Goal: Task Accomplishment & Management: Manage account settings

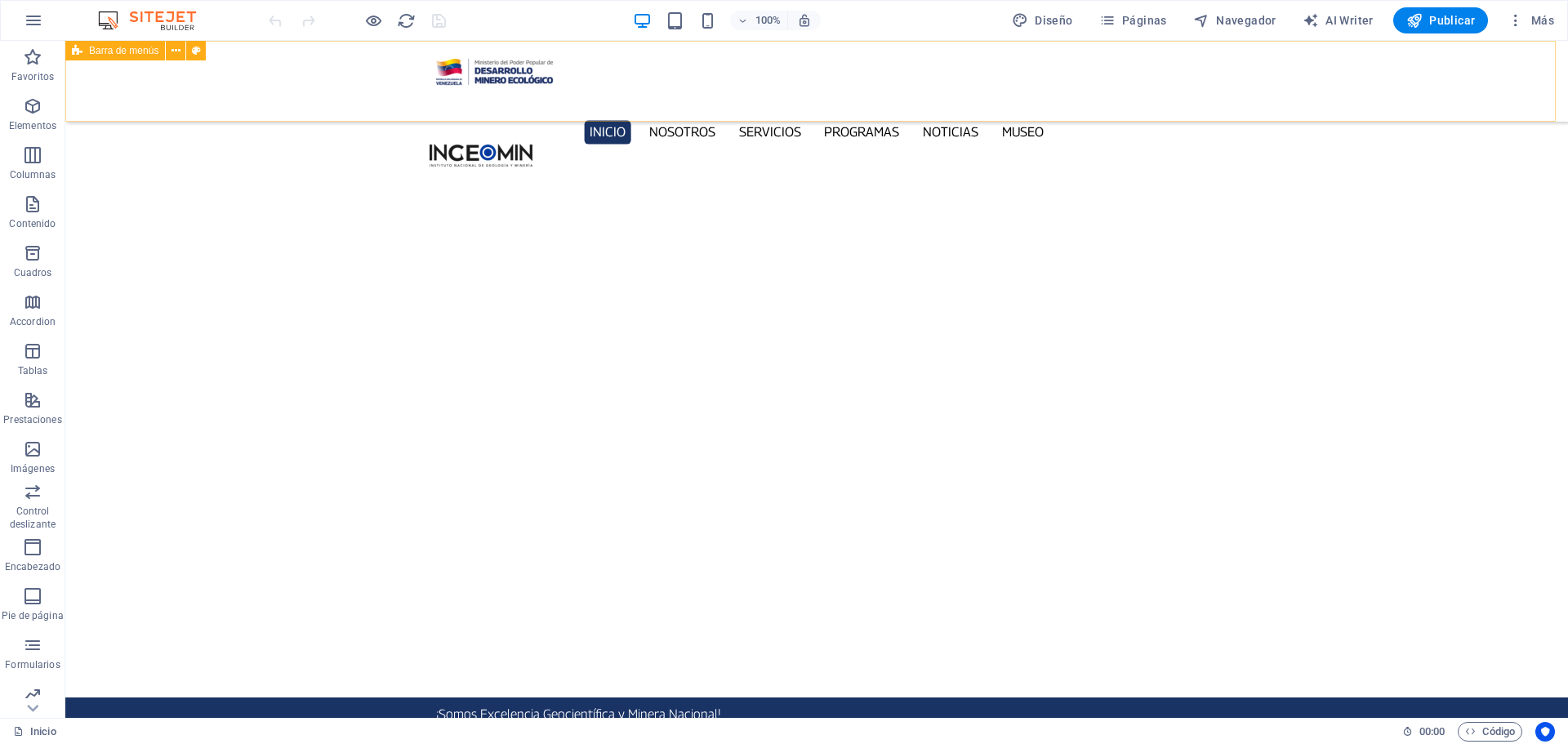
click at [215, 64] on div "Inicio Nosotros Servicios Programas PNG INGEOMIN Va a La Escuela Comité de Muje…" at bounding box center [817, 81] width 1503 height 81
select select "%"
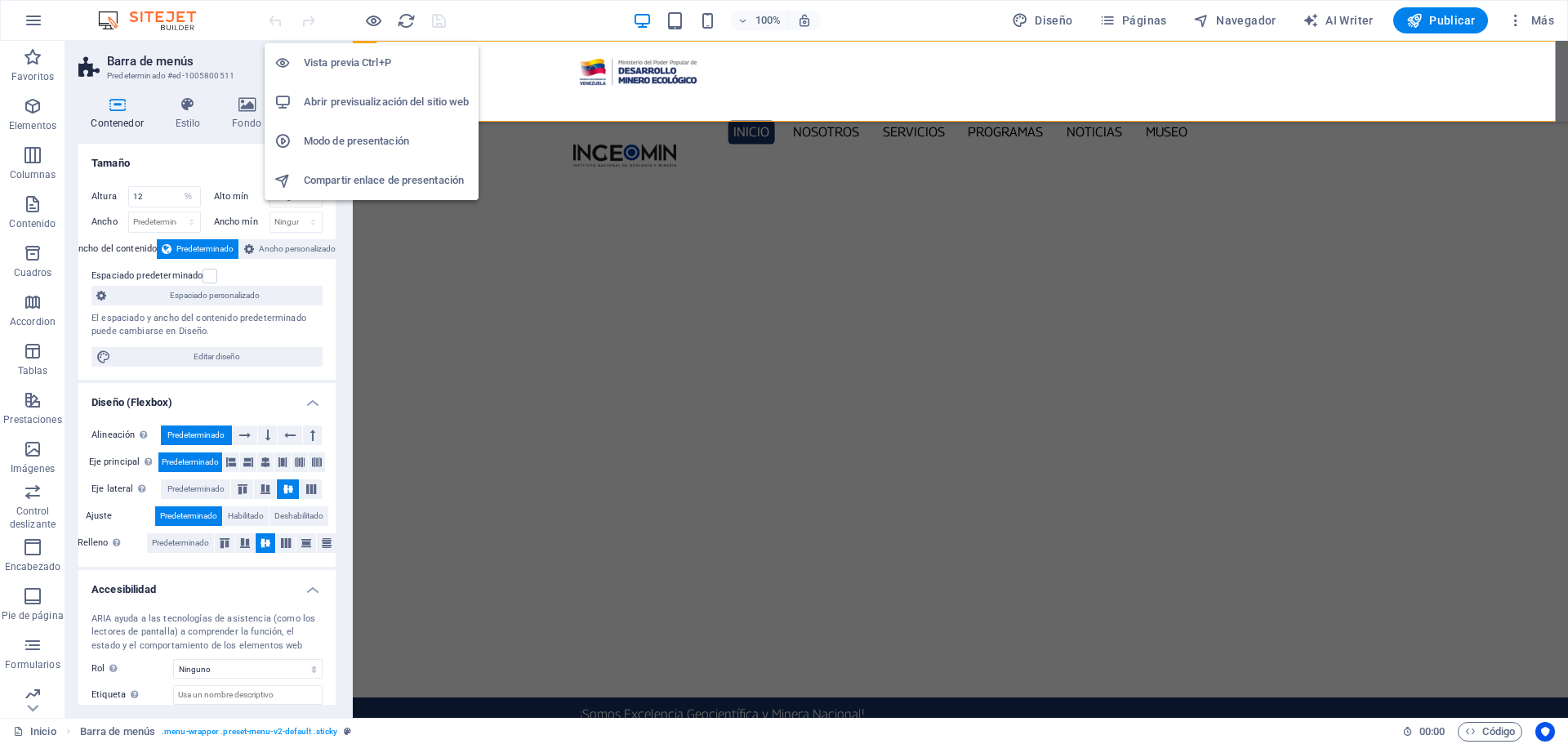
click at [390, 107] on h6 "Abrir previsualización del sitio web" at bounding box center [386, 102] width 165 height 20
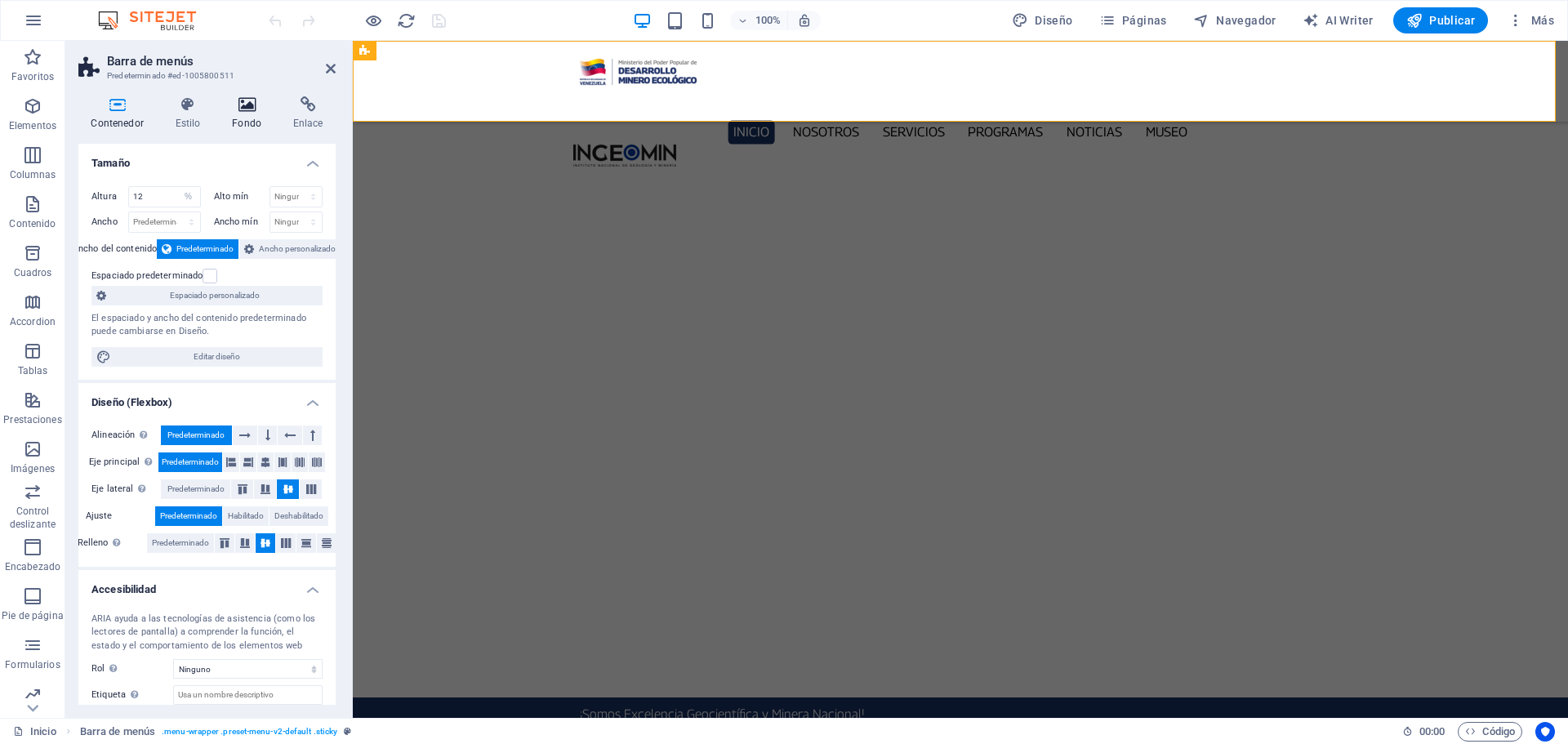
click at [250, 122] on h4 "Fondo" at bounding box center [250, 113] width 61 height 34
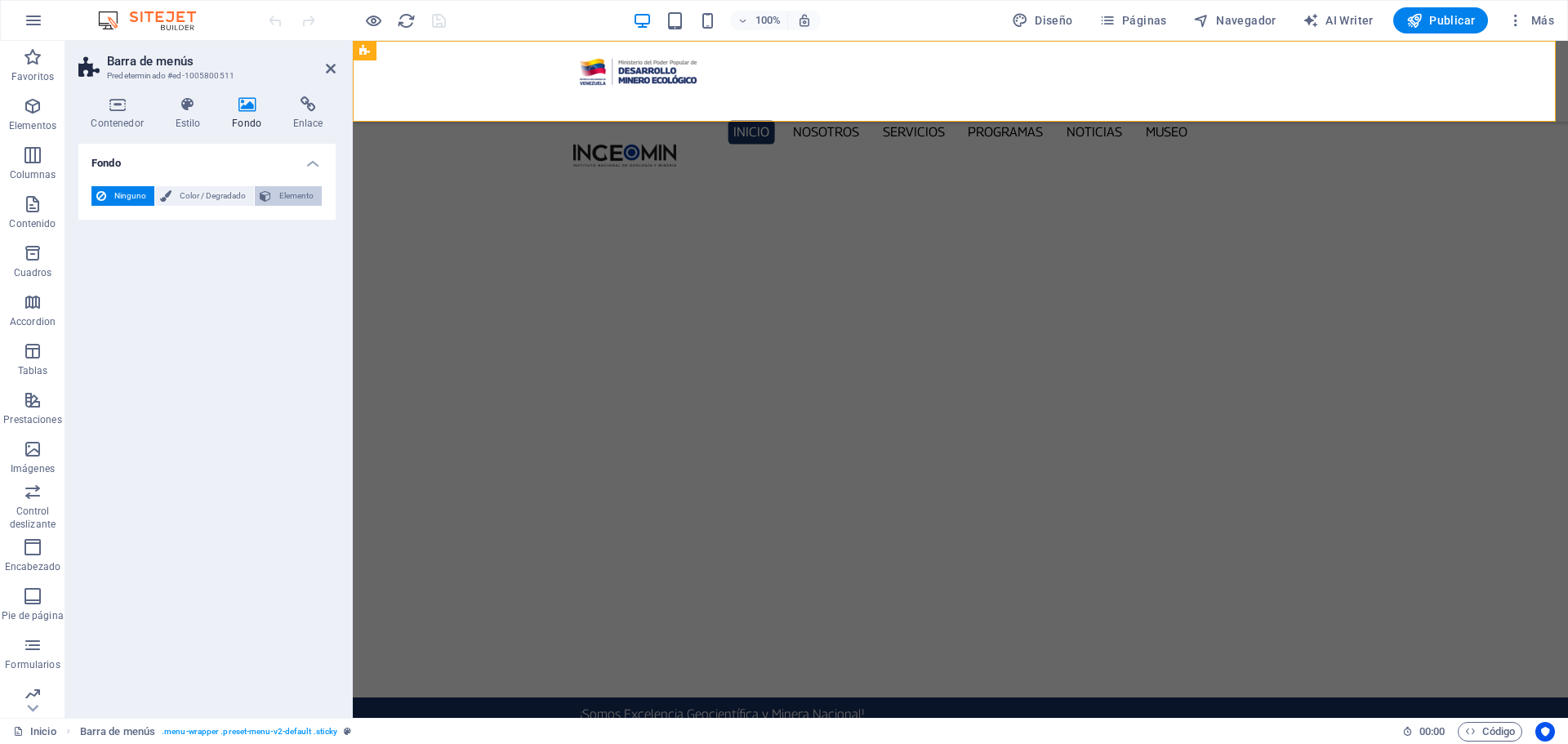
click at [290, 204] on span "Elemento" at bounding box center [296, 196] width 41 height 20
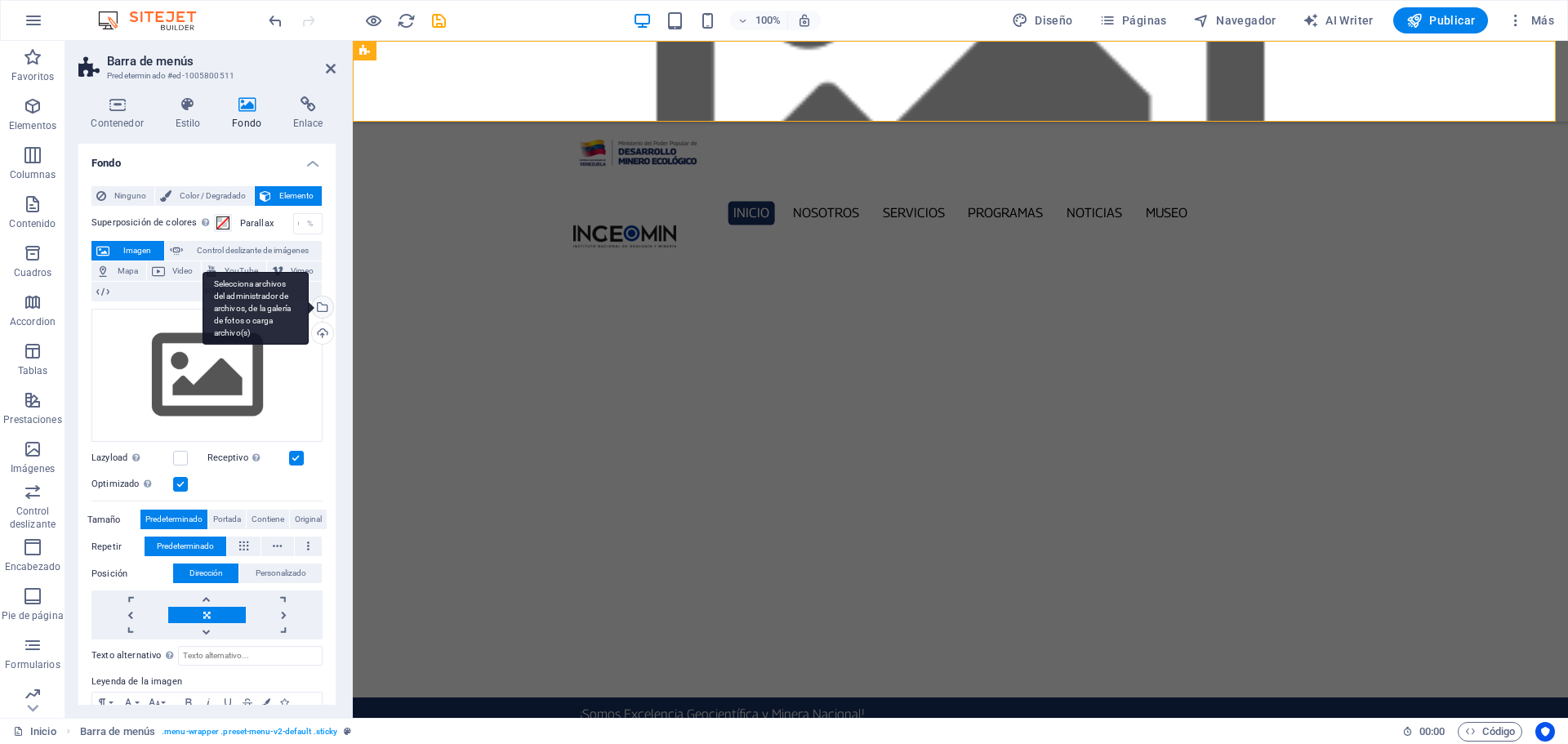
click at [319, 306] on div "Selecciona archivos del administrador de archivos, de la galería de fotos o car…" at bounding box center [321, 309] width 24 height 24
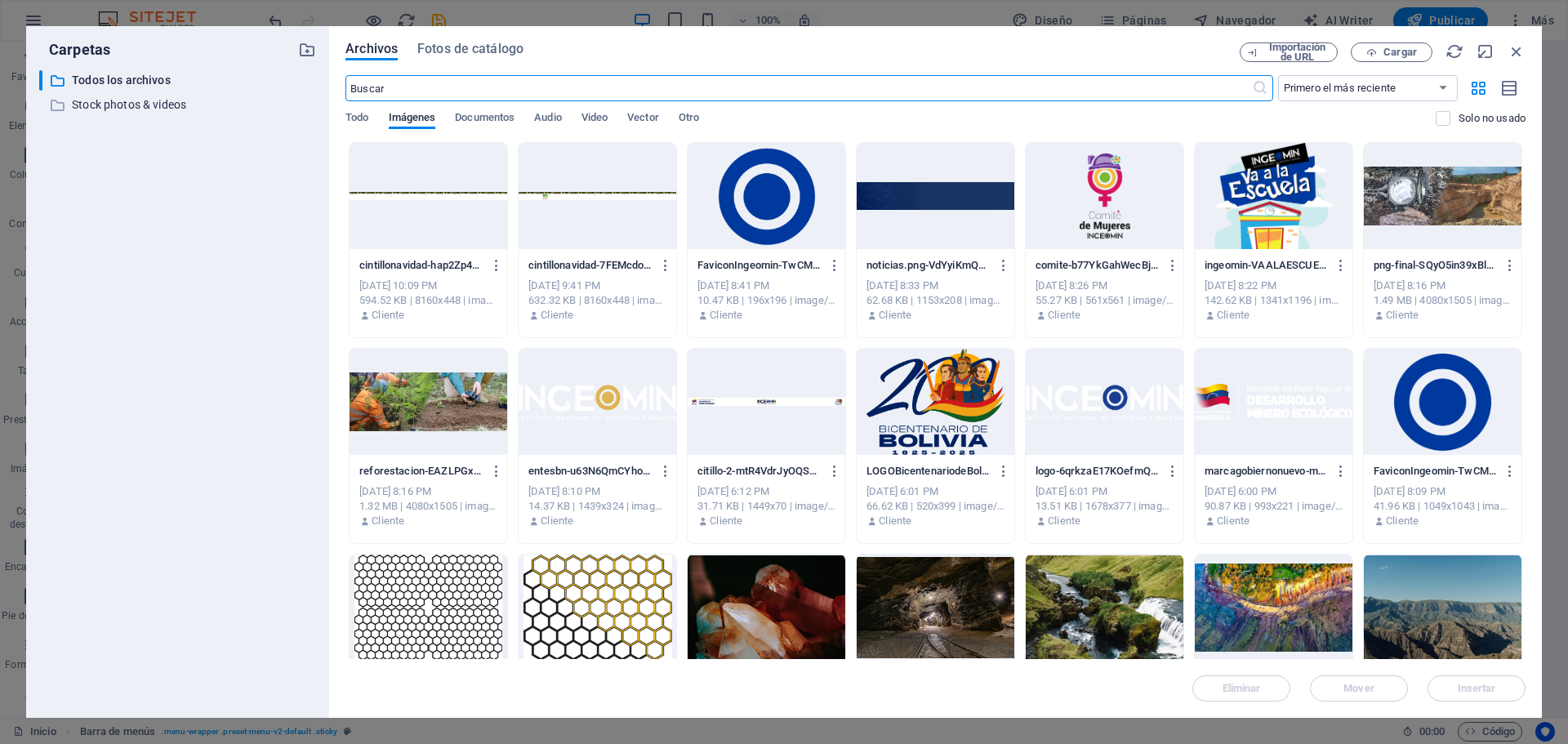
click at [584, 189] on div at bounding box center [597, 196] width 157 height 106
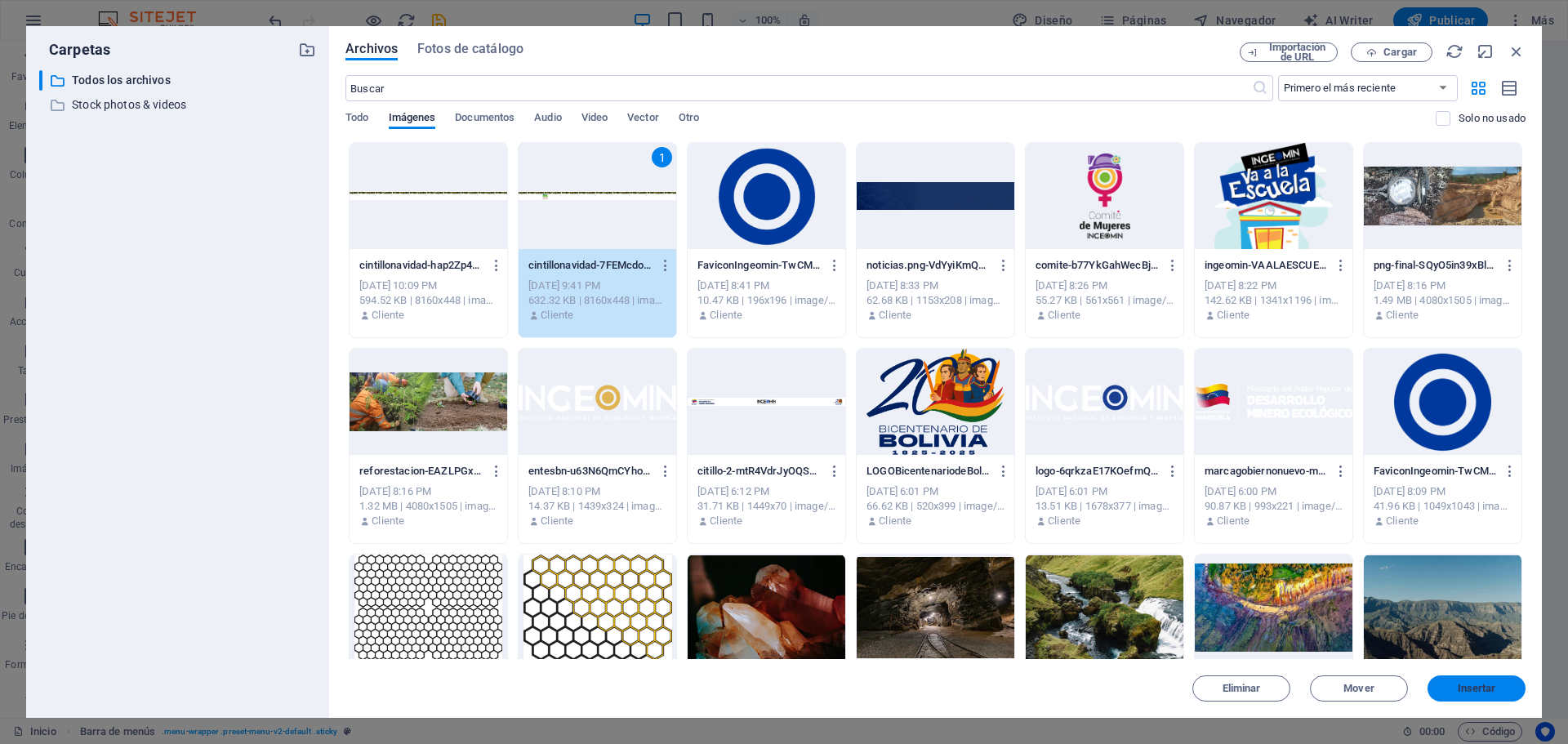
click at [1494, 688] on span "Insertar" at bounding box center [1477, 688] width 38 height 10
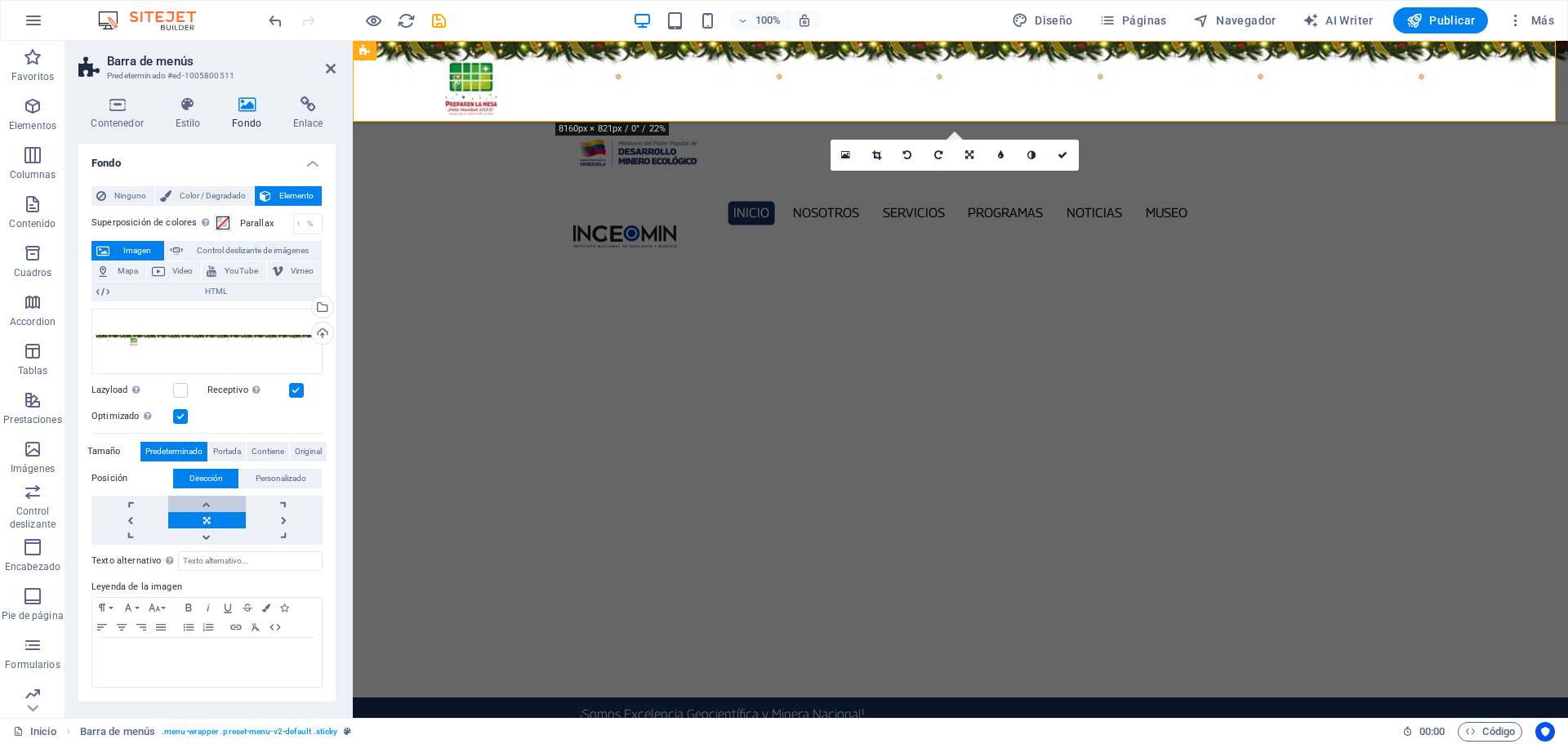
click at [204, 508] on link at bounding box center [206, 503] width 77 height 17
drag, startPoint x: 1058, startPoint y: 155, endPoint x: 985, endPoint y: 115, distance: 83.2
click at [1058, 155] on icon at bounding box center [1062, 155] width 10 height 10
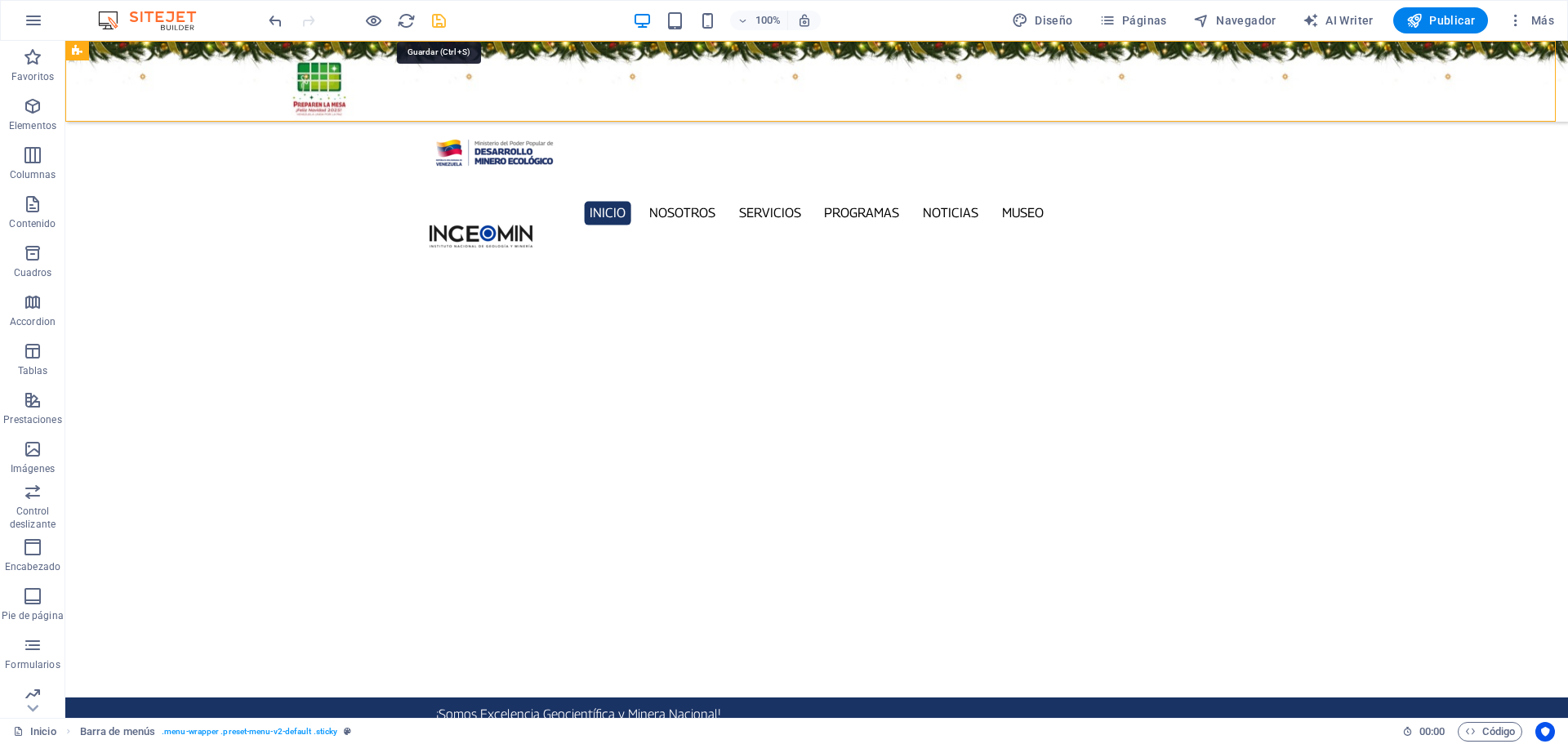
click at [435, 21] on icon "save" at bounding box center [439, 21] width 19 height 19
checkbox input "false"
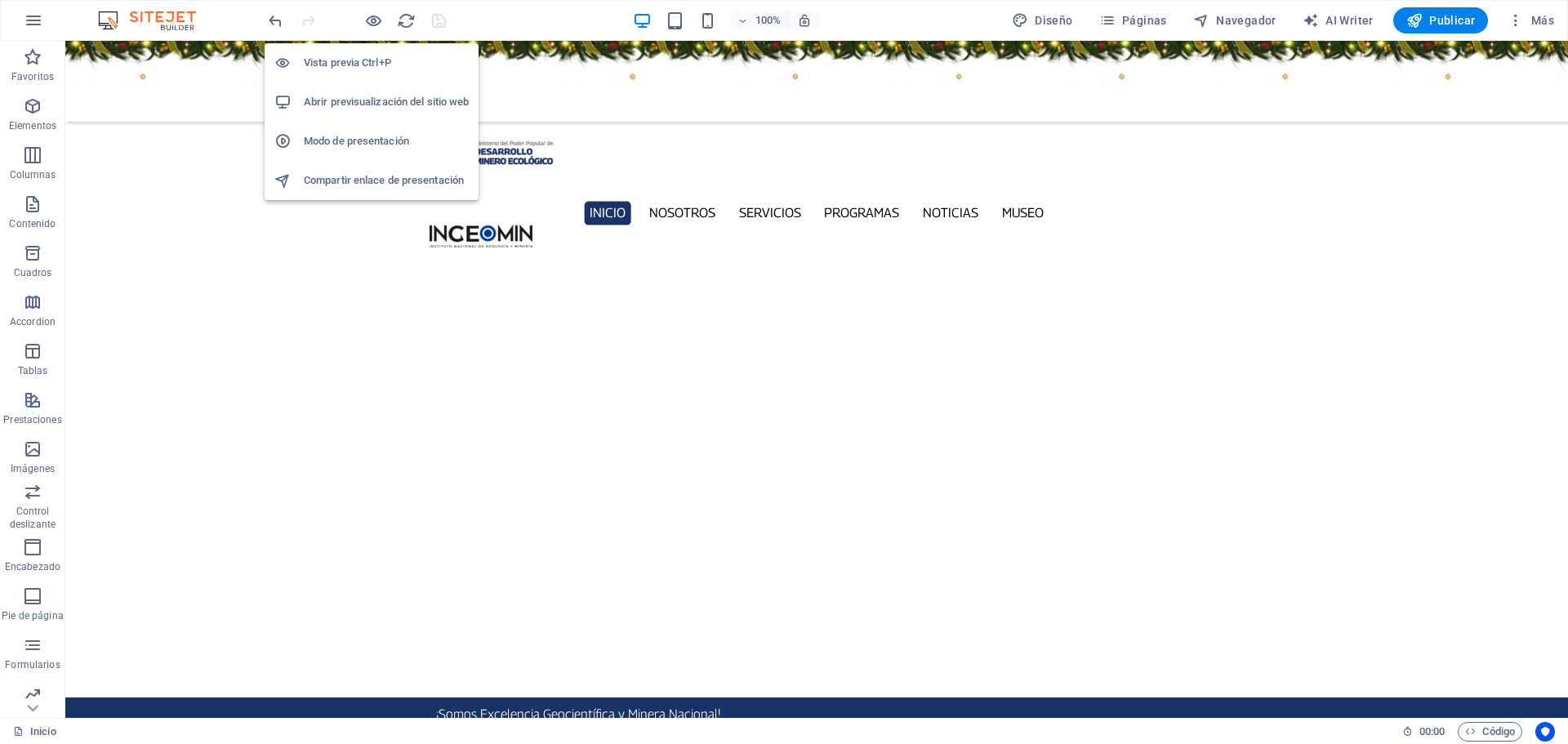
click at [388, 95] on h6 "Abrir previsualización del sitio web" at bounding box center [386, 102] width 165 height 20
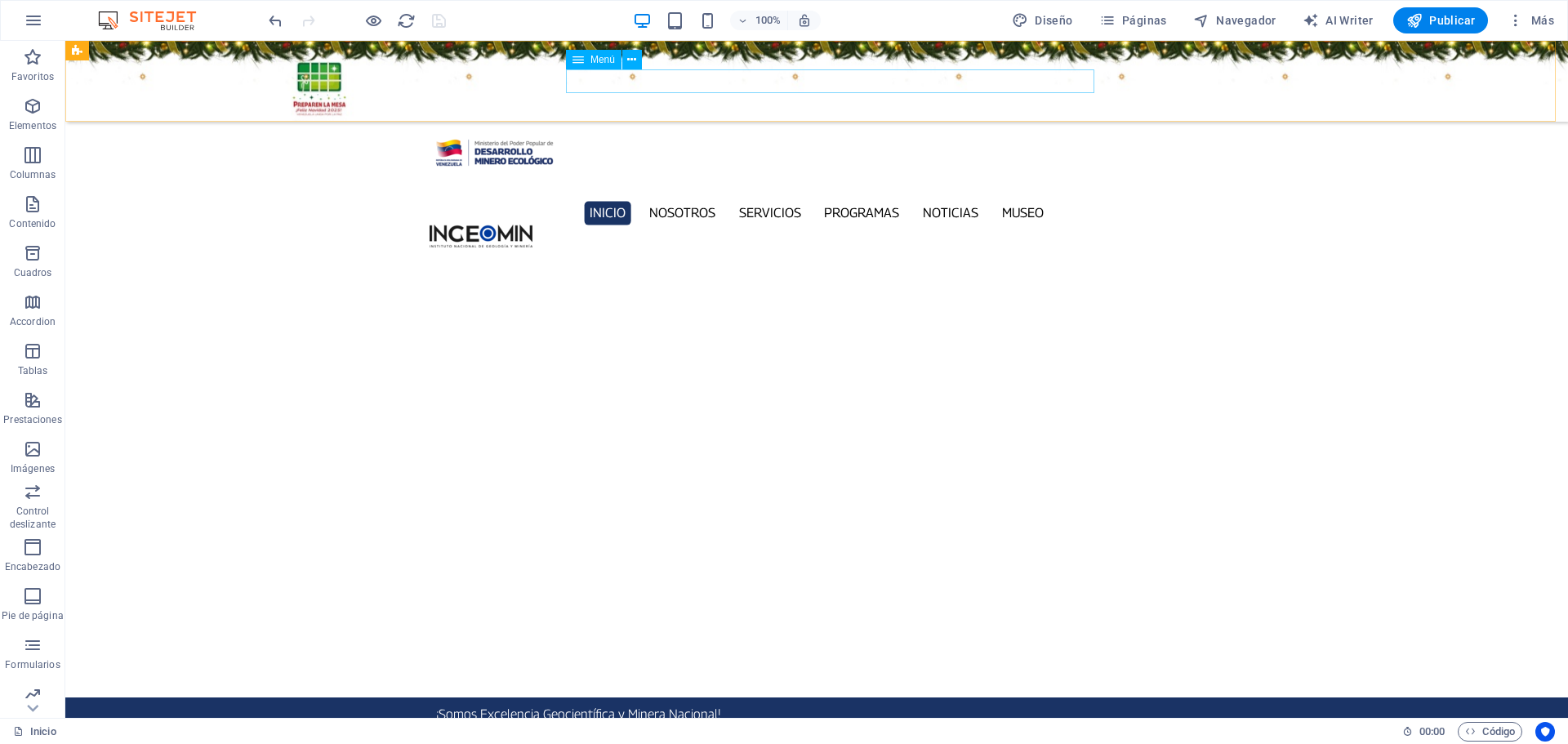
click at [584, 59] on div "Menú" at bounding box center [594, 59] width 56 height 20
select select
select select "1"
select select
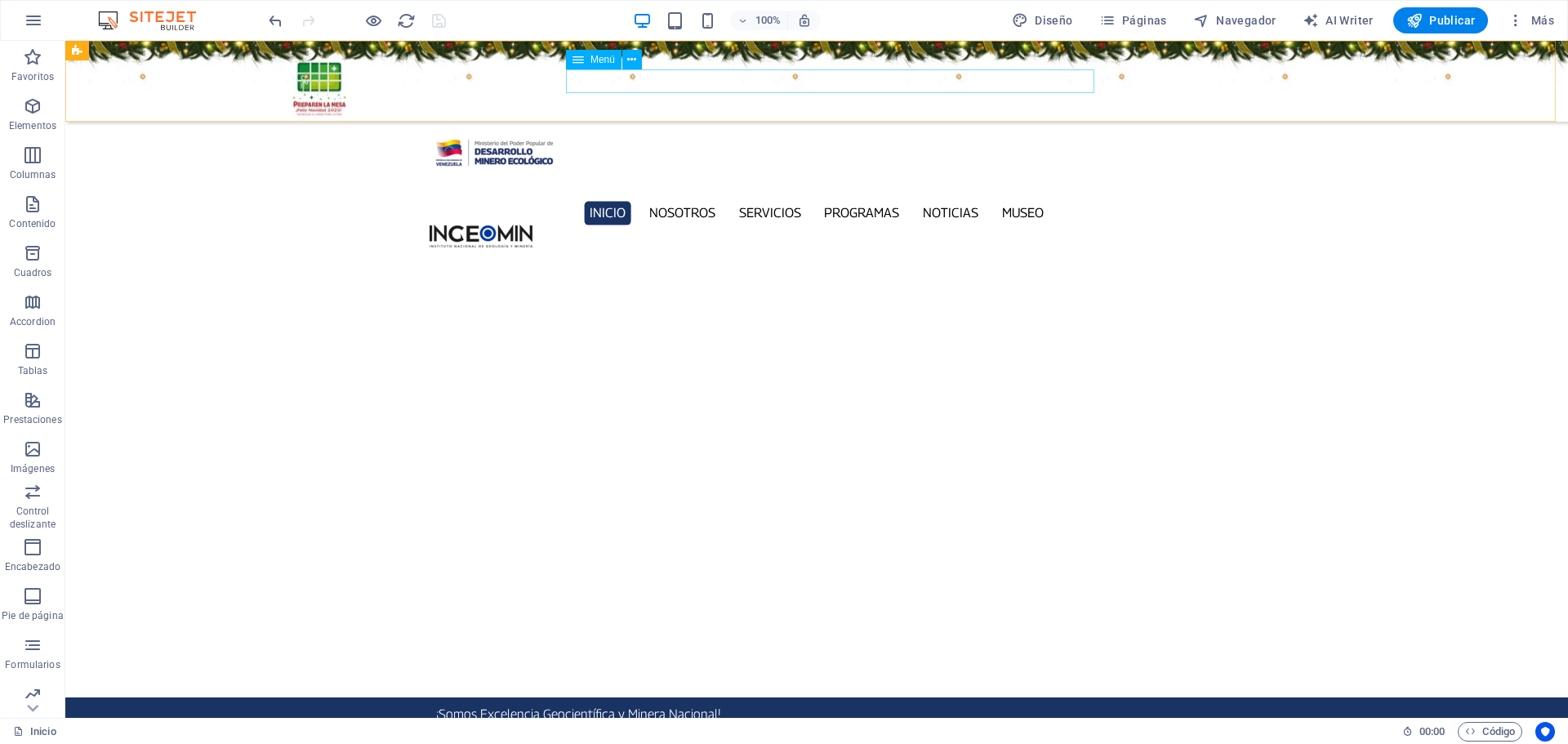
select select "2"
select select
select select "3"
select select
select select "4"
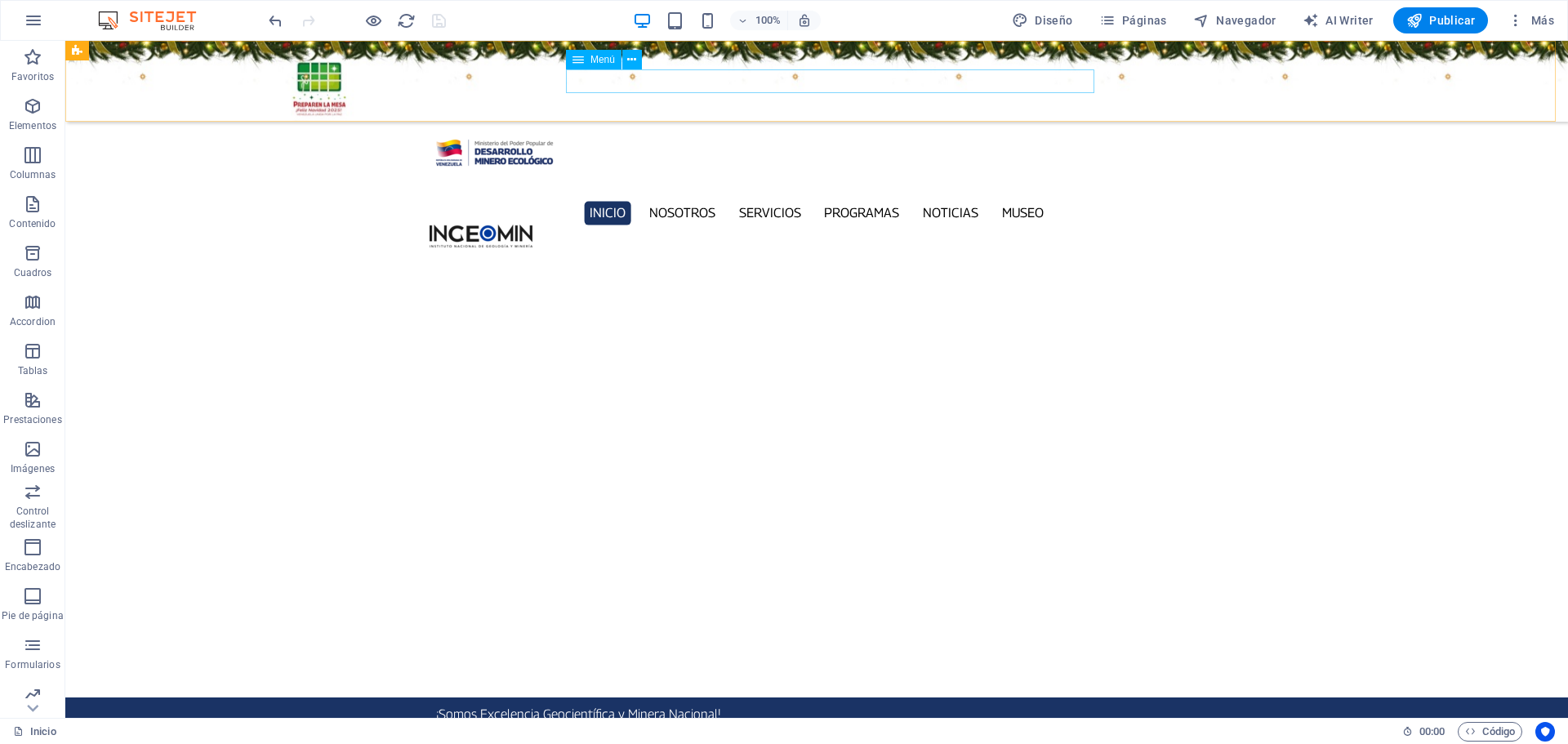
select select
select select "5"
select select
select select "6"
select select
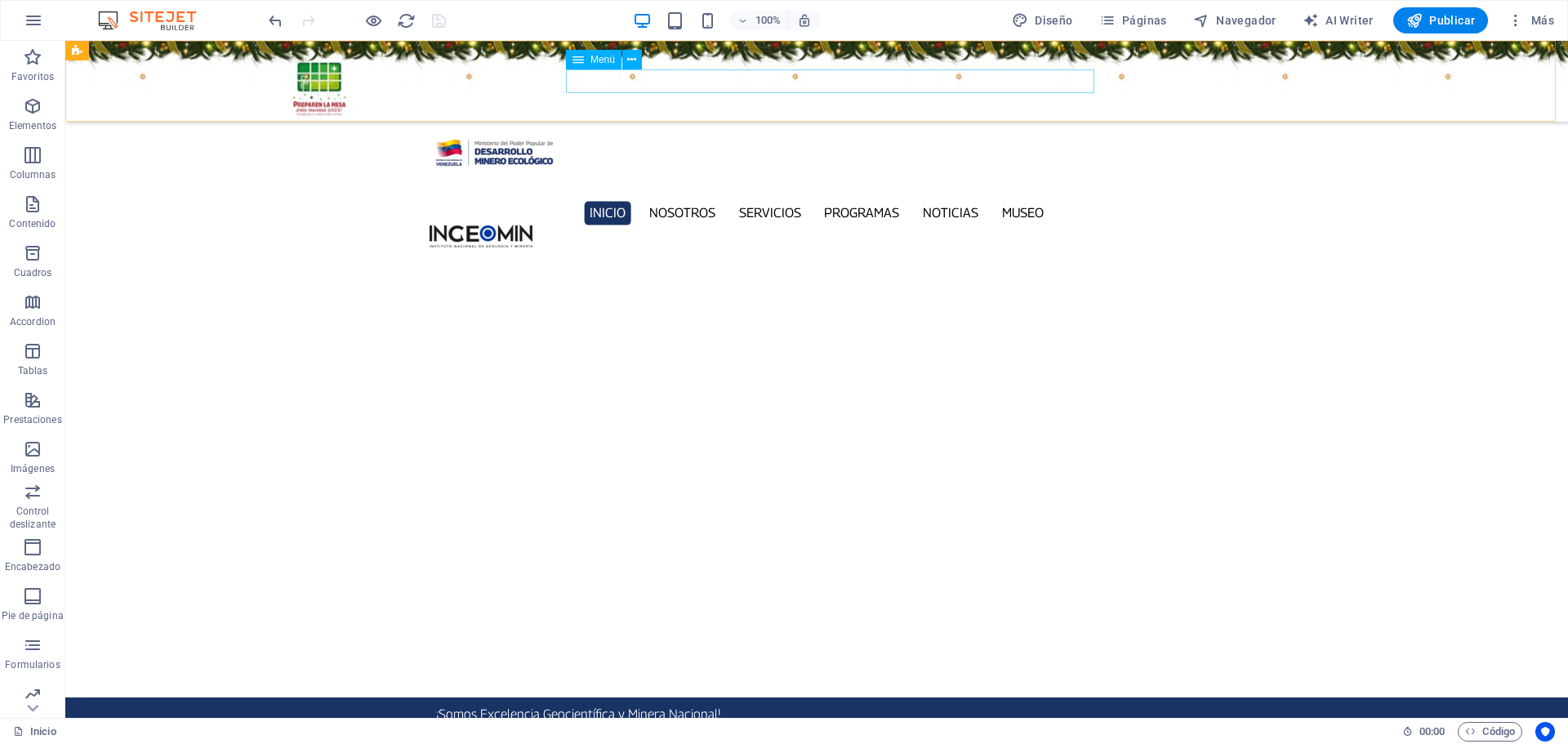
select select "7"
select select
select select "9"
select select
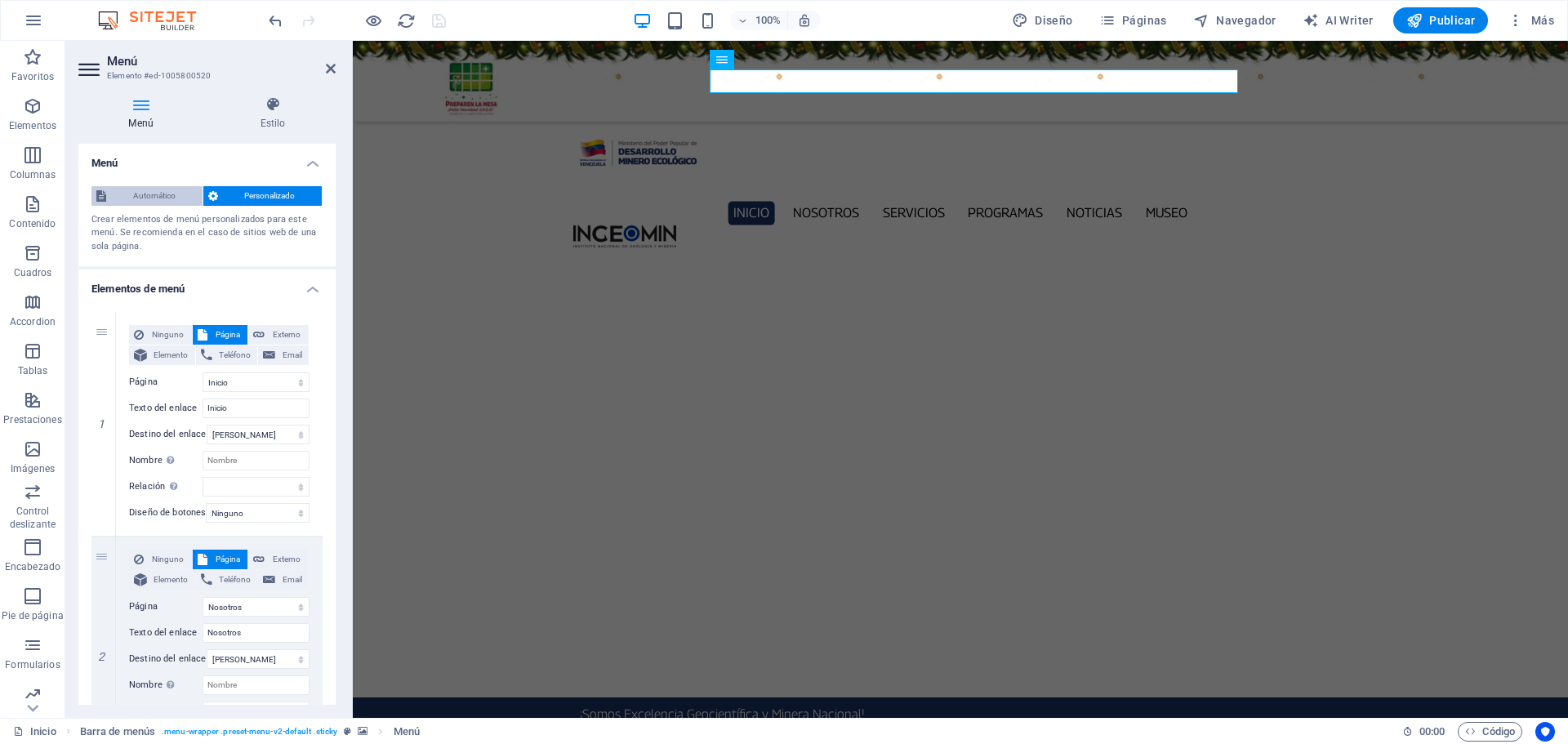
click at [155, 192] on span "Automático" at bounding box center [155, 196] width 87 height 20
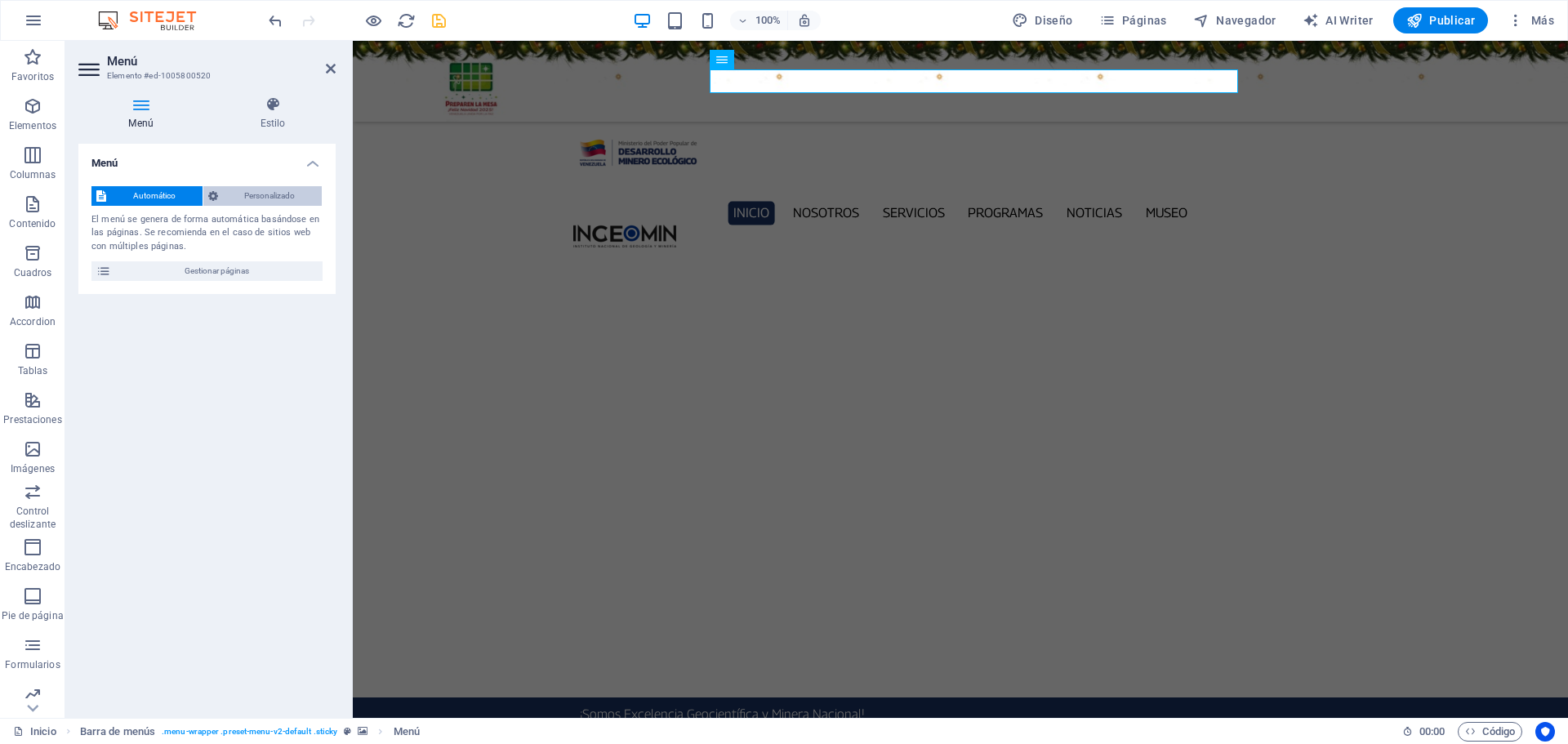
click at [267, 193] on span "Personalizado" at bounding box center [270, 196] width 95 height 20
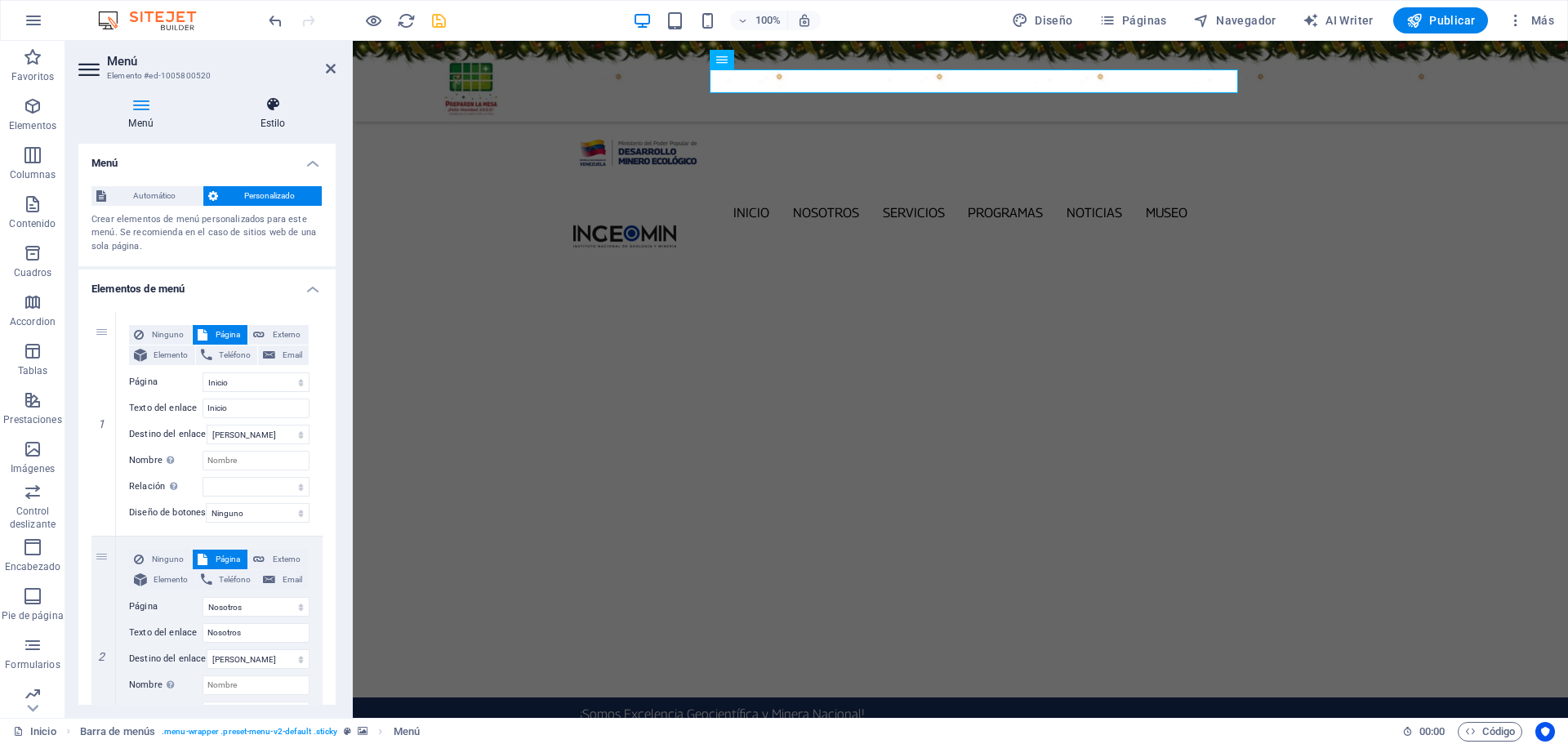
click at [270, 108] on icon at bounding box center [272, 104] width 126 height 17
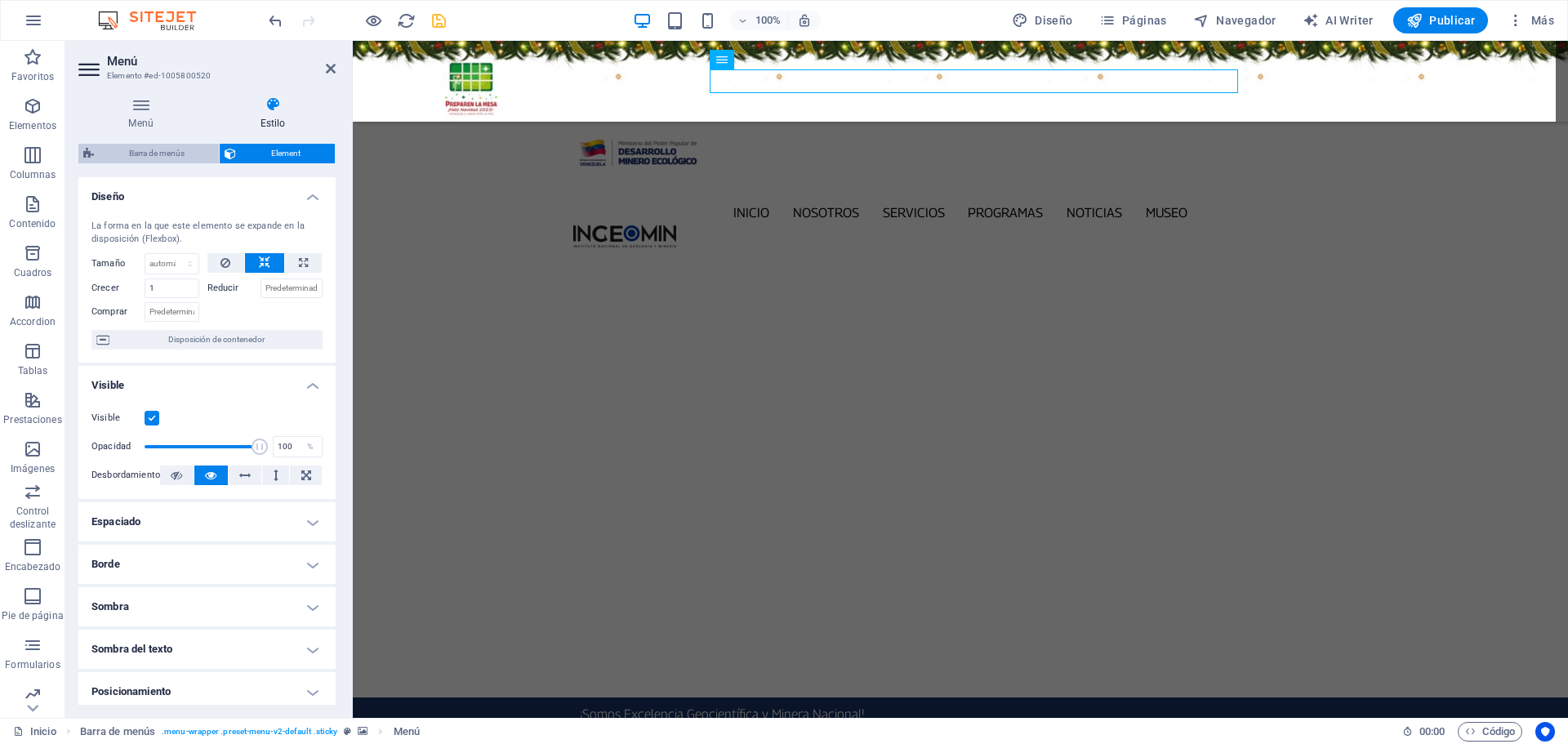
click at [168, 149] on span "Barra de menús" at bounding box center [157, 153] width 115 height 20
select select "rem"
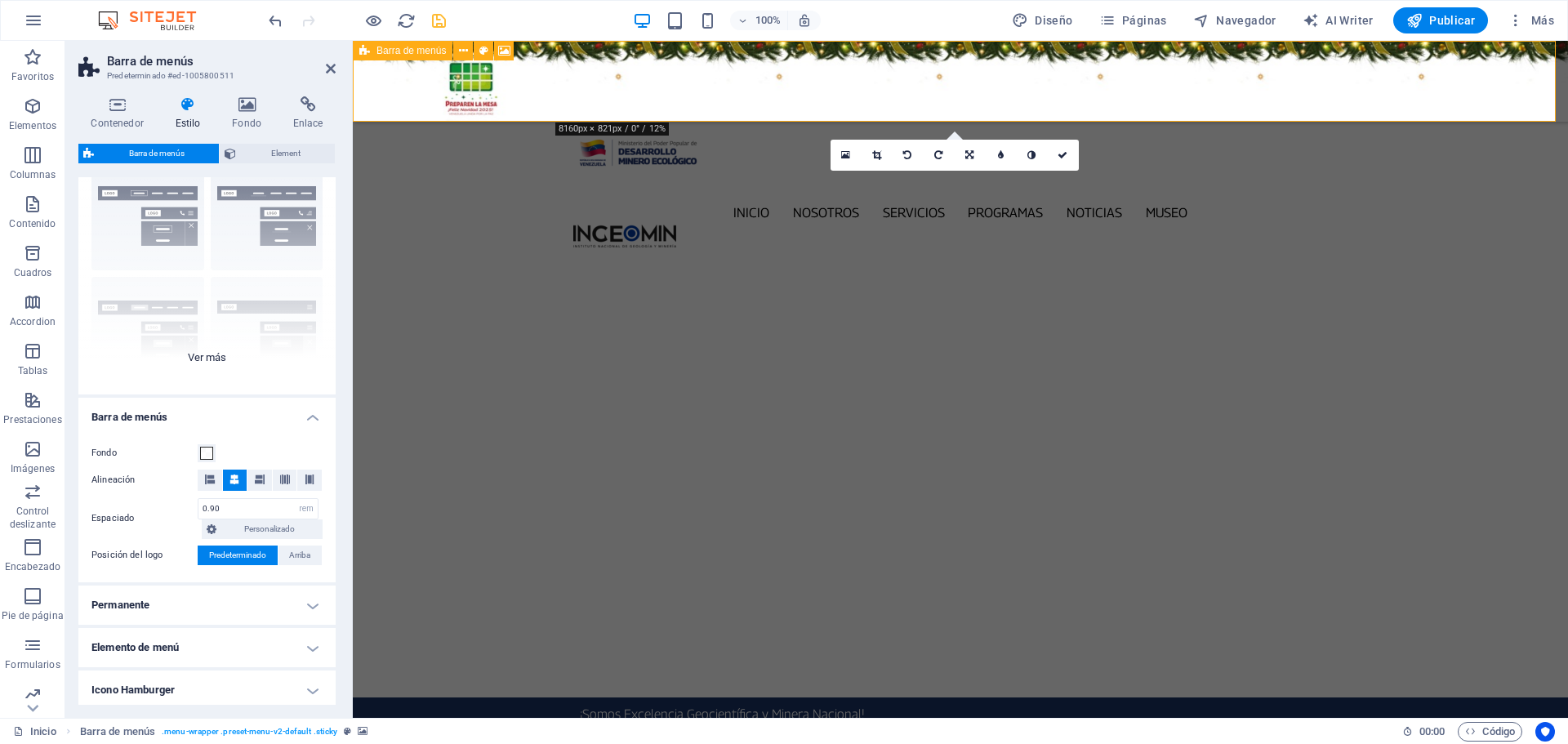
scroll to position [82, 0]
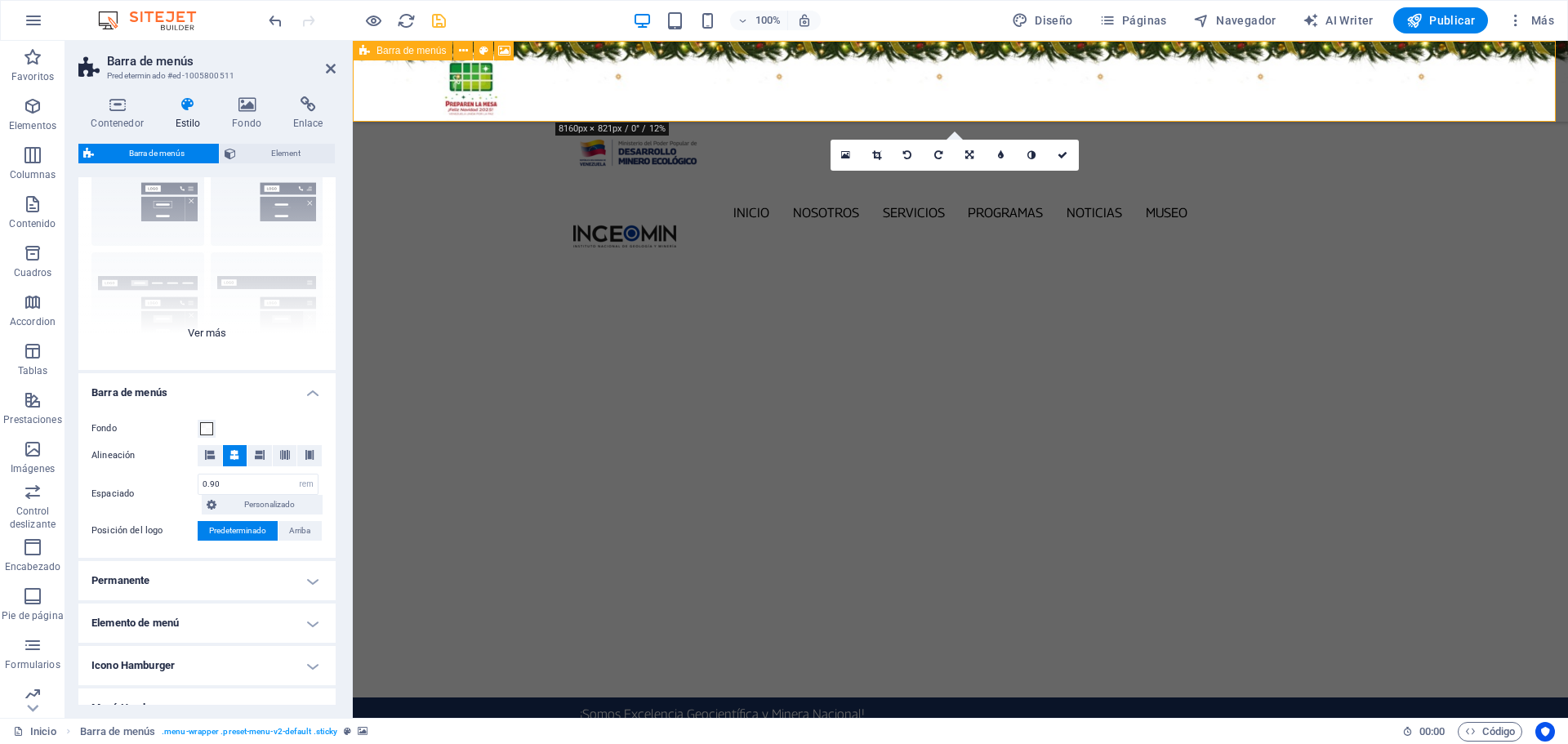
click at [226, 329] on div "Borde Centrado Predeterminado Fijo Loki Desencadenador Ancho XXL" at bounding box center [207, 248] width 257 height 245
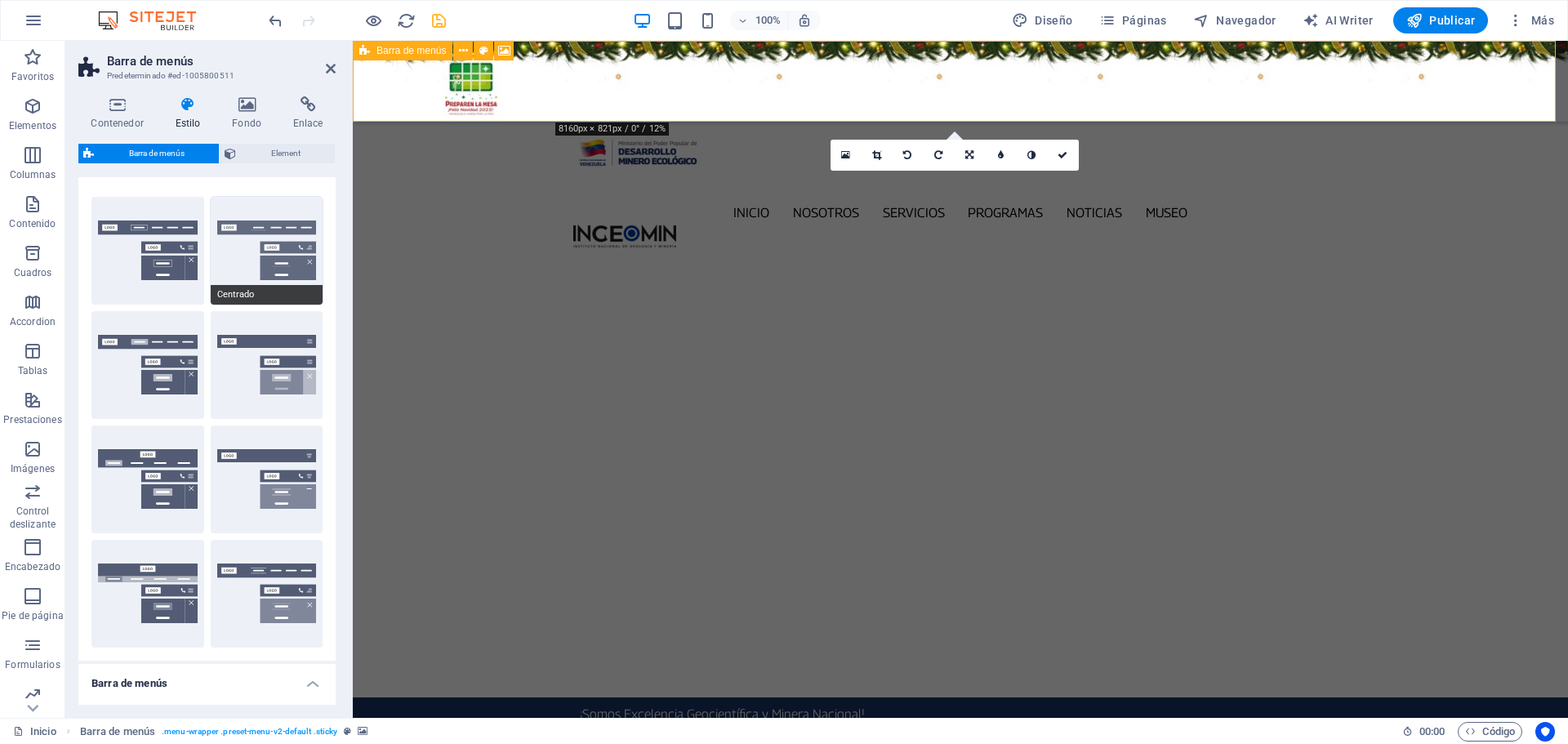
scroll to position [0, 0]
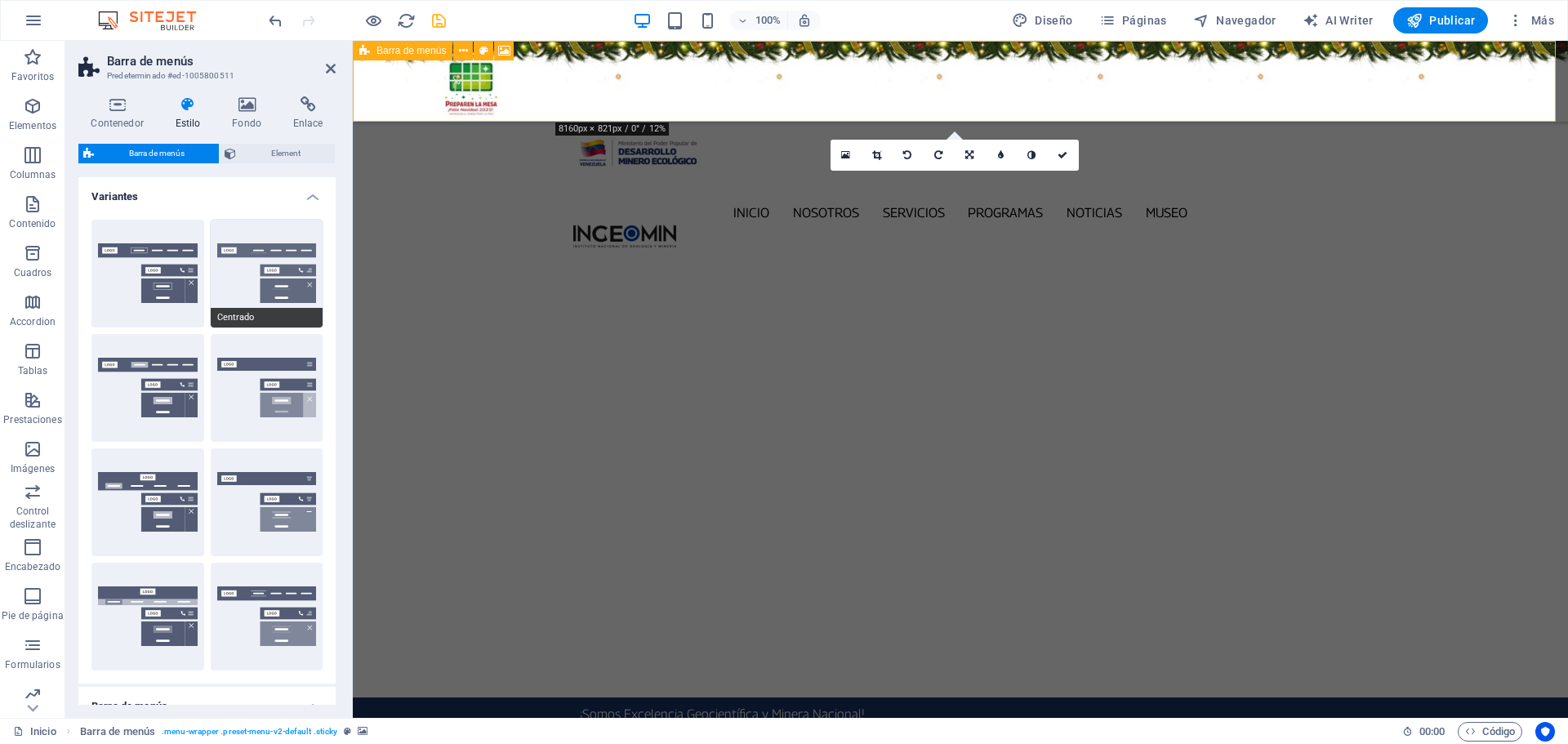
click at [236, 277] on button "Centrado" at bounding box center [267, 274] width 113 height 108
type input "1"
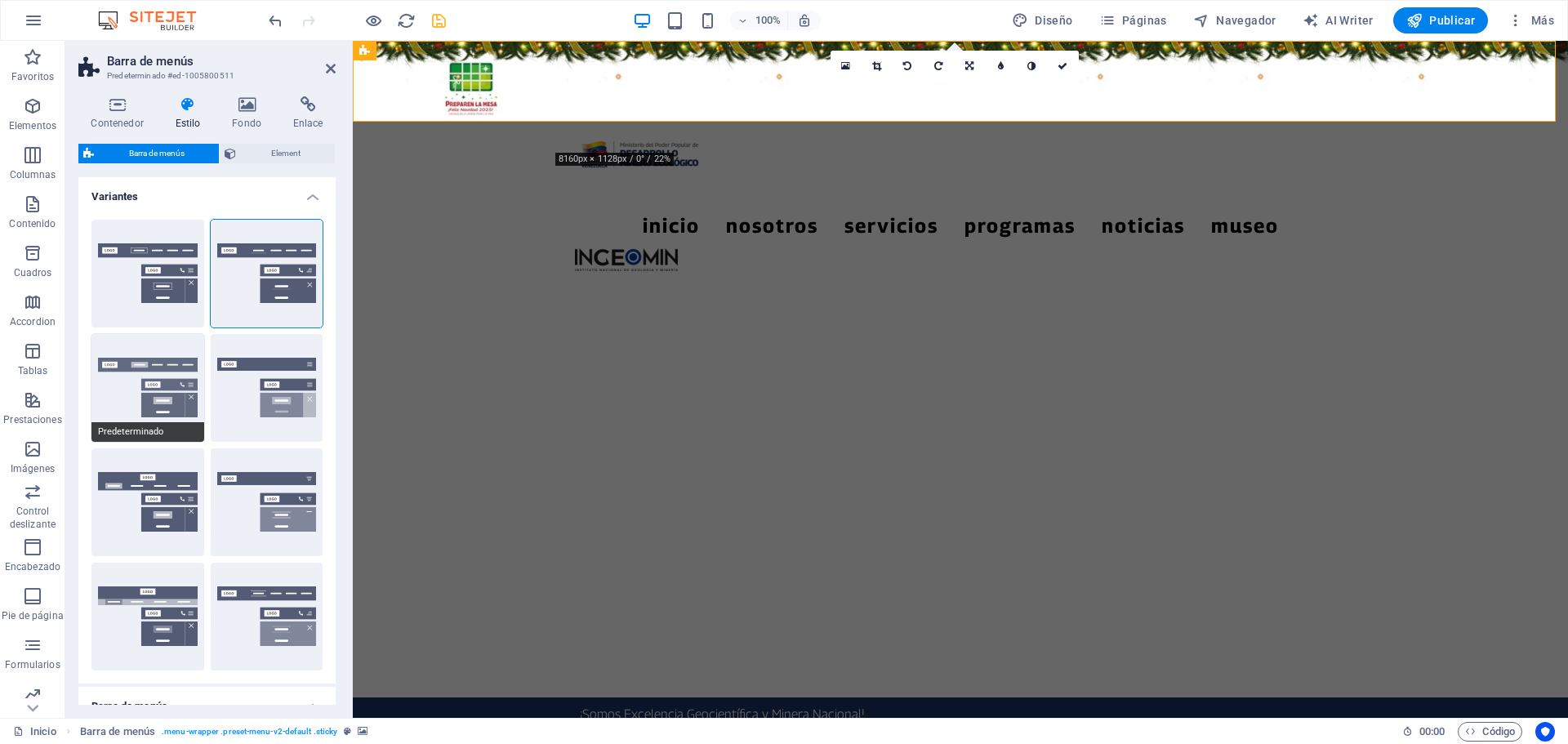
click at [114, 392] on button "Predeterminado" at bounding box center [148, 388] width 113 height 108
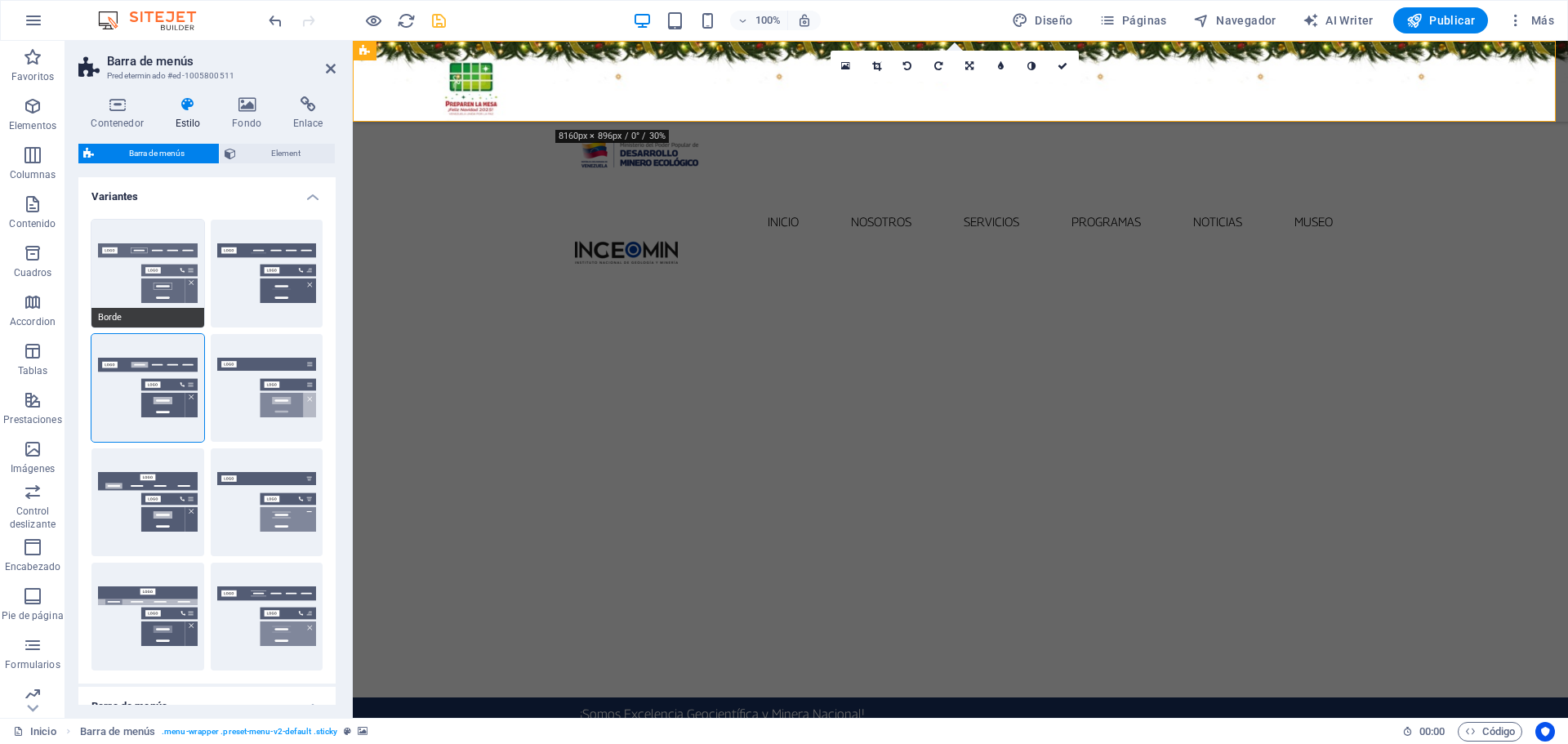
click at [118, 275] on button "Borde" at bounding box center [148, 274] width 113 height 108
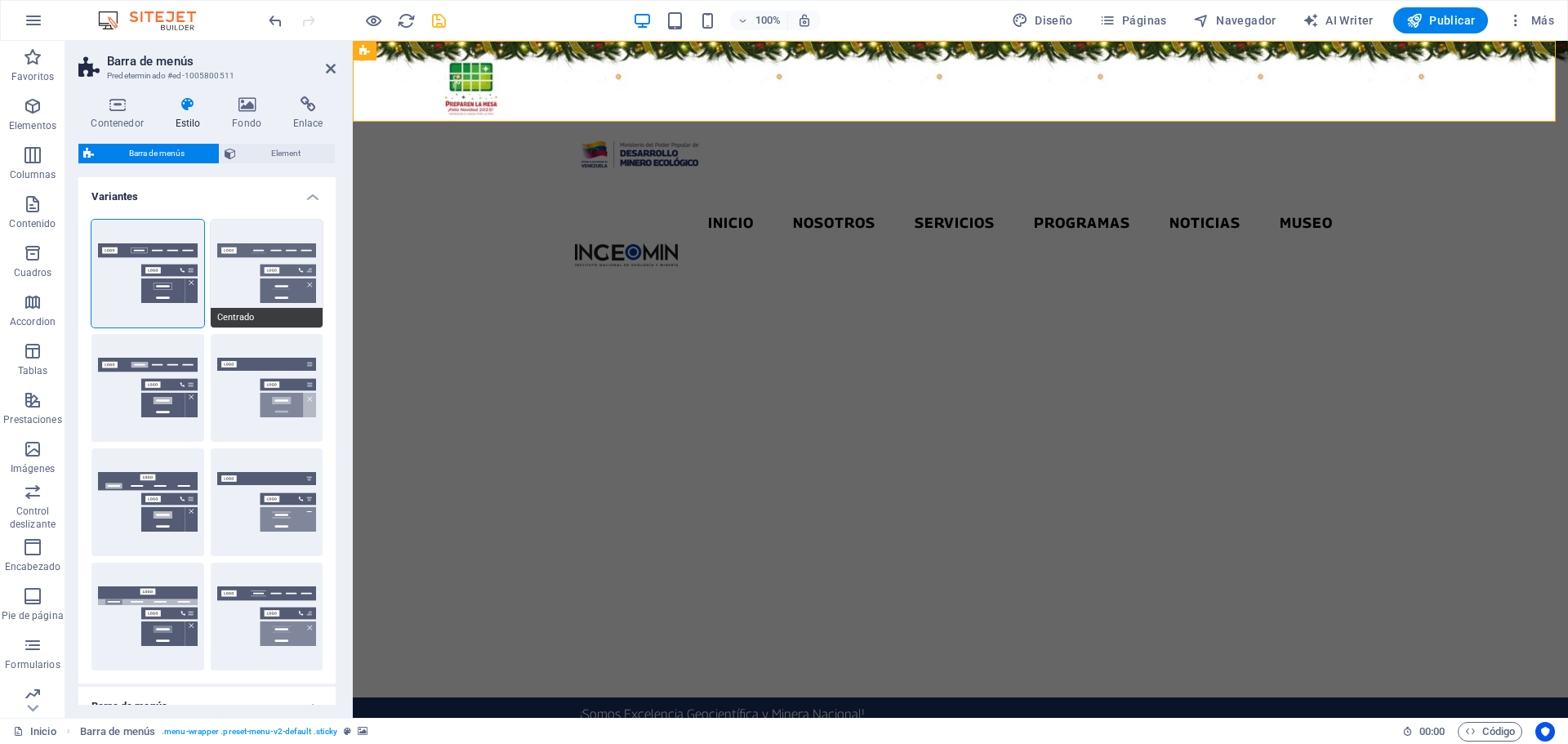
click at [239, 267] on button "Centrado" at bounding box center [267, 274] width 113 height 108
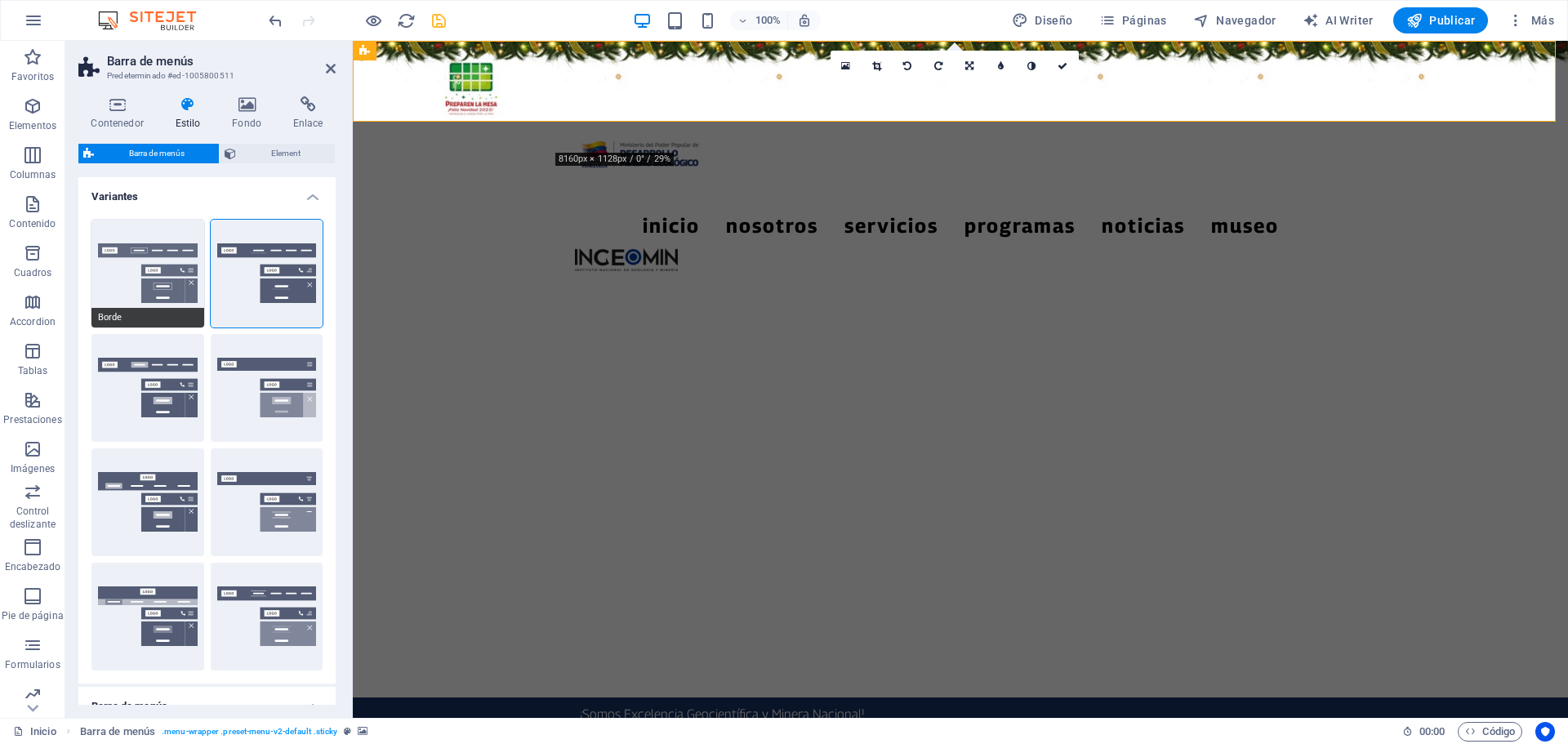
click at [103, 280] on button "Borde" at bounding box center [148, 274] width 113 height 108
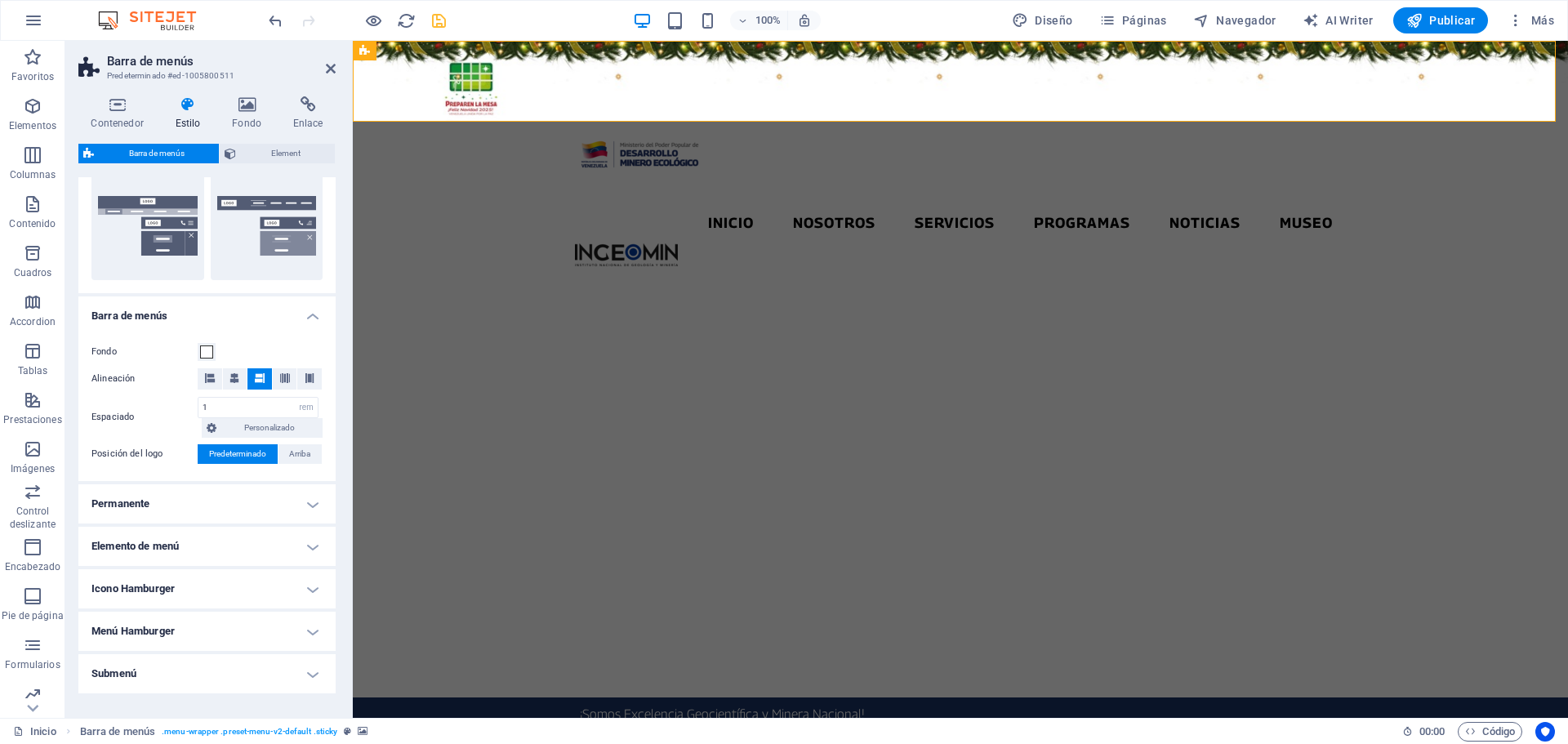
scroll to position [409, 0]
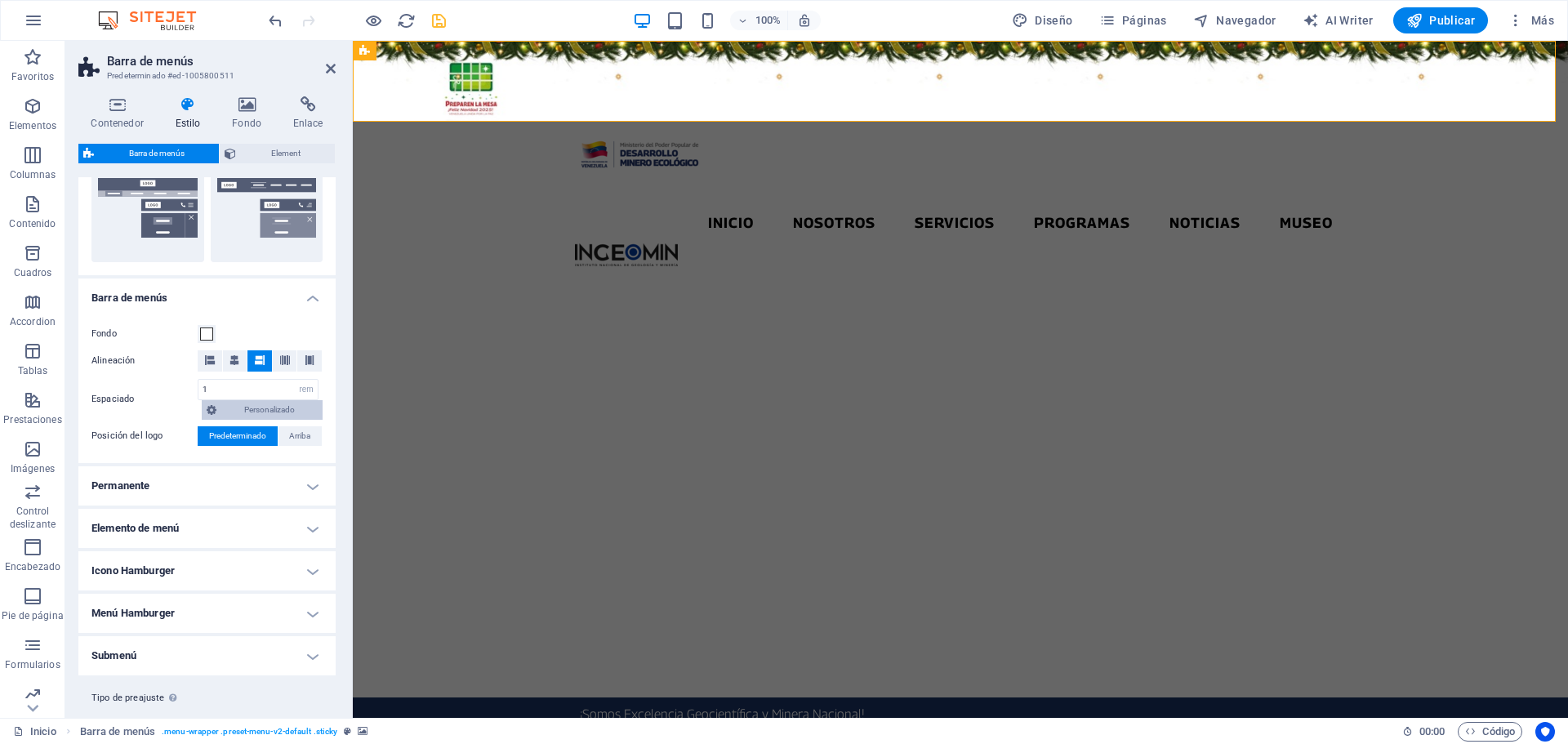
click at [258, 412] on span "Personalizado" at bounding box center [269, 409] width 97 height 20
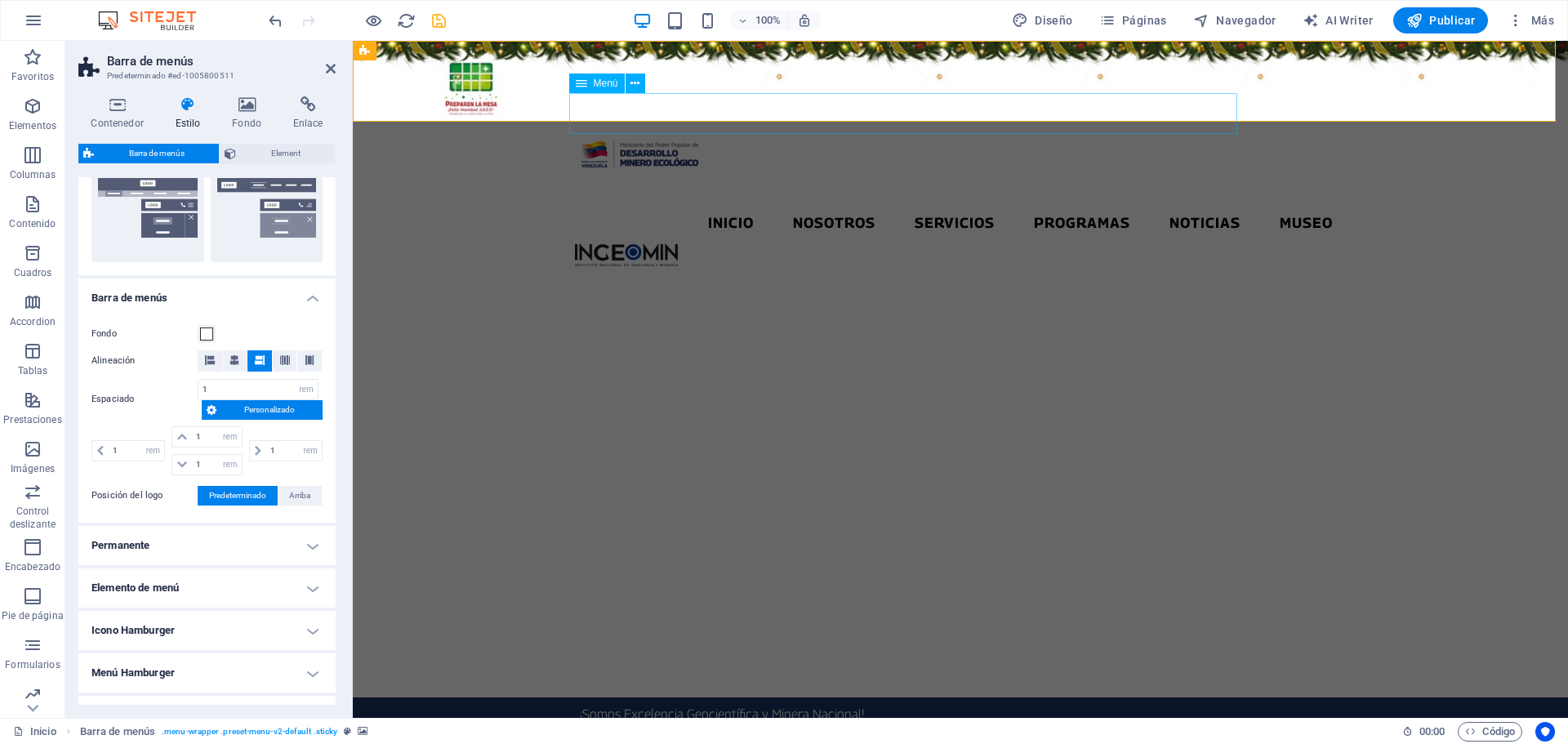
click at [871, 203] on nav "Inicio Nosotros Servicios Programas PNG INGEOMIN Va a La Escuela Comité de Muje…" at bounding box center [960, 223] width 771 height 41
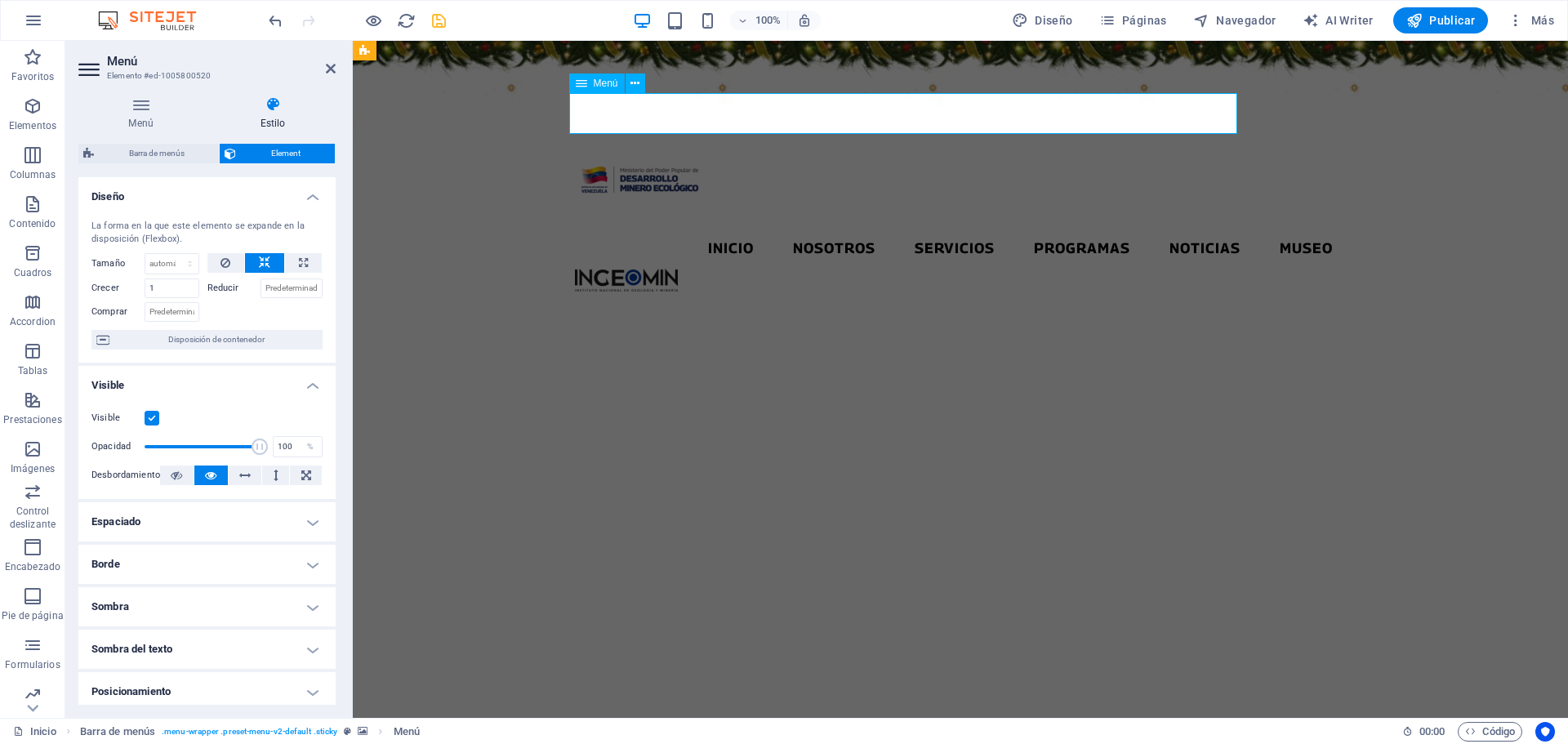
click at [870, 228] on nav "Inicio Nosotros Servicios Programas PNG INGEOMIN Va a La Escuela Comité de Muje…" at bounding box center [960, 248] width 771 height 41
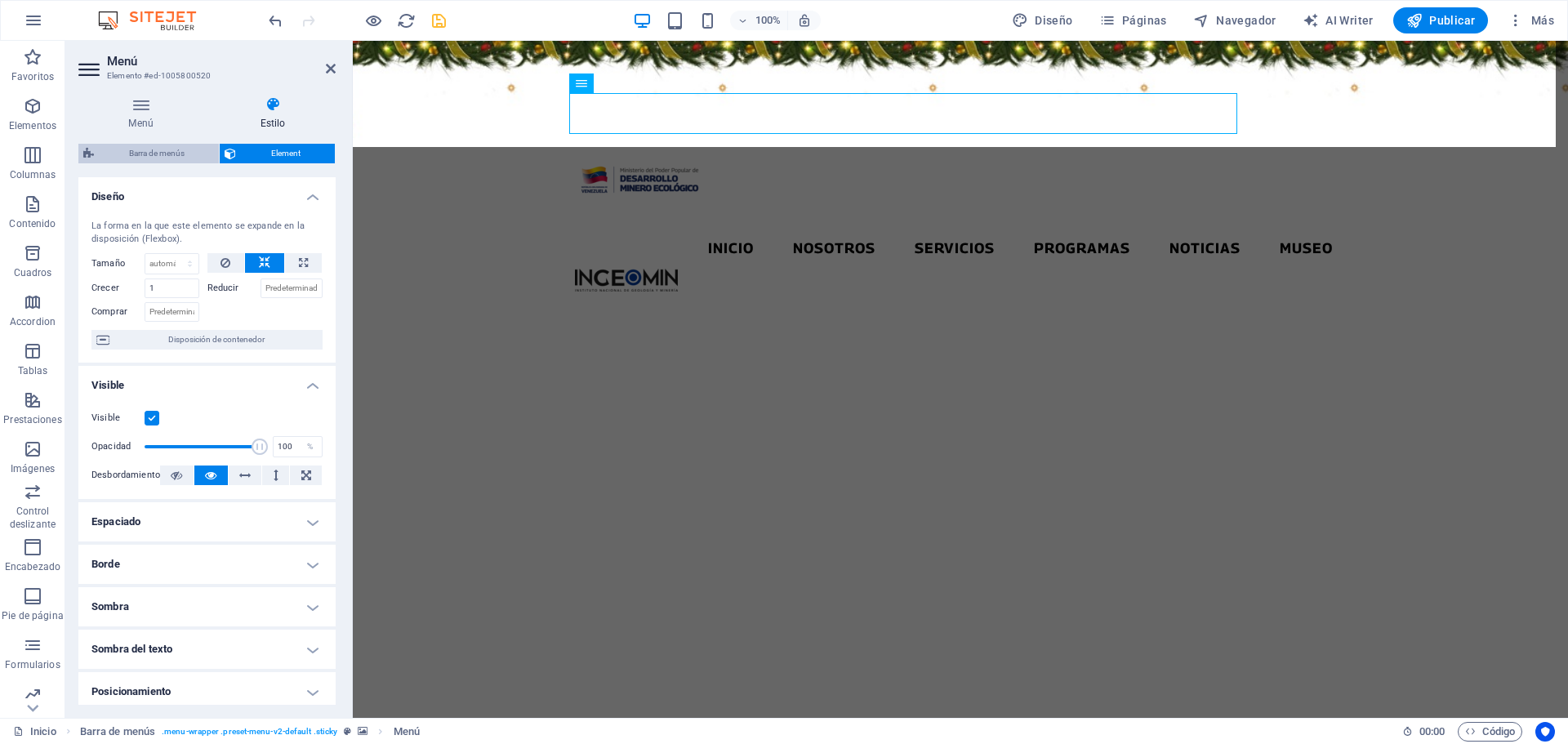
click at [176, 148] on span "Barra de menús" at bounding box center [157, 153] width 115 height 20
select select "rem"
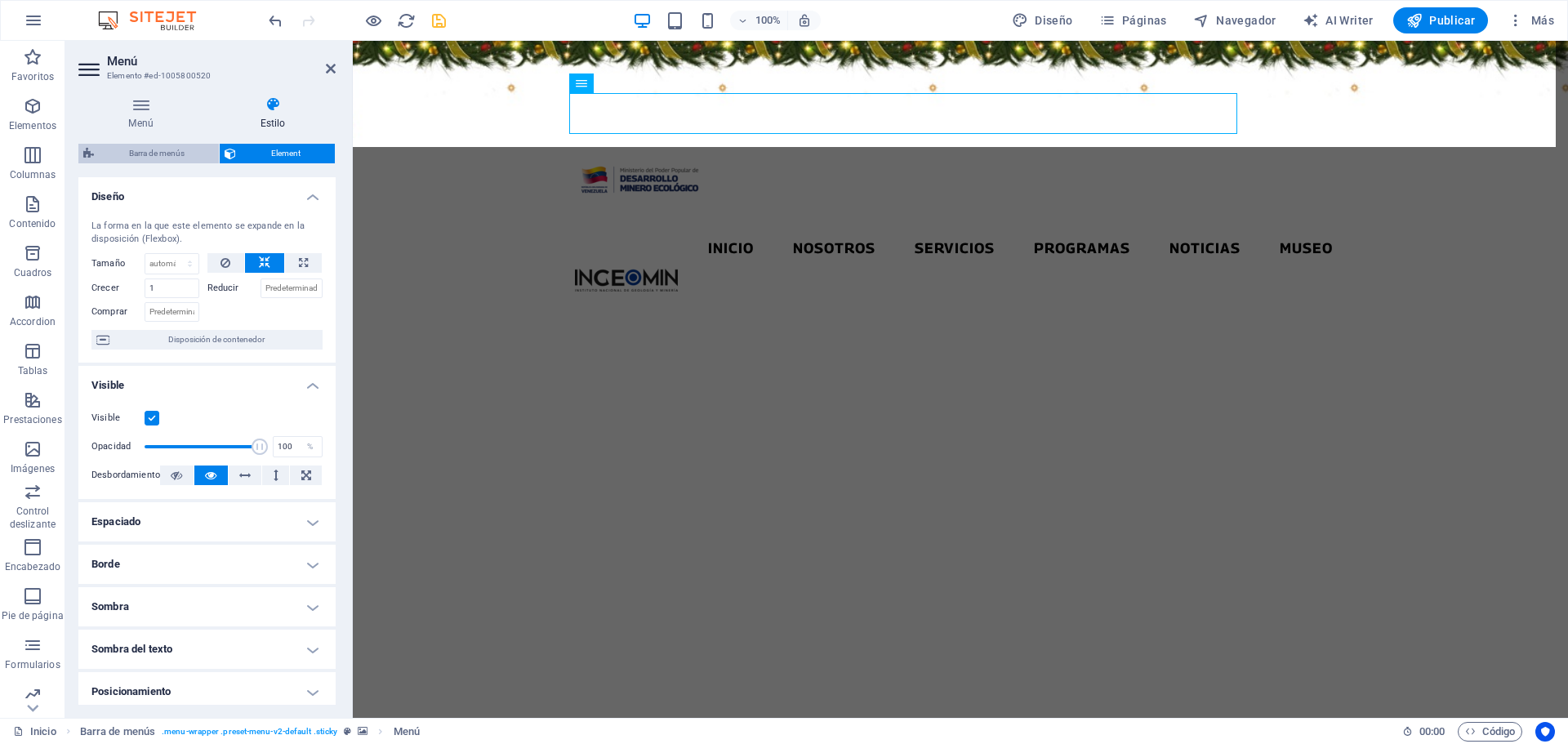
select select "rem"
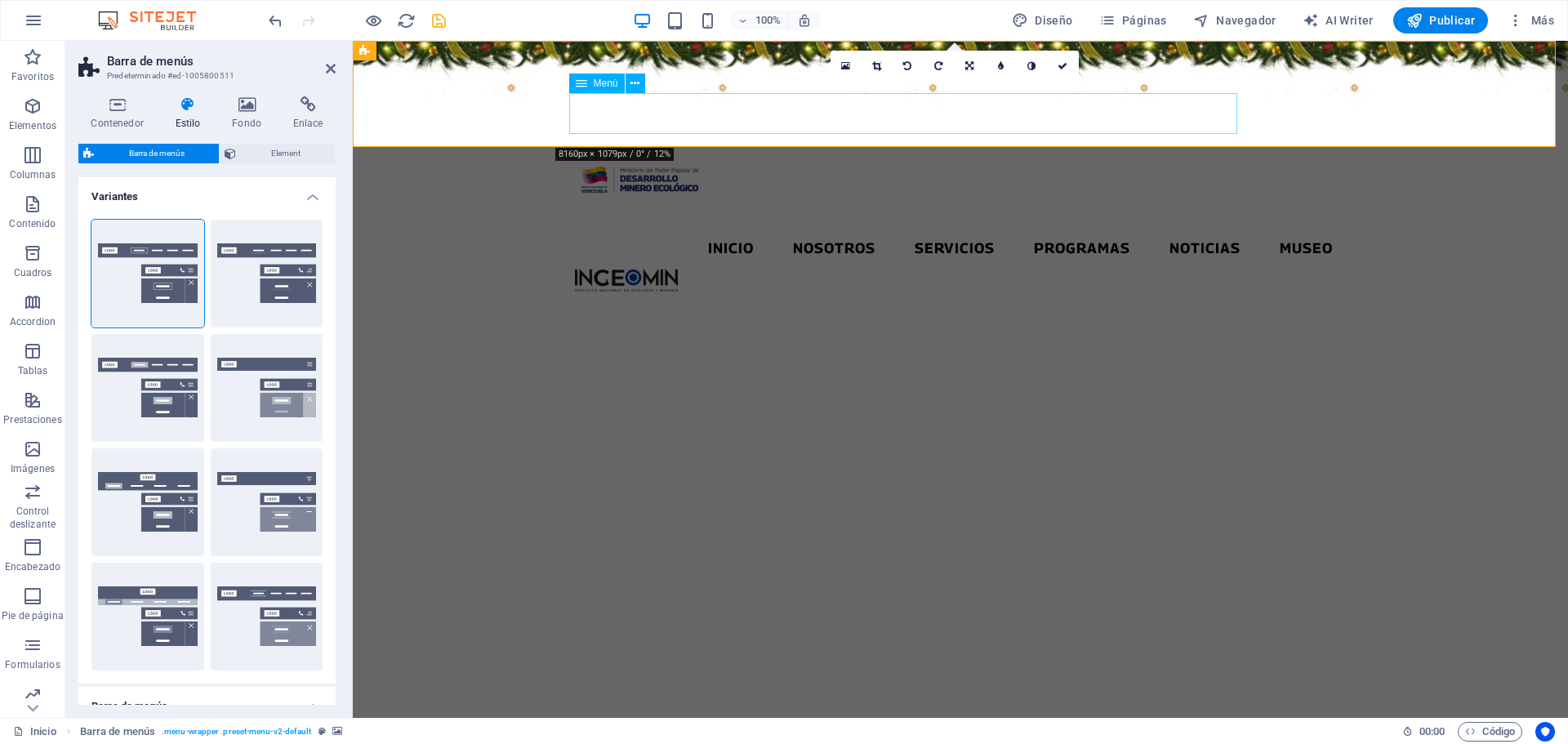
click at [802, 228] on nav "Inicio Nosotros Servicios Programas PNG INGEOMIN Va a La Escuela Comité de Muje…" at bounding box center [960, 248] width 771 height 41
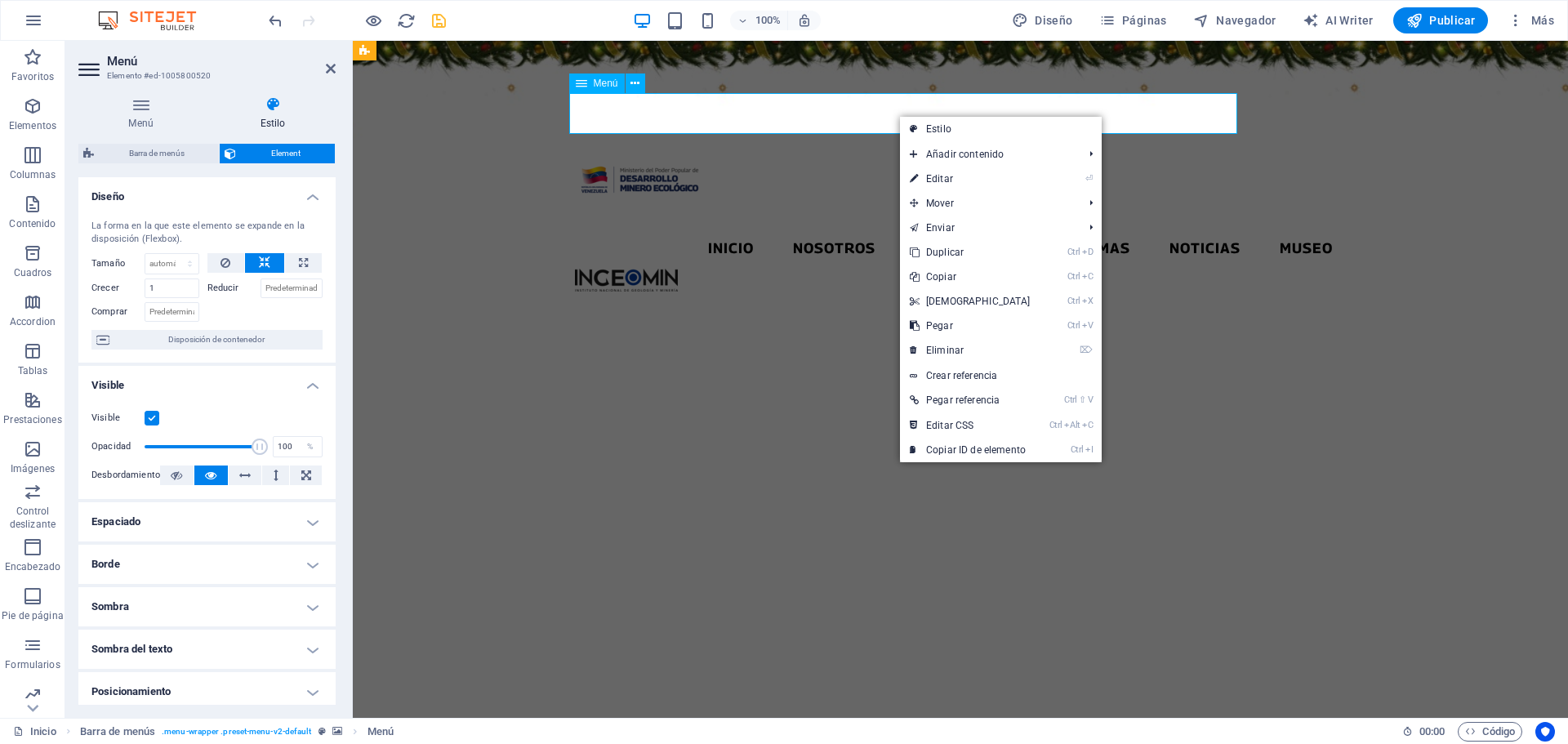
click at [892, 228] on nav "Inicio Nosotros Servicios Programas PNG INGEOMIN Va a La Escuela Comité de Muje…" at bounding box center [960, 248] width 771 height 41
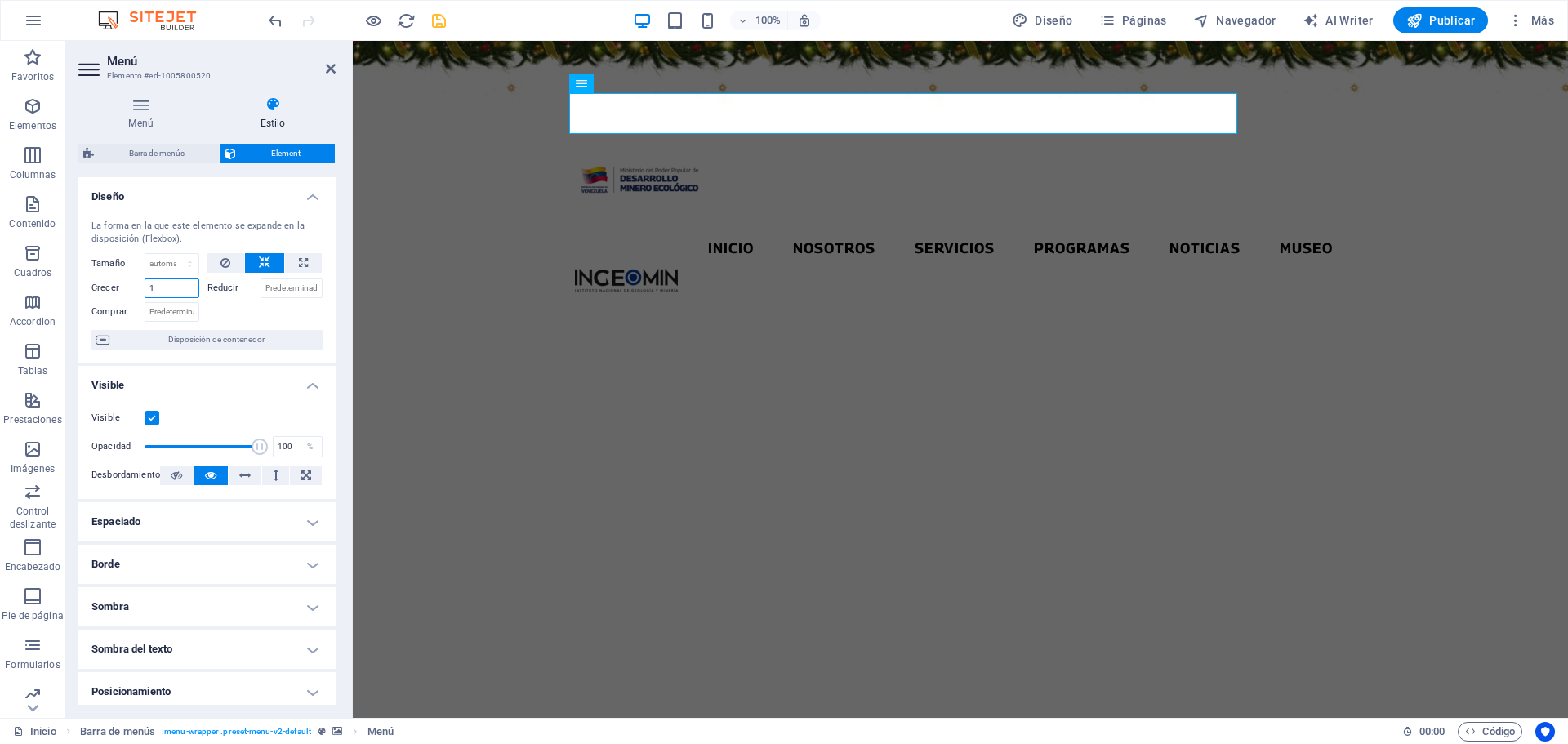
click at [168, 290] on input "1" at bounding box center [171, 288] width 55 height 20
type input "1"
click at [292, 282] on input "Reducir" at bounding box center [292, 288] width 63 height 20
click at [288, 289] on input "1" at bounding box center [292, 288] width 63 height 20
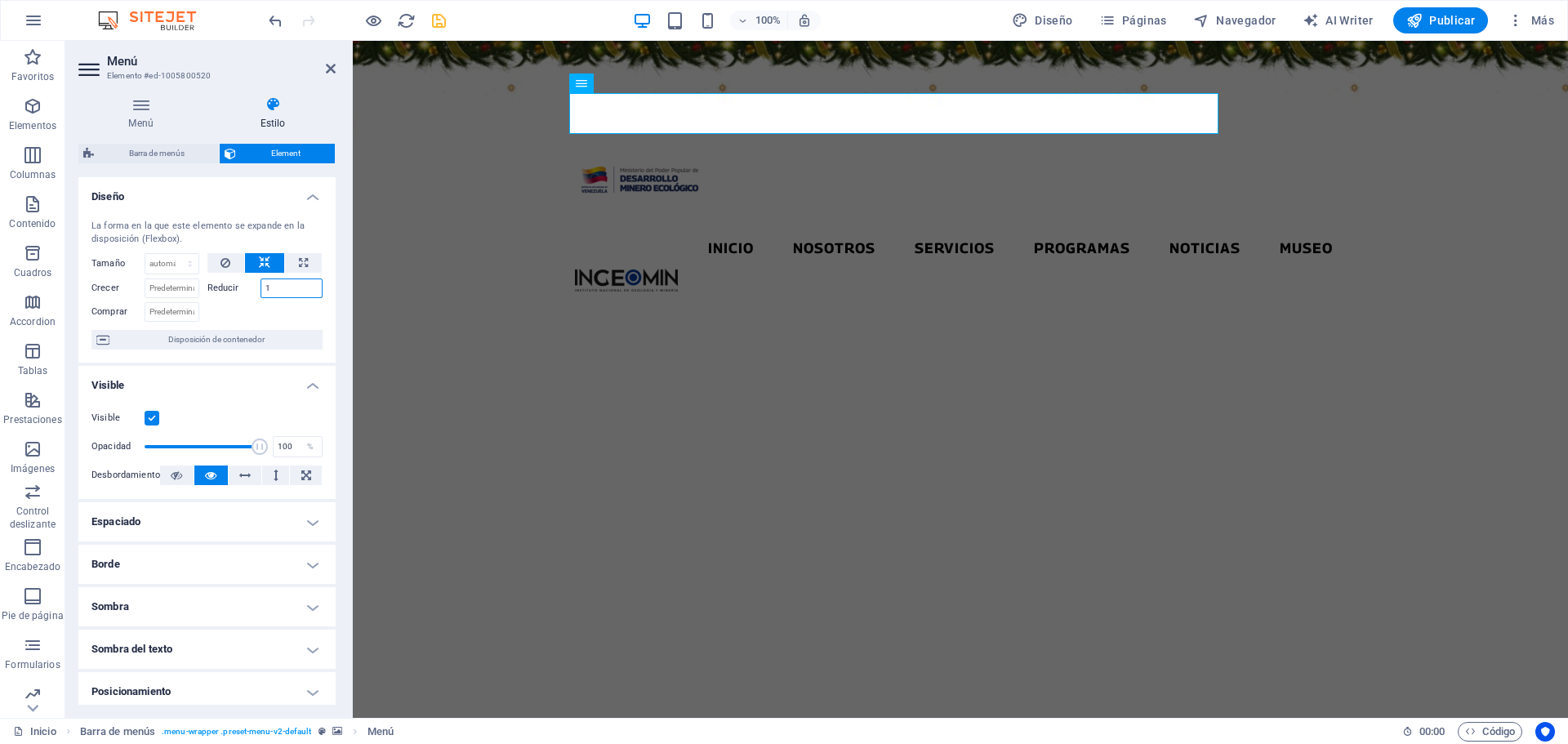
click at [288, 289] on input "1" at bounding box center [292, 288] width 63 height 20
type input "5"
click at [222, 264] on icon at bounding box center [225, 262] width 10 height 20
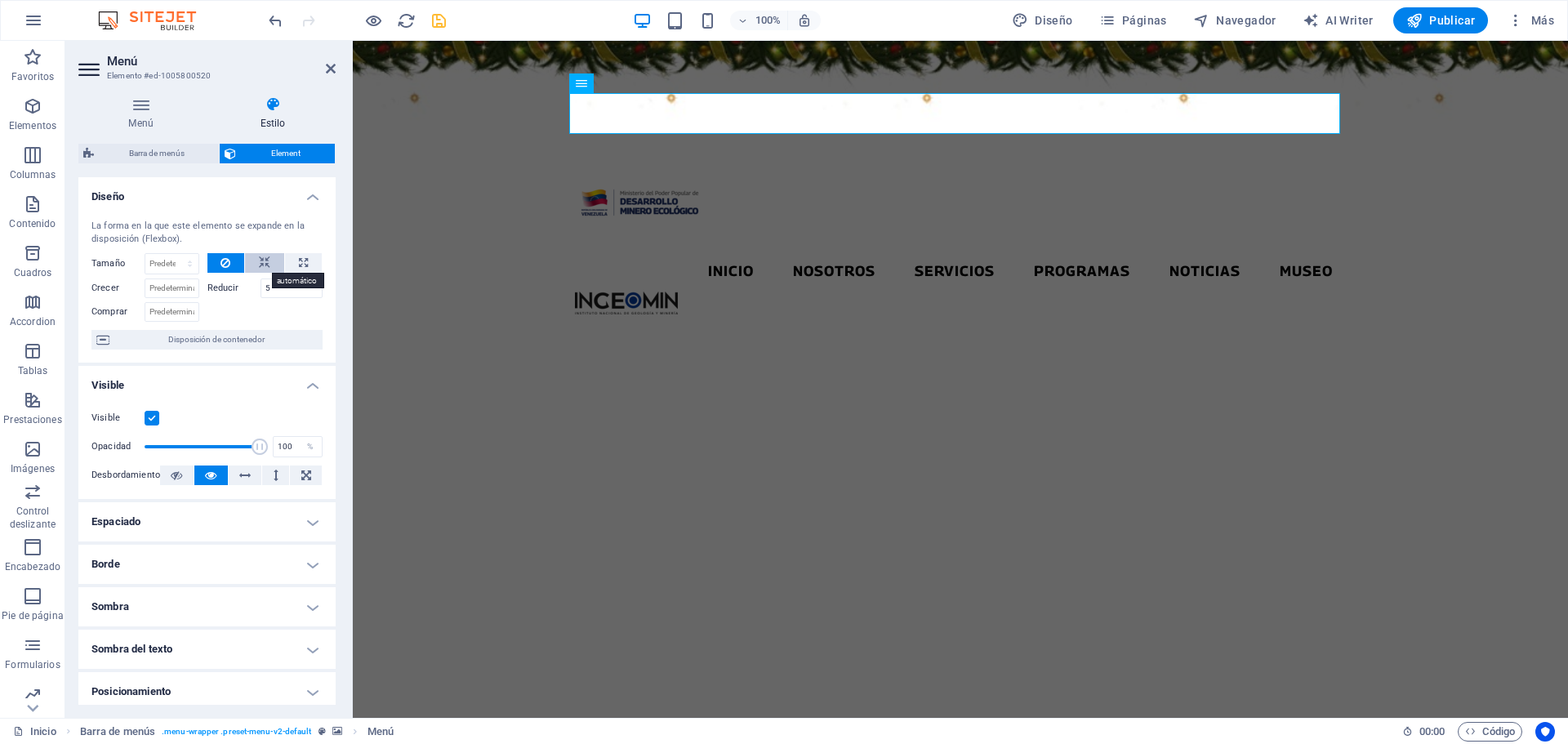
click at [263, 262] on icon at bounding box center [264, 262] width 11 height 20
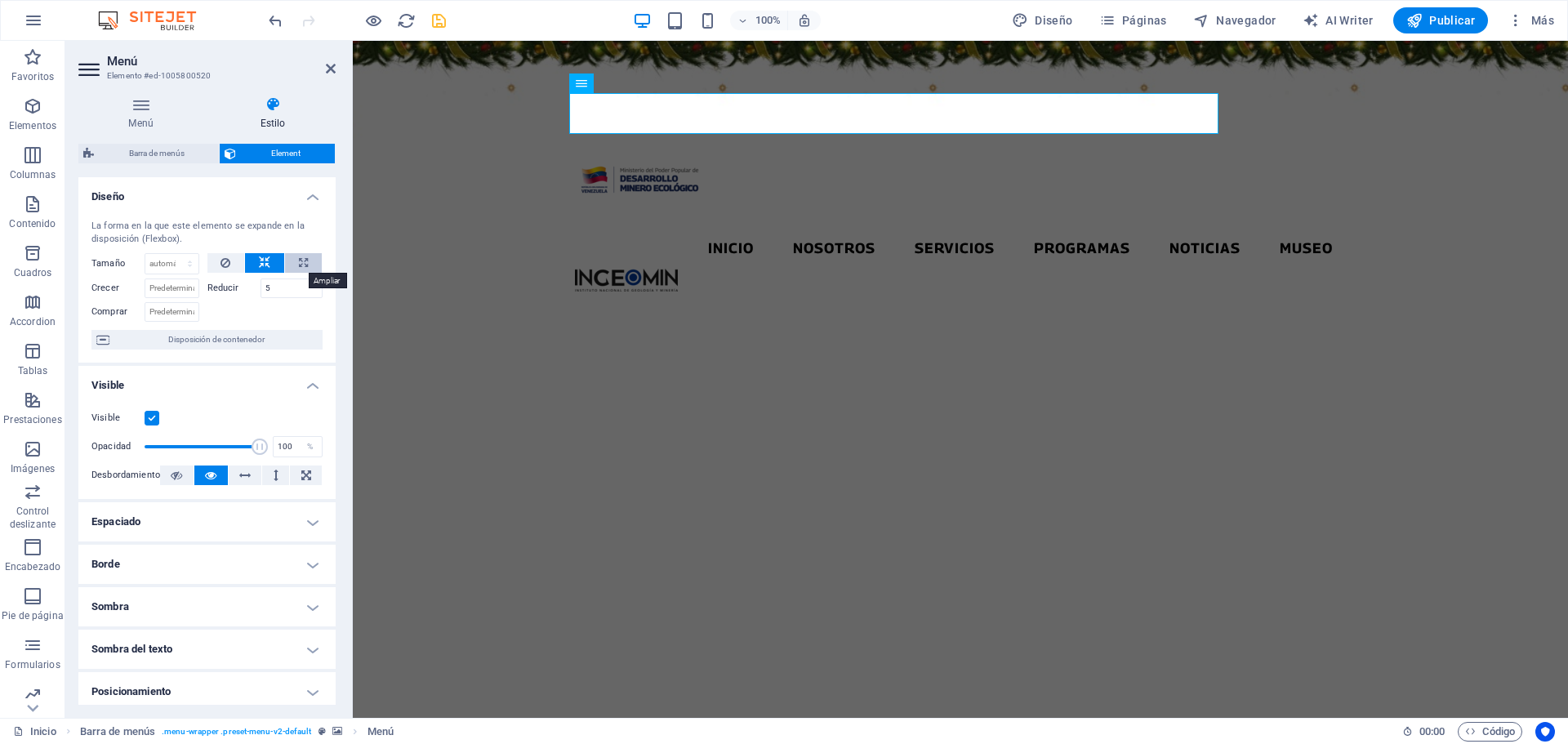
click at [304, 262] on icon at bounding box center [304, 262] width 9 height 20
type input "100"
select select "%"
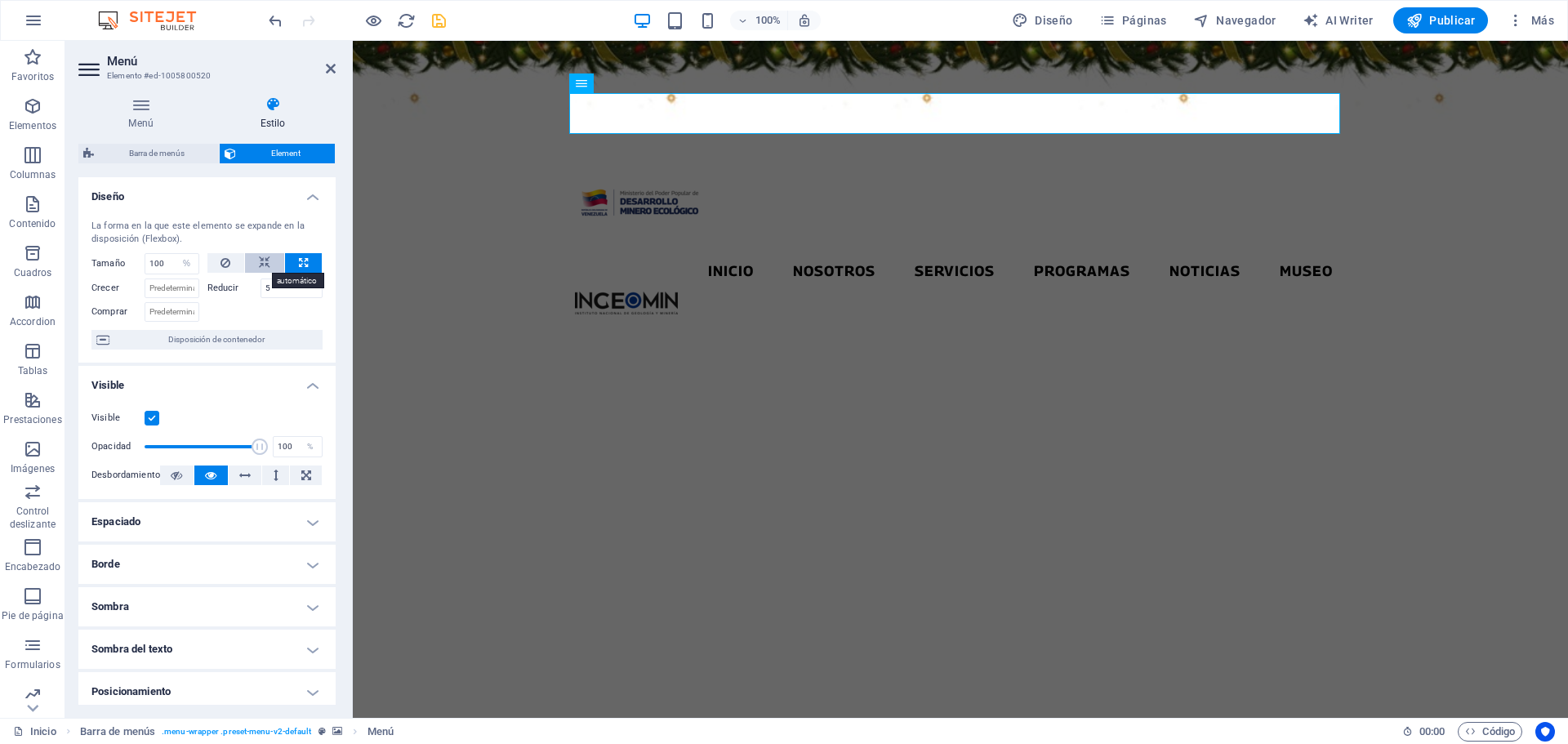
click at [267, 259] on icon at bounding box center [264, 262] width 11 height 20
select select "DISABLED_OPTION_VALUE"
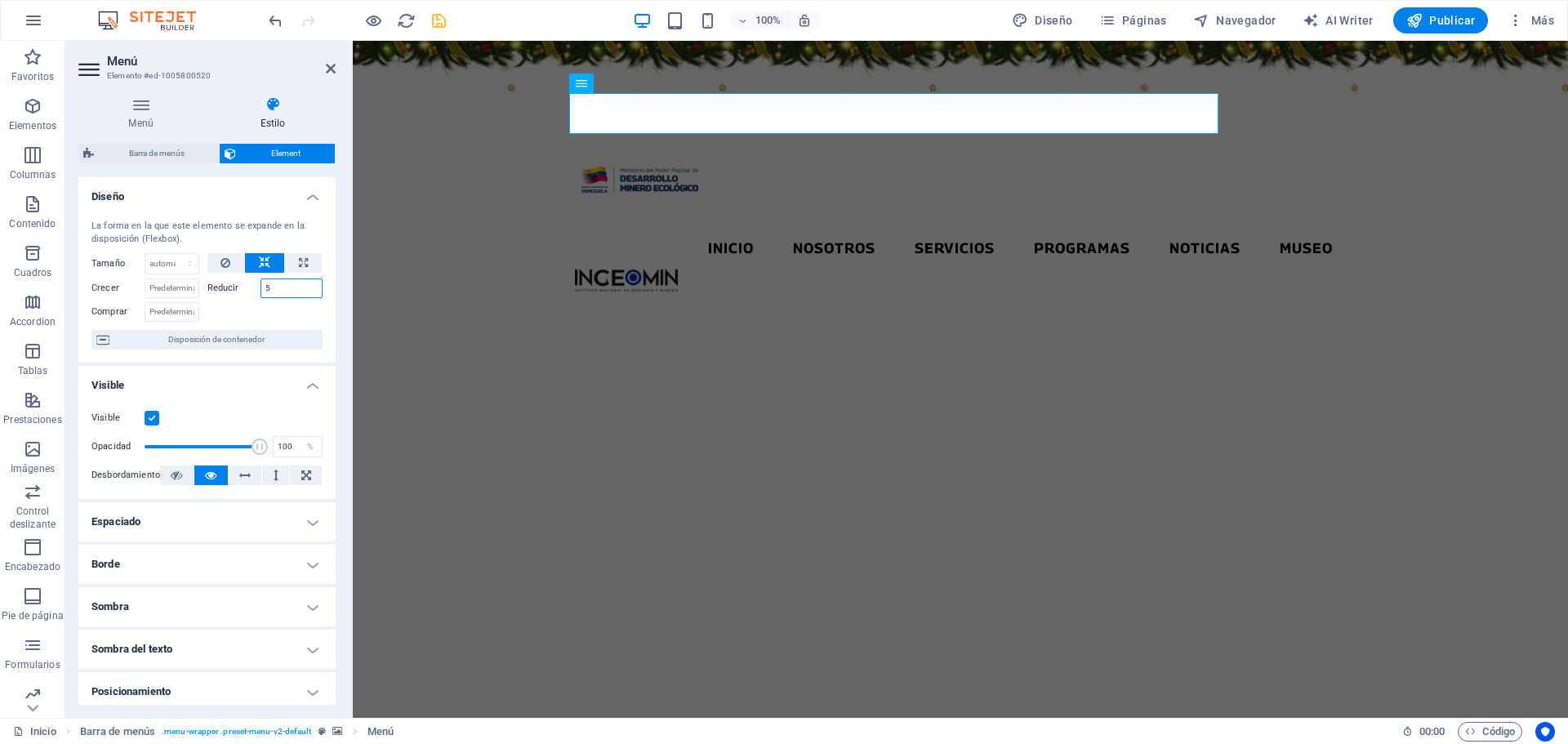
click at [271, 289] on input "5" at bounding box center [292, 288] width 63 height 20
type input "10"
click at [1066, 13] on span "Diseño" at bounding box center [1043, 20] width 61 height 17
select select "px"
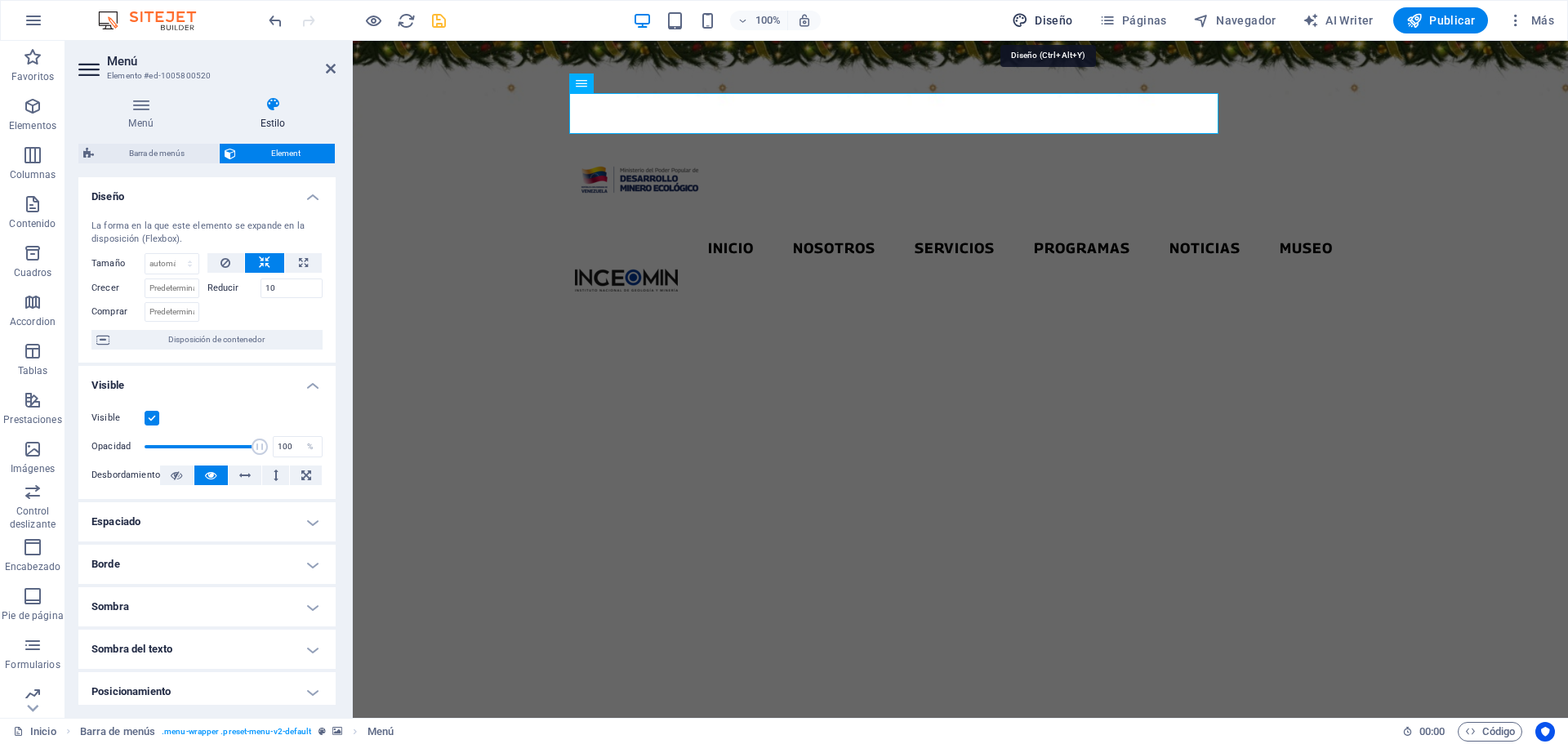
select select "300"
select select "px"
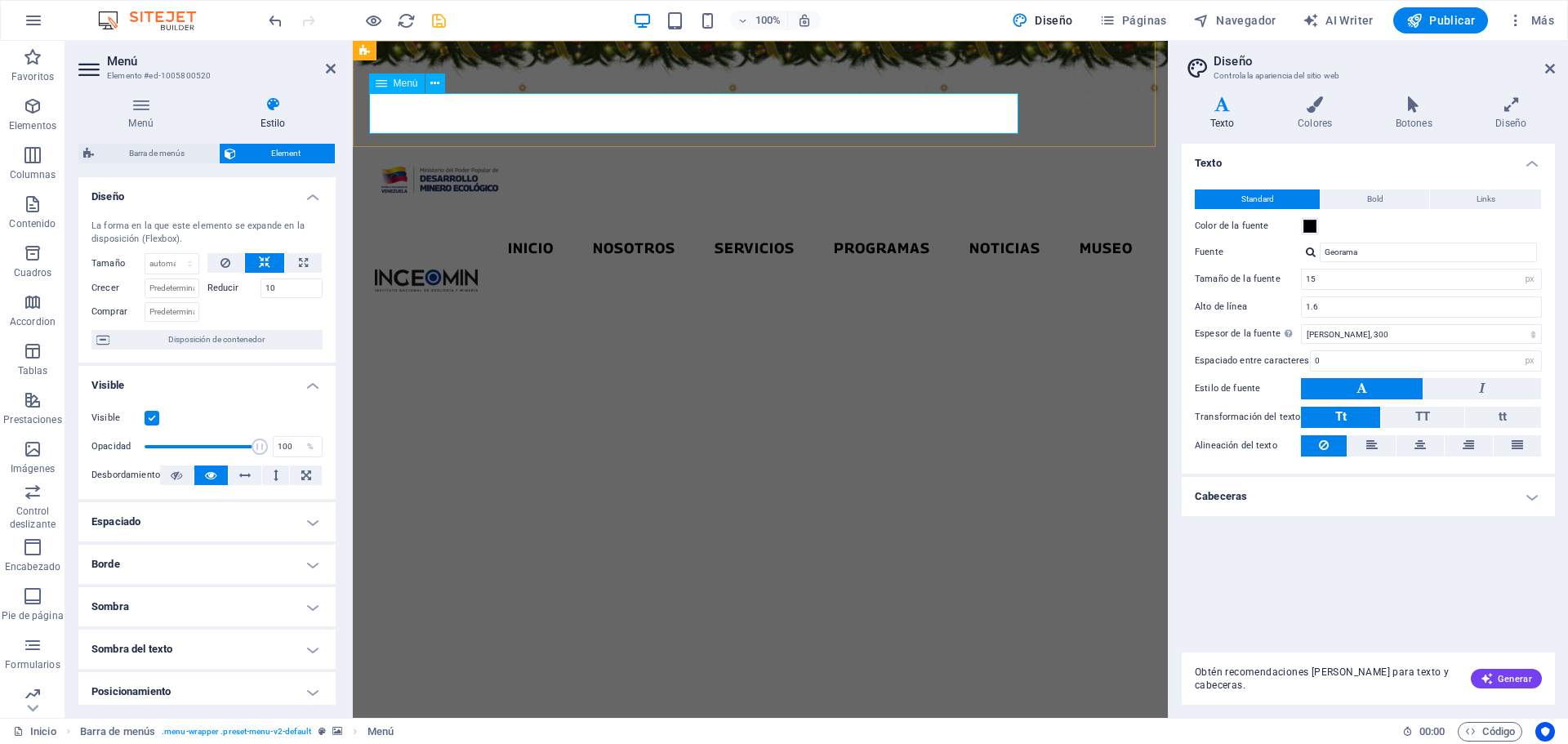
click at [817, 228] on nav "Inicio Nosotros Servicios Programas PNG INGEOMIN Va a La Escuela Comité de Muje…" at bounding box center [760, 248] width 771 height 41
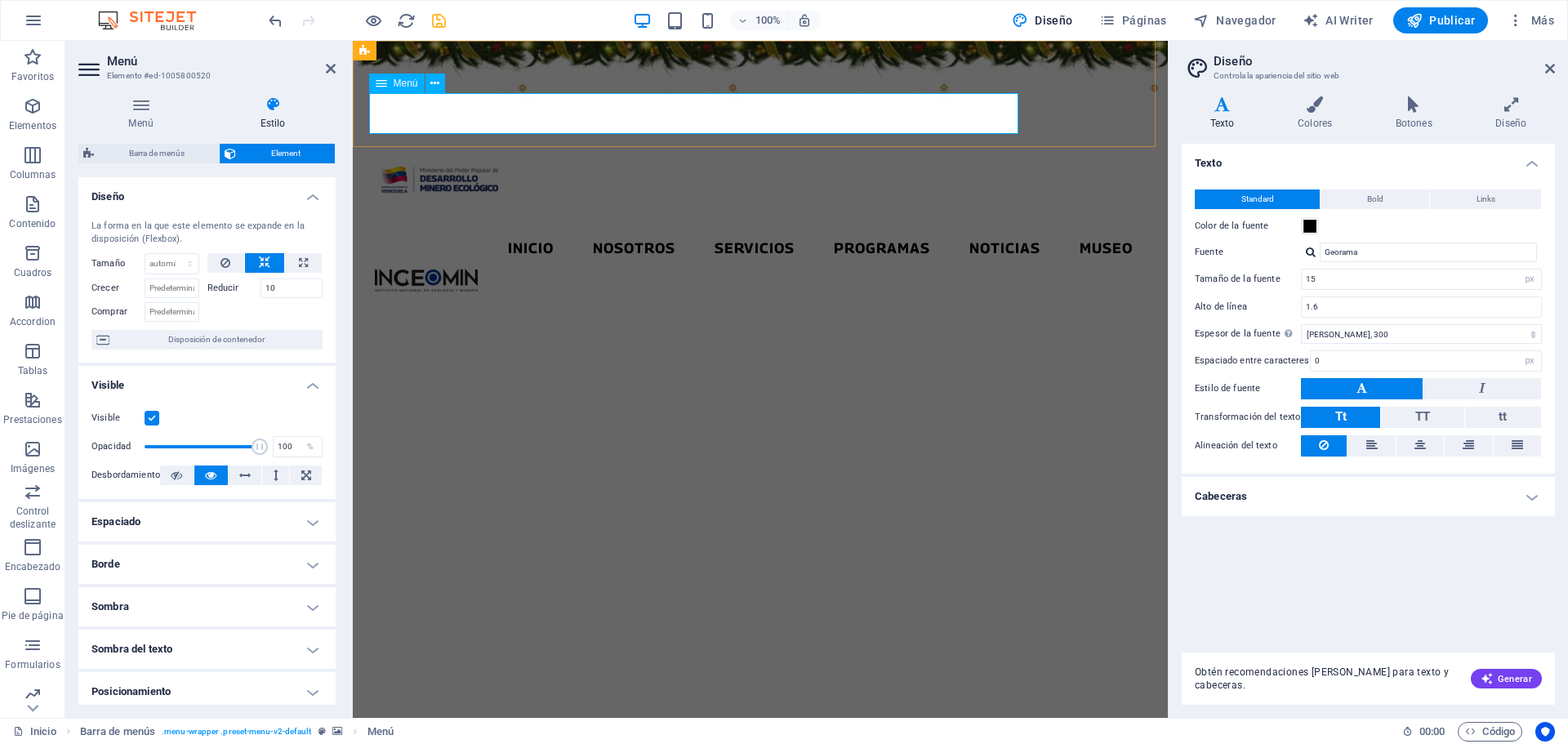
click at [817, 228] on nav "Inicio Nosotros Servicios Programas PNG INGEOMIN Va a La Escuela Comité de Muje…" at bounding box center [760, 248] width 771 height 41
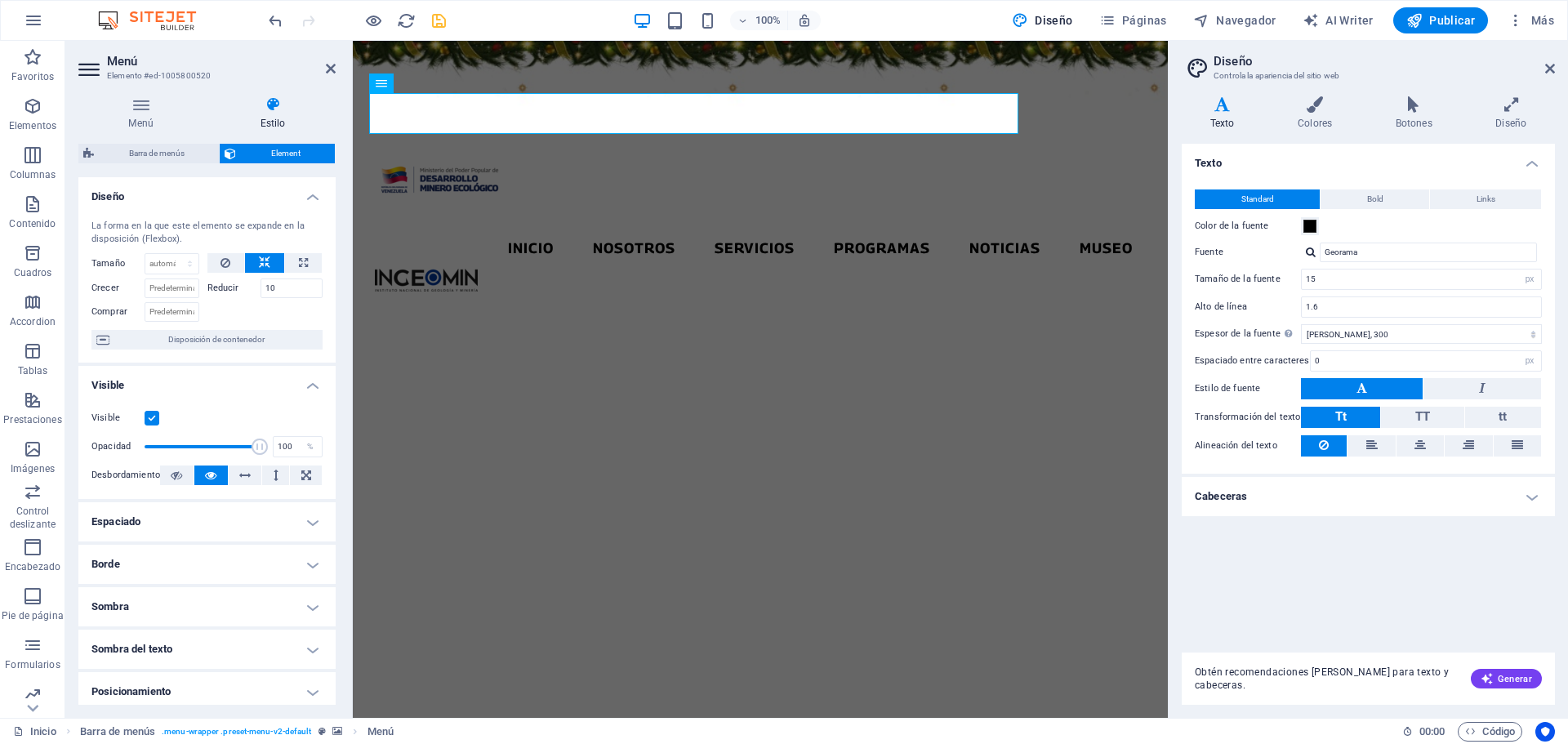
click at [1557, 67] on aside "Diseño Controla la apariencia del sitio web Variantes Texto Colores Botones Dis…" at bounding box center [1368, 379] width 400 height 676
click at [1548, 64] on icon at bounding box center [1550, 68] width 10 height 13
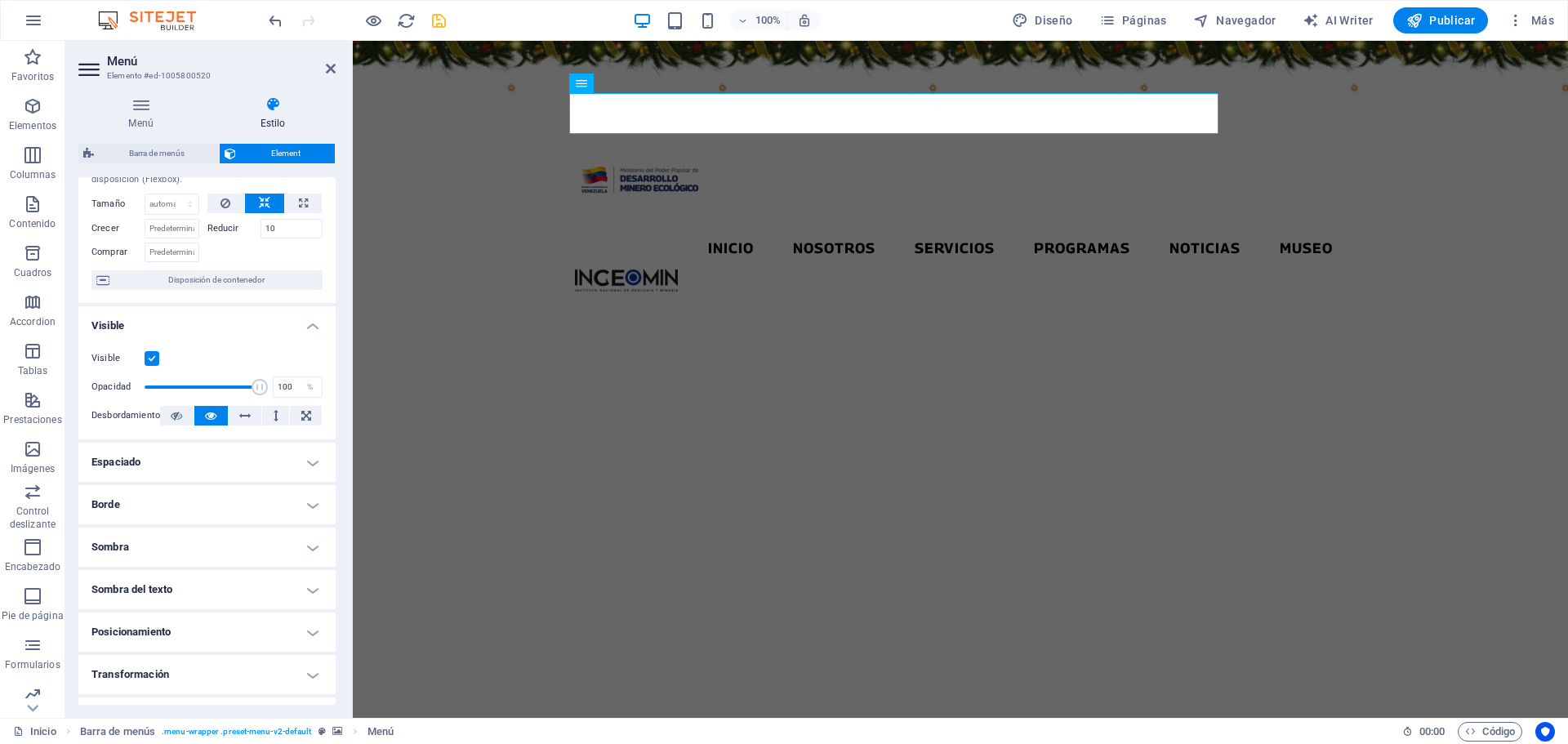
scroll to position [82, 0]
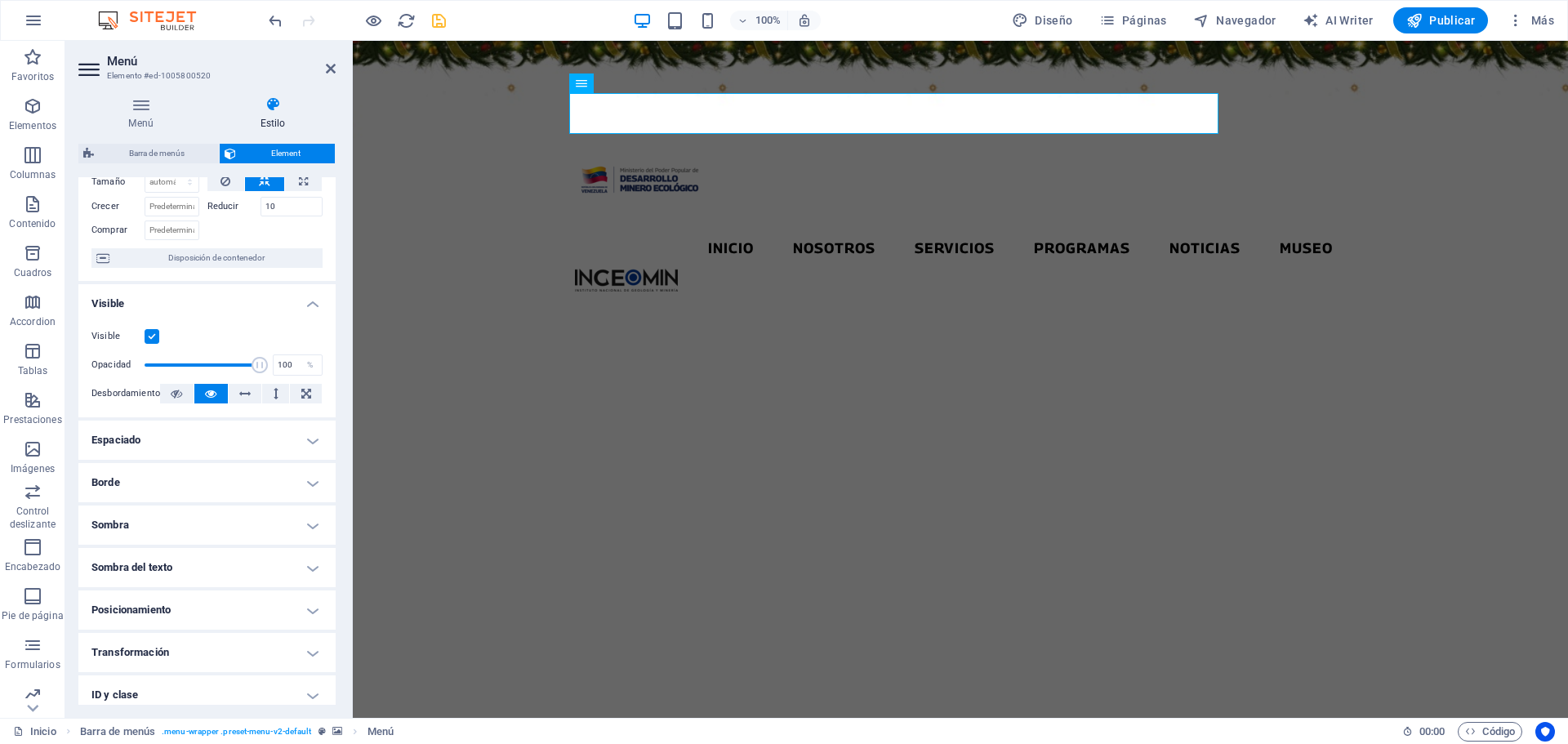
click at [305, 443] on h4 "Espaciado" at bounding box center [207, 440] width 257 height 39
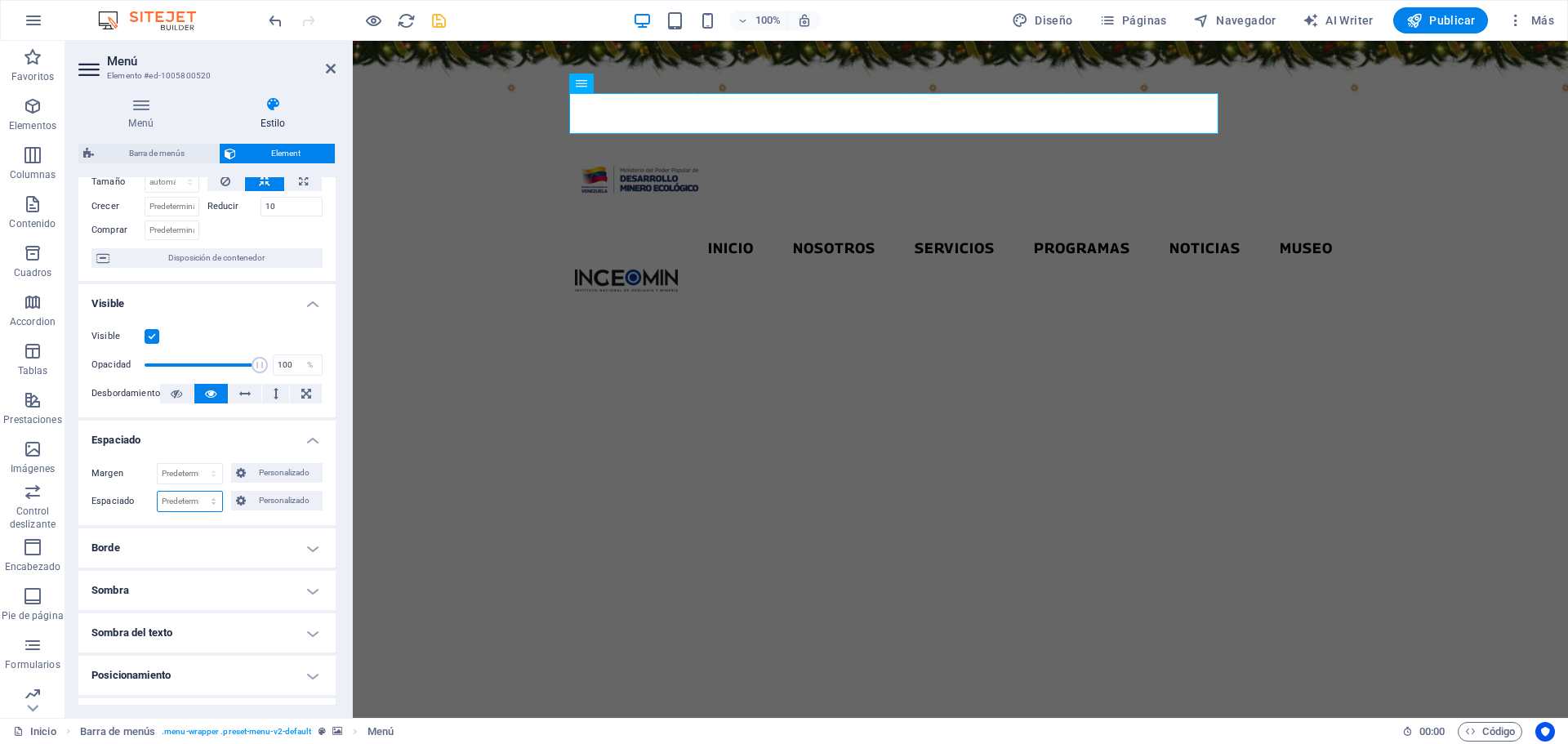
click at [215, 500] on select "Predeterminado px rem % vh vw Personalizado" at bounding box center [190, 501] width 64 height 20
select select "%"
click at [197, 491] on select "Predeterminado px rem % vh vw Personalizado" at bounding box center [190, 501] width 64 height 20
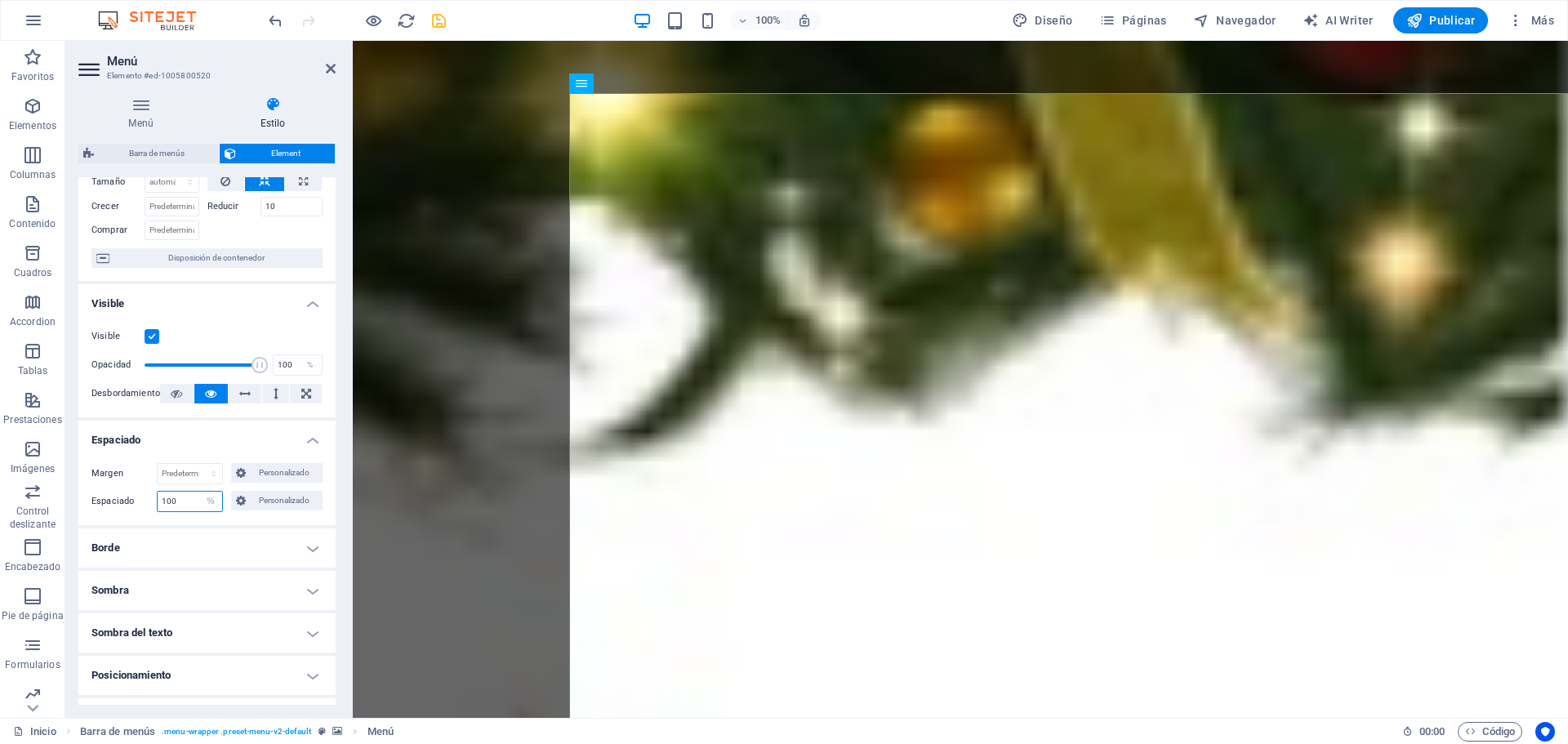
type input "5"
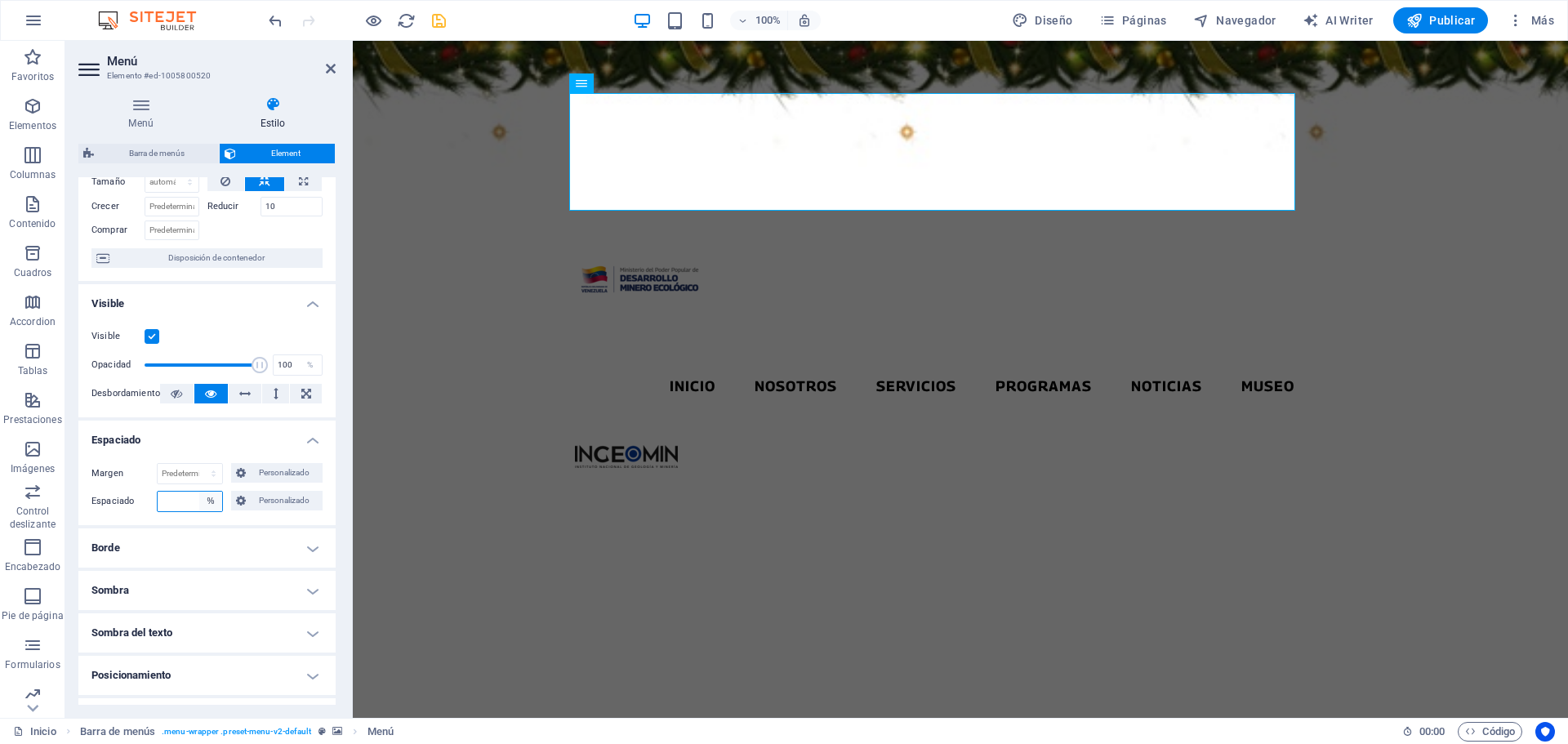
click at [209, 505] on select "Predeterminado px rem % vh vw Personalizado" at bounding box center [210, 501] width 23 height 20
click at [199, 491] on select "Predeterminado px rem % vh vw Personalizado" at bounding box center [210, 501] width 23 height 20
select select "DISABLED_OPTION_VALUE"
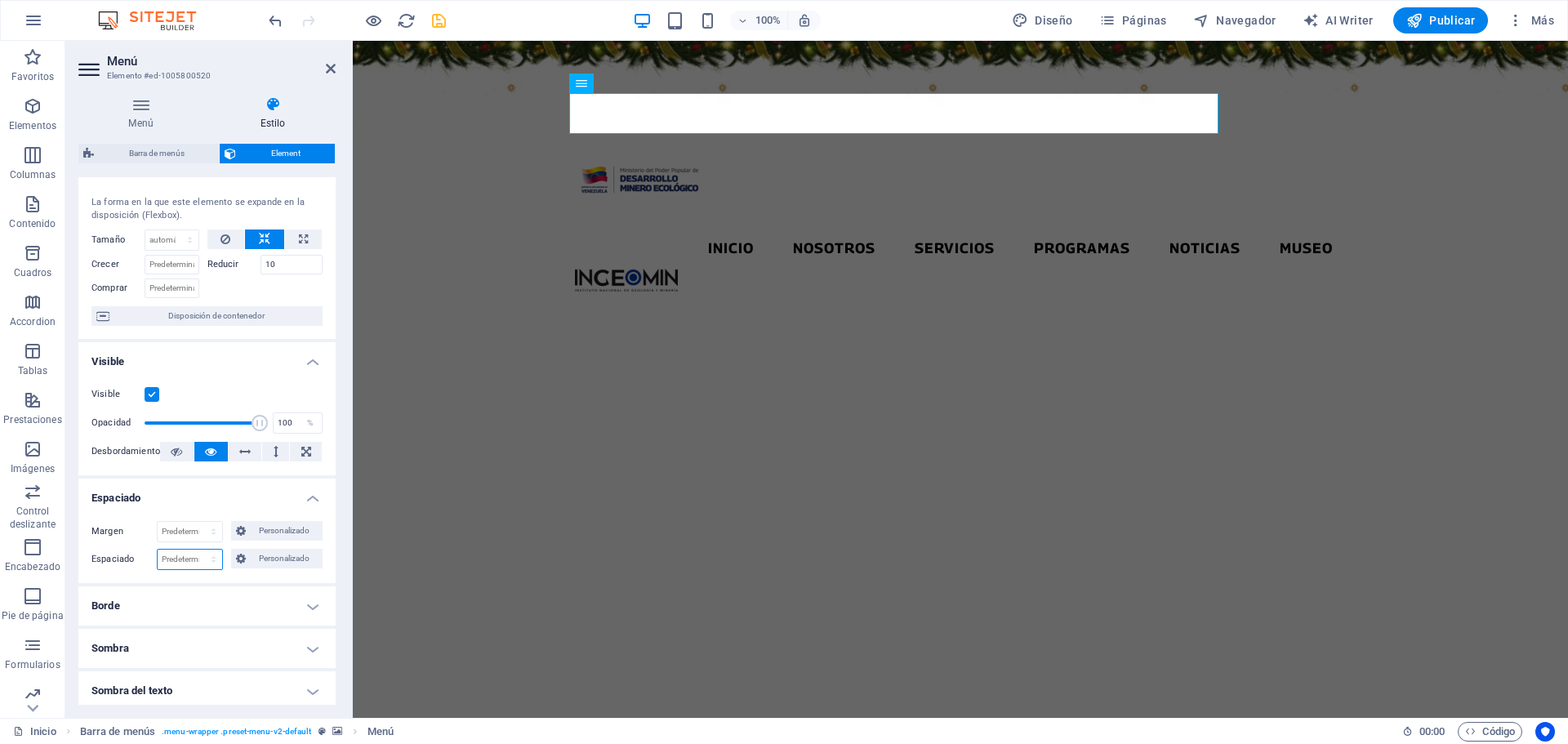
scroll to position [0, 0]
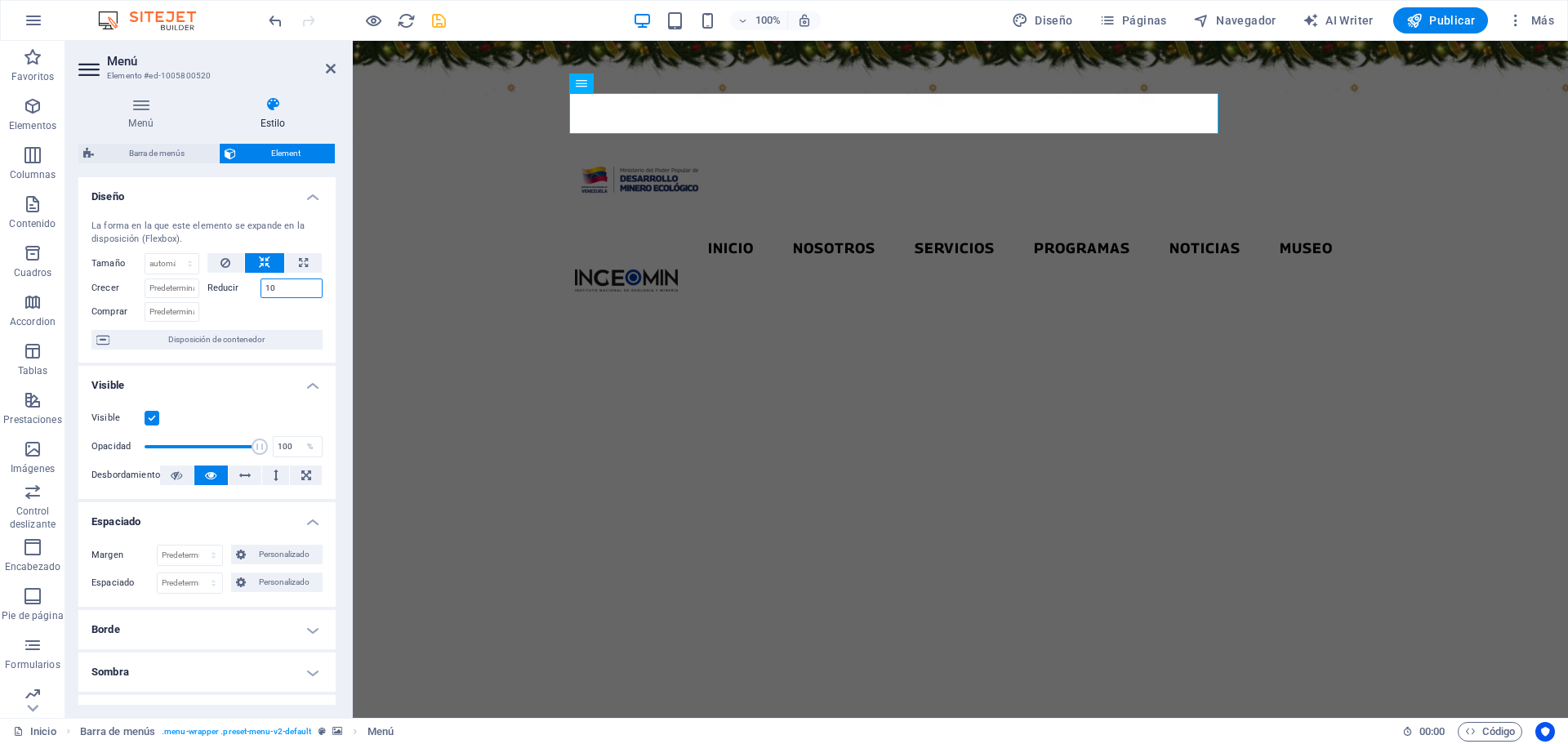
click at [283, 286] on input "10" at bounding box center [292, 288] width 63 height 20
click at [221, 290] on label "Reducir" at bounding box center [234, 288] width 53 height 20
click at [261, 290] on input "10" at bounding box center [292, 288] width 63 height 20
click at [235, 342] on span "Disposición de contenedor" at bounding box center [216, 339] width 204 height 20
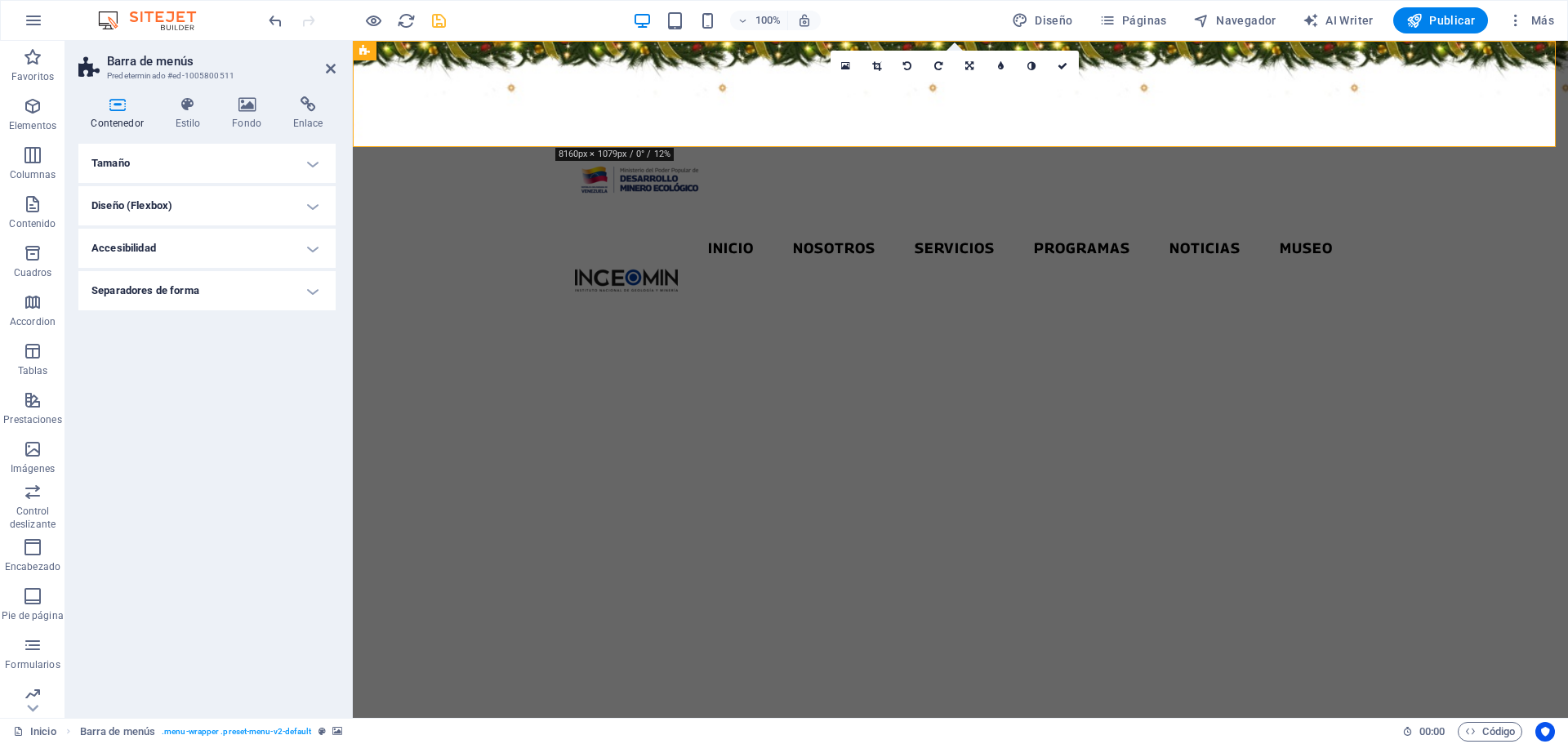
click at [312, 162] on h4 "Tamaño" at bounding box center [207, 163] width 257 height 39
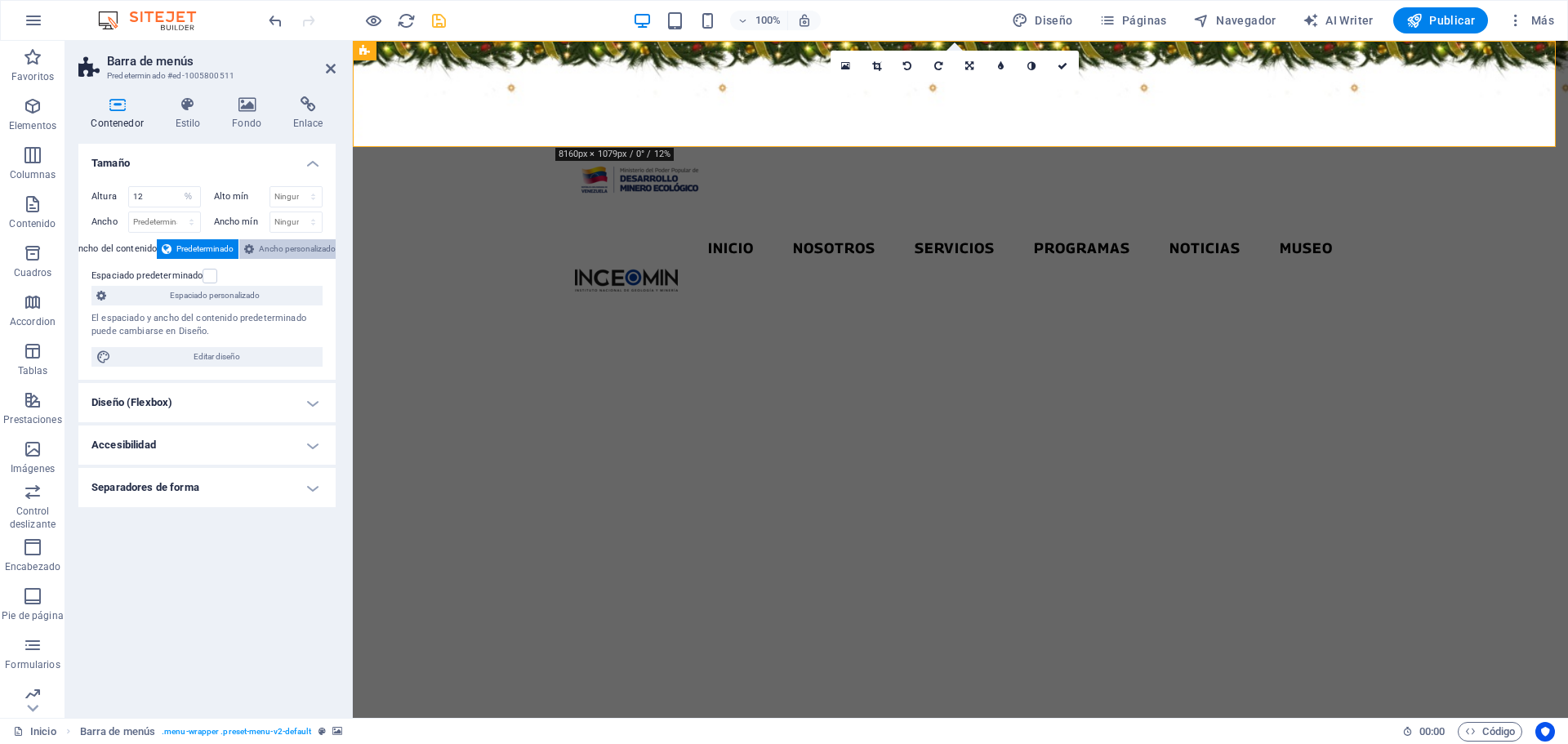
click at [309, 249] on span "Ancho personalizado" at bounding box center [297, 249] width 77 height 20
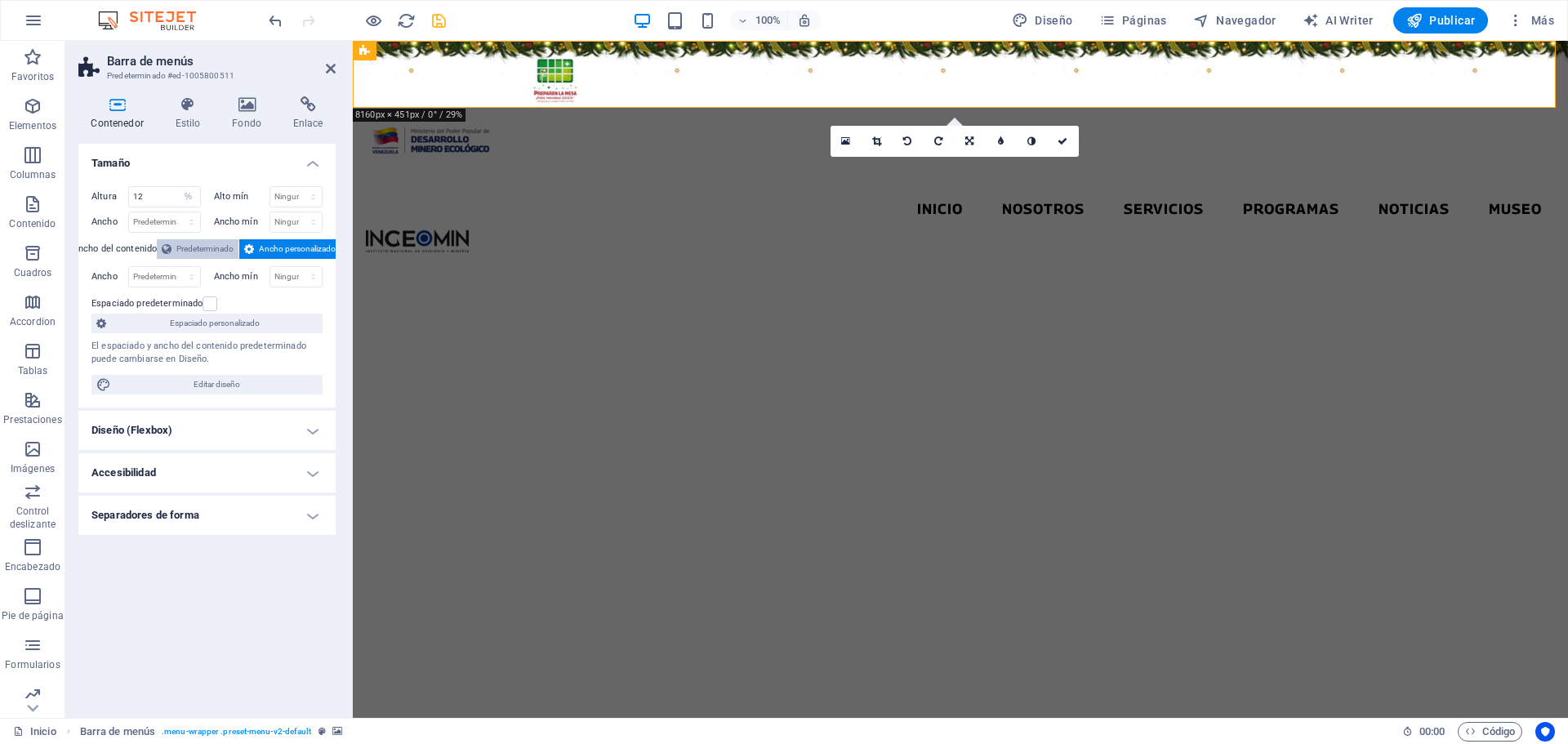
click at [216, 249] on span "Predeterminado" at bounding box center [205, 249] width 57 height 20
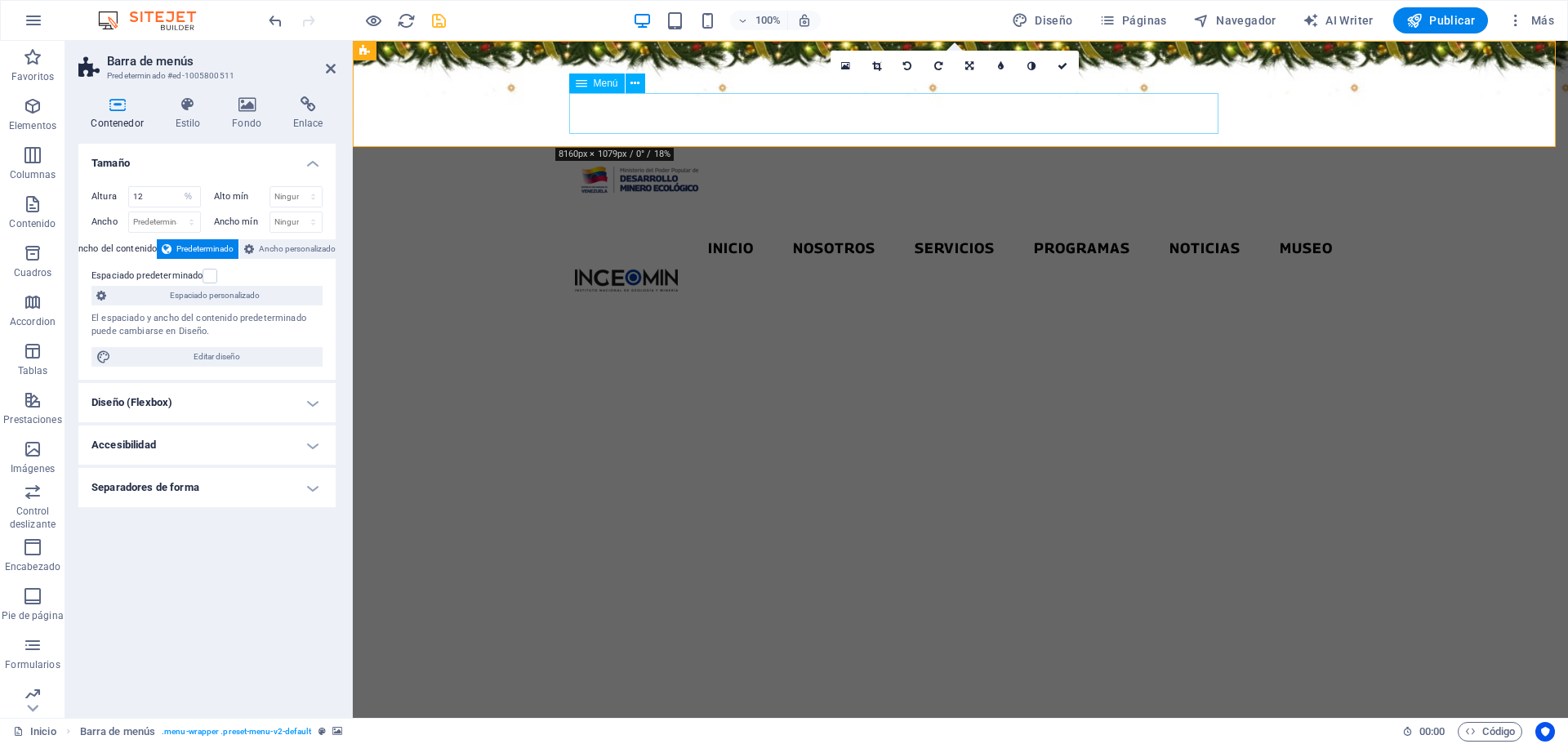
click at [643, 228] on nav "Inicio Nosotros Servicios Programas PNG INGEOMIN Va a La Escuela Comité de Muje…" at bounding box center [960, 248] width 771 height 41
click at [296, 400] on h4 "Diseño (Flexbox)" at bounding box center [207, 402] width 257 height 39
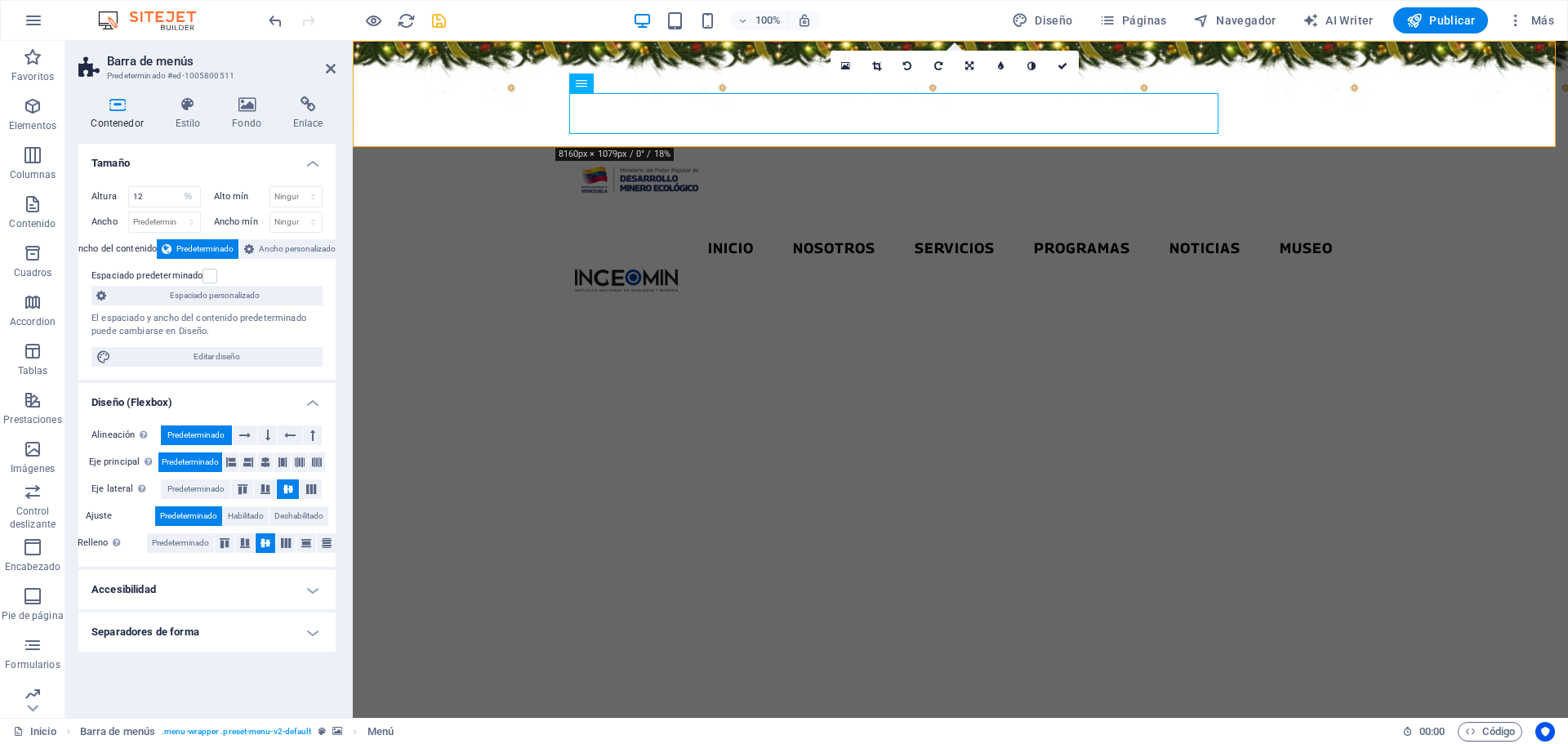
click at [310, 630] on h4 "Separadores de forma" at bounding box center [207, 631] width 257 height 39
click at [314, 592] on h4 "Accesibilidad" at bounding box center [207, 588] width 257 height 39
click at [185, 103] on icon at bounding box center [188, 104] width 50 height 17
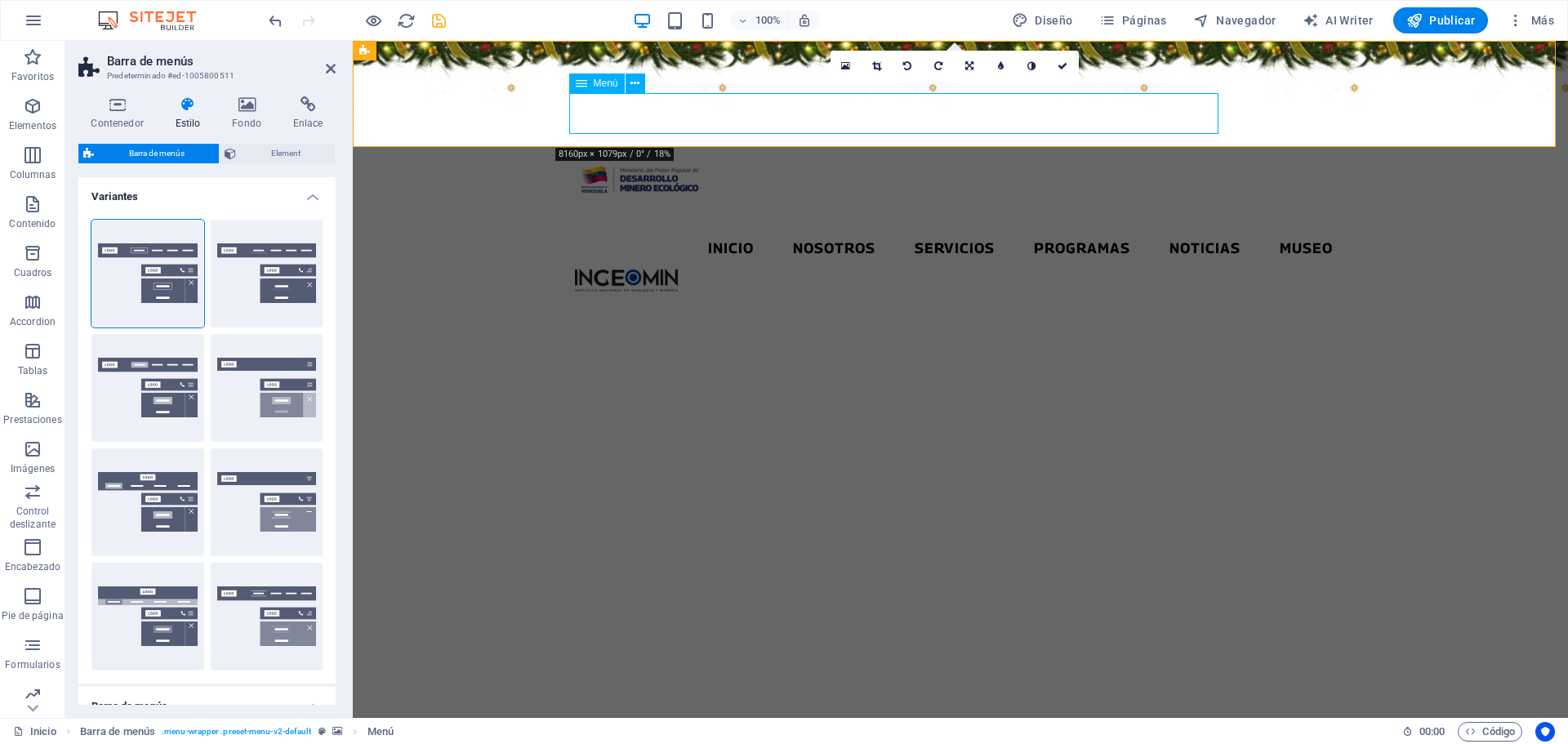
click at [597, 84] on span "Menú" at bounding box center [606, 83] width 24 height 10
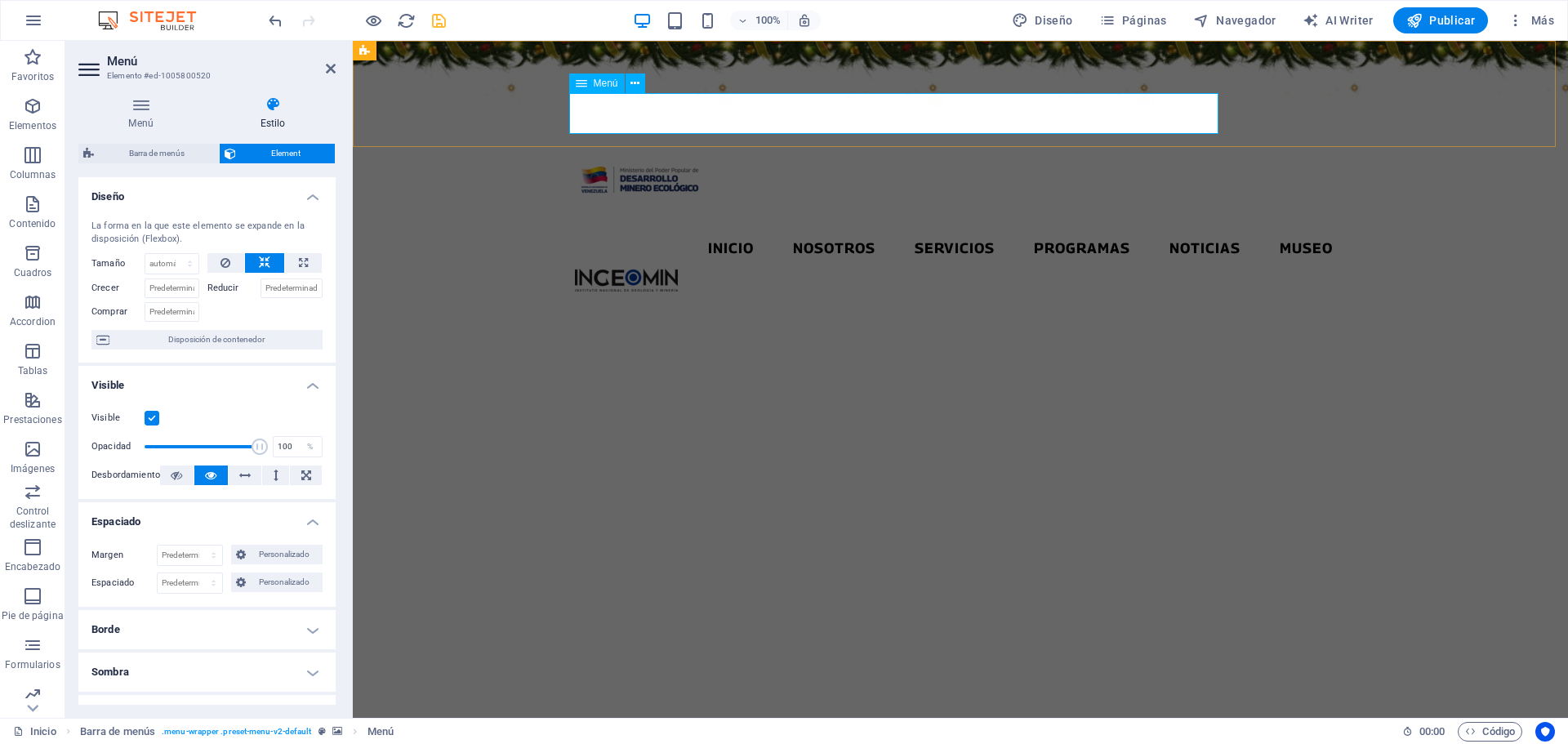
click at [597, 84] on span "Menú" at bounding box center [606, 83] width 24 height 10
click at [184, 265] on select "Predeterminado automático px % 1/1 1/2 1/3 1/4 1/5 1/6 1/7 1/8 1/9 1/10" at bounding box center [171, 263] width 53 height 20
select select "%"
click at [173, 254] on select "Predeterminado automático px % 1/1 1/2 1/3 1/4 1/5 1/6 1/7 1/8 1/9 1/10" at bounding box center [171, 263] width 53 height 20
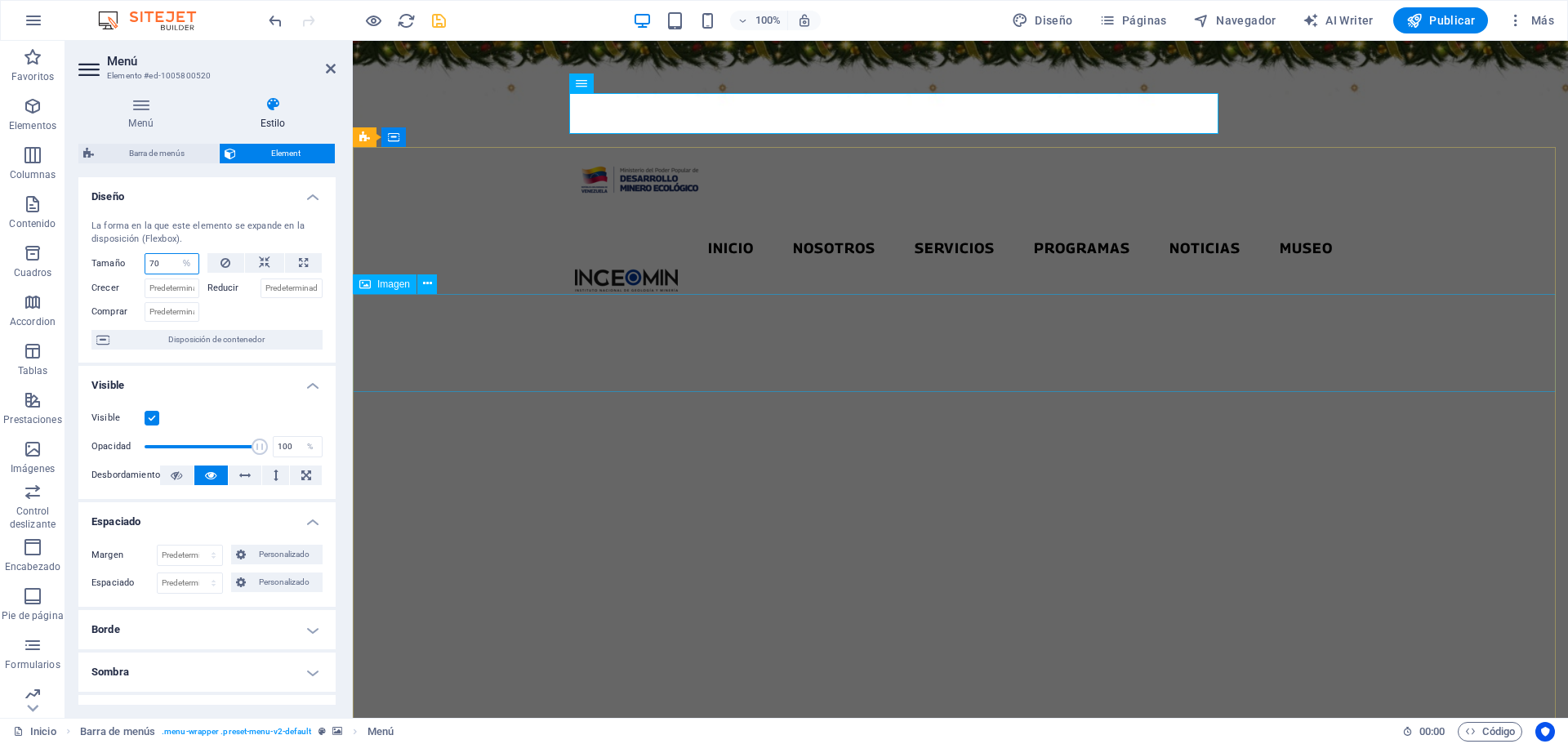
type input "7"
type input "50"
click at [783, 228] on nav "Inicio Nosotros Servicios Programas PNG INGEOMIN Va a La Escuela Comité de Muje…" at bounding box center [960, 248] width 771 height 41
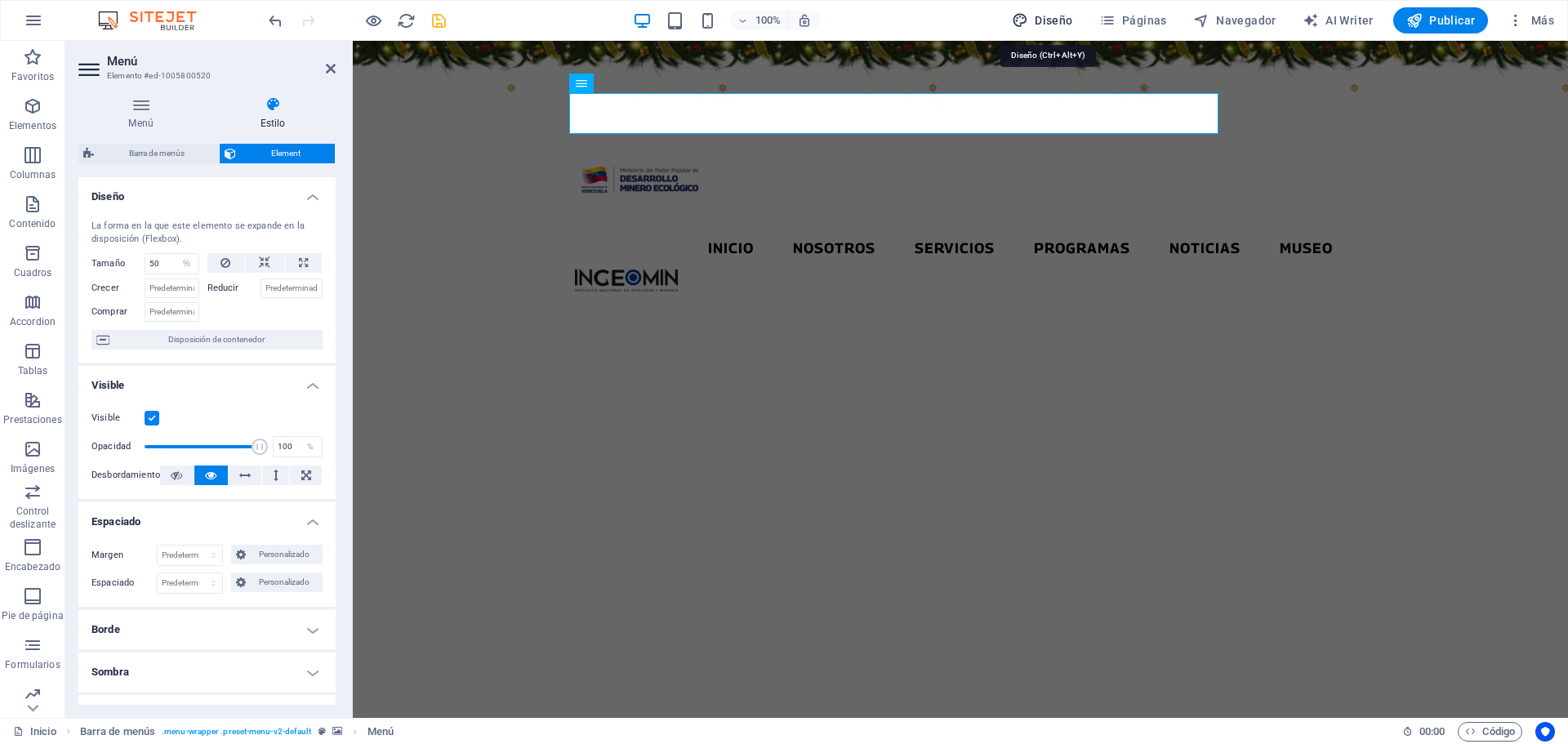
click at [1044, 14] on span "Diseño" at bounding box center [1043, 20] width 61 height 17
select select "px"
select select "300"
select select "px"
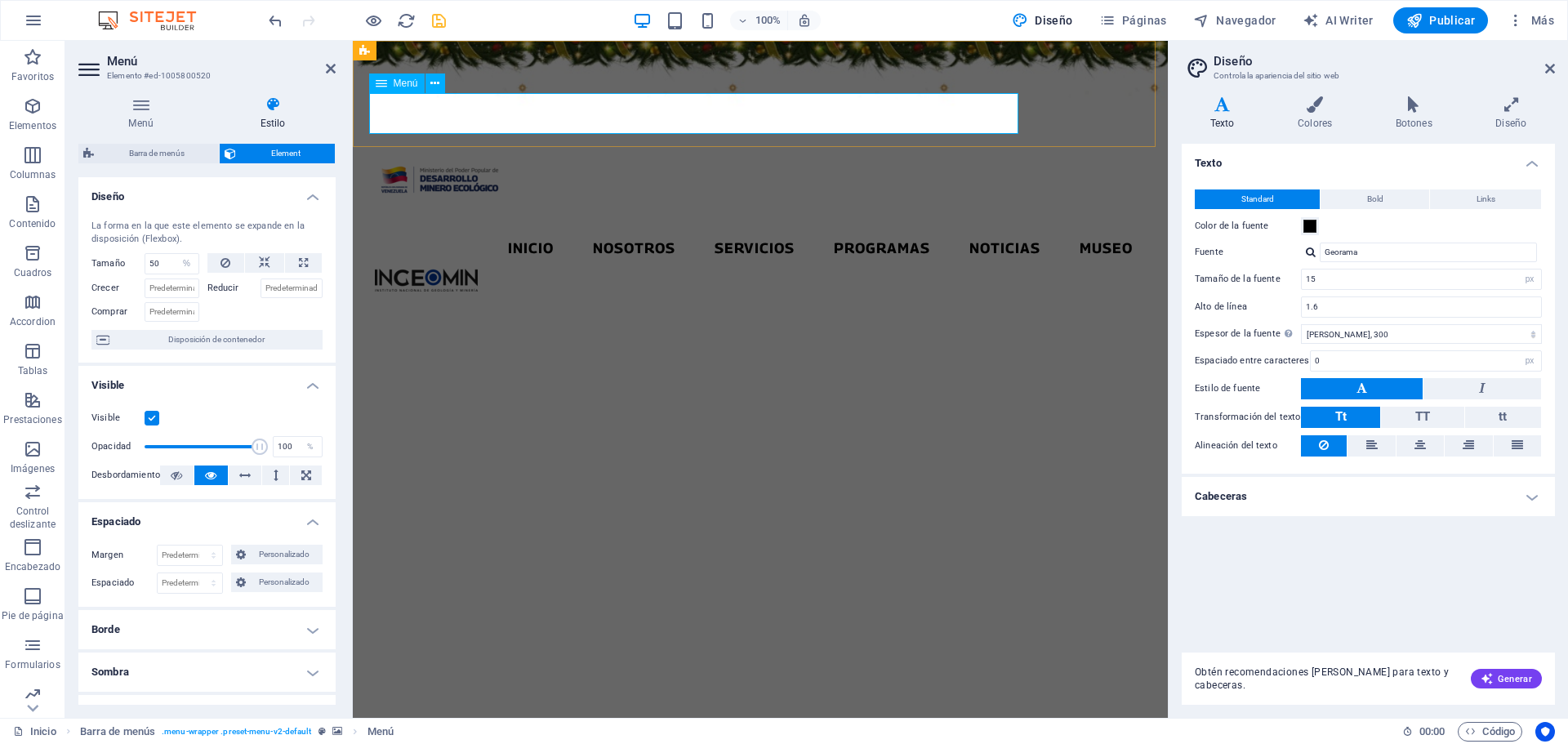
click at [695, 228] on nav "Inicio Nosotros Servicios Programas PNG INGEOMIN Va a La Escuela Comité de Muje…" at bounding box center [760, 248] width 771 height 41
click at [688, 228] on nav "Inicio Nosotros Servicios Programas PNG INGEOMIN Va a La Escuela Comité de Muje…" at bounding box center [760, 248] width 771 height 41
click at [161, 263] on input "50" at bounding box center [171, 263] width 53 height 20
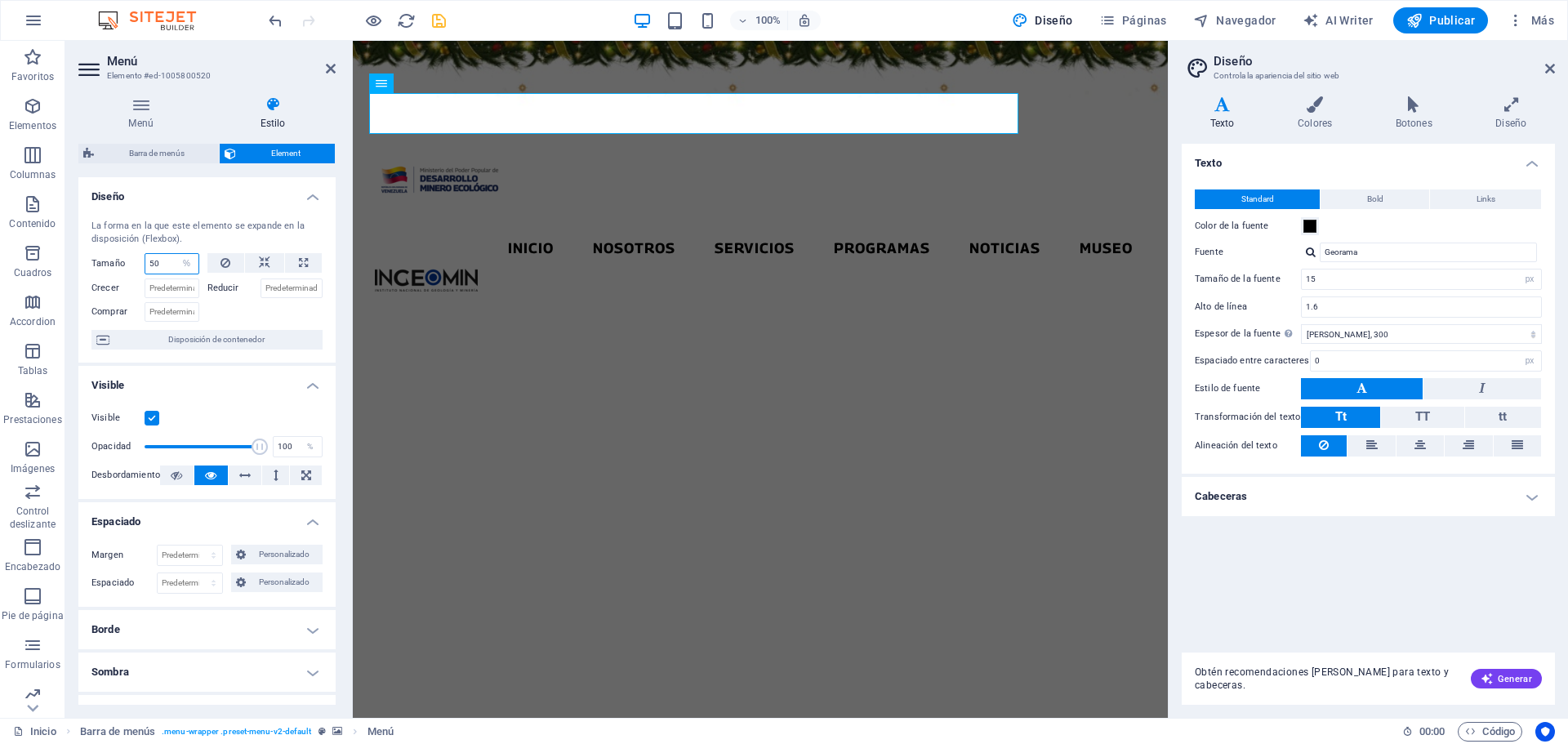
click at [161, 262] on input "50" at bounding box center [171, 263] width 53 height 20
type input "8"
click at [180, 267] on select "Predeterminado automático px % 1/1 1/2 1/3 1/4 1/5 1/6 1/7 1/8 1/9 1/10" at bounding box center [187, 263] width 23 height 20
click at [176, 254] on select "Predeterminado automático px % 1/1 1/2 1/3 1/4 1/5 1/6 1/7 1/8 1/9 1/10" at bounding box center [187, 263] width 23 height 20
select select "DISABLED_OPTION_VALUE"
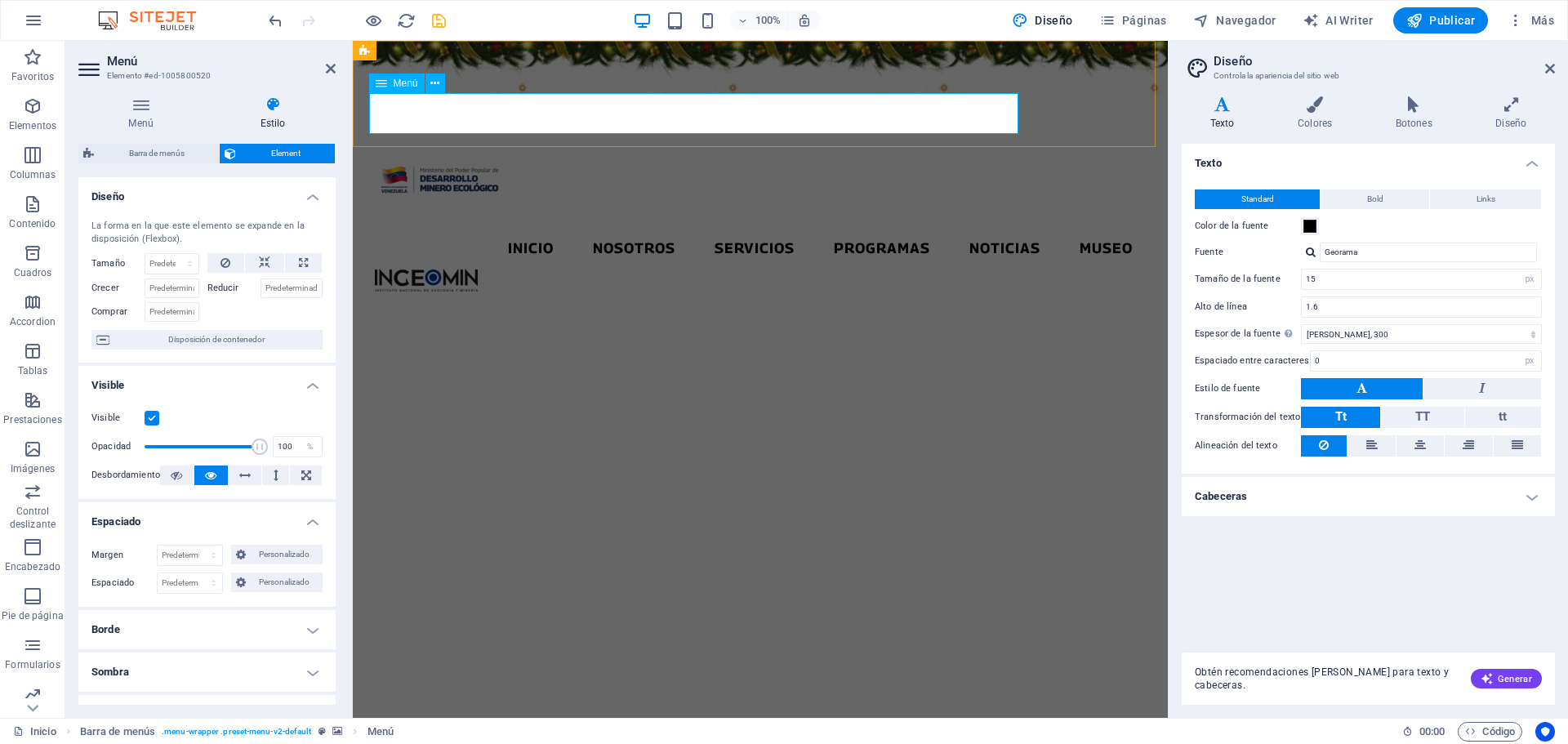
click at [928, 228] on nav "Inicio Nosotros Servicios Programas PNG INGEOMIN Va a La Escuela Comité de Muje…" at bounding box center [760, 248] width 771 height 41
click at [1324, 305] on input "1.6" at bounding box center [1421, 307] width 239 height 20
type input "1.5"
click at [931, 228] on nav "Inicio Nosotros Servicios Programas PNG INGEOMIN Va a La Escuela Comité de Muje…" at bounding box center [760, 248] width 771 height 41
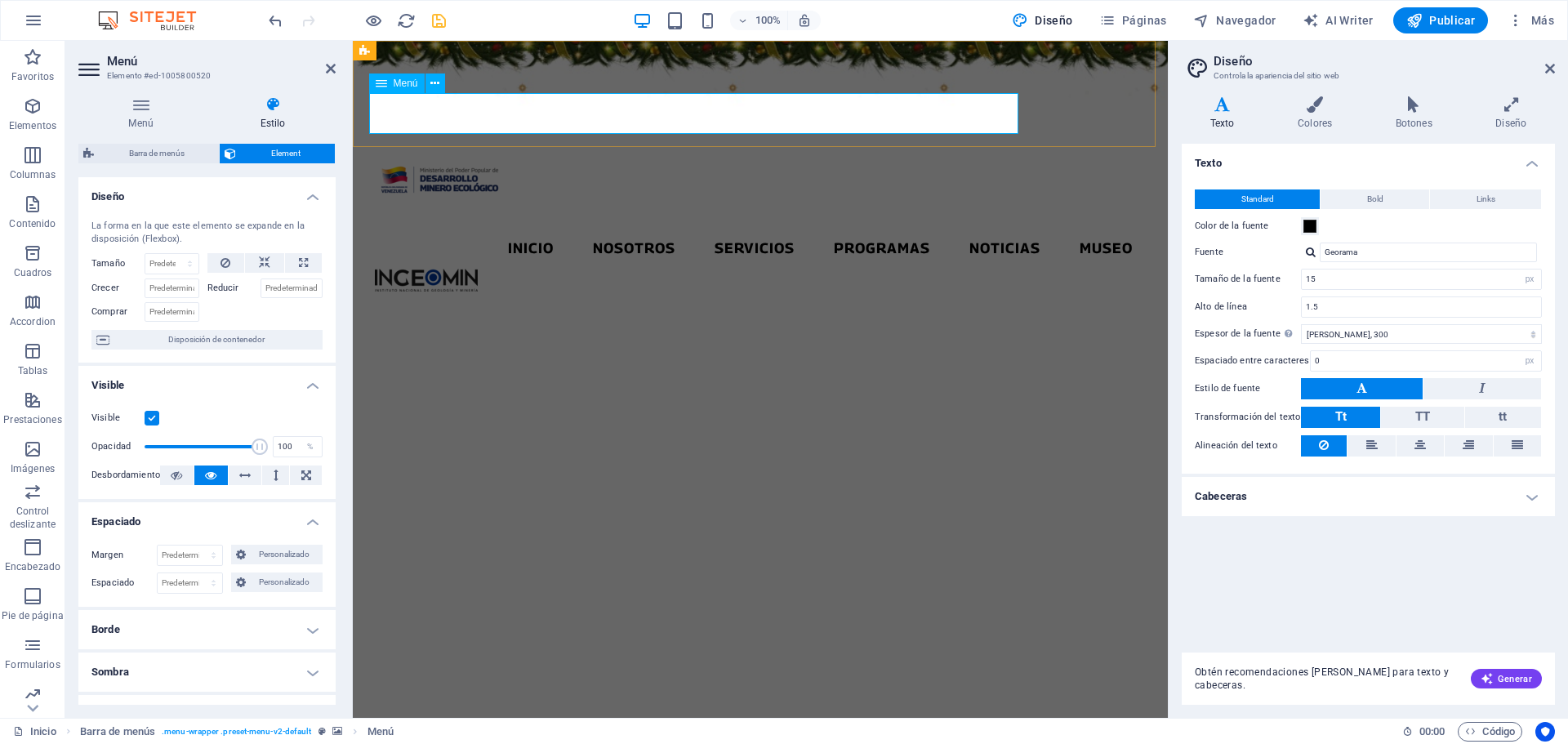
click at [931, 228] on nav "Inicio Nosotros Servicios Programas PNG INGEOMIN Va a La Escuela Comité de Muje…" at bounding box center [760, 248] width 771 height 41
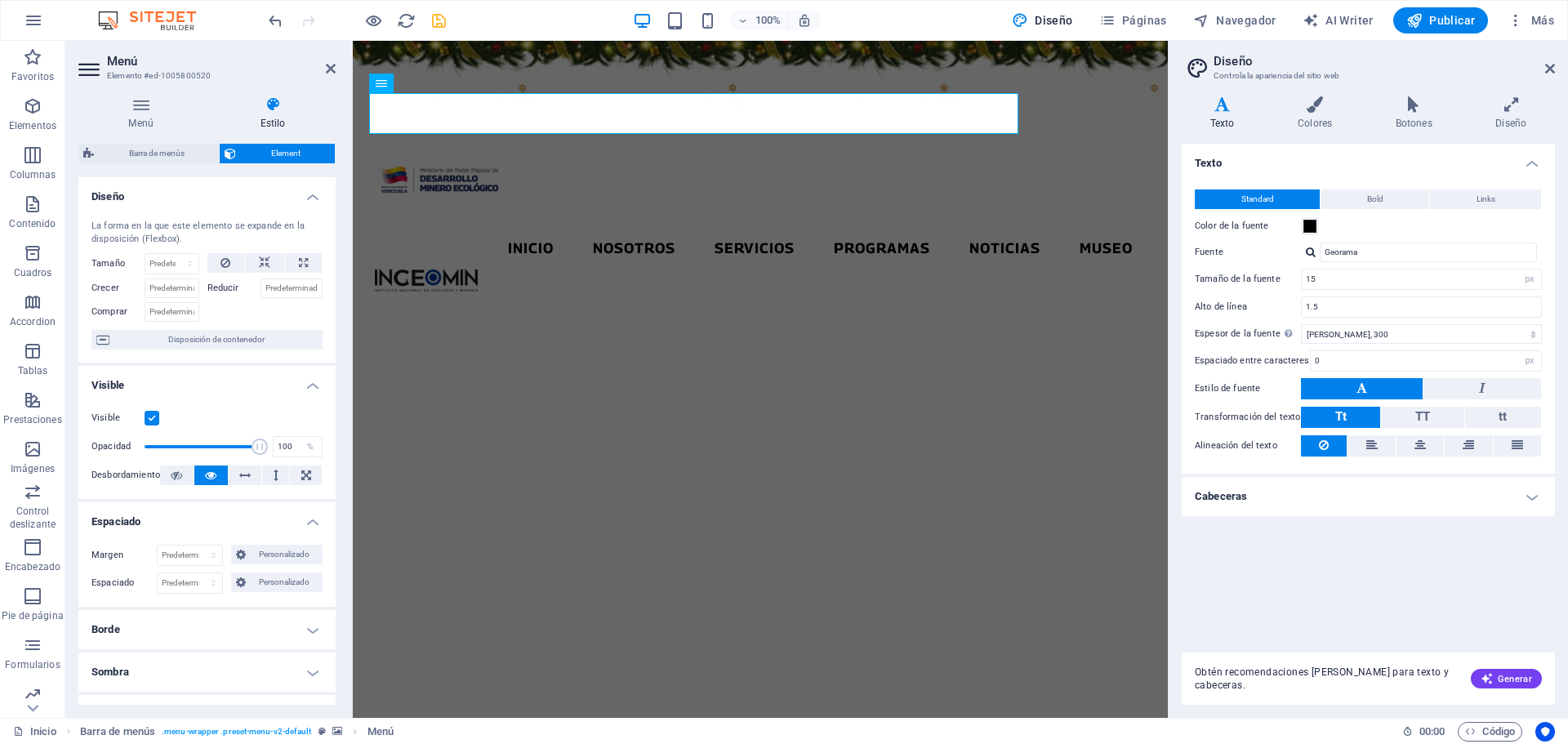
click at [1481, 497] on h4 "Cabeceras" at bounding box center [1368, 495] width 373 height 39
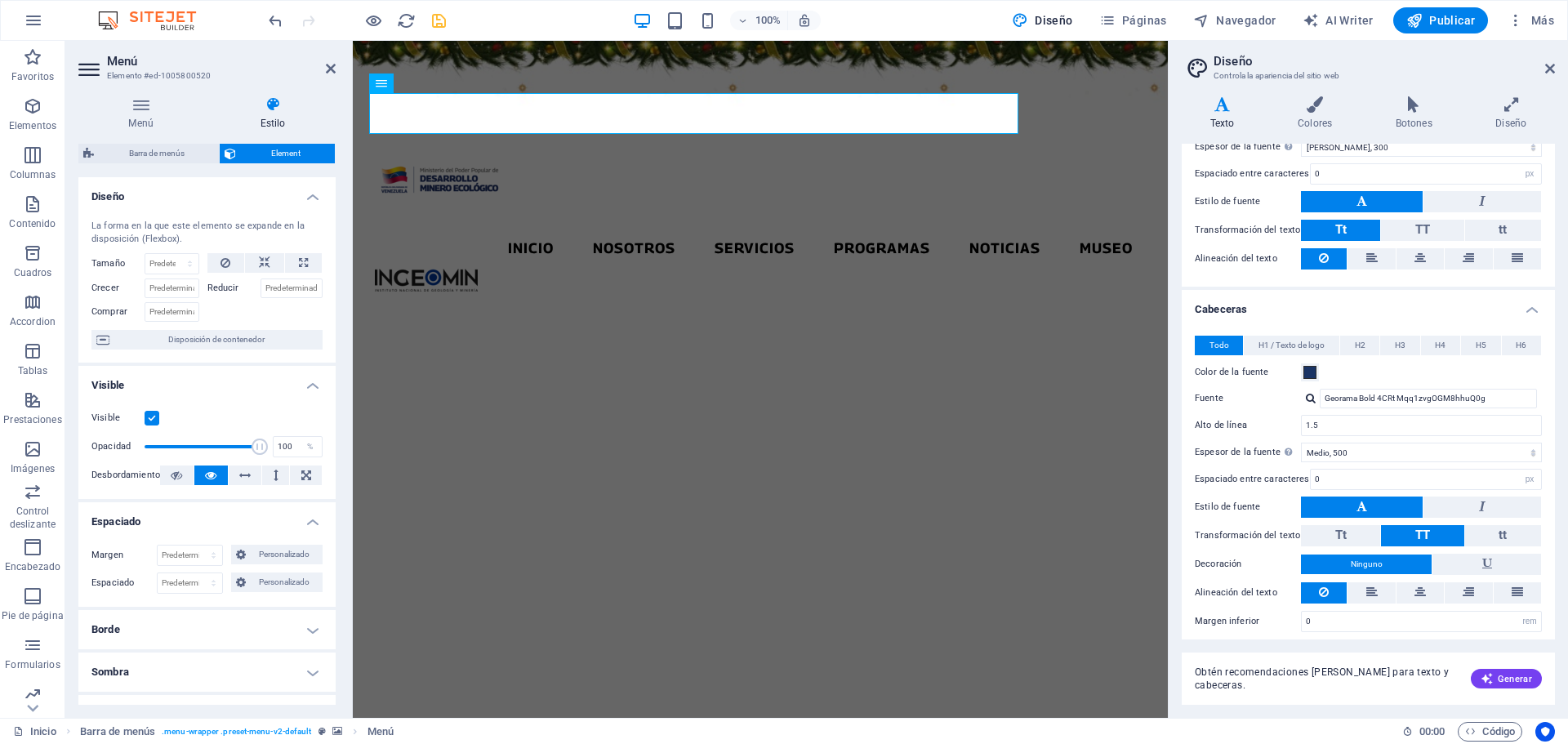
scroll to position [196, 0]
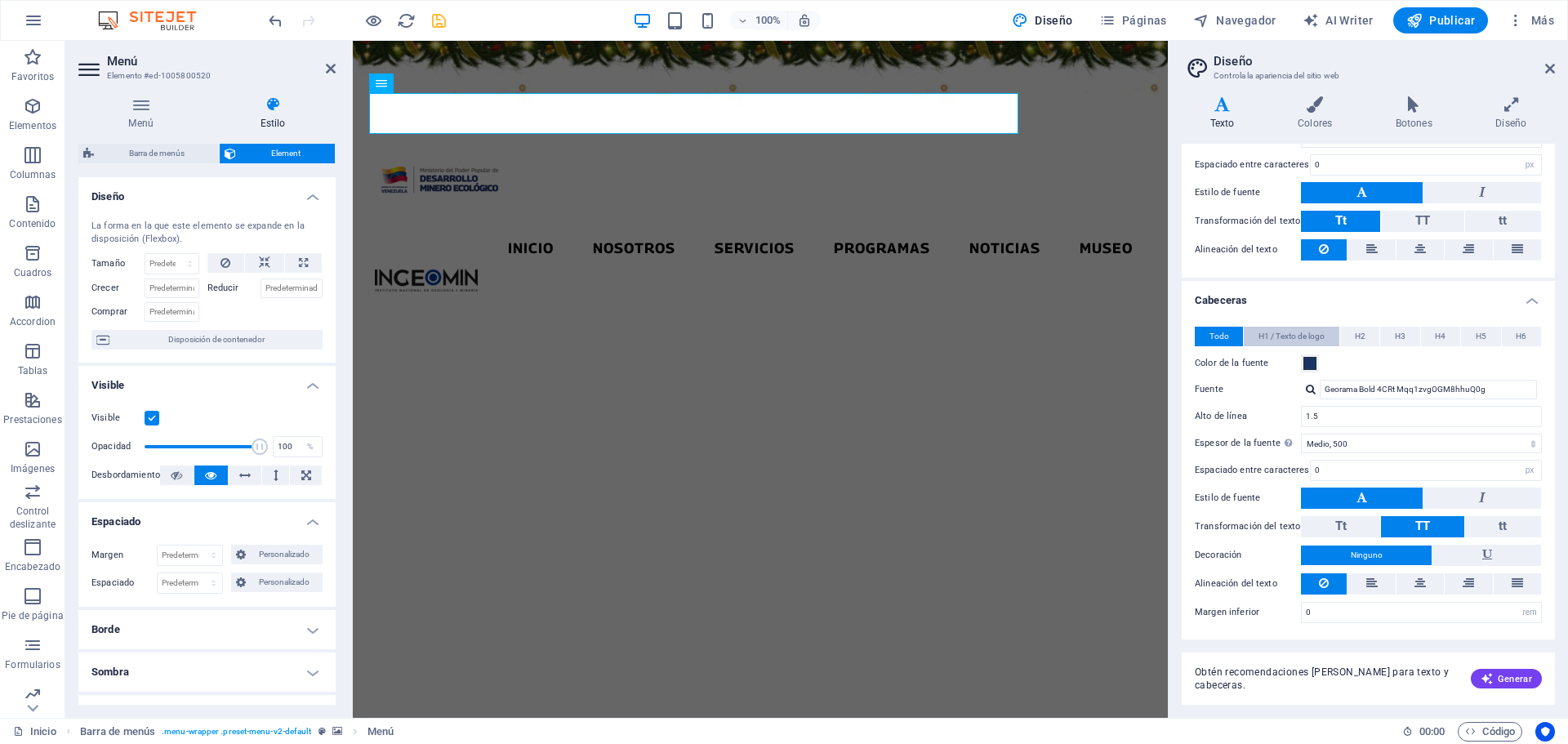
click at [1301, 339] on span "H1 / Texto de logo" at bounding box center [1291, 336] width 66 height 20
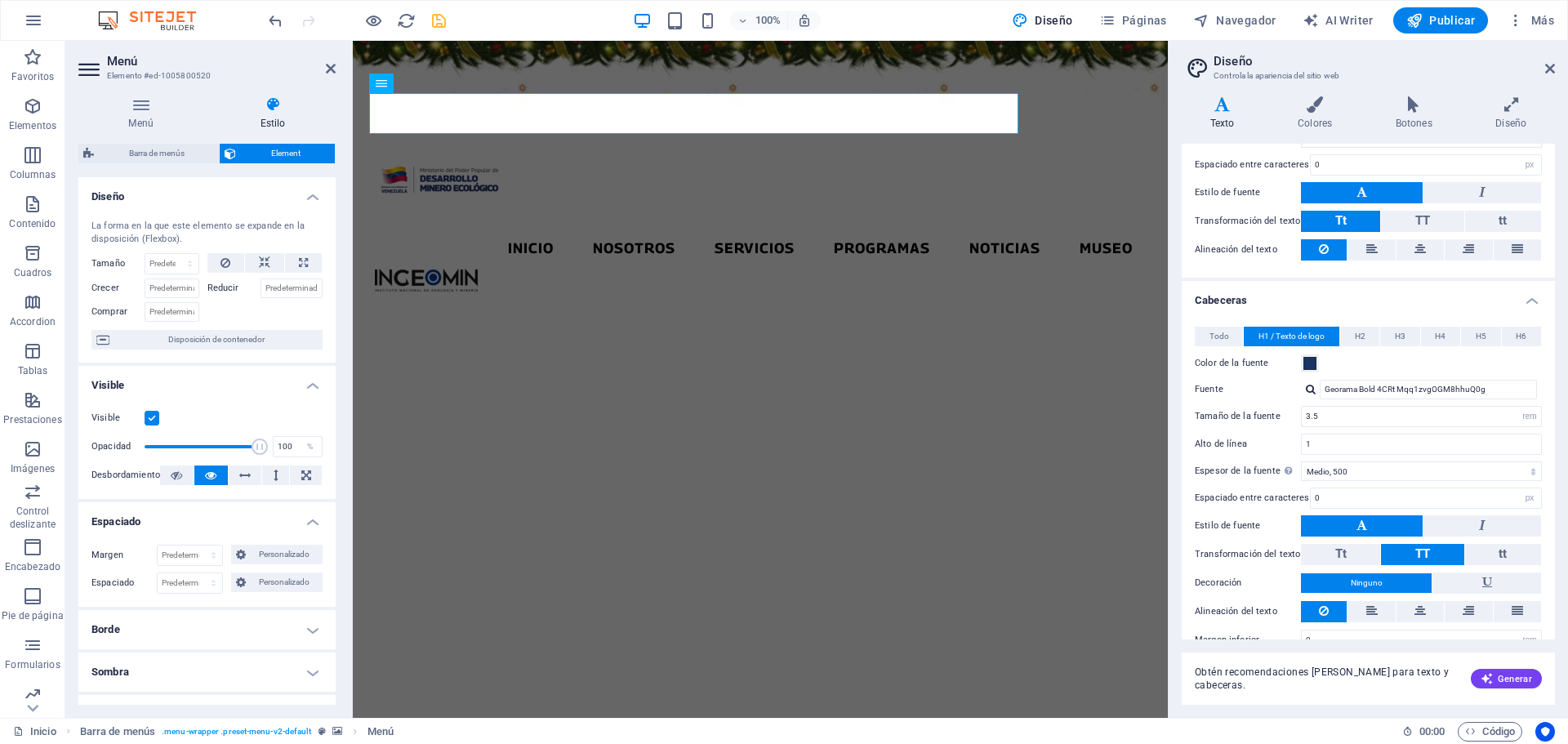
click at [1307, 387] on div at bounding box center [1311, 389] width 10 height 10
click at [1352, 409] on div "Georama" at bounding box center [1431, 411] width 216 height 17
type input "Georama"
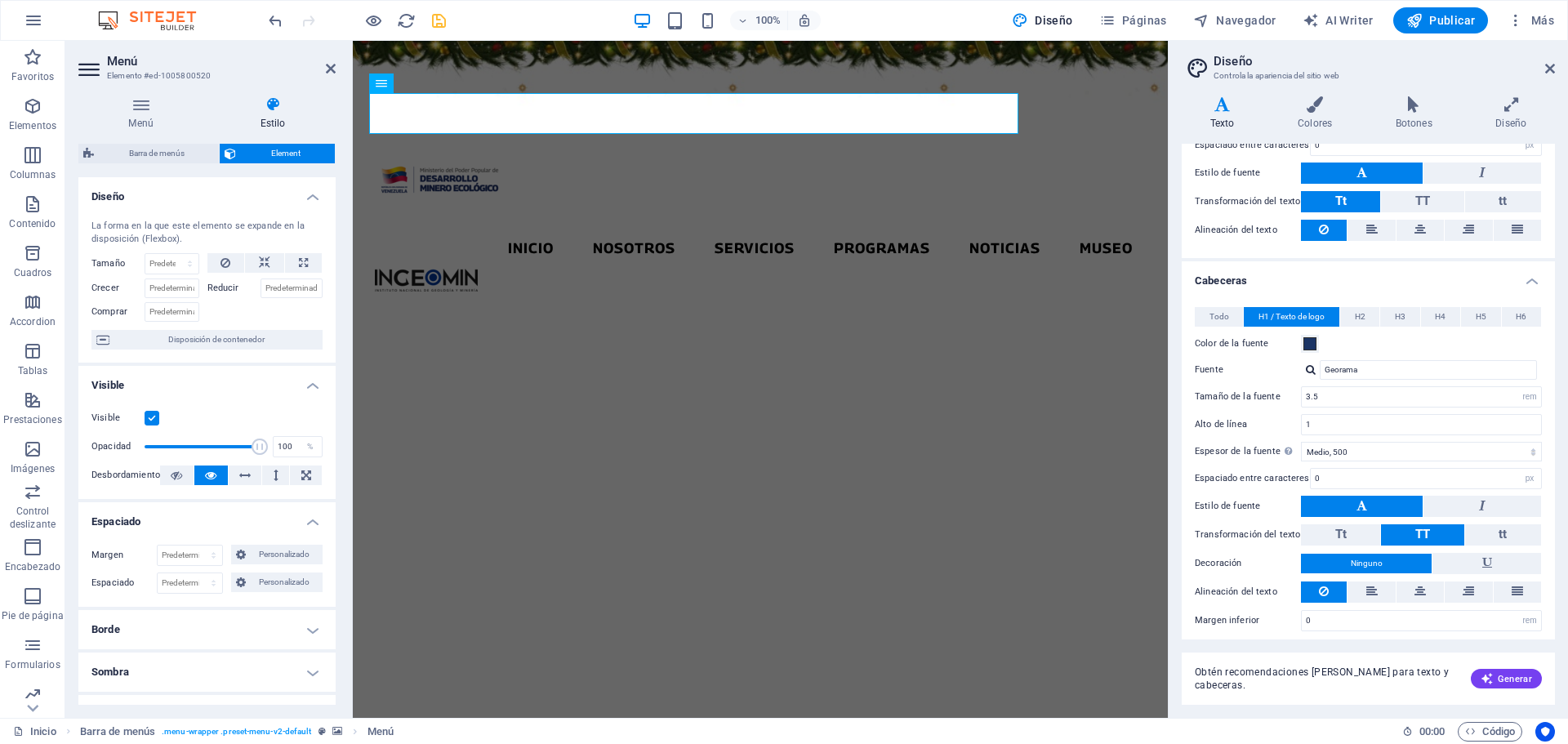
scroll to position [223, 0]
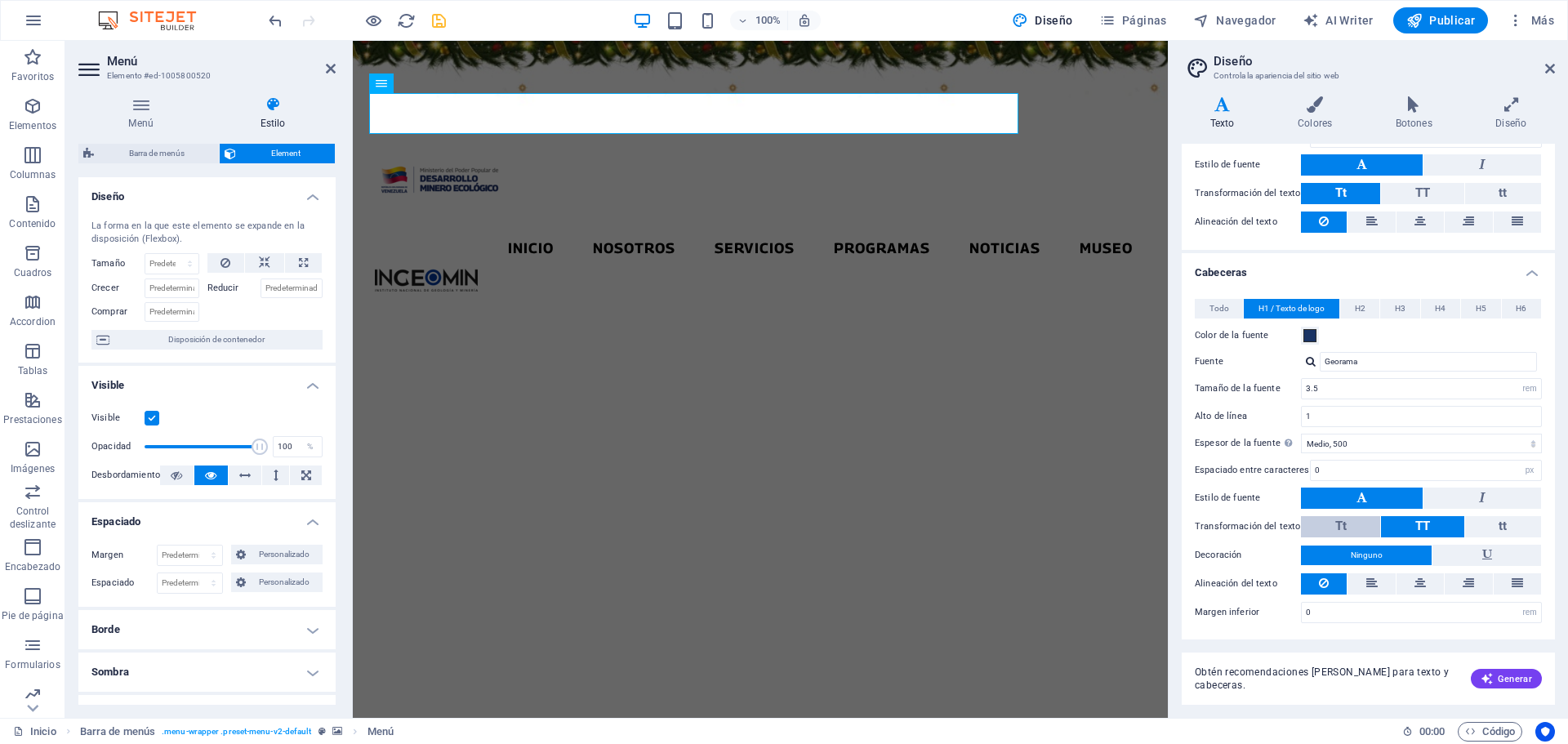
click at [1338, 525] on span "Tt" at bounding box center [1340, 525] width 11 height 15
click at [1442, 527] on button "TT" at bounding box center [1422, 526] width 83 height 21
click at [1349, 528] on button "Tt" at bounding box center [1340, 526] width 79 height 21
click at [1419, 526] on span "TT" at bounding box center [1422, 525] width 15 height 15
click at [410, 228] on nav "Inicio Nosotros Servicios Programas PNG INGEOMIN Va a La Escuela Comité de Muje…" at bounding box center [760, 248] width 771 height 41
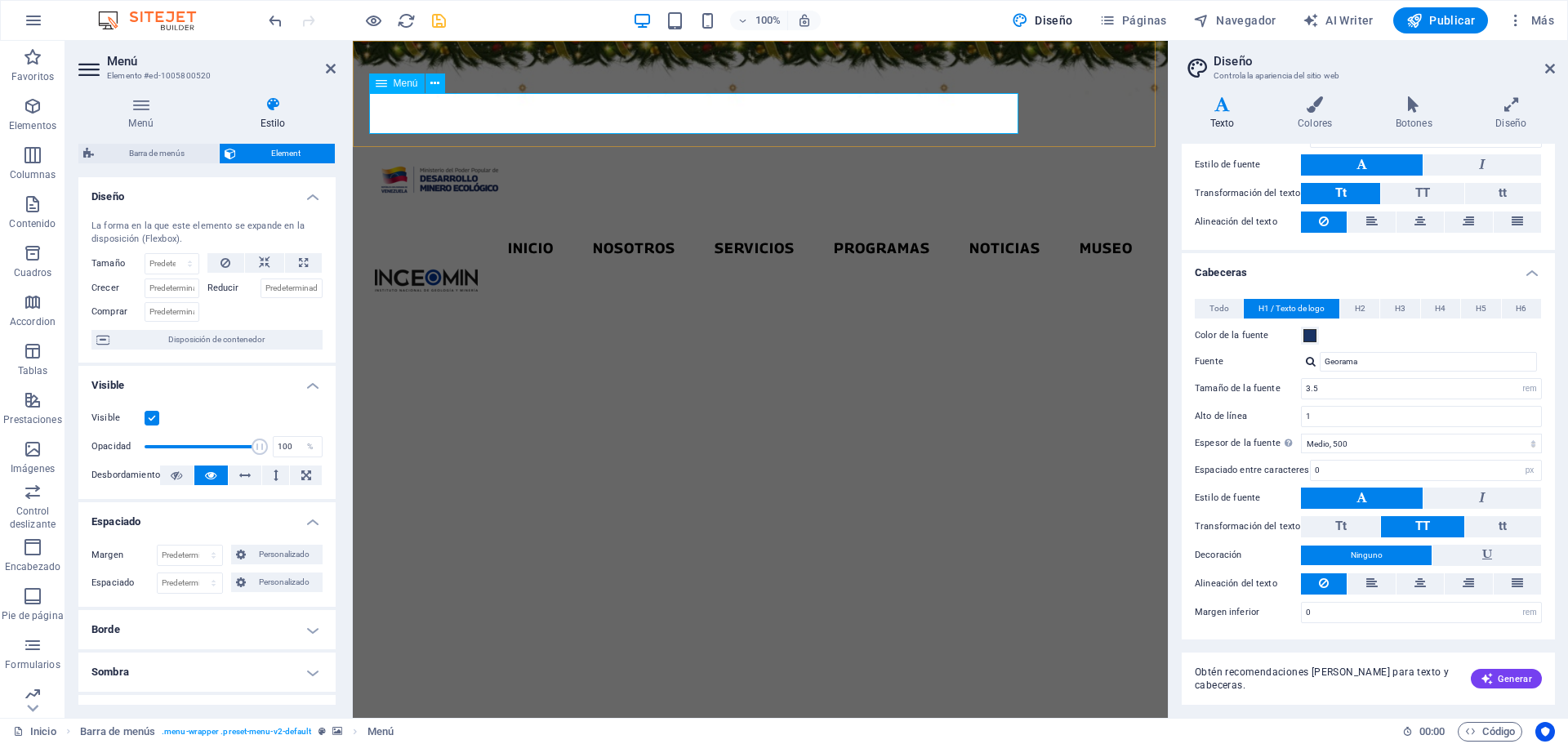
click at [410, 228] on nav "Inicio Nosotros Servicios Programas PNG INGEOMIN Va a La Escuela Comité de Muje…" at bounding box center [760, 248] width 771 height 41
click at [148, 112] on icon at bounding box center [141, 104] width 125 height 17
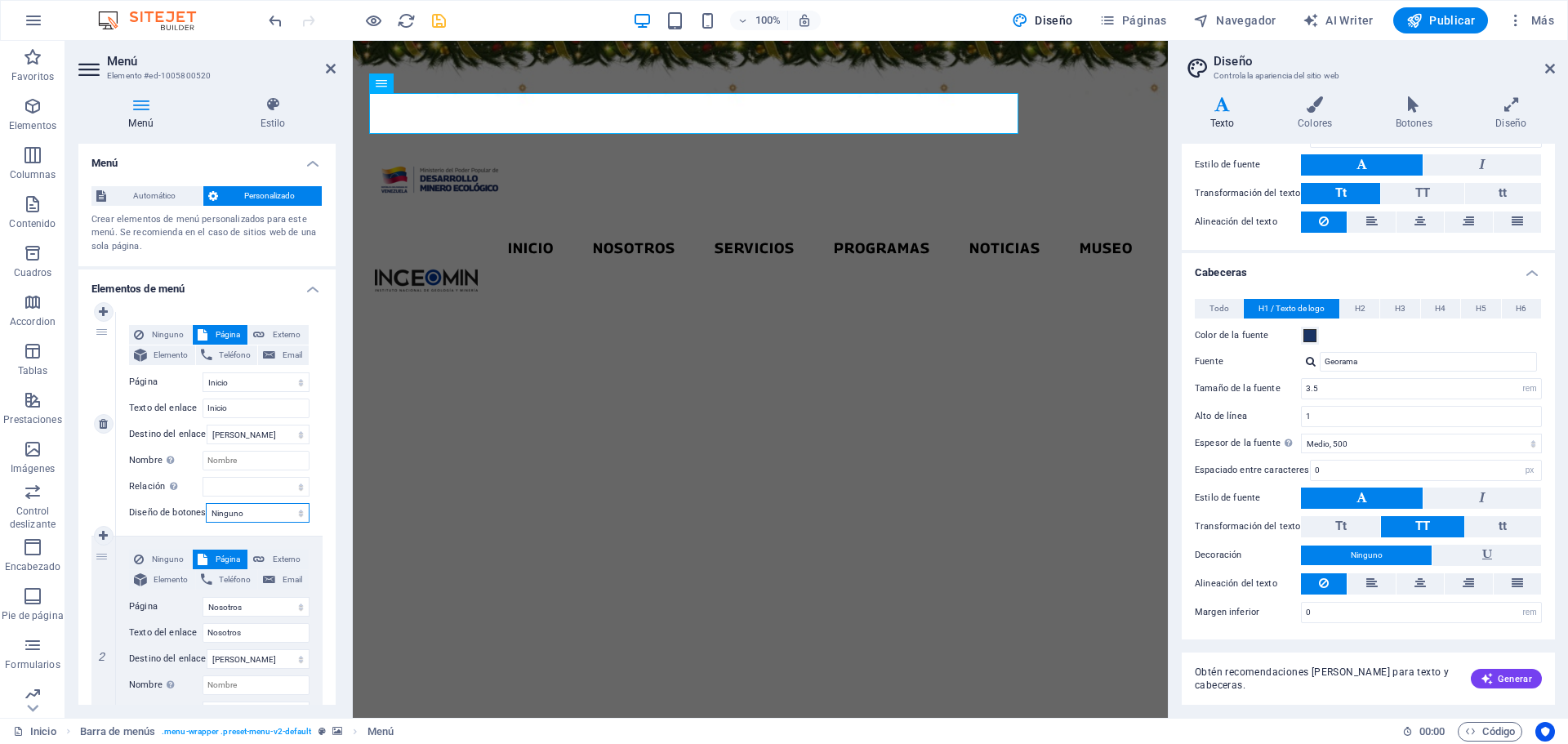
click at [294, 515] on select "Ninguno Predeterminado Principal Secundario" at bounding box center [257, 512] width 103 height 20
click at [297, 516] on select "Ninguno Predeterminado Principal Secundario" at bounding box center [257, 512] width 103 height 20
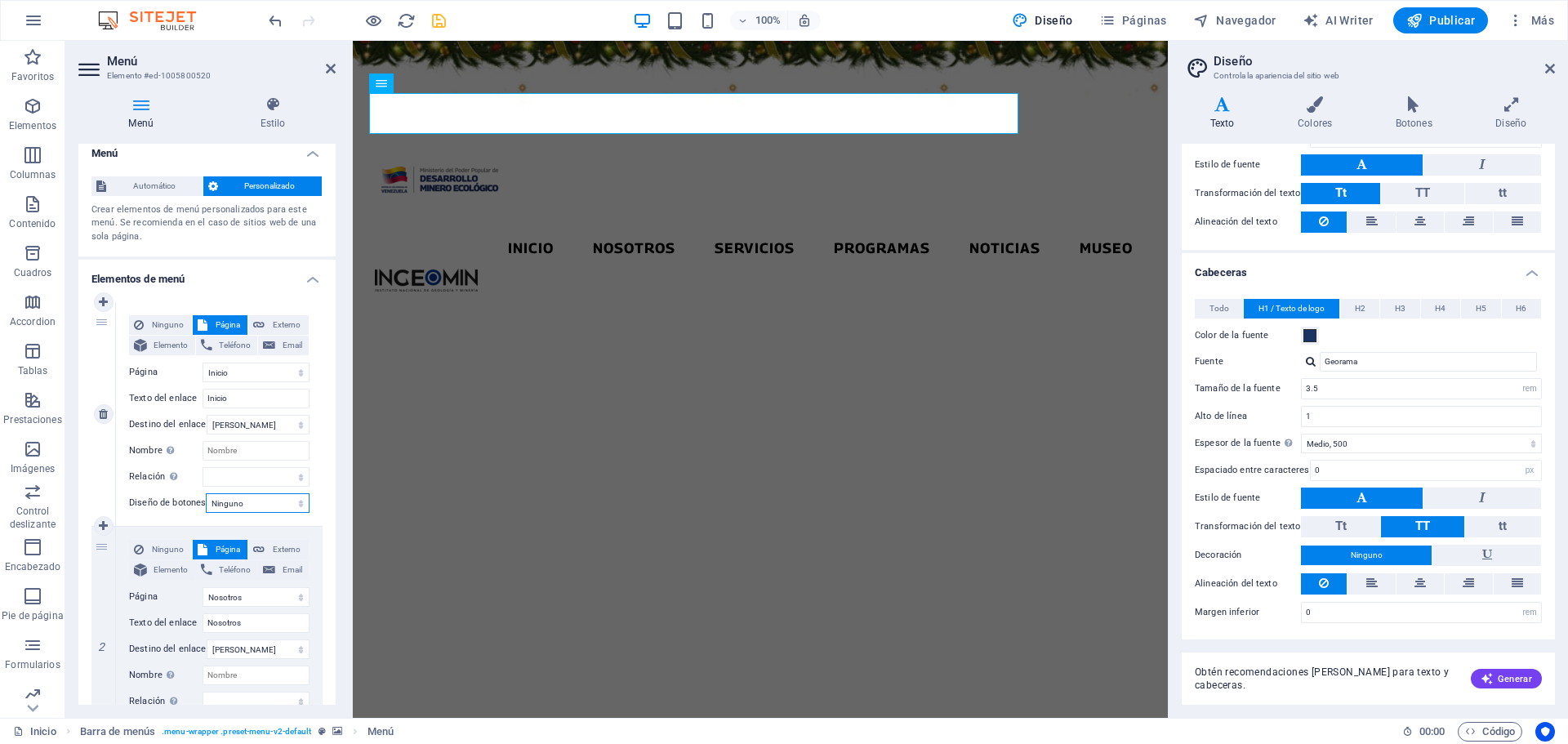
scroll to position [0, 0]
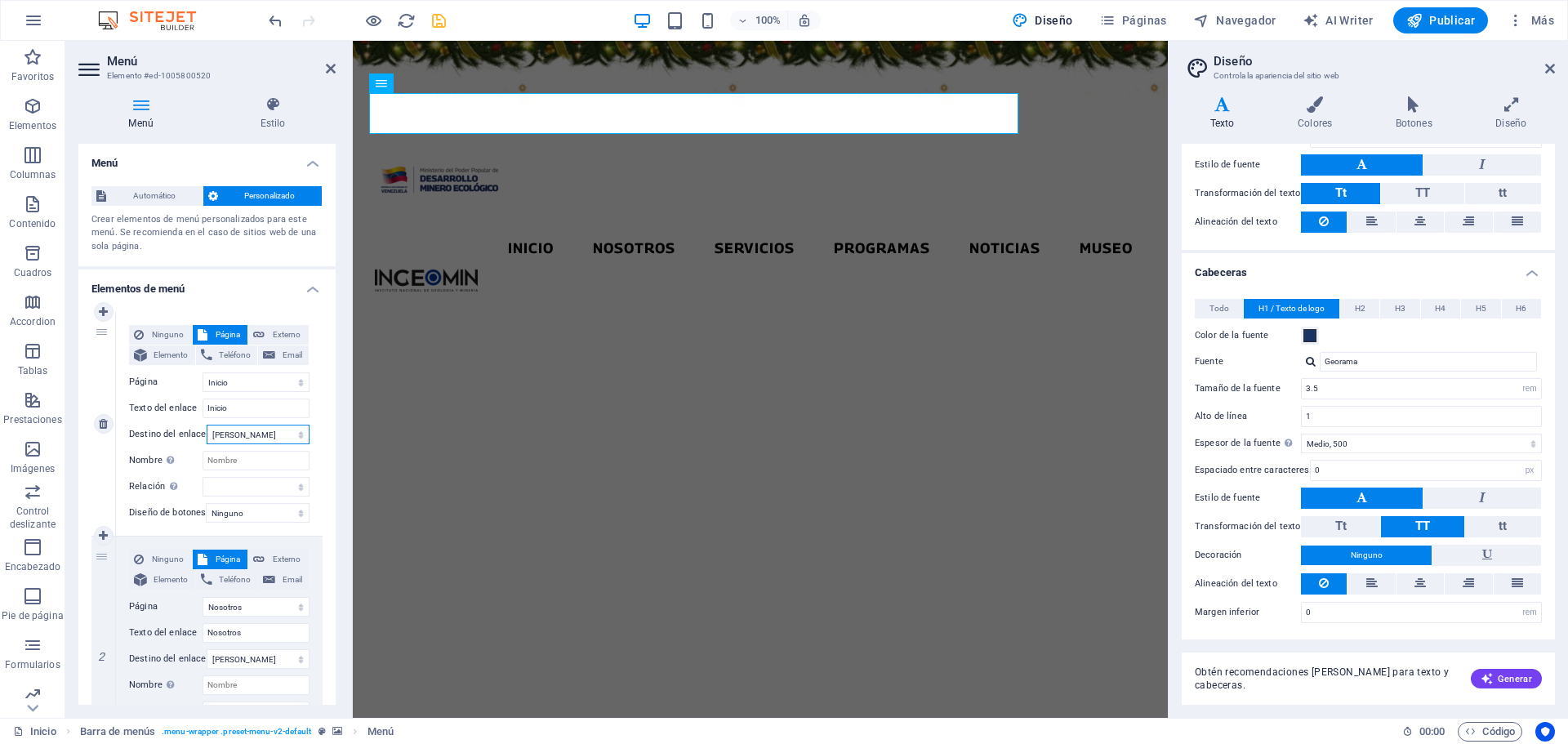
click at [297, 437] on select "Nueva pestaña Misma pestaña Superposición" at bounding box center [258, 434] width 103 height 20
click at [1220, 308] on span "Todo" at bounding box center [1219, 309] width 20 height 20
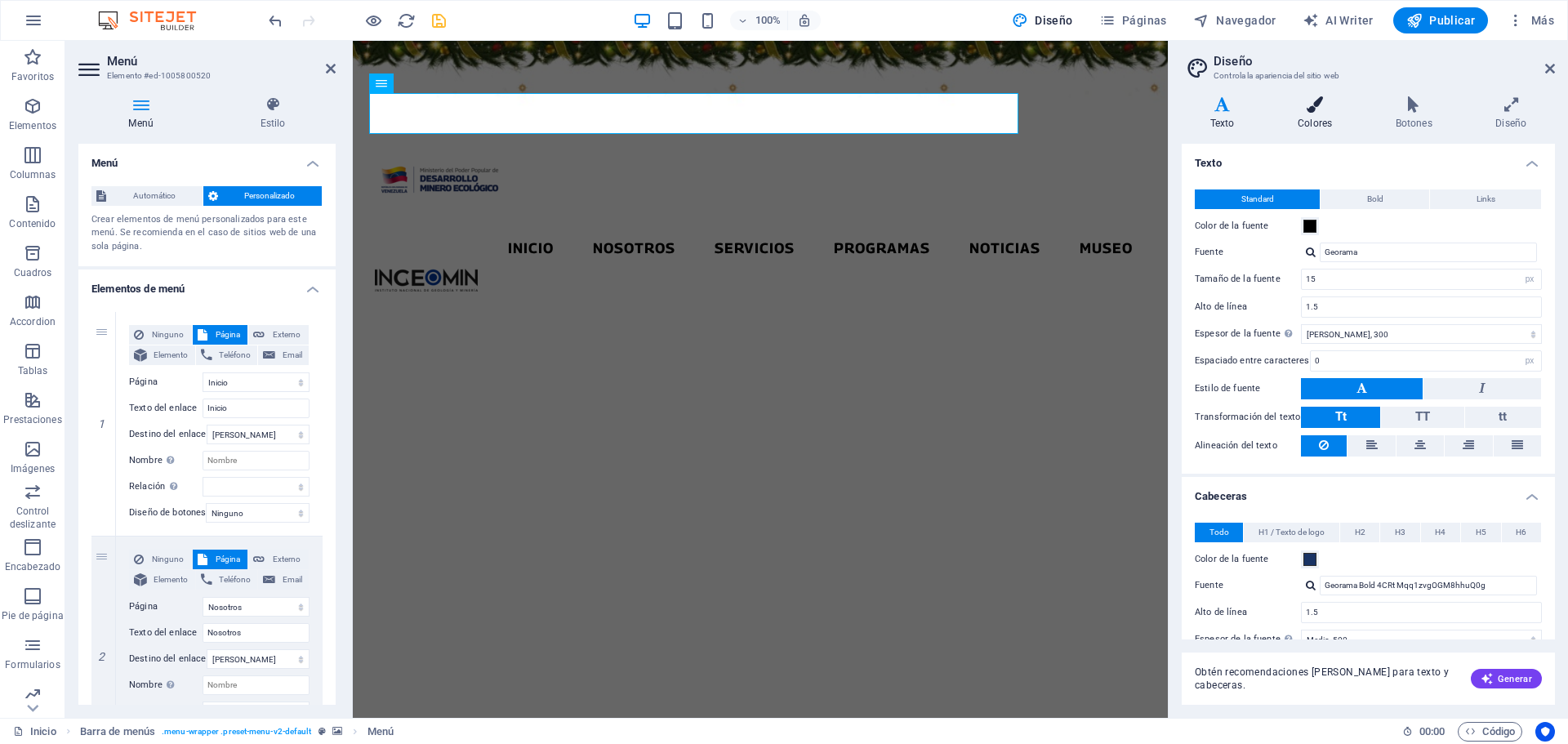
click at [1318, 110] on icon at bounding box center [1314, 104] width 91 height 17
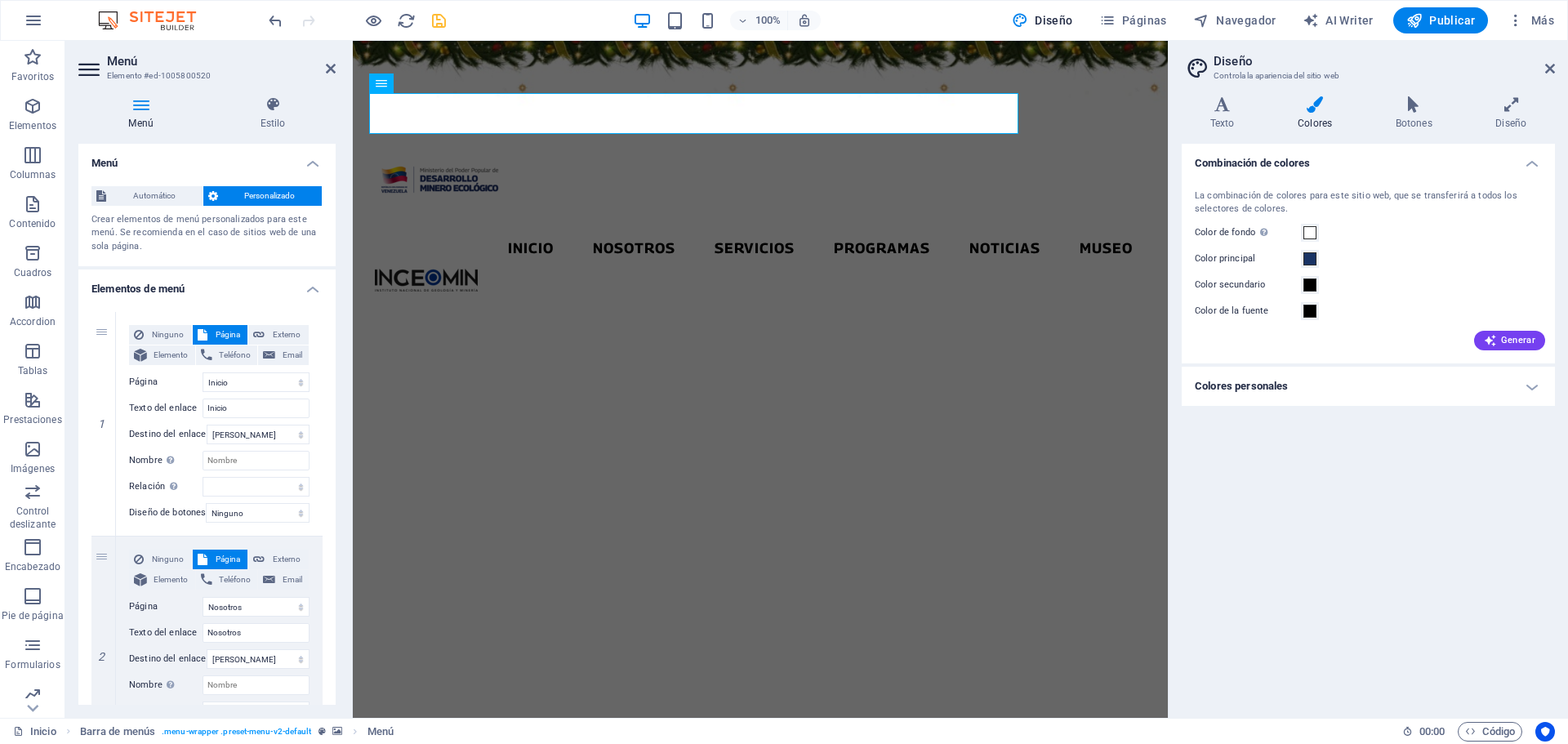
click at [1530, 379] on h4 "Colores personales" at bounding box center [1368, 386] width 373 height 39
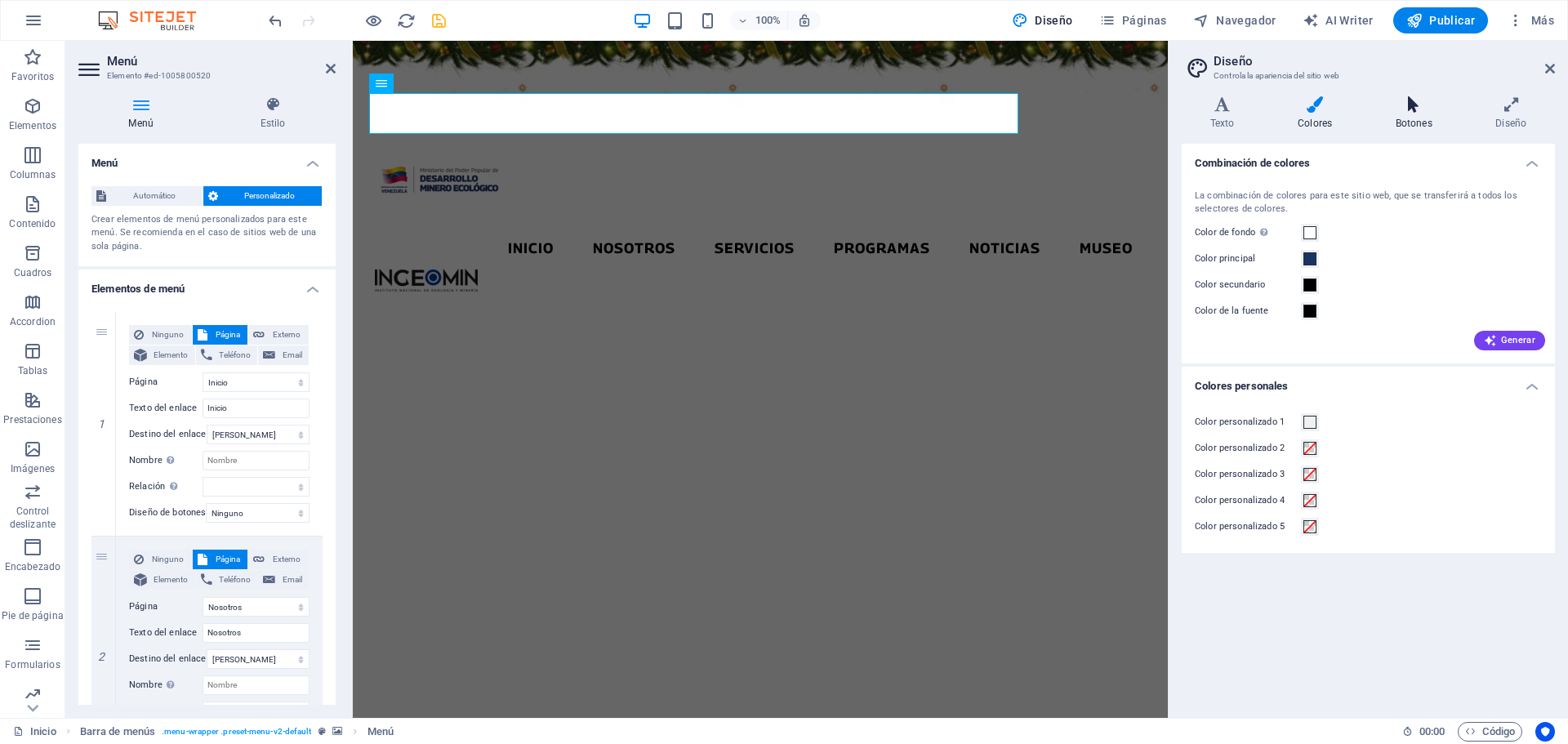
click at [1424, 116] on h4 "Botones" at bounding box center [1418, 113] width 101 height 34
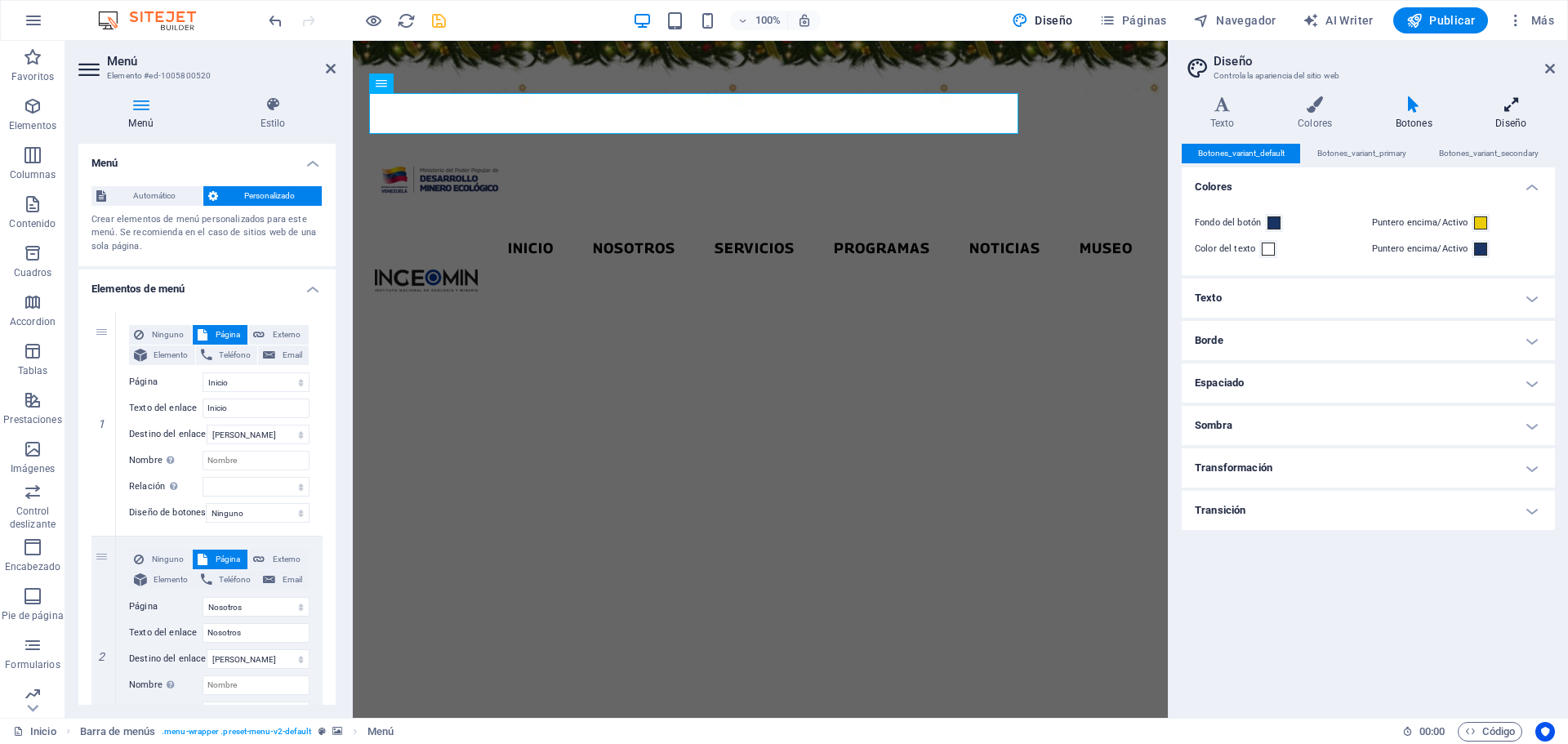
click at [1505, 113] on h4 "Diseño" at bounding box center [1511, 113] width 87 height 34
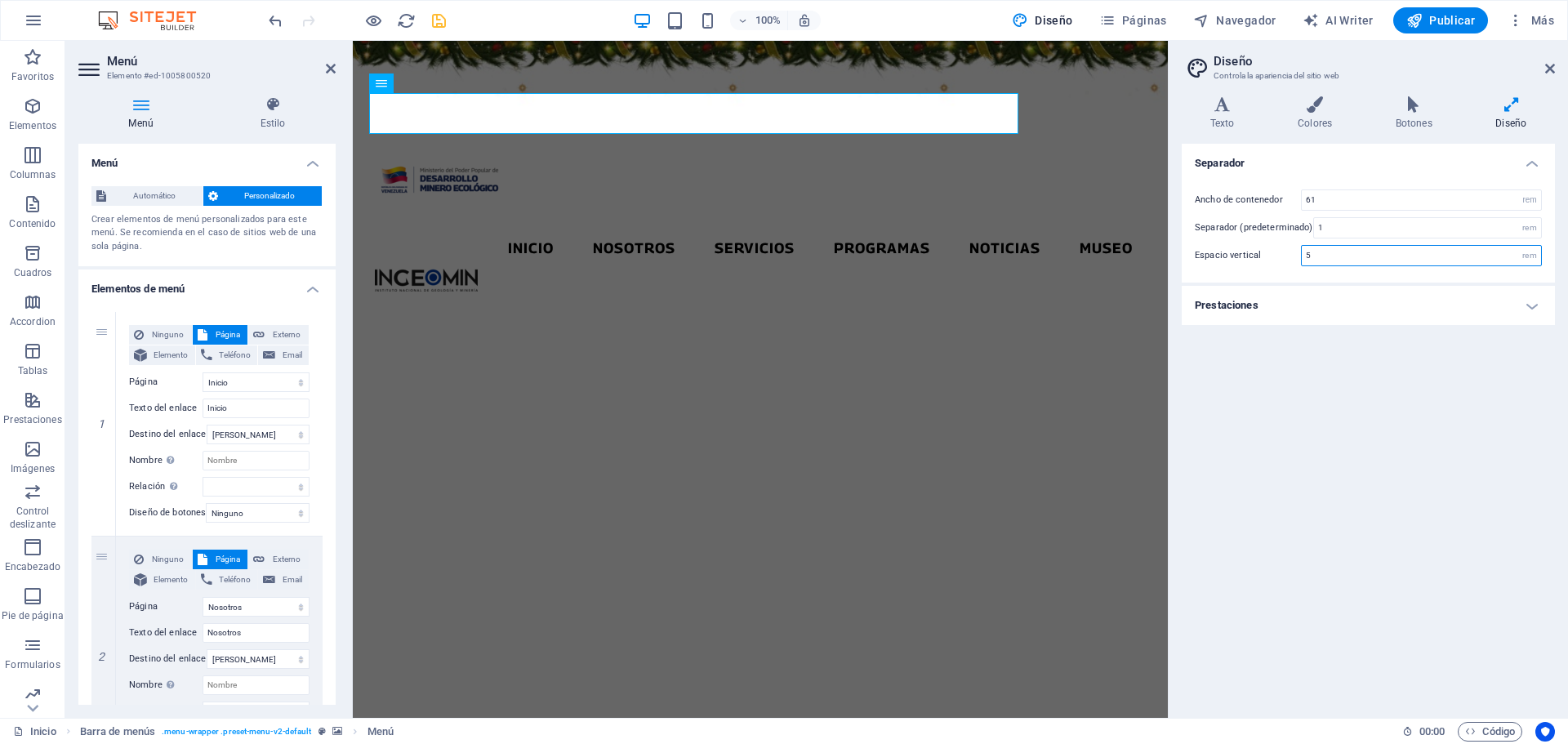
click at [1330, 257] on input "5" at bounding box center [1421, 256] width 239 height 20
click at [1330, 256] on input "4" at bounding box center [1421, 256] width 239 height 20
type input "5"
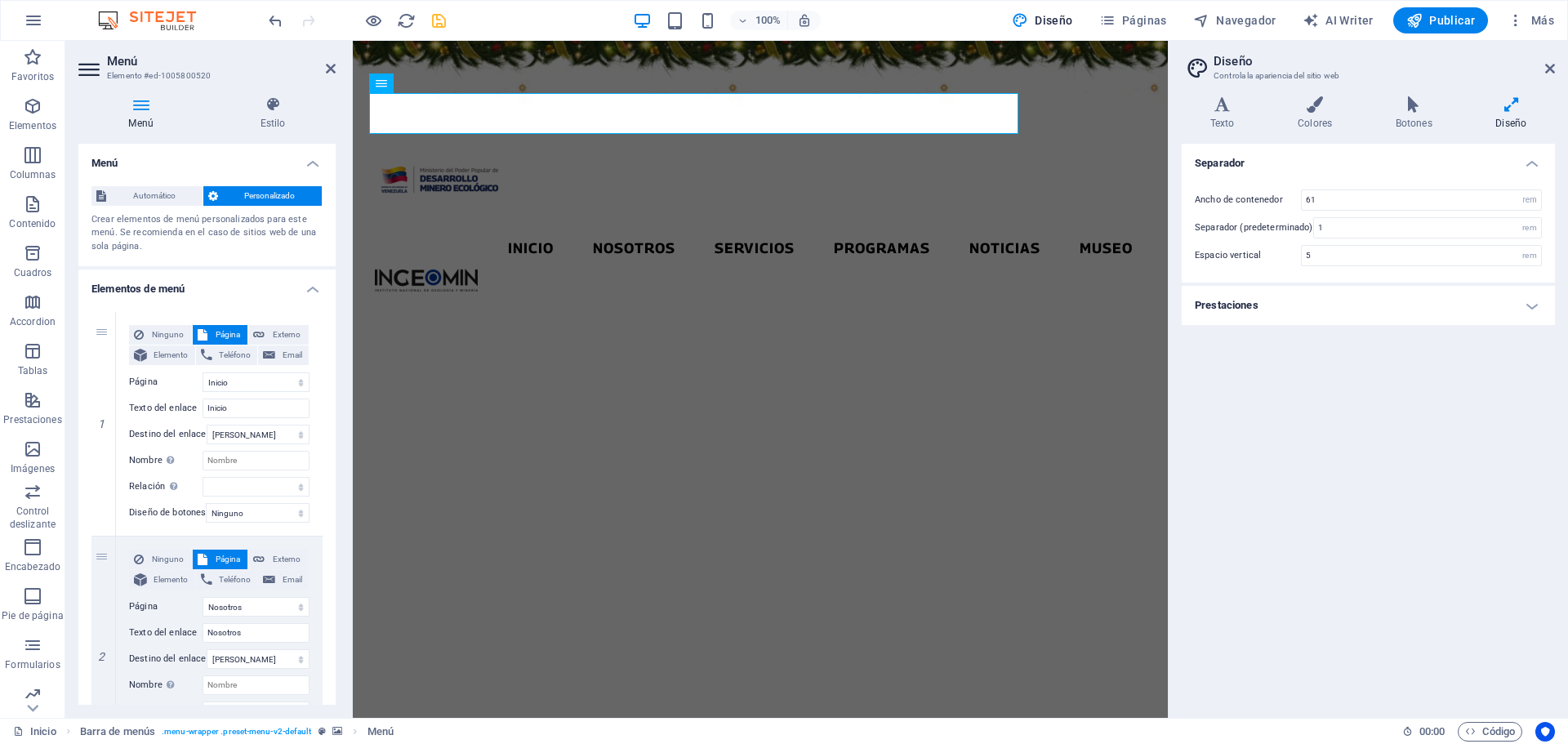
click at [1339, 304] on h4 "Prestaciones" at bounding box center [1368, 305] width 373 height 39
drag, startPoint x: 1550, startPoint y: 68, endPoint x: 1197, endPoint y: 26, distance: 355.5
click at [1550, 68] on icon at bounding box center [1550, 68] width 10 height 13
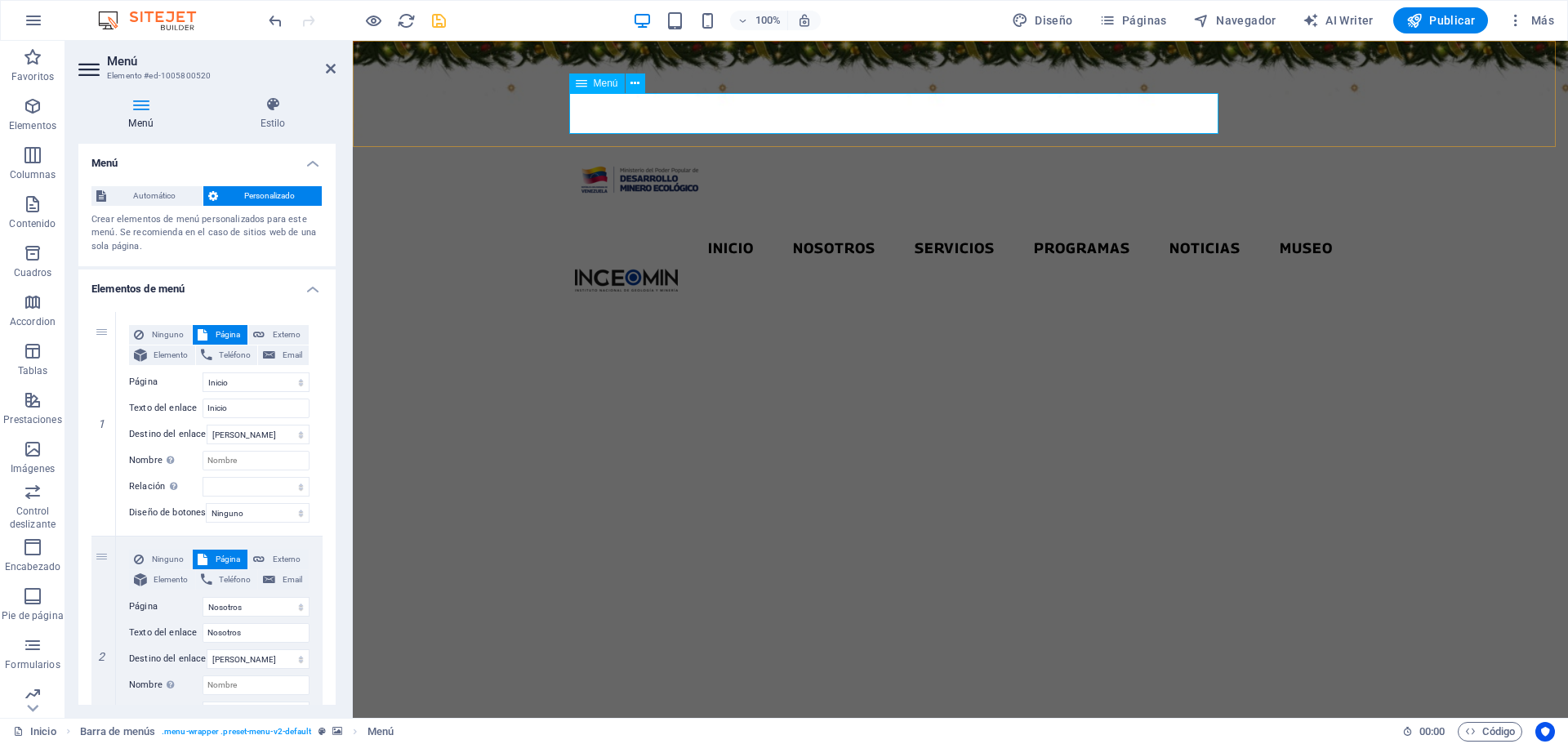
click at [661, 228] on nav "Inicio Nosotros Servicios Programas PNG INGEOMIN Va a La Escuela Comité de Muje…" at bounding box center [960, 248] width 771 height 41
click at [675, 228] on nav "Inicio Nosotros Servicios Programas PNG INGEOMIN Va a La Escuela Comité de Muje…" at bounding box center [960, 248] width 771 height 41
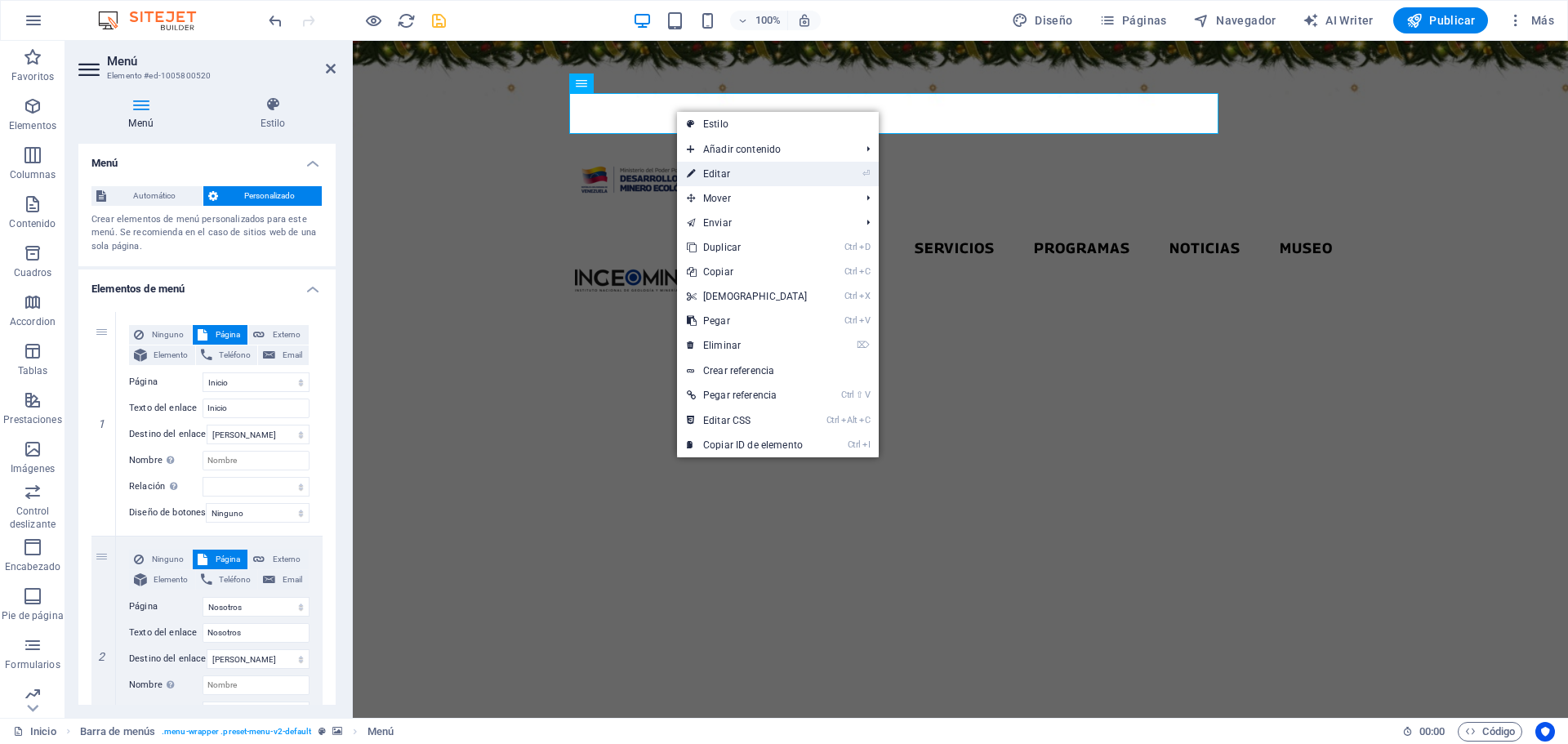
click at [751, 183] on link "⏎ Editar" at bounding box center [747, 174] width 141 height 24
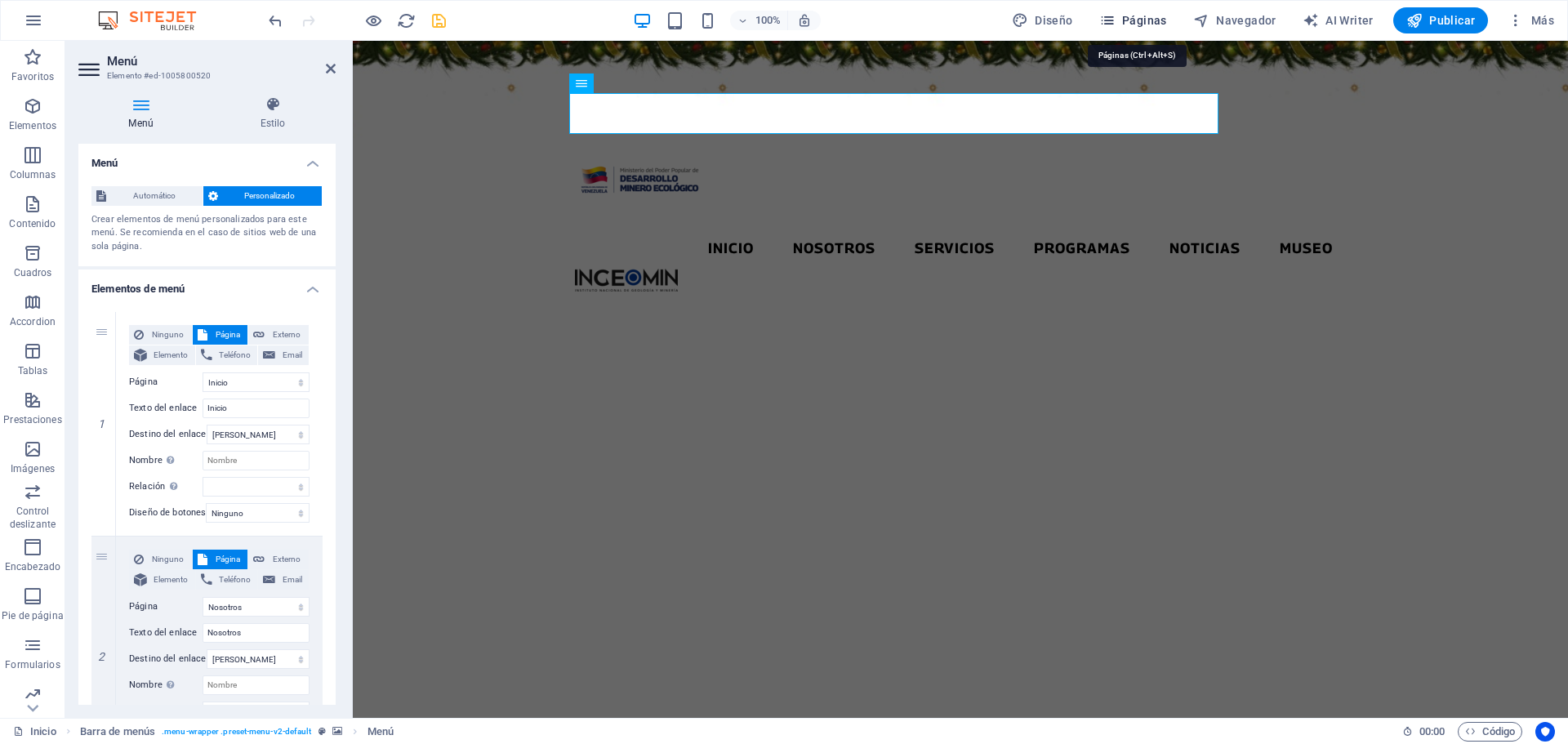
click at [1116, 17] on icon "button" at bounding box center [1107, 20] width 17 height 17
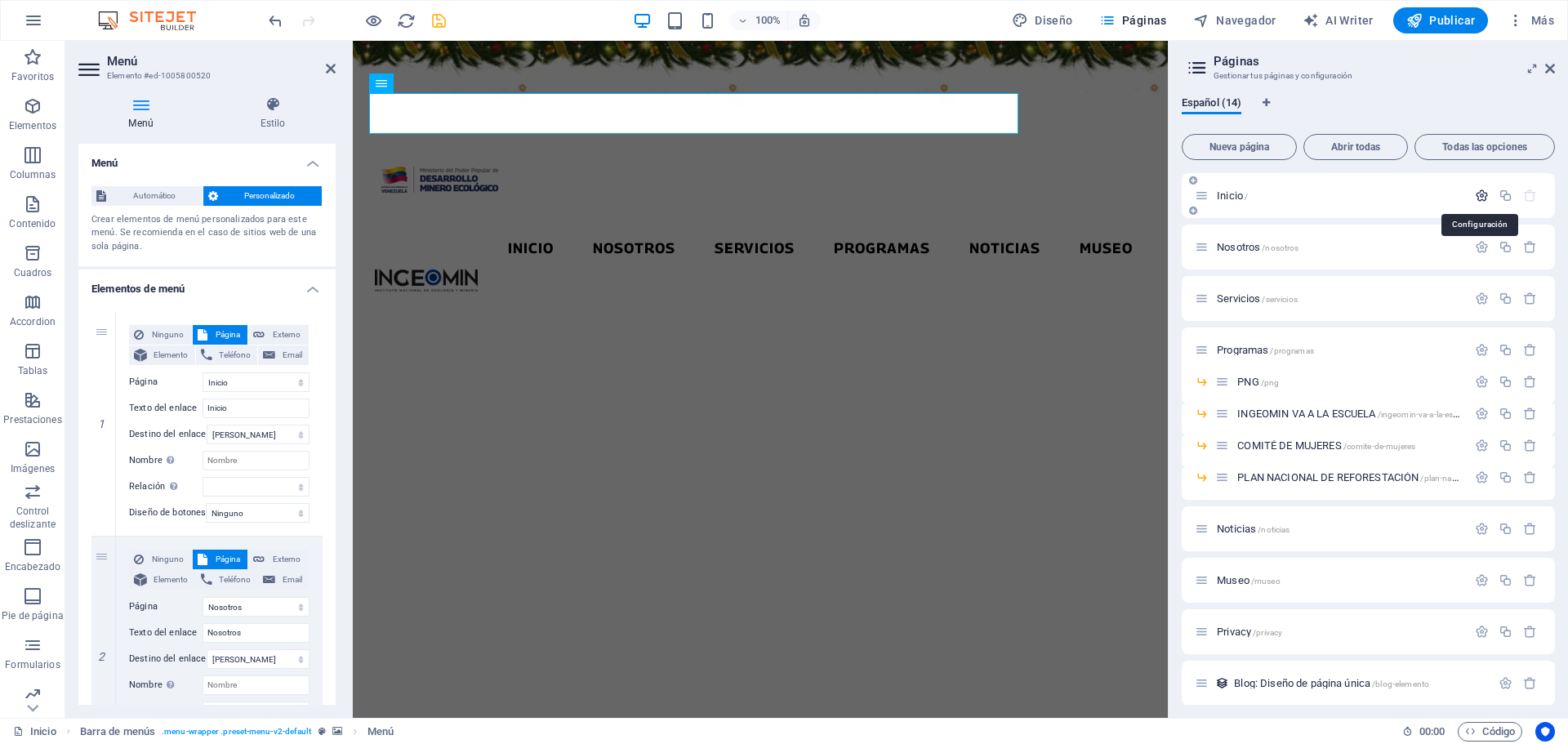
click at [1475, 191] on icon "button" at bounding box center [1482, 196] width 14 height 14
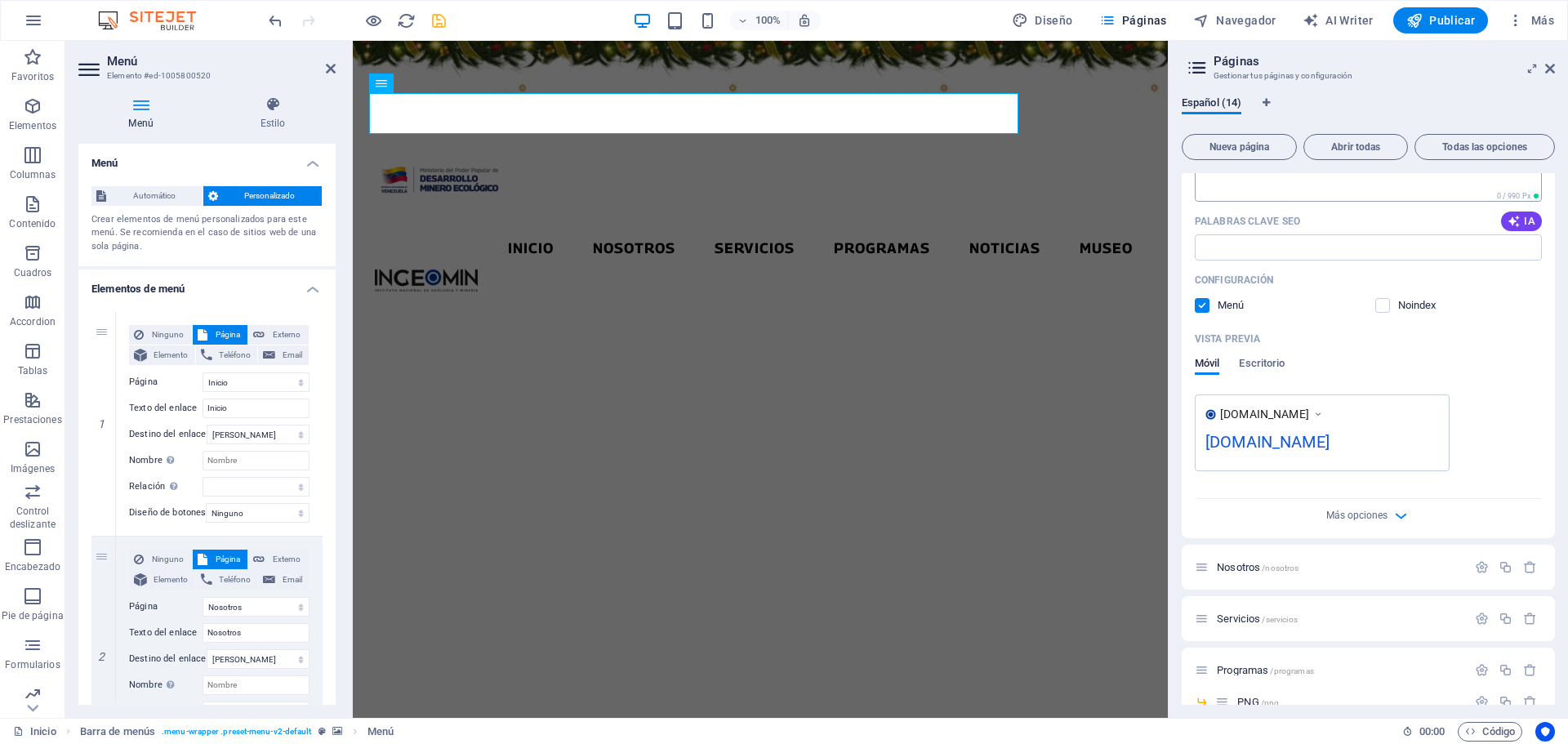
scroll to position [82, 0]
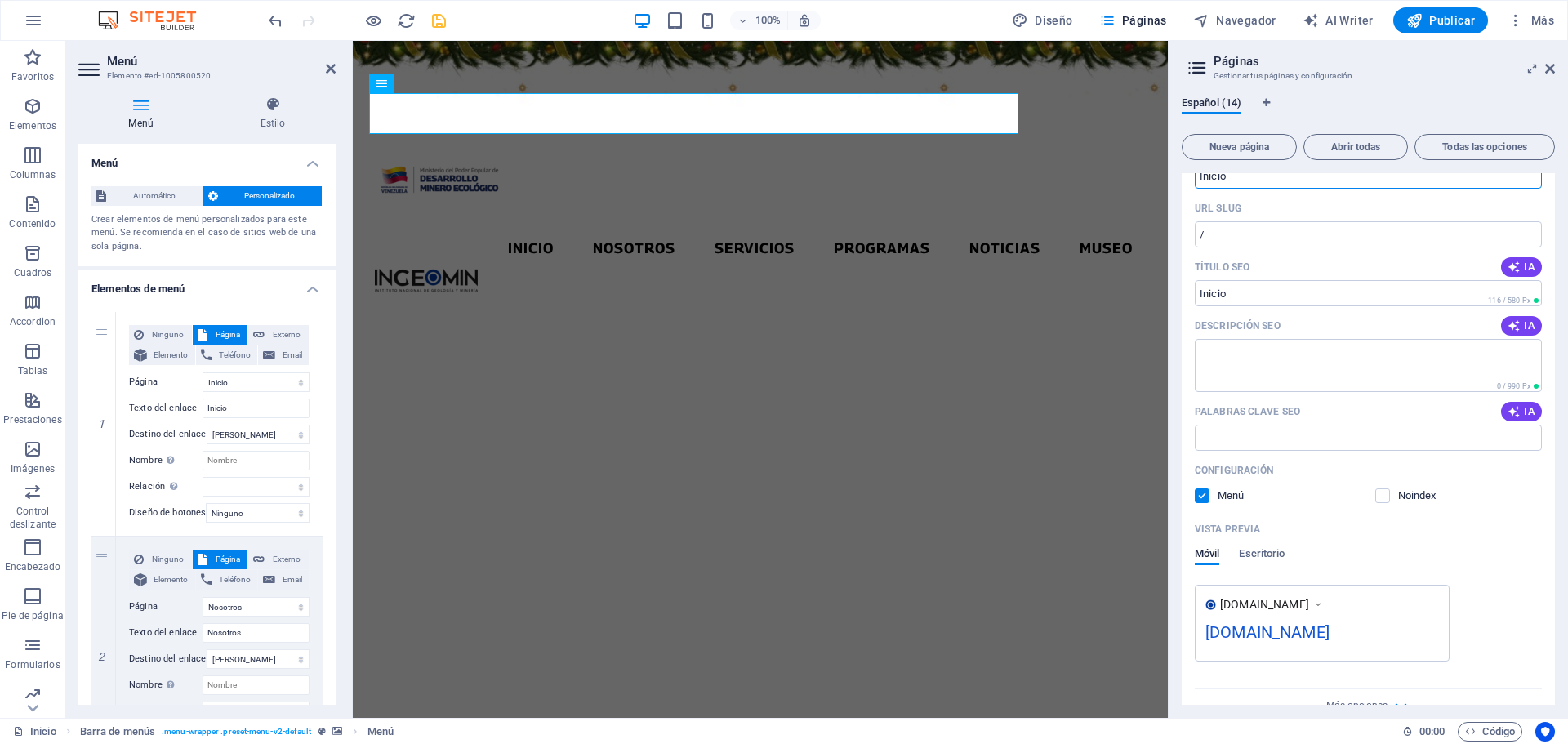
click at [1556, 64] on aside "Páginas Gestionar tus páginas y configuración Español (14) Nueva página Abrir t…" at bounding box center [1368, 379] width 400 height 676
click at [1549, 71] on icon at bounding box center [1550, 68] width 10 height 13
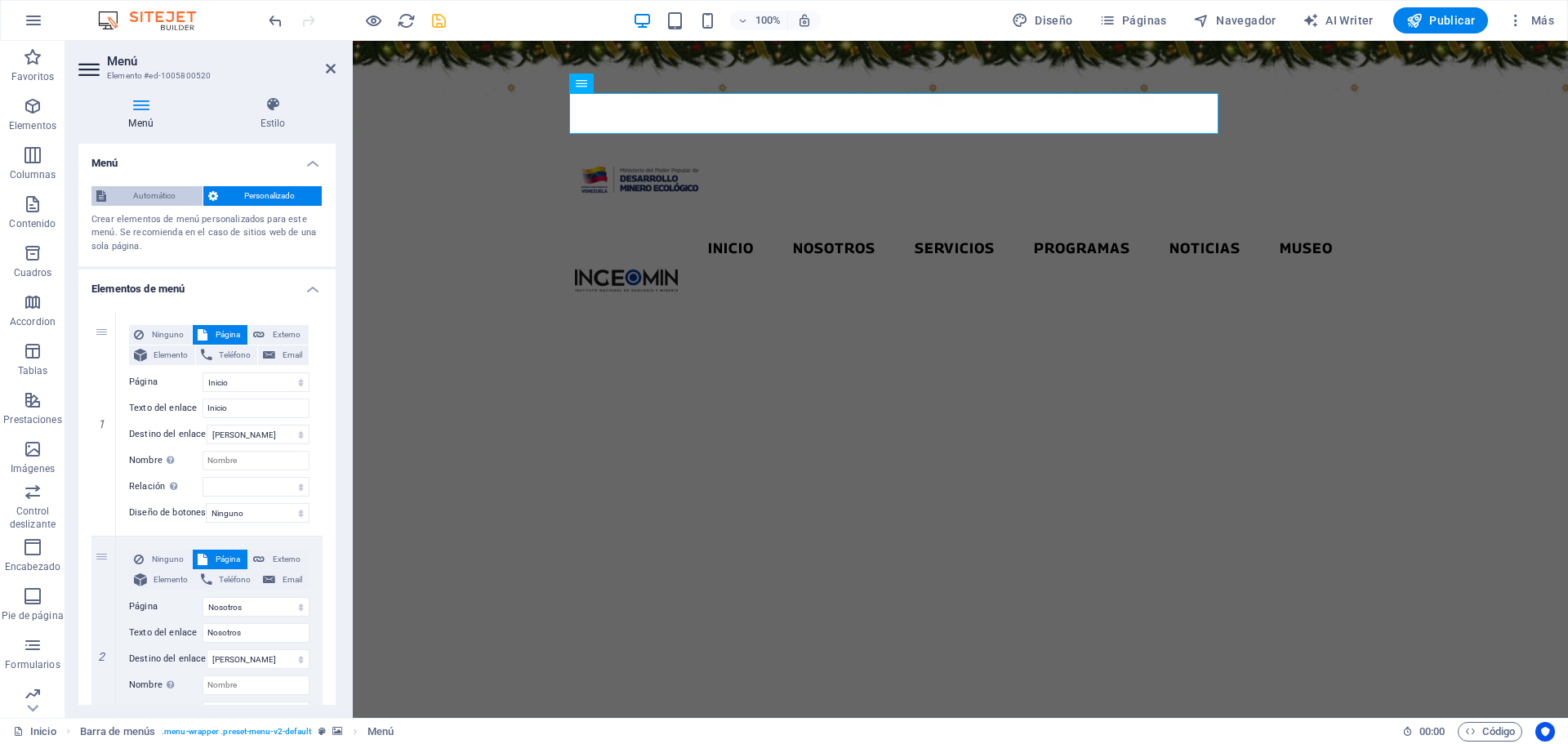
click at [153, 189] on span "Automático" at bounding box center [155, 196] width 87 height 20
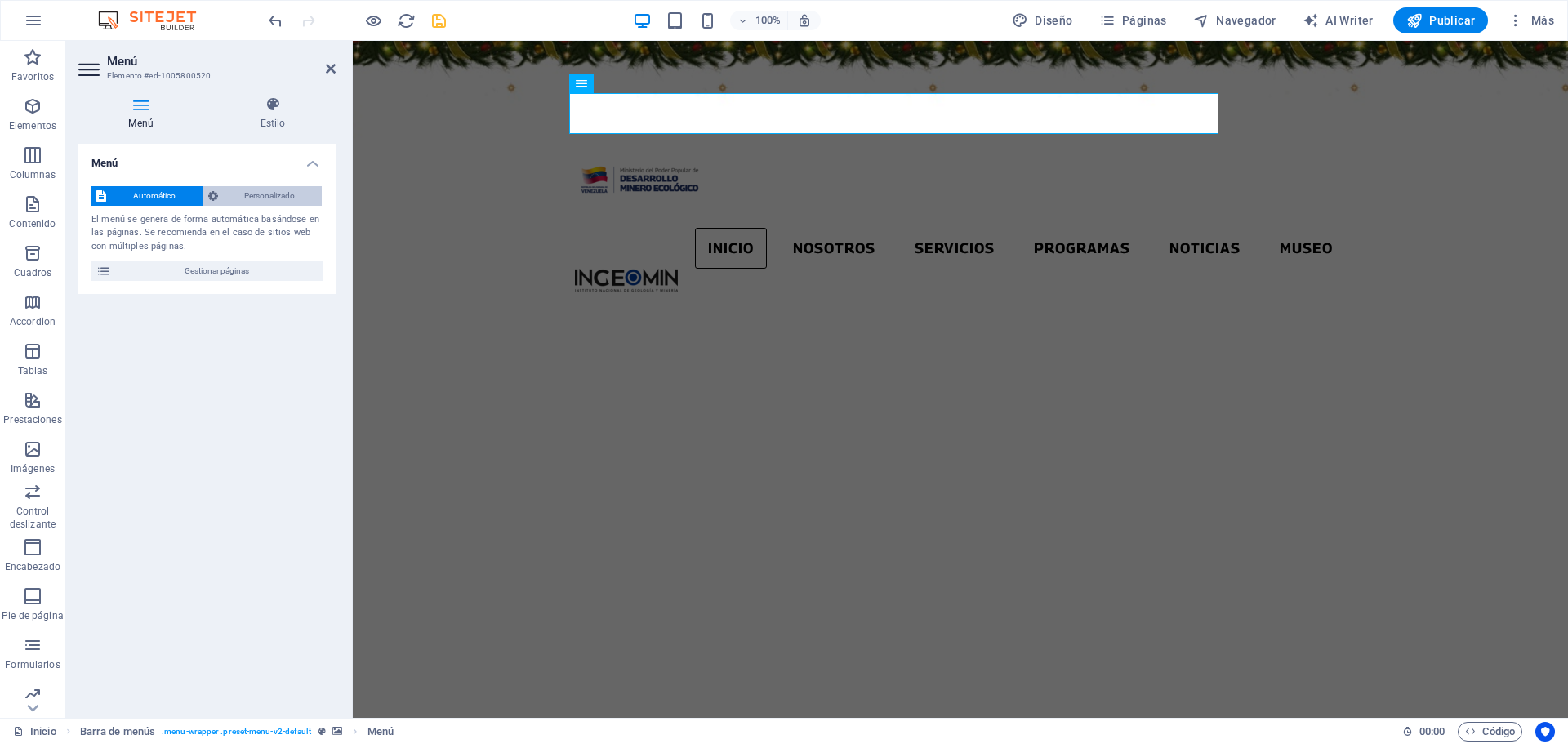
click at [256, 196] on span "Personalizado" at bounding box center [270, 196] width 95 height 20
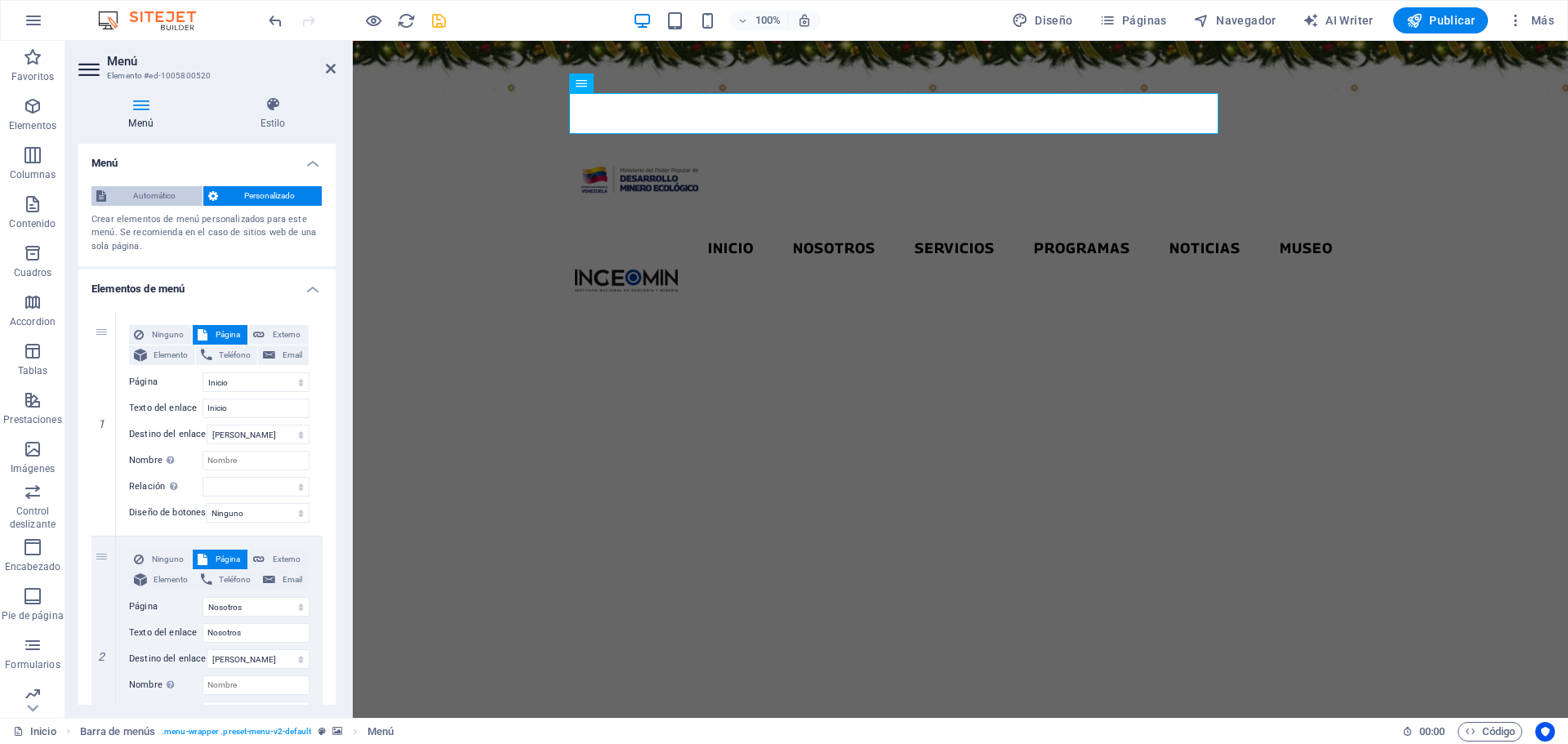
click at [122, 196] on span "Automático" at bounding box center [155, 196] width 87 height 20
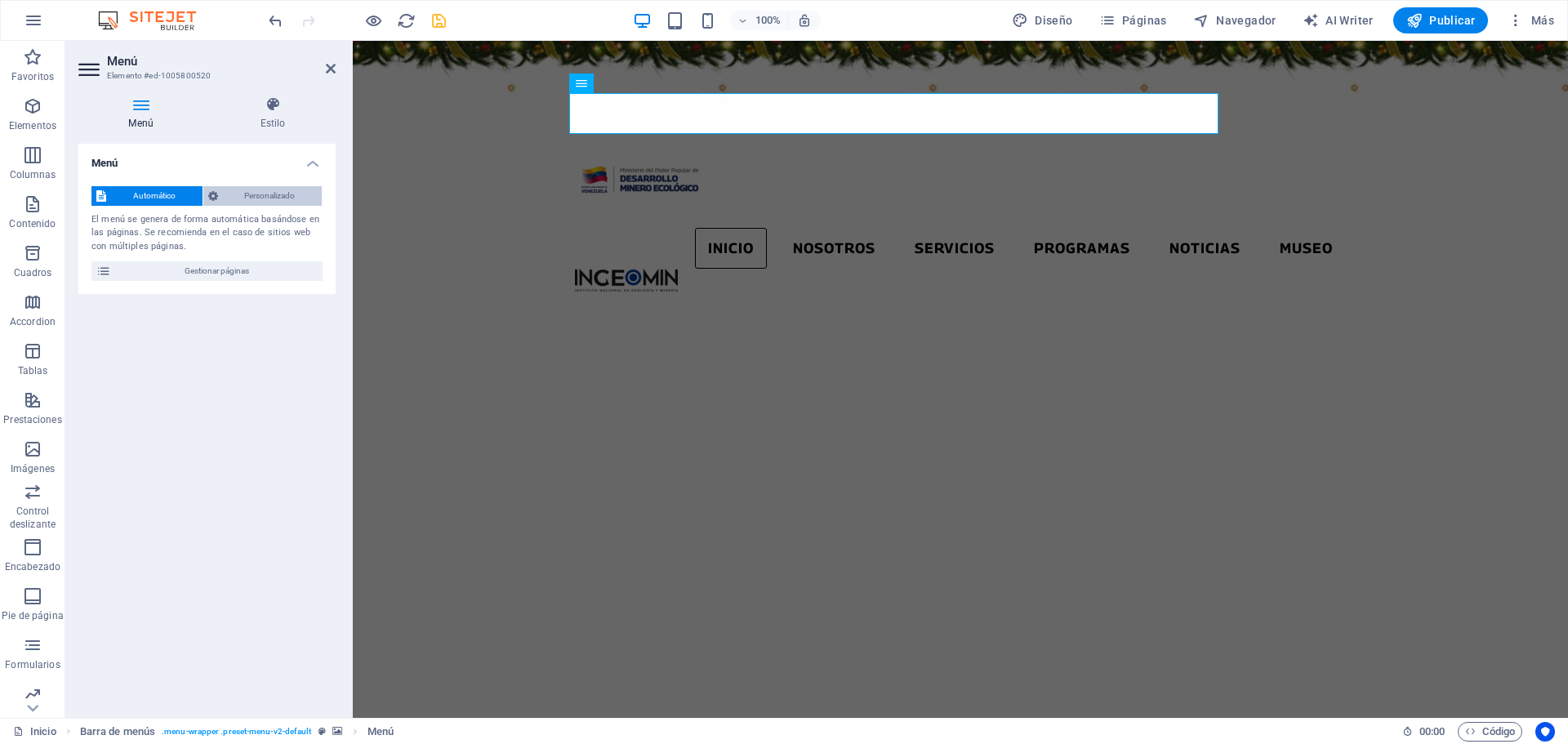
click at [251, 193] on span "Personalizado" at bounding box center [270, 196] width 95 height 20
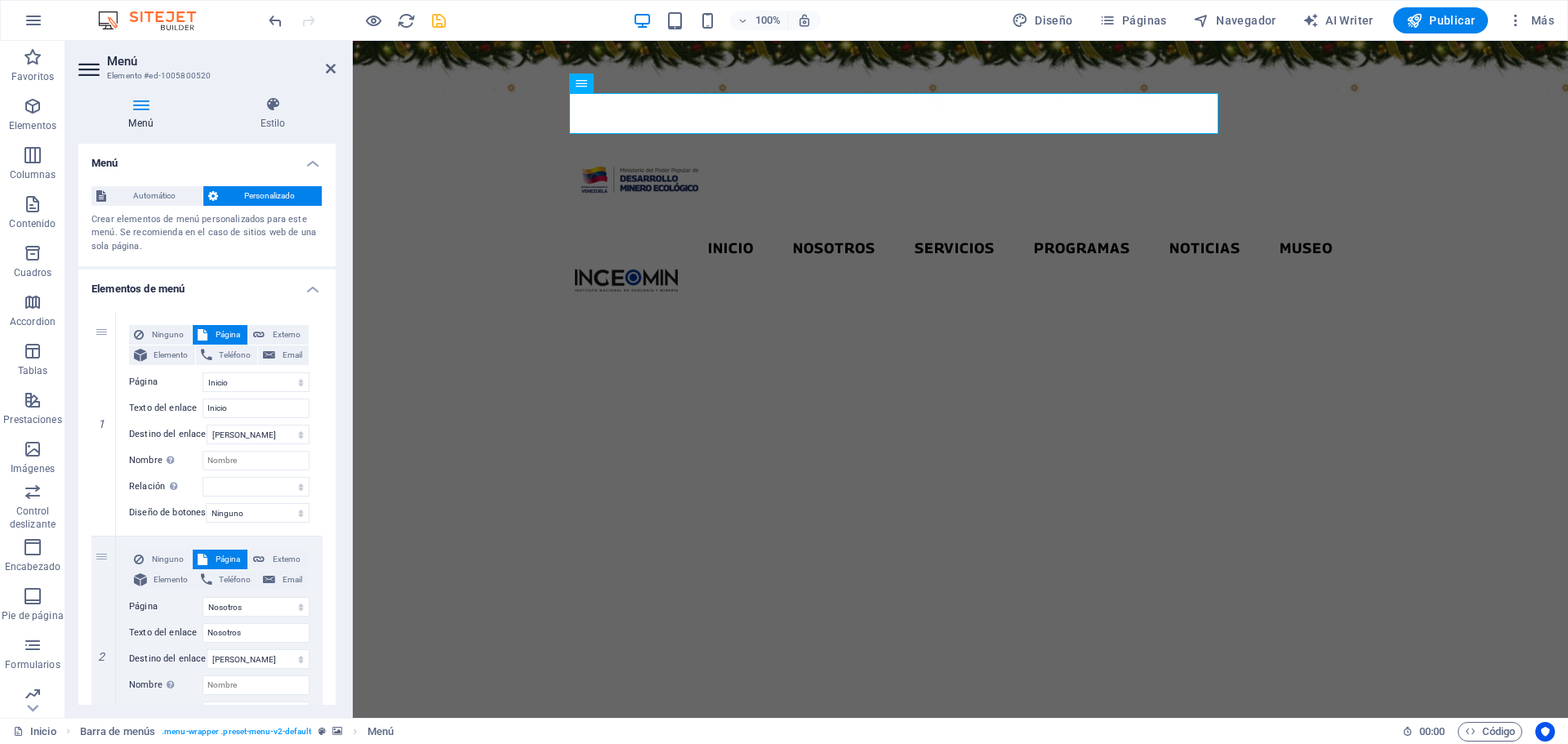
click at [143, 105] on icon at bounding box center [141, 104] width 125 height 17
click at [279, 99] on icon at bounding box center [272, 104] width 126 height 17
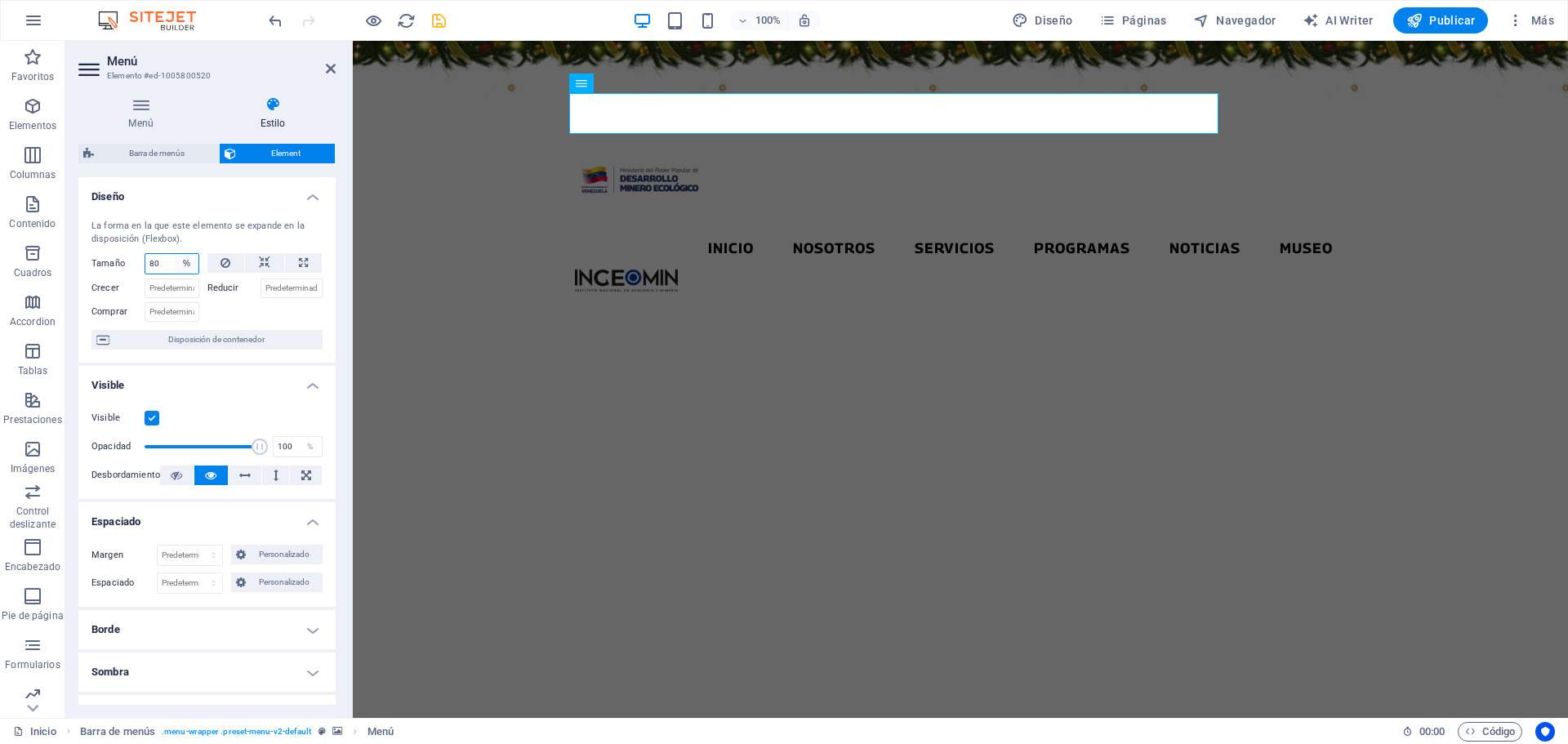
click at [191, 262] on select "Predeterminado automático px % 1/1 1/2 1/3 1/4 1/5 1/6 1/7 1/8 1/9 1/10" at bounding box center [187, 263] width 23 height 20
select select "auto"
click at [176, 254] on select "Predeterminado automático px % 1/1 1/2 1/3 1/4 1/5 1/6 1/7 1/8 1/9 1/10" at bounding box center [187, 263] width 23 height 20
click at [186, 262] on select "Predeterminado automático px % 1/1 1/2 1/3 1/4 1/5 1/6 1/7 1/8 1/9 1/10" at bounding box center [171, 263] width 53 height 20
click at [145, 254] on select "Predeterminado automático px % 1/1 1/2 1/3 1/4 1/5 1/6 1/7 1/8 1/9 1/10" at bounding box center [171, 263] width 53 height 20
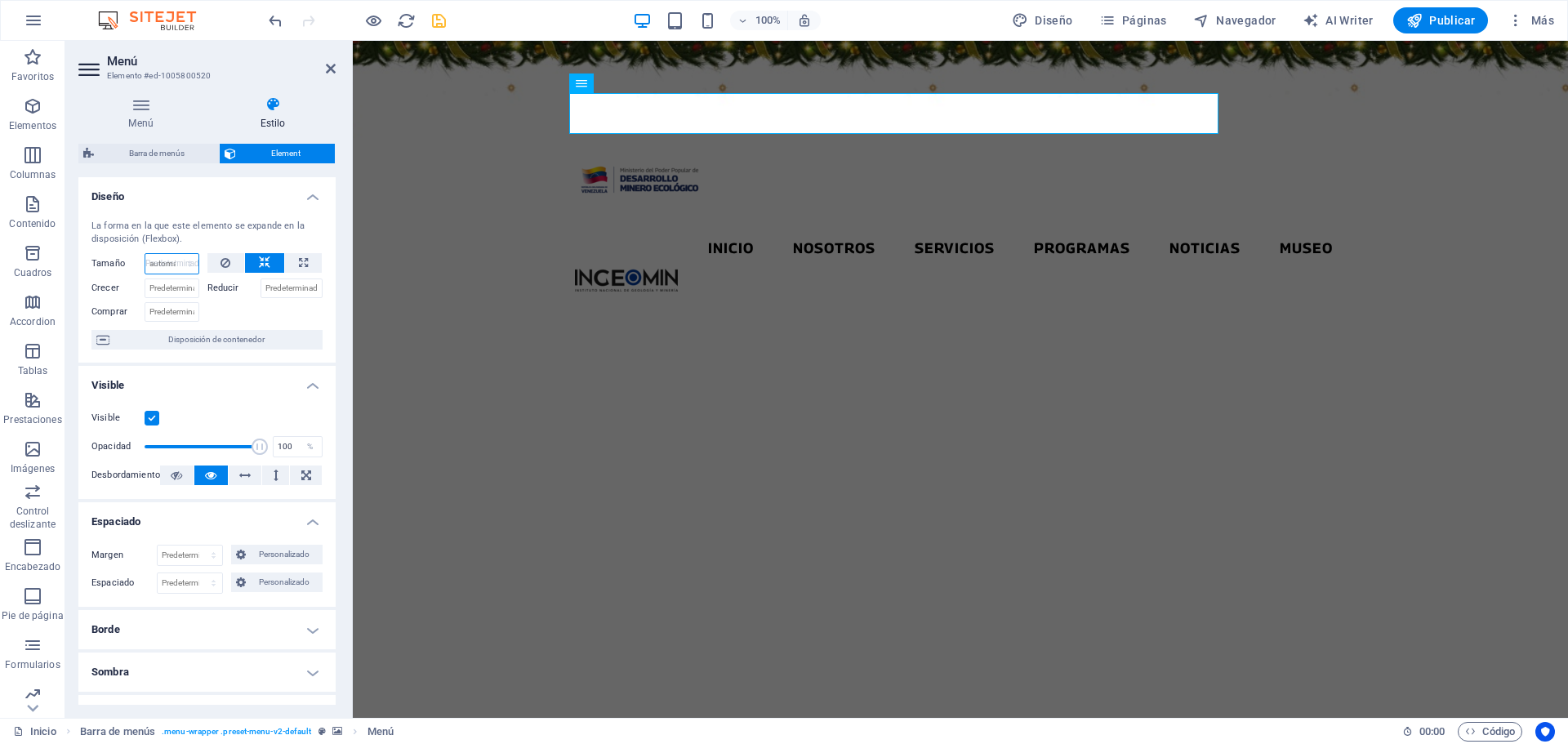
select select "DISABLED_OPTION_VALUE"
click at [260, 259] on icon at bounding box center [264, 262] width 11 height 20
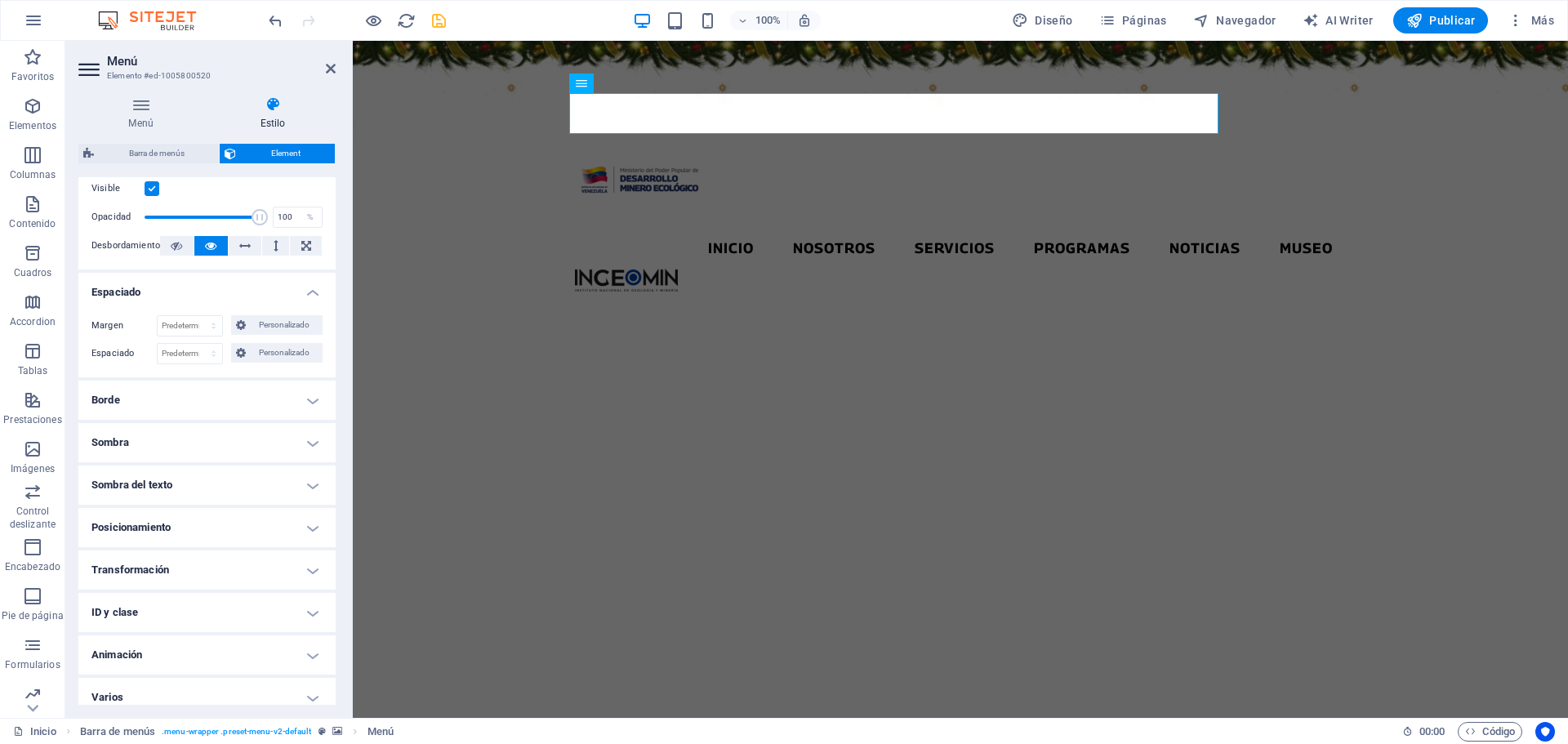
scroll to position [242, 0]
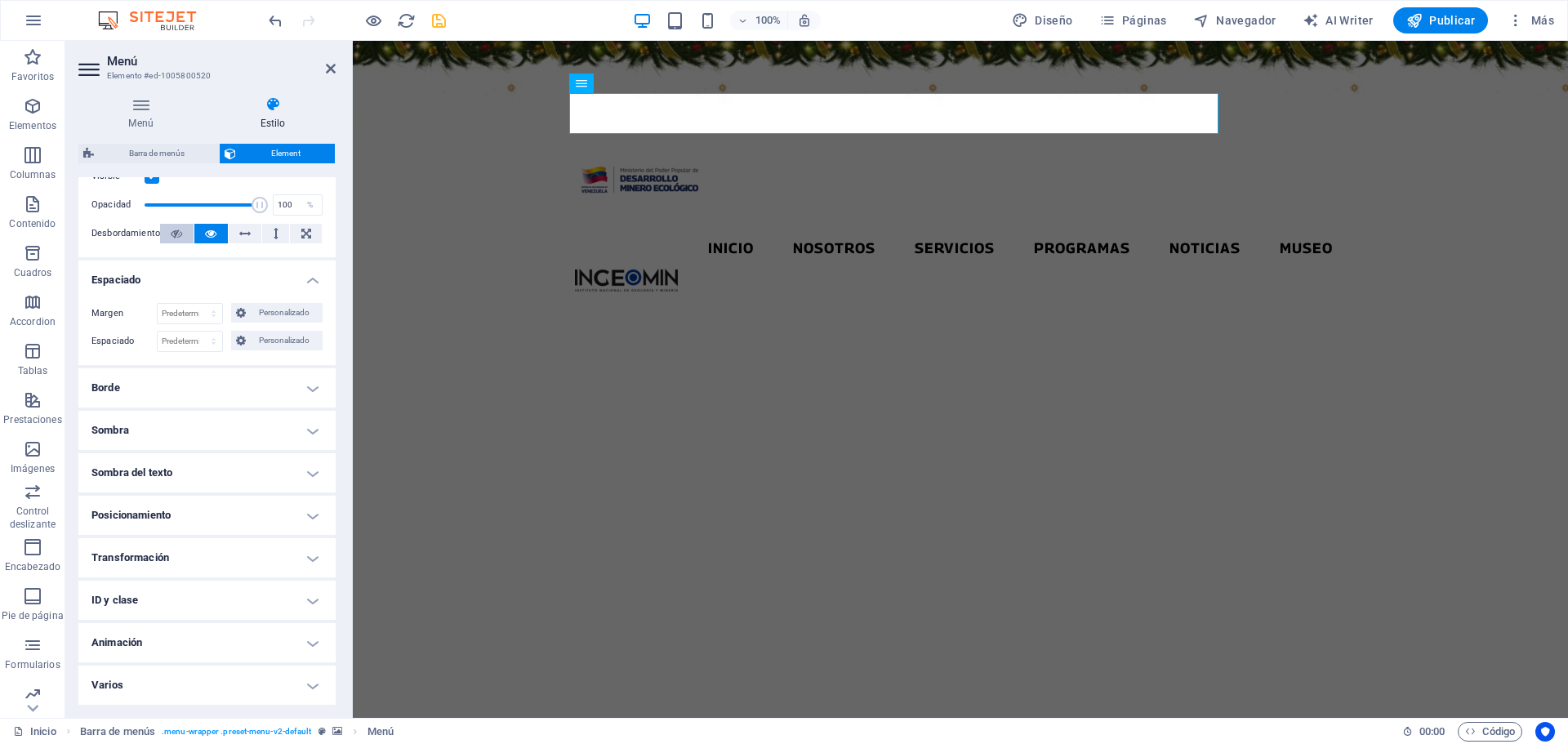
click at [170, 231] on icon at bounding box center [176, 233] width 11 height 20
click at [209, 236] on icon at bounding box center [210, 233] width 11 height 20
click at [329, 70] on icon at bounding box center [330, 68] width 10 height 13
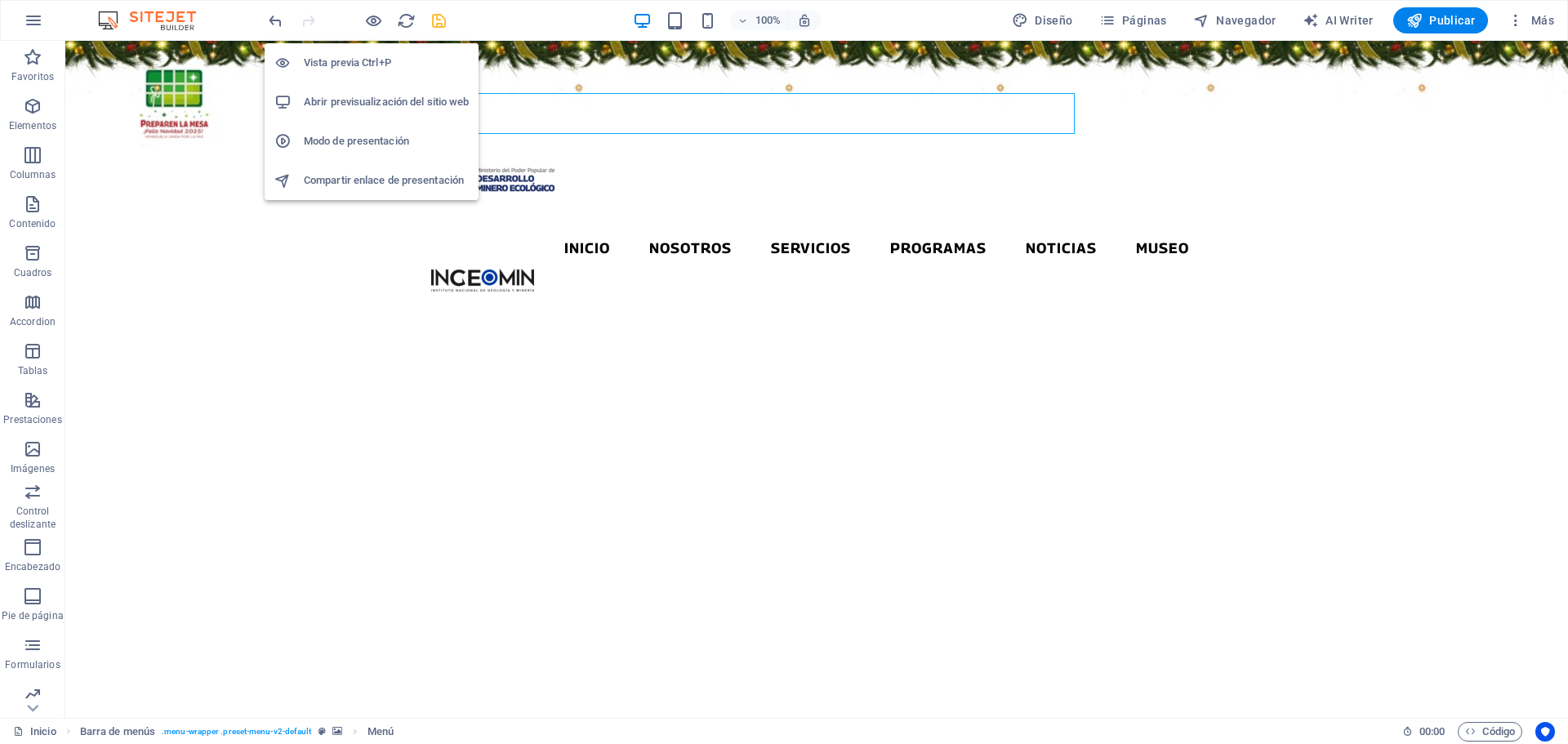
click at [377, 93] on h6 "Abrir previsualización del sitio web" at bounding box center [386, 102] width 165 height 20
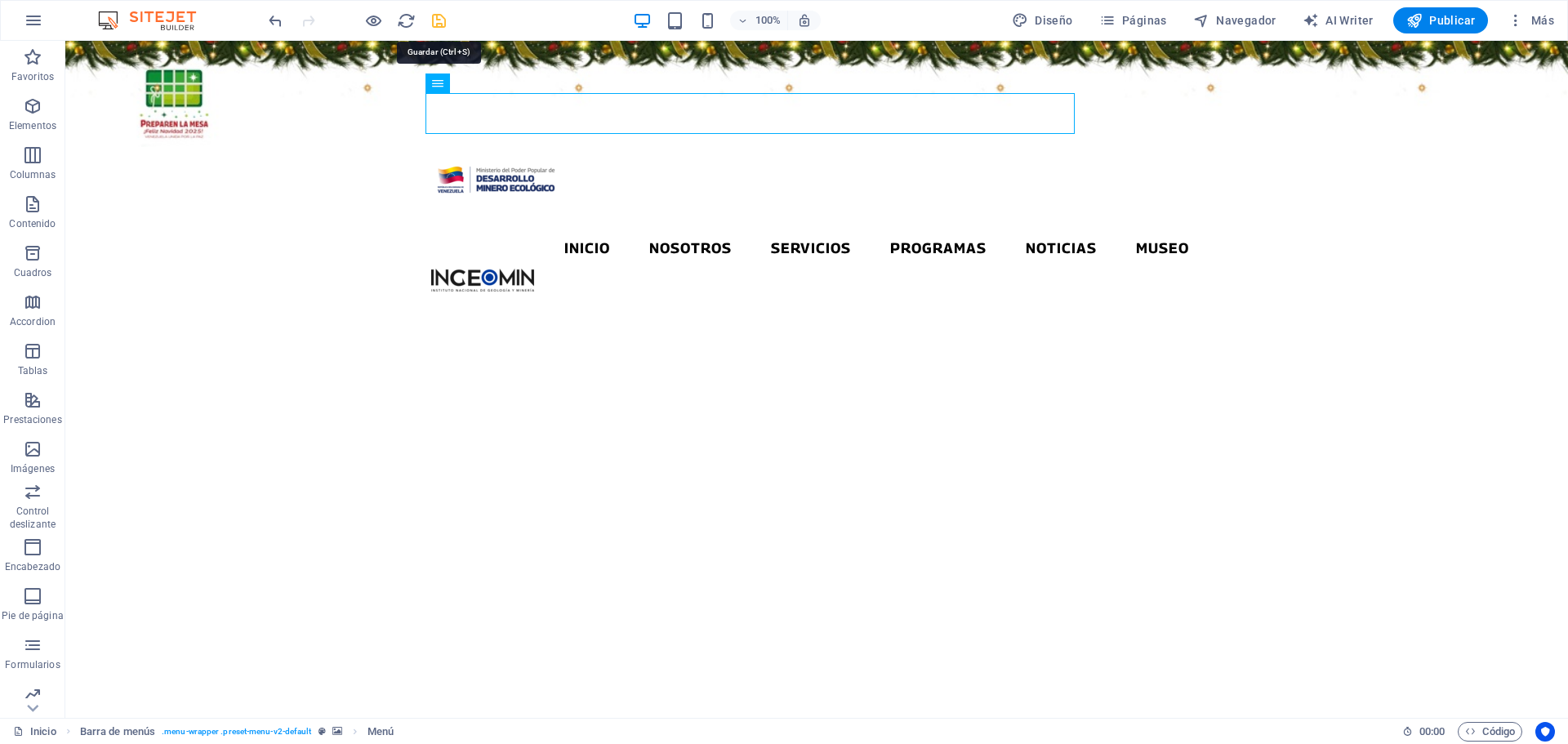
click at [440, 20] on icon "save" at bounding box center [439, 21] width 19 height 19
checkbox input "false"
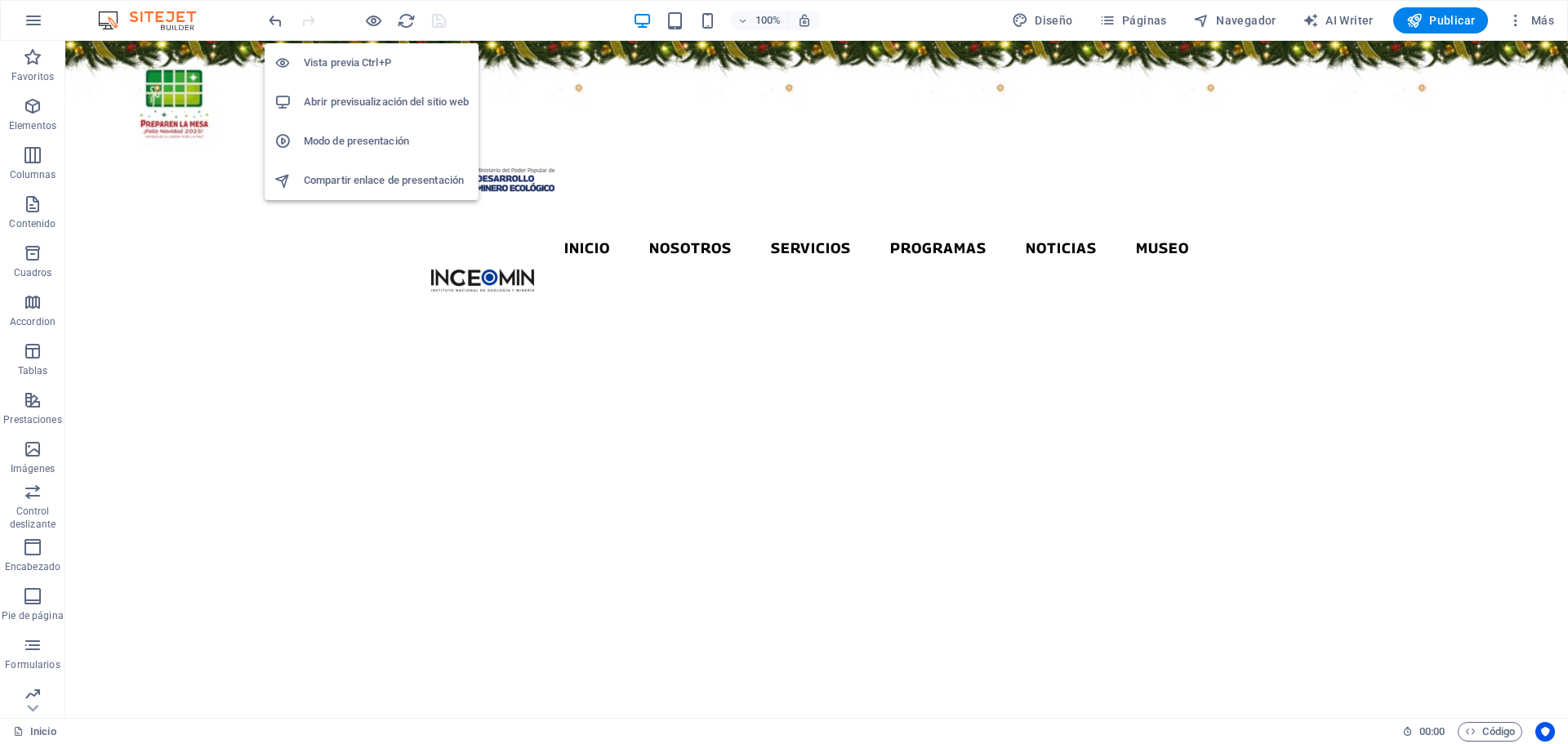
click at [378, 100] on h6 "Abrir previsualización del sitio web" at bounding box center [386, 102] width 165 height 20
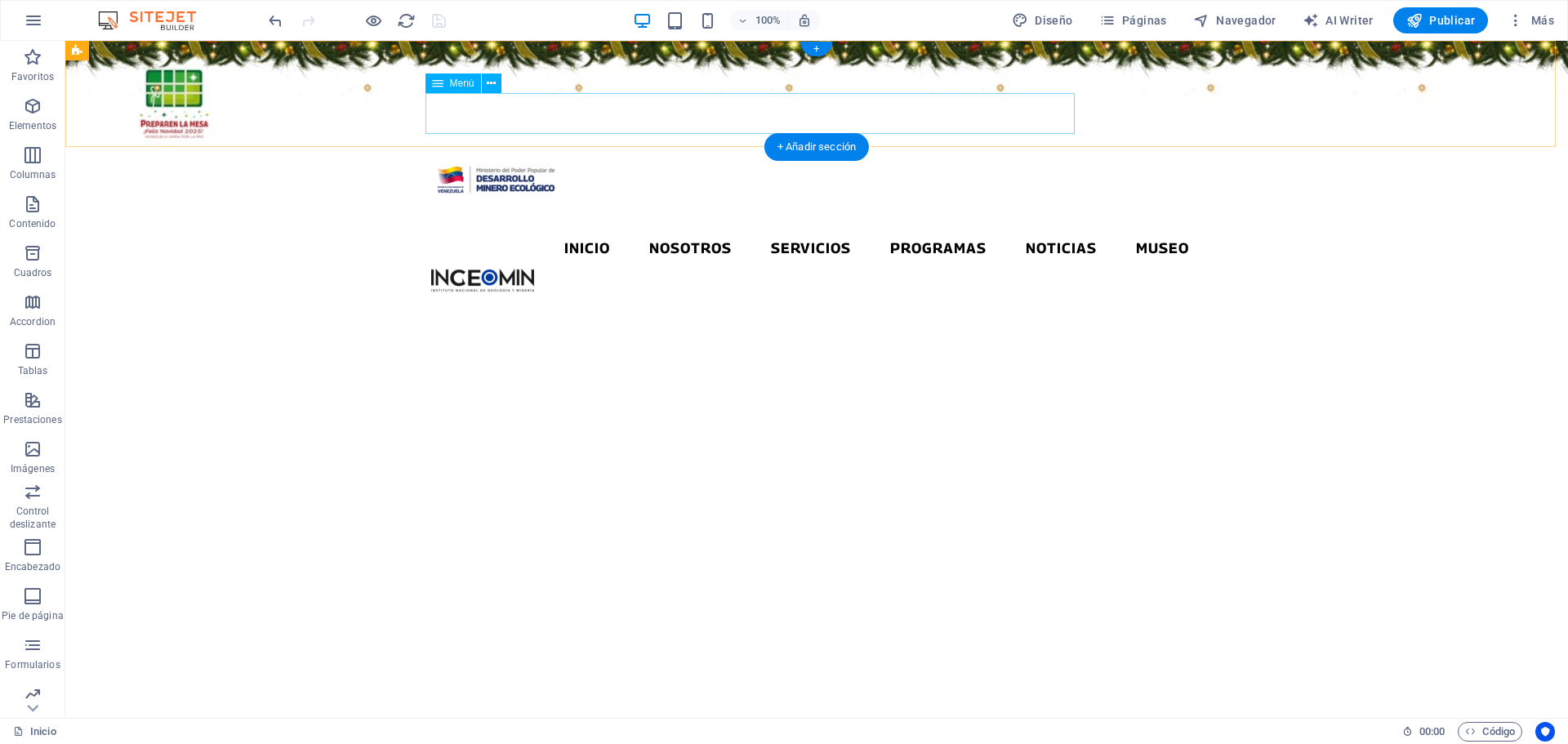
click at [490, 228] on nav "Inicio Nosotros Servicios Programas PNG INGEOMIN Va a La Escuela Comité de Muje…" at bounding box center [817, 248] width 771 height 41
drag, startPoint x: 490, startPoint y: 101, endPoint x: 204, endPoint y: 101, distance: 286.0
click at [491, 228] on nav "Inicio Nosotros Servicios Programas PNG INGEOMIN Va a La Escuela Comité de Muje…" at bounding box center [817, 248] width 771 height 41
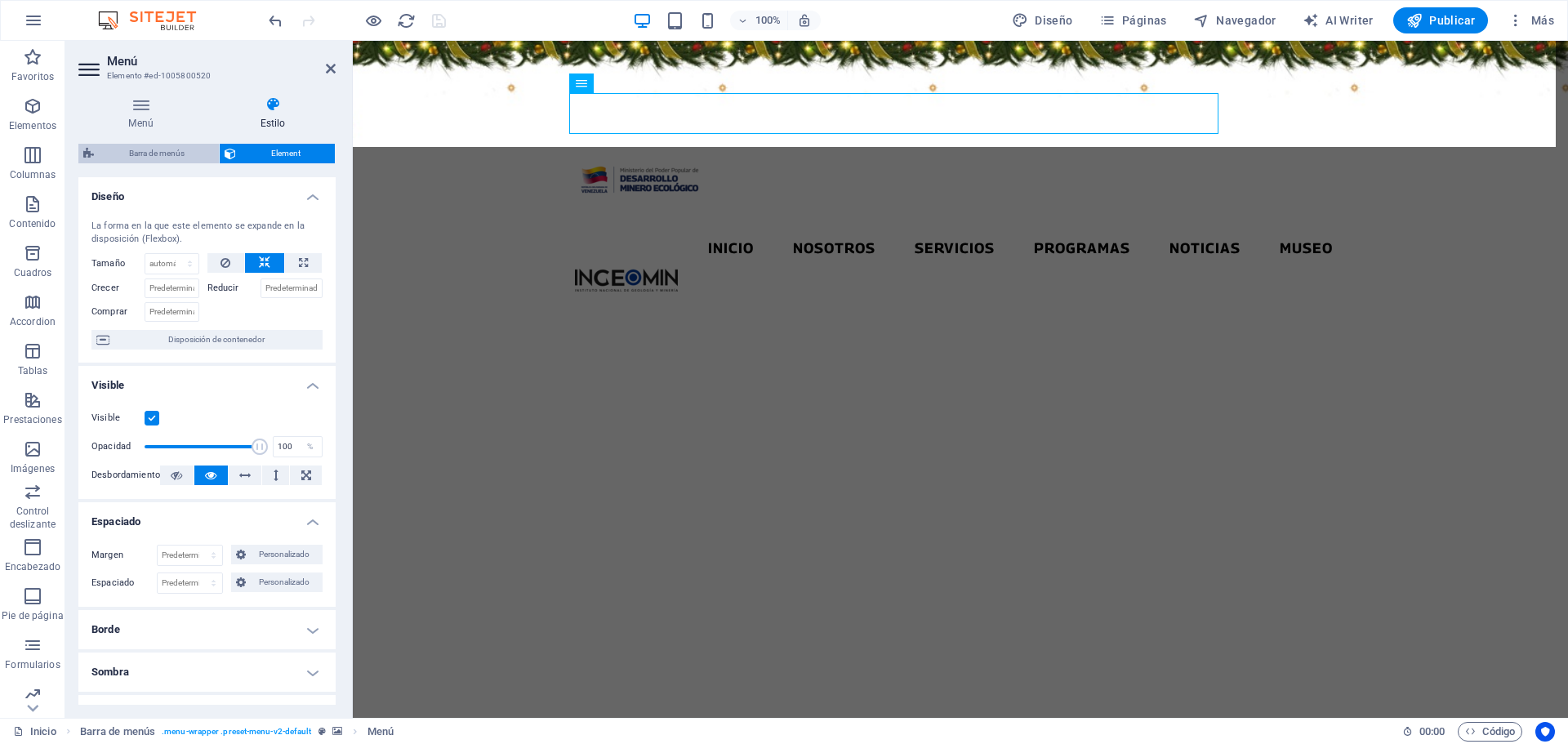
click at [190, 154] on span "Barra de menús" at bounding box center [157, 153] width 115 height 20
select select "rem"
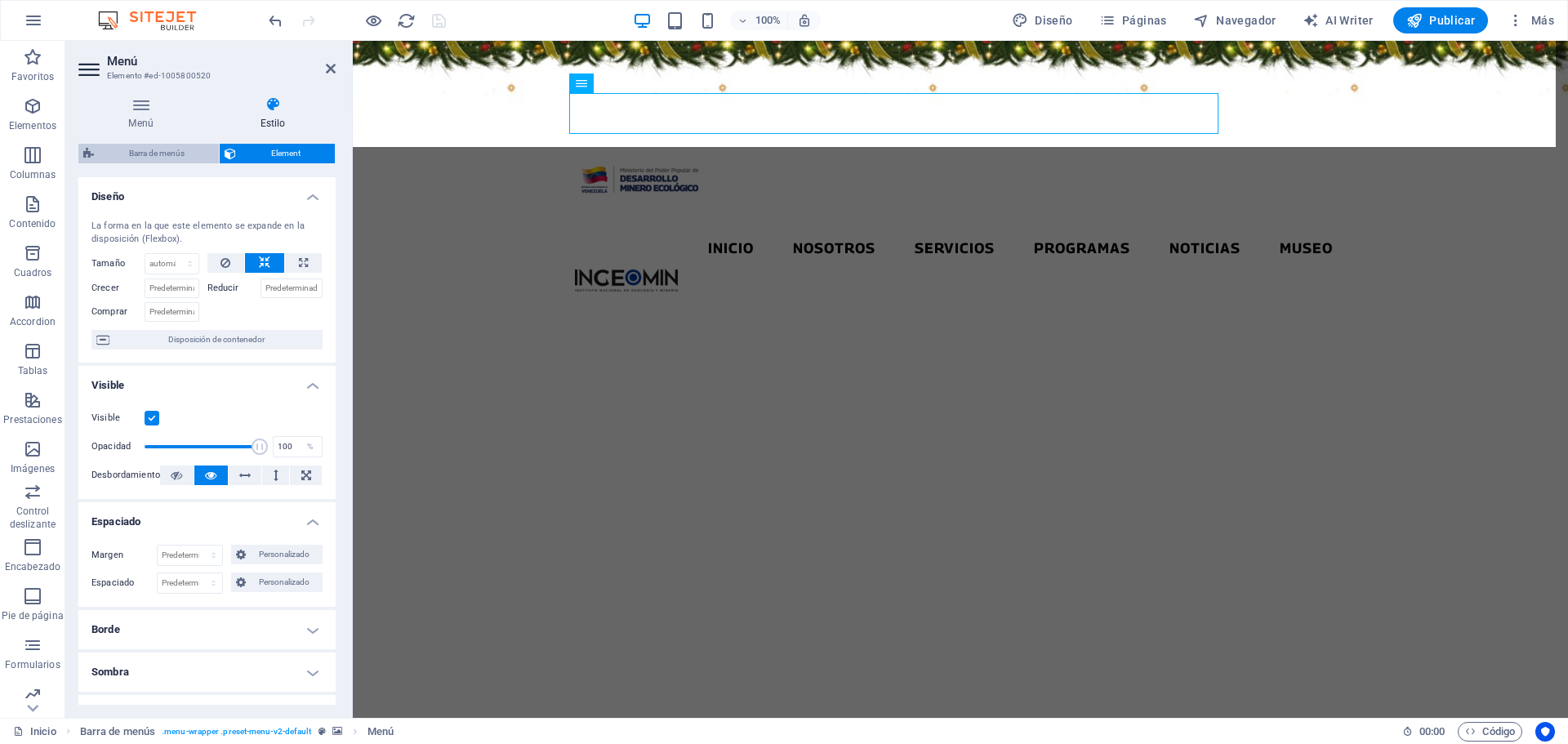
select select "rem"
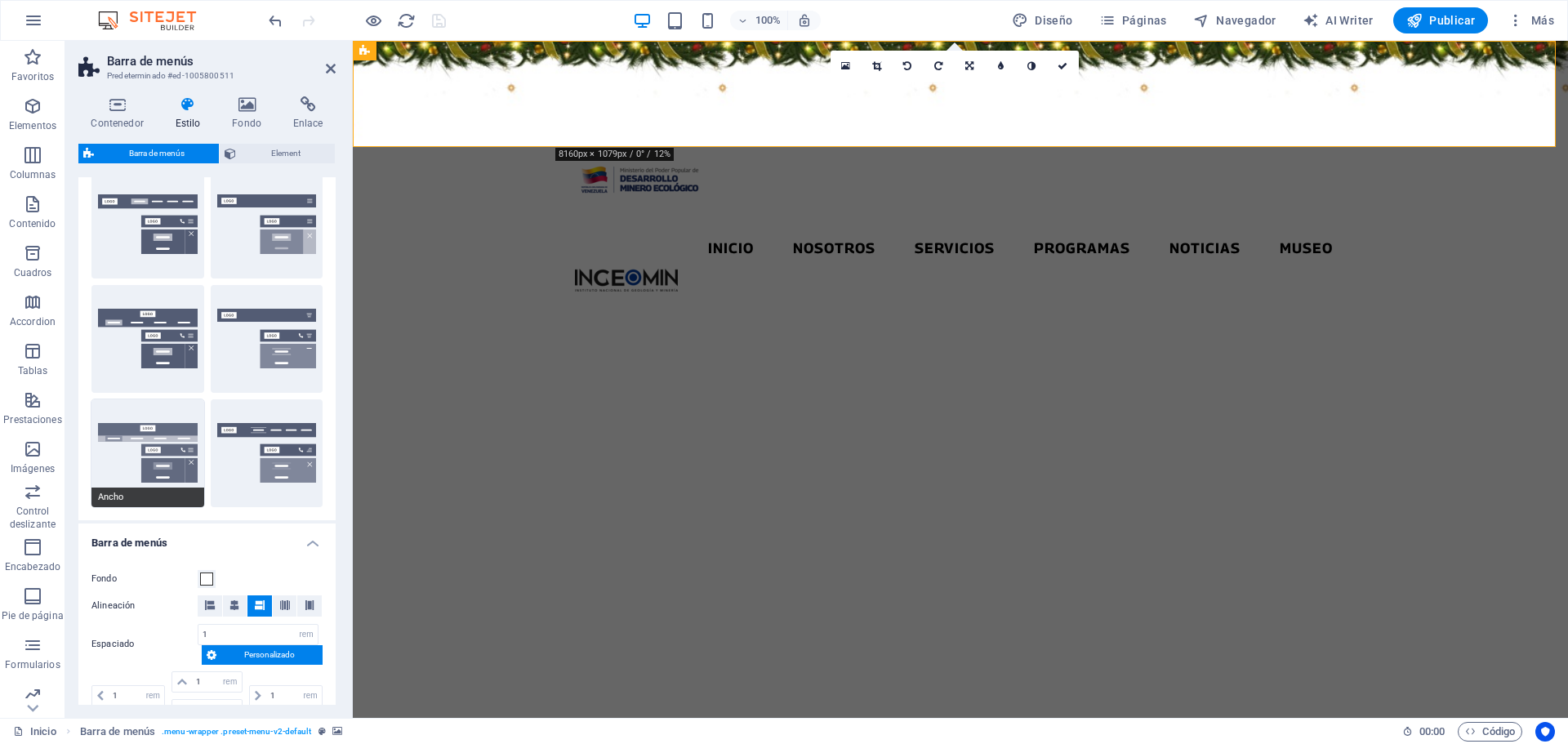
scroll to position [0, 0]
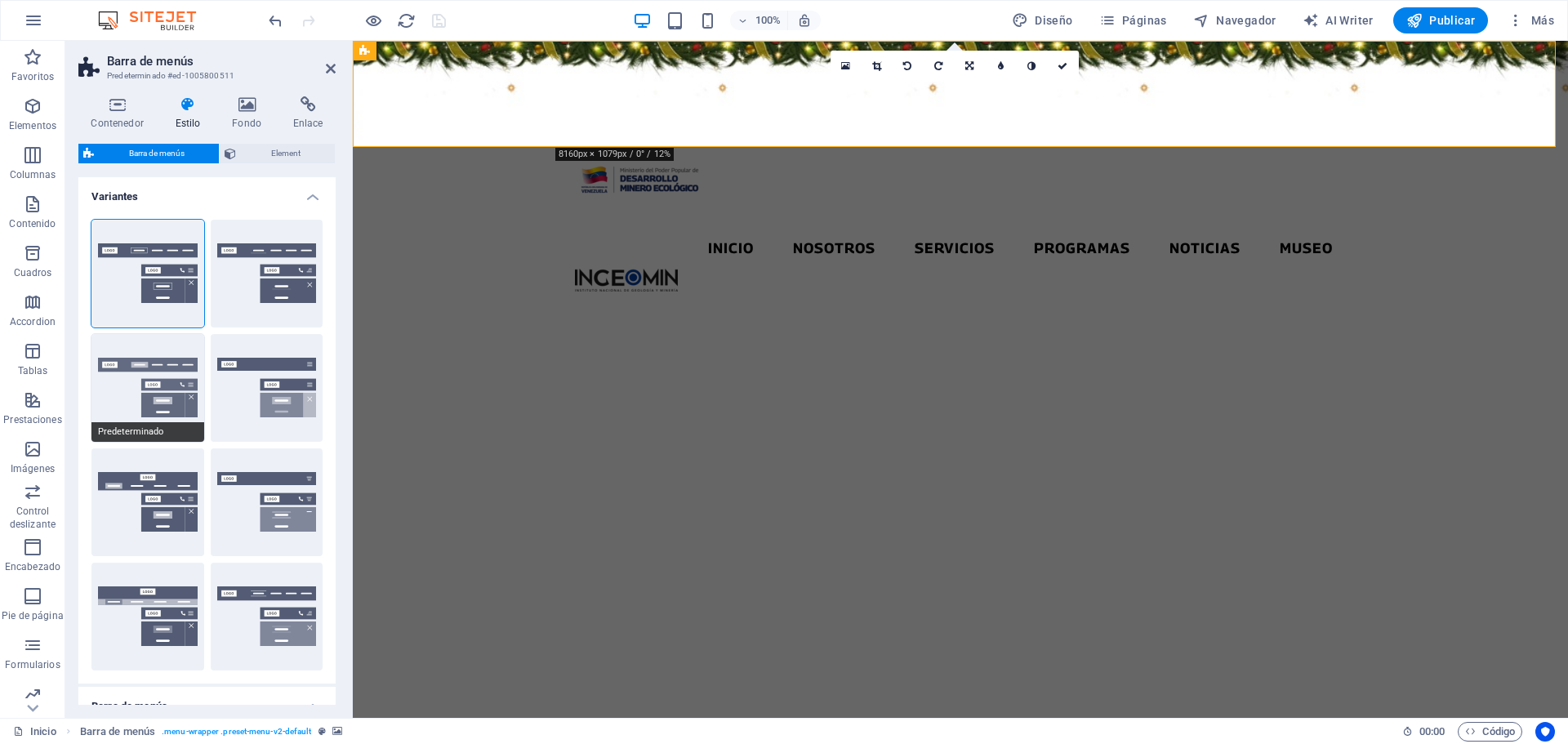
click at [111, 389] on button "Predeterminado" at bounding box center [148, 388] width 113 height 108
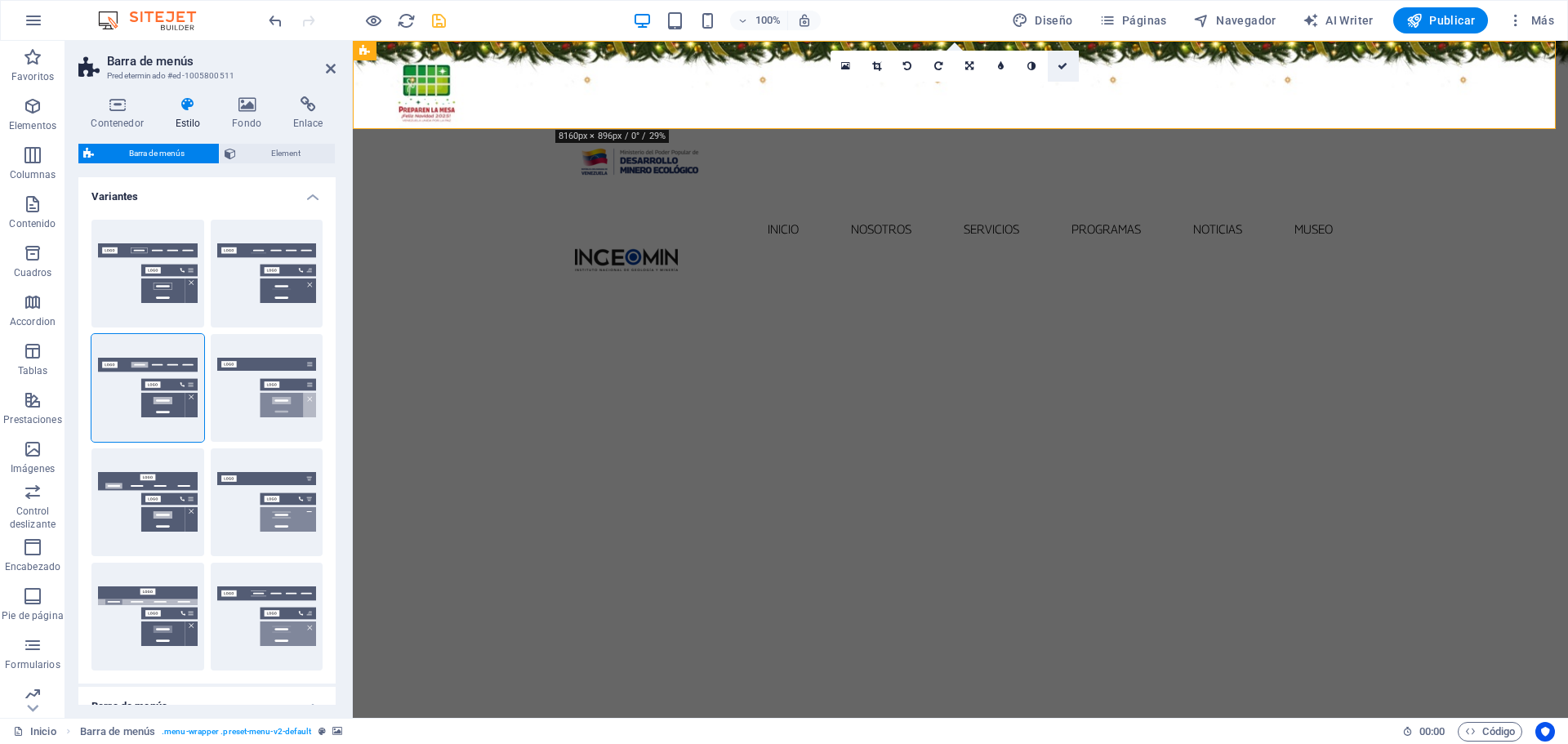
click at [1056, 62] on link at bounding box center [1064, 66] width 31 height 31
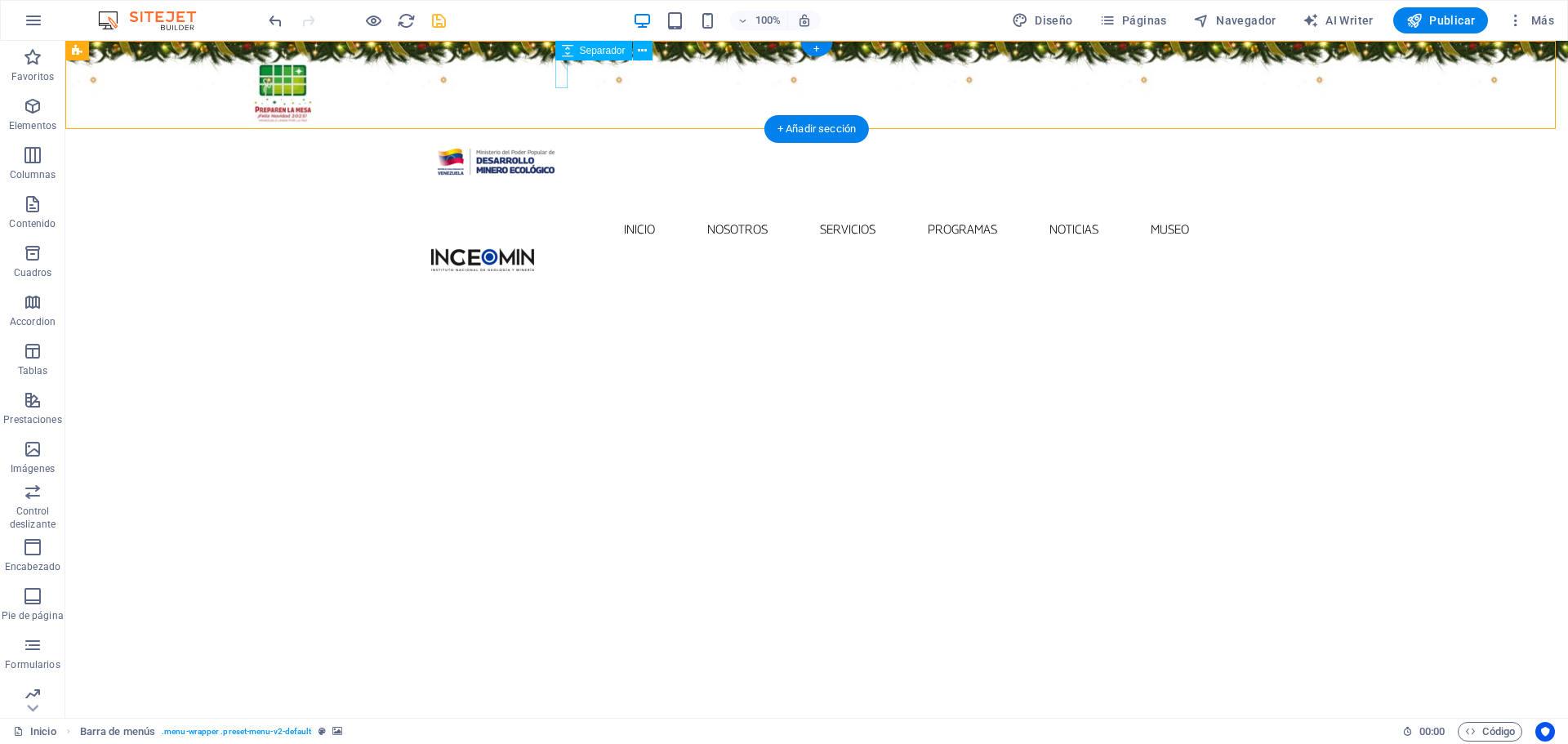
click at [560, 181] on div at bounding box center [817, 195] width 771 height 29
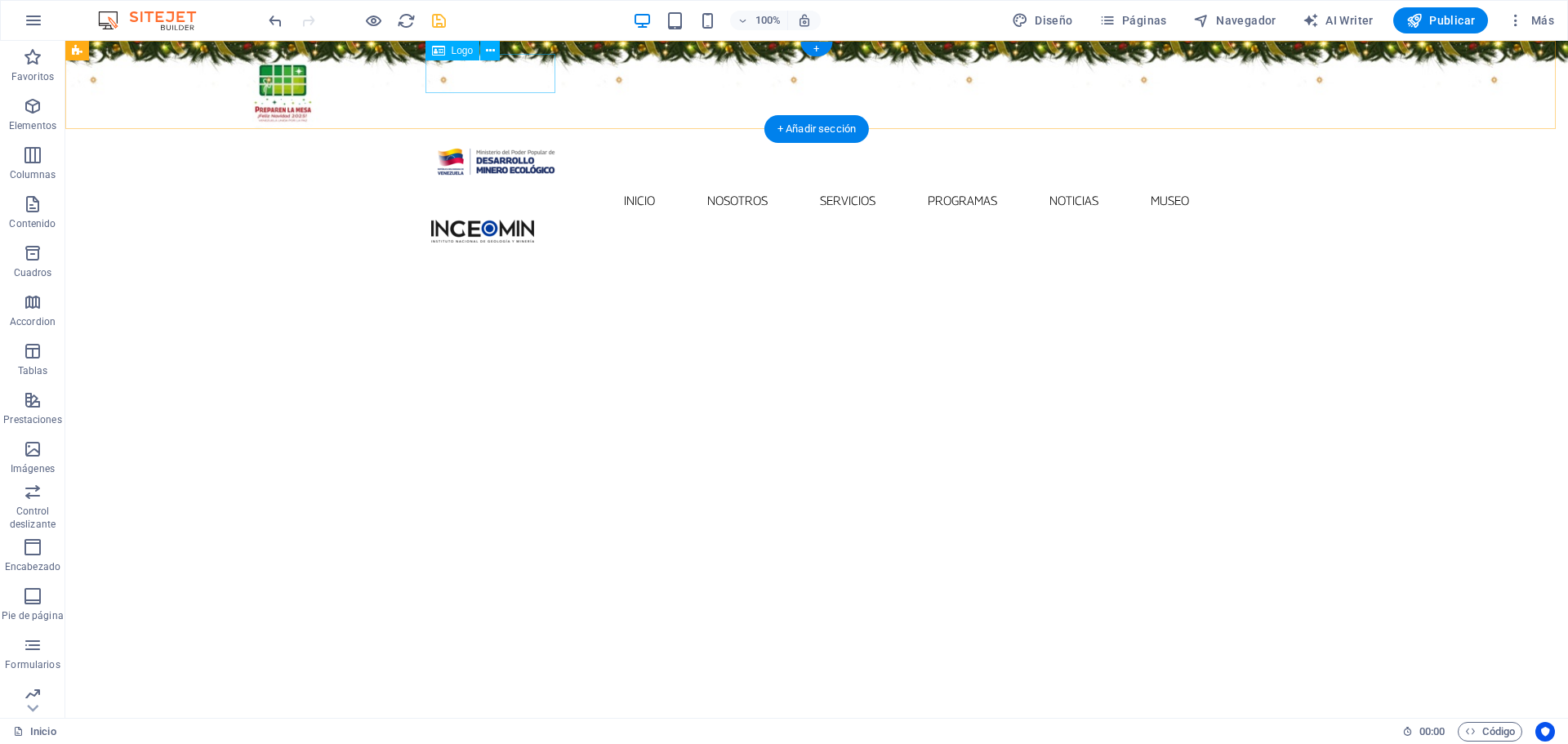
click at [541, 142] on div at bounding box center [817, 161] width 771 height 39
click at [545, 142] on div at bounding box center [817, 161] width 771 height 39
select select "px"
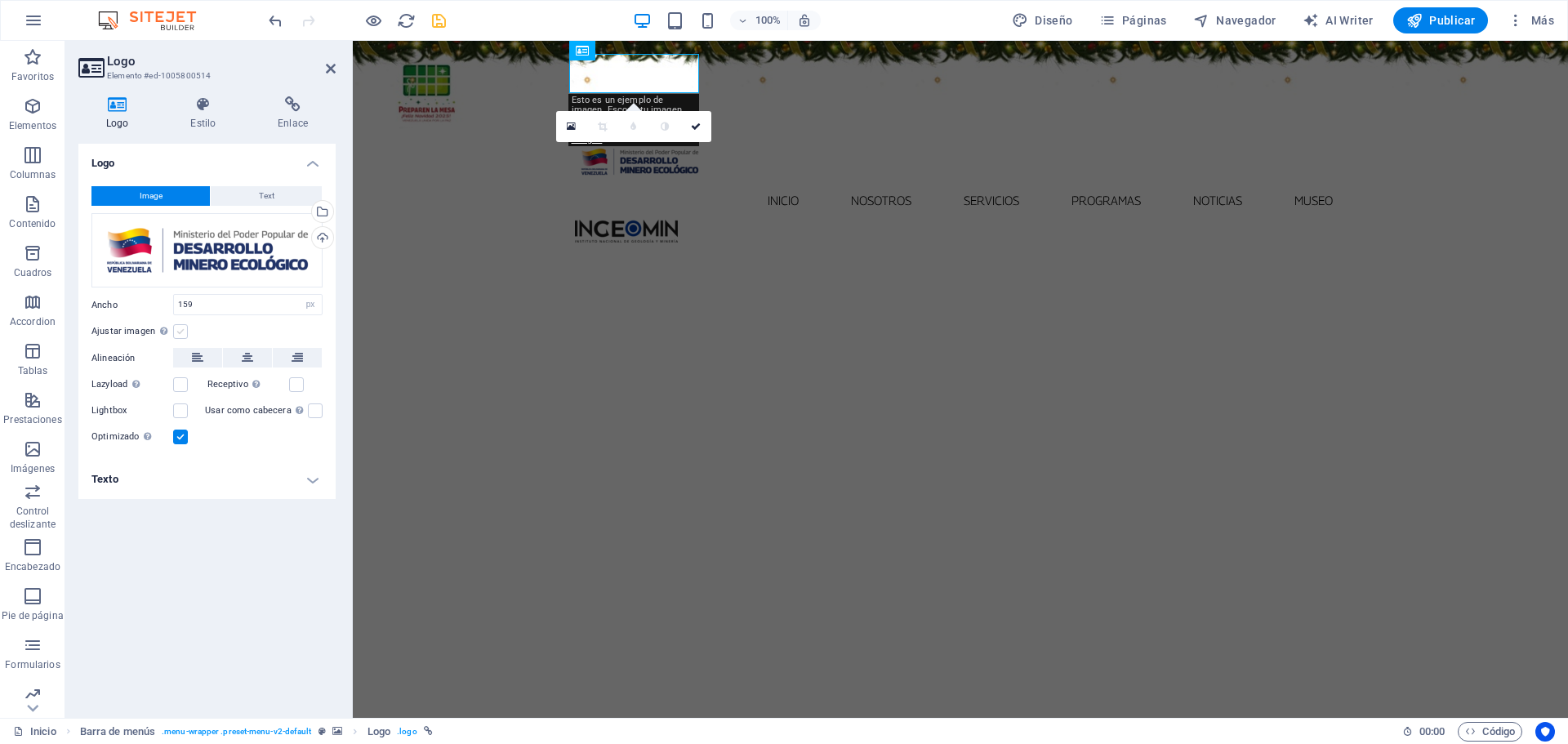
click at [186, 331] on label at bounding box center [180, 331] width 15 height 15
click at [0, 0] on input "Ajustar imagen Ajustar imagen automáticamente a un ancho y alto fijo" at bounding box center [0, 0] width 0 height 0
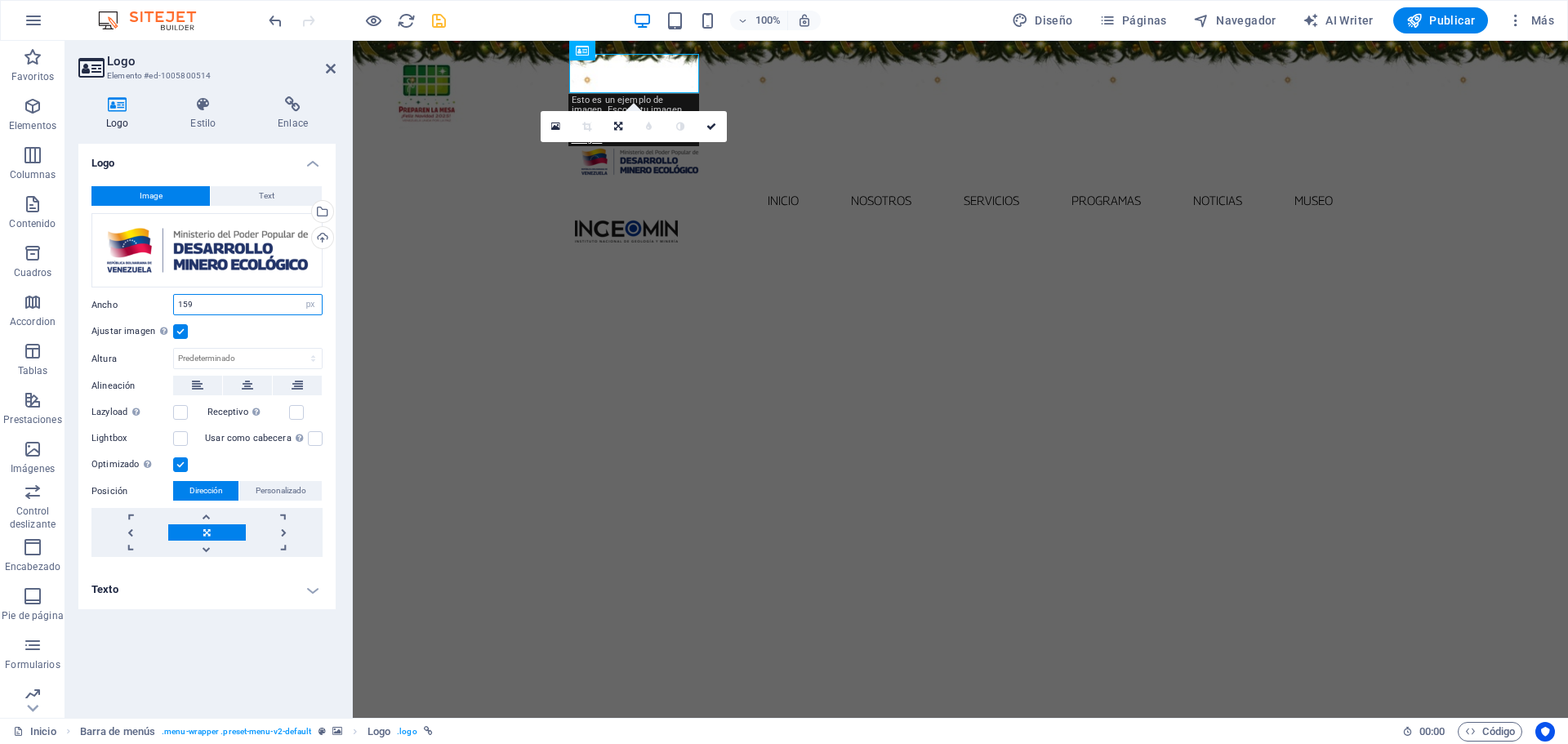
click at [216, 306] on input "159" at bounding box center [248, 304] width 148 height 20
type input "150"
drag, startPoint x: 715, startPoint y: 126, endPoint x: 650, endPoint y: 83, distance: 77.9
click at [715, 126] on icon at bounding box center [711, 126] width 10 height 10
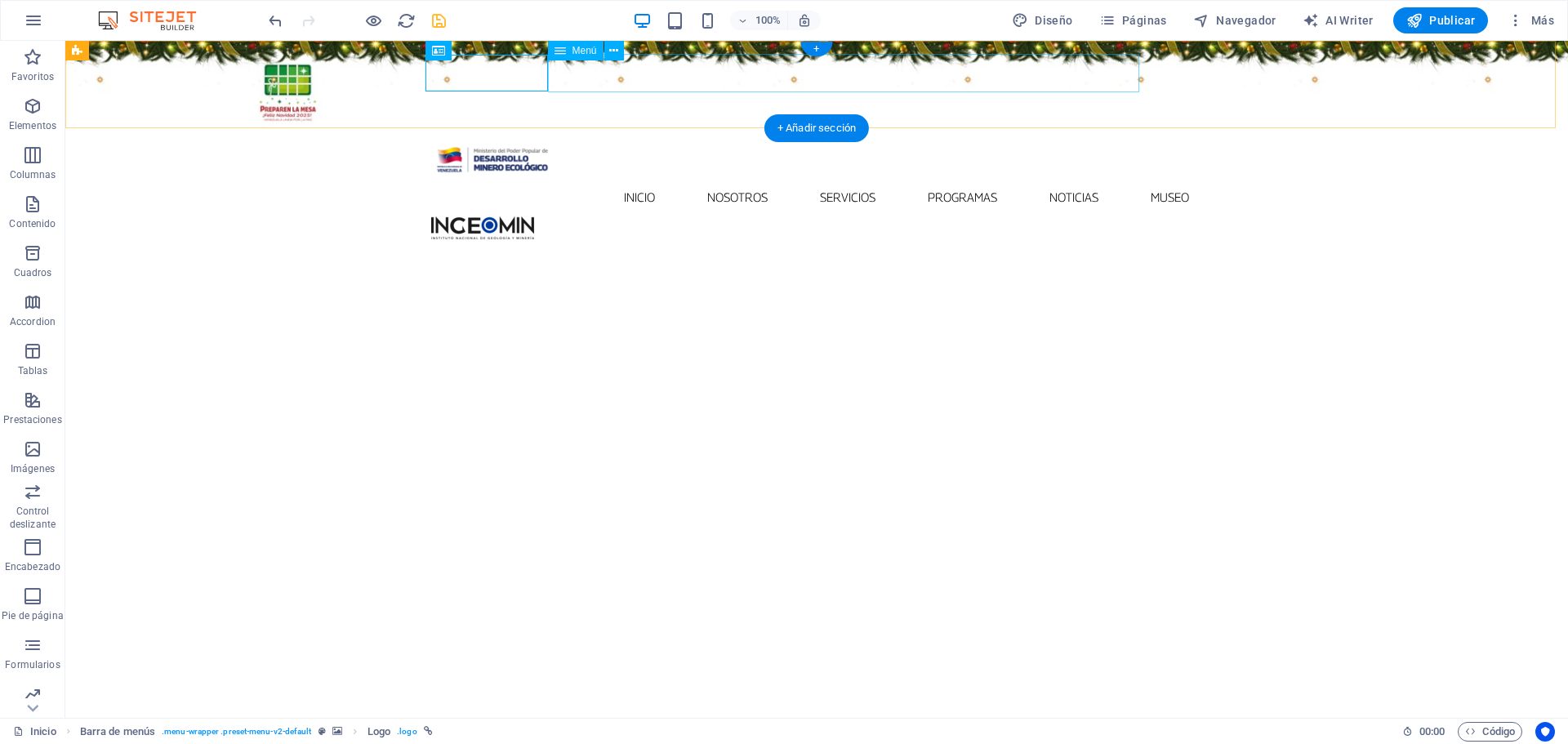
click at [613, 178] on nav "Inicio Nosotros Servicios Programas PNG INGEOMIN Va a La Escuela Comité de Muje…" at bounding box center [817, 197] width 771 height 38
click at [622, 178] on nav "Inicio Nosotros Servicios Programas PNG INGEOMIN Va a La Escuela Comité de Muje…" at bounding box center [817, 197] width 771 height 38
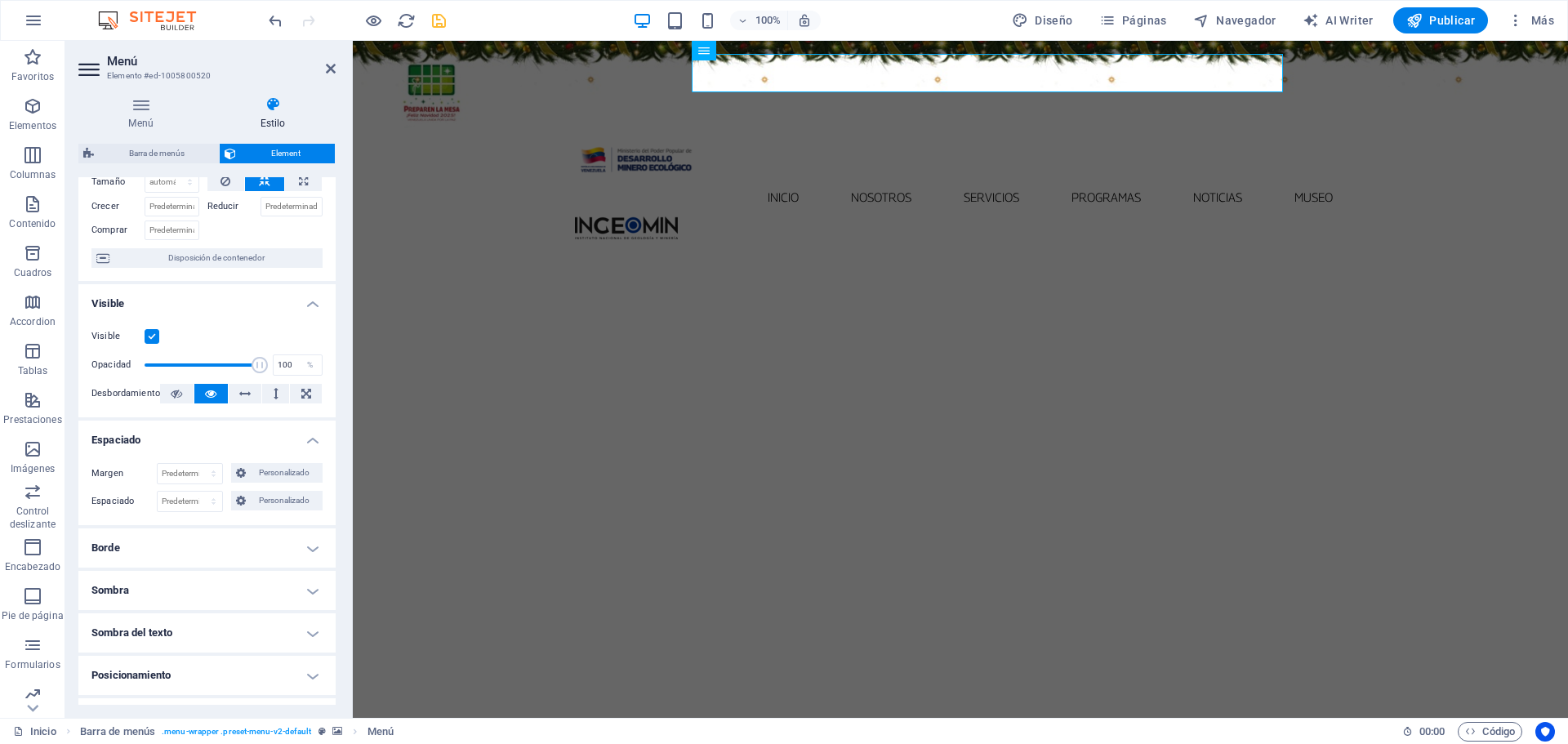
scroll to position [163, 0]
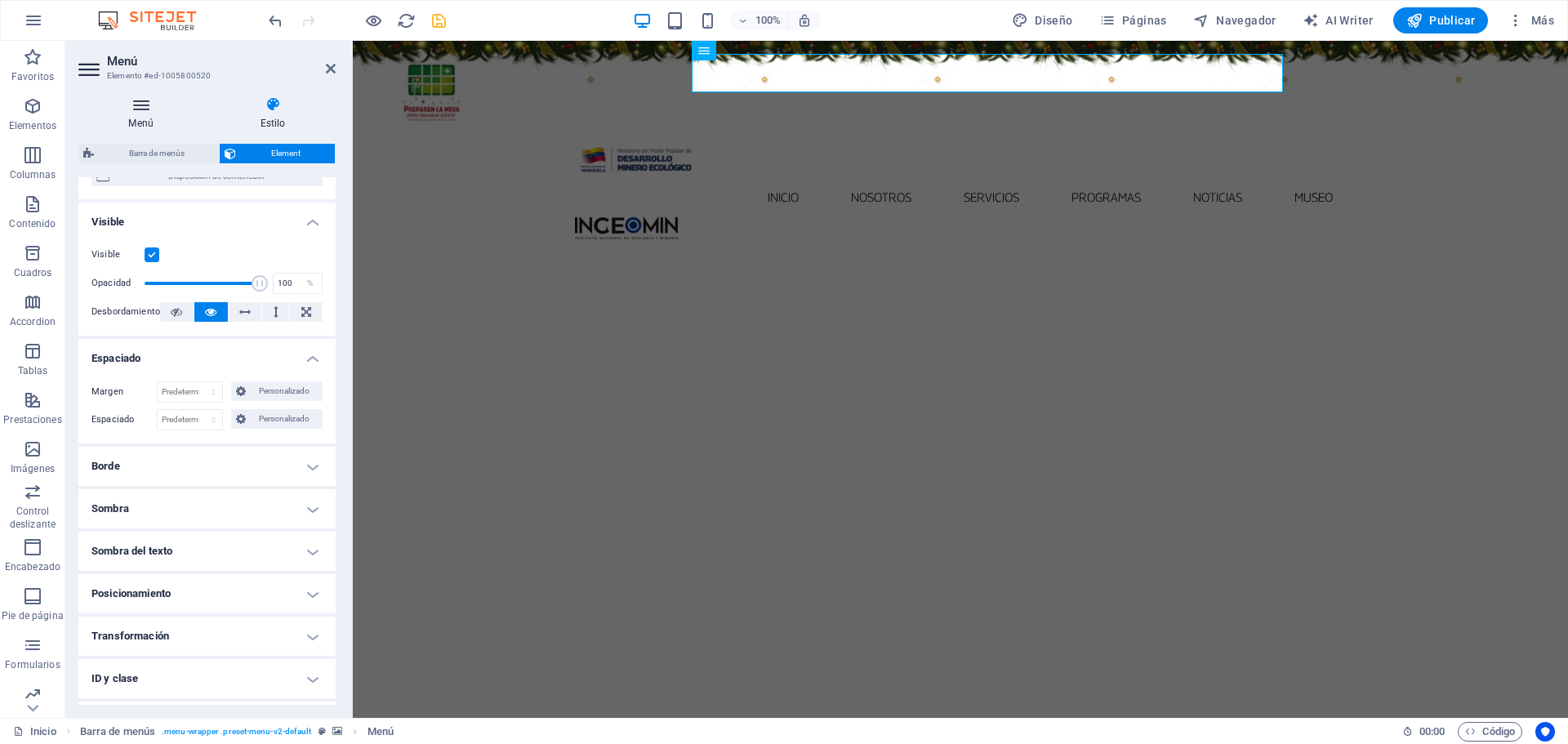
click at [143, 110] on icon at bounding box center [141, 104] width 125 height 17
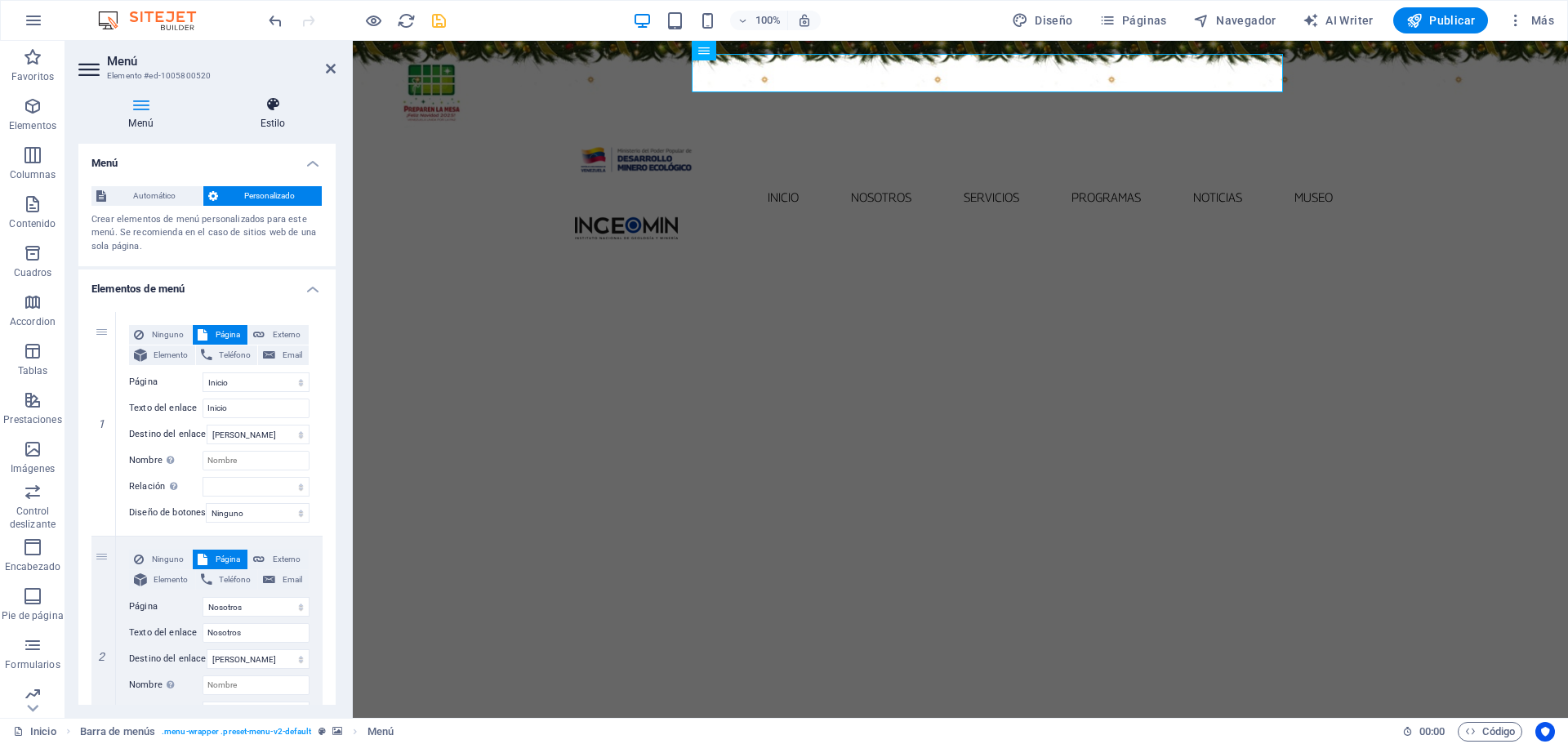
click at [272, 112] on icon at bounding box center [272, 104] width 126 height 17
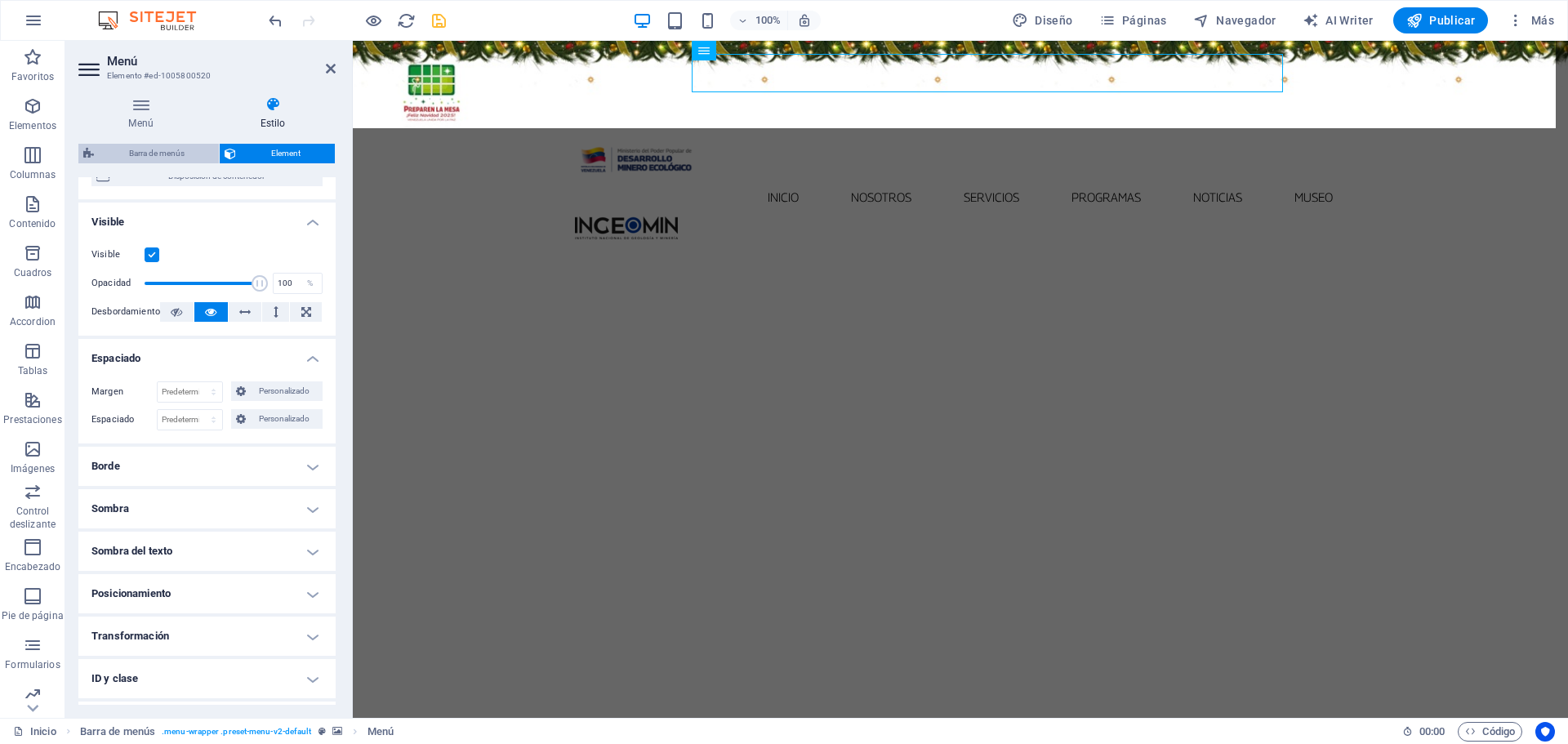
click at [183, 150] on span "Barra de menús" at bounding box center [157, 153] width 115 height 20
select select "rem"
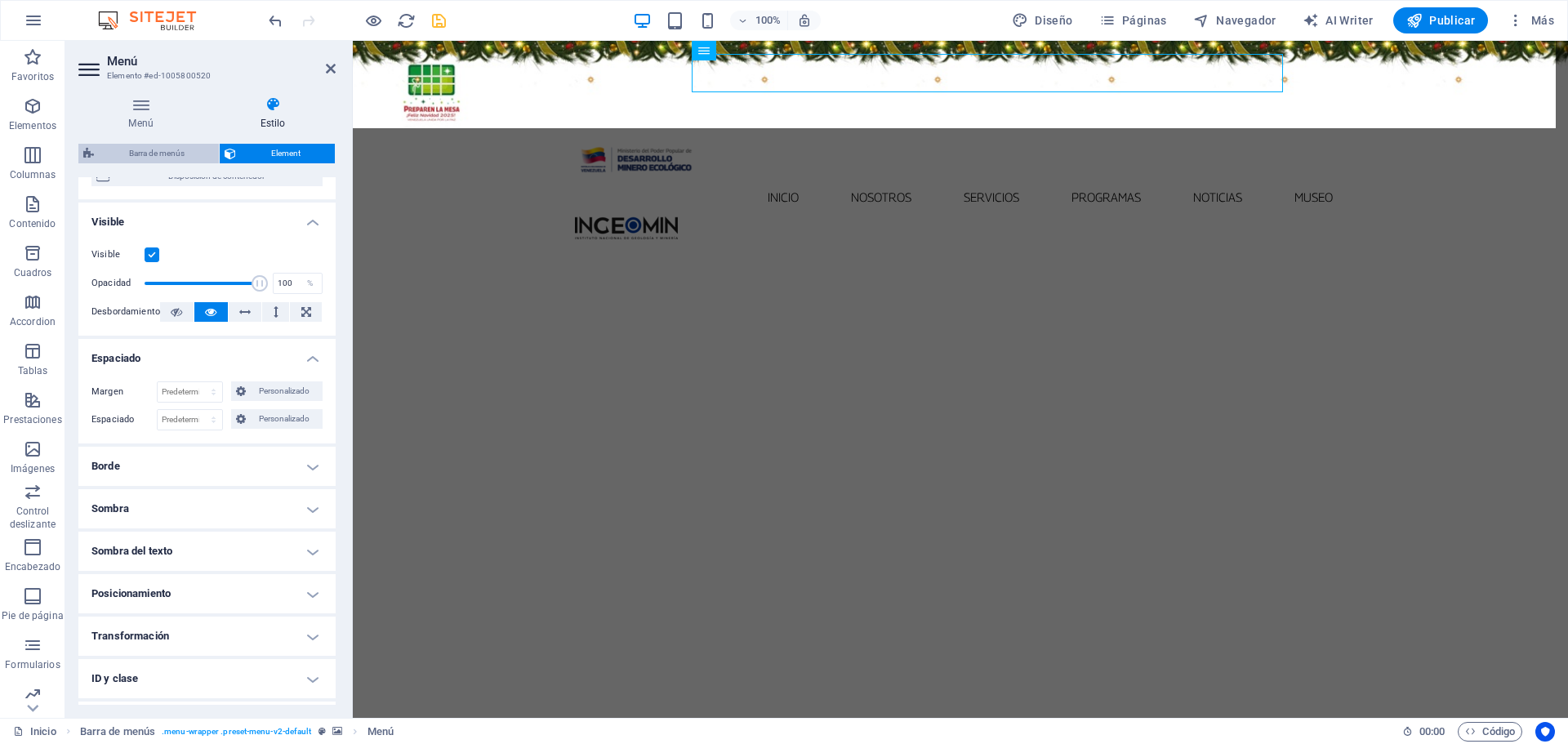
select select "rem"
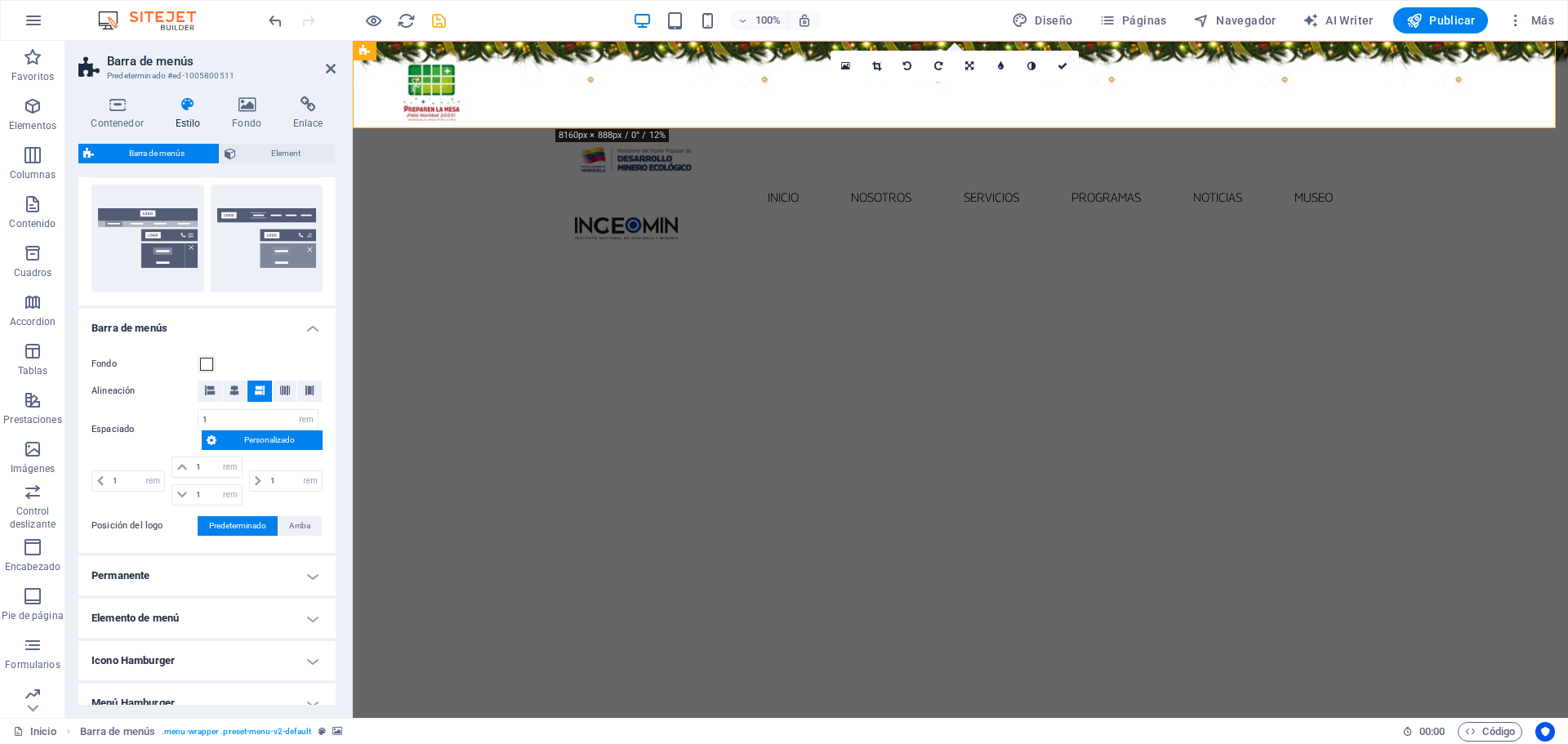
scroll to position [409, 0]
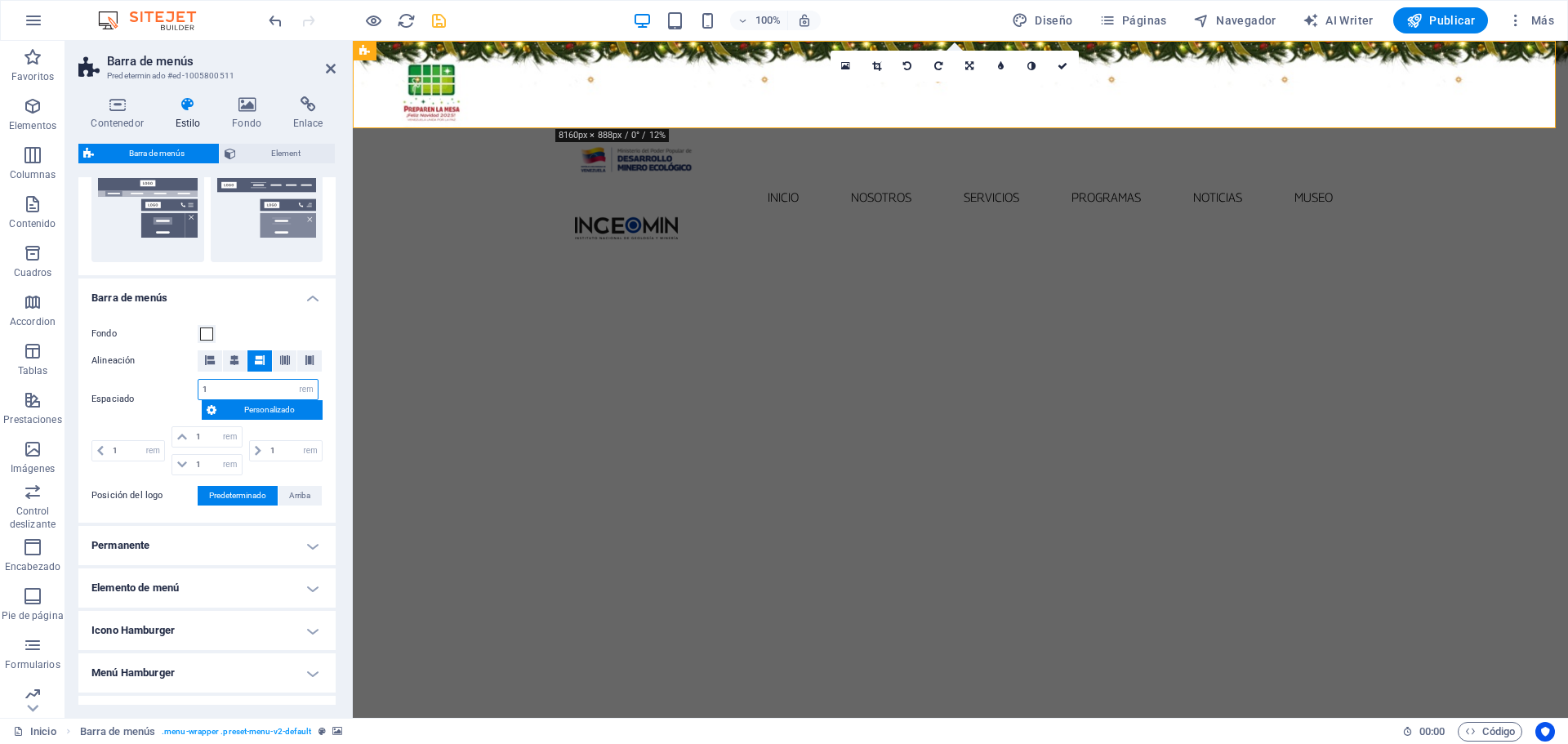
click at [223, 382] on input "1" at bounding box center [257, 389] width 119 height 20
click at [304, 387] on select "px rem % vh vw Personalizado" at bounding box center [306, 389] width 23 height 20
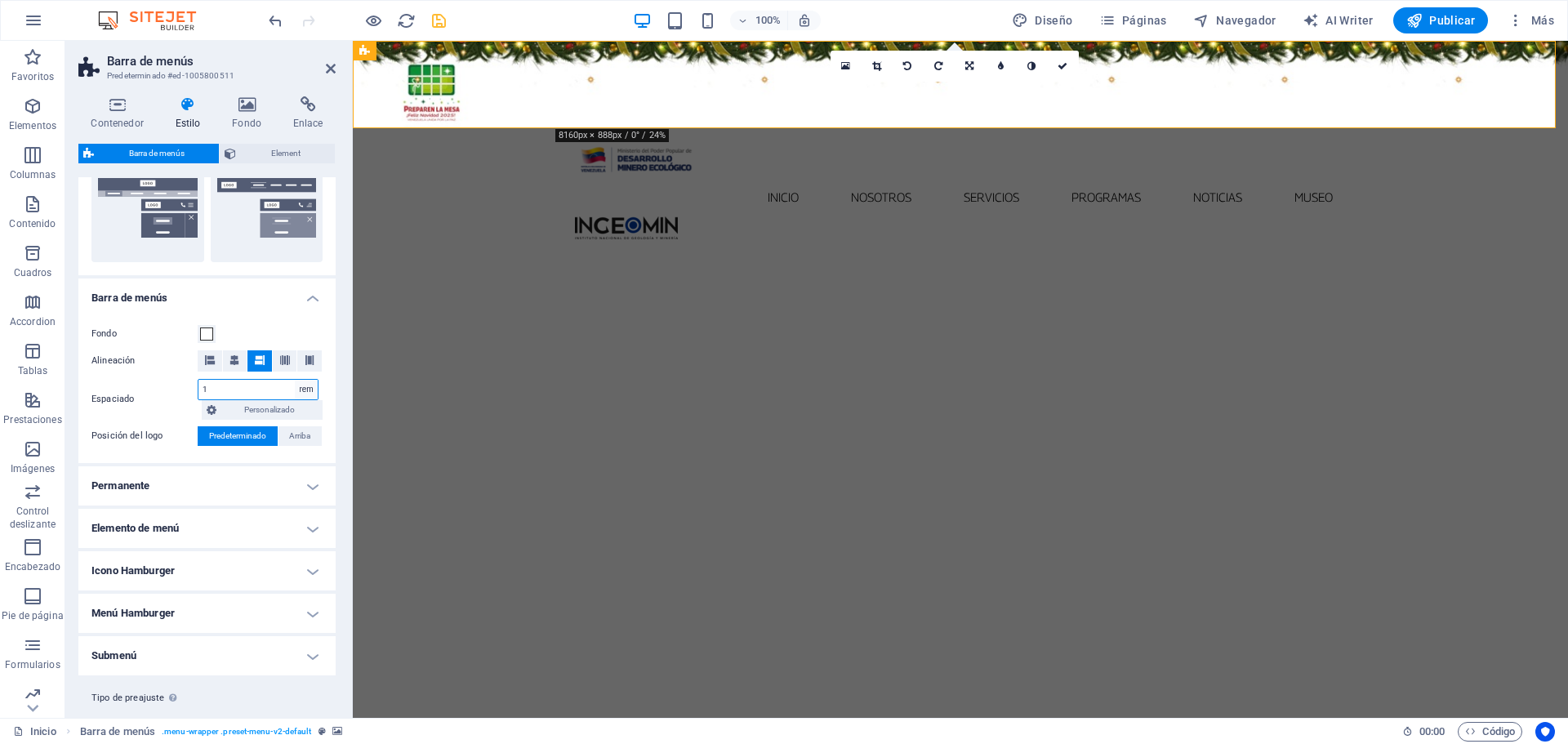
select select "%"
click at [295, 380] on select "px rem % vh vw Personalizado" at bounding box center [306, 389] width 23 height 20
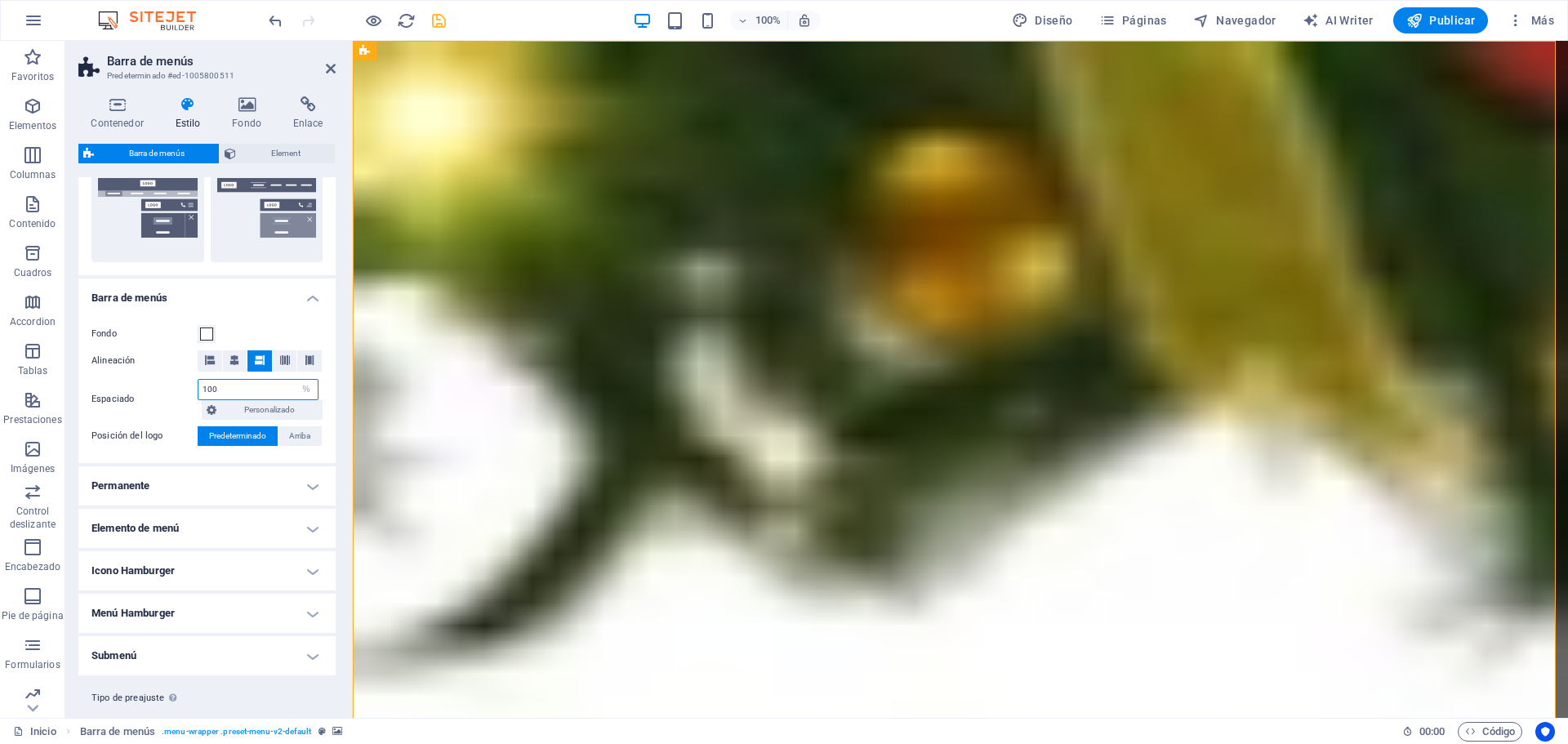
type input "5"
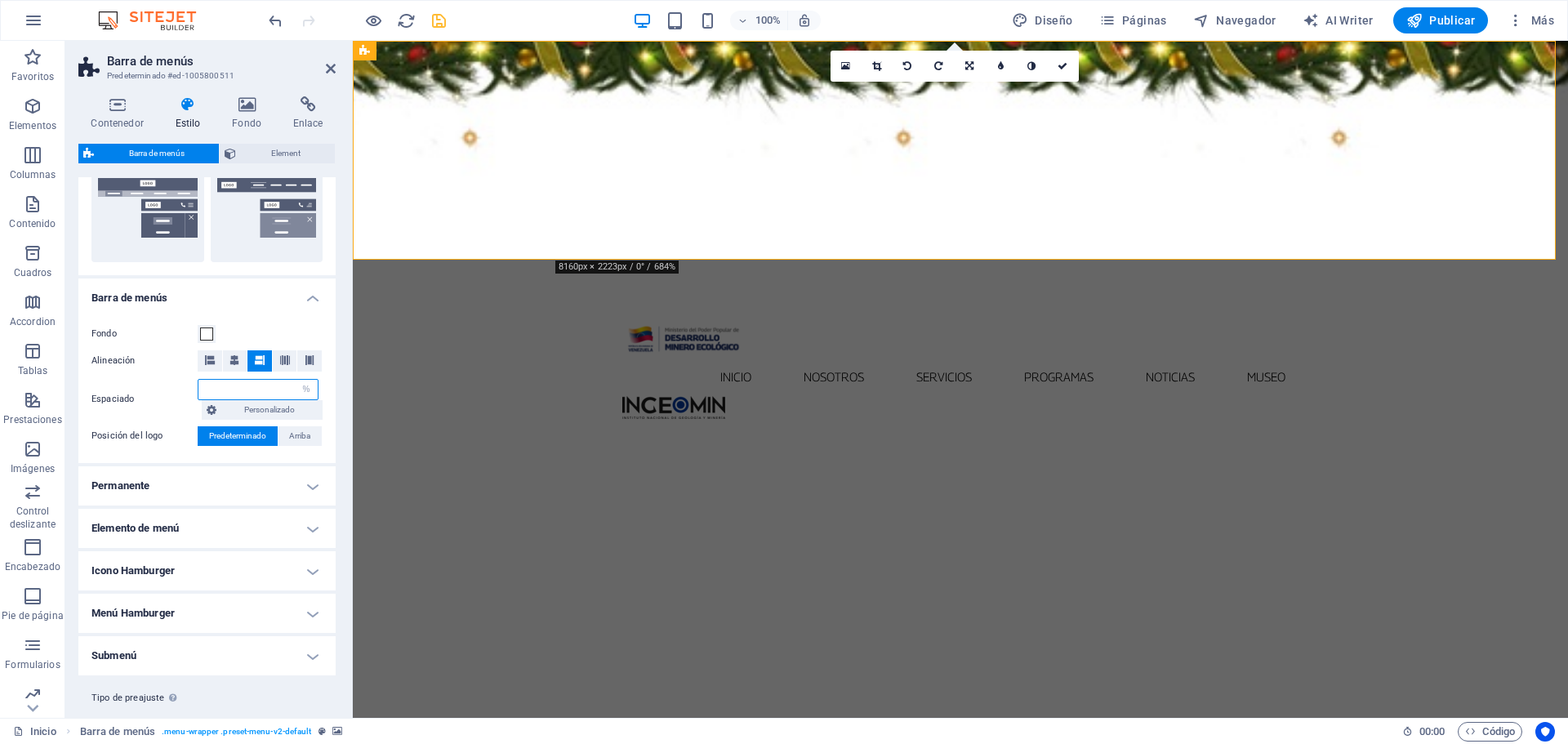
type input "1"
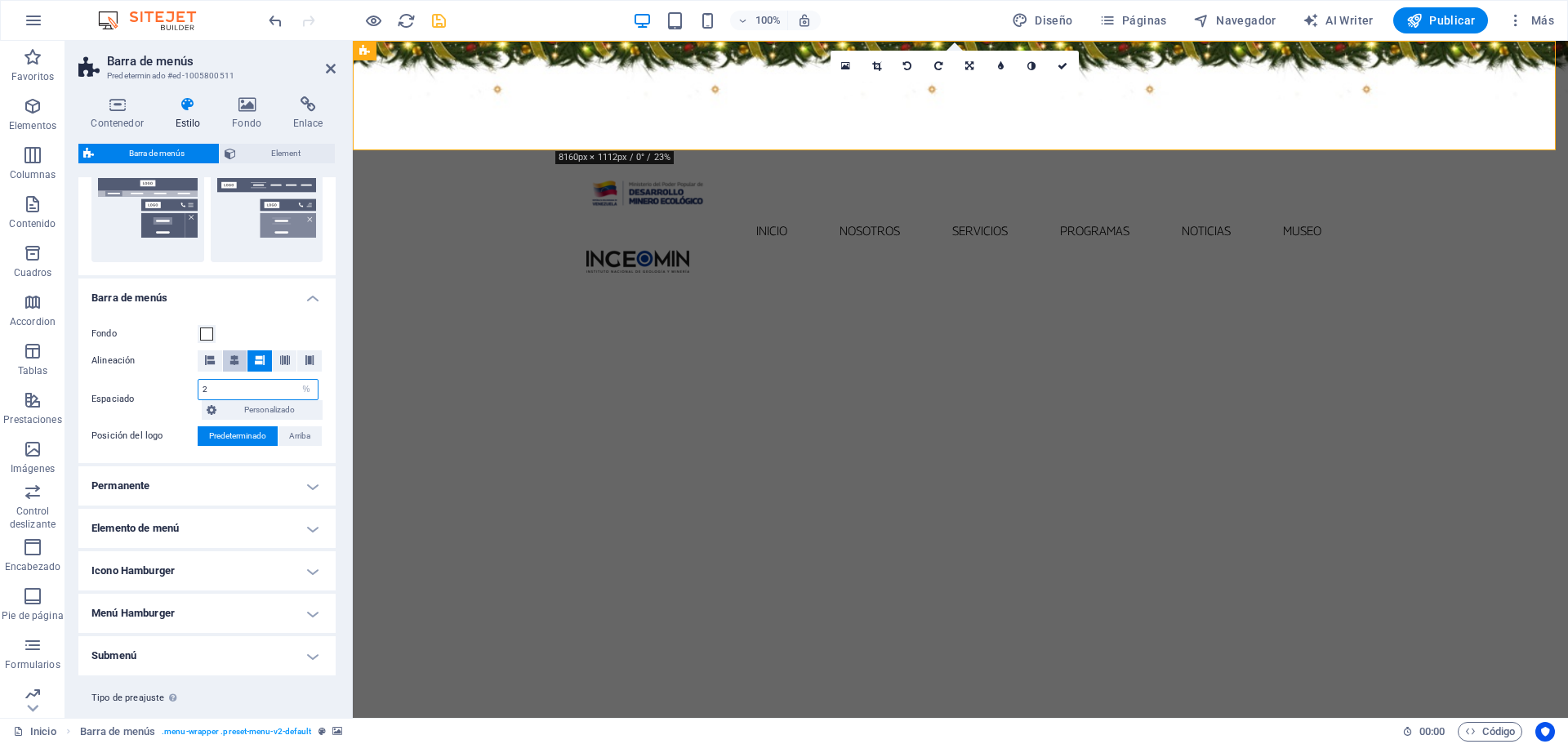
type input "2"
click at [236, 354] on span at bounding box center [234, 361] width 10 height 21
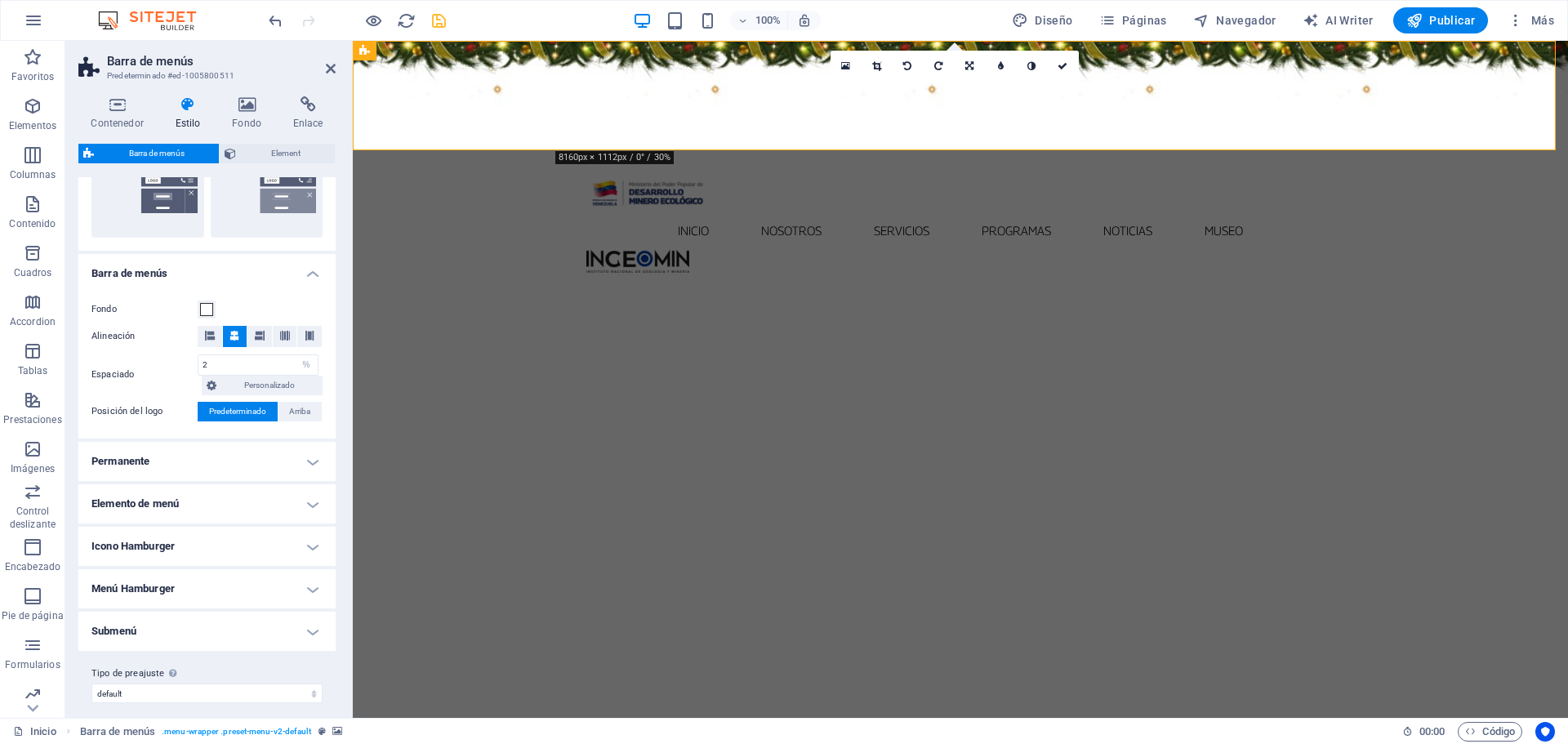
scroll to position [444, 0]
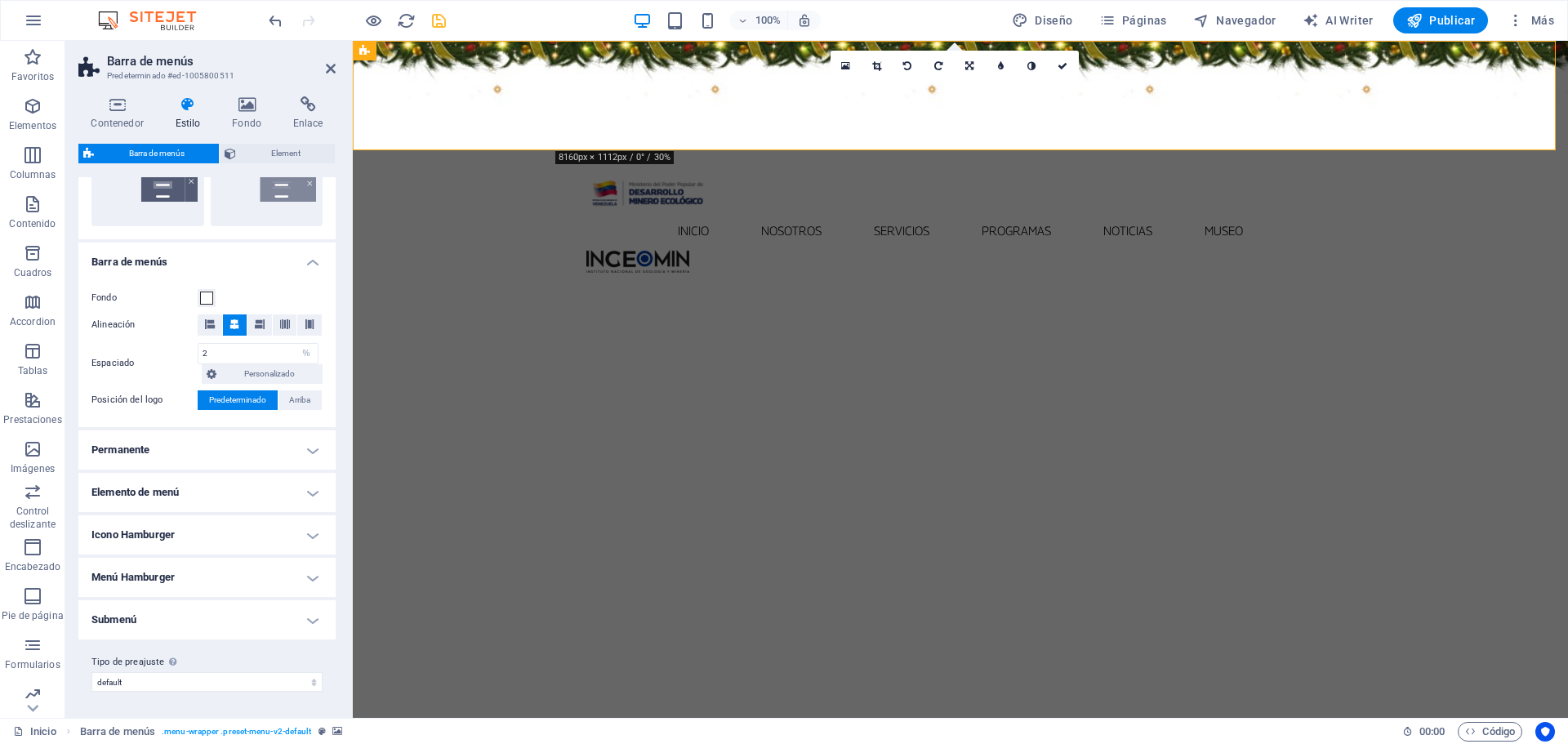
click at [312, 455] on h4 "Permanente" at bounding box center [207, 449] width 257 height 39
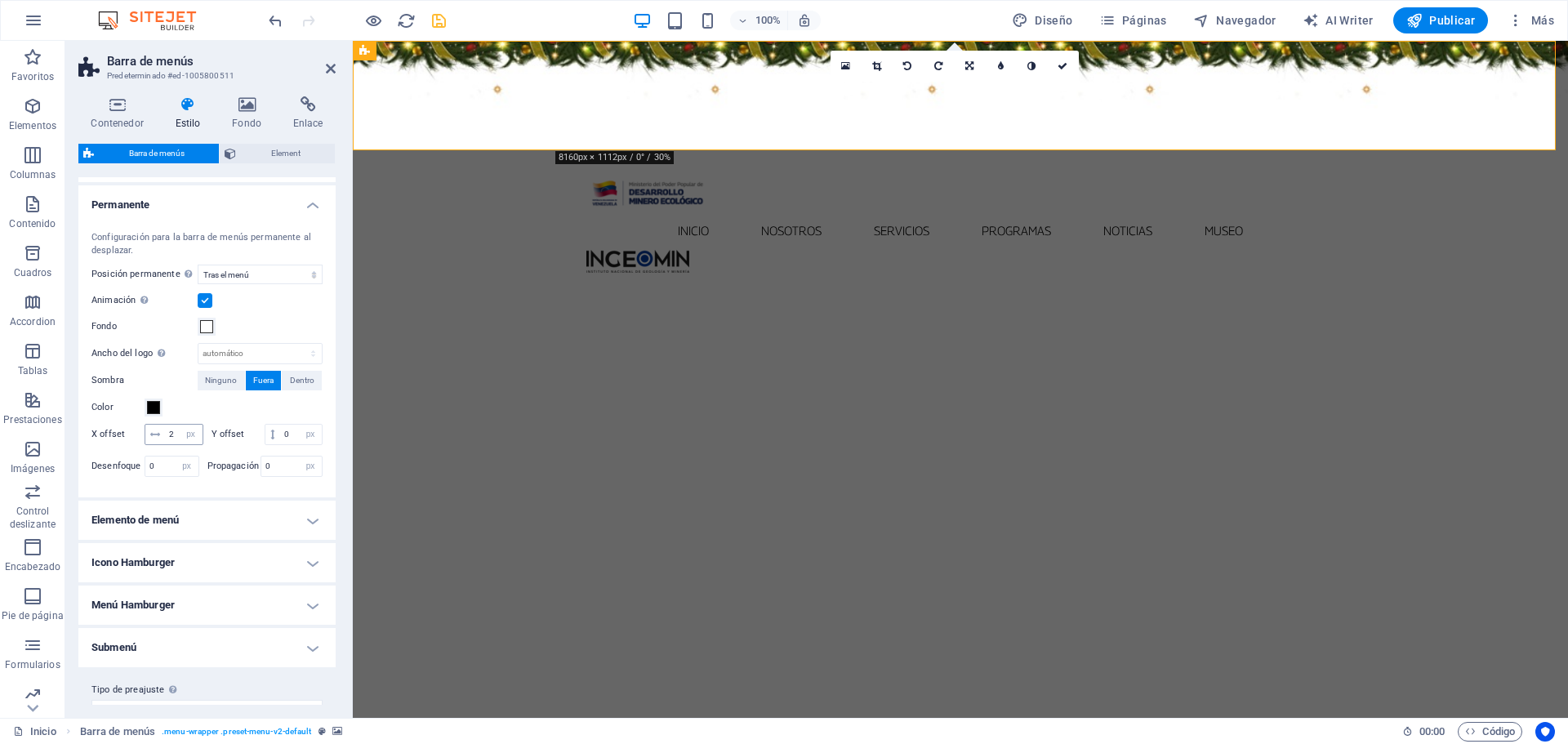
scroll to position [738, 0]
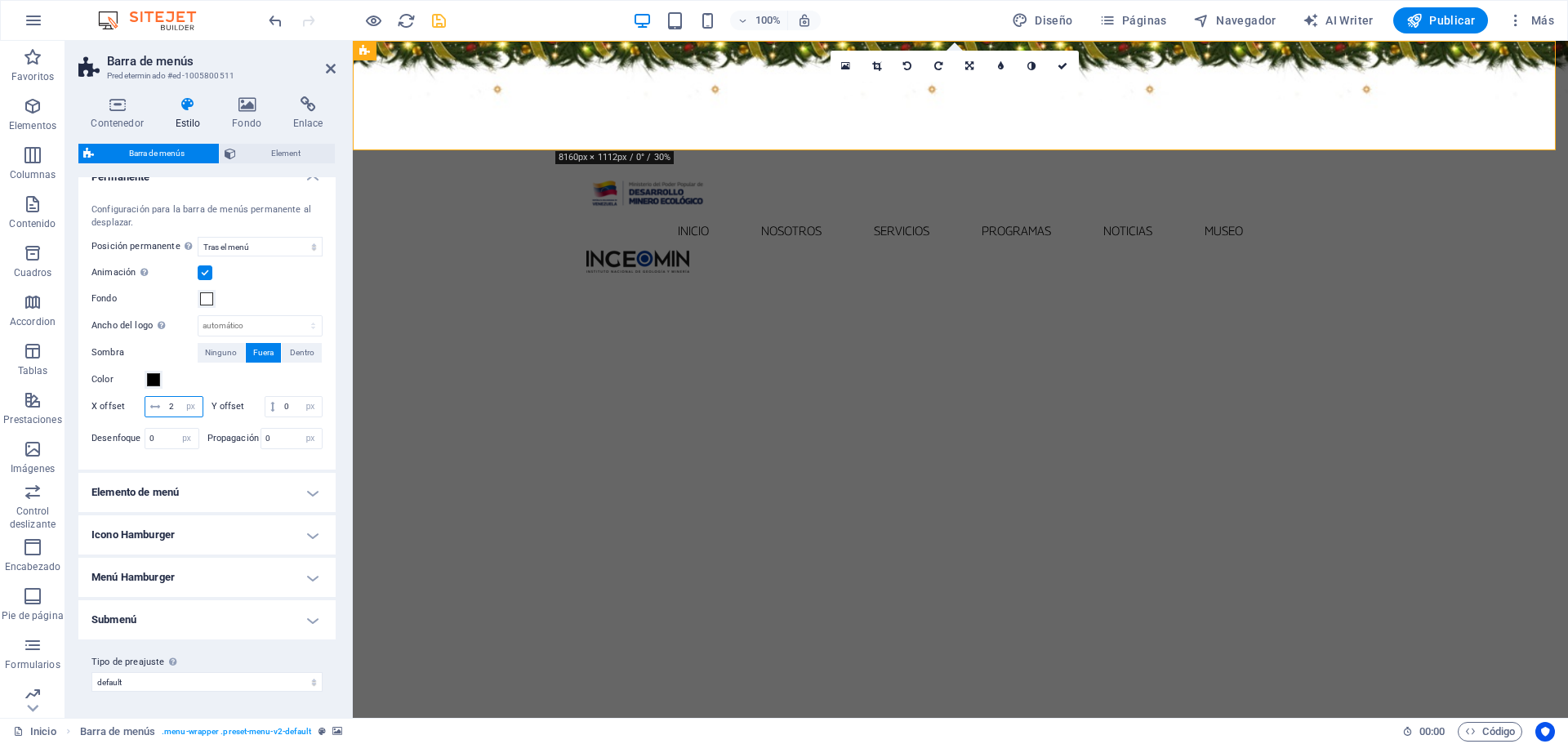
click at [196, 396] on input "2" at bounding box center [183, 406] width 37 height 20
type input "1"
click at [784, 211] on nav "Inicio Nosotros Servicios Programas PNG INGEOMIN Va a La Escuela Comité de Muje…" at bounding box center [960, 230] width 749 height 38
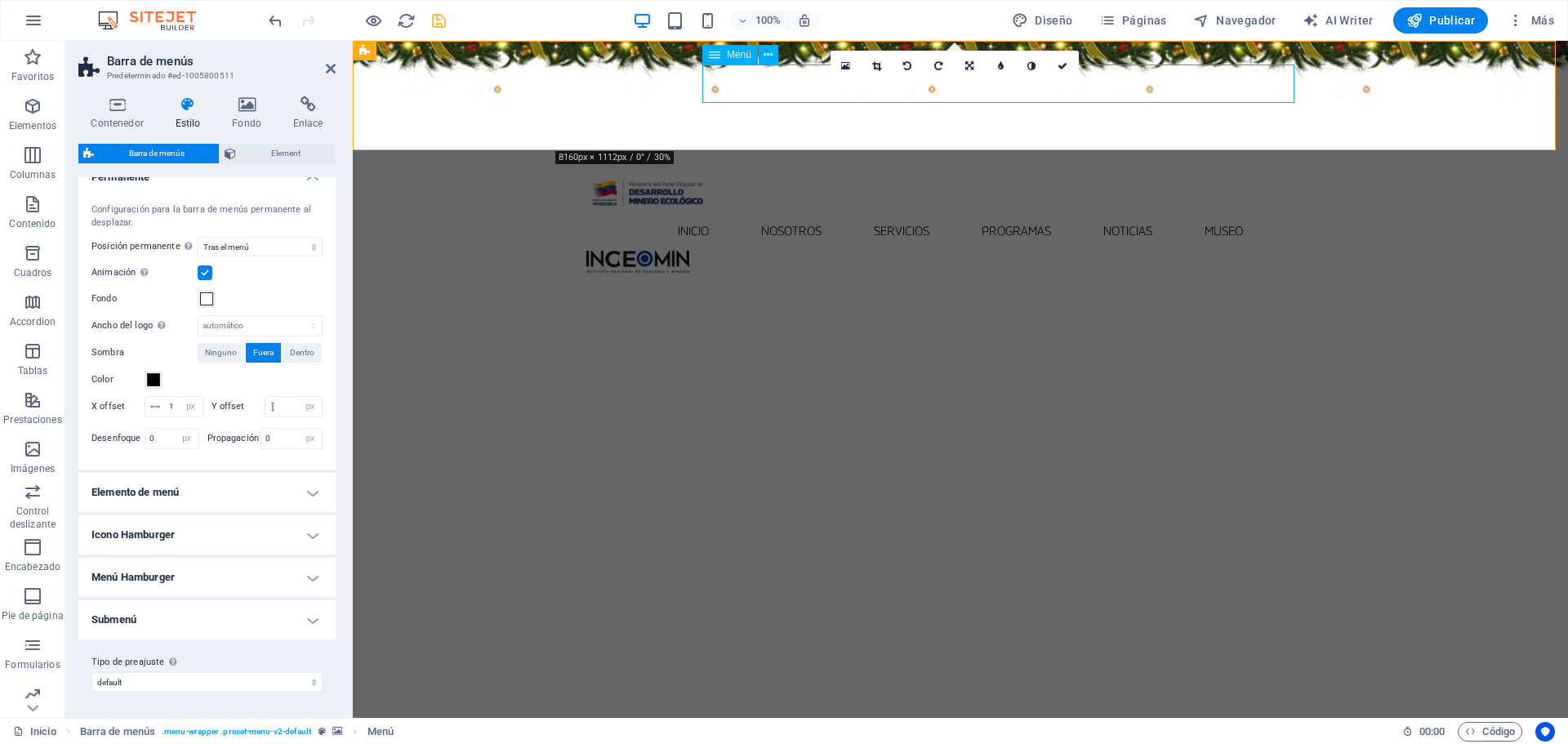
click at [784, 211] on nav "Inicio Nosotros Servicios Programas PNG INGEOMIN Va a La Escuela Comité de Muje…" at bounding box center [960, 230] width 749 height 38
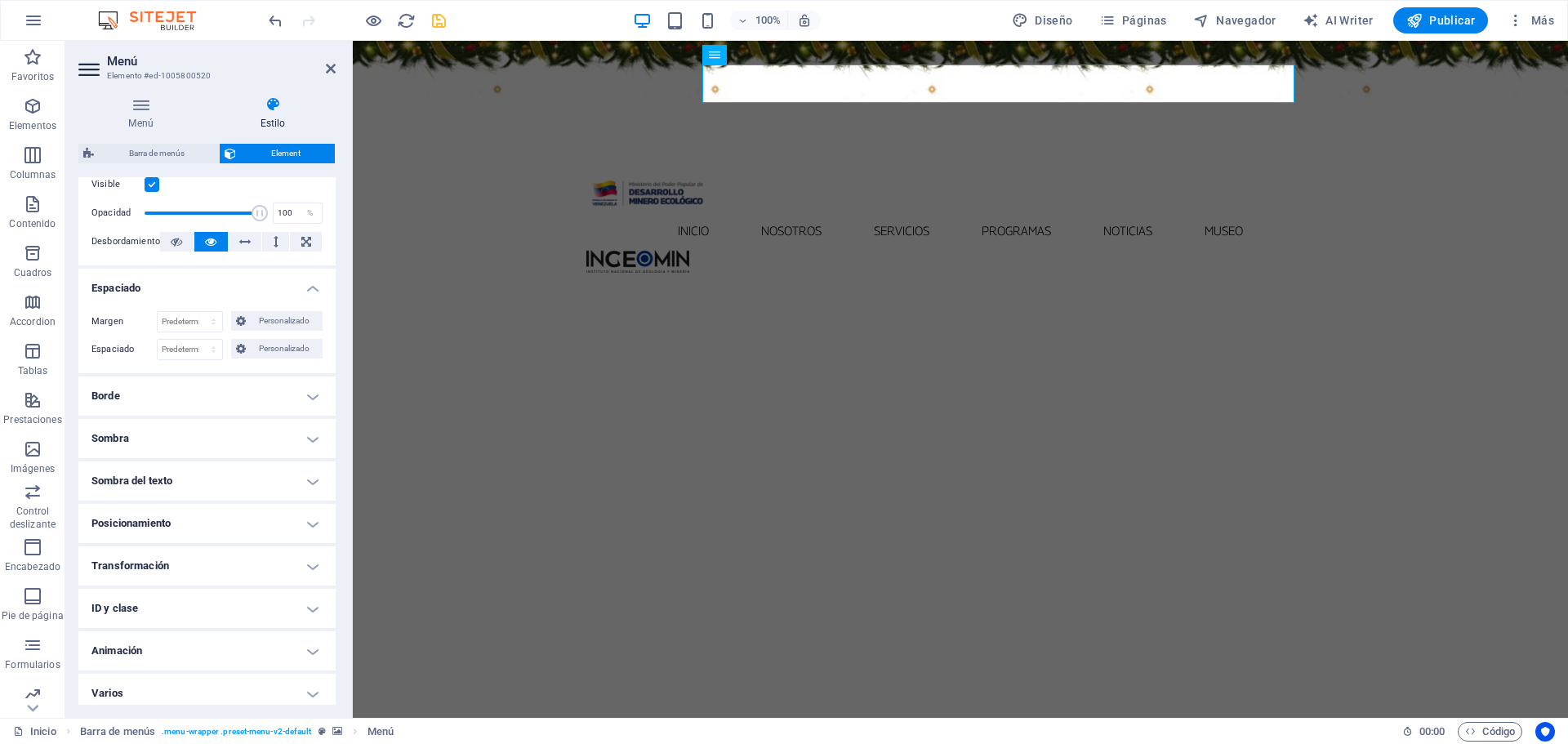
scroll to position [242, 0]
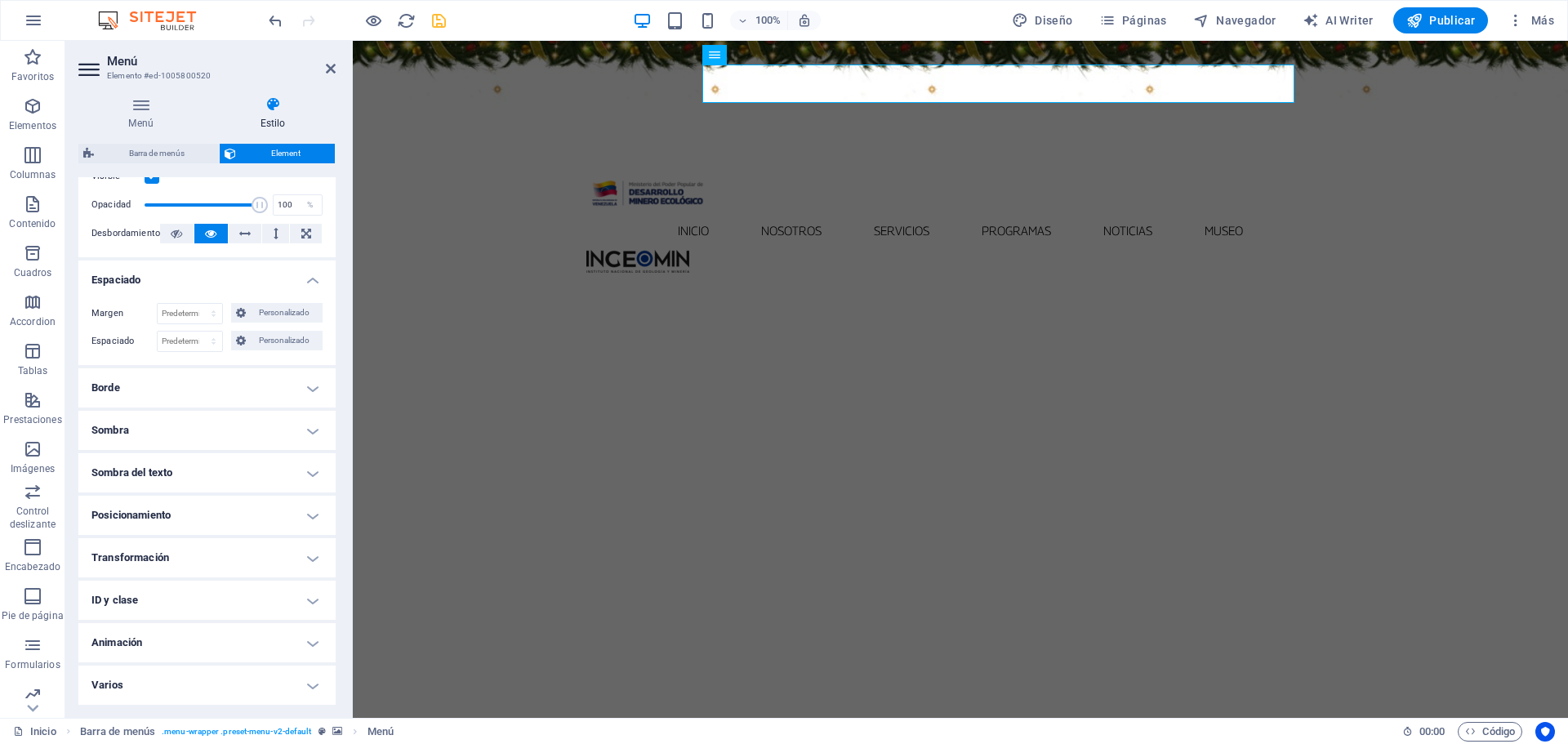
click at [303, 384] on h4 "Borde" at bounding box center [207, 388] width 257 height 39
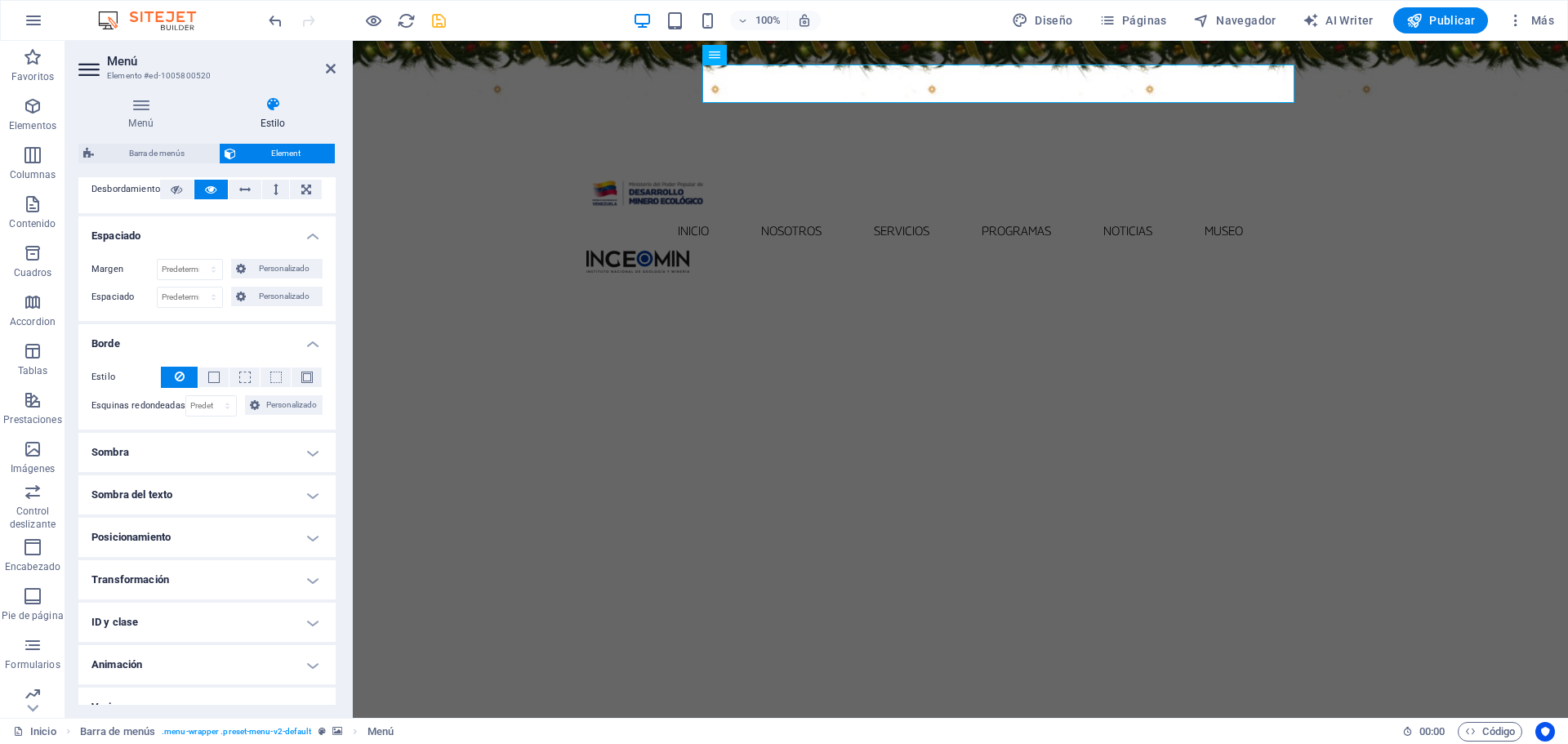
scroll to position [308, 0]
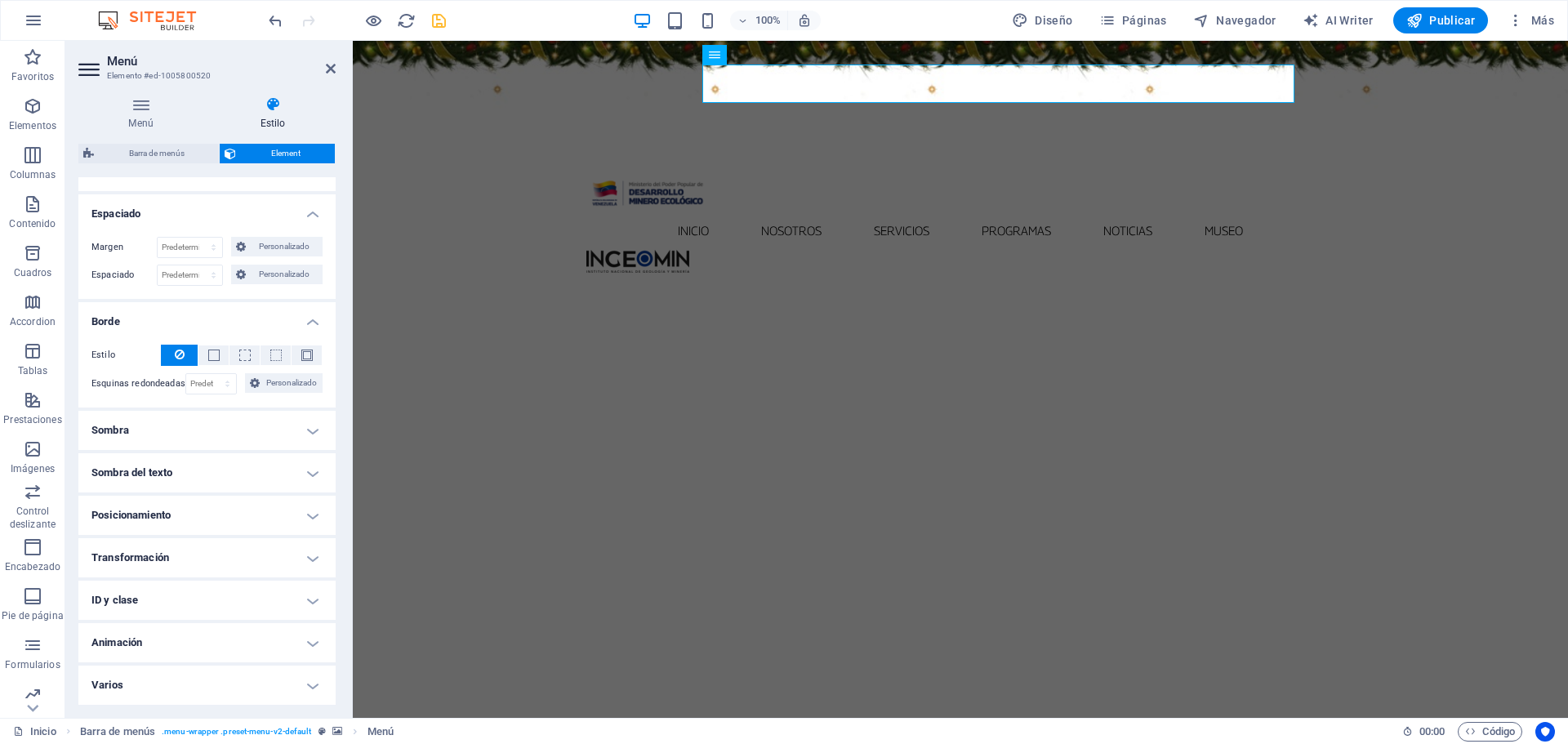
click at [315, 428] on h4 "Sombra" at bounding box center [207, 429] width 257 height 39
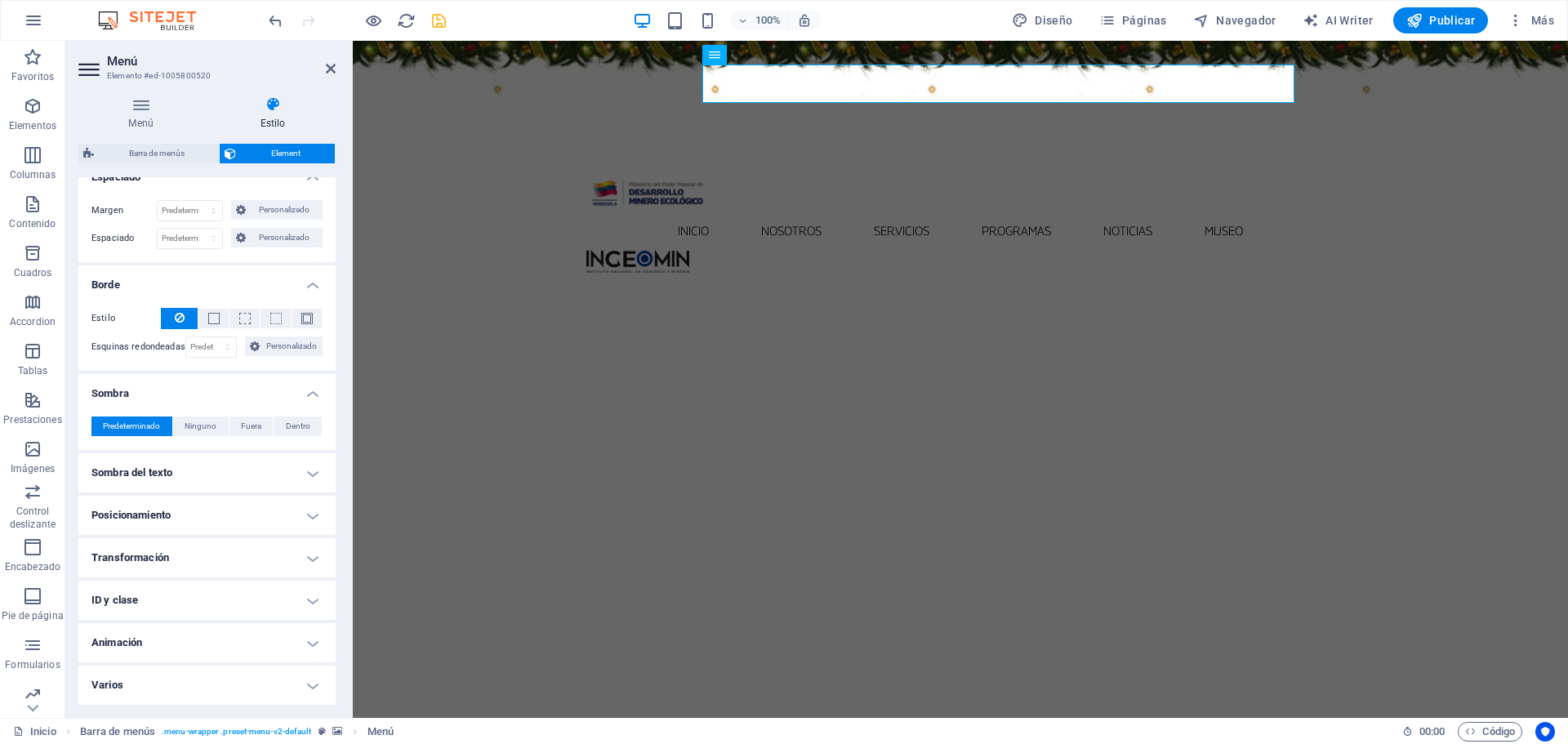
click at [310, 468] on h4 "Sombra del texto" at bounding box center [207, 472] width 257 height 39
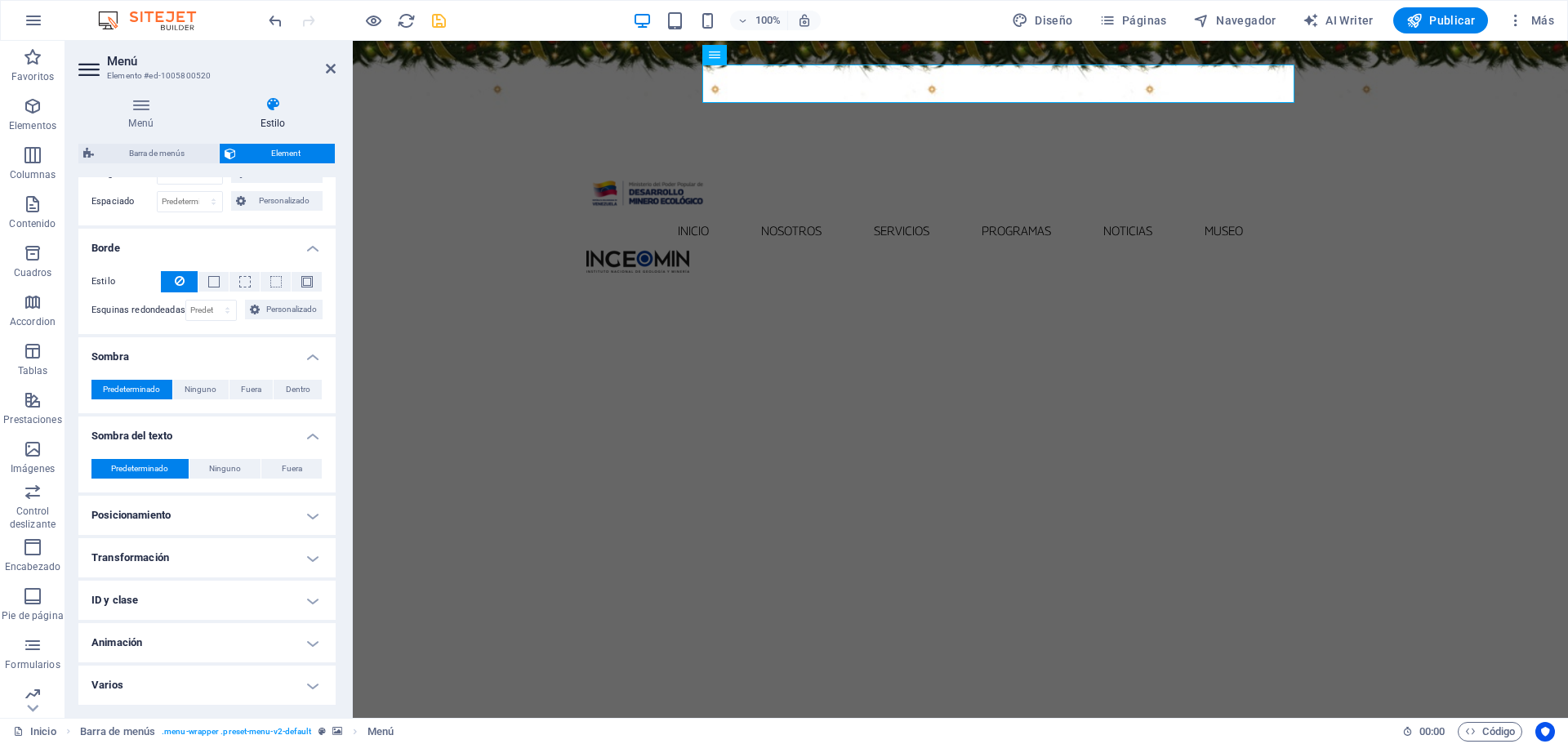
click at [312, 513] on h4 "Posicionamiento" at bounding box center [207, 515] width 257 height 39
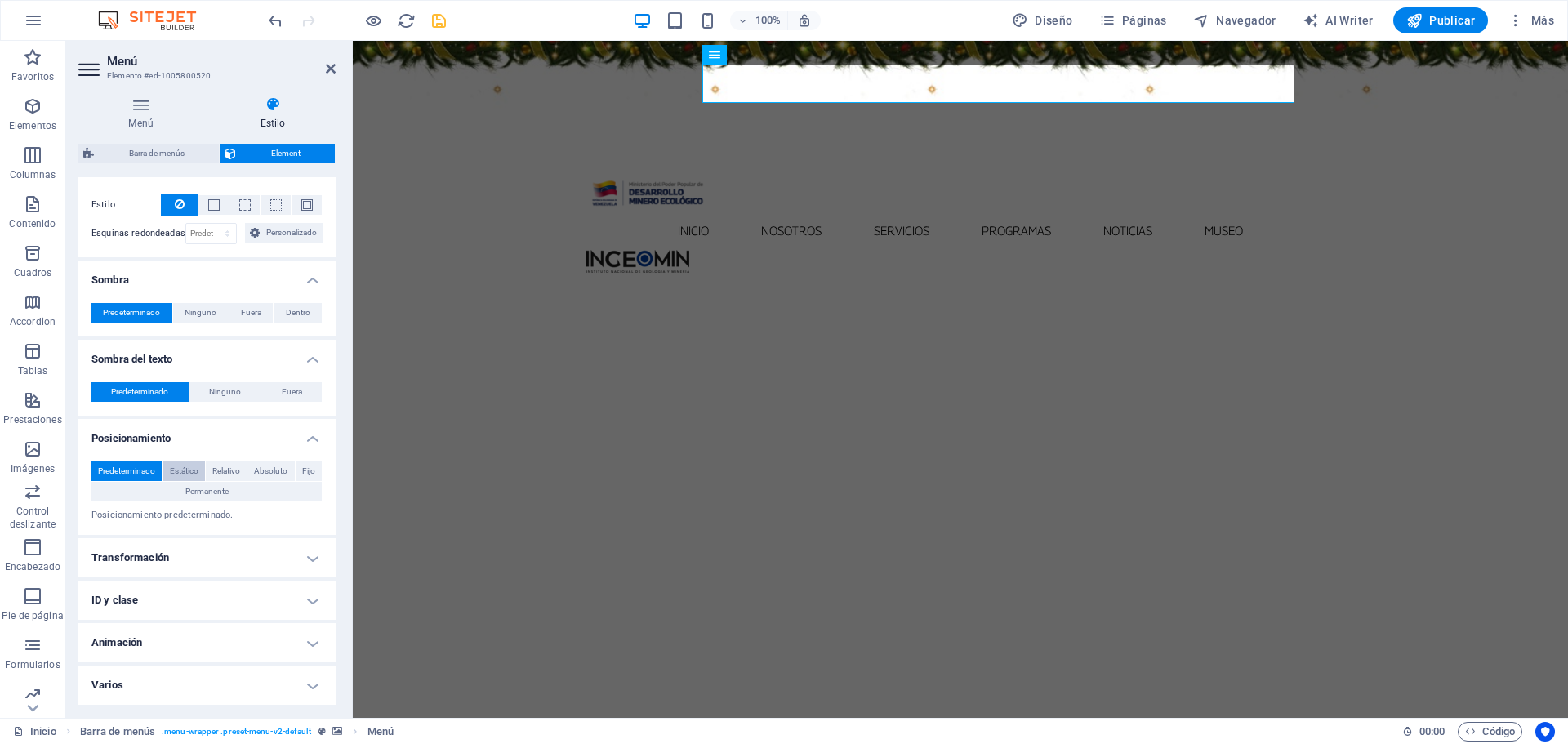
click at [190, 472] on span "Estático" at bounding box center [183, 471] width 29 height 20
click at [234, 473] on span "Relativo" at bounding box center [226, 471] width 28 height 20
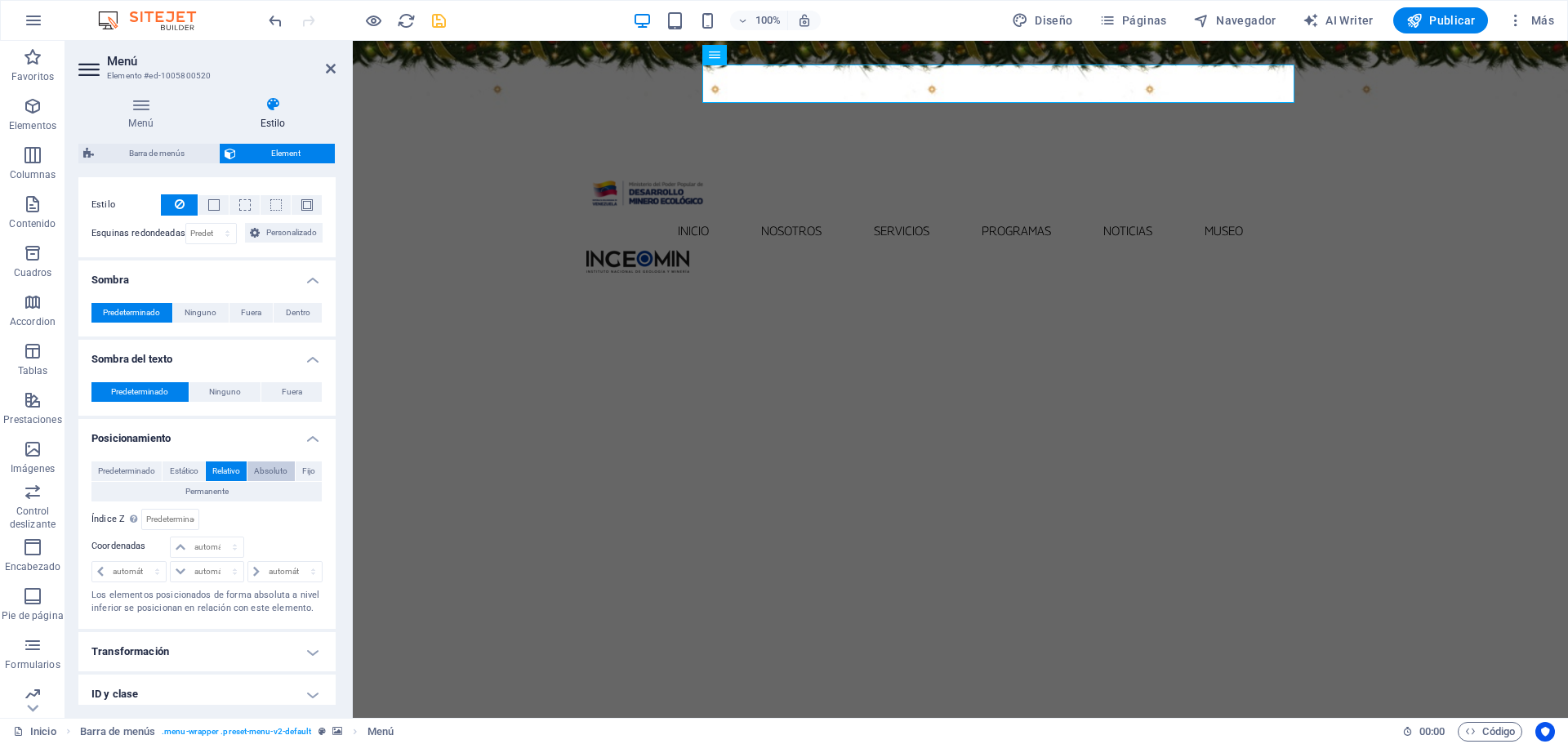
click at [262, 473] on span "Absoluto" at bounding box center [270, 471] width 34 height 20
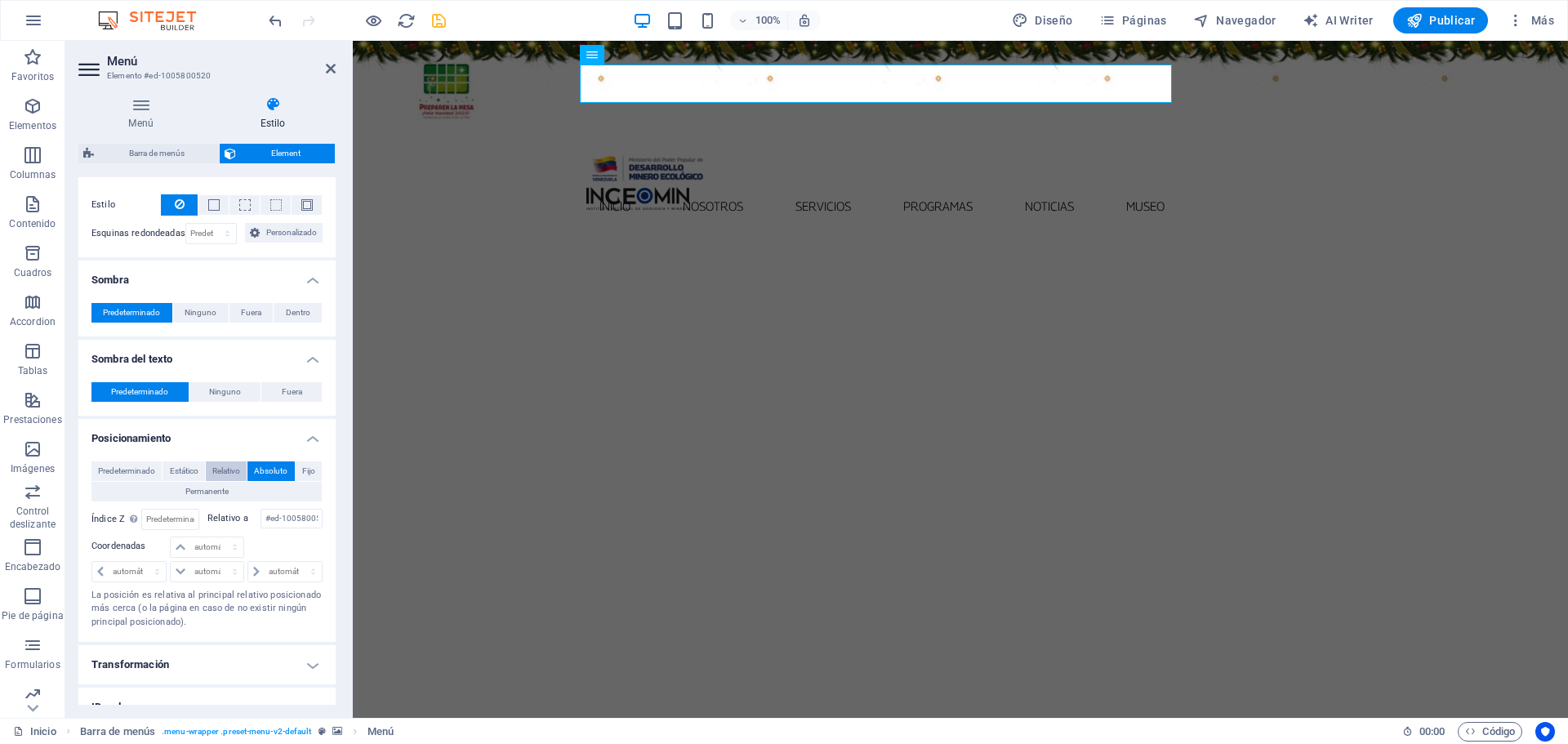
click at [233, 473] on span "Relativo" at bounding box center [226, 471] width 28 height 20
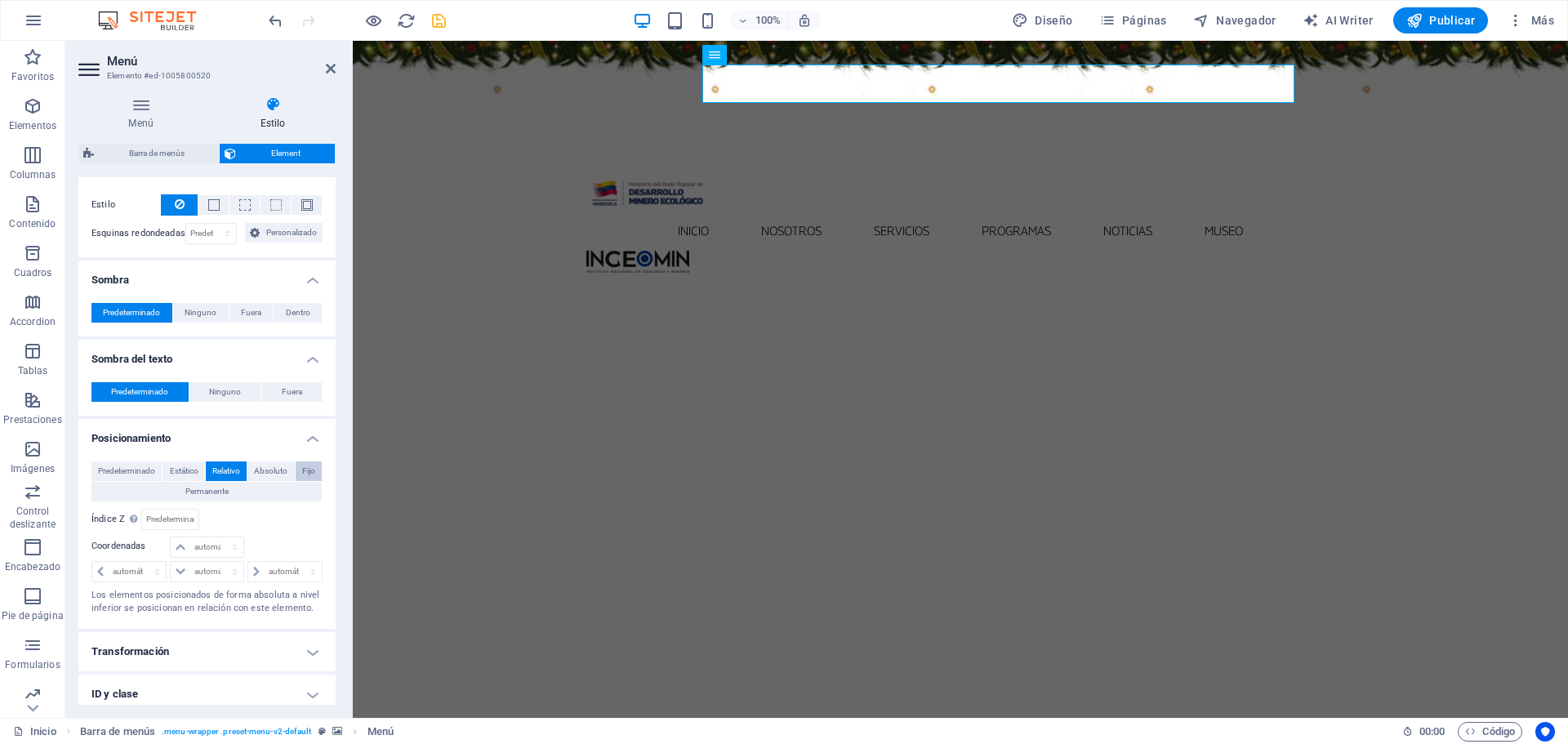
click at [317, 469] on button "Fijo" at bounding box center [309, 471] width 26 height 20
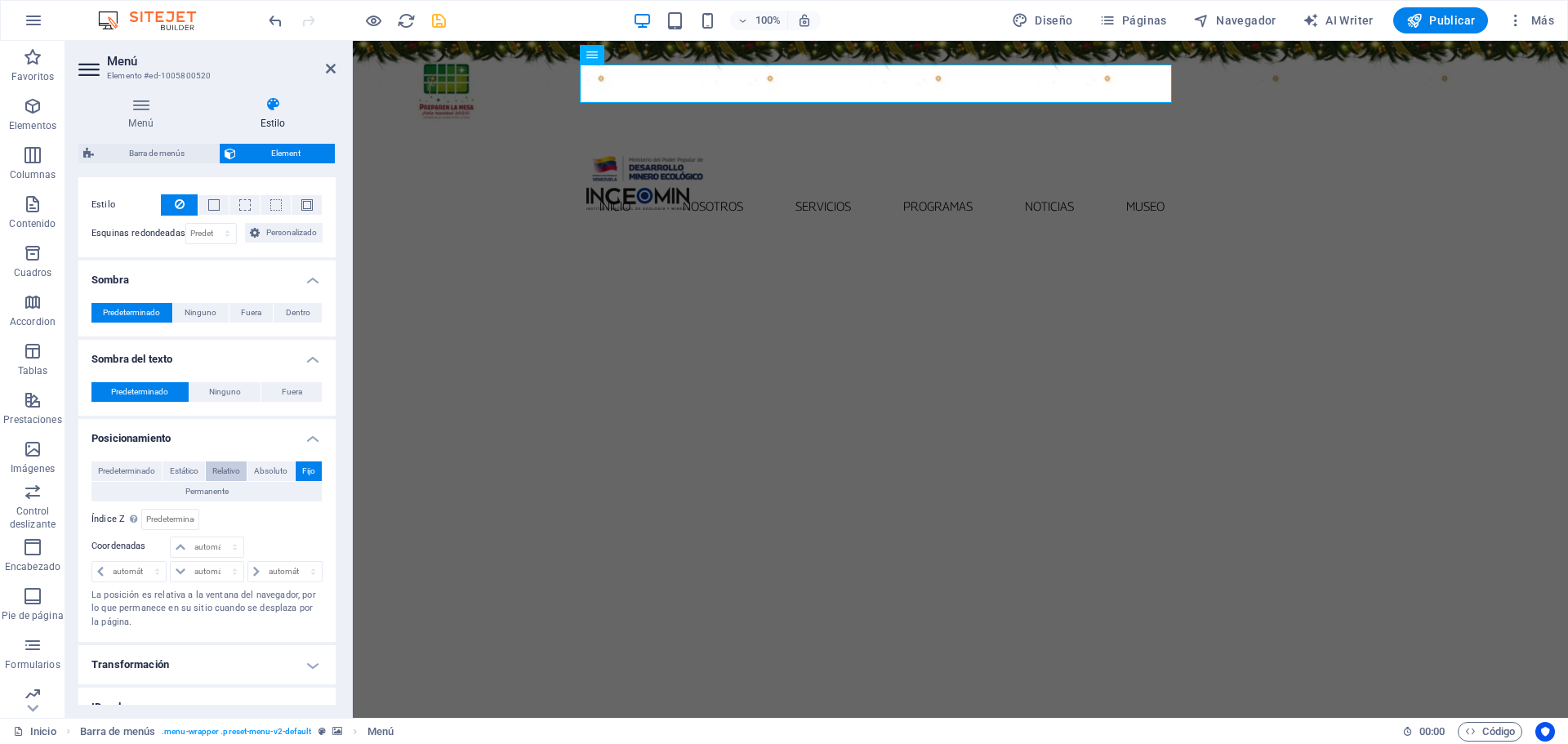
click at [230, 469] on span "Relativo" at bounding box center [226, 471] width 28 height 20
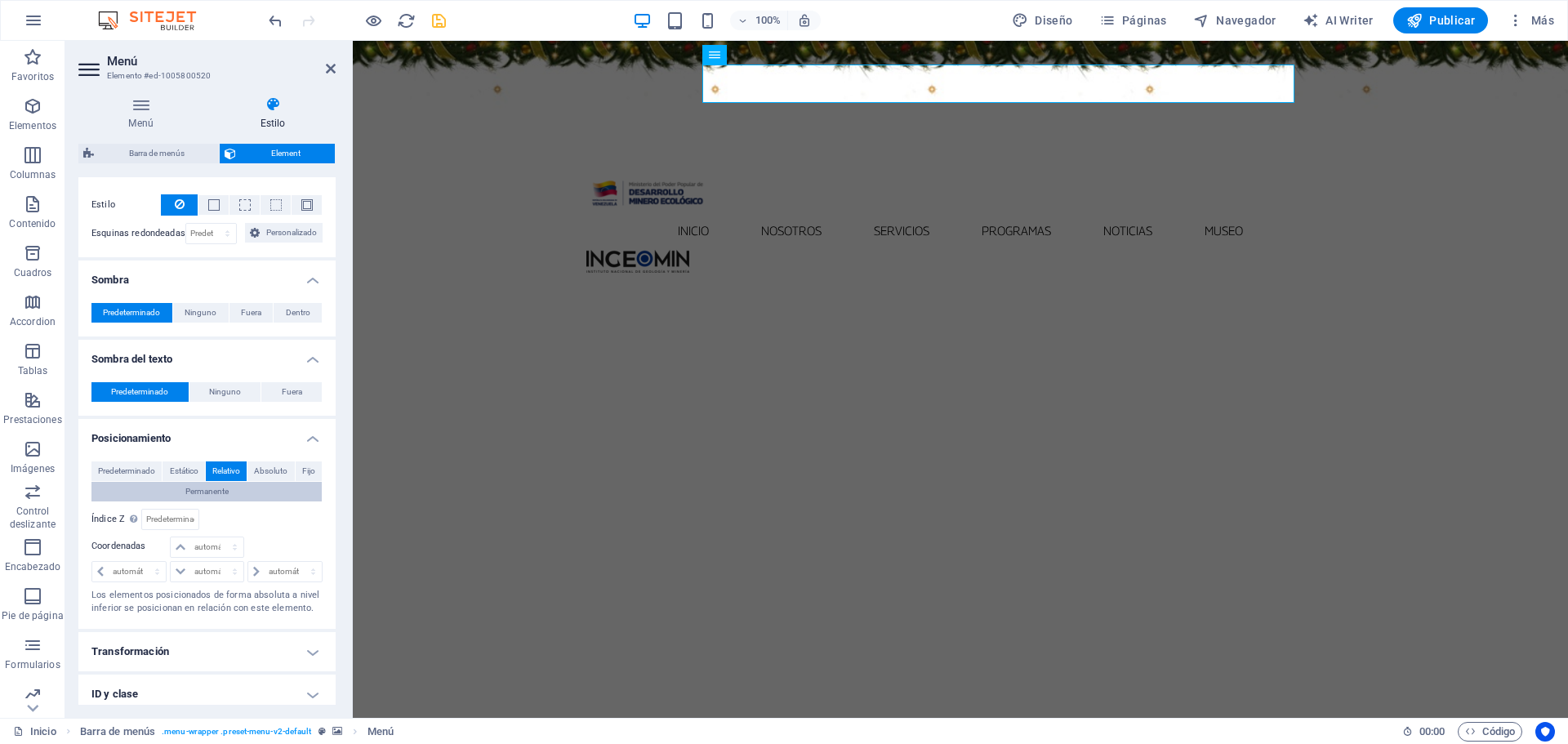
click at [217, 495] on span "Permanente" at bounding box center [207, 491] width 43 height 20
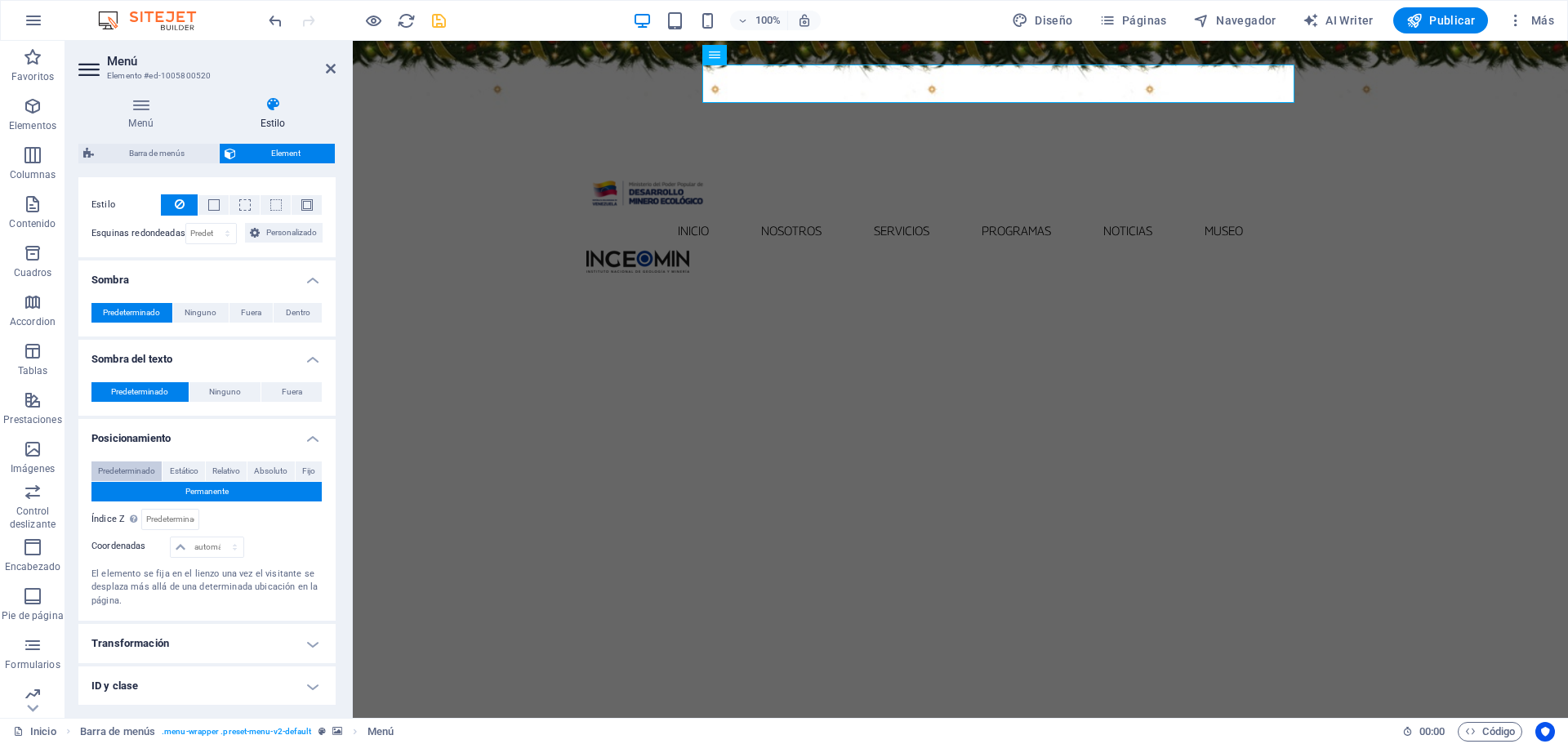
click at [137, 469] on span "Predeterminado" at bounding box center [127, 471] width 57 height 20
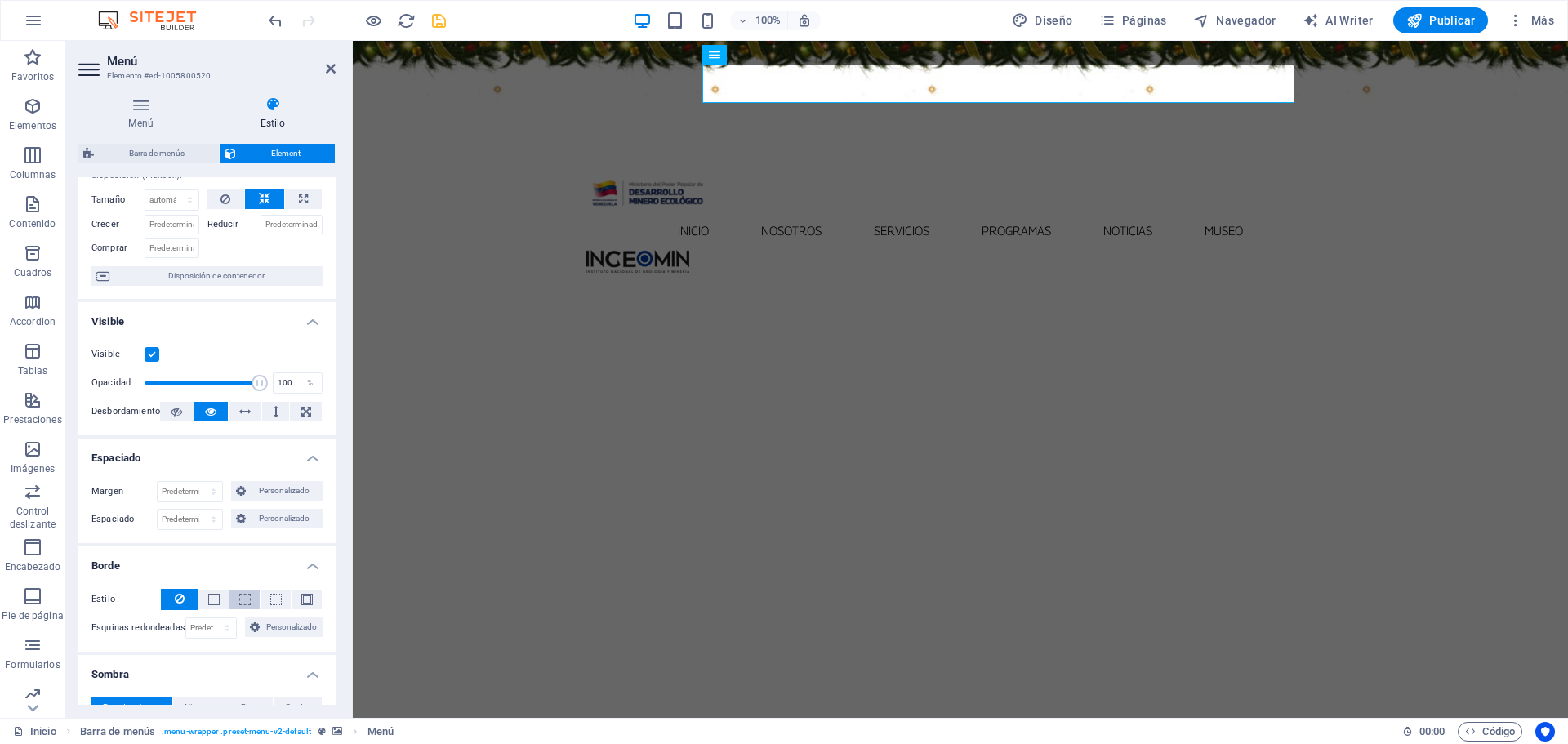
scroll to position [0, 0]
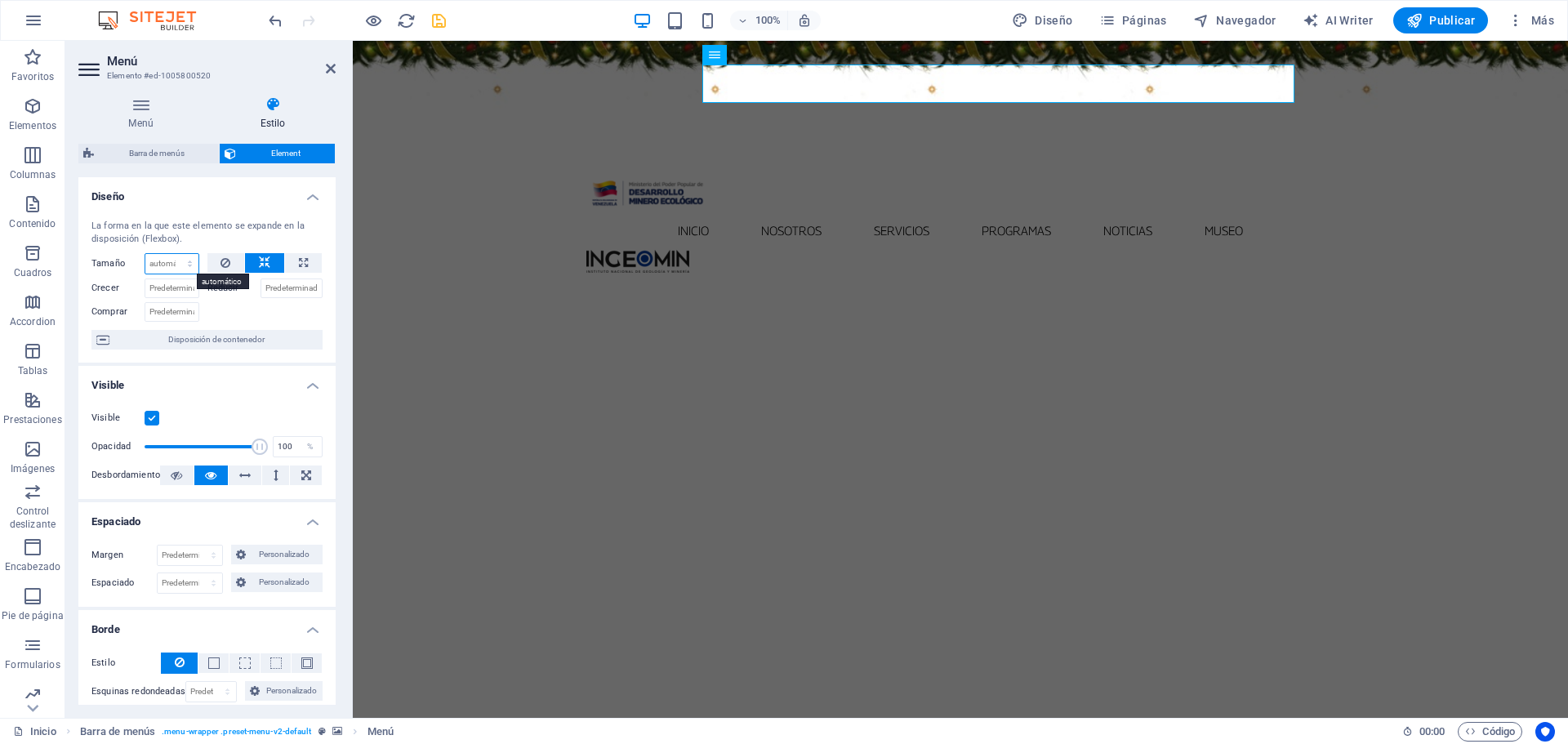
click at [186, 261] on select "Predeterminado automático px % 1/1 1/2 1/3 1/4 1/5 1/6 1/7 1/8 1/9 1/10" at bounding box center [171, 263] width 53 height 20
select select "1/1"
click at [173, 254] on select "Predeterminado automático px % 1/1 1/2 1/3 1/4 1/5 1/6 1/7 1/8 1/9 1/10" at bounding box center [171, 263] width 53 height 20
type input "100"
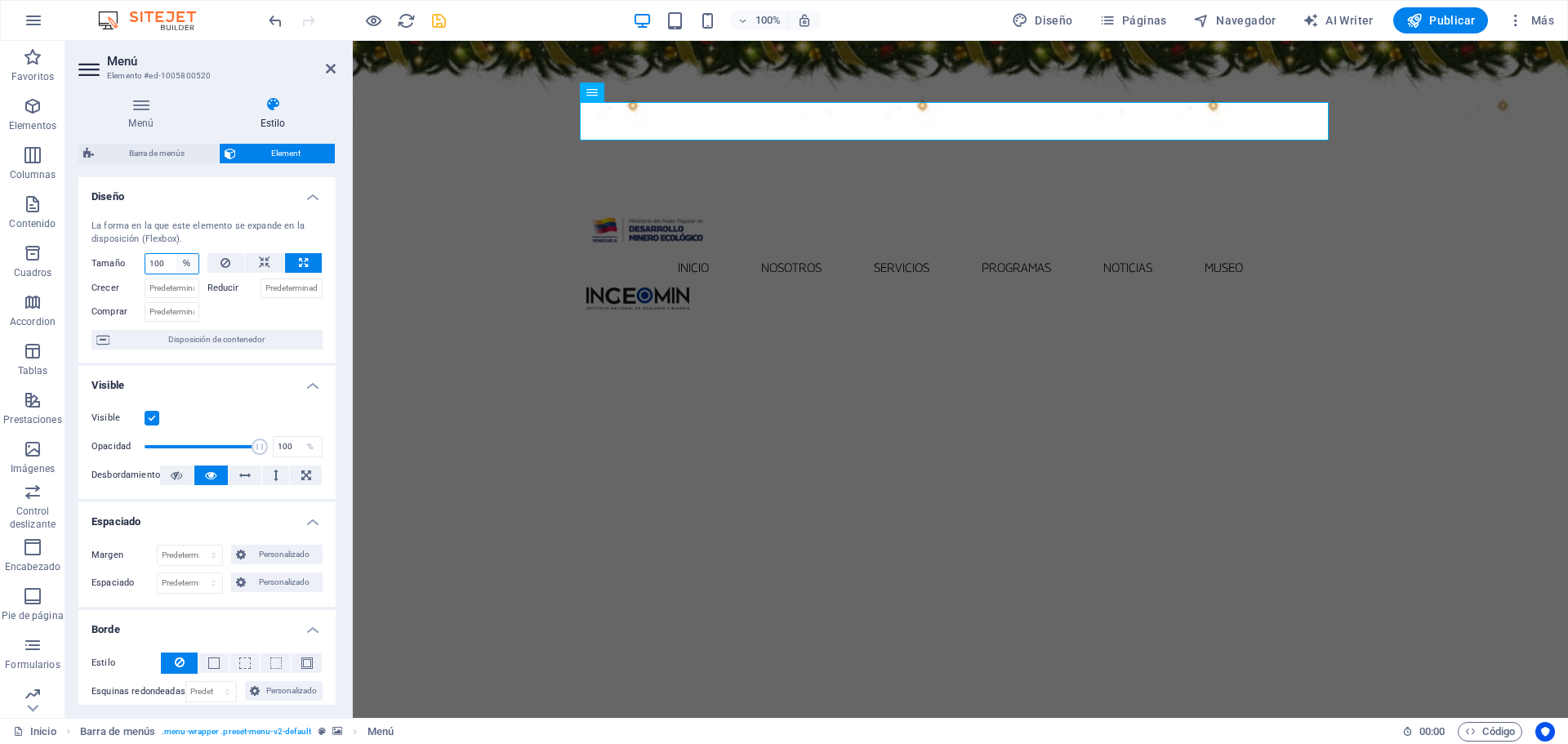
click at [190, 271] on select "Predeterminado automático px % 1/1 1/2 1/3 1/4 1/5 1/6 1/7 1/8 1/9 1/10" at bounding box center [187, 263] width 23 height 20
select select "1/2"
click at [176, 254] on select "Predeterminado automático px % 1/1 1/2 1/3 1/4 1/5 1/6 1/7 1/8 1/9 1/10" at bounding box center [187, 263] width 23 height 20
type input "50"
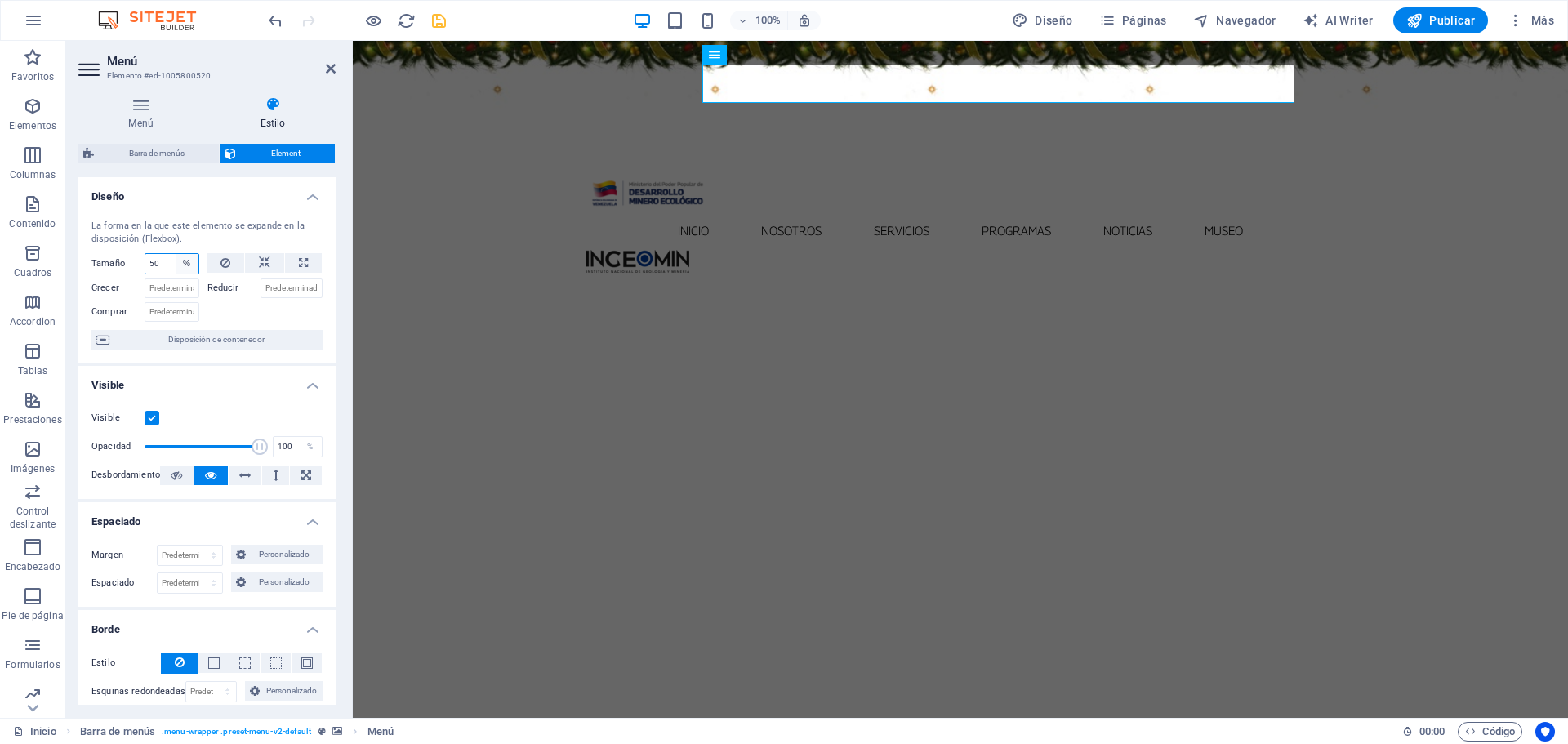
click at [183, 270] on select "Predeterminado automático px % 1/1 1/2 1/3 1/4 1/5 1/6 1/7 1/8 1/9 1/10" at bounding box center [187, 263] width 23 height 20
select select "1/3"
click at [176, 254] on select "Predeterminado automático px % 1/1 1/2 1/3 1/4 1/5 1/6 1/7 1/8 1/9 1/10" at bounding box center [187, 263] width 23 height 20
type input "33.33"
click at [187, 264] on select "Predeterminado automático px % 1/1 1/2 1/3 1/4 1/5 1/6 1/7 1/8 1/9 1/10" at bounding box center [187, 263] width 23 height 20
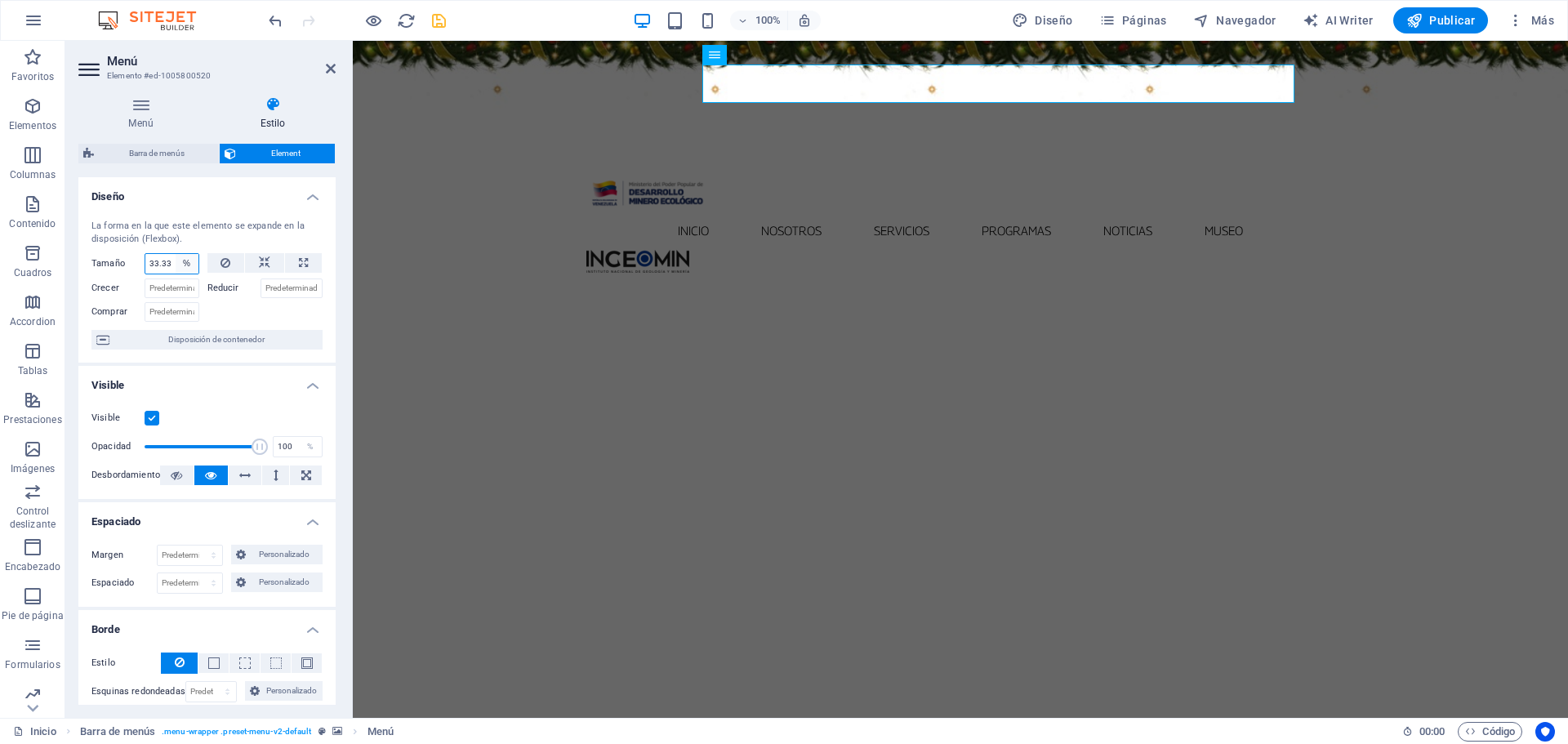
select select "1/4"
click at [176, 254] on select "Predeterminado automático px % 1/1 1/2 1/3 1/4 1/5 1/6 1/7 1/8 1/9 1/10" at bounding box center [187, 263] width 23 height 20
type input "25"
click at [187, 262] on select "Predeterminado automático px % 1/1 1/2 1/3 1/4 1/5 1/6 1/7 1/8 1/9 1/10" at bounding box center [187, 263] width 23 height 20
select select "ru4f0o98cno"
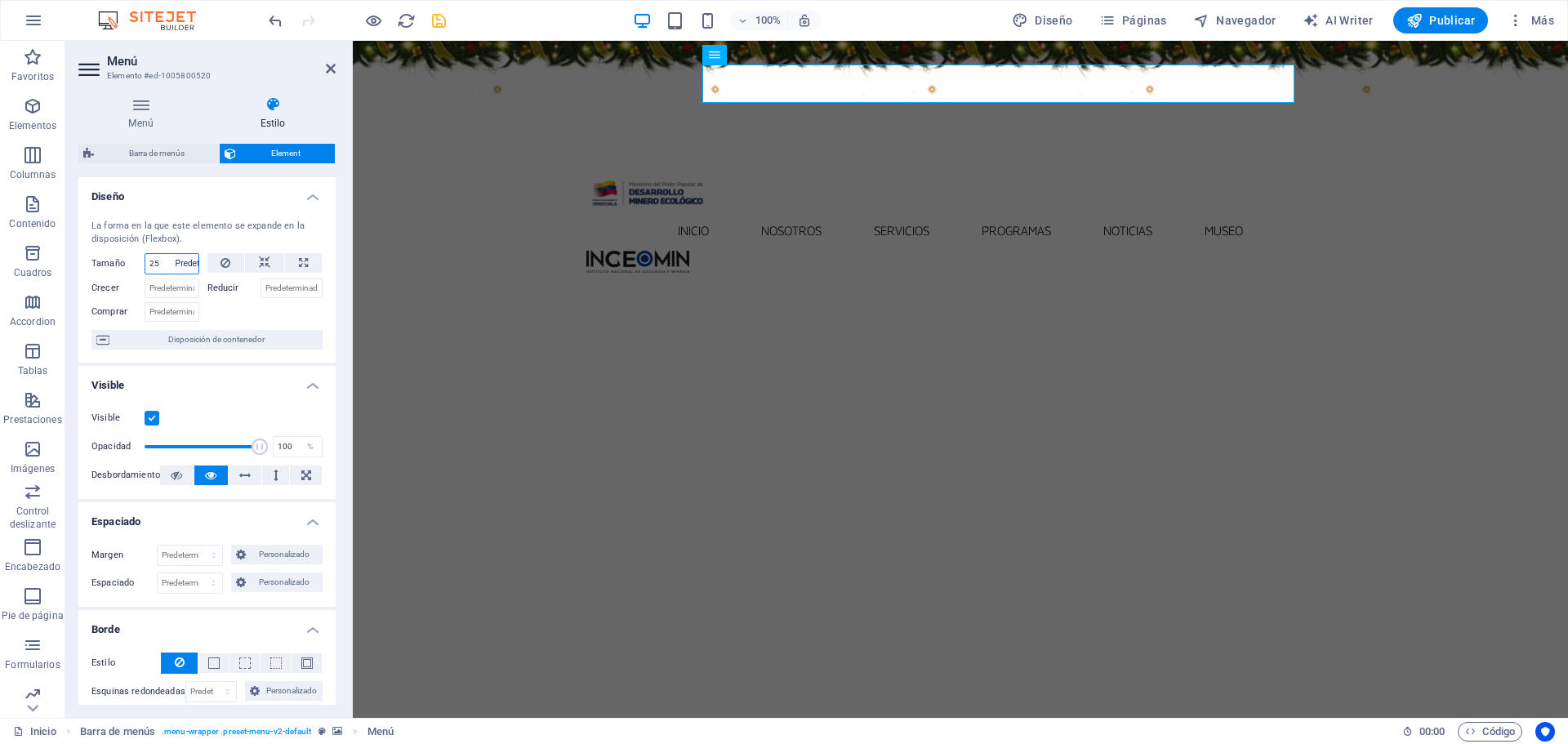
click at [176, 254] on select "Predeterminado automático px % 1/1 1/2 1/3 1/4 1/5 1/6 1/7 1/8 1/9 1/10" at bounding box center [187, 263] width 23 height 20
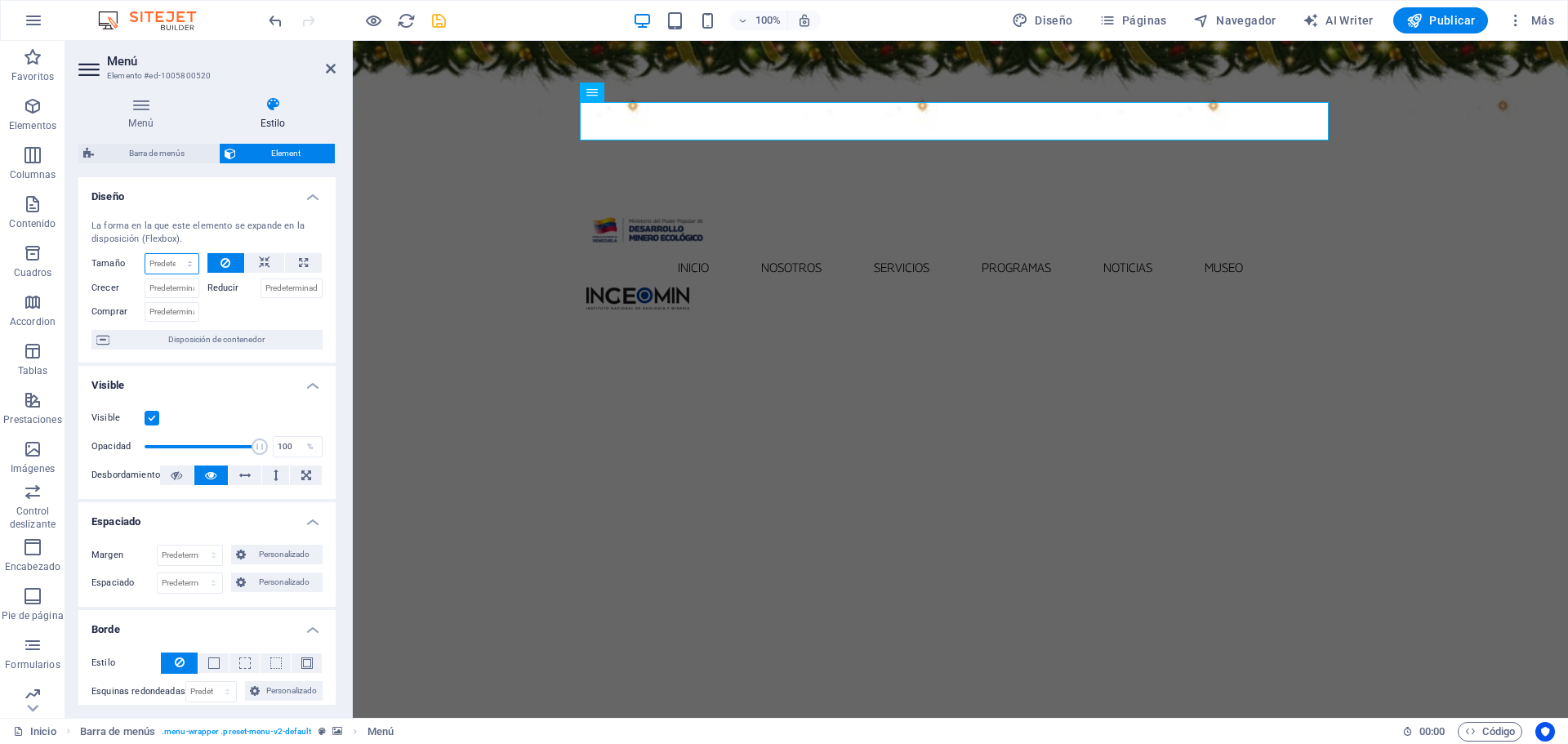
click at [196, 258] on select "Predeterminado automático px % 1/1 1/2 1/3 1/4 1/5 1/6 1/7 1/8 1/9 1/10" at bounding box center [171, 263] width 53 height 20
select select "1/3"
click at [173, 254] on select "Predeterminado automático px % 1/1 1/2 1/3 1/4 1/5 1/6 1/7 1/8 1/9 1/10" at bounding box center [171, 263] width 53 height 20
type input "33.33"
select select "%"
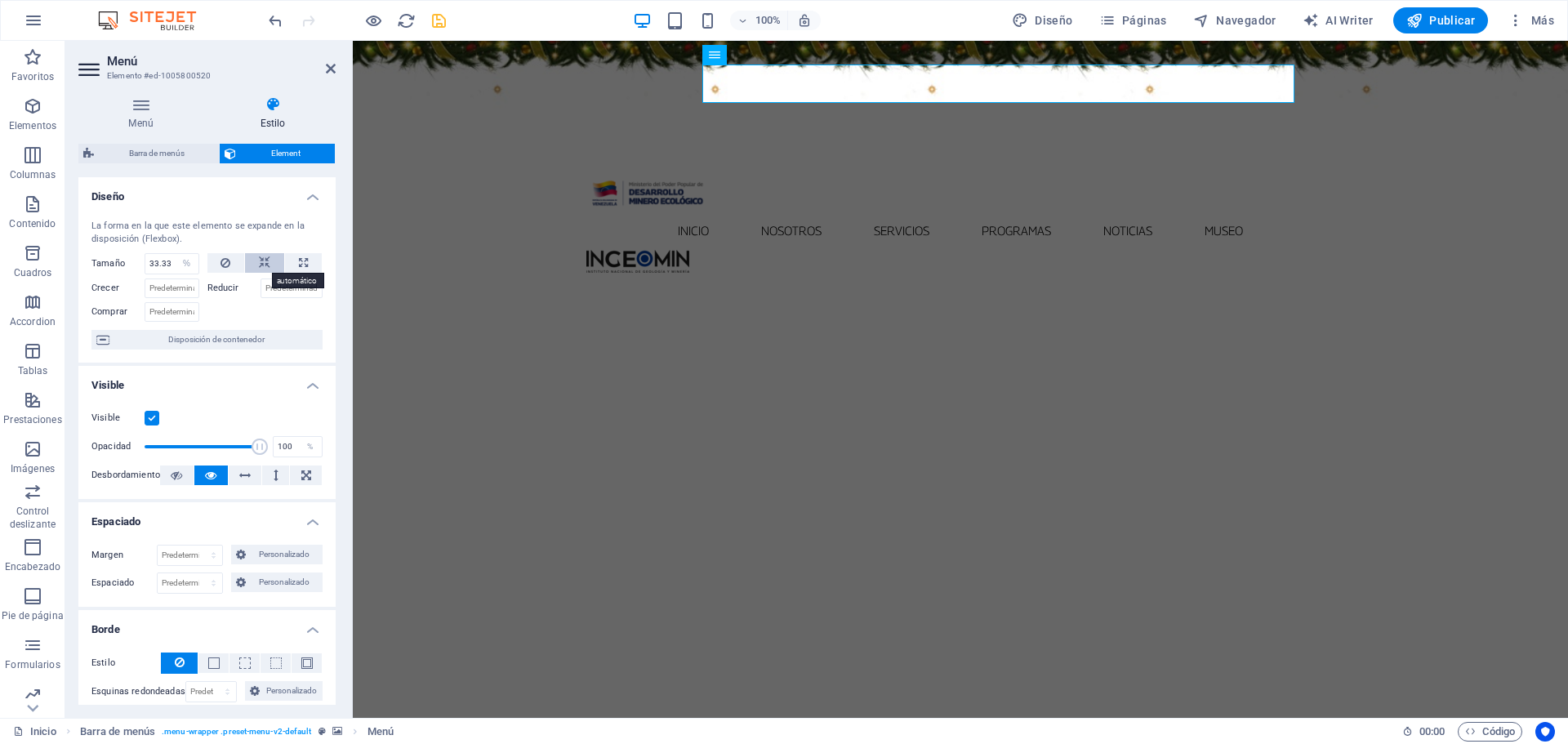
click at [249, 264] on button at bounding box center [264, 262] width 39 height 20
select select "DISABLED_OPTION_VALUE"
click at [271, 289] on input "Reducir" at bounding box center [292, 288] width 63 height 20
click at [301, 289] on input "Reducir" at bounding box center [292, 288] width 63 height 20
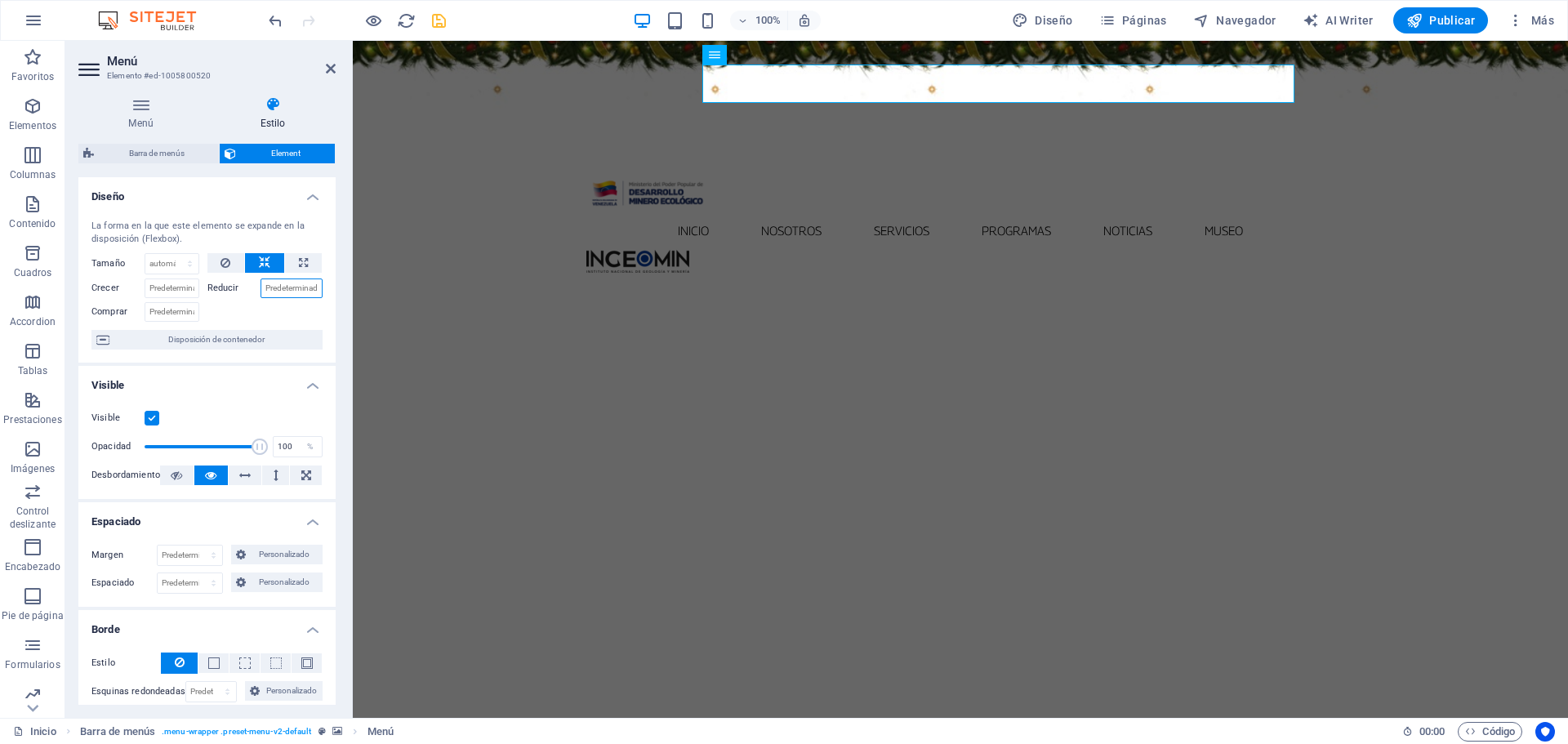
click at [302, 289] on input "Reducir" at bounding box center [292, 288] width 63 height 20
click at [301, 297] on input "Reducir" at bounding box center [292, 288] width 63 height 20
click at [288, 284] on input "Reducir" at bounding box center [292, 288] width 63 height 20
type input "10"
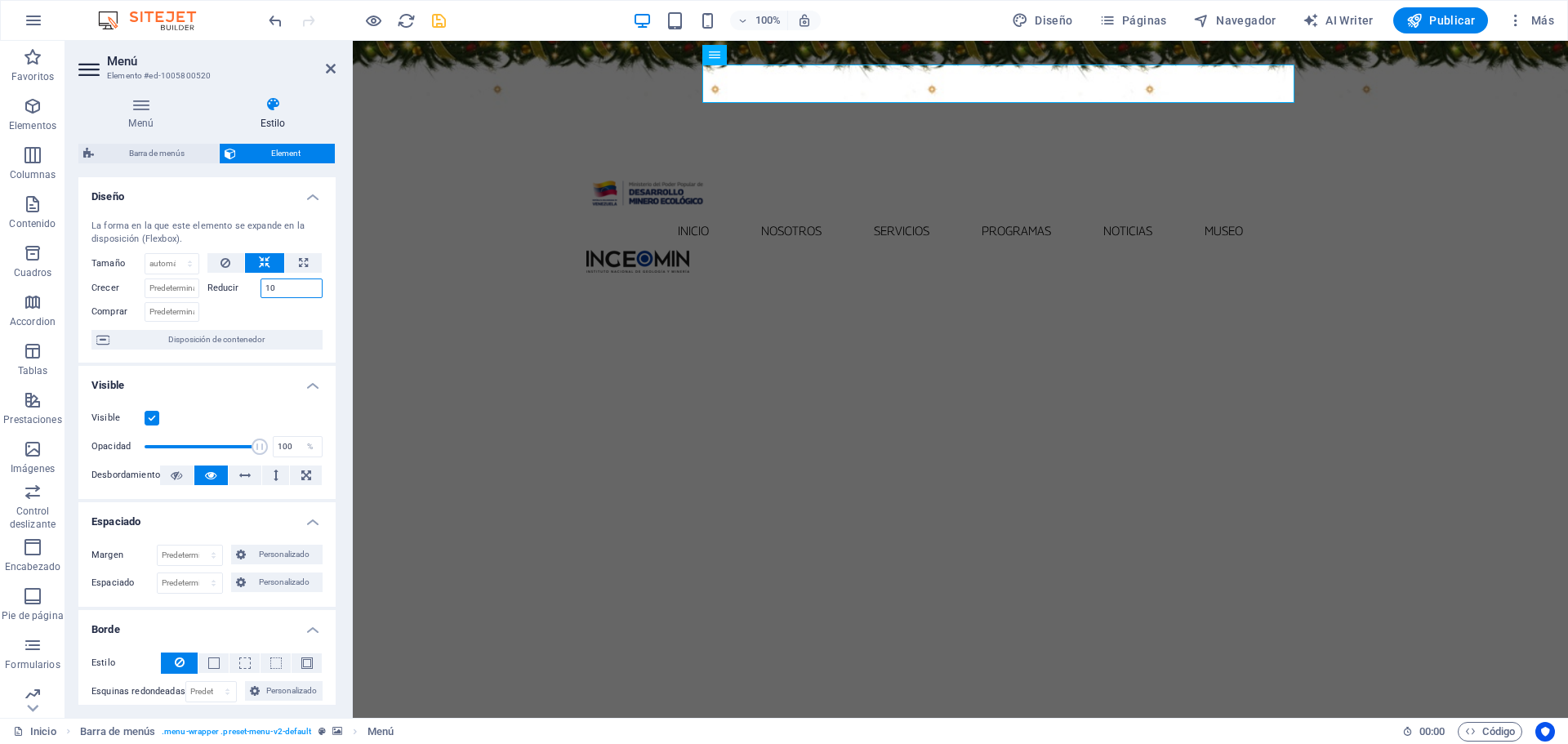
click at [299, 284] on input "10" at bounding box center [292, 288] width 63 height 20
drag, startPoint x: 299, startPoint y: 284, endPoint x: 250, endPoint y: 289, distance: 49.3
click at [250, 289] on div "Reducir 10" at bounding box center [265, 288] width 116 height 20
click at [449, 17] on div "100% Diseño Páginas Navegador AI Writer Publicar Más" at bounding box center [912, 20] width 1295 height 26
drag, startPoint x: 437, startPoint y: 23, endPoint x: 466, endPoint y: 25, distance: 29.1
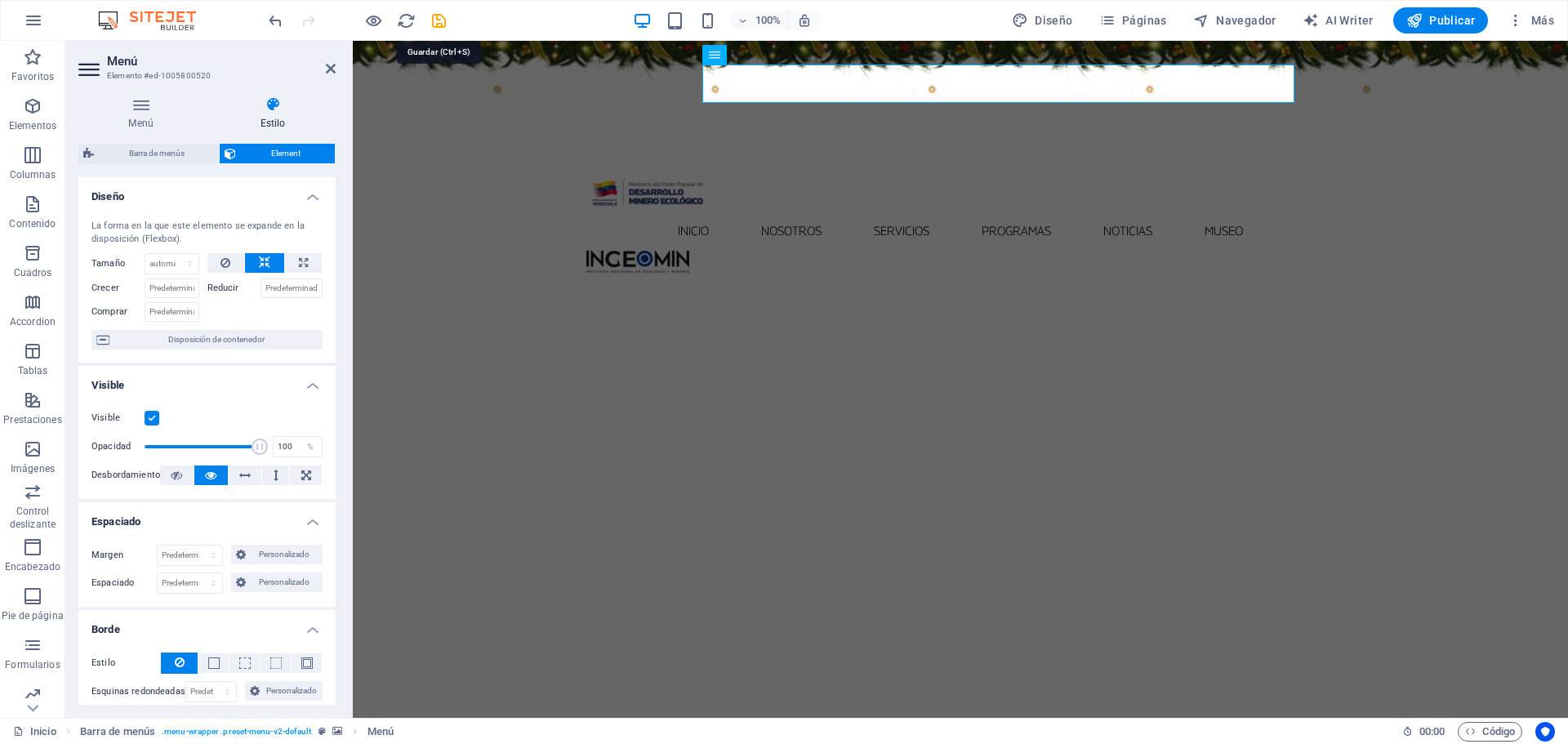
click at [437, 24] on icon "save" at bounding box center [439, 21] width 19 height 19
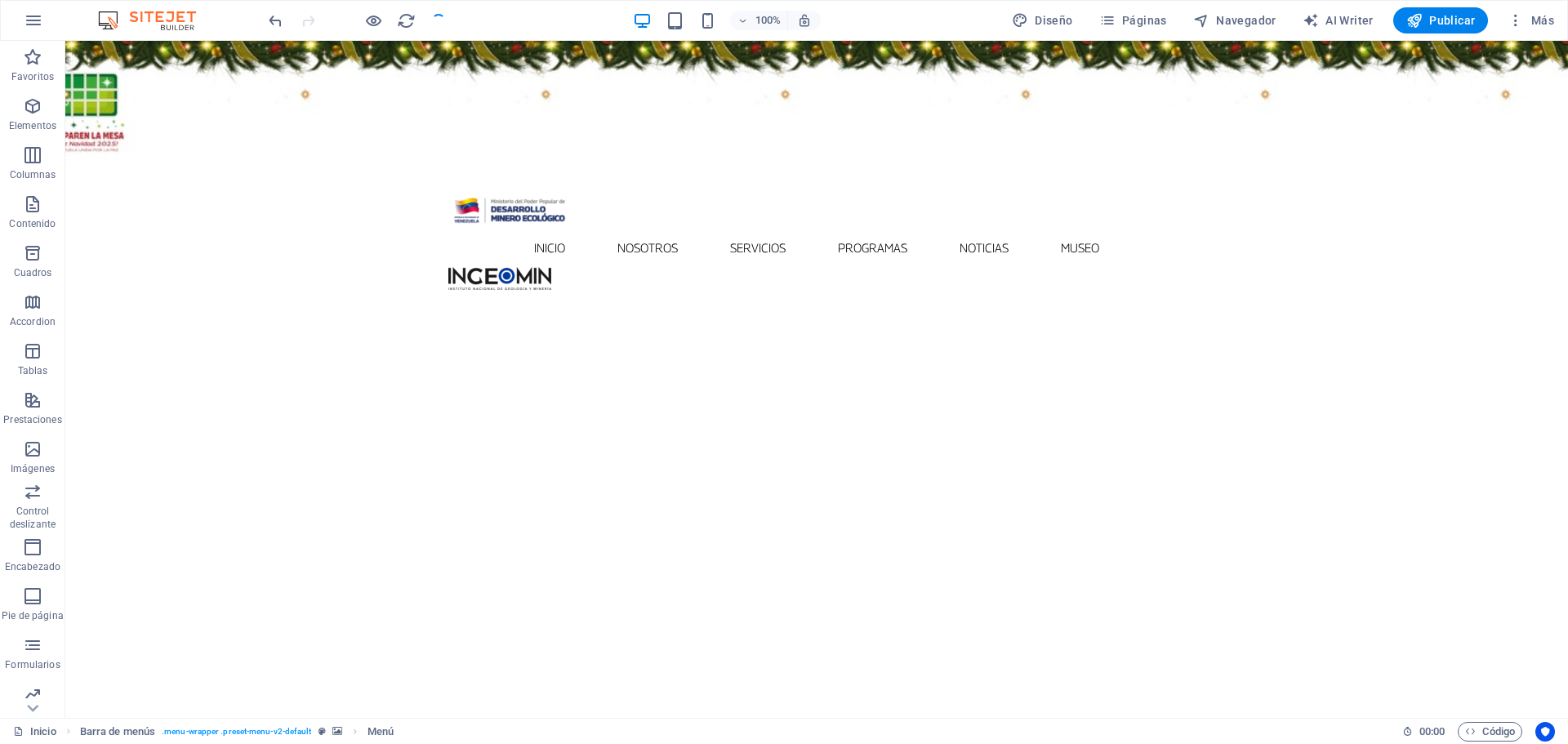
checkbox input "false"
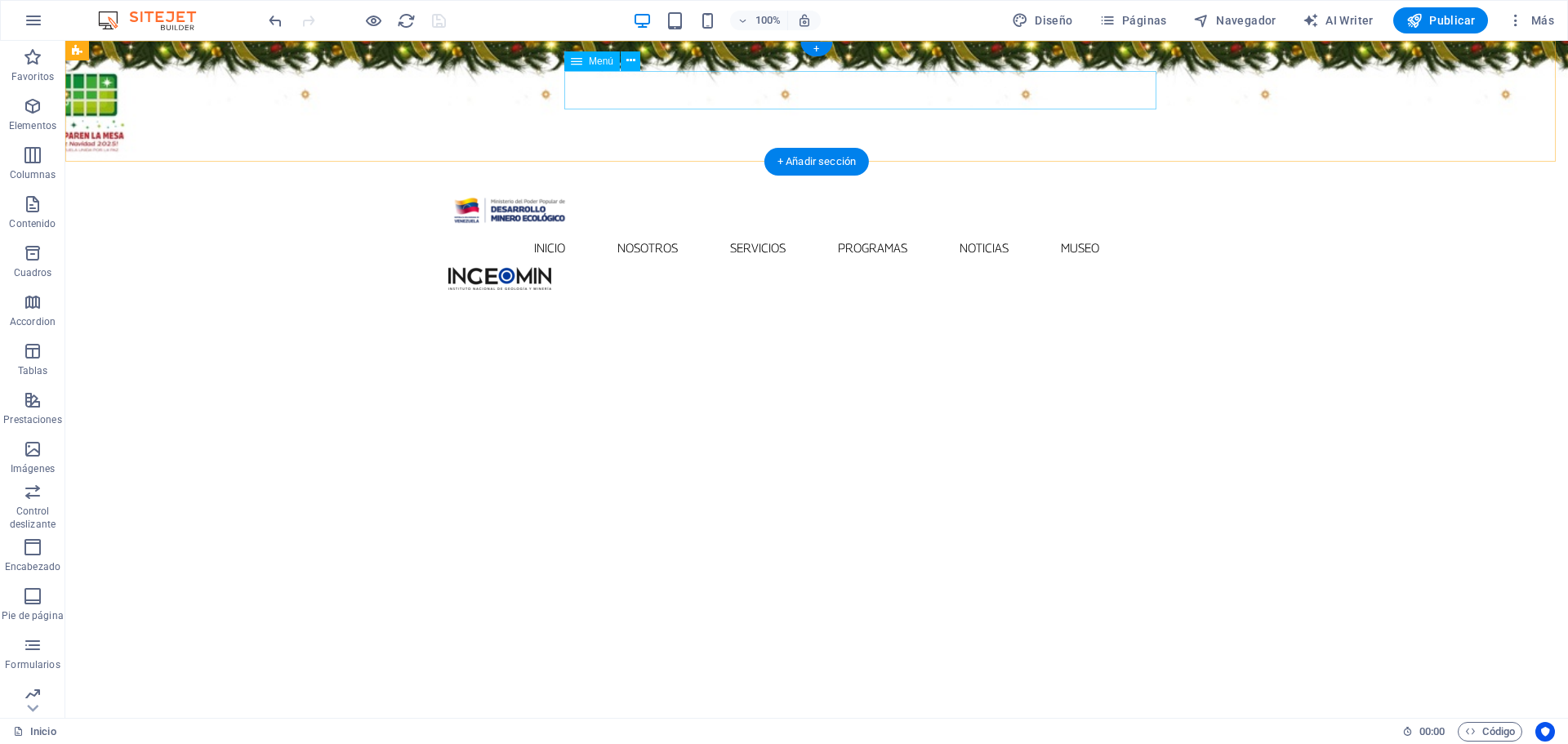
click at [752, 229] on nav "Inicio Nosotros Servicios Programas PNG INGEOMIN Va a La Escuela Comité de Muje…" at bounding box center [817, 248] width 737 height 38
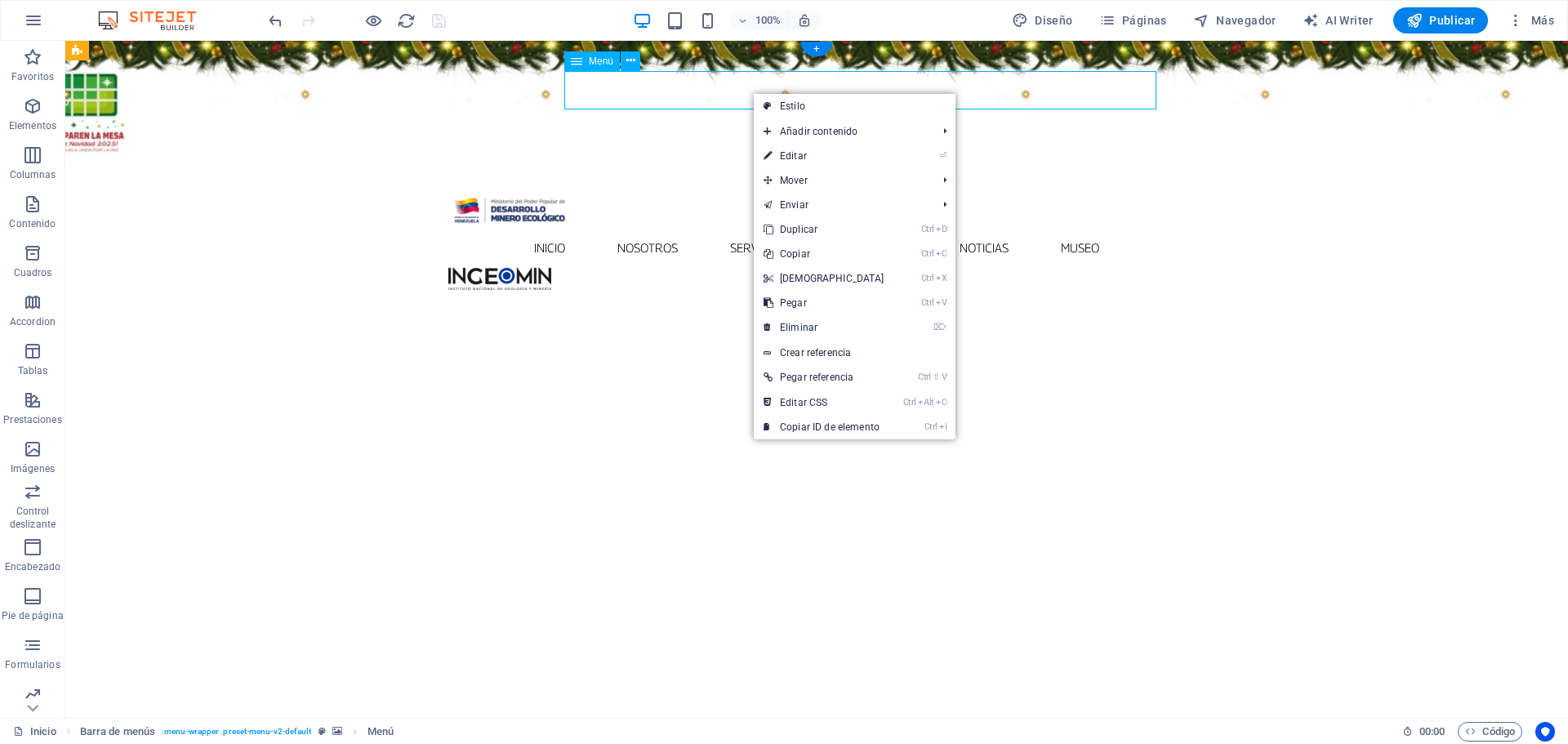
click at [704, 229] on nav "Inicio Nosotros Servicios Programas PNG INGEOMIN Va a La Escuela Comité de Muje…" at bounding box center [817, 248] width 737 height 38
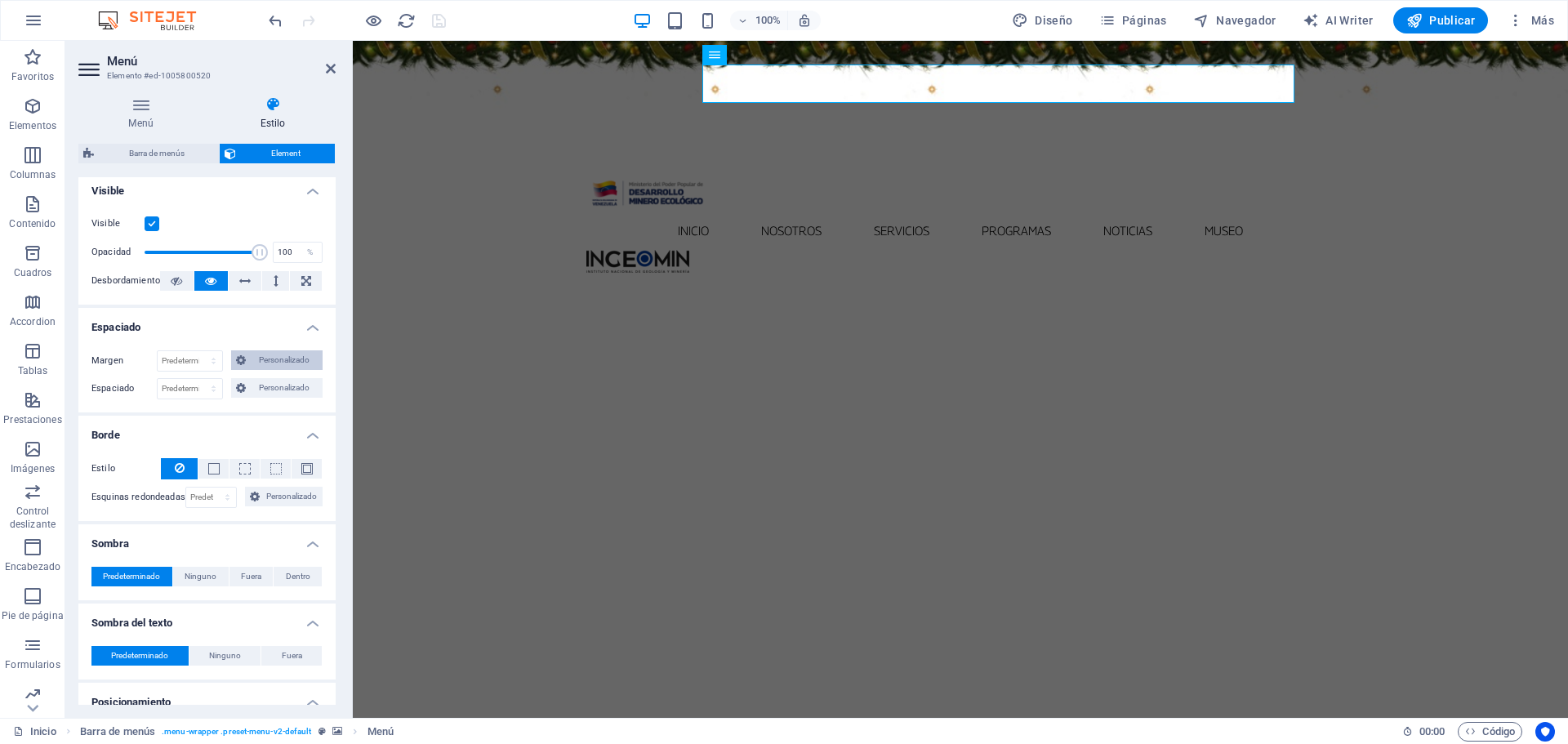
scroll to position [458, 0]
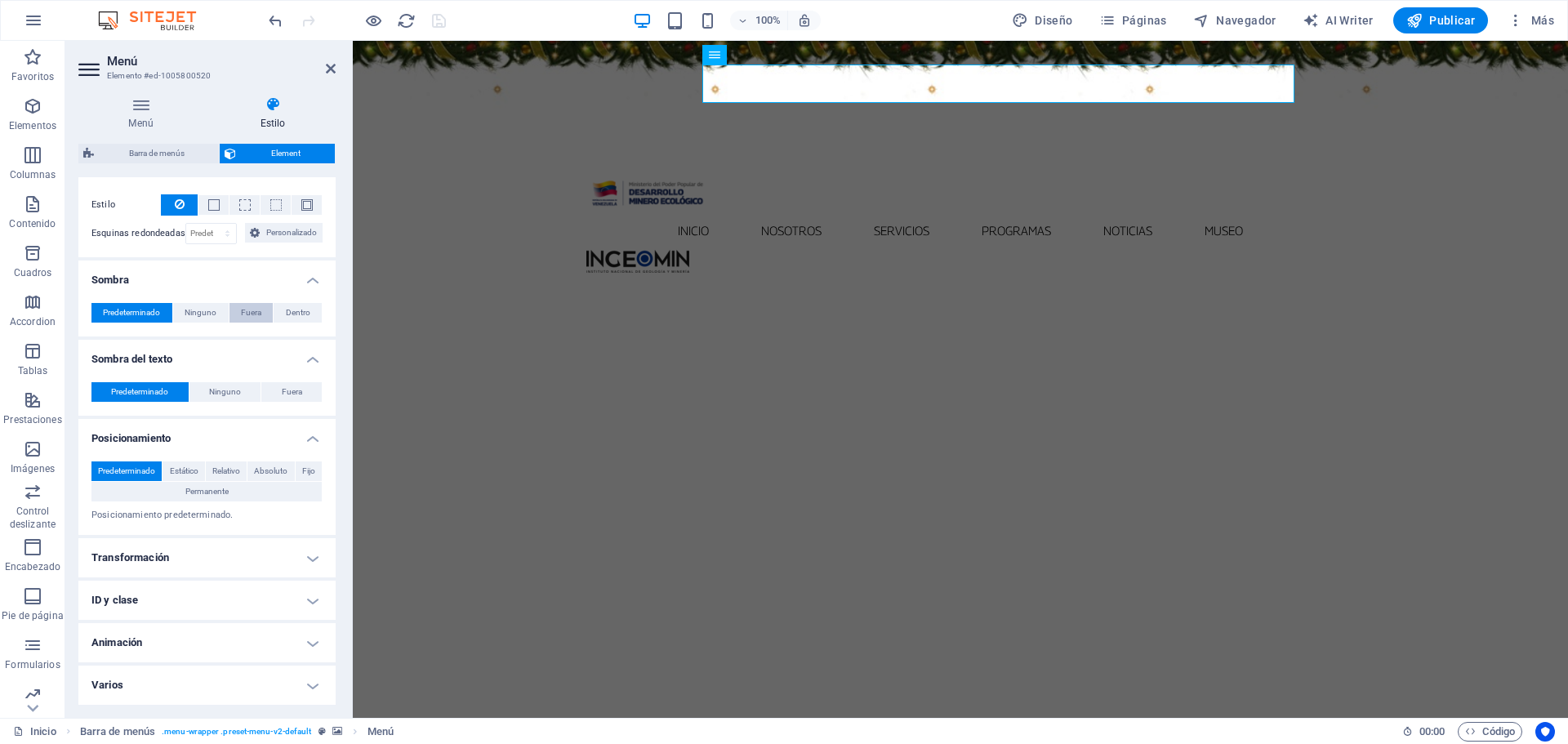
click at [260, 315] on button "Fuera" at bounding box center [251, 312] width 44 height 20
type input "2"
type input "4"
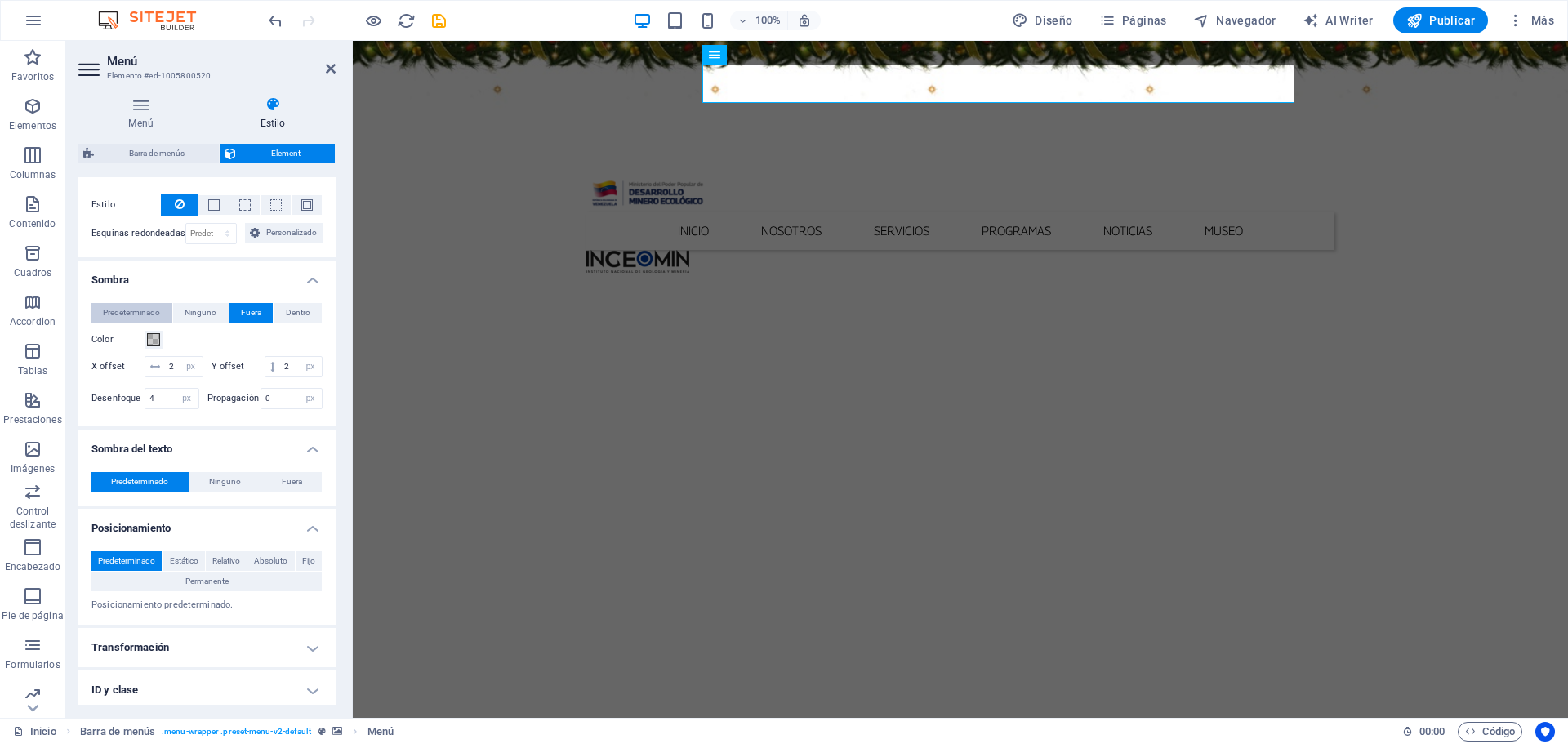
click at [133, 315] on span "Predeterminado" at bounding box center [131, 312] width 57 height 20
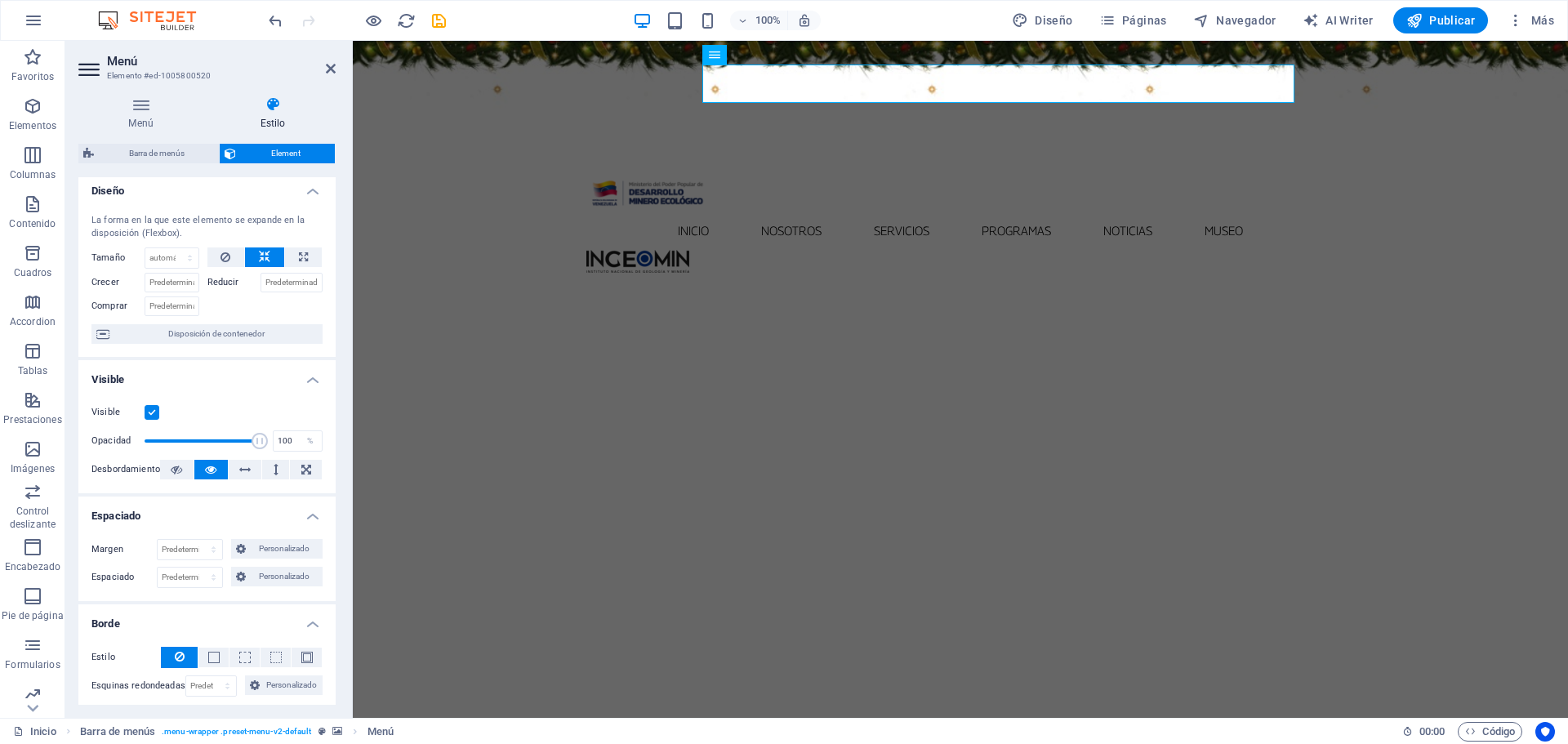
scroll to position [0, 0]
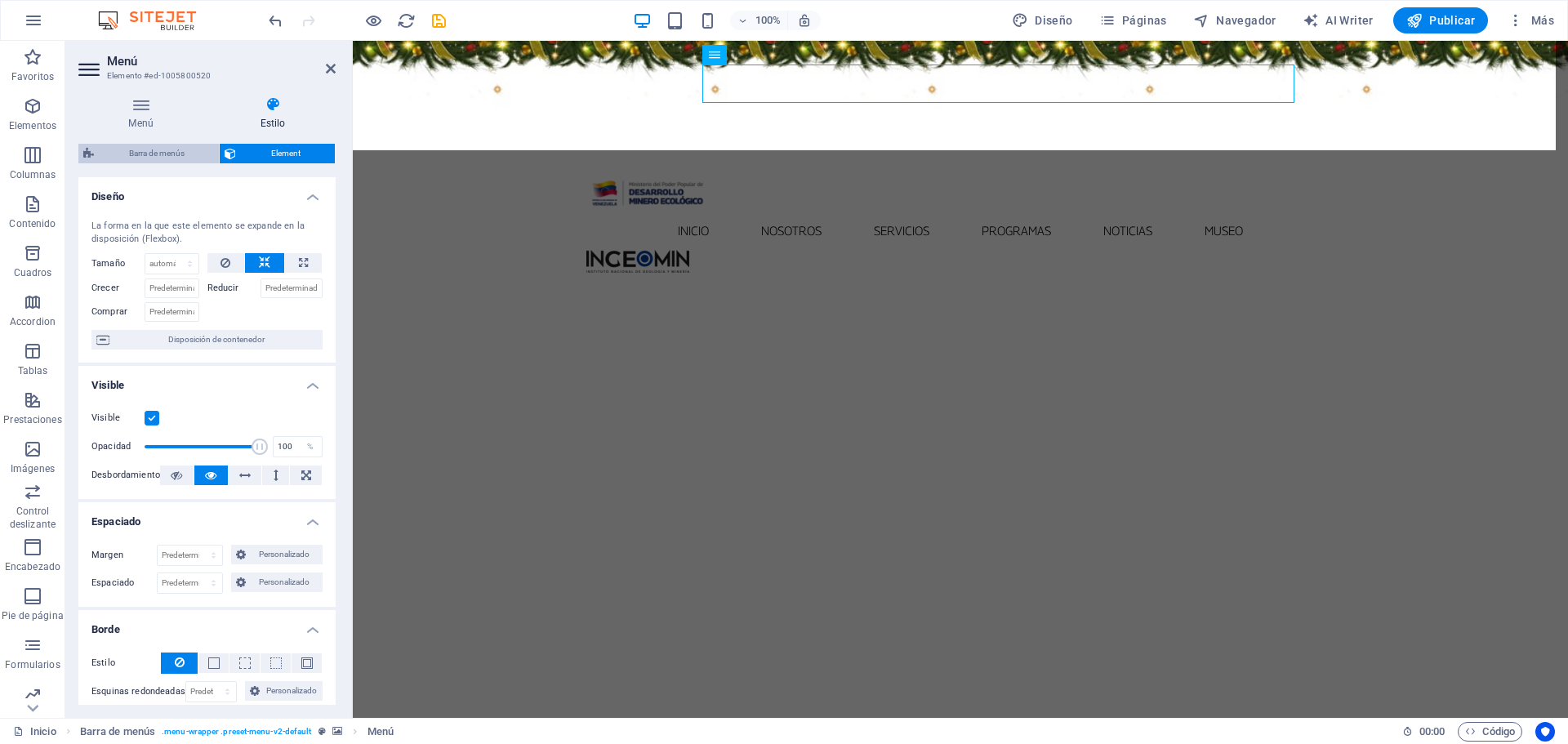
click at [149, 156] on span "Barra de menús" at bounding box center [157, 153] width 115 height 20
select select "%"
select select "sticky_menu"
select select "px"
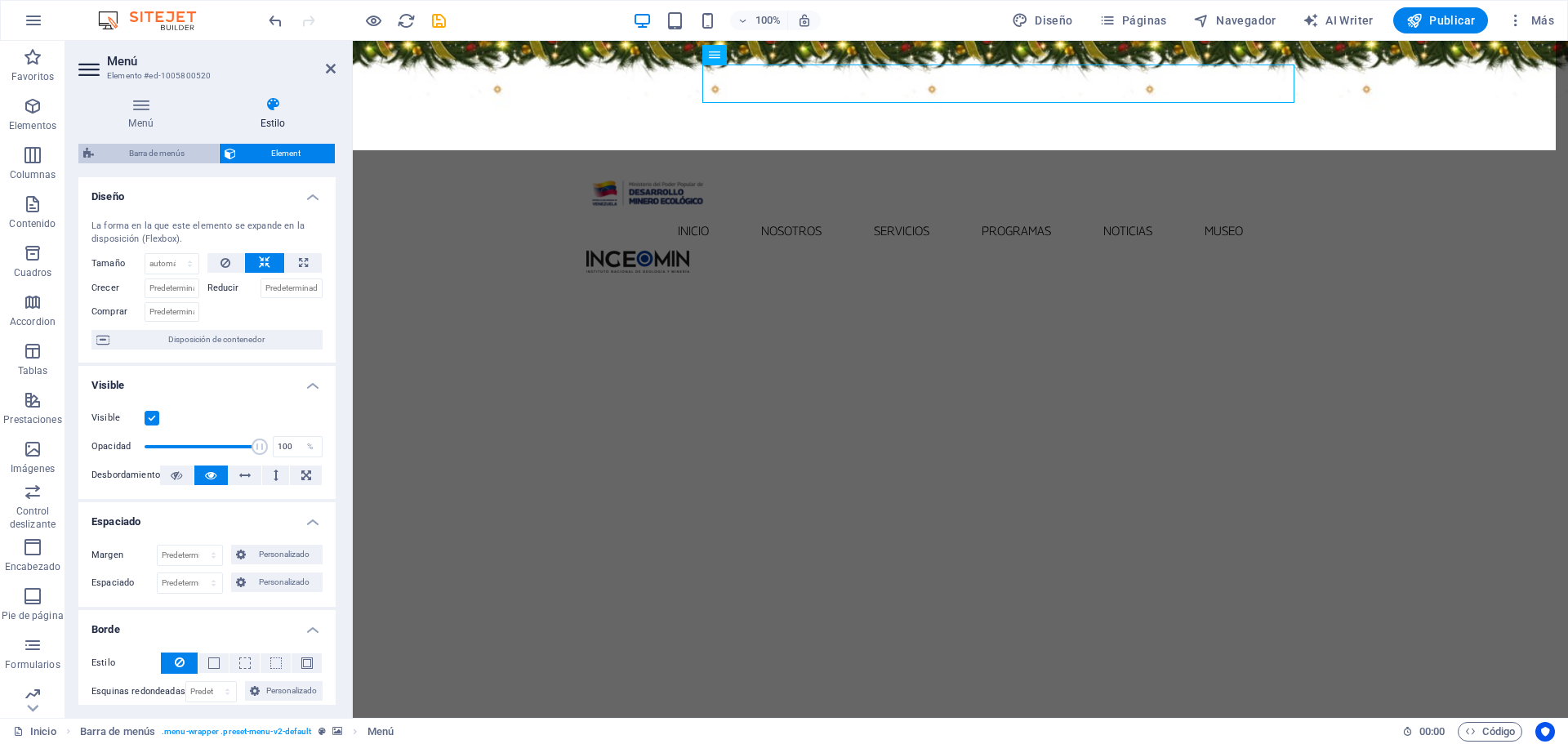
select select "px"
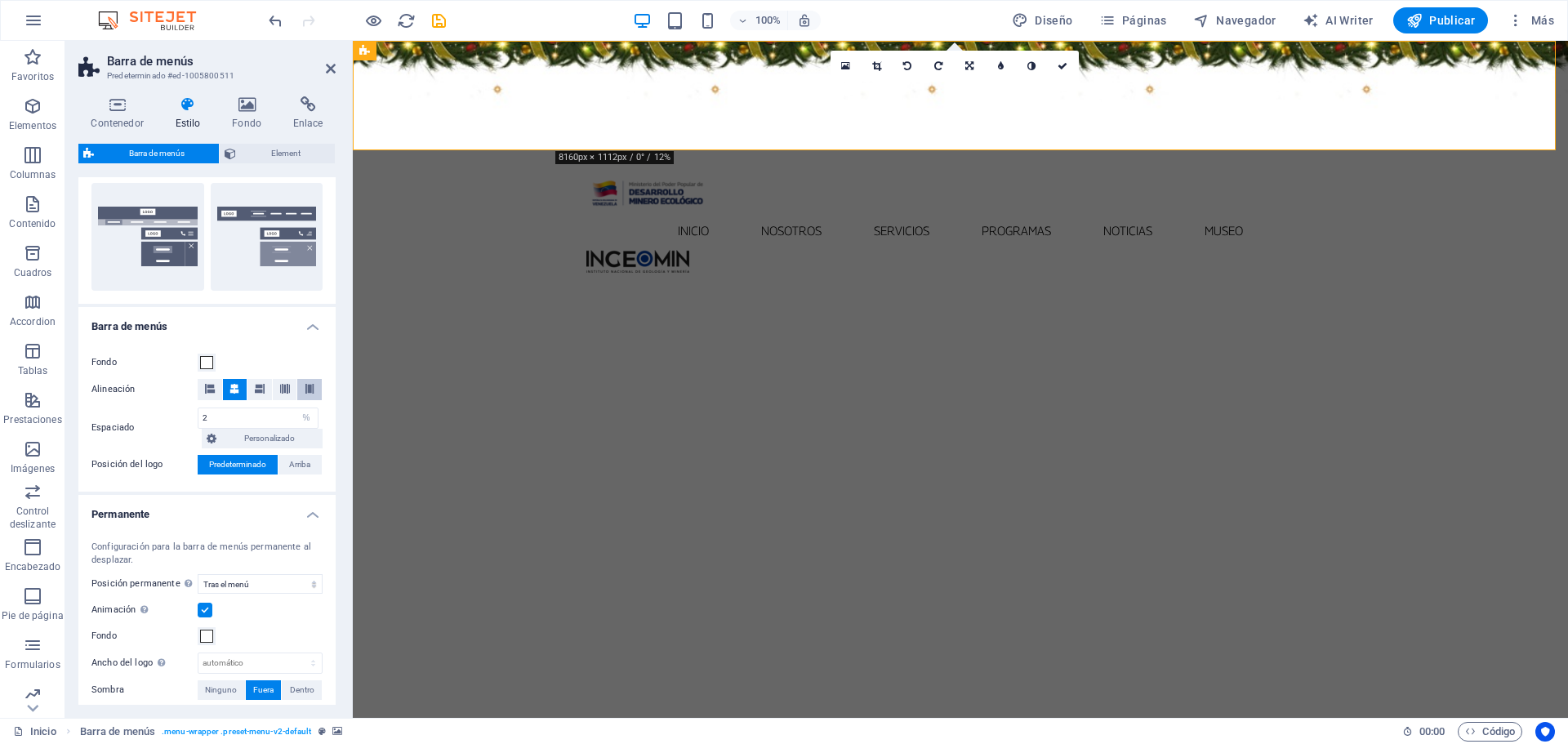
scroll to position [409, 0]
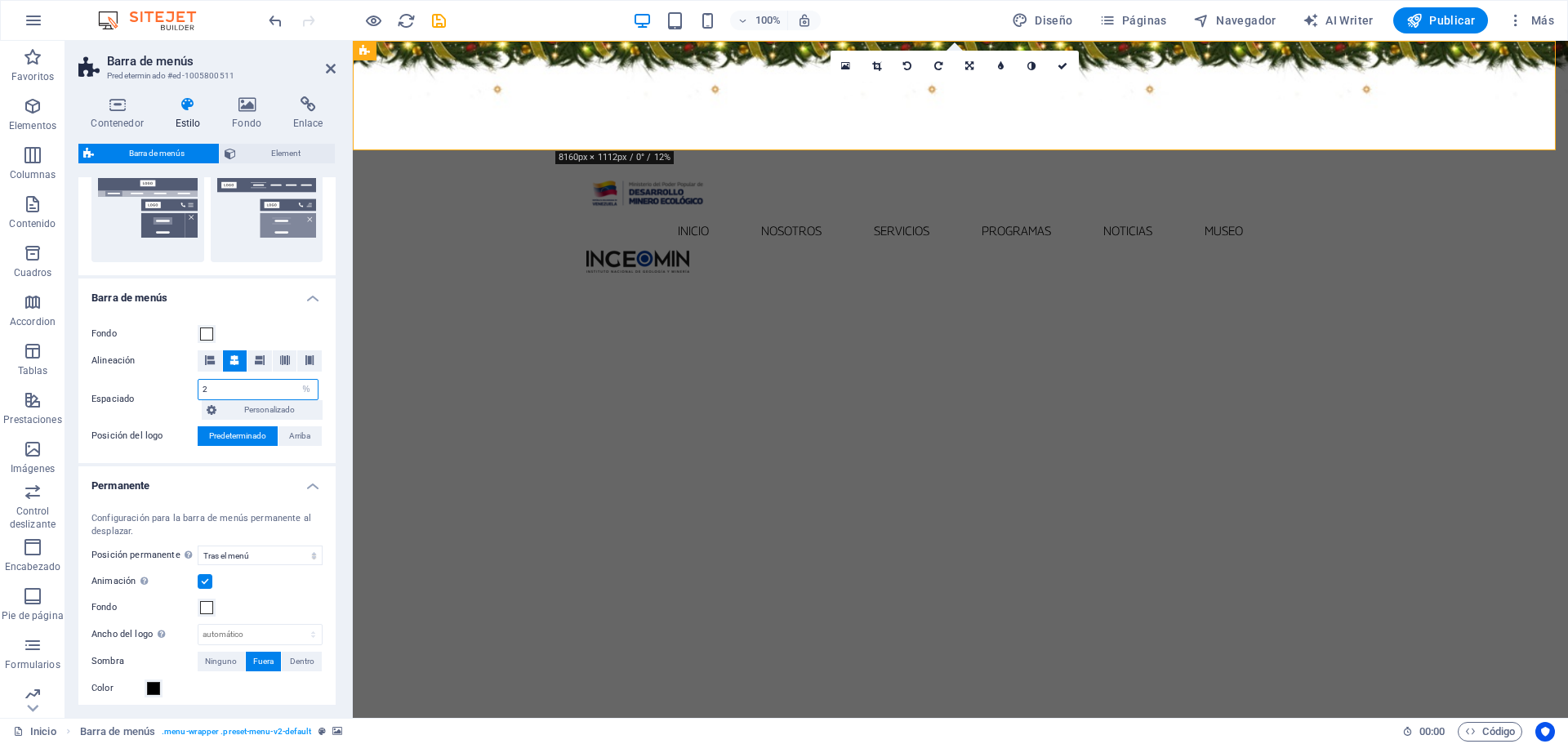
click at [217, 393] on input "2" at bounding box center [257, 389] width 119 height 20
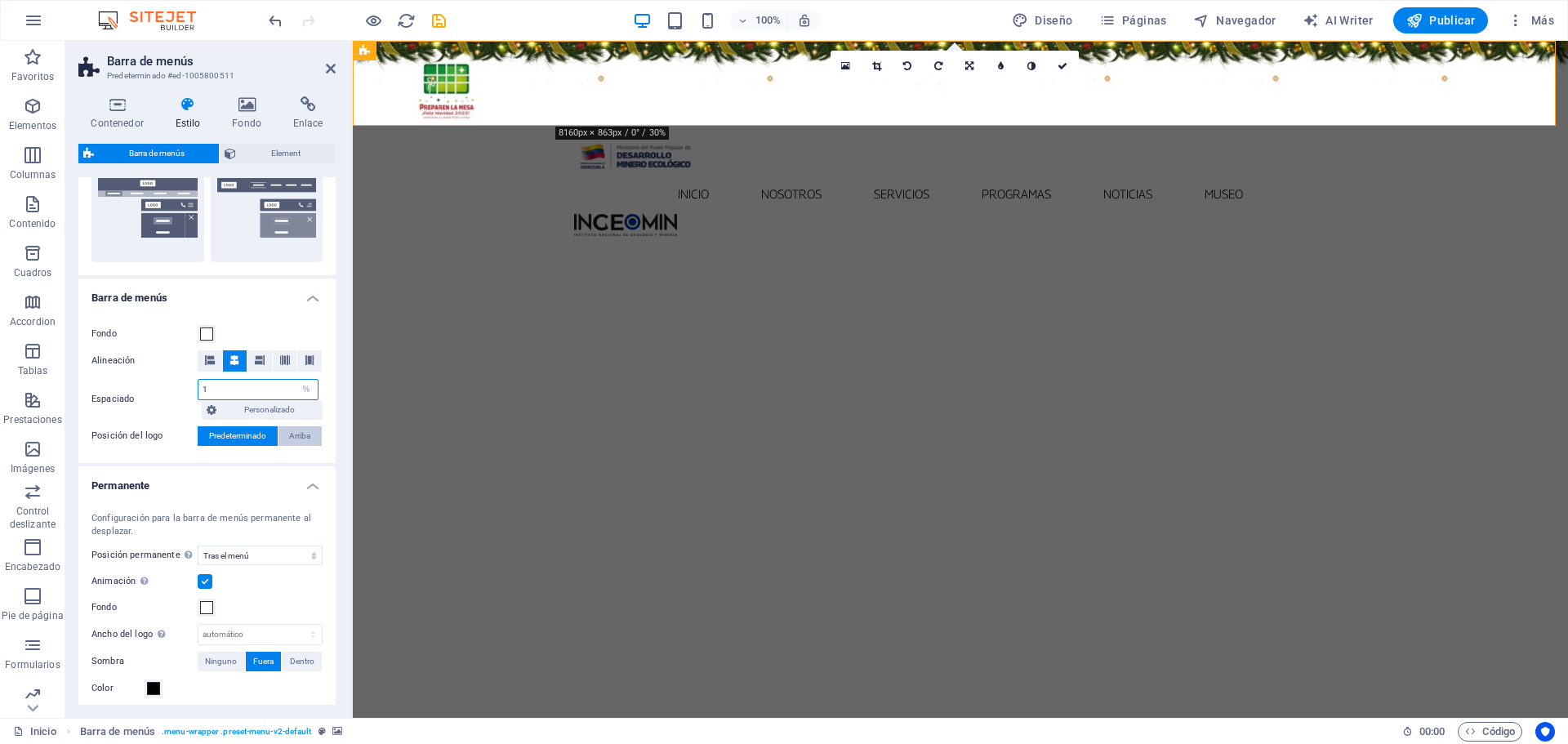
type input "1"
click at [301, 437] on span "Arriba" at bounding box center [299, 435] width 21 height 20
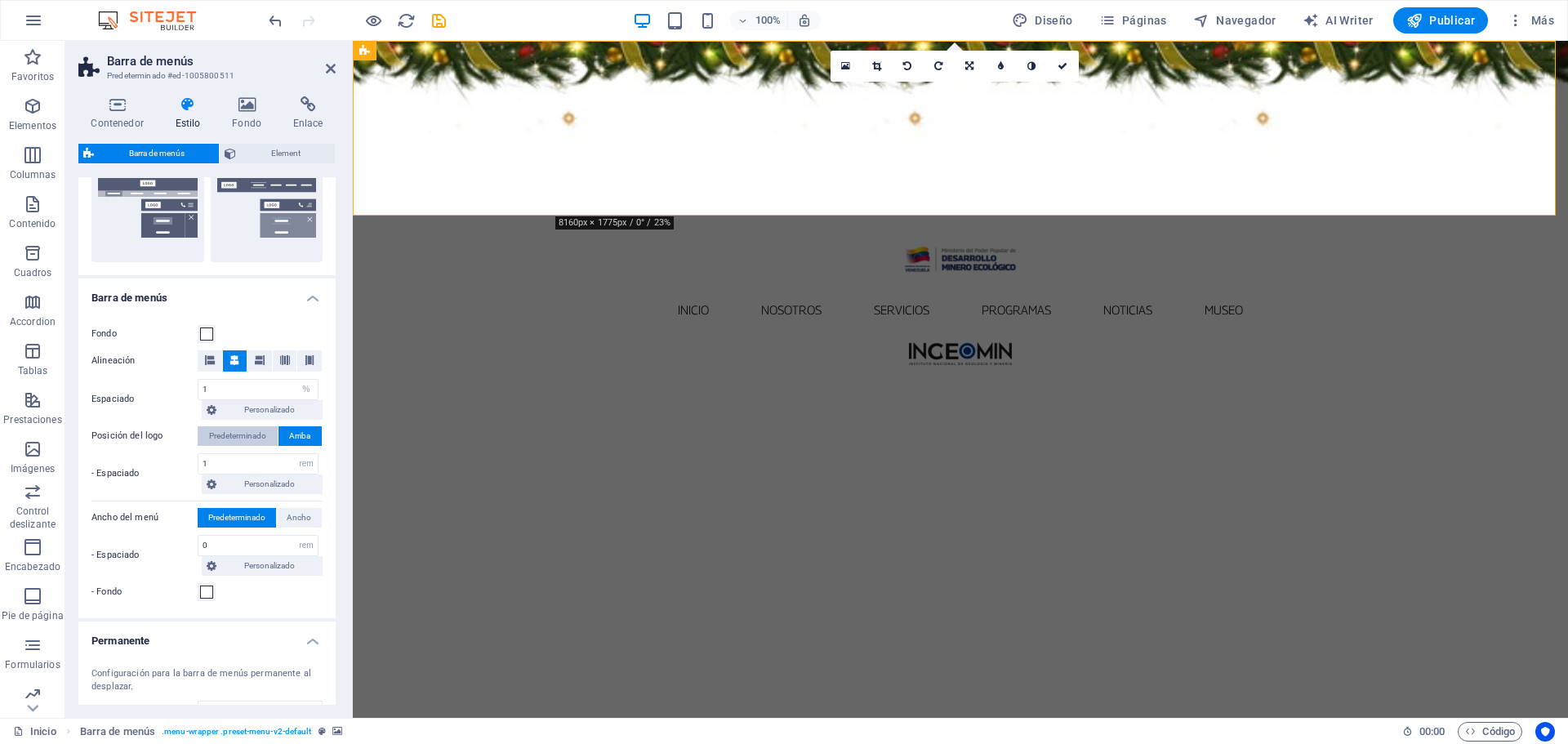
click at [250, 435] on span "Predeterminado" at bounding box center [237, 435] width 57 height 20
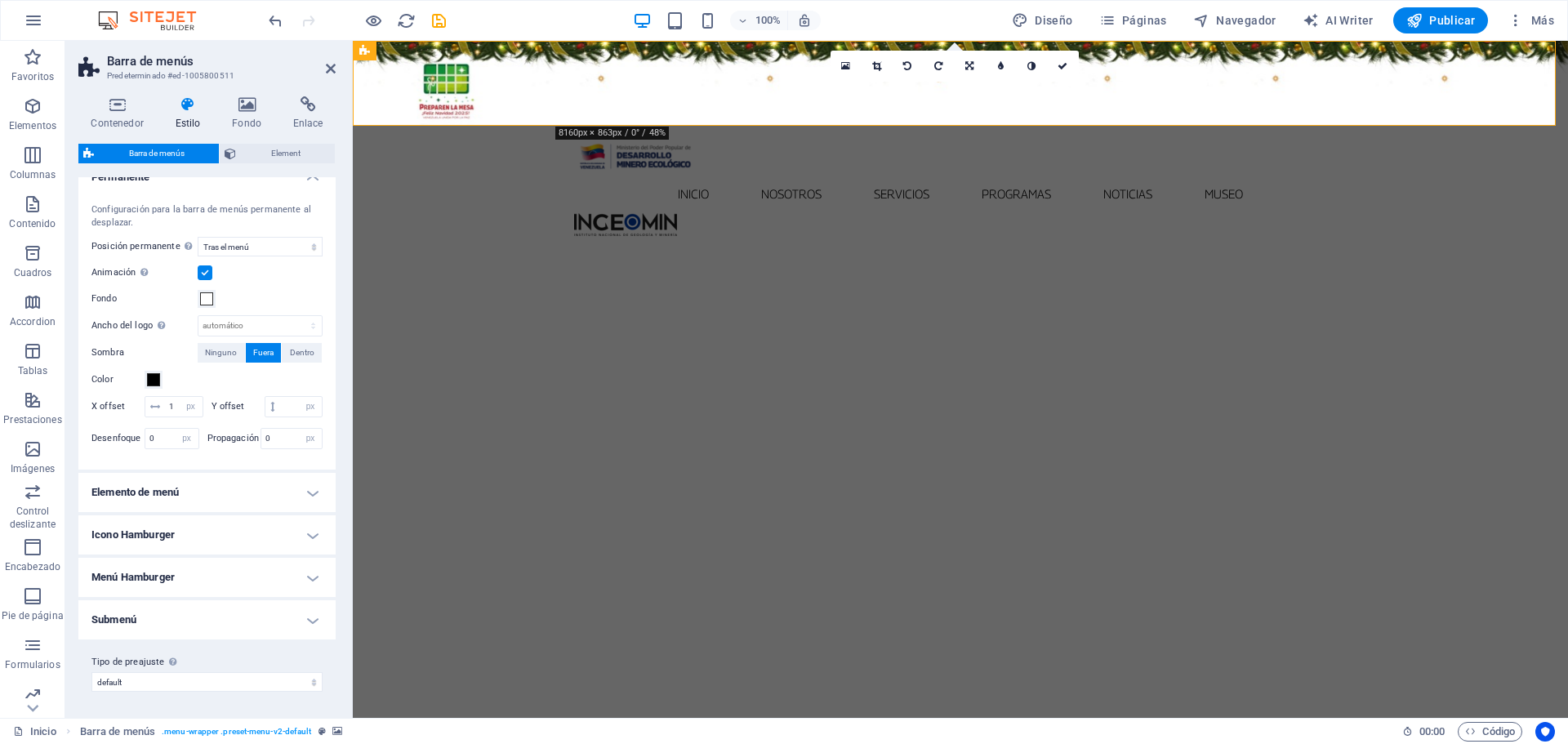
scroll to position [738, 0]
click at [296, 485] on h4 "Elemento de menú" at bounding box center [207, 492] width 257 height 39
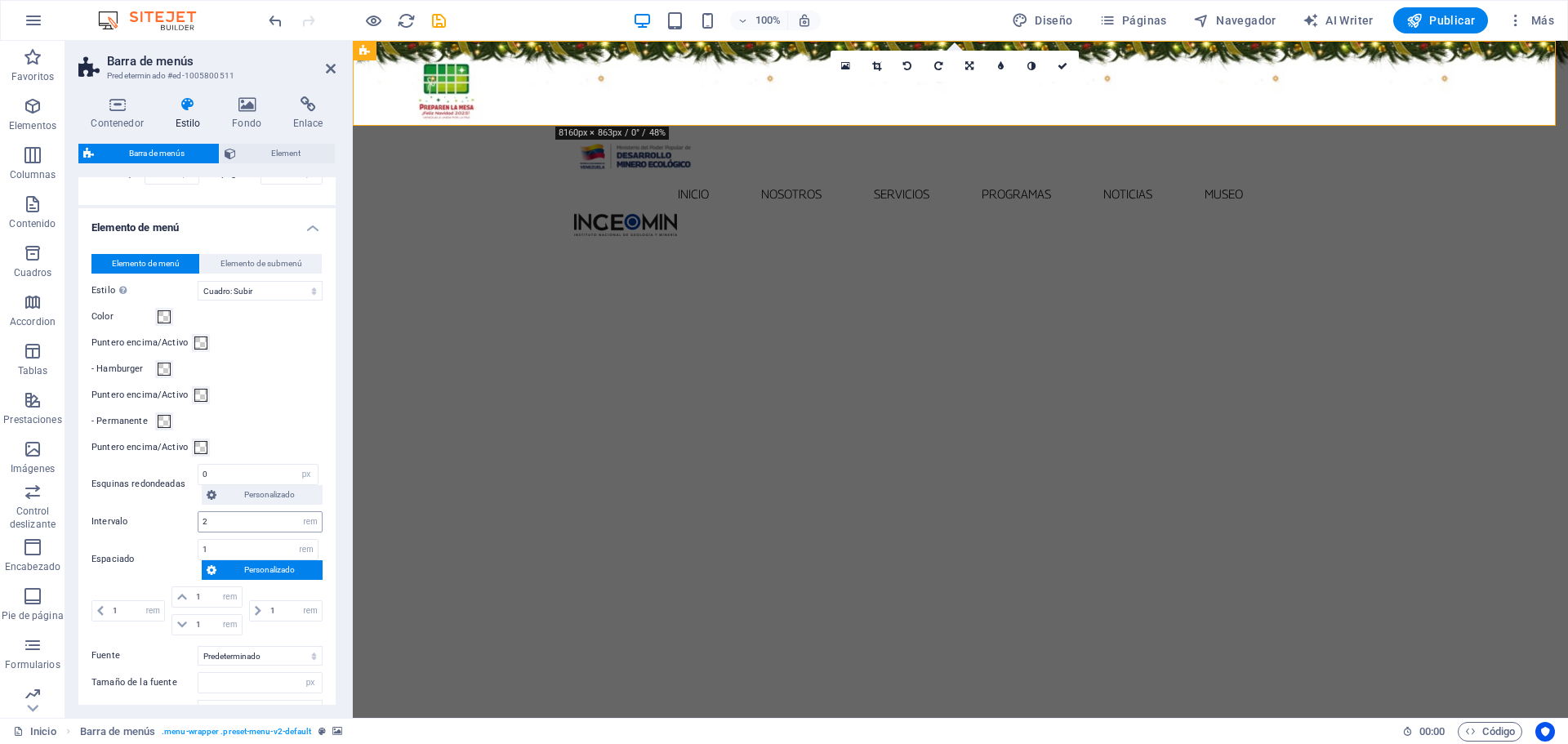
scroll to position [1065, 0]
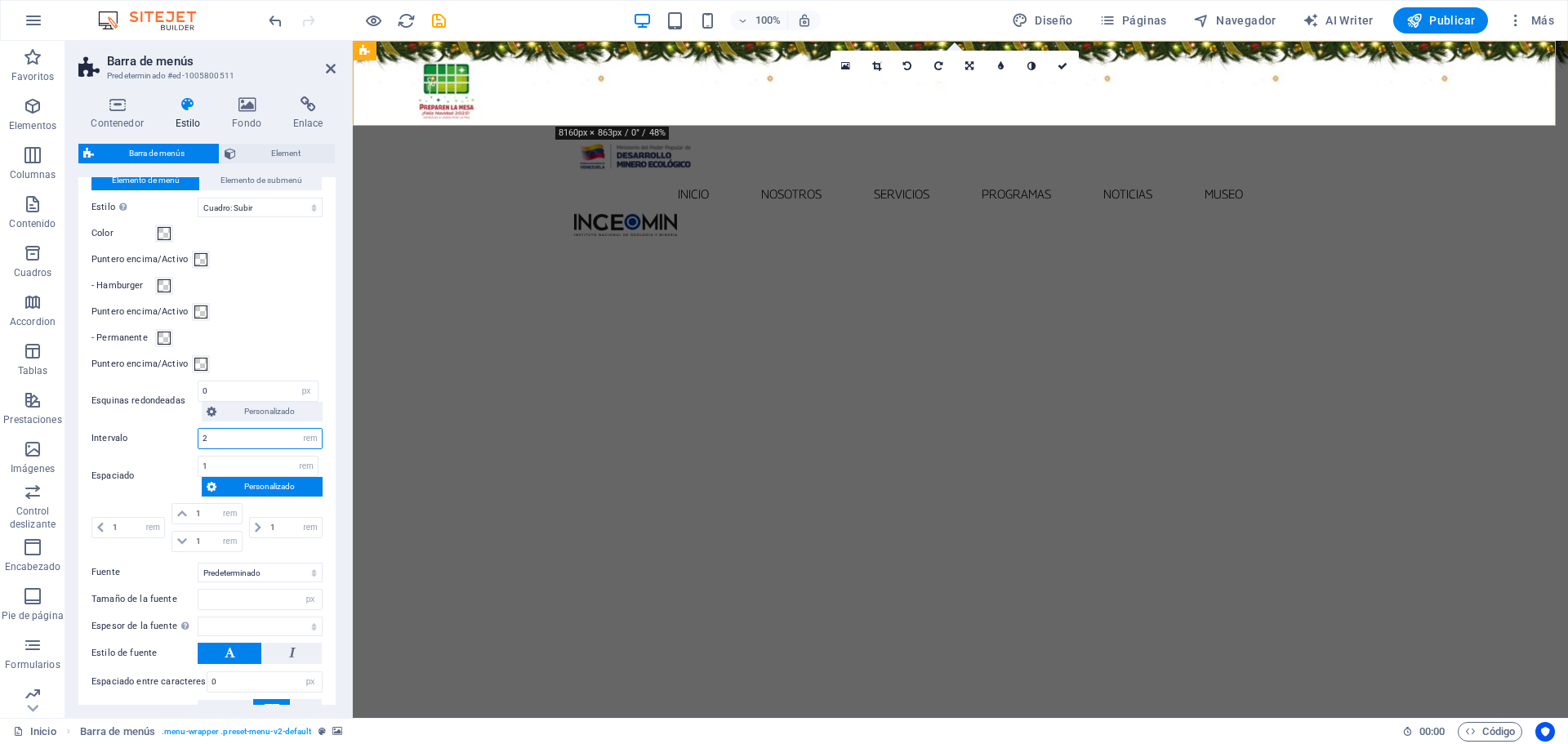
click at [221, 448] on input "2" at bounding box center [260, 438] width 123 height 20
type input "1"
click at [1066, 64] on icon at bounding box center [1062, 65] width 10 height 10
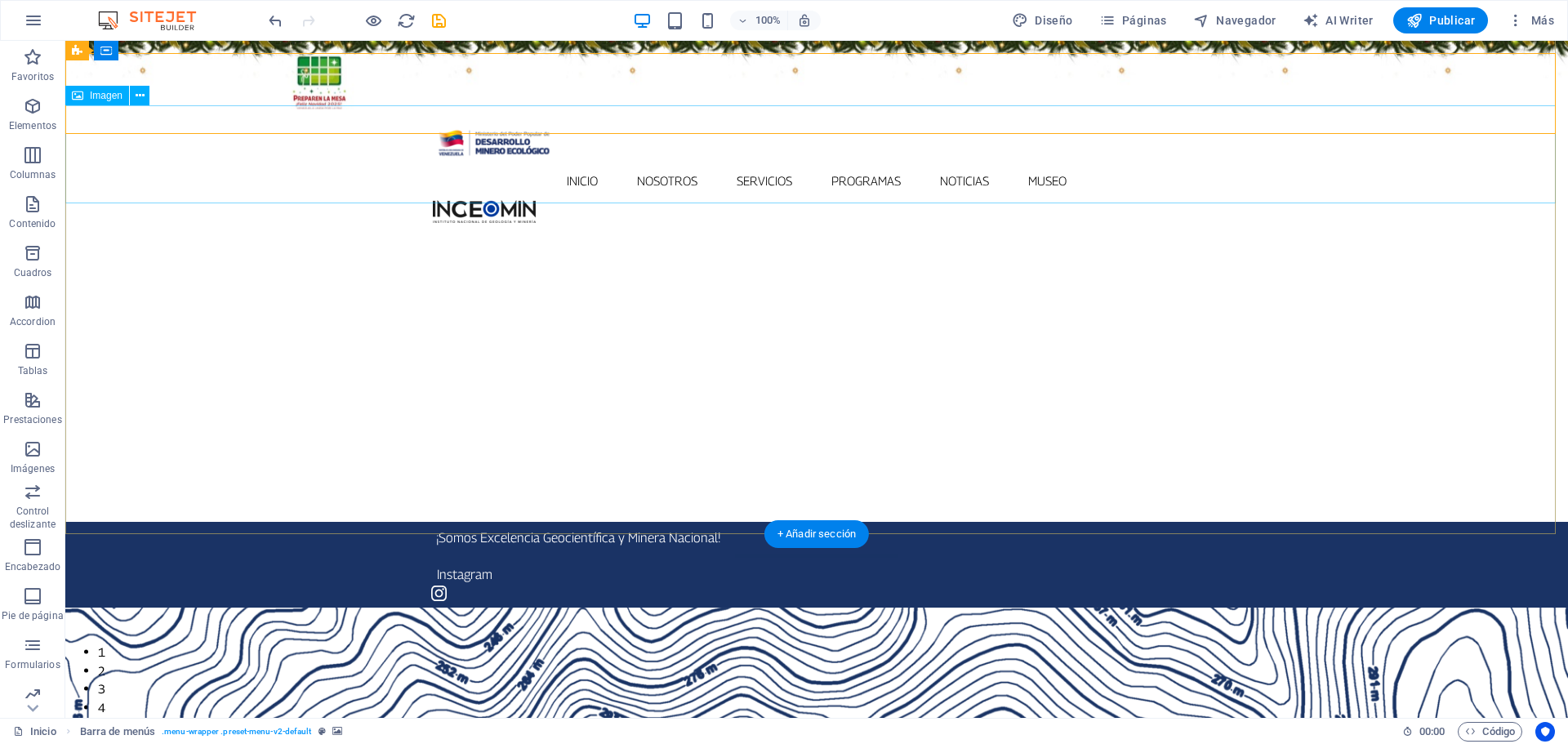
scroll to position [0, 0]
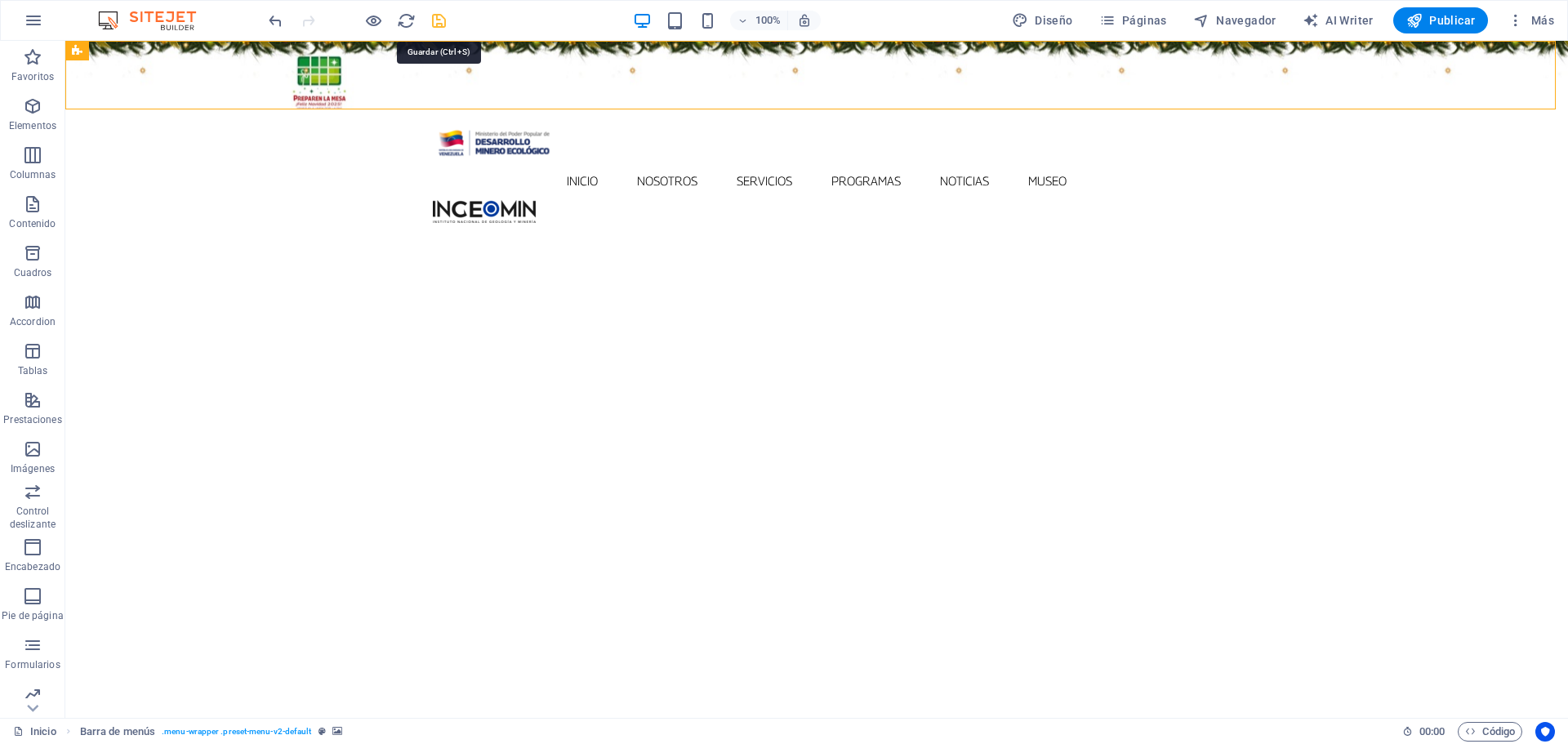
click at [438, 17] on icon "save" at bounding box center [439, 21] width 19 height 19
checkbox input "false"
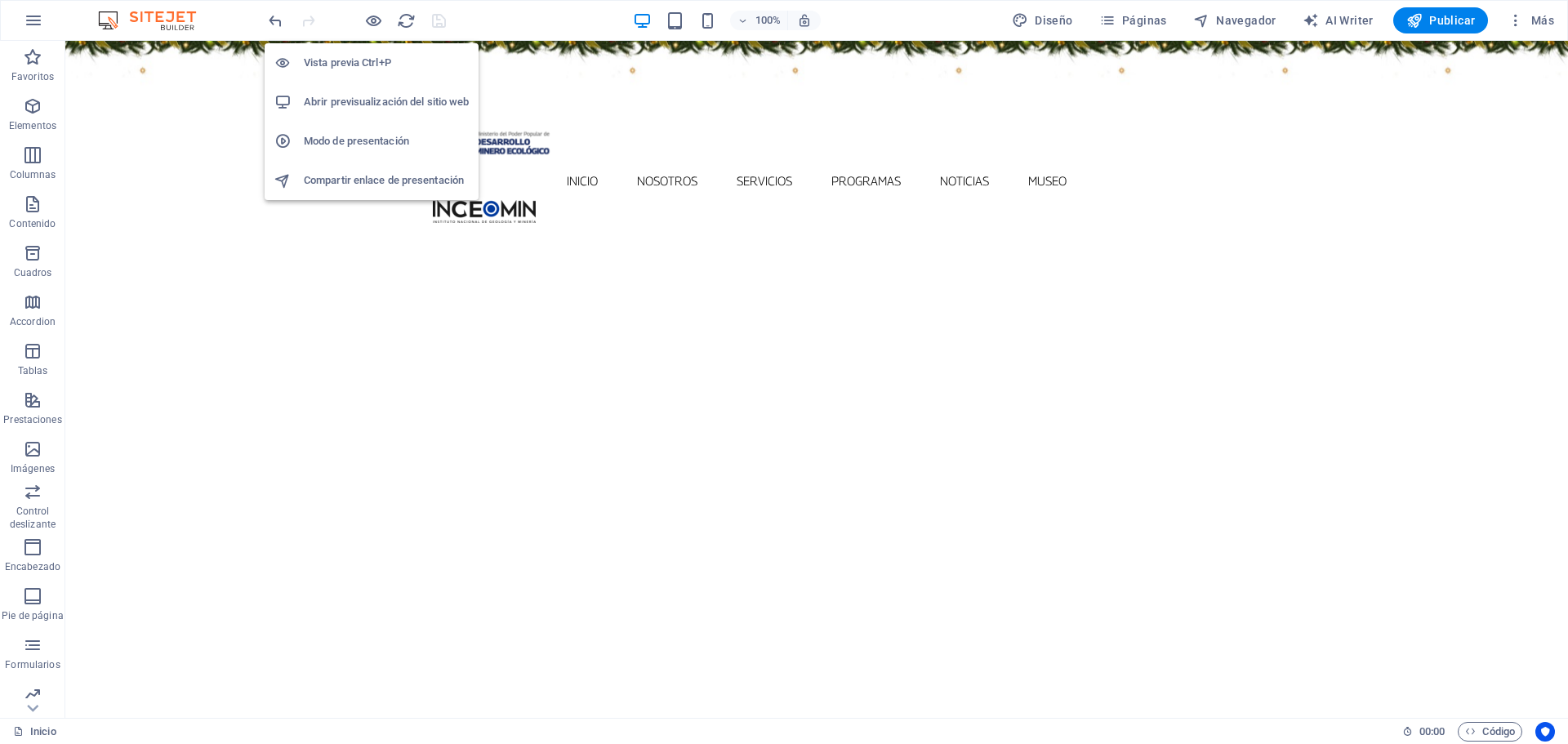
click at [384, 103] on h6 "Abrir previsualización del sitio web" at bounding box center [386, 102] width 165 height 20
click at [395, 103] on h6 "Abrir previsualización del sitio web" at bounding box center [386, 102] width 165 height 20
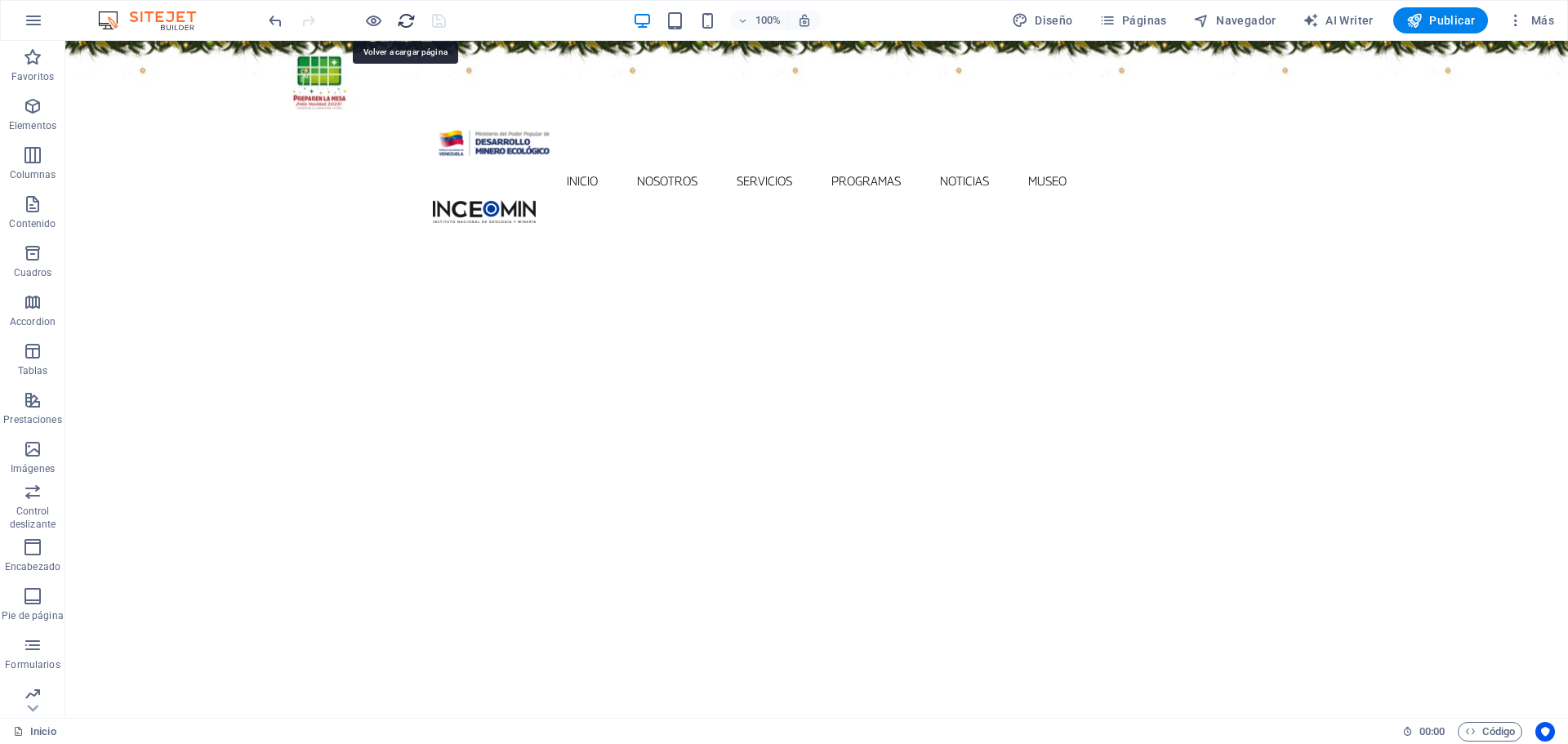
click at [399, 24] on icon "reload" at bounding box center [406, 21] width 19 height 19
click at [404, 23] on icon "reload" at bounding box center [406, 21] width 19 height 19
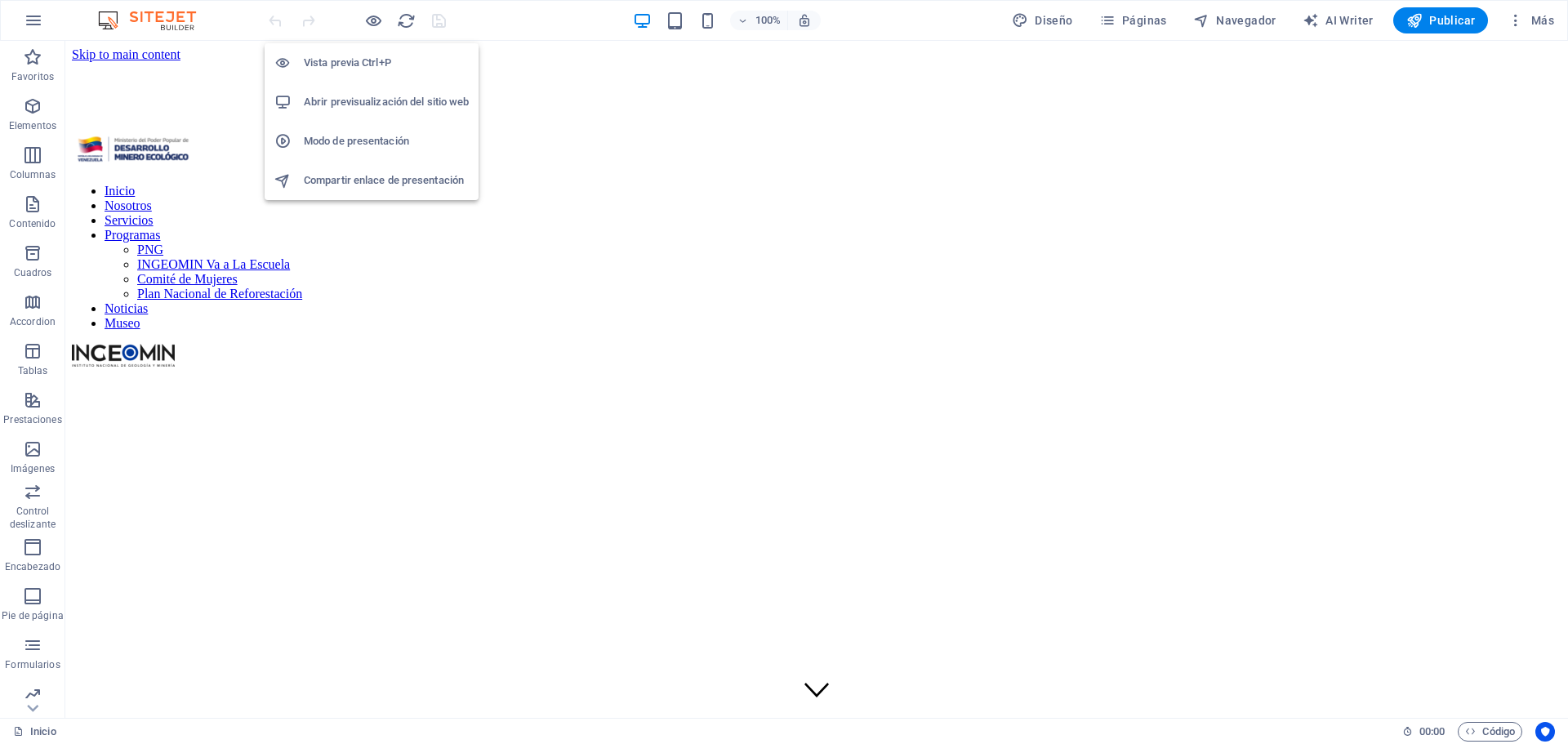
click at [366, 55] on h6 "Vista previa Ctrl+P" at bounding box center [386, 63] width 165 height 20
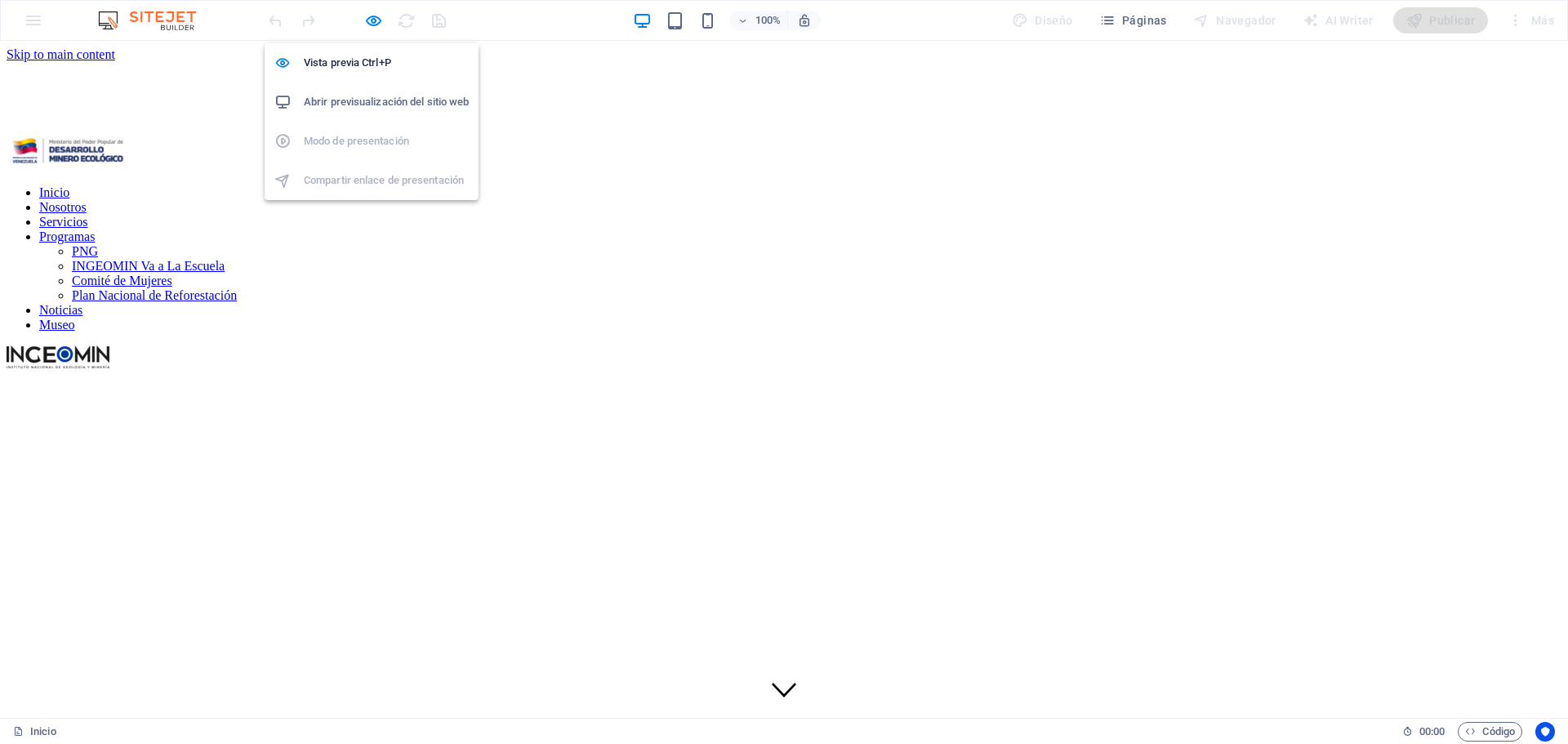
click at [390, 101] on h6 "Abrir previsualización del sitio web" at bounding box center [386, 102] width 165 height 20
click at [370, 19] on icon "button" at bounding box center [374, 21] width 19 height 19
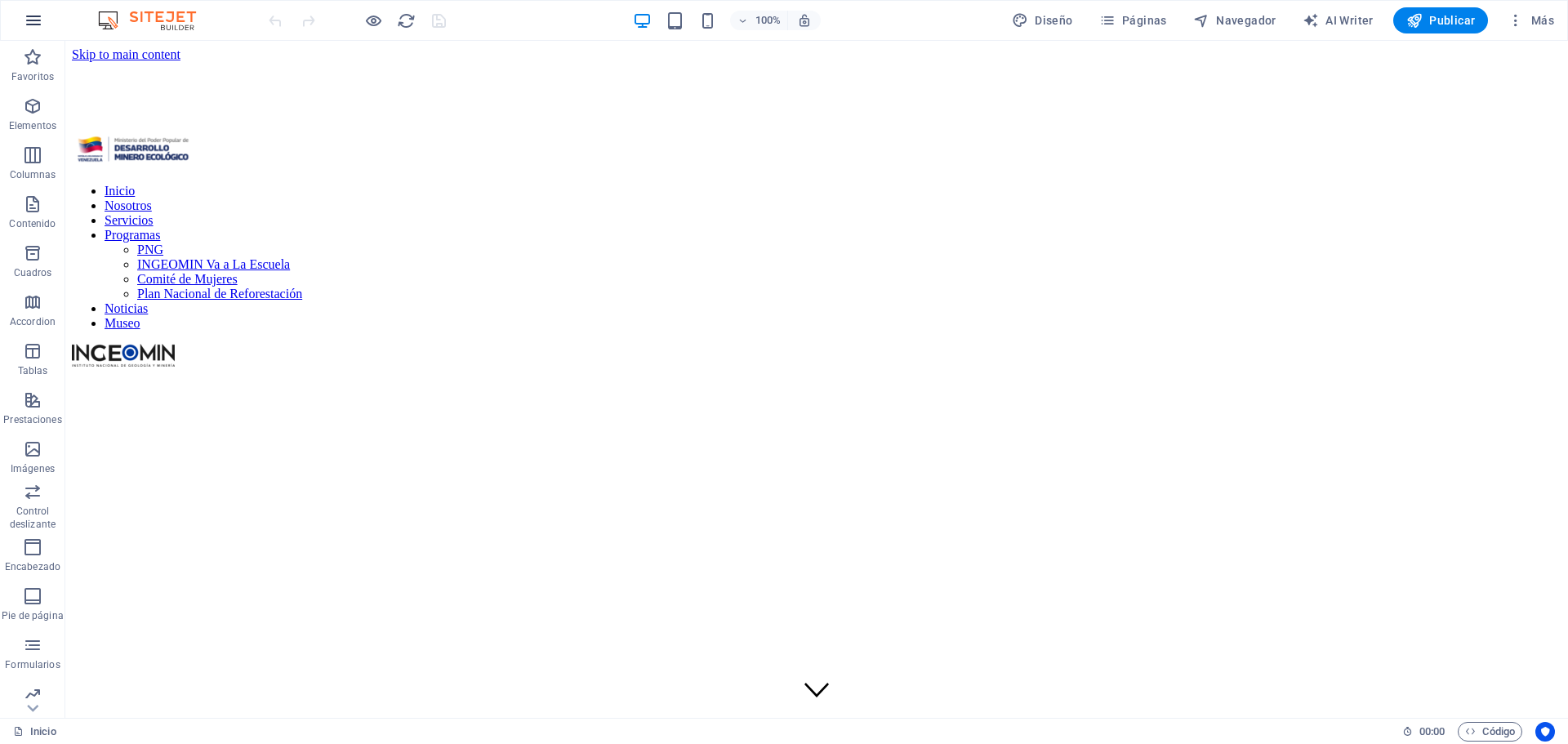
click at [33, 20] on icon "button" at bounding box center [33, 20] width 20 height 20
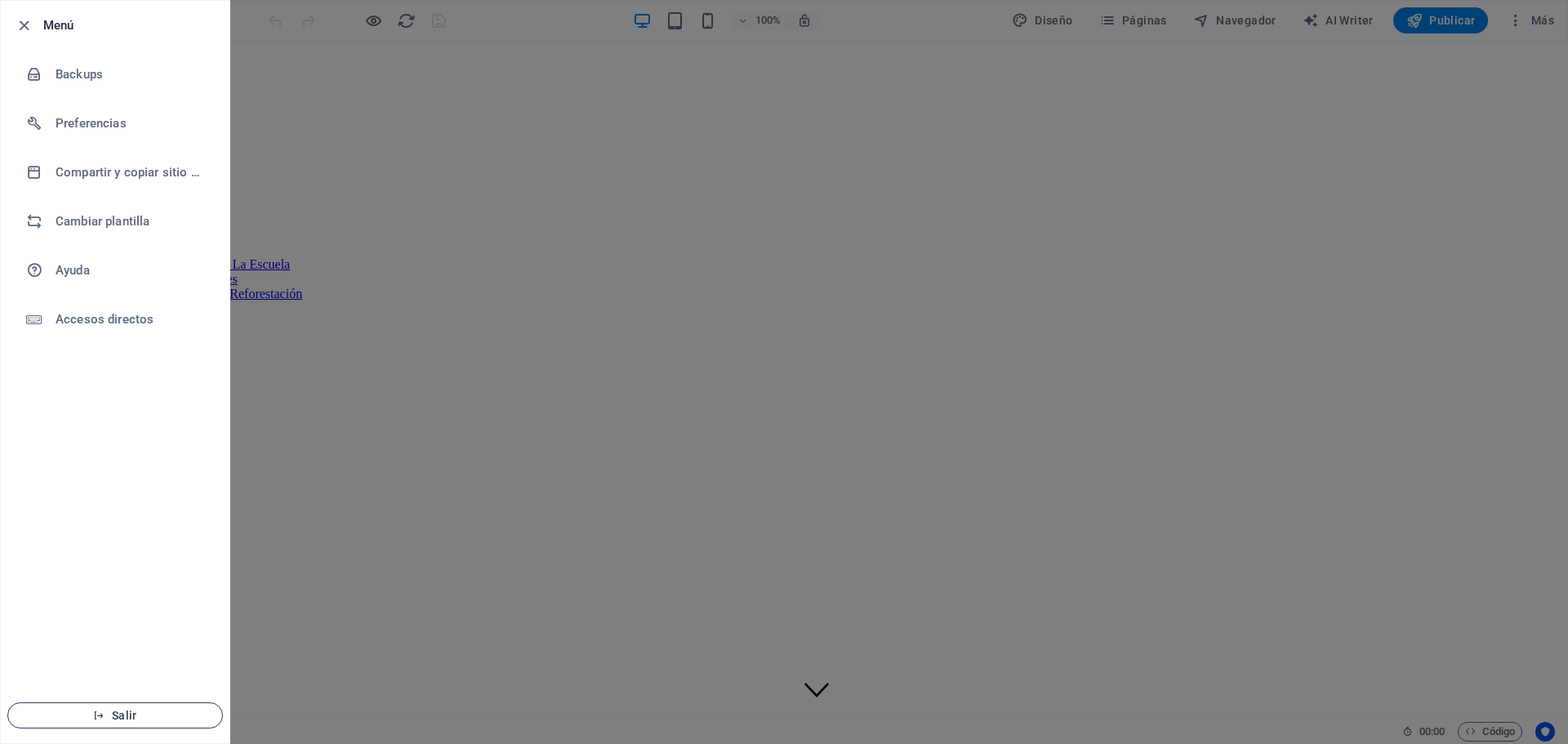
click at [111, 721] on button "Salir" at bounding box center [115, 715] width 216 height 26
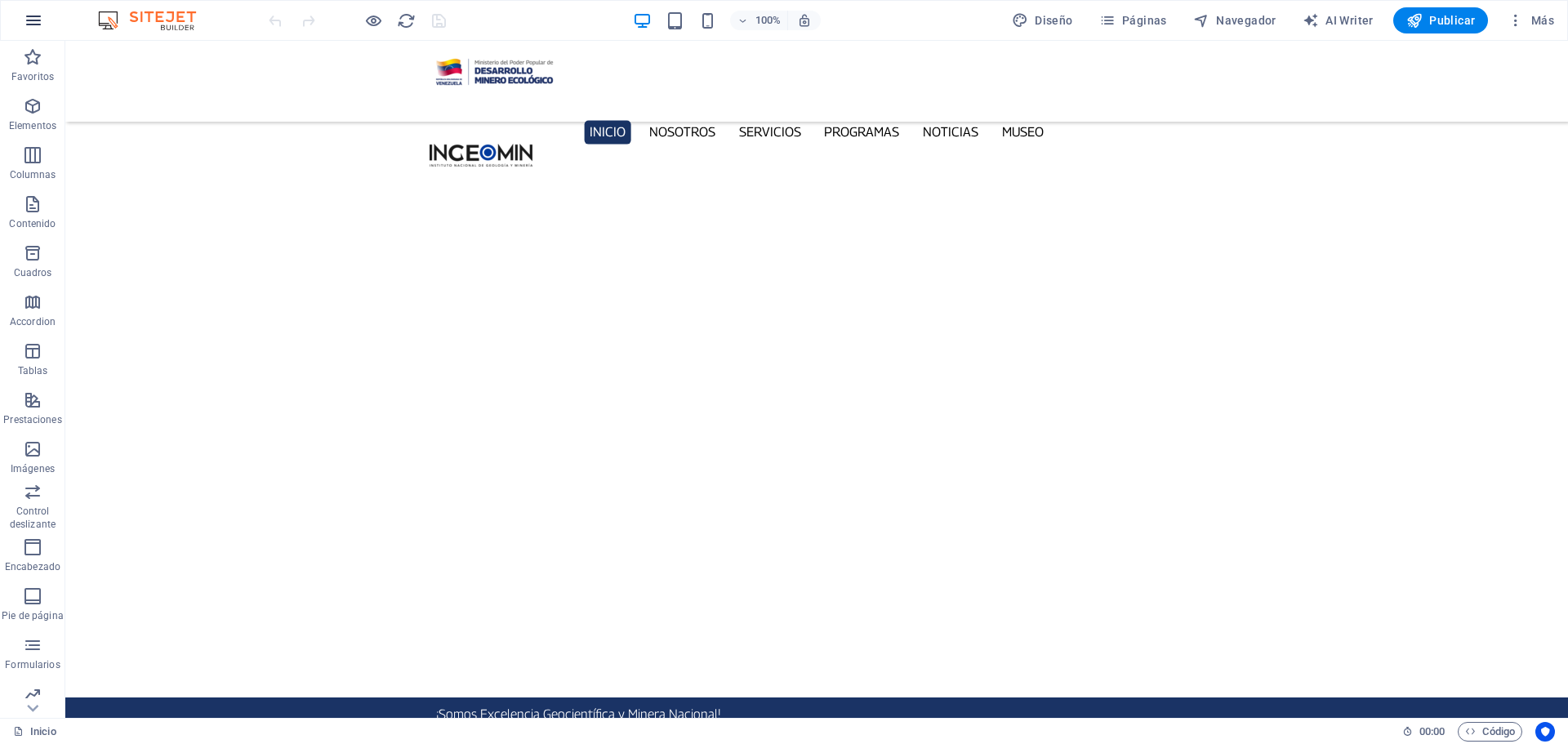
click at [27, 10] on icon "button" at bounding box center [33, 20] width 20 height 20
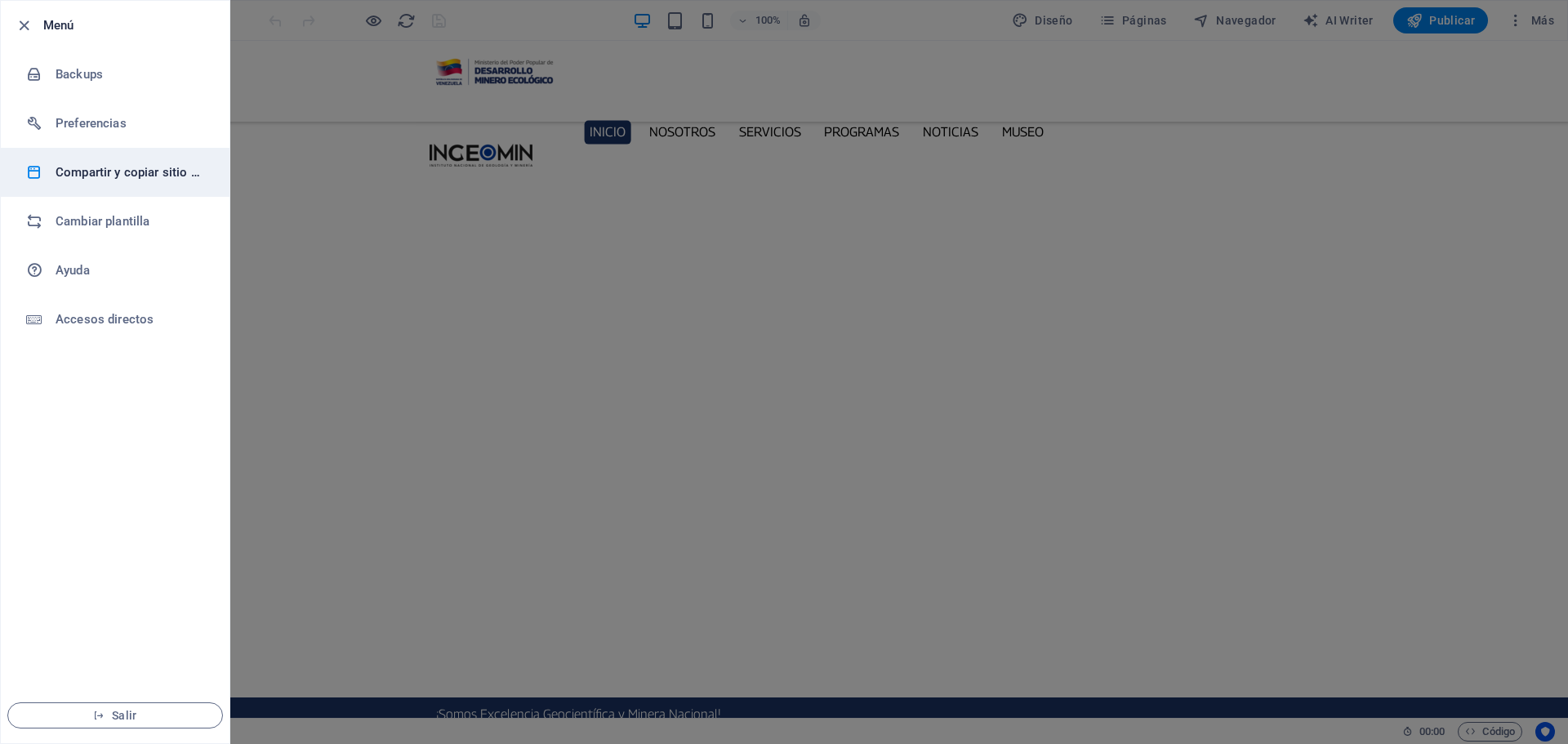
click at [153, 182] on li "Compartir y copiar sitio web" at bounding box center [115, 172] width 229 height 49
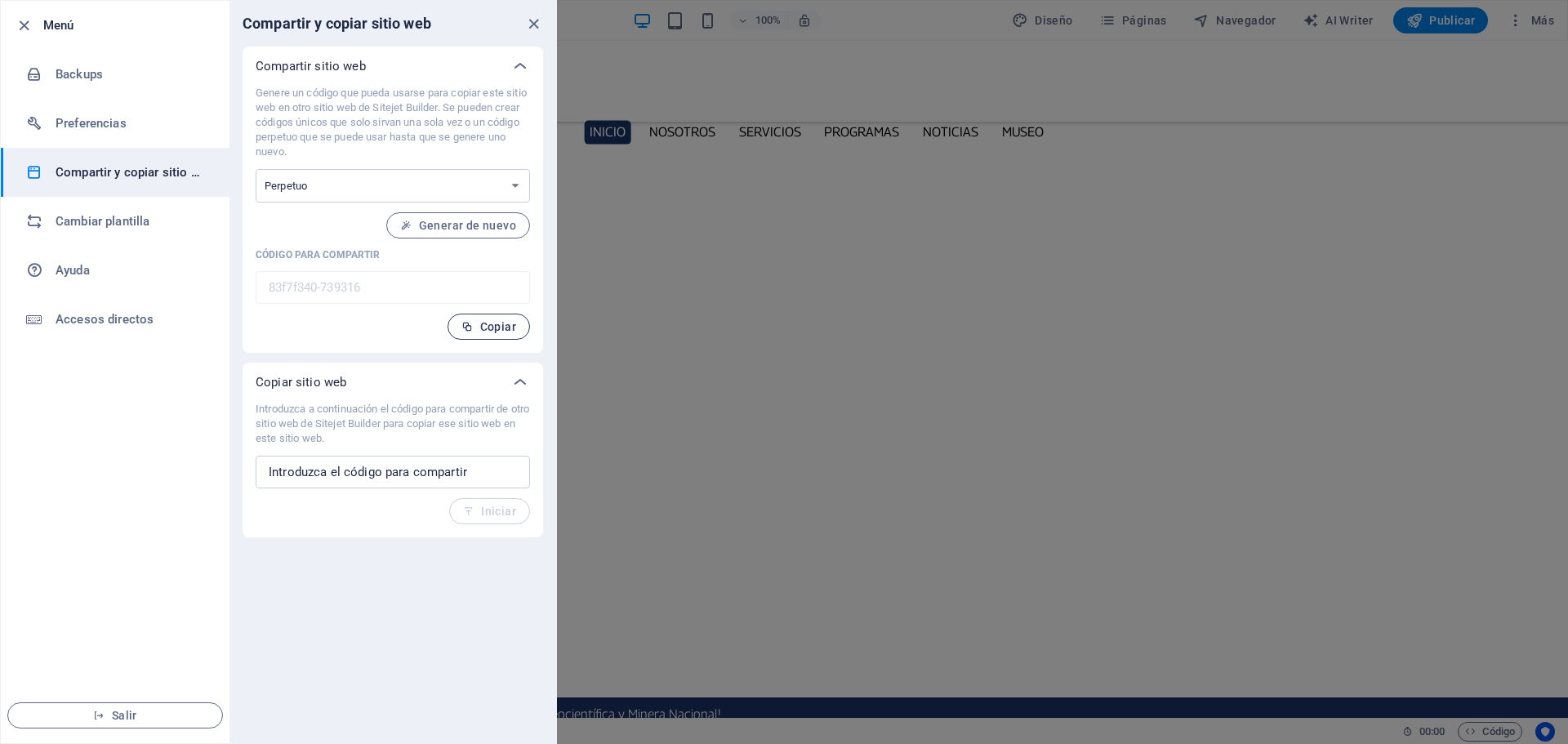
click at [502, 330] on span "Copiar" at bounding box center [489, 326] width 55 height 13
click at [532, 28] on icon "close" at bounding box center [534, 24] width 19 height 19
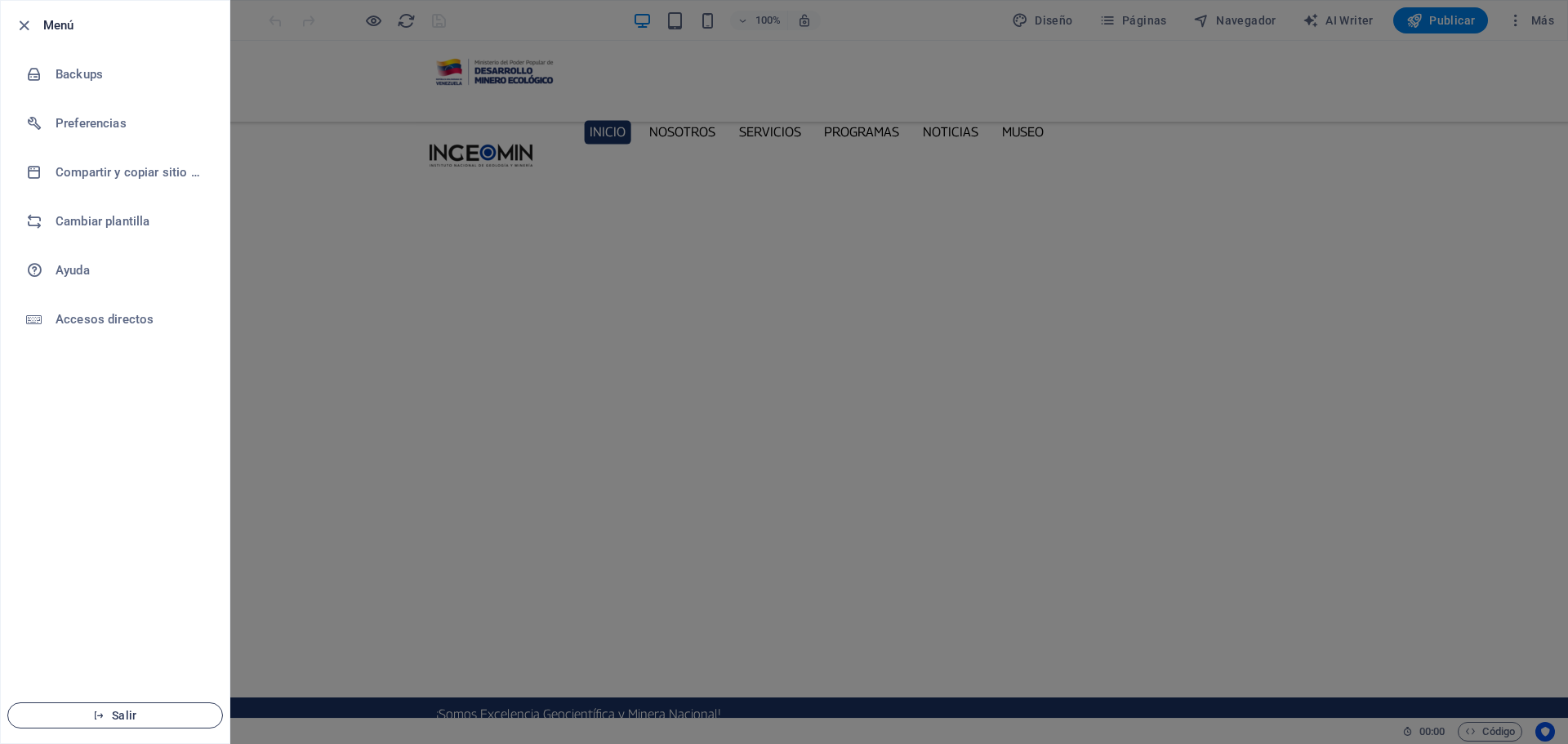
click at [117, 712] on span "Salir" at bounding box center [115, 714] width 188 height 13
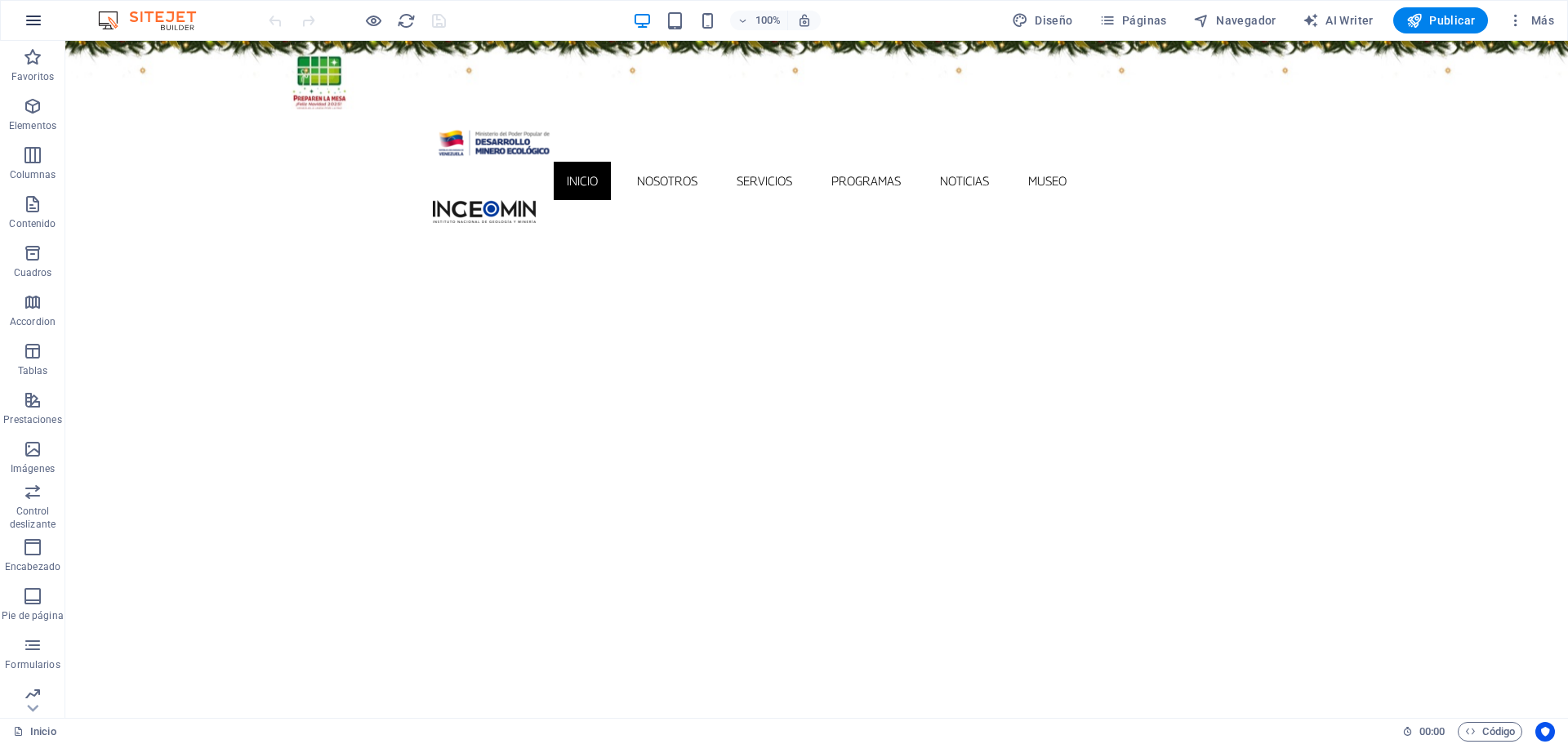
click at [30, 17] on icon "button" at bounding box center [33, 20] width 20 height 20
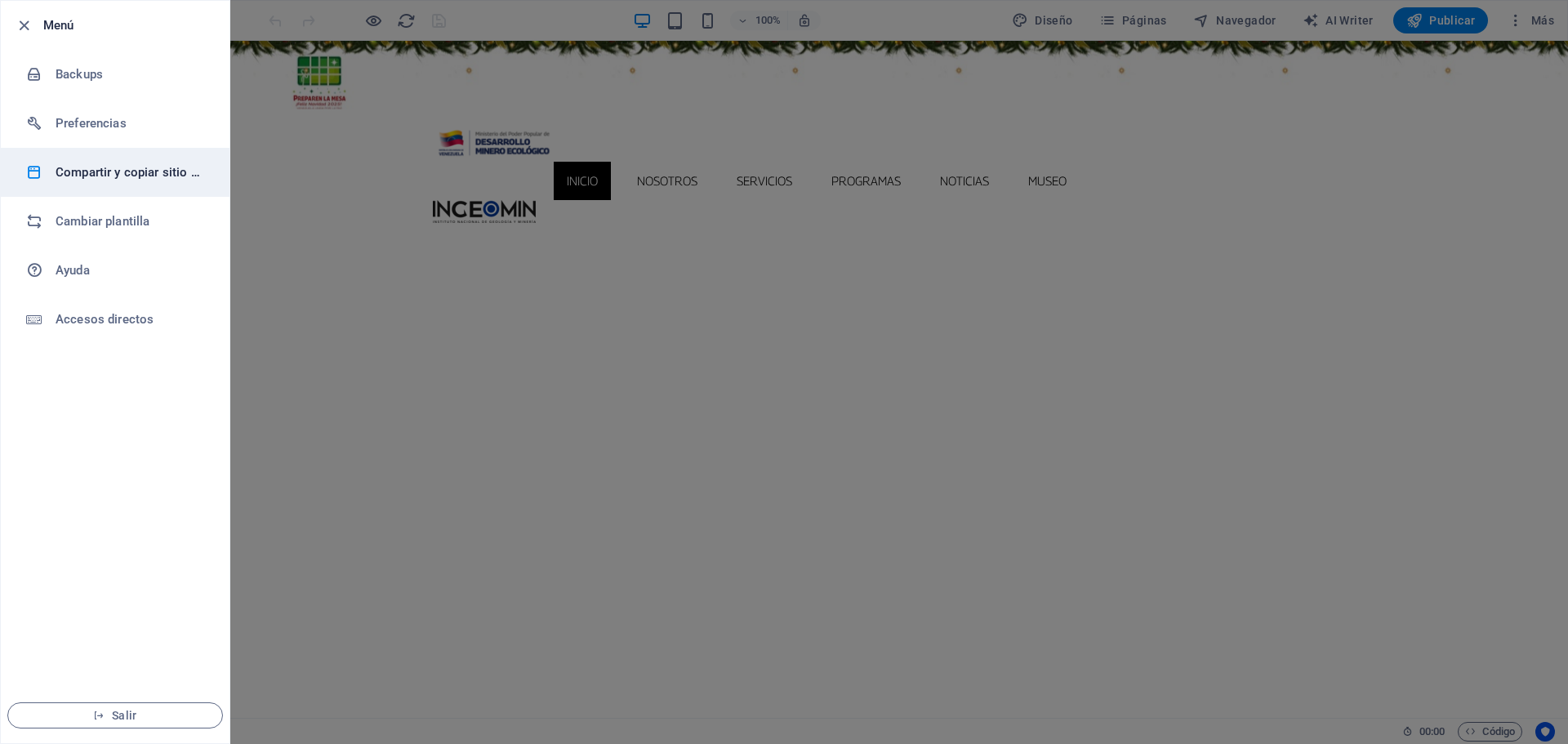
click at [110, 171] on h6 "Compartir y copiar sitio web" at bounding box center [131, 172] width 151 height 20
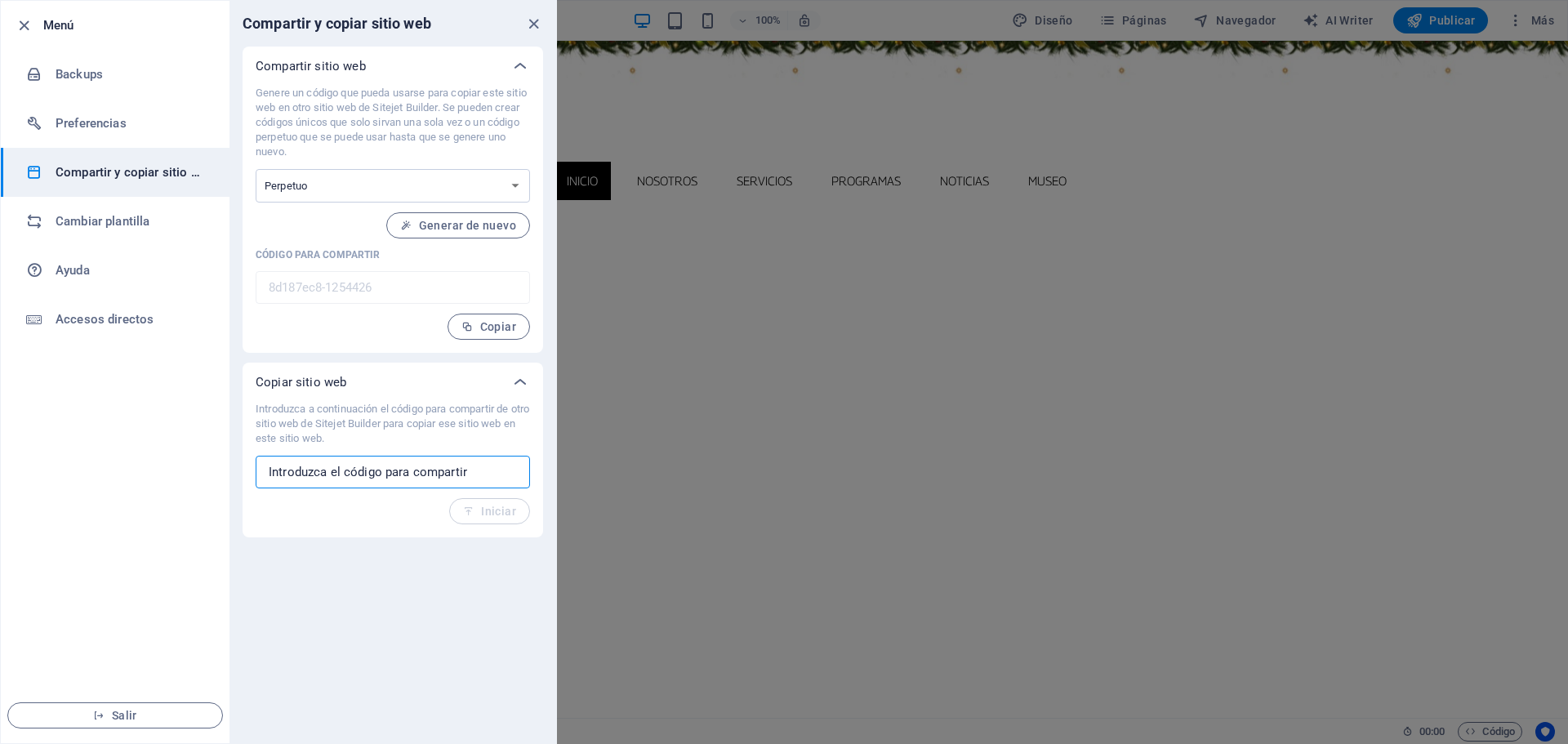
click at [421, 473] on input "text" at bounding box center [393, 472] width 275 height 33
paste input "83f7f340-739316"
type input "83f7f340-739316"
click at [487, 515] on span "Iniciar" at bounding box center [489, 510] width 53 height 13
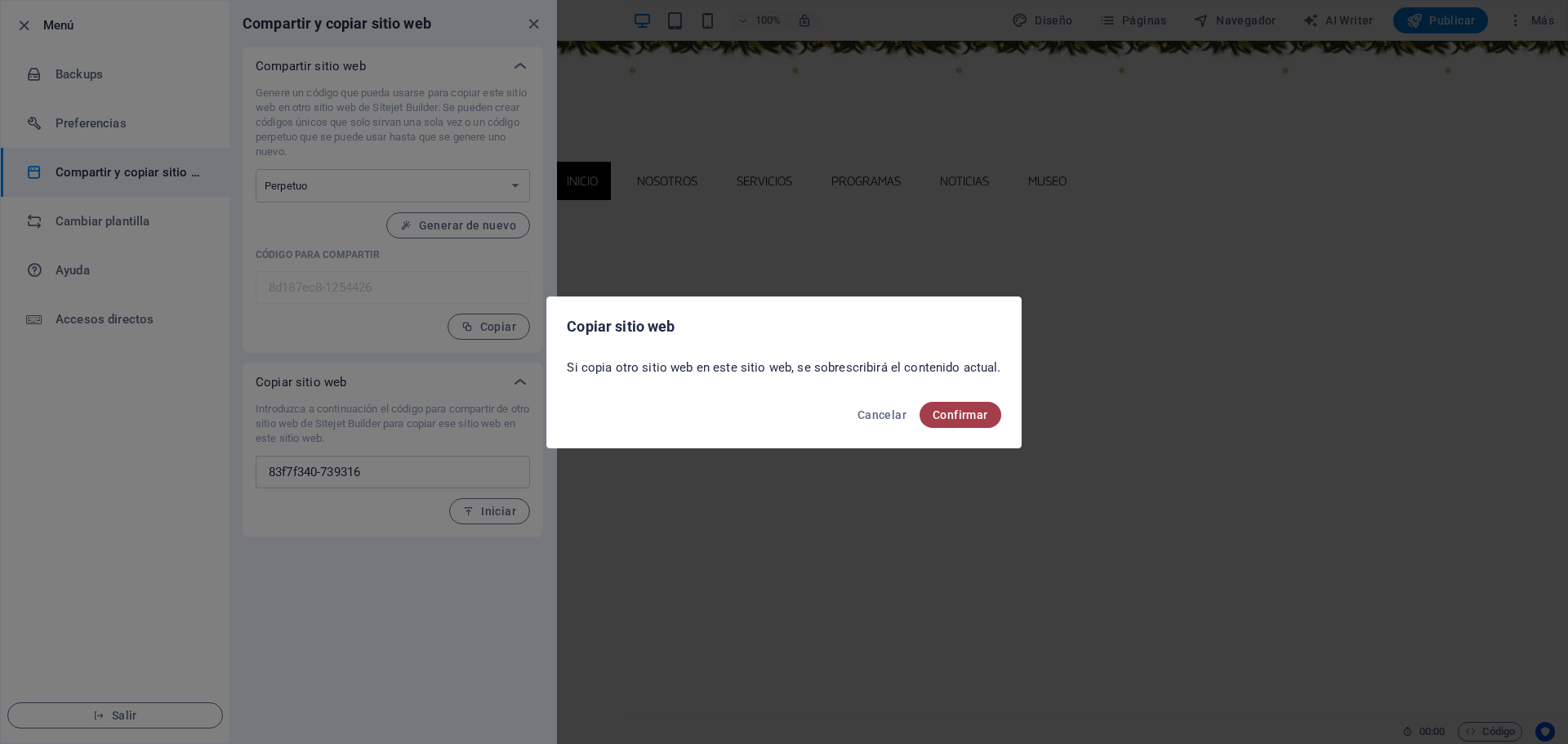
click at [962, 407] on button "Confirmar" at bounding box center [960, 415] width 82 height 26
click at [953, 414] on span "Confirmar" at bounding box center [960, 415] width 56 height 13
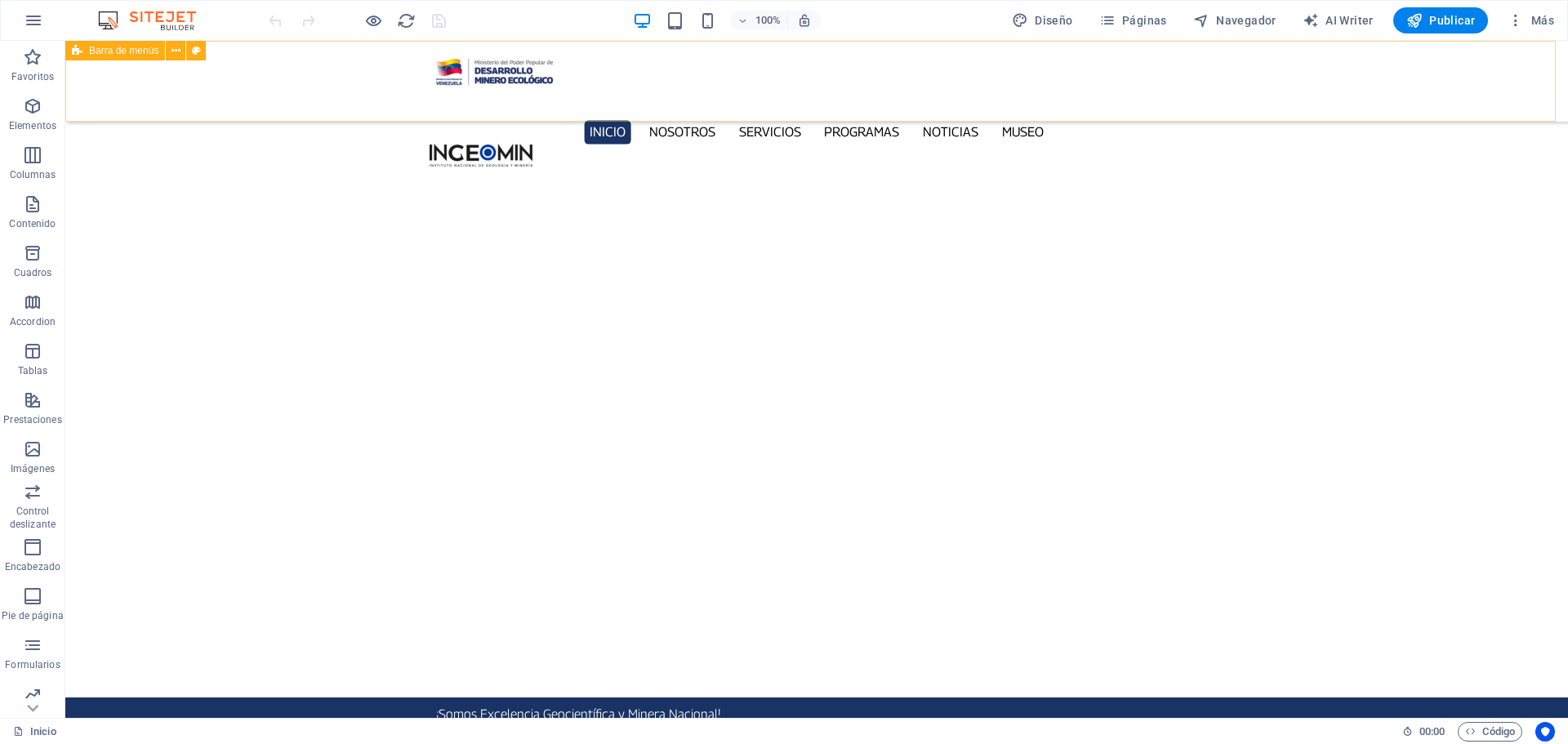
click at [324, 73] on div "Inicio Nosotros Servicios Programas PNG INGEOMIN Va a La Escuela Comité de Muje…" at bounding box center [817, 81] width 1503 height 81
select select "%"
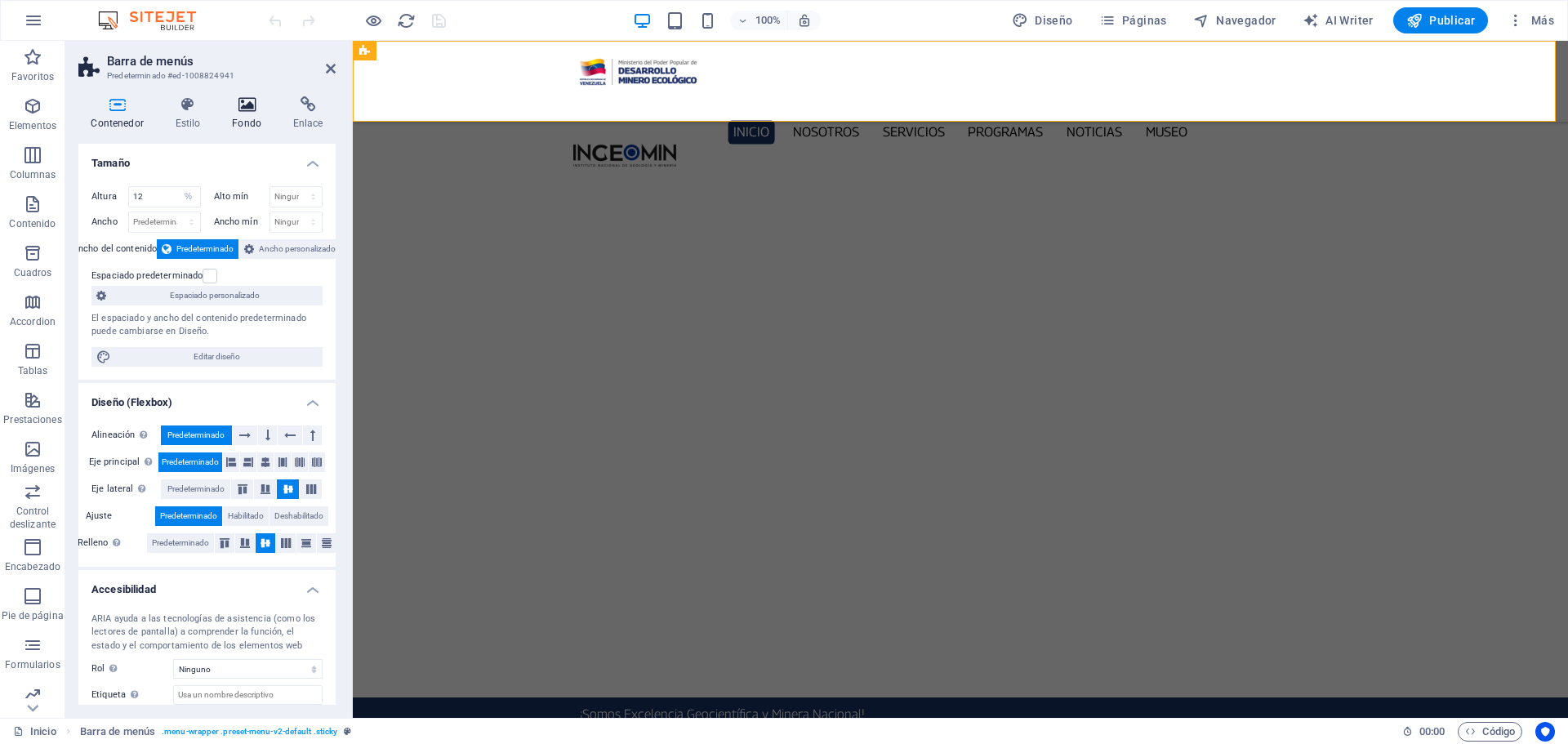
click at [253, 109] on icon at bounding box center [247, 104] width 55 height 17
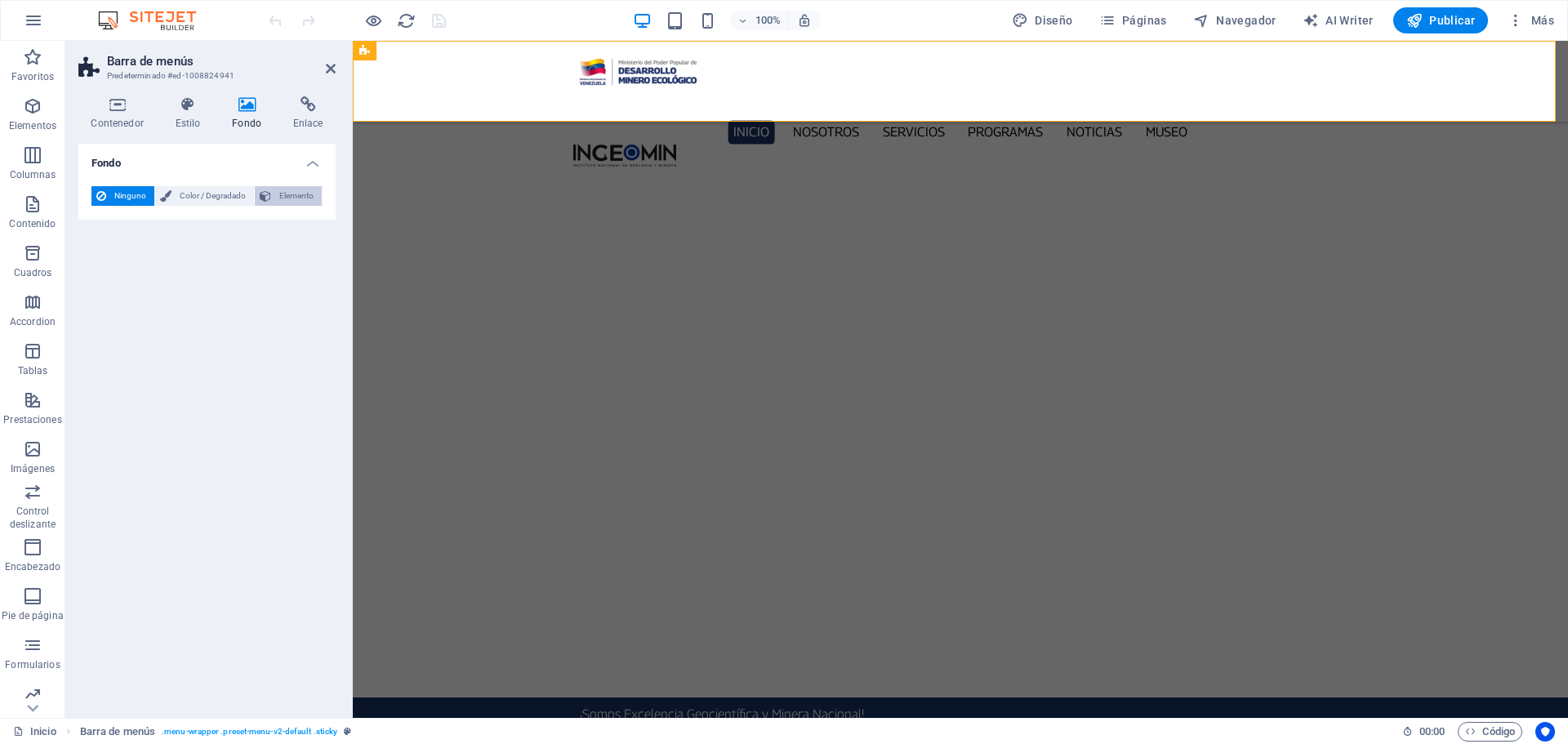
click at [294, 199] on span "Elemento" at bounding box center [296, 196] width 41 height 20
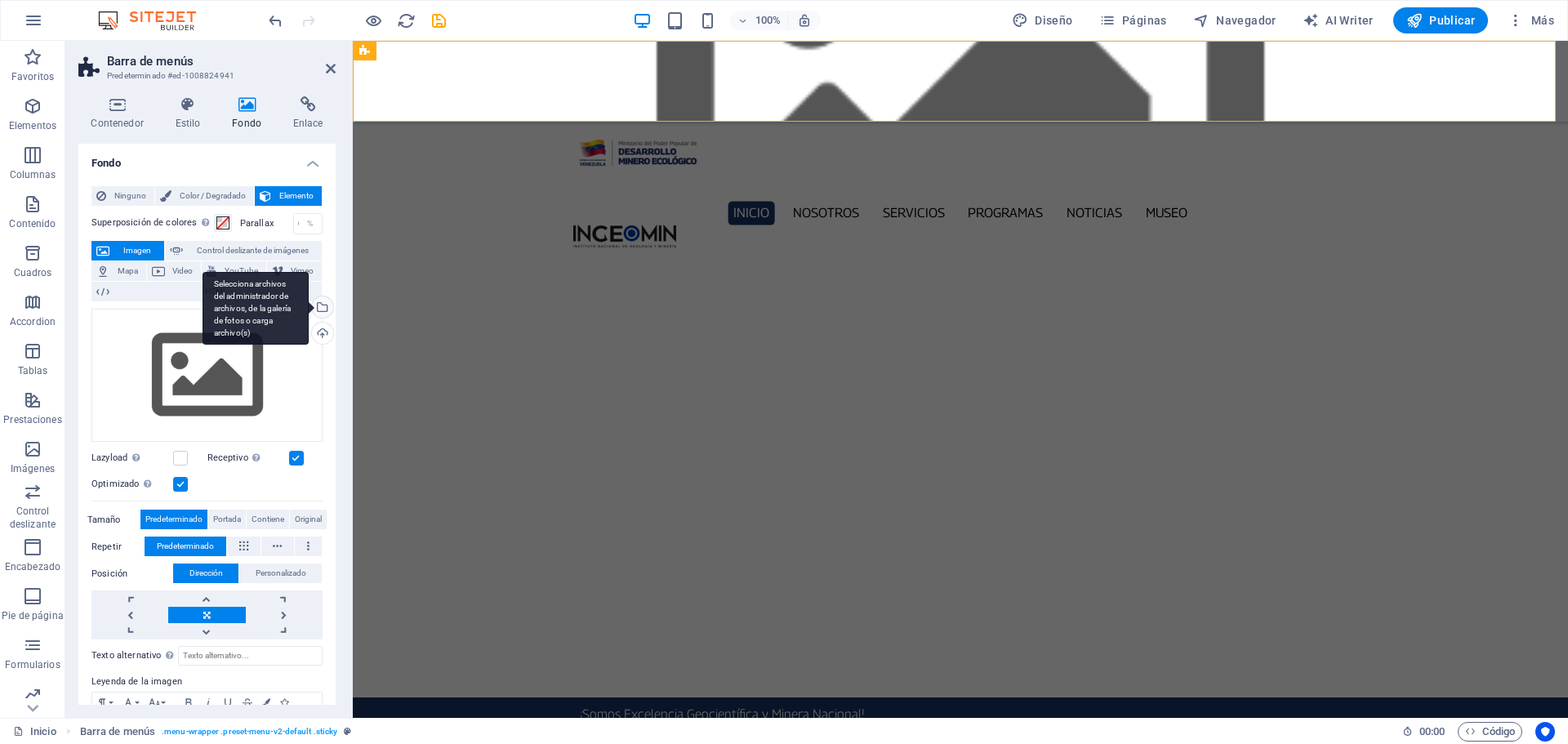
click at [321, 315] on div "Selecciona archivos del administrador de archivos, de la galería de fotos o car…" at bounding box center [321, 309] width 24 height 24
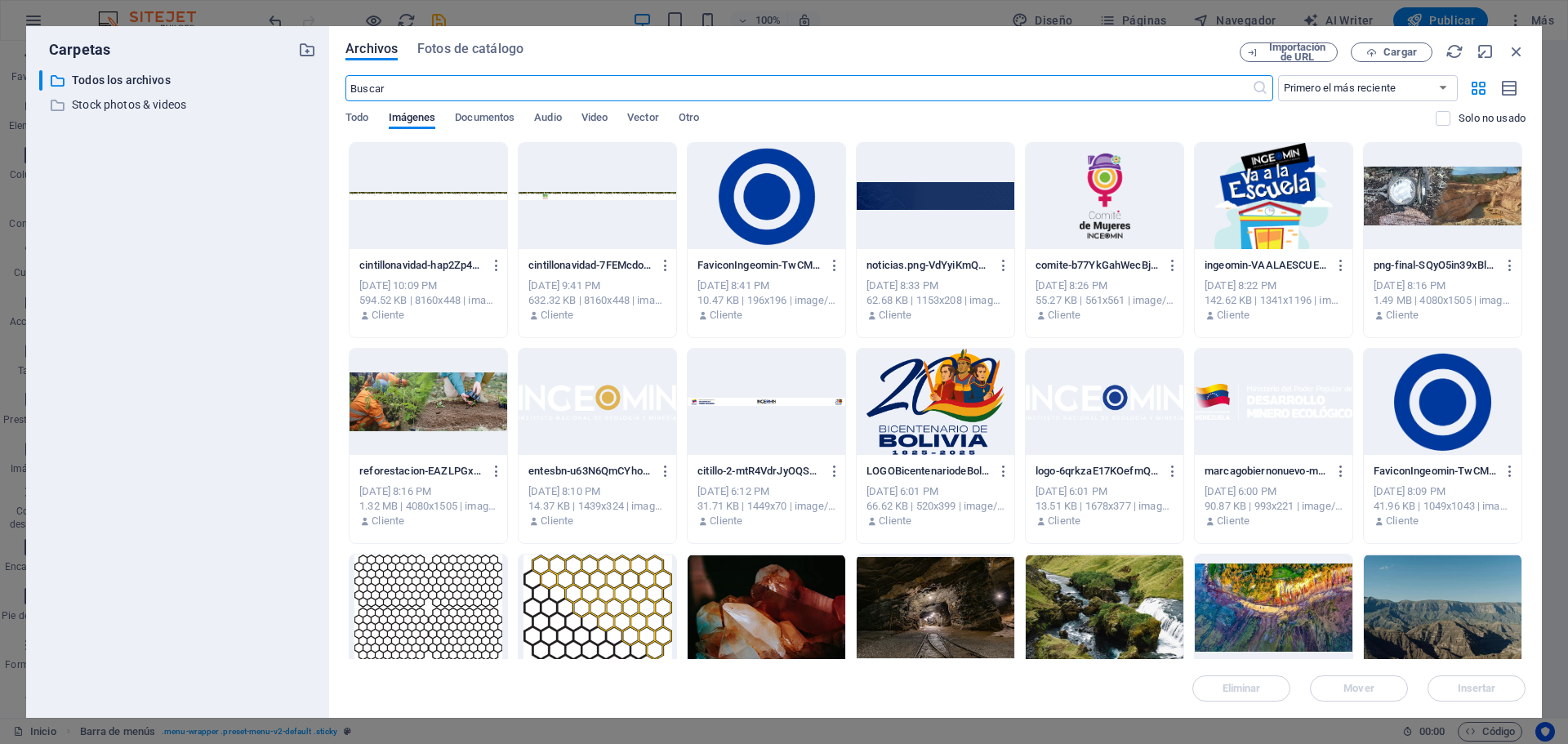
click at [574, 181] on div at bounding box center [597, 196] width 157 height 106
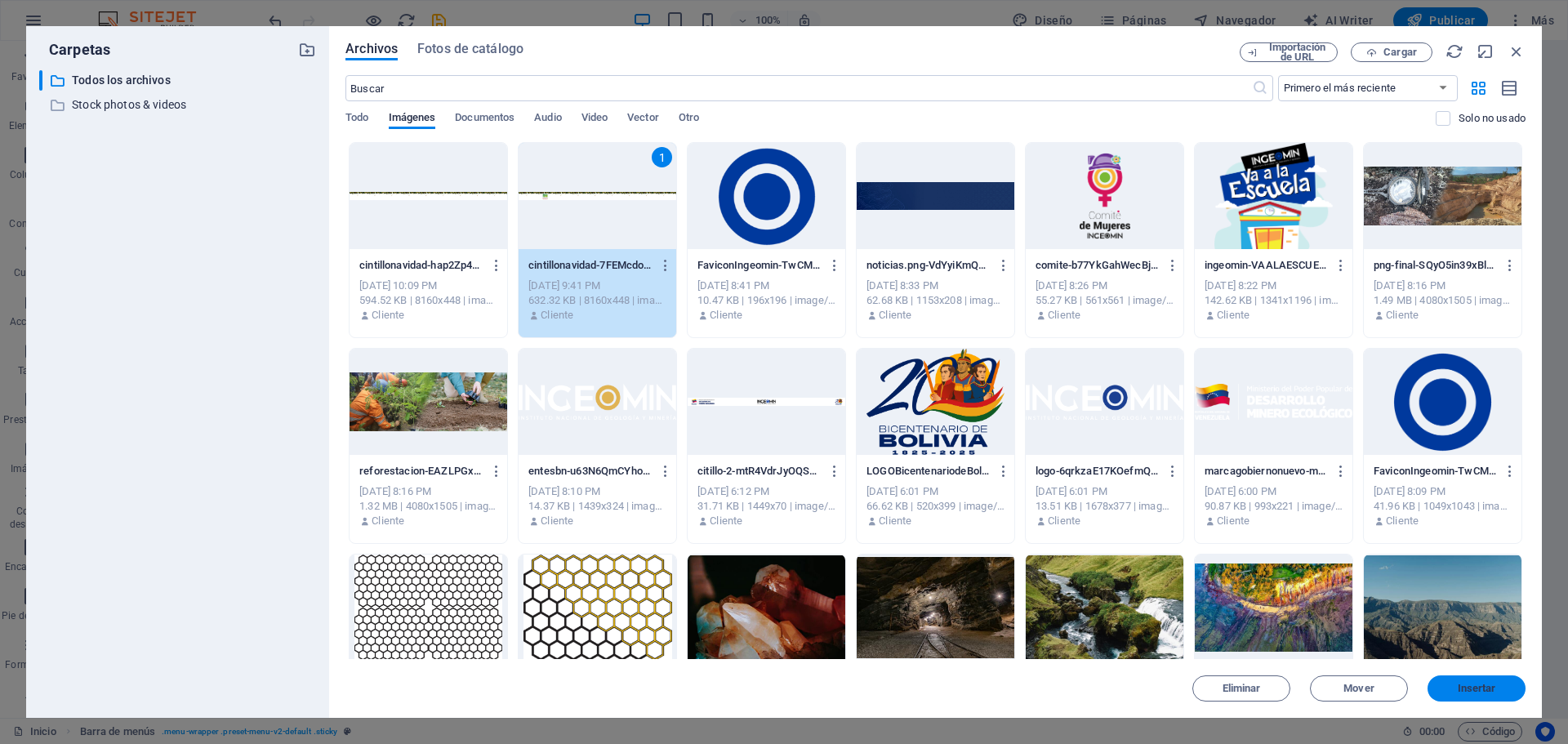
drag, startPoint x: 1483, startPoint y: 686, endPoint x: 1190, endPoint y: 535, distance: 329.6
click at [1483, 686] on span "Insertar" at bounding box center [1477, 688] width 38 height 10
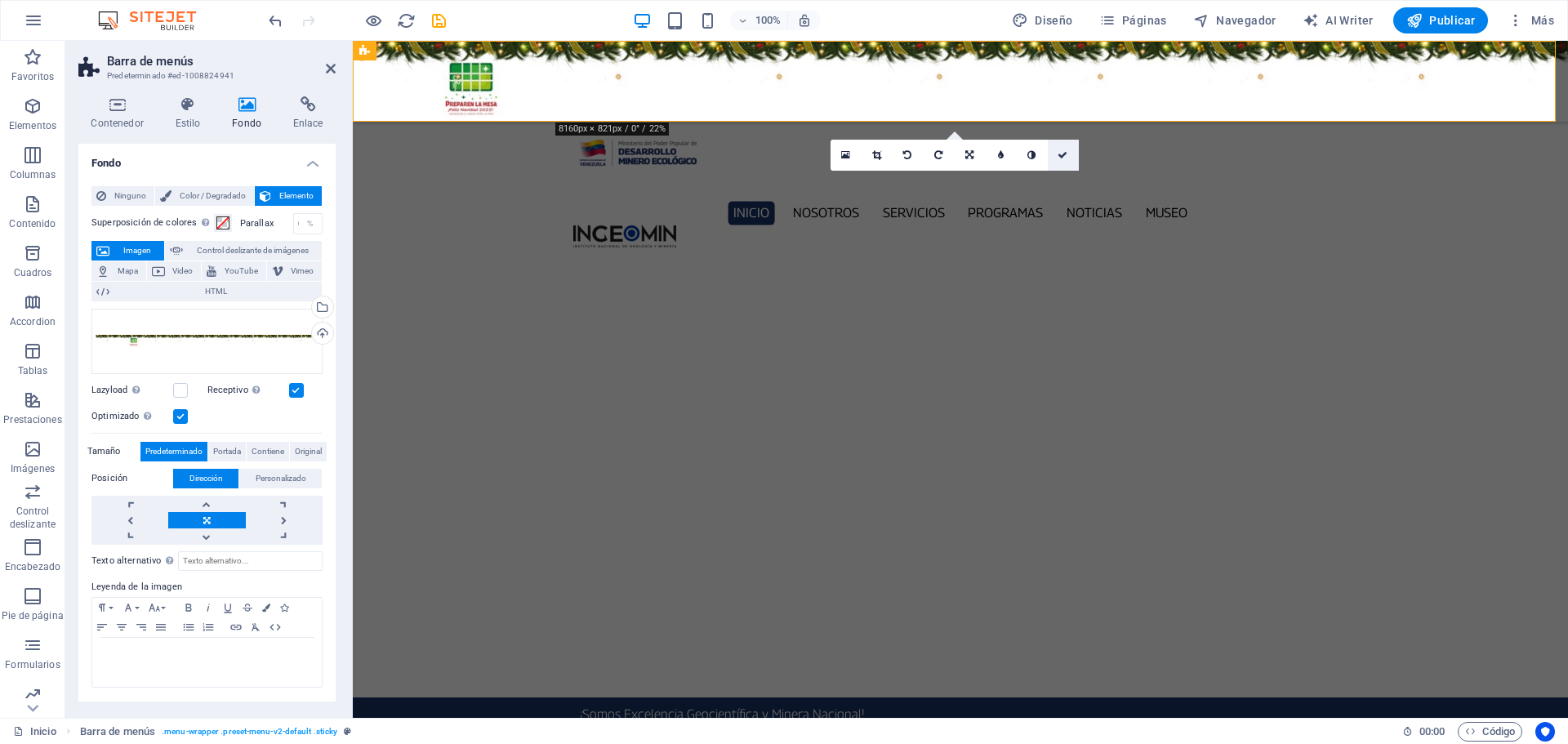
click at [1062, 154] on icon at bounding box center [1062, 155] width 10 height 10
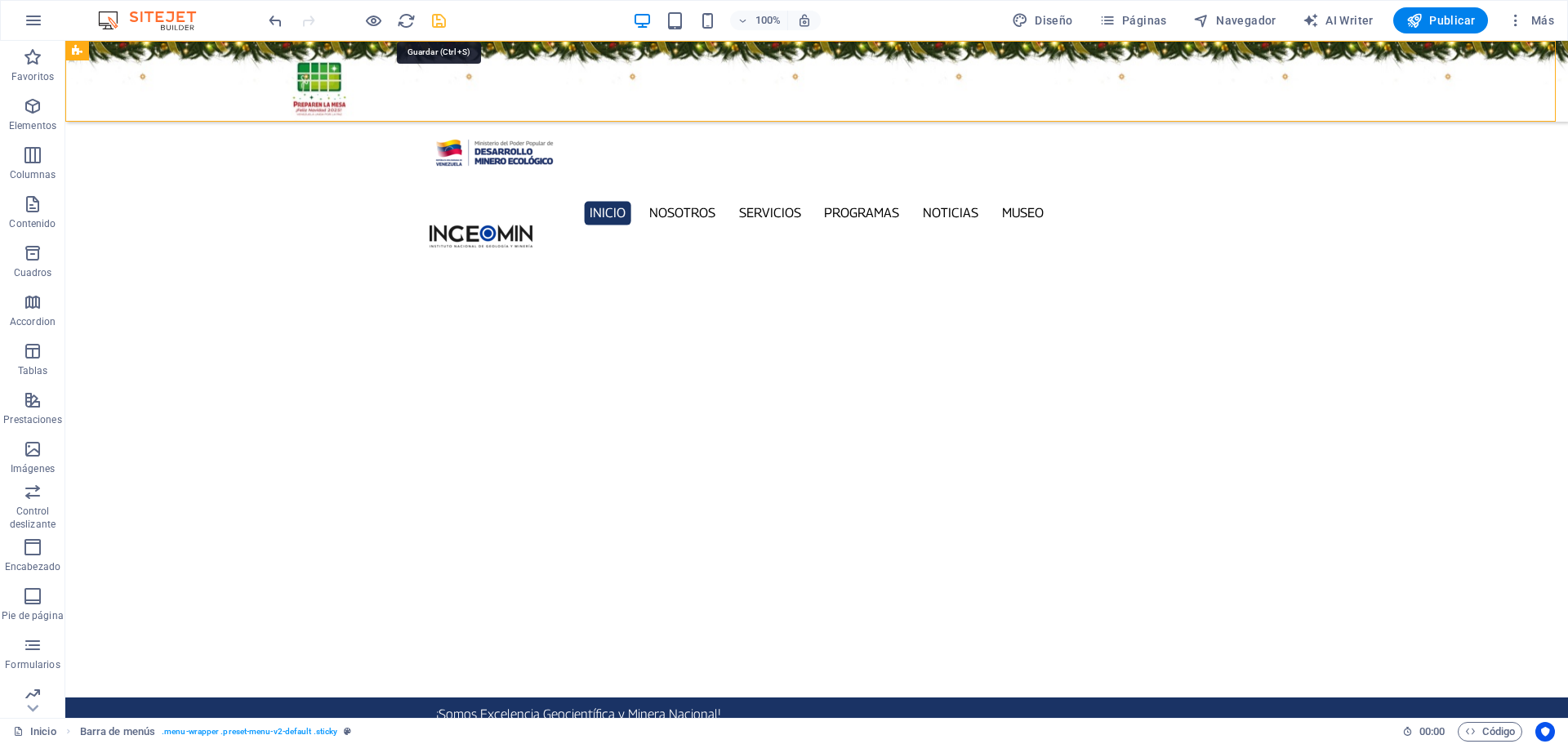
click at [442, 26] on icon "save" at bounding box center [439, 21] width 19 height 19
checkbox input "false"
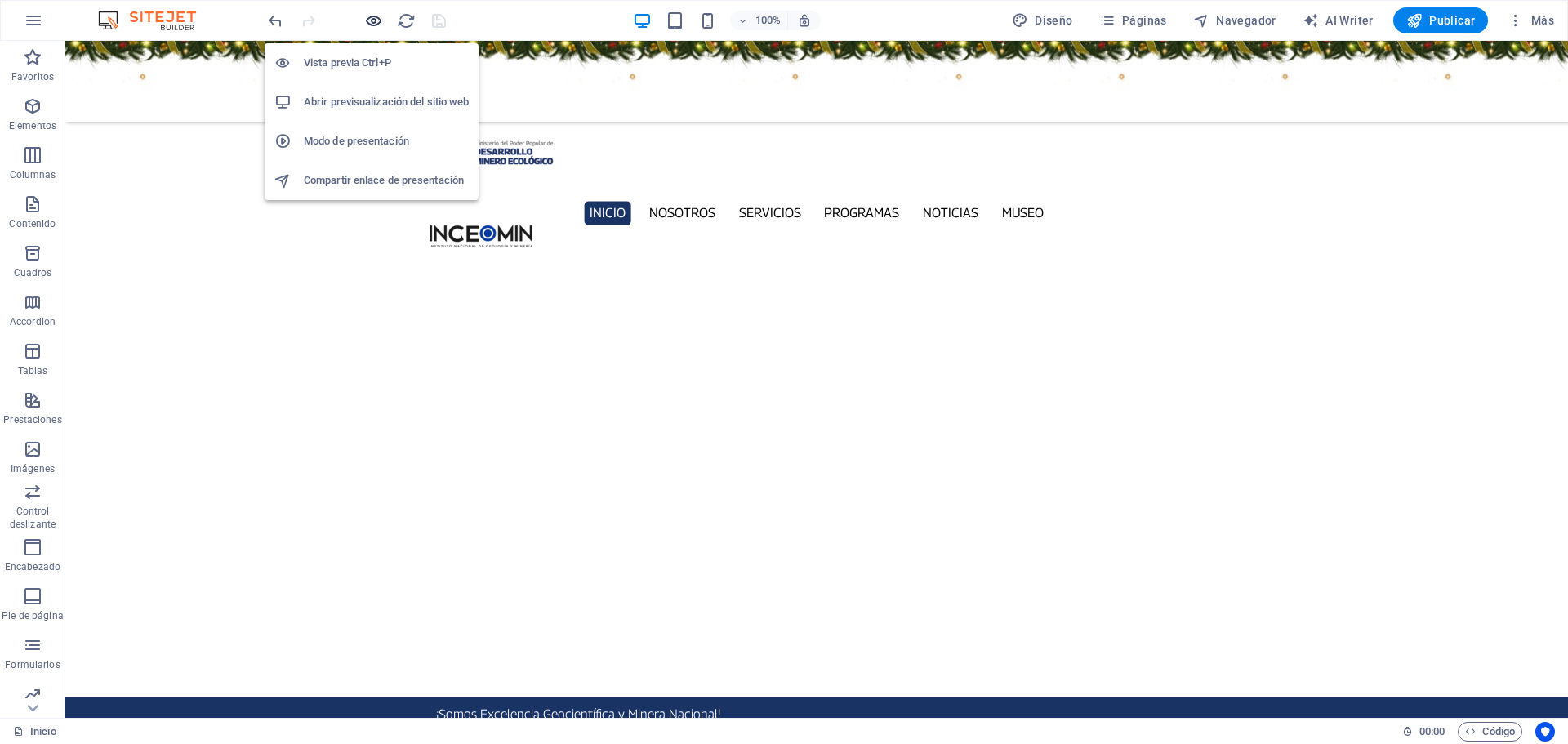
click at [370, 26] on icon "button" at bounding box center [374, 21] width 19 height 19
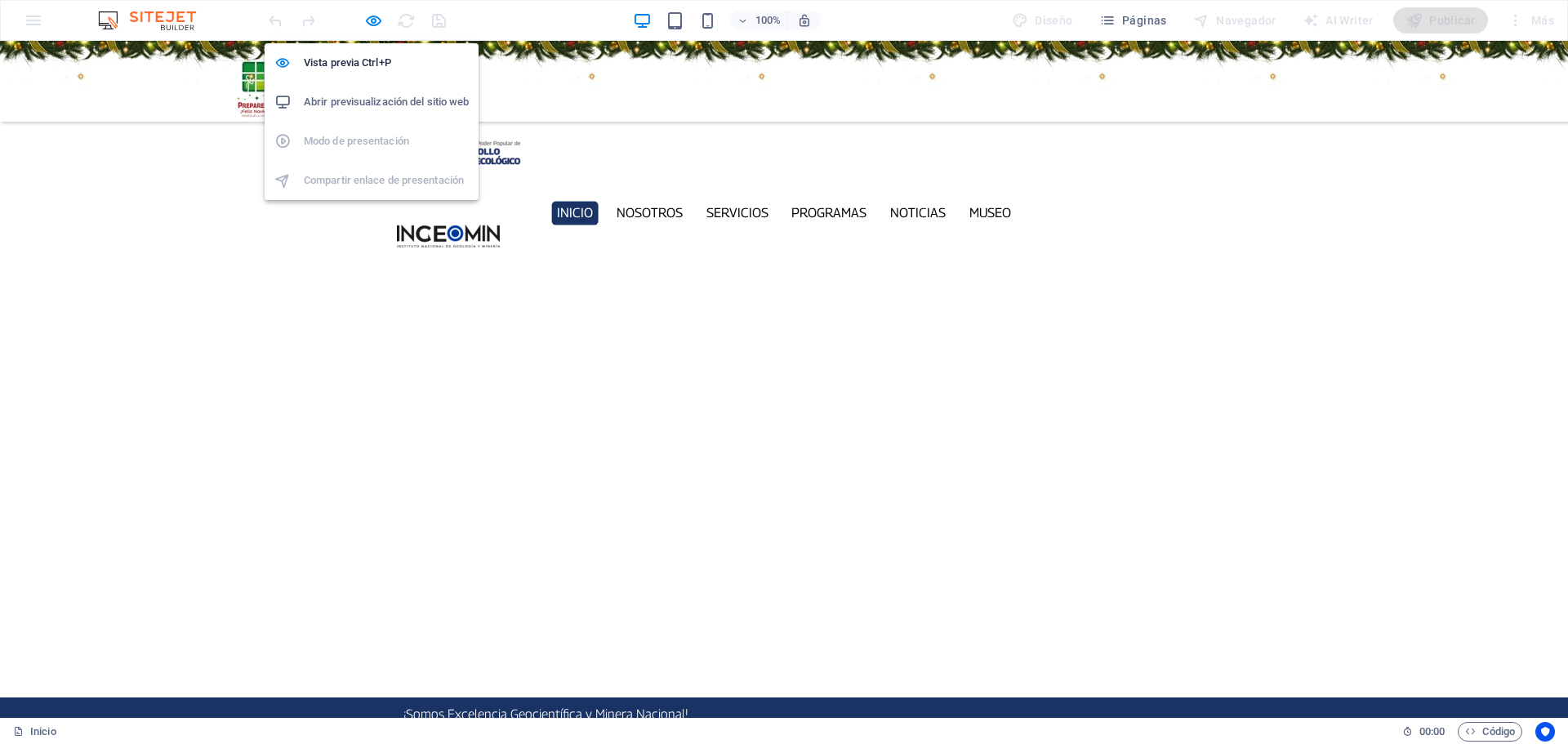
click at [369, 94] on h6 "Abrir previsualización del sitio web" at bounding box center [386, 102] width 165 height 20
click at [370, 18] on icon "button" at bounding box center [374, 21] width 19 height 19
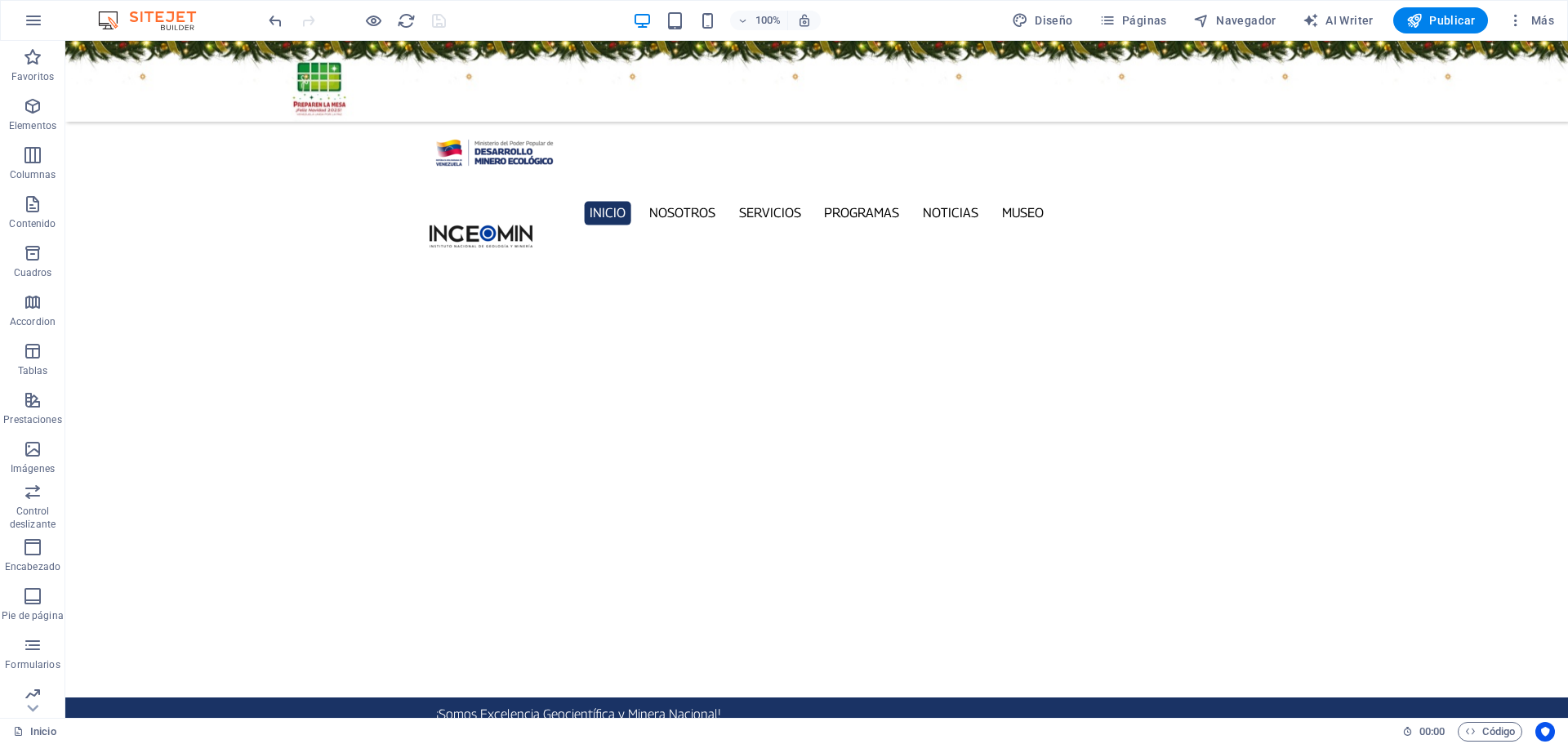
click at [234, 112] on figure at bounding box center [817, 81] width 1503 height 81
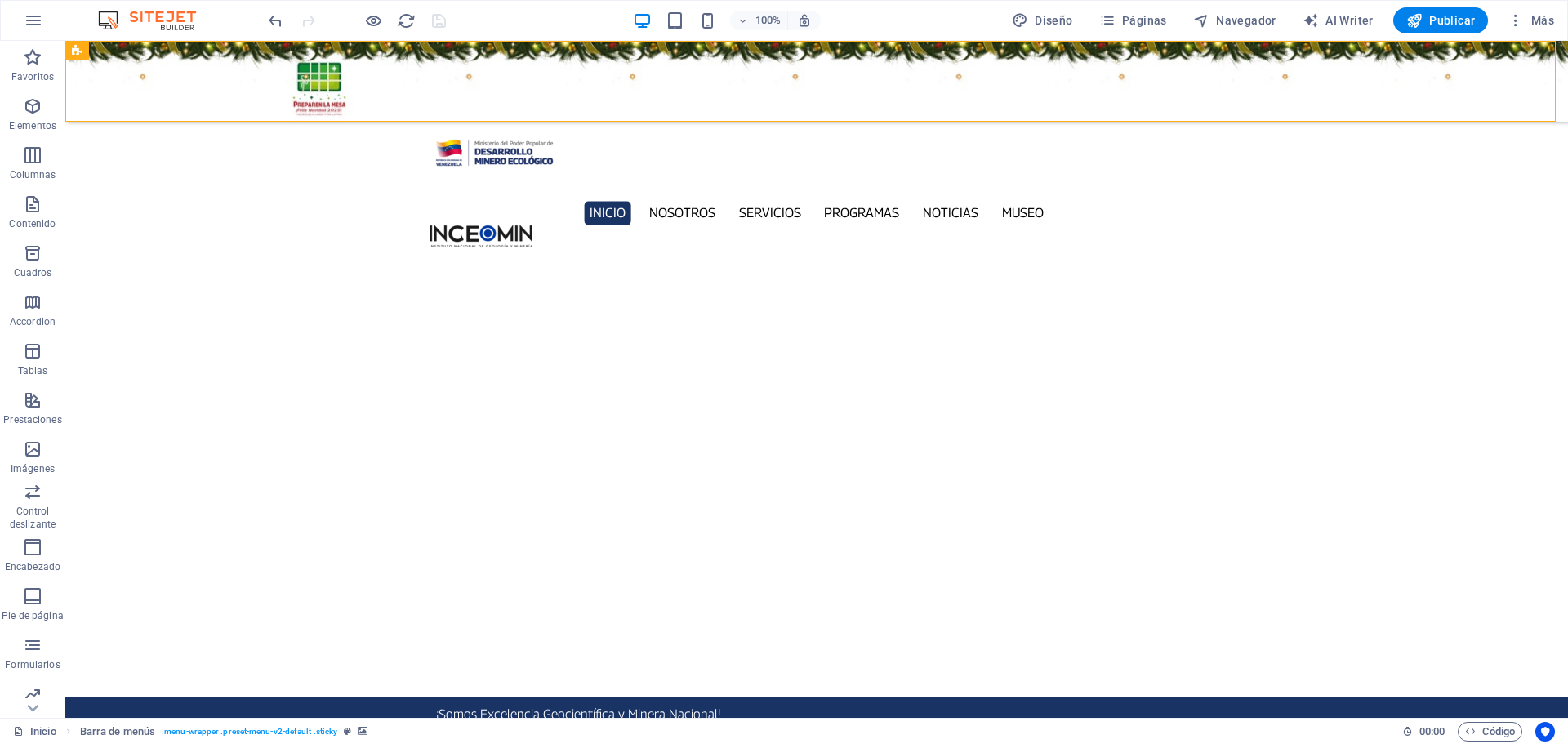
click at [234, 112] on figure at bounding box center [817, 81] width 1503 height 81
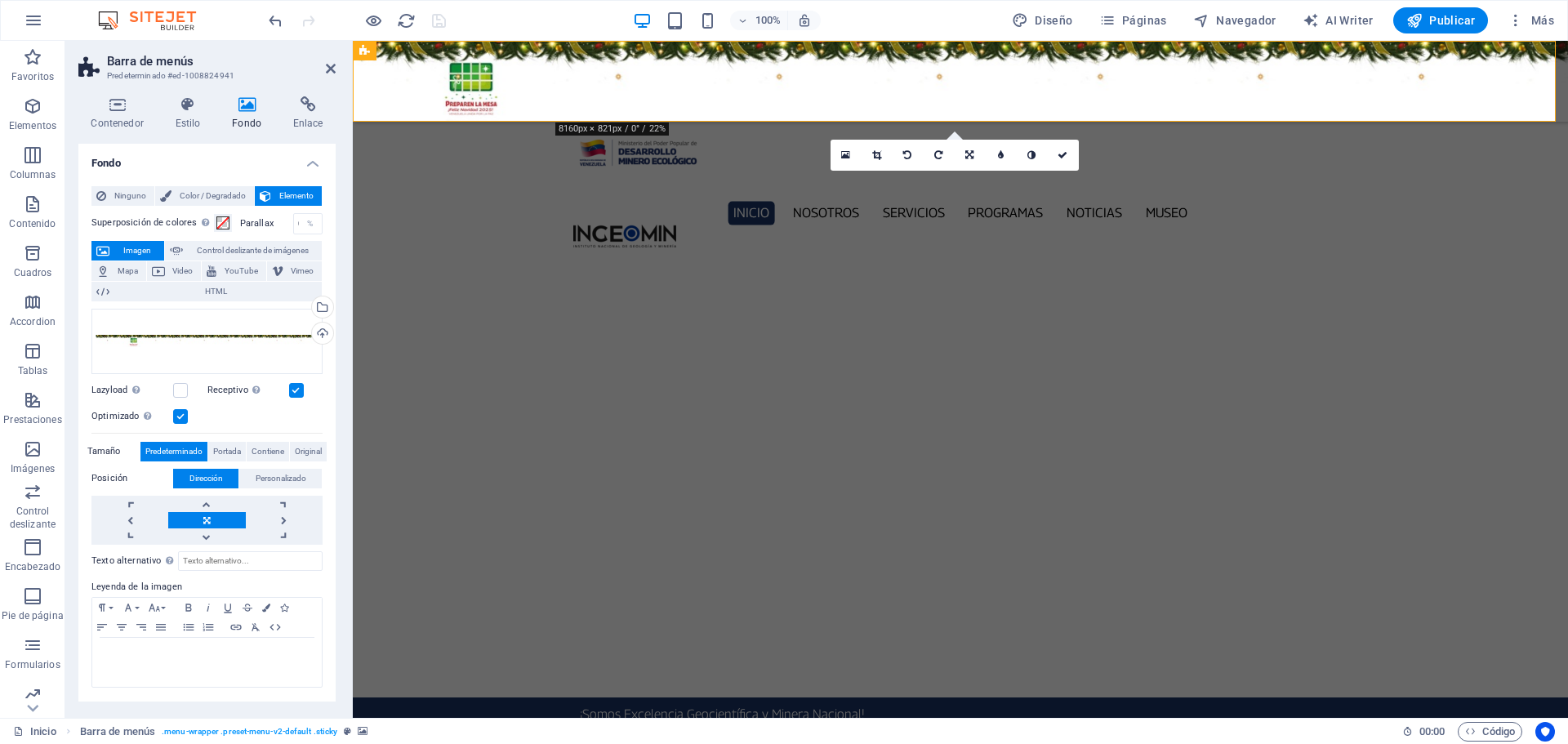
click at [400, 89] on figure at bounding box center [960, 81] width 1215 height 81
click at [1062, 156] on icon at bounding box center [1062, 155] width 10 height 10
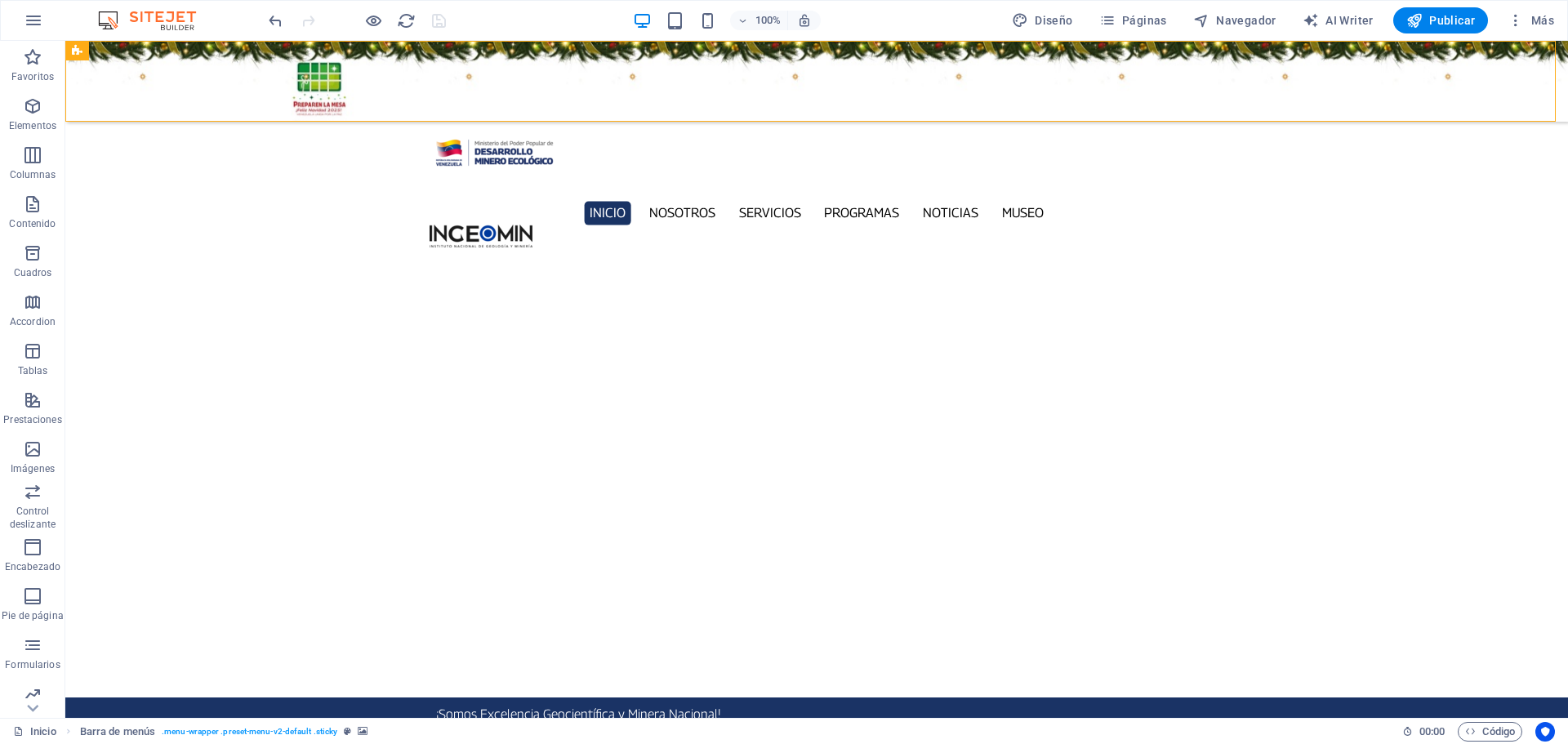
click at [235, 106] on figure at bounding box center [817, 81] width 1503 height 81
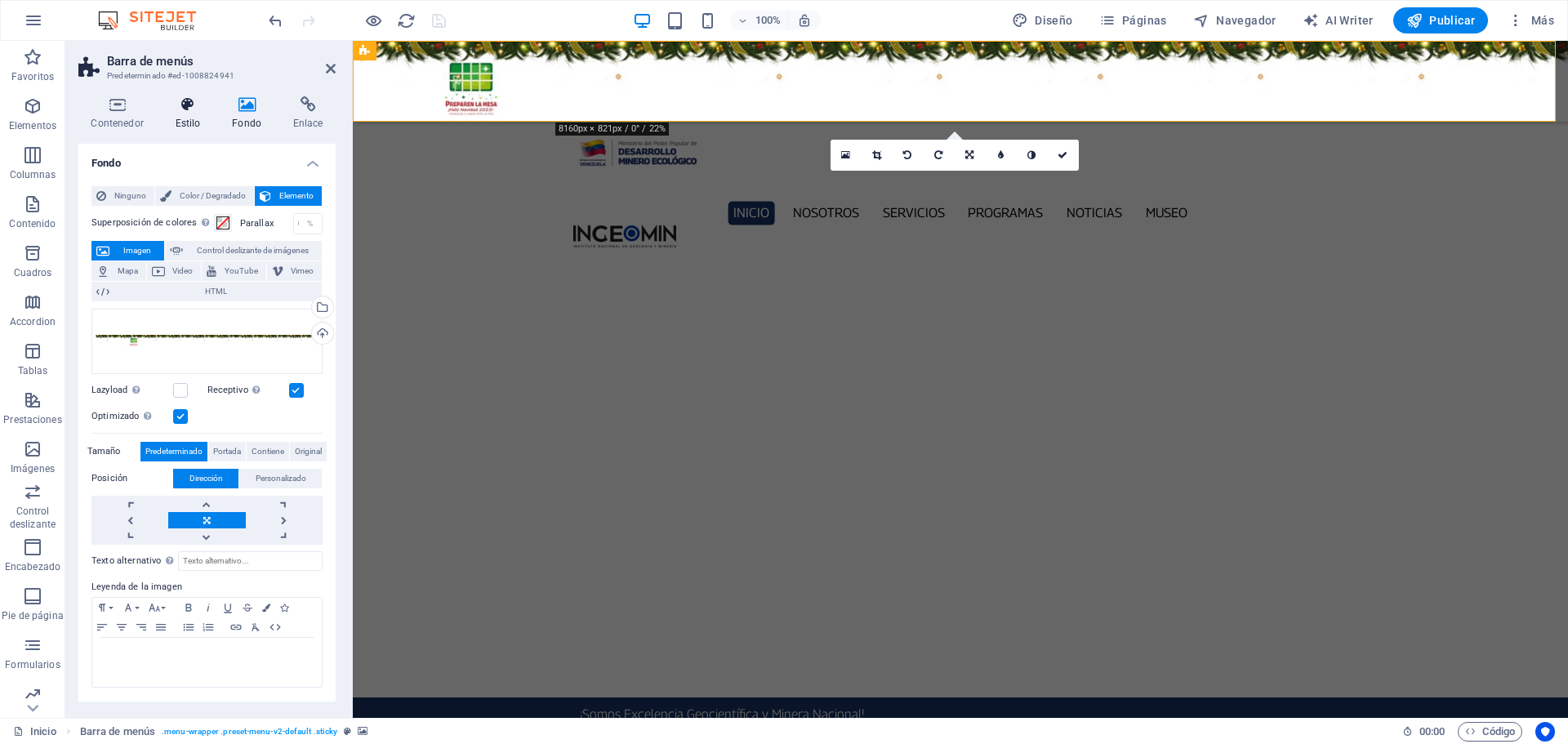
click at [190, 108] on icon at bounding box center [188, 104] width 50 height 17
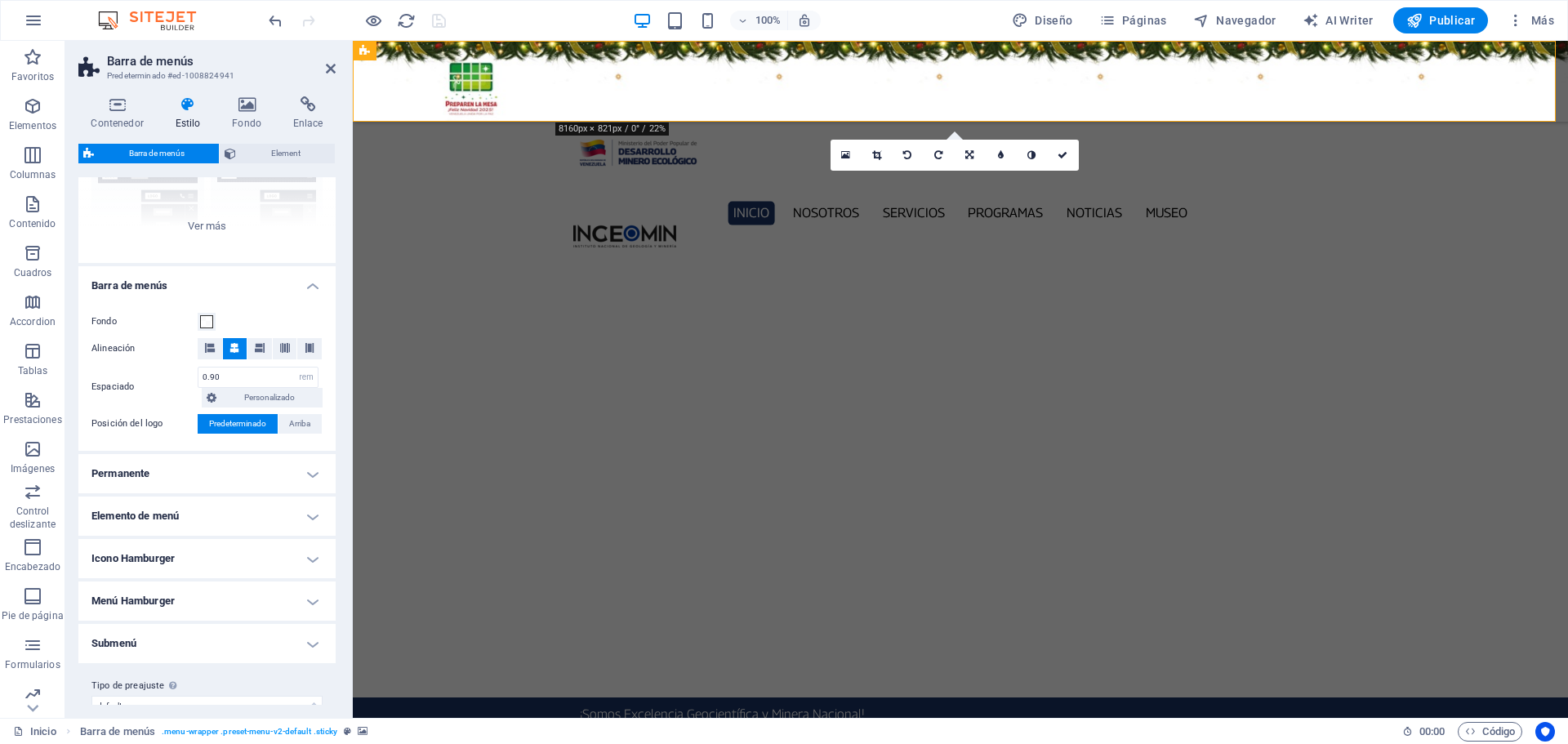
scroll to position [212, 0]
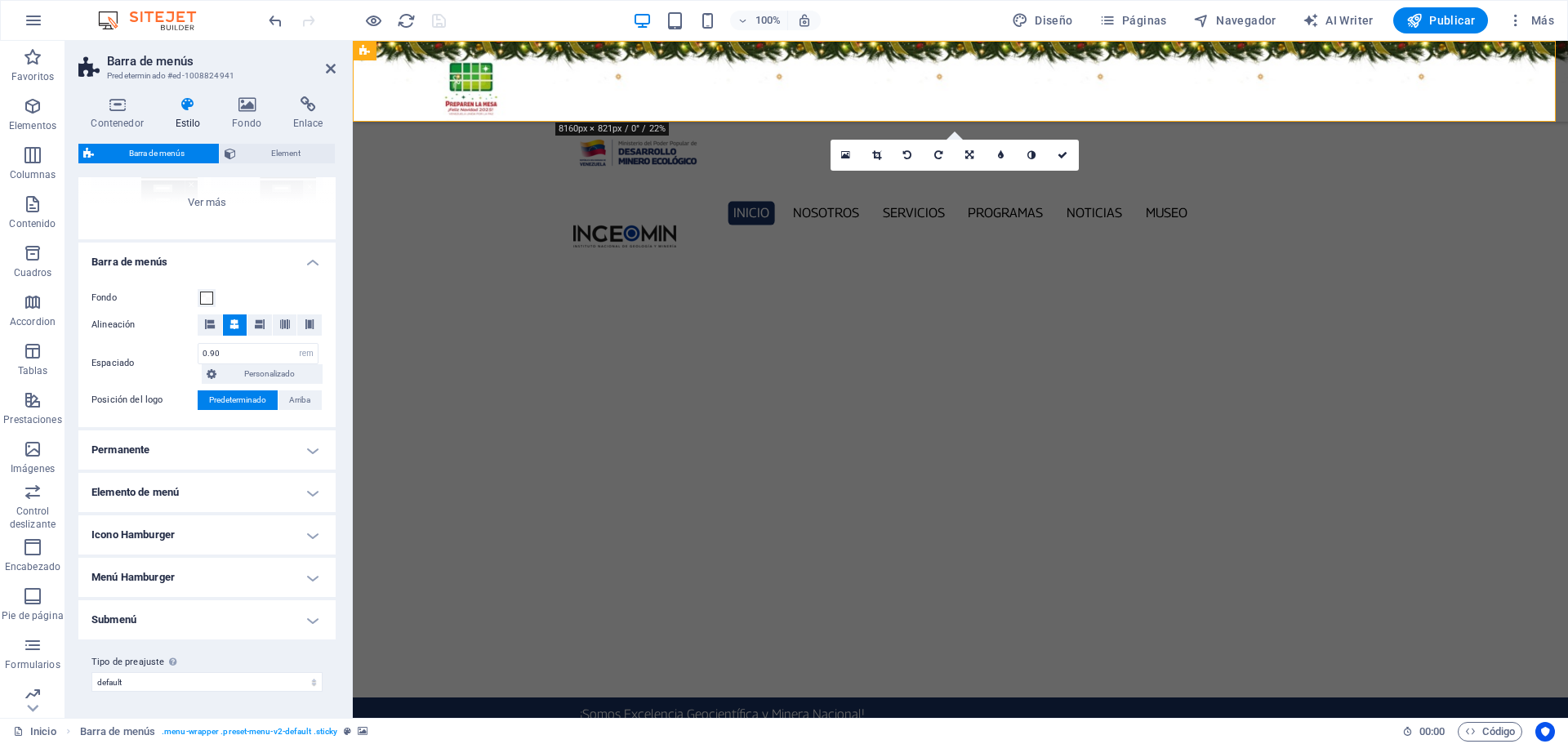
click at [299, 493] on h4 "Elemento de menú" at bounding box center [207, 492] width 257 height 39
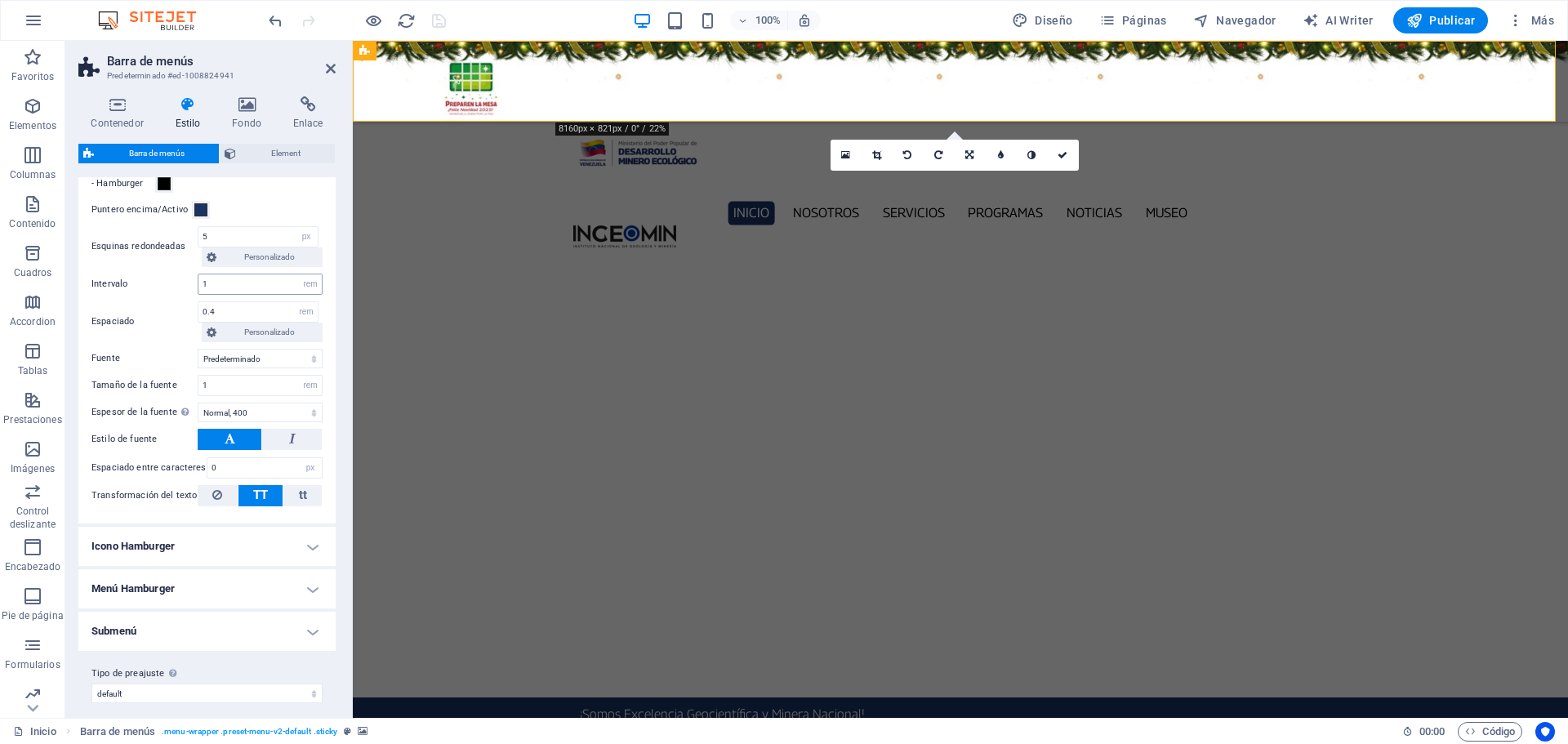
scroll to position [674, 0]
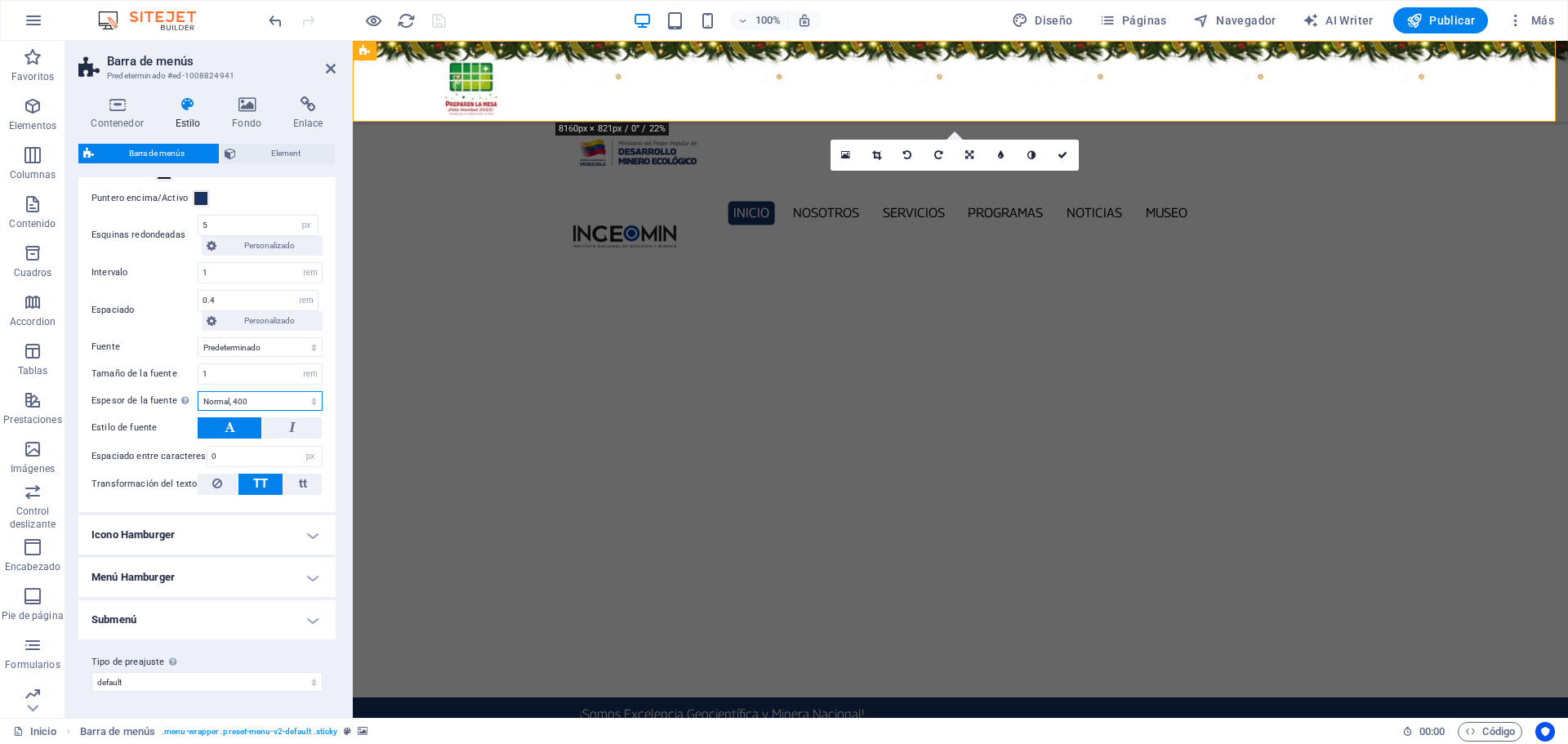
click at [277, 394] on select "Fino, 100 Extra [PERSON_NAME], 200 [PERSON_NAME], 300 Normal, 400 Medio, 500 [D…" at bounding box center [260, 401] width 125 height 20
select select "300"
click at [197, 391] on select "Fino, 100 Extra [PERSON_NAME], 200 [PERSON_NAME], 300 Normal, 400 Medio, 500 [D…" at bounding box center [260, 401] width 125 height 20
click at [1069, 153] on link at bounding box center [1064, 156] width 31 height 31
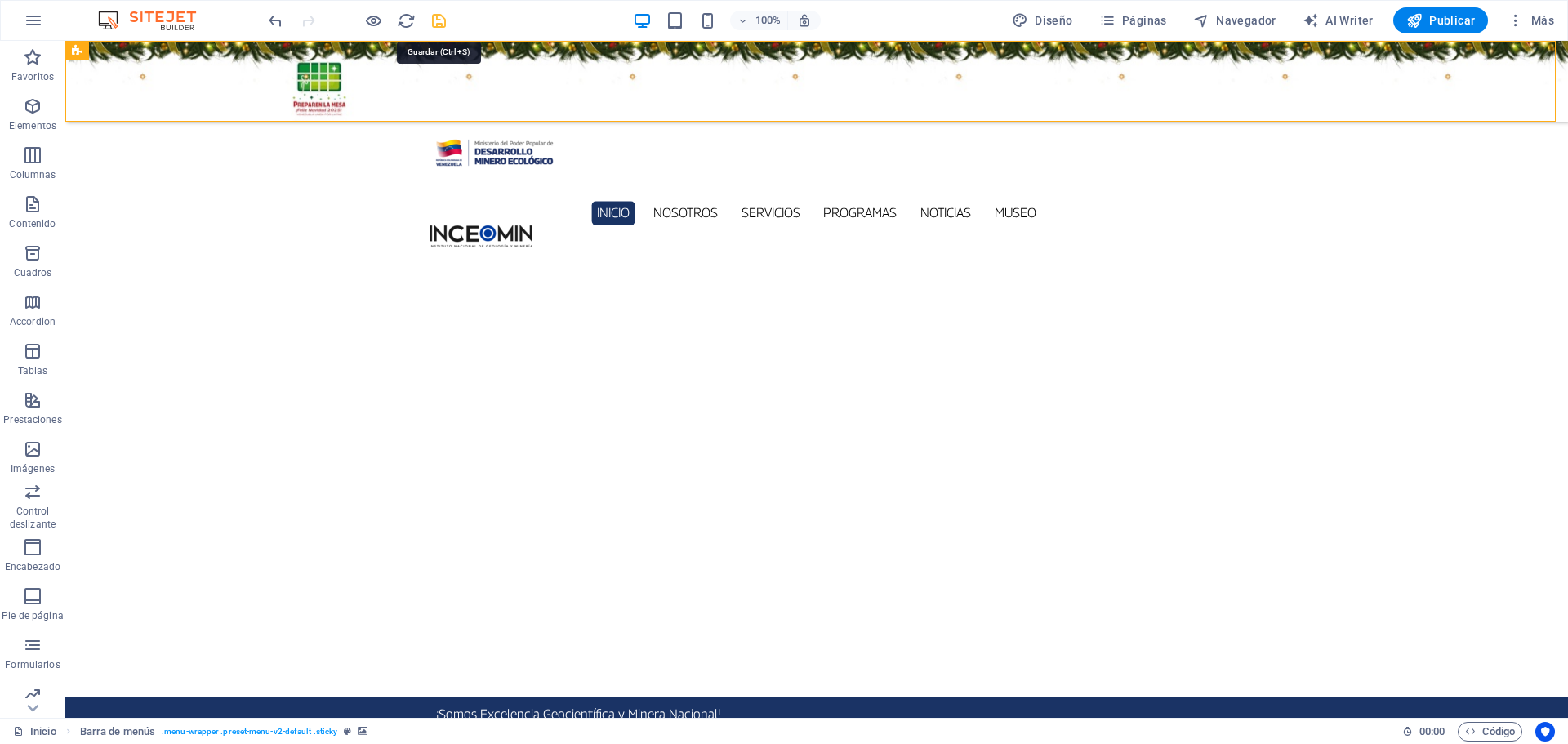
click at [435, 21] on icon "save" at bounding box center [439, 21] width 19 height 19
checkbox input "false"
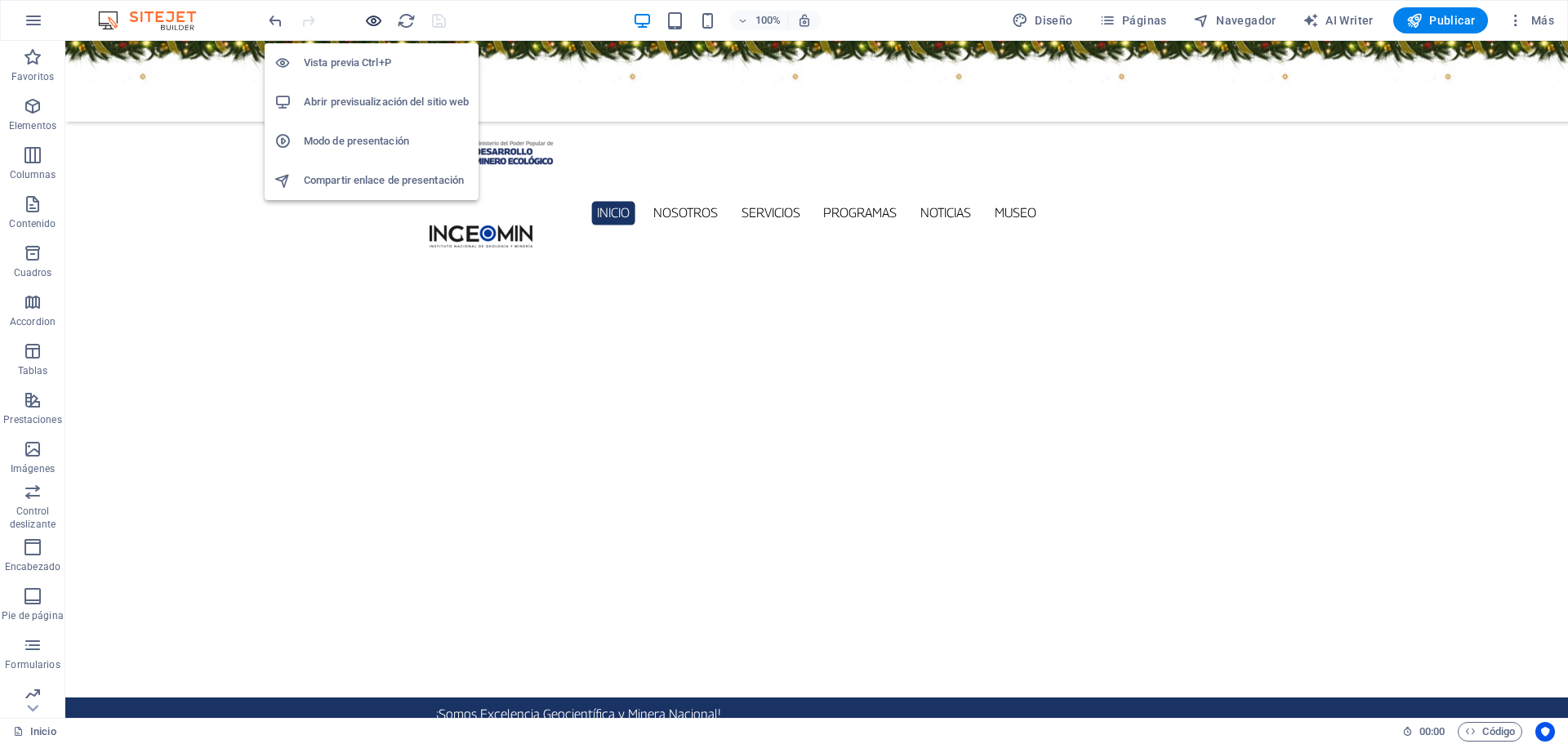
click at [370, 18] on icon "button" at bounding box center [374, 21] width 19 height 19
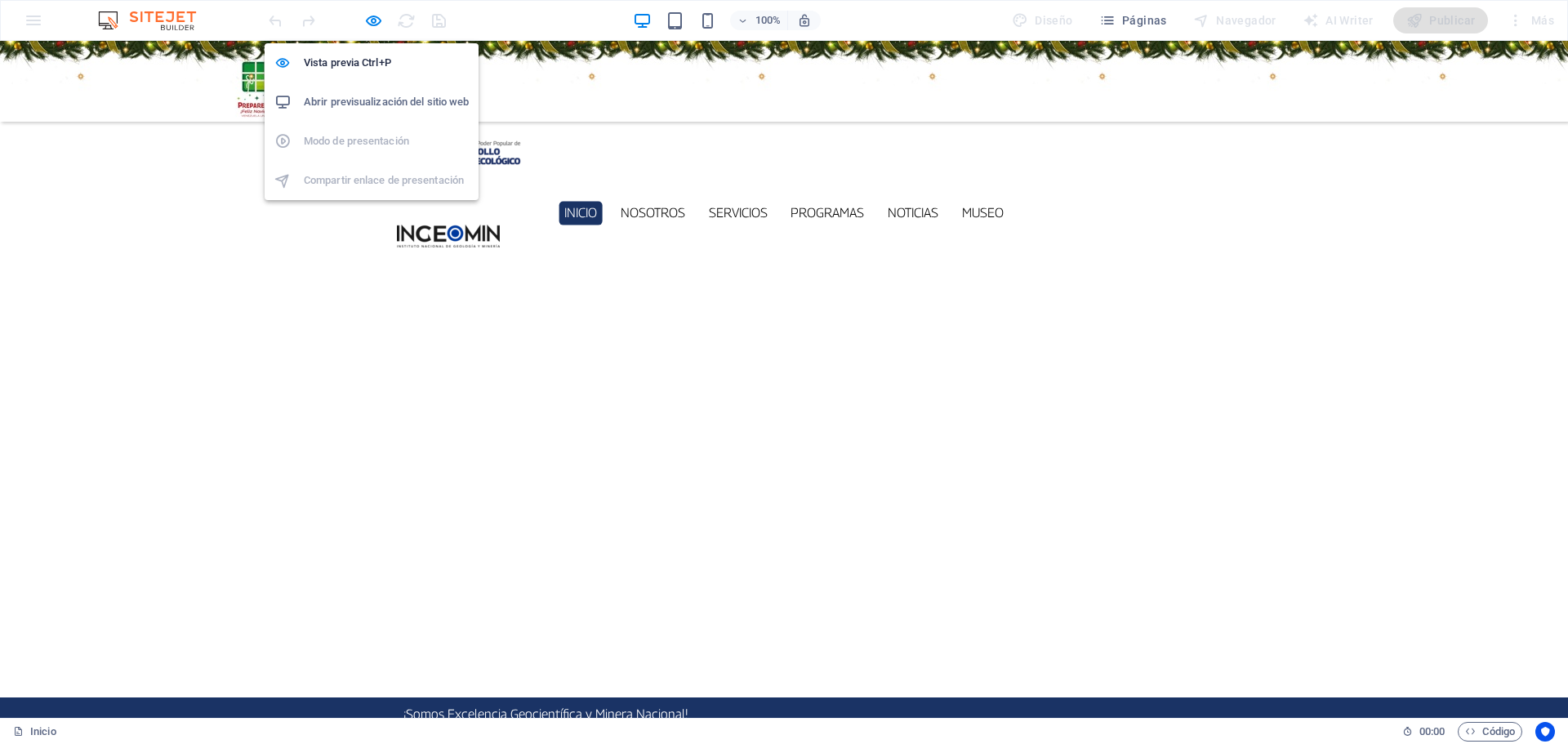
click at [372, 104] on h6 "Abrir previsualización del sitio web" at bounding box center [386, 102] width 165 height 20
click at [378, 15] on icon "button" at bounding box center [374, 21] width 19 height 19
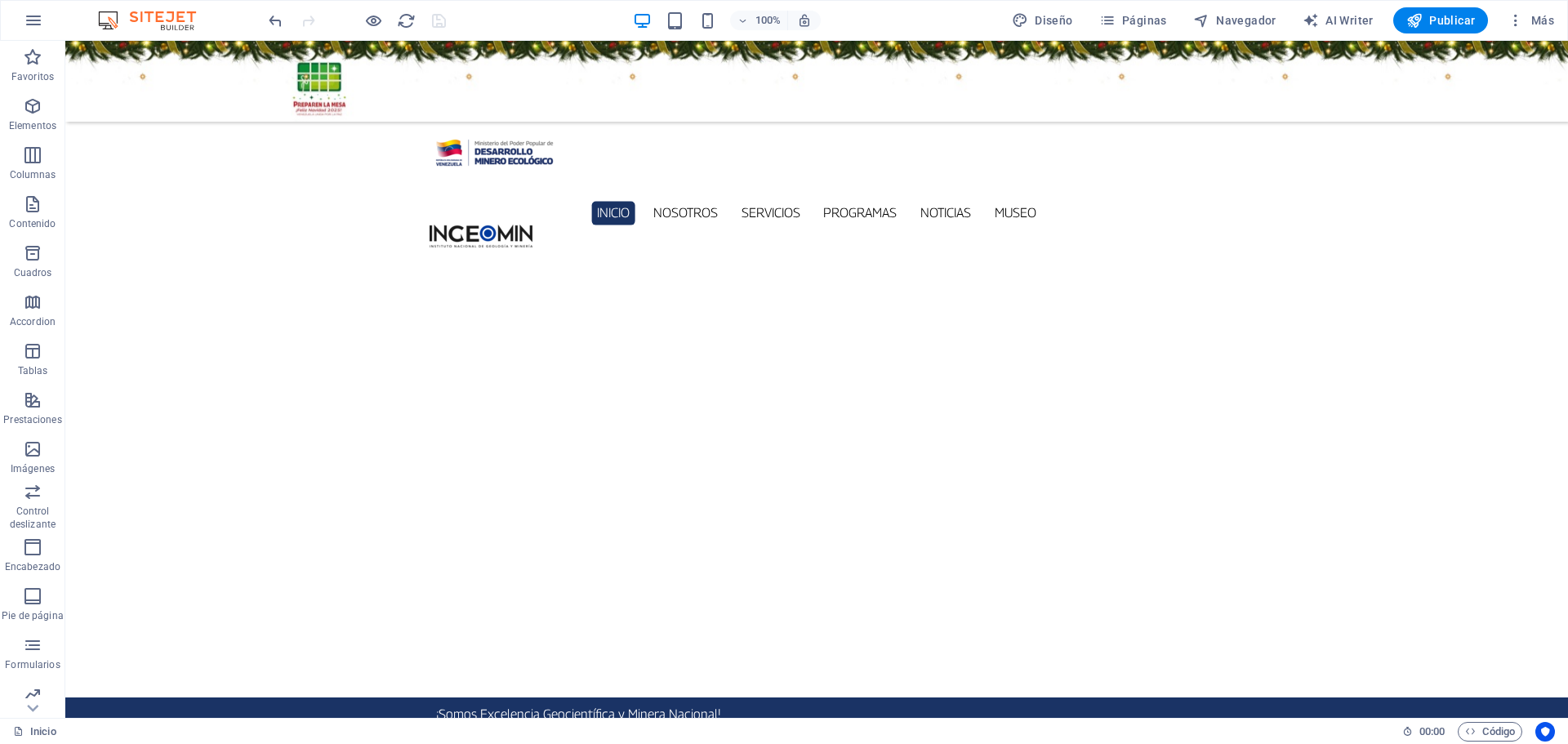
click at [210, 103] on figure at bounding box center [817, 81] width 1503 height 81
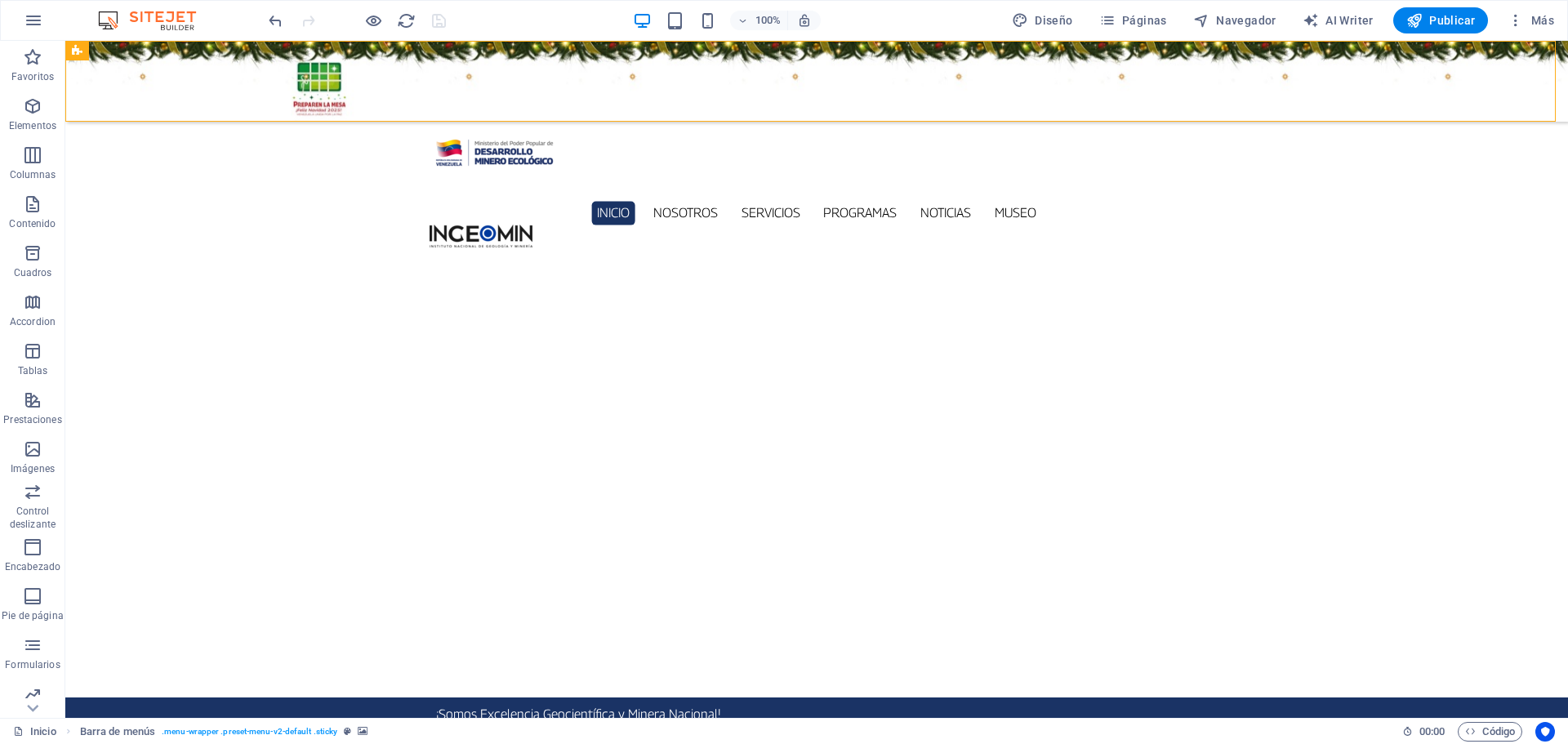
click at [210, 102] on figure at bounding box center [817, 81] width 1503 height 81
select select "rem"
select select "hover_box_vertical"
select select "px"
select select "rem"
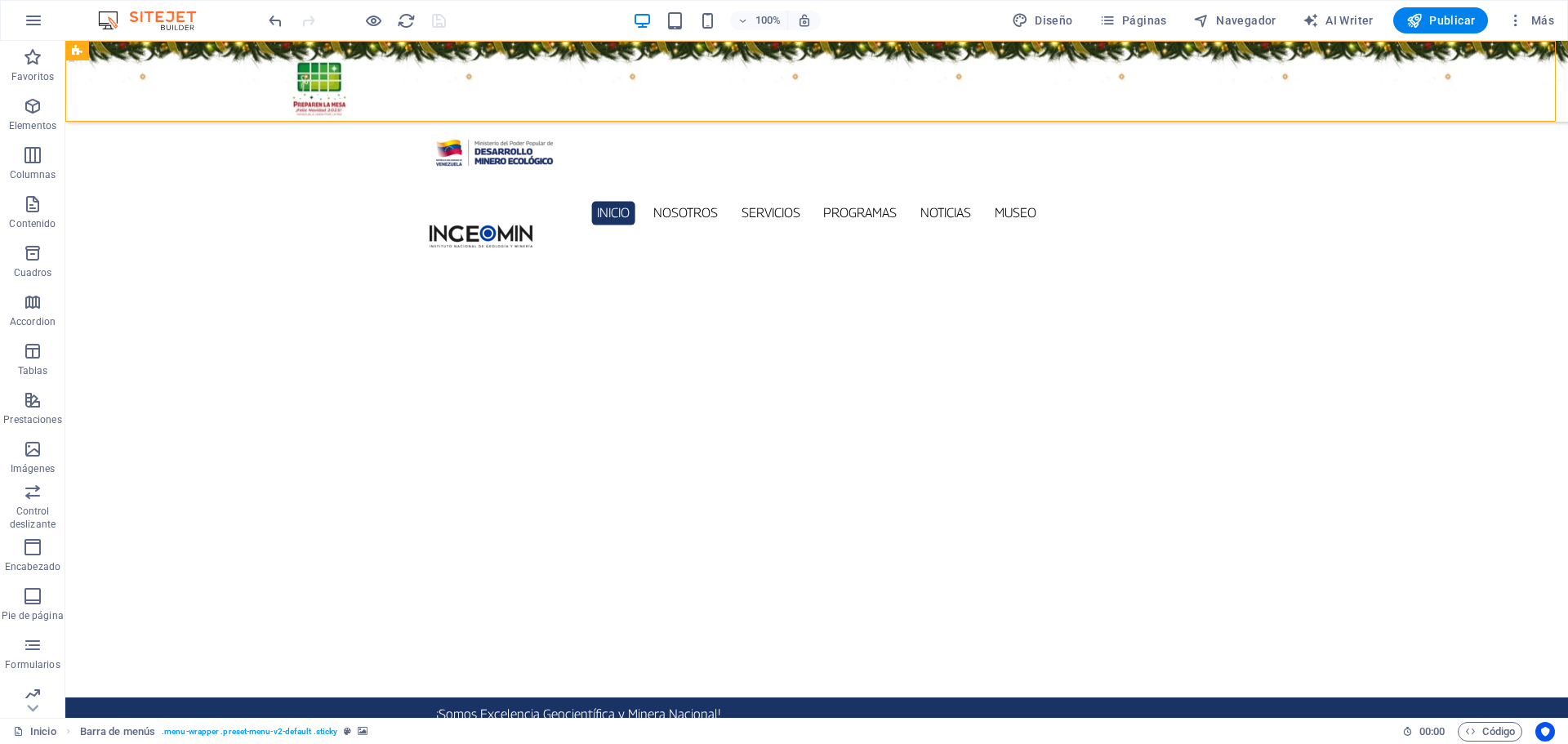
select select "rem"
select select "300"
select select "px"
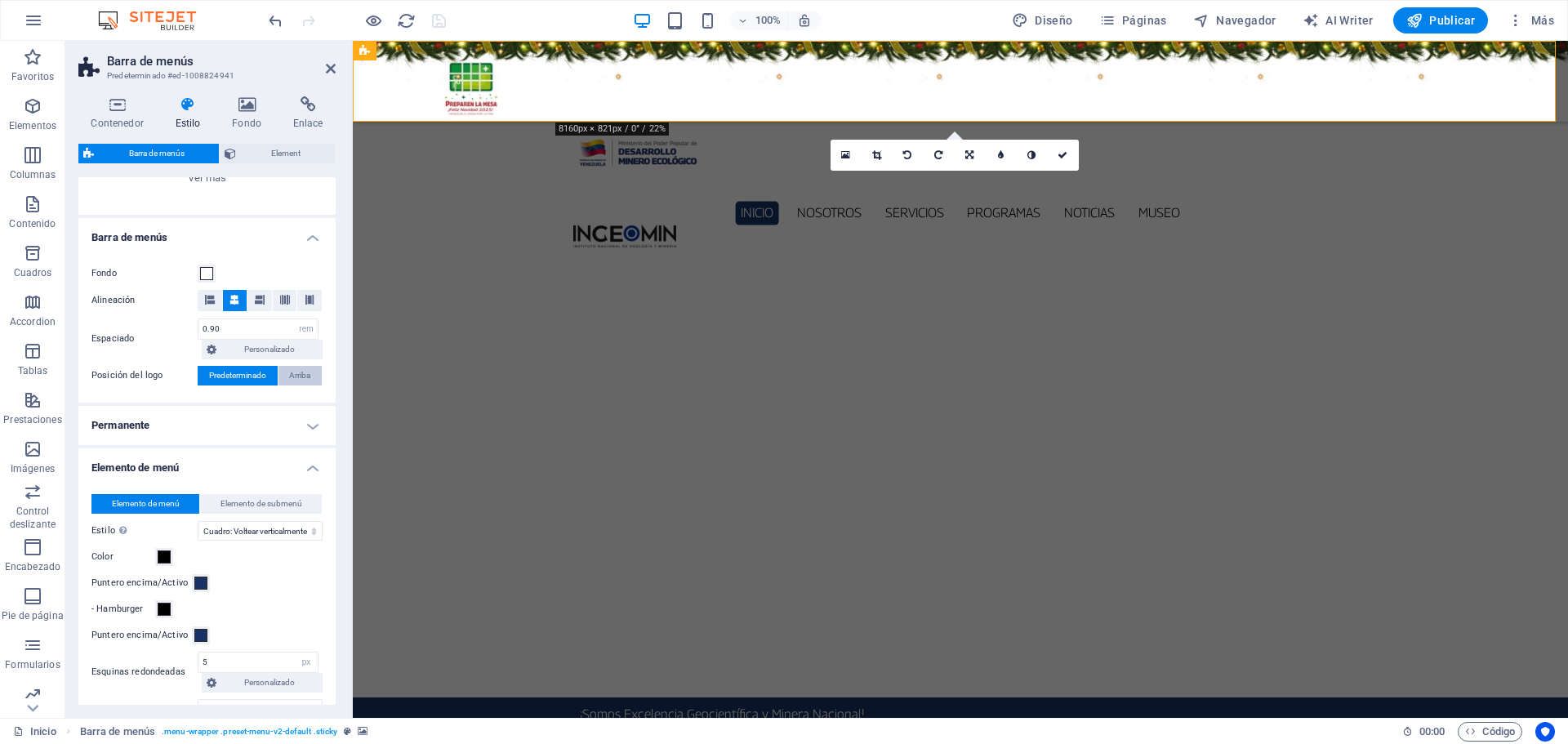
scroll to position [245, 0]
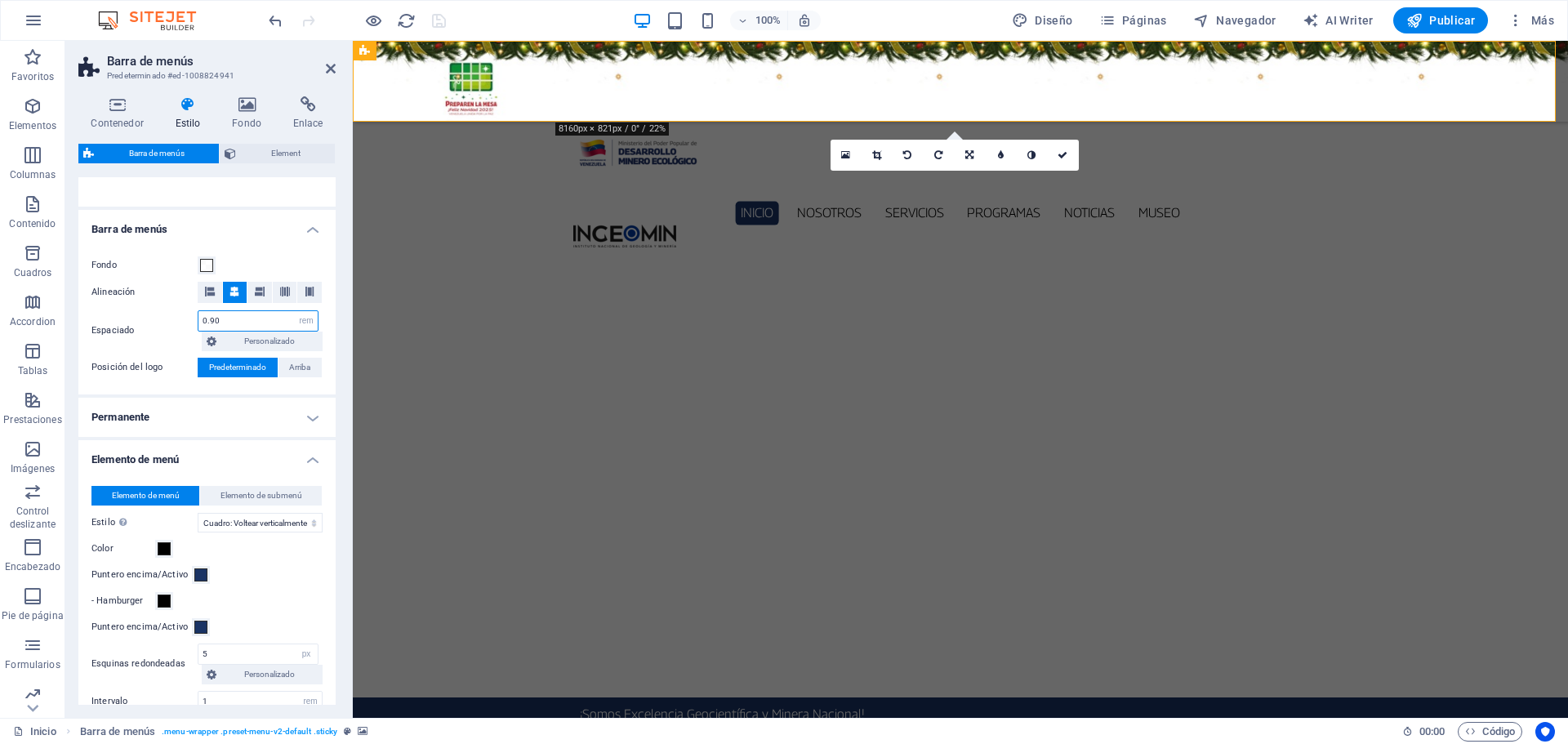
click at [237, 319] on input "0.90" at bounding box center [257, 321] width 119 height 20
click at [256, 322] on input "0.90" at bounding box center [257, 321] width 119 height 20
click at [265, 322] on input "0.90" at bounding box center [257, 321] width 119 height 20
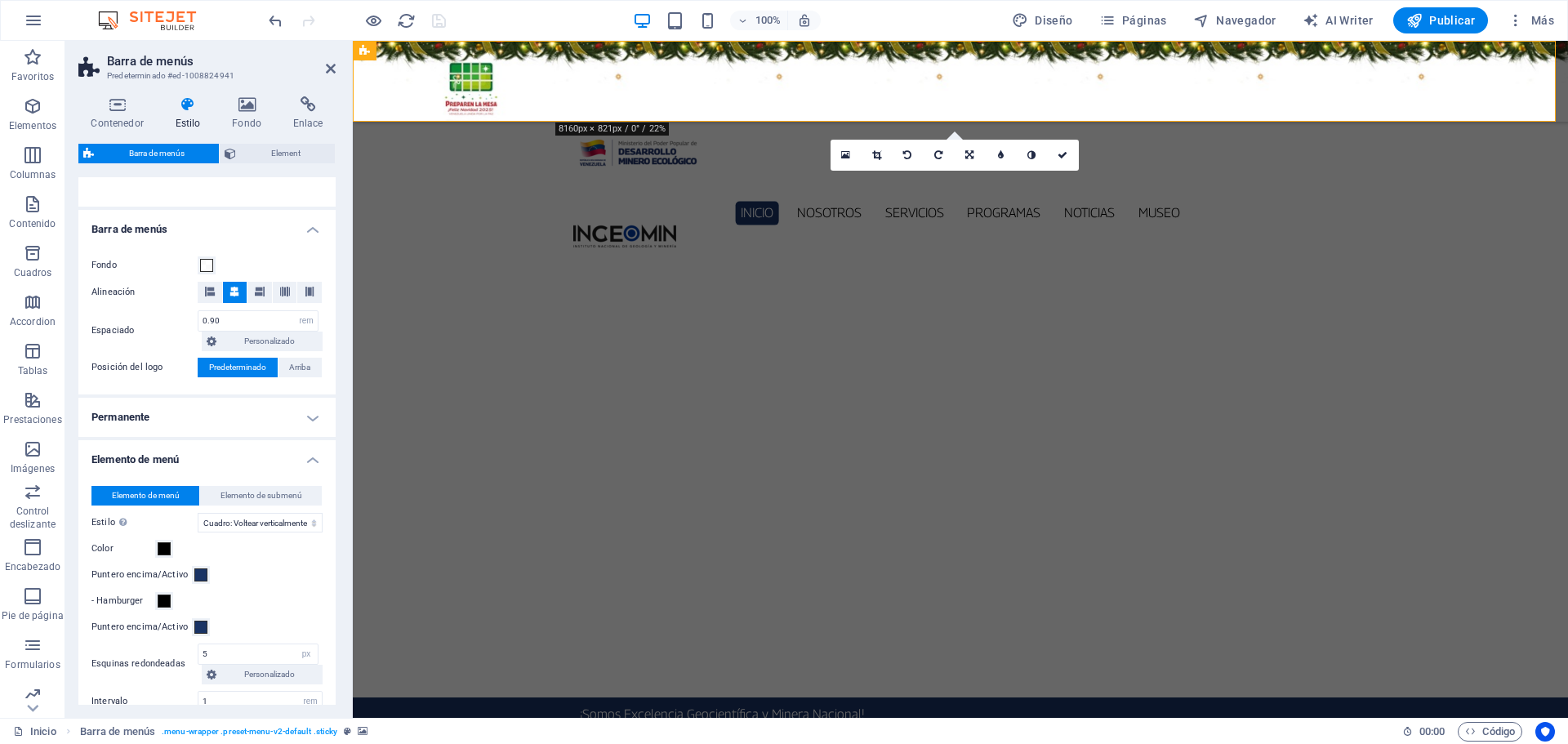
click at [314, 419] on h4 "Permanente" at bounding box center [207, 416] width 257 height 39
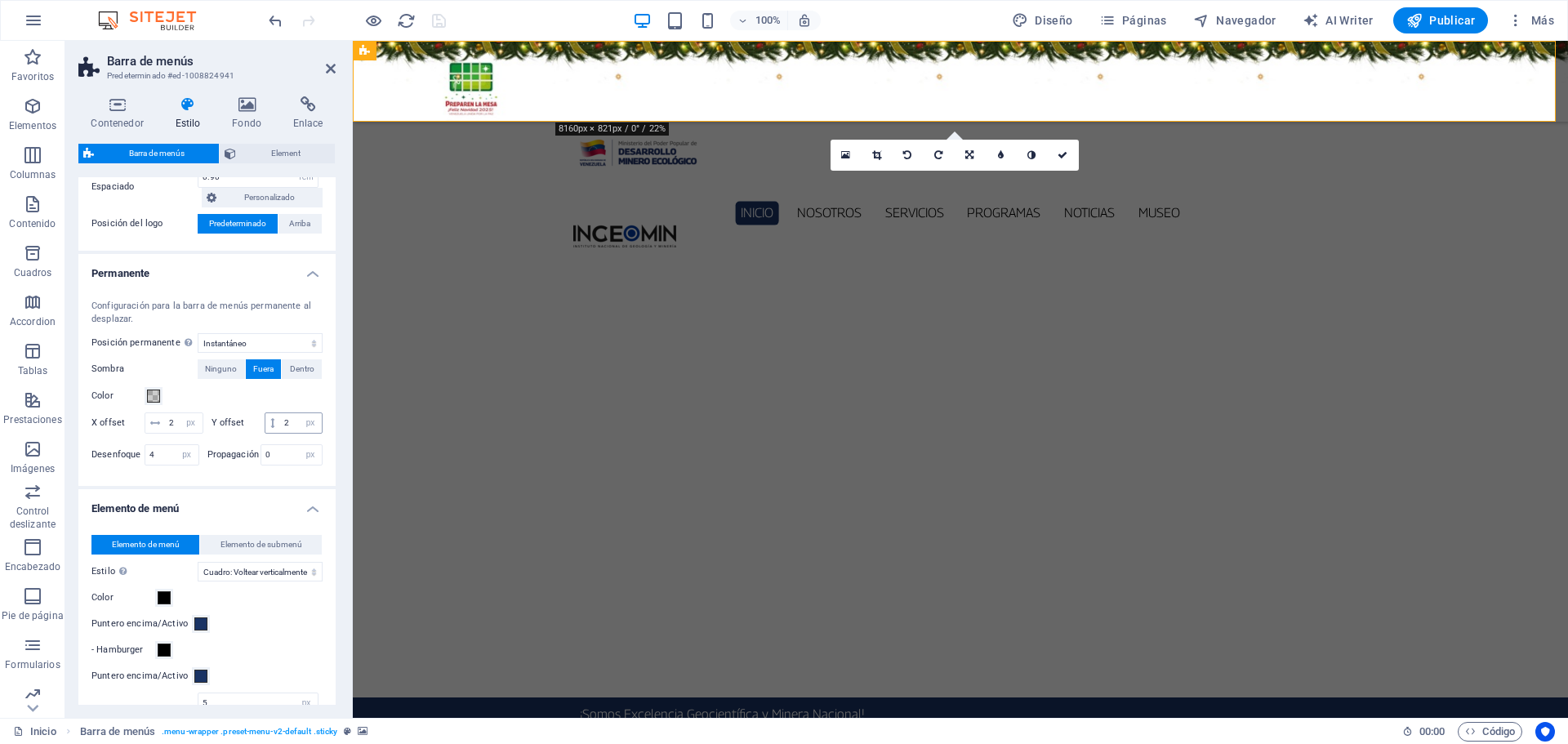
scroll to position [409, 0]
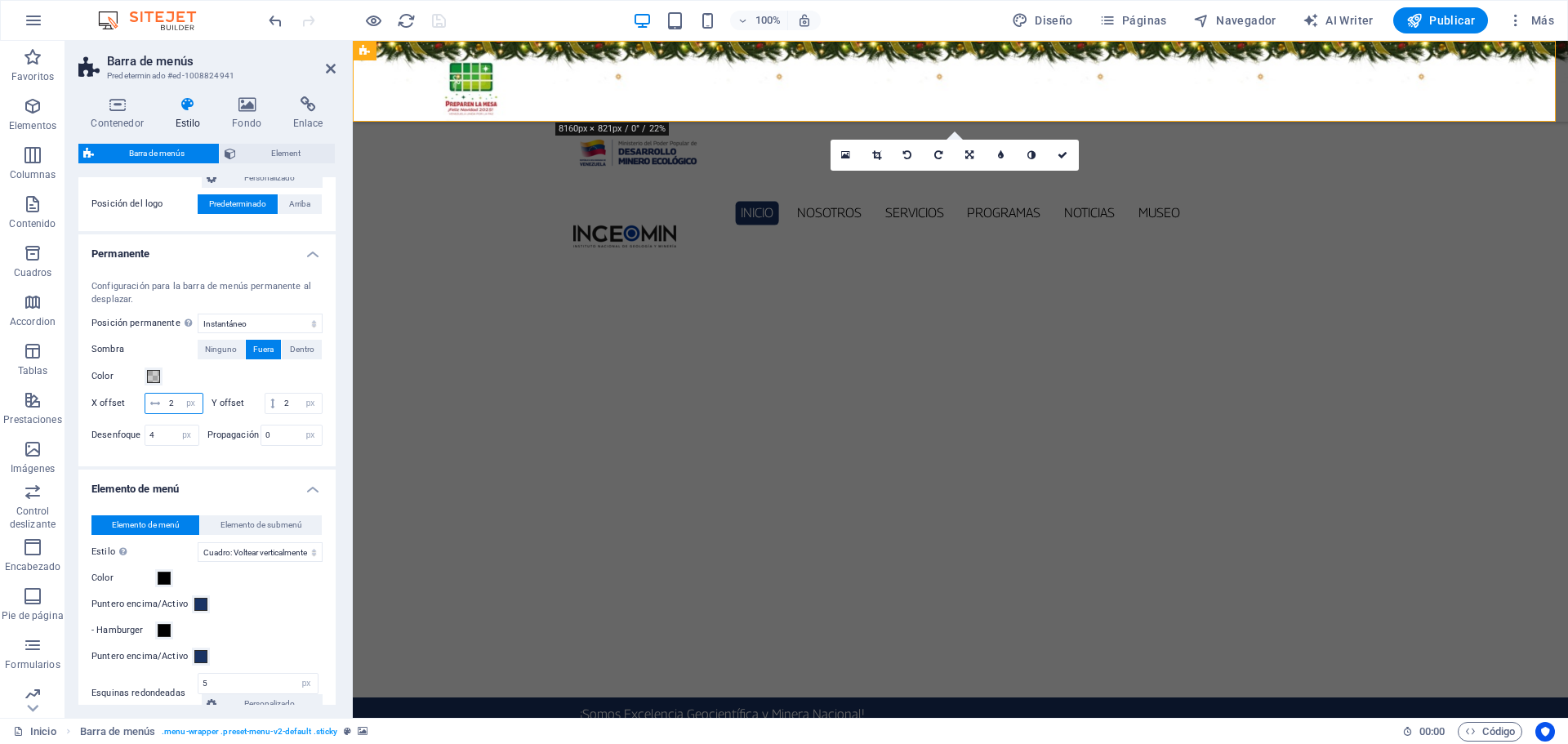
click at [189, 406] on input "2" at bounding box center [183, 403] width 37 height 20
type input "1"
click at [280, 413] on input "2" at bounding box center [301, 403] width 42 height 20
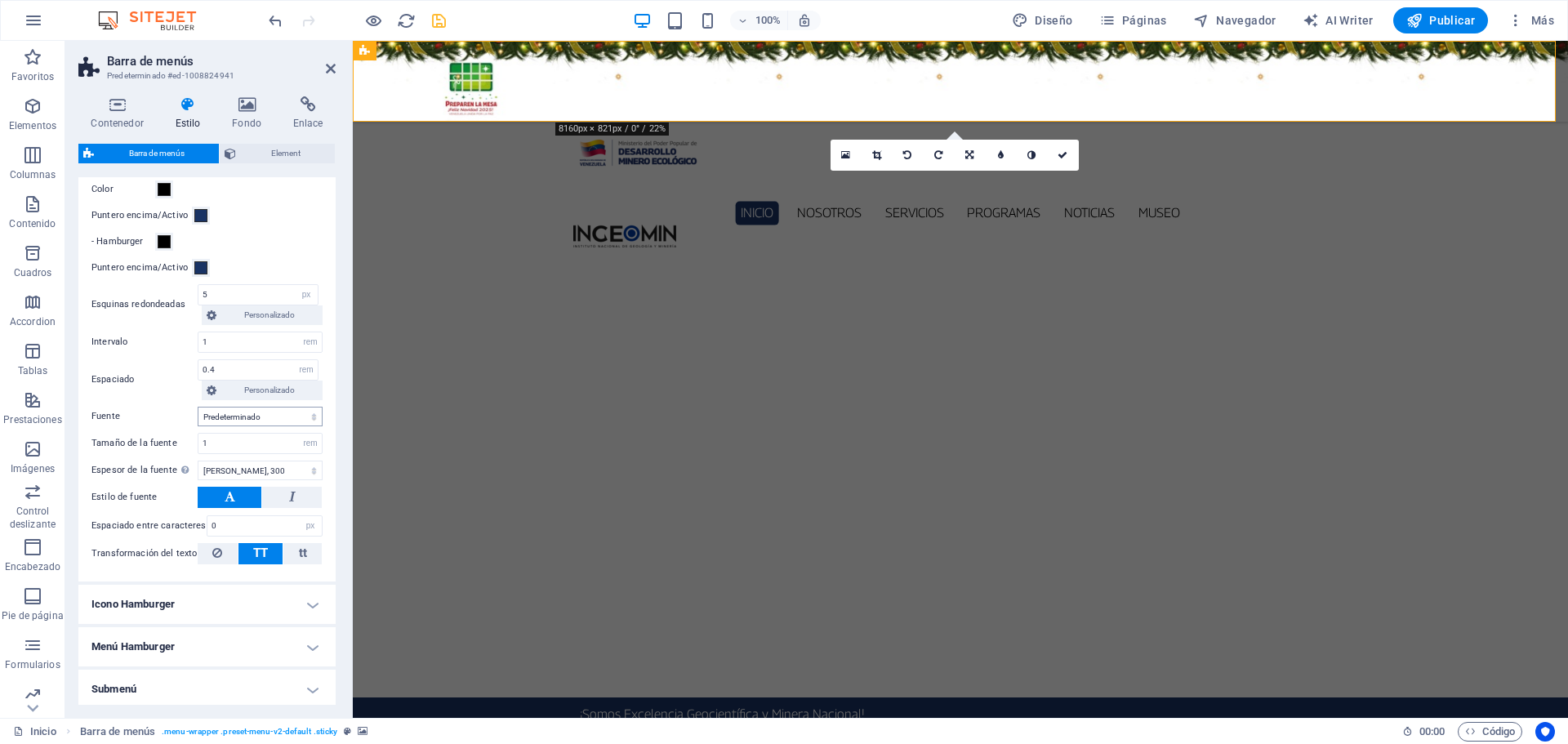
scroll to position [816, 0]
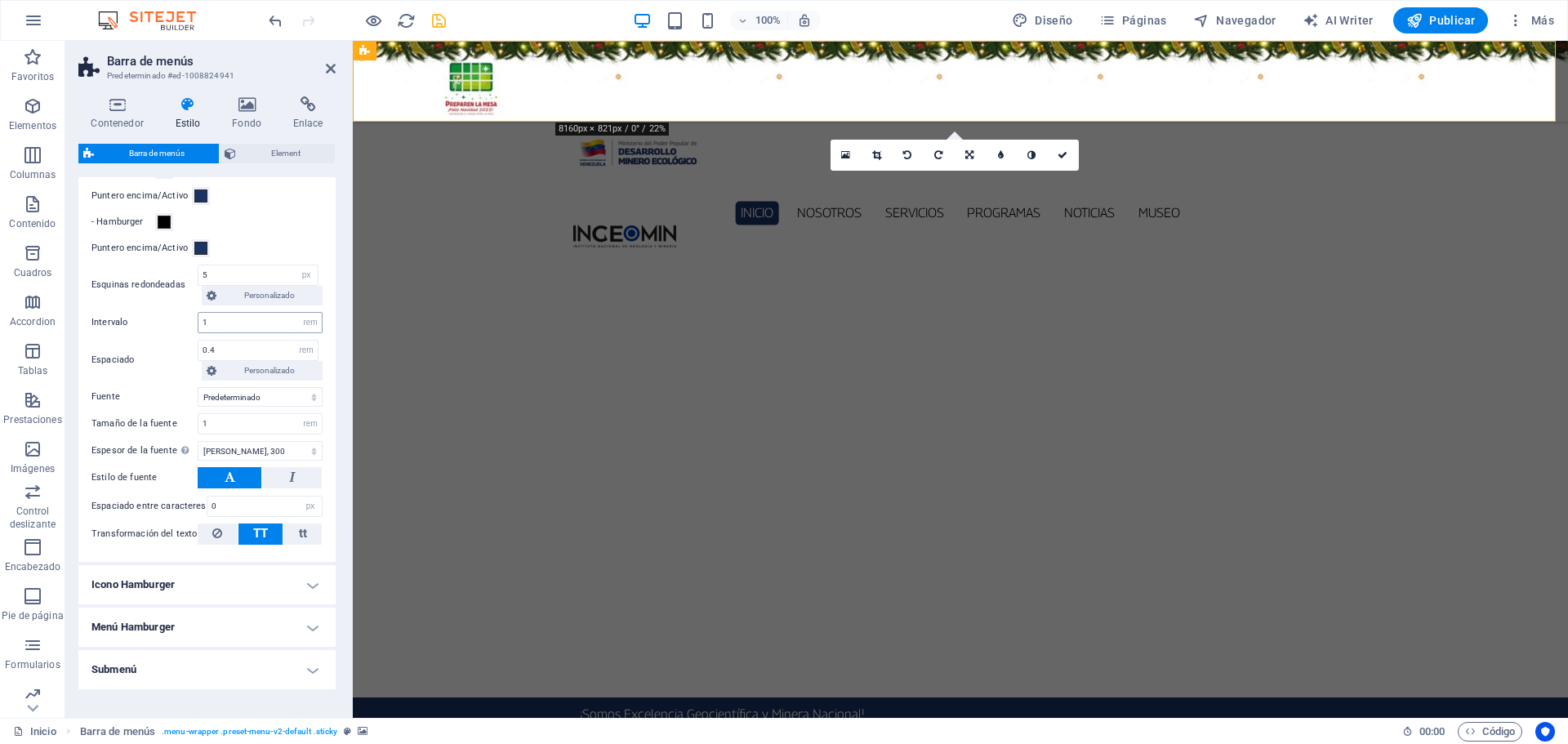
type input "1"
click at [228, 332] on input "1" at bounding box center [260, 322] width 123 height 20
type input "0.9"
click at [1061, 152] on icon at bounding box center [1062, 155] width 10 height 10
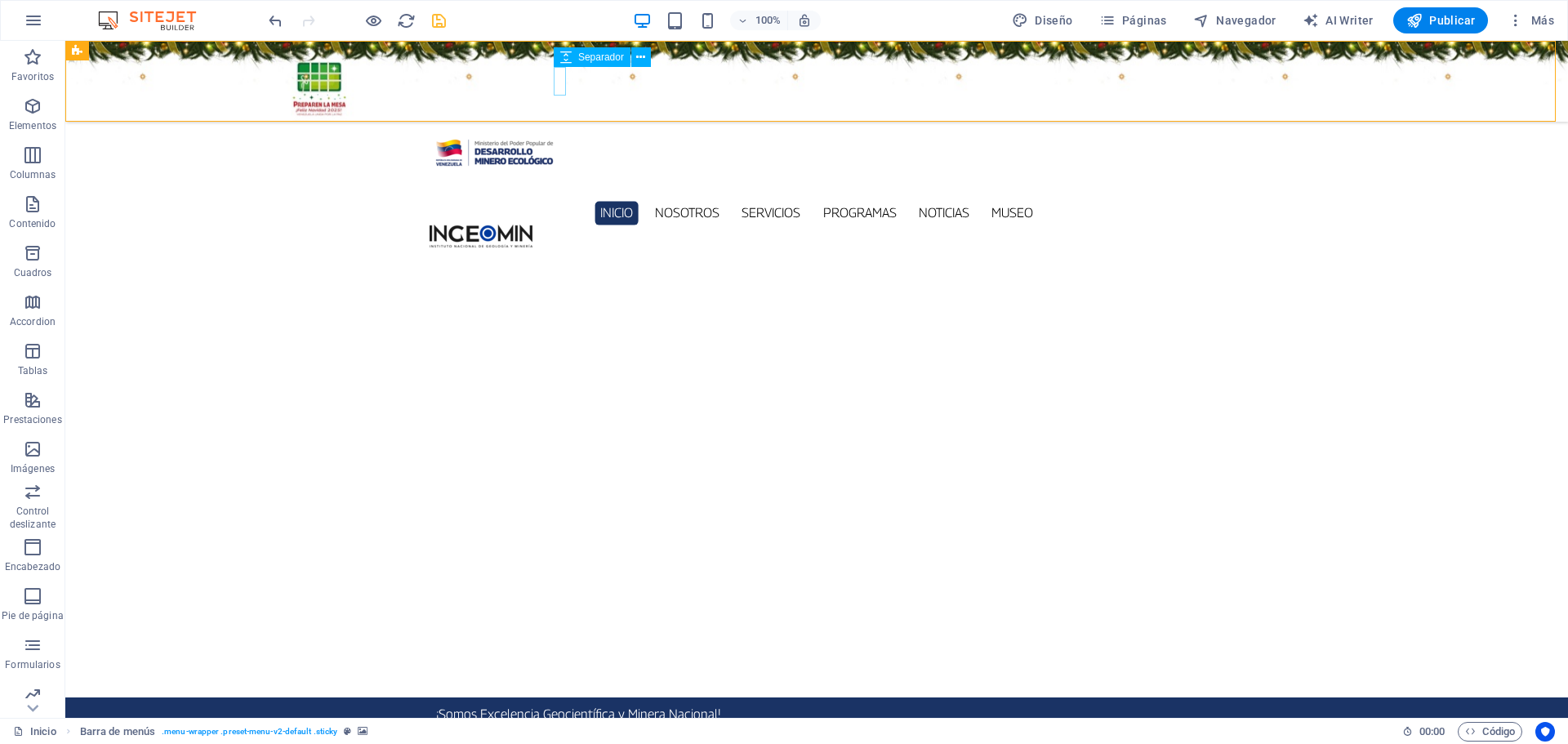
click at [558, 172] on div at bounding box center [816, 186] width 773 height 29
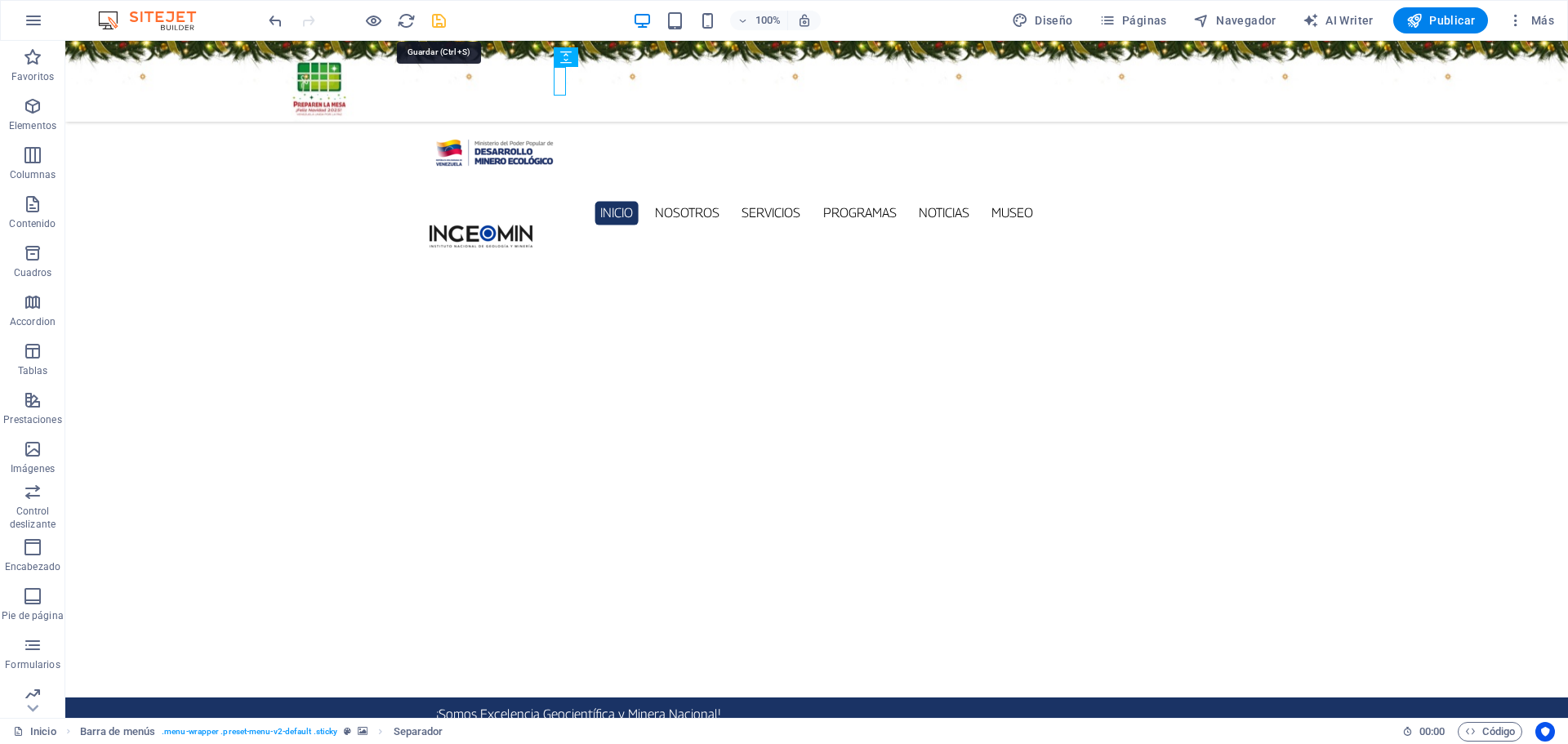
click at [444, 30] on icon "save" at bounding box center [439, 21] width 19 height 19
checkbox input "false"
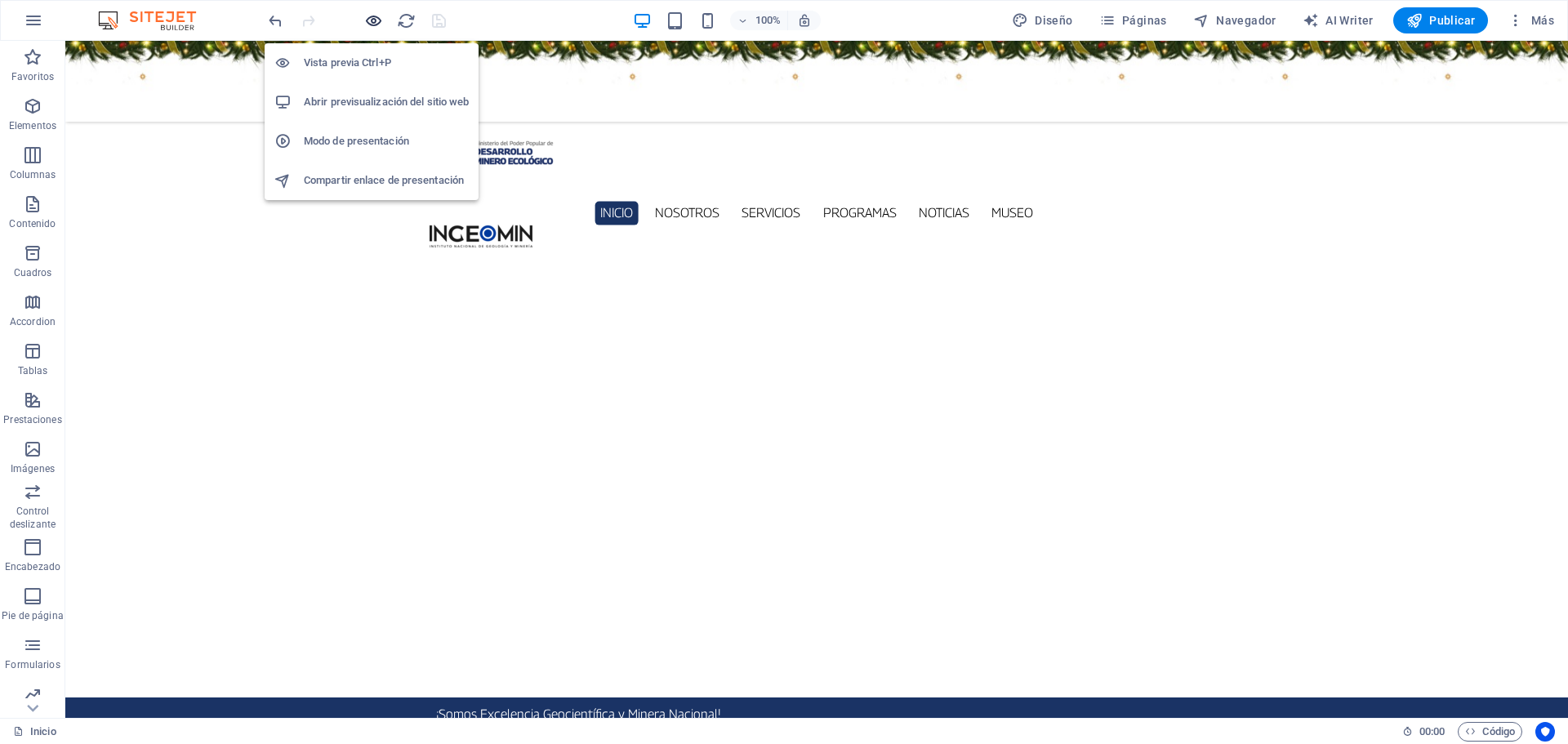
click at [379, 24] on icon "button" at bounding box center [374, 21] width 19 height 19
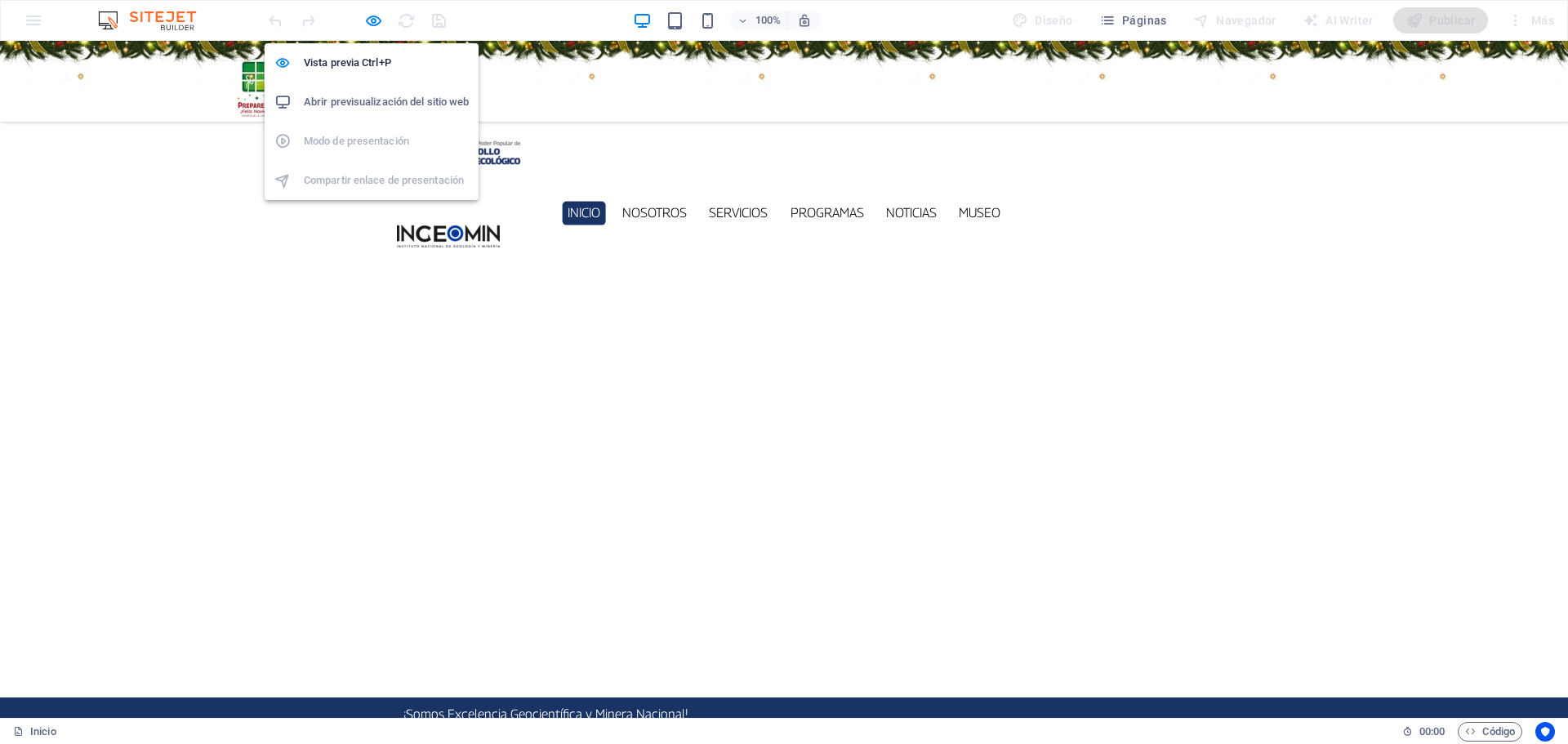
click at [369, 99] on h6 "Abrir previsualización del sitio web" at bounding box center [386, 102] width 165 height 20
click at [377, 19] on icon "button" at bounding box center [374, 21] width 19 height 19
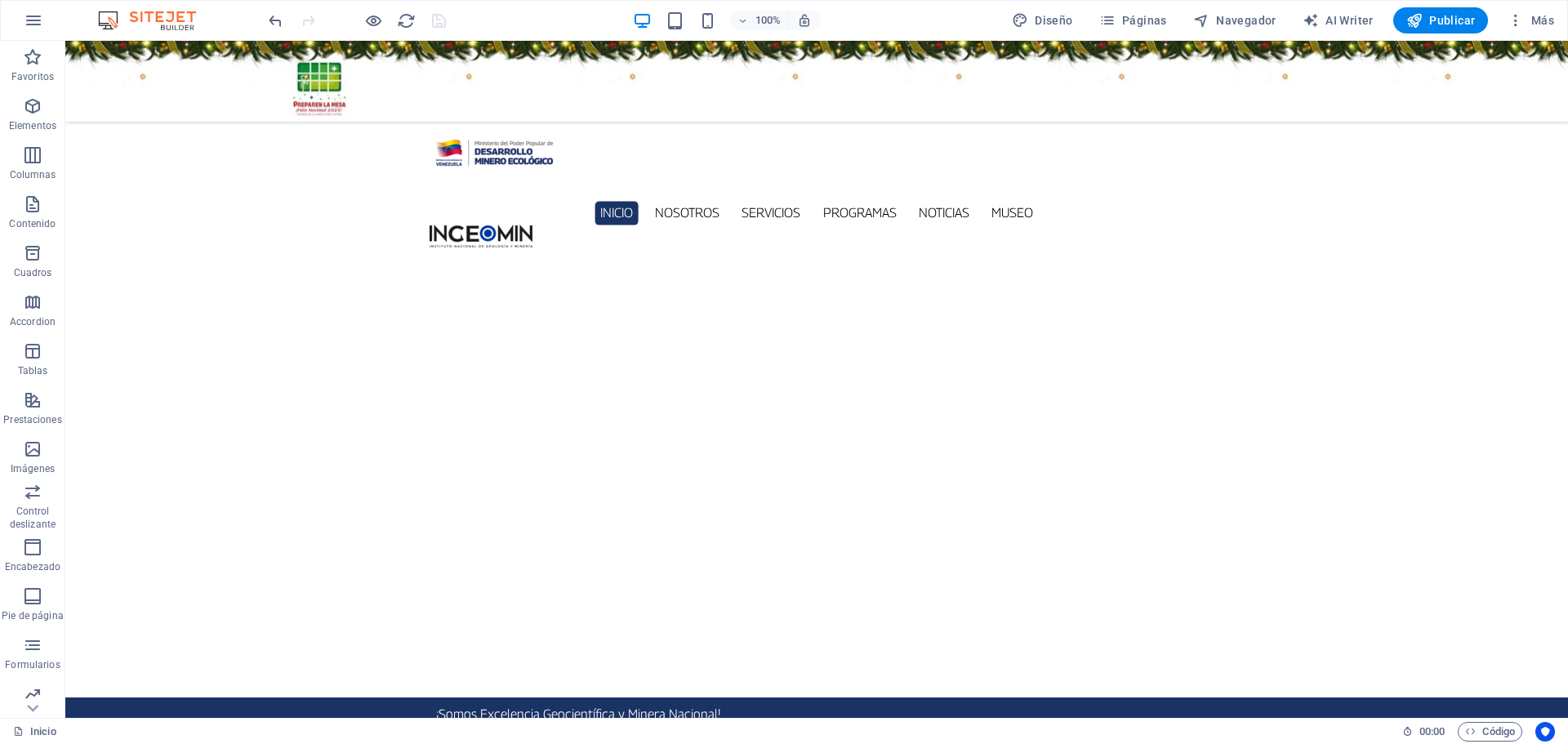
click at [155, 87] on figure at bounding box center [817, 81] width 1503 height 81
select select "rem"
select select "sticky_instant"
select select "px"
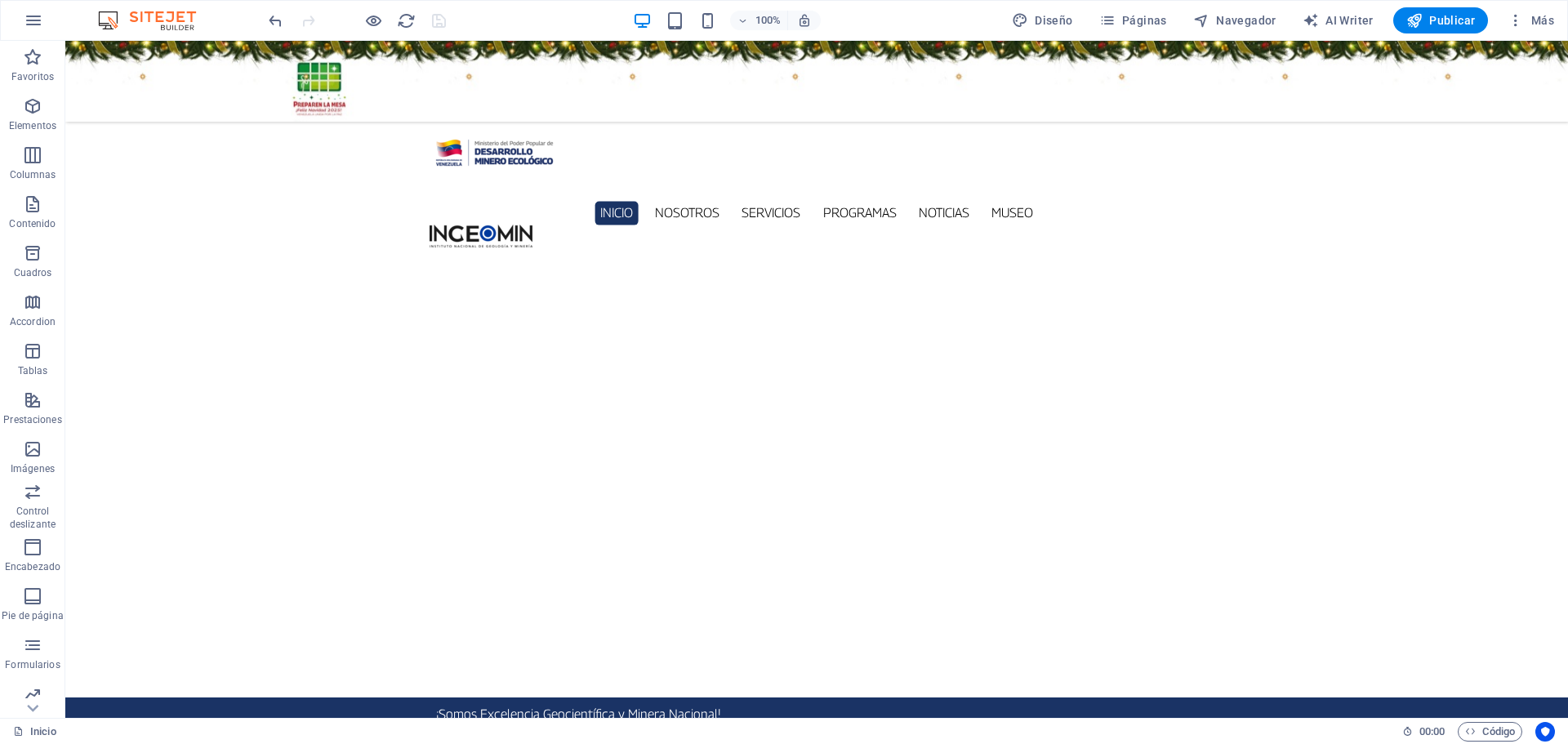
select select "px"
select select "hover_box_vertical"
select select "px"
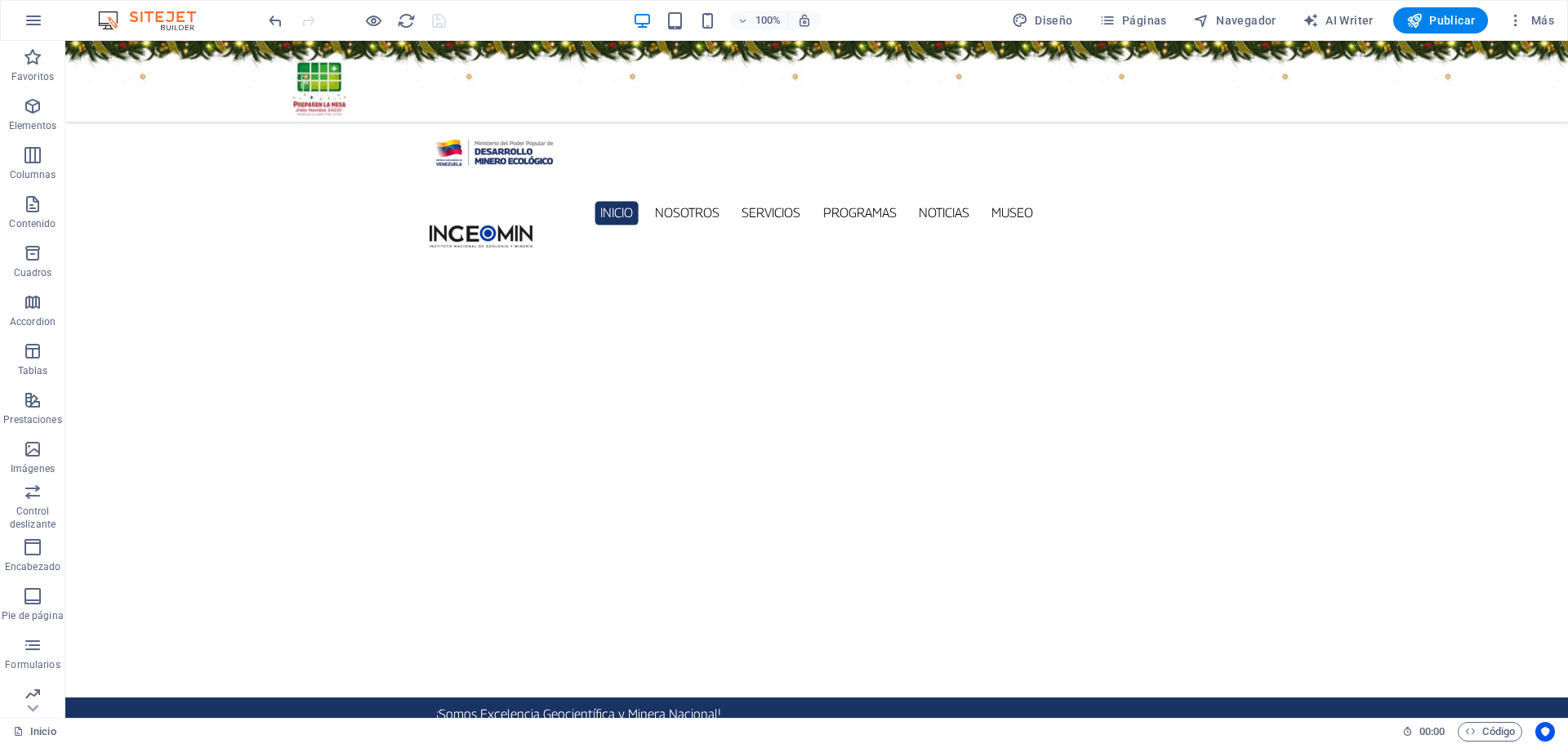
select select "rem"
select select "300"
select select "px"
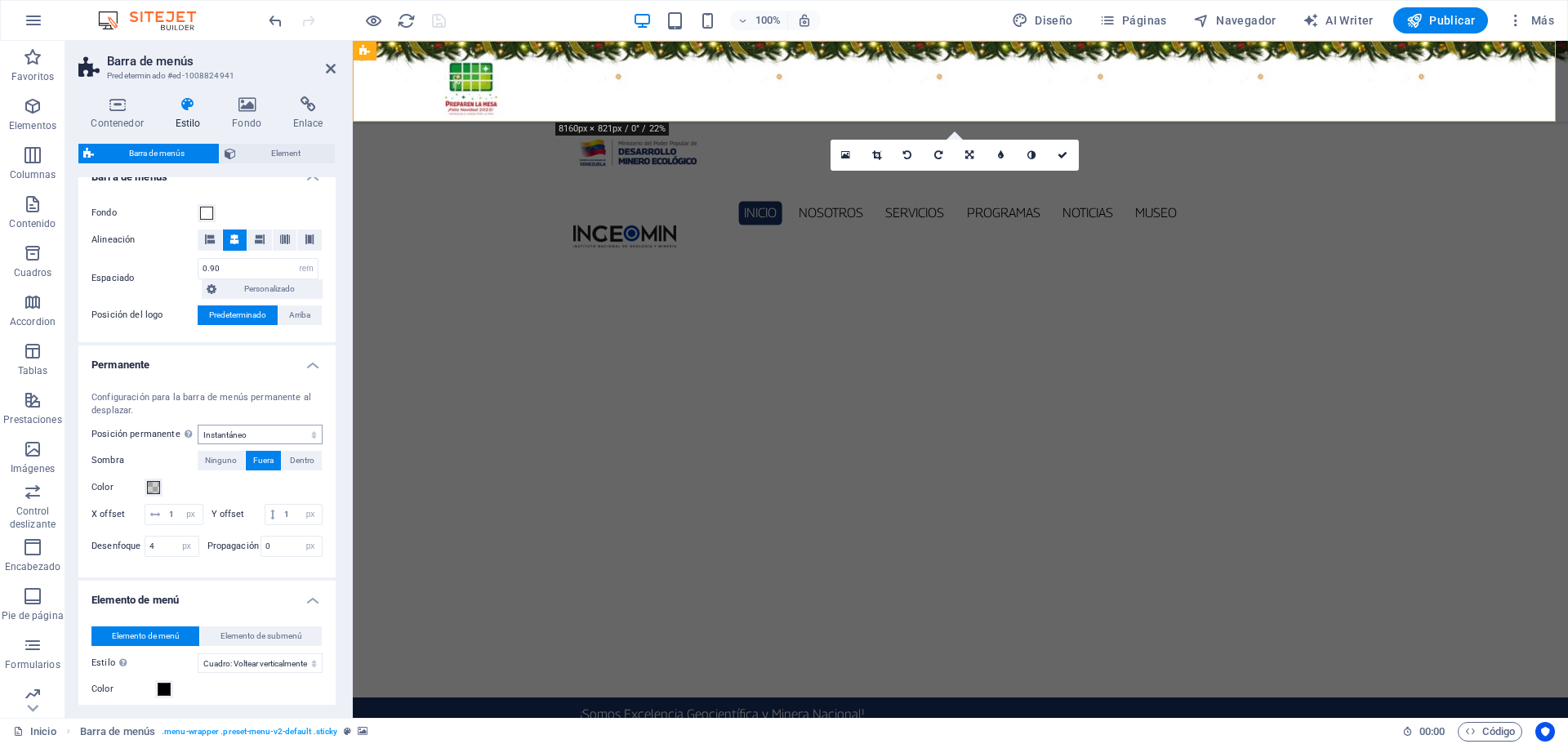
scroll to position [327, 0]
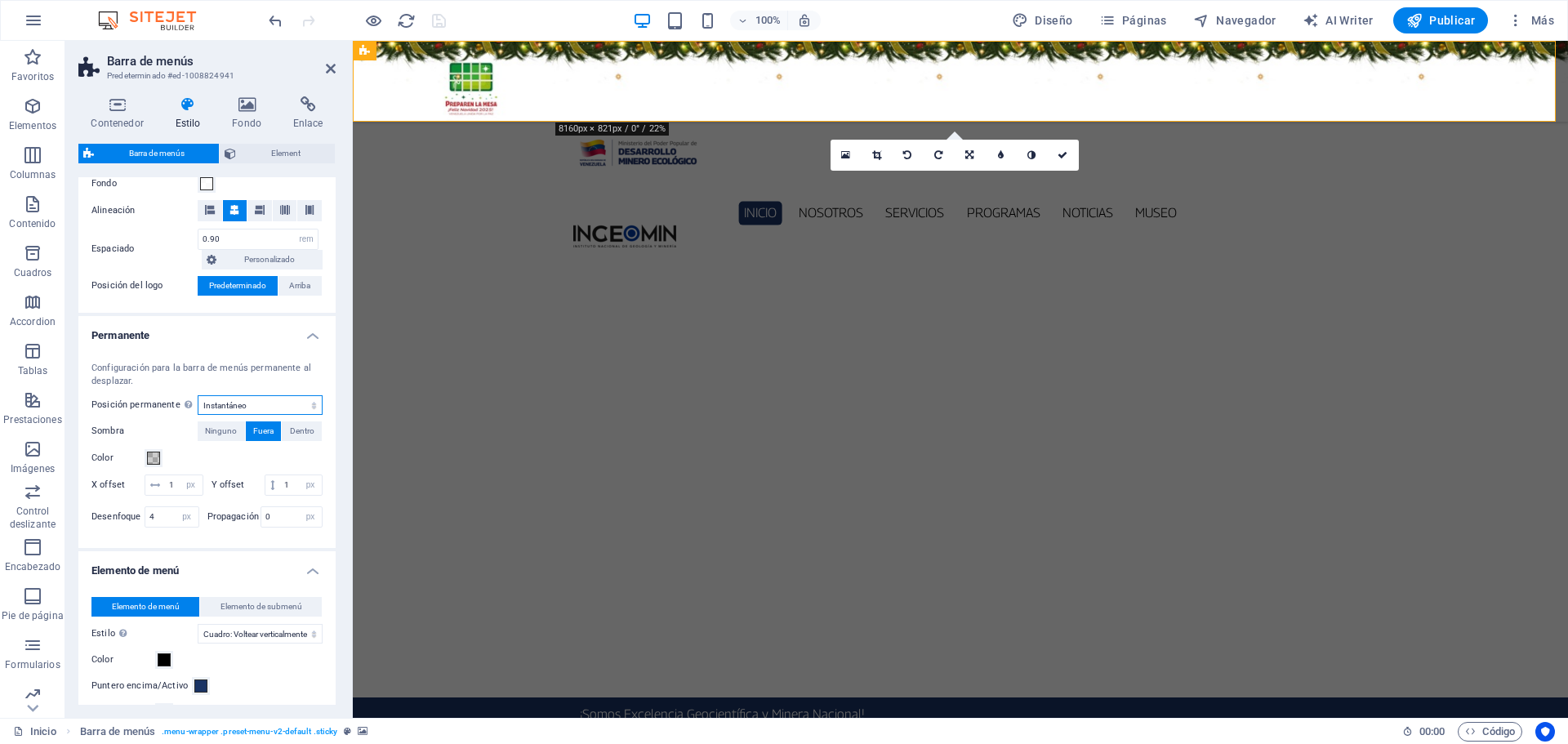
click at [282, 405] on select "Deshabilitado Instantáneo Tras el menú Tras el banner Al desplazarse hacia arri…" at bounding box center [260, 405] width 125 height 20
click at [274, 409] on select "Deshabilitado Instantáneo Tras el menú Tras el banner Al desplazarse hacia arri…" at bounding box center [260, 405] width 125 height 20
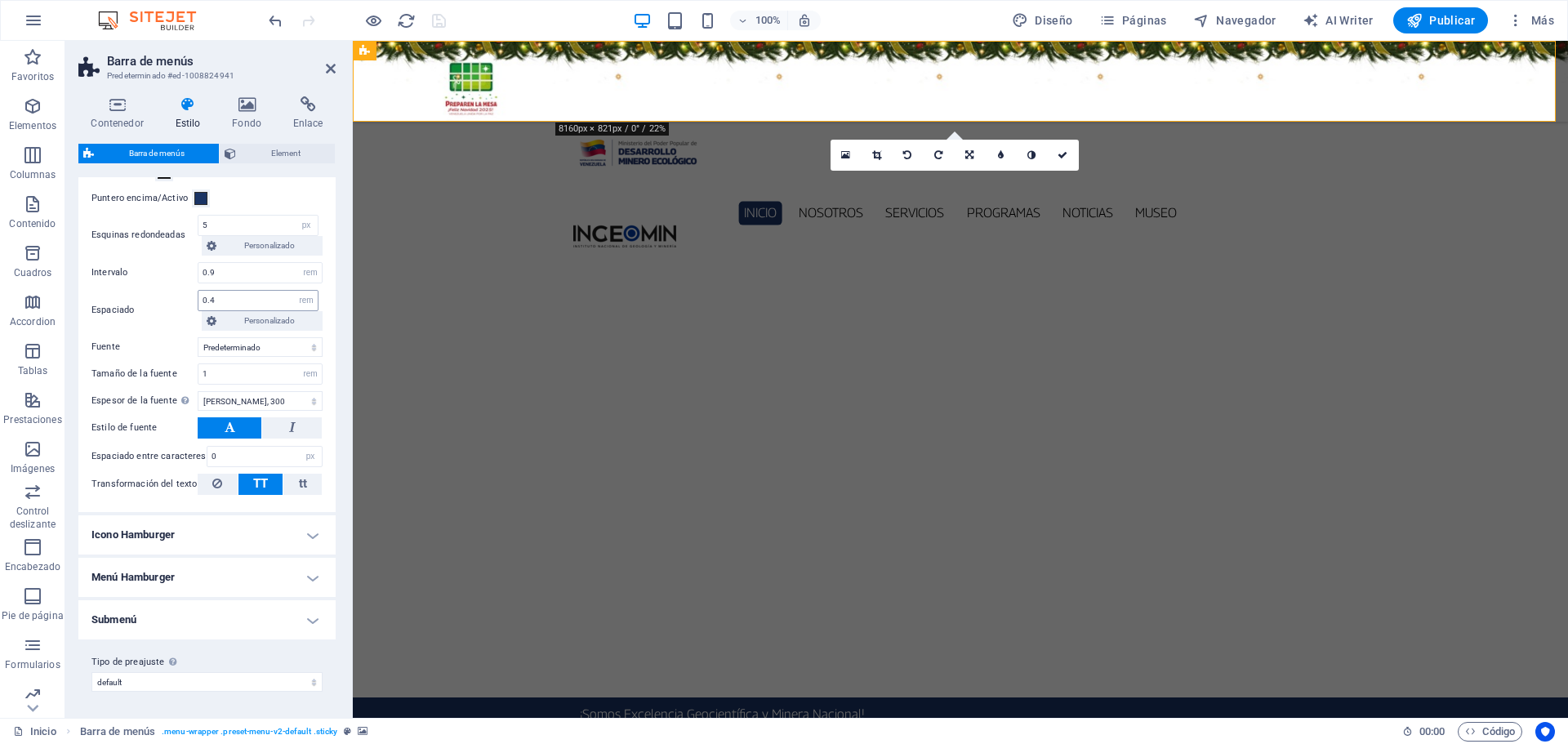
scroll to position [887, 0]
click at [229, 298] on input "0.4" at bounding box center [257, 300] width 119 height 20
type input "0.3"
click at [435, 20] on icon "save" at bounding box center [439, 21] width 19 height 19
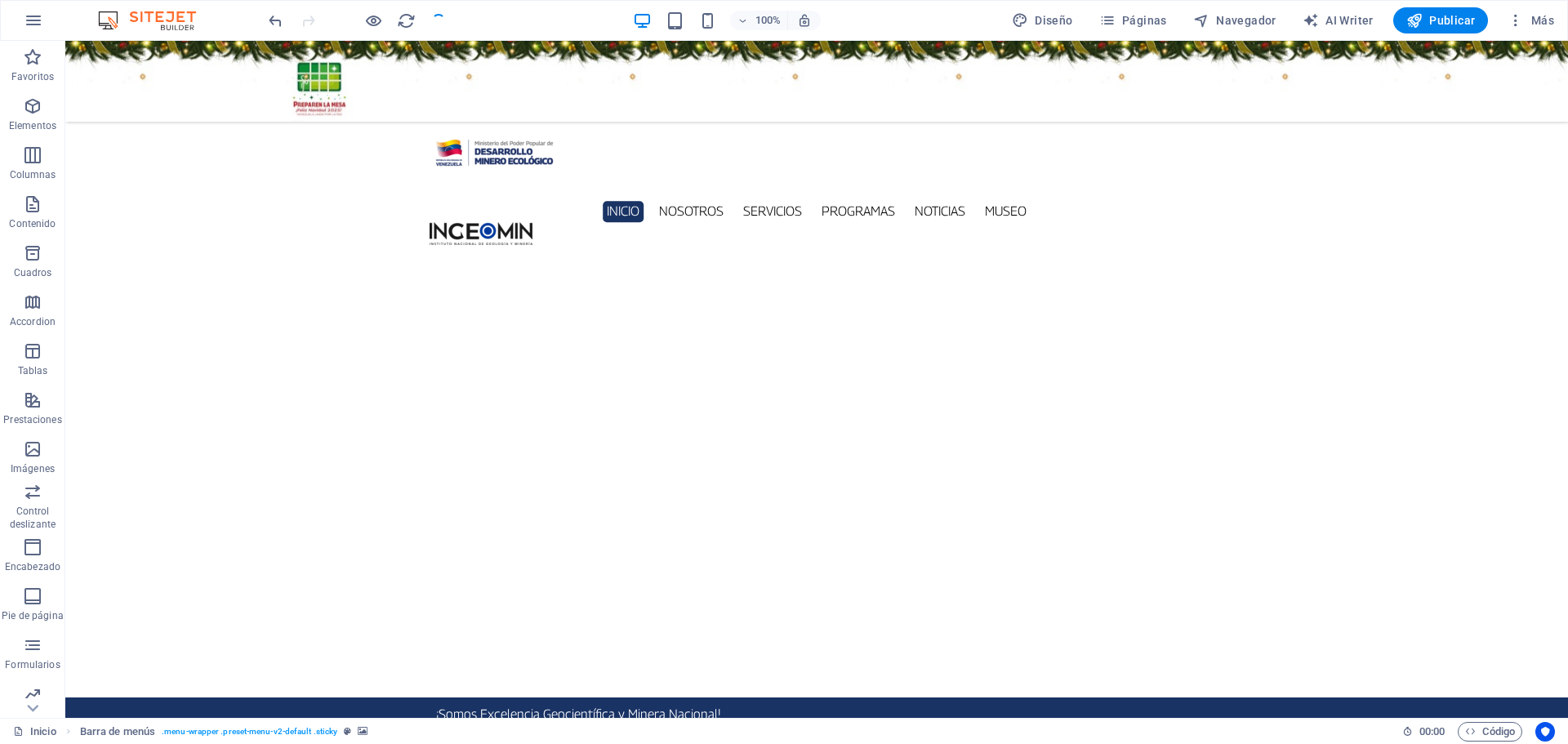
checkbox input "false"
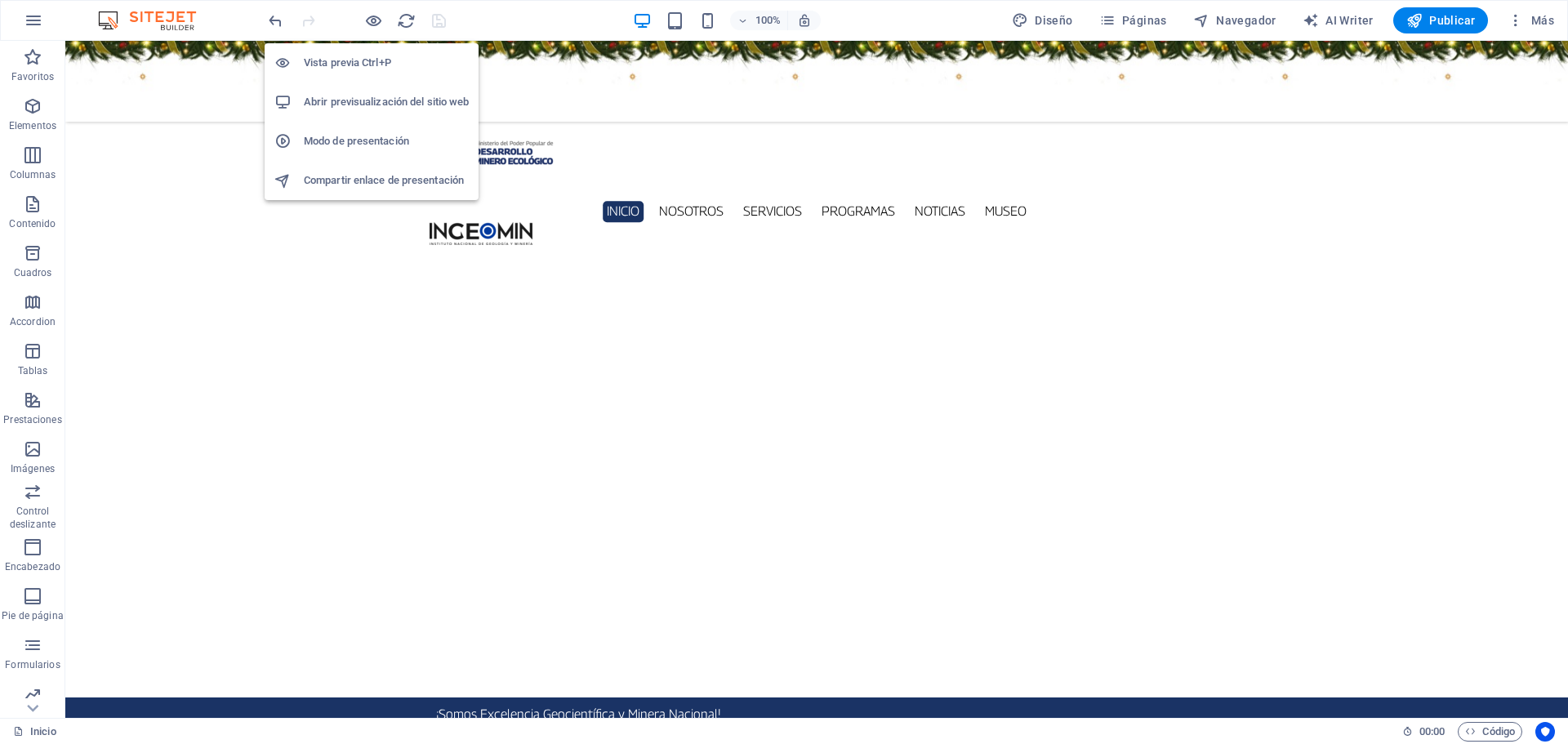
click at [366, 102] on h6 "Abrir previsualización del sitio web" at bounding box center [386, 102] width 165 height 20
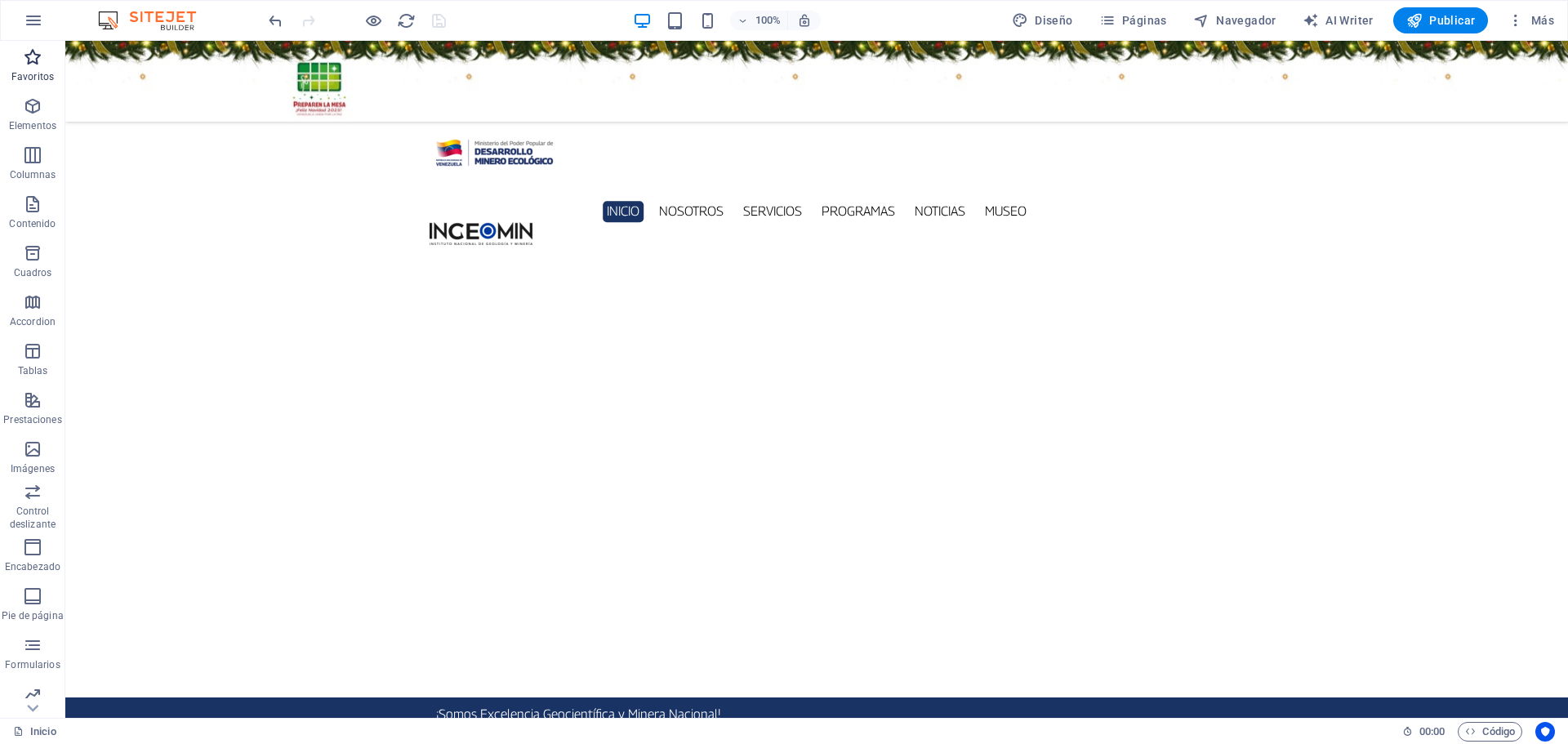
click at [39, 68] on span "Favoritos" at bounding box center [32, 66] width 65 height 39
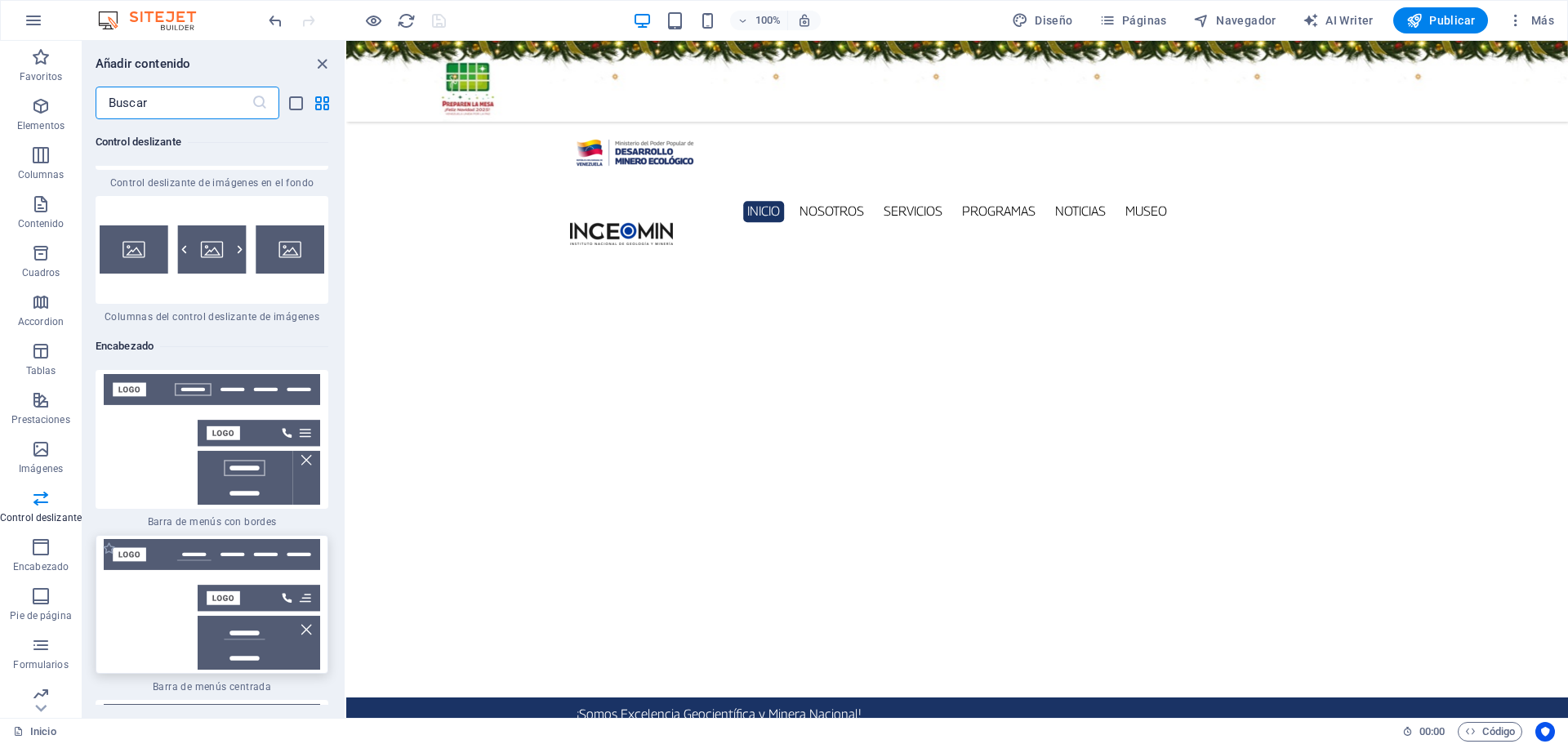
scroll to position [19507, 0]
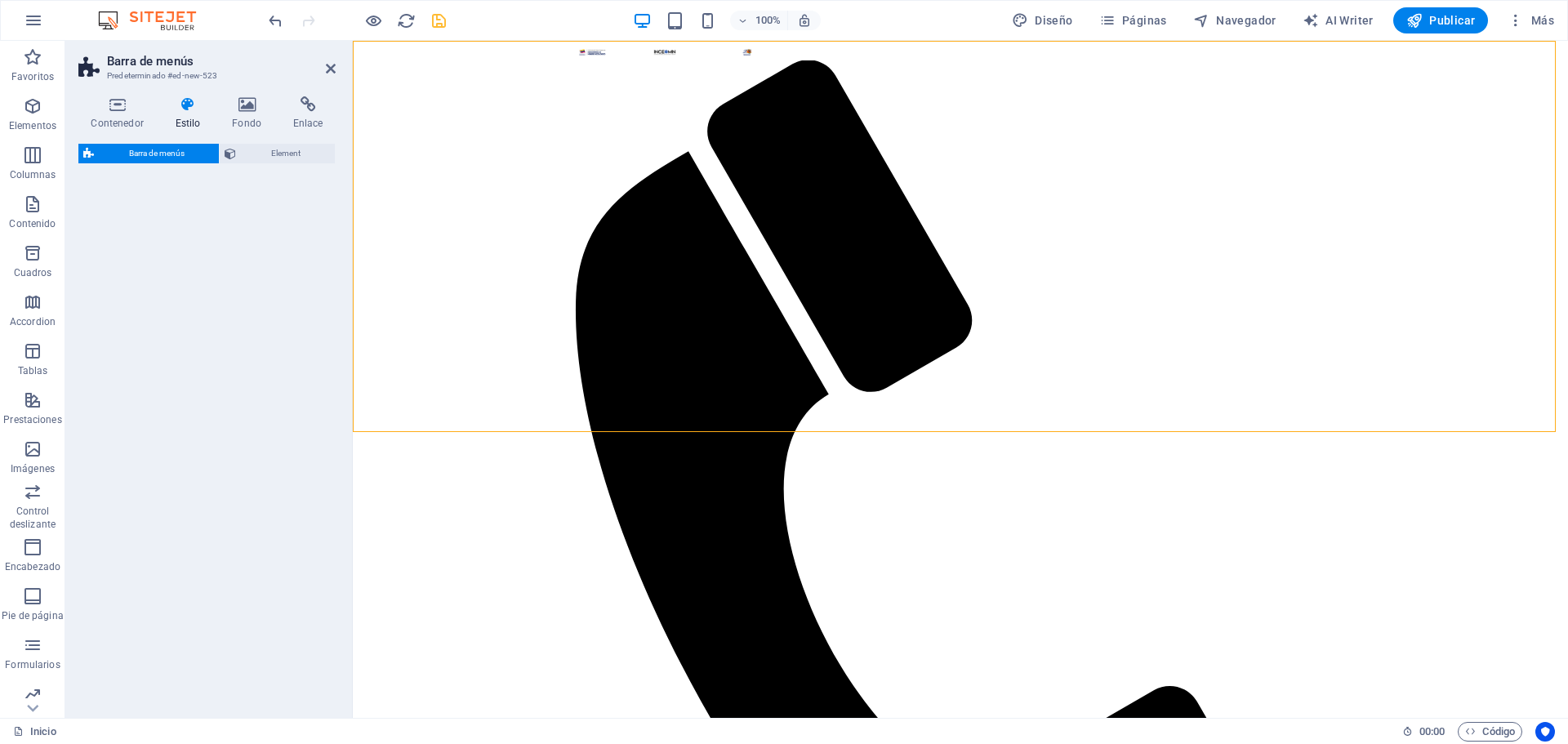
select select "rem"
select select "preset-menu-v2-centered"
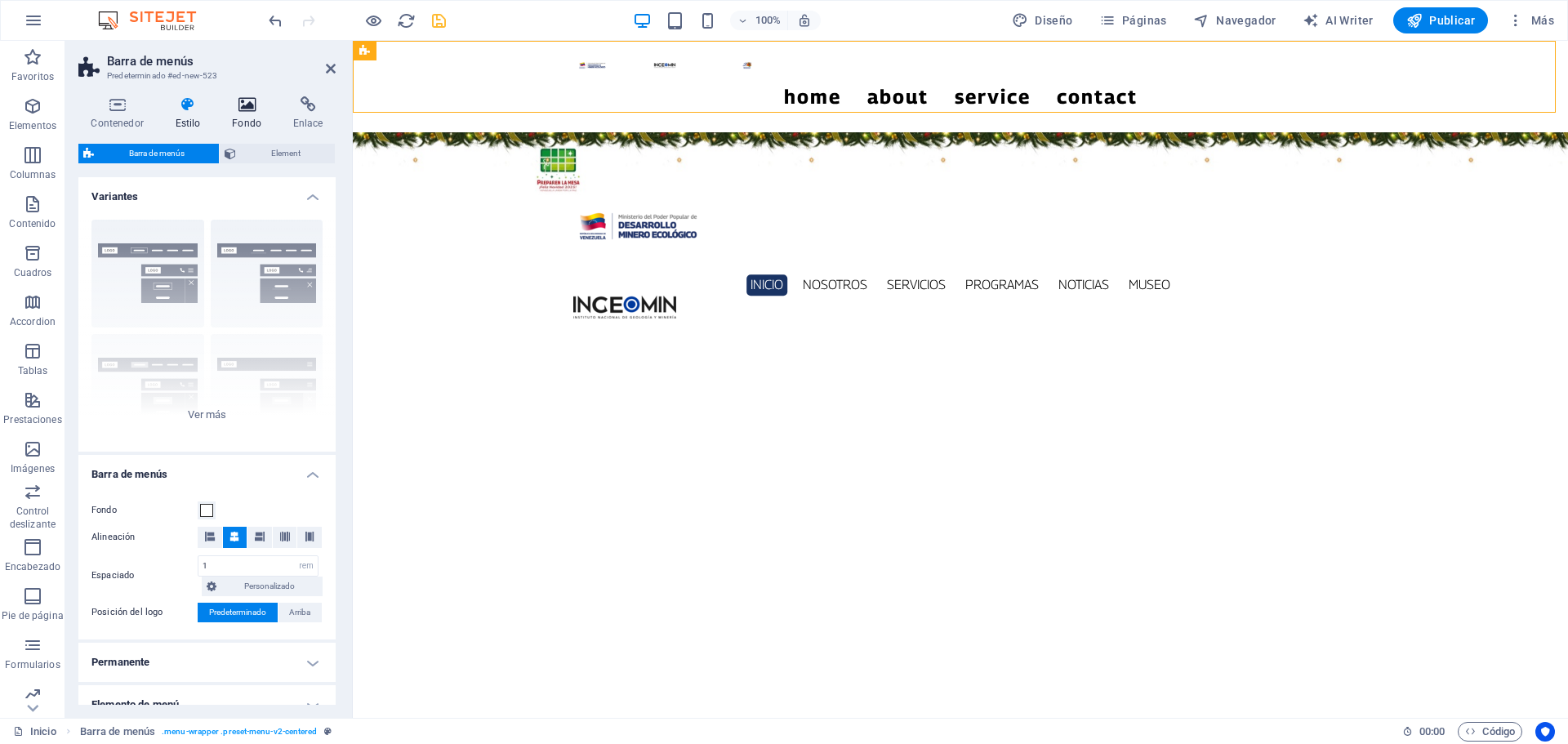
click at [247, 109] on icon at bounding box center [247, 104] width 55 height 17
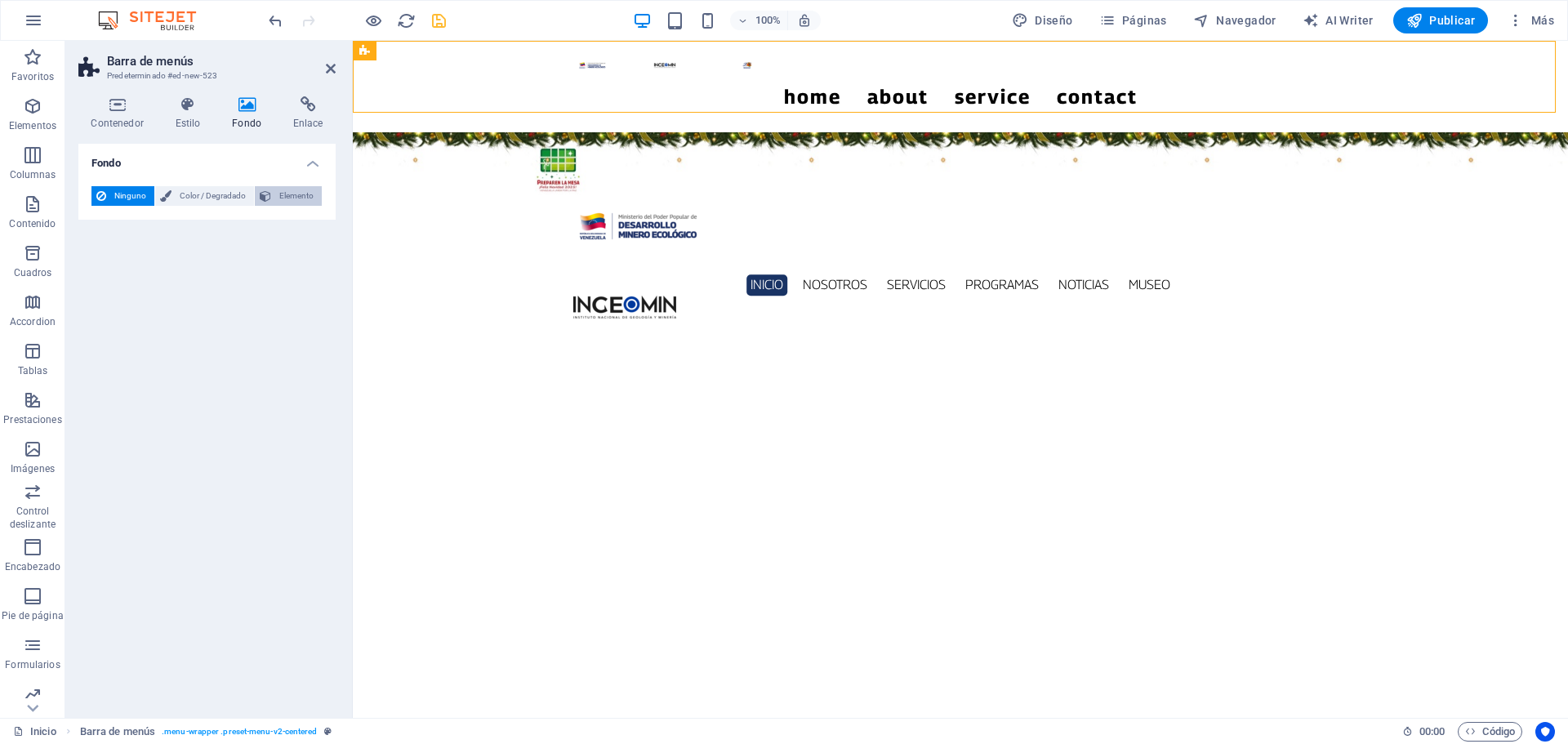
click at [285, 204] on span "Elemento" at bounding box center [296, 196] width 41 height 20
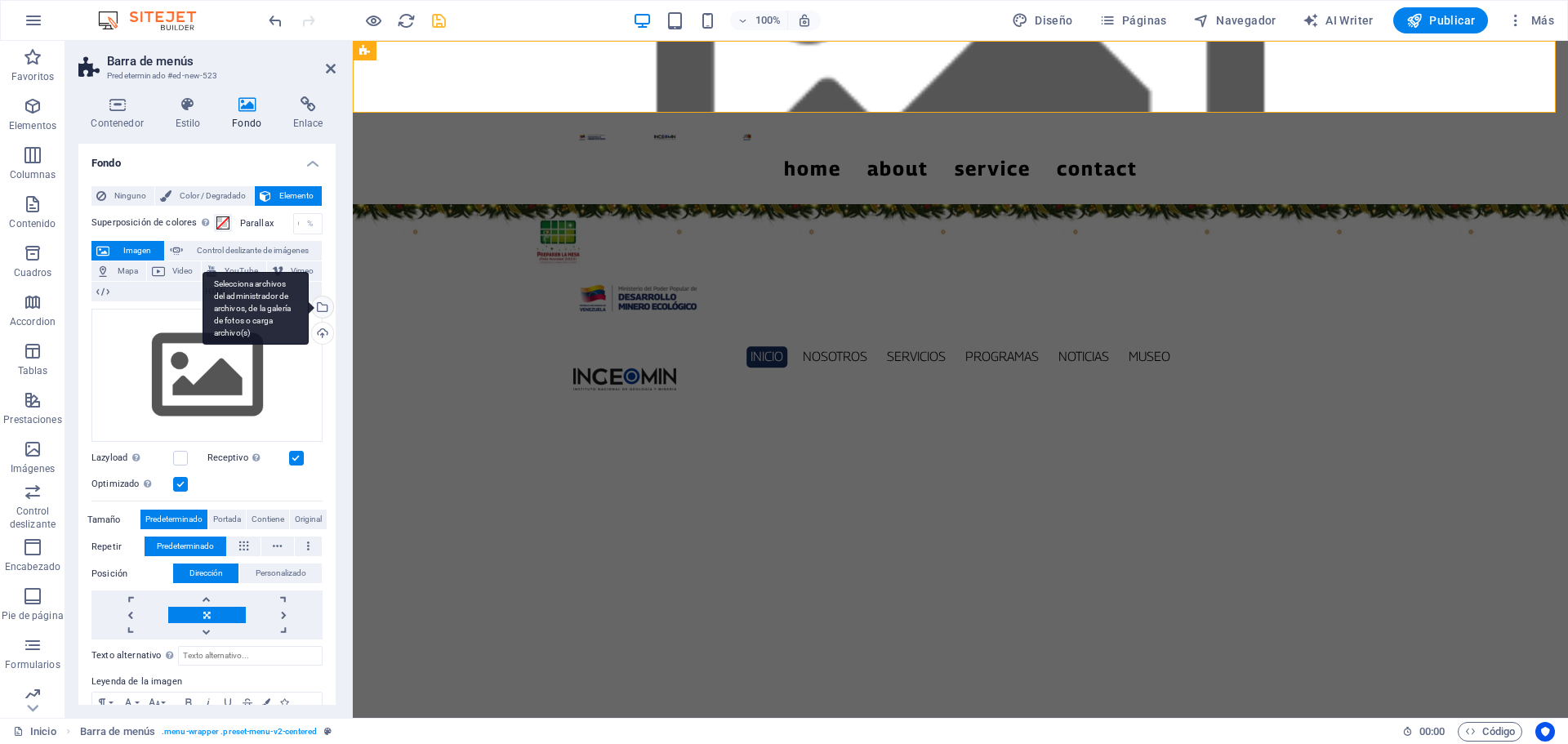
click at [321, 312] on div "Selecciona archivos del administrador de archivos, de la galería de fotos o car…" at bounding box center [321, 309] width 24 height 24
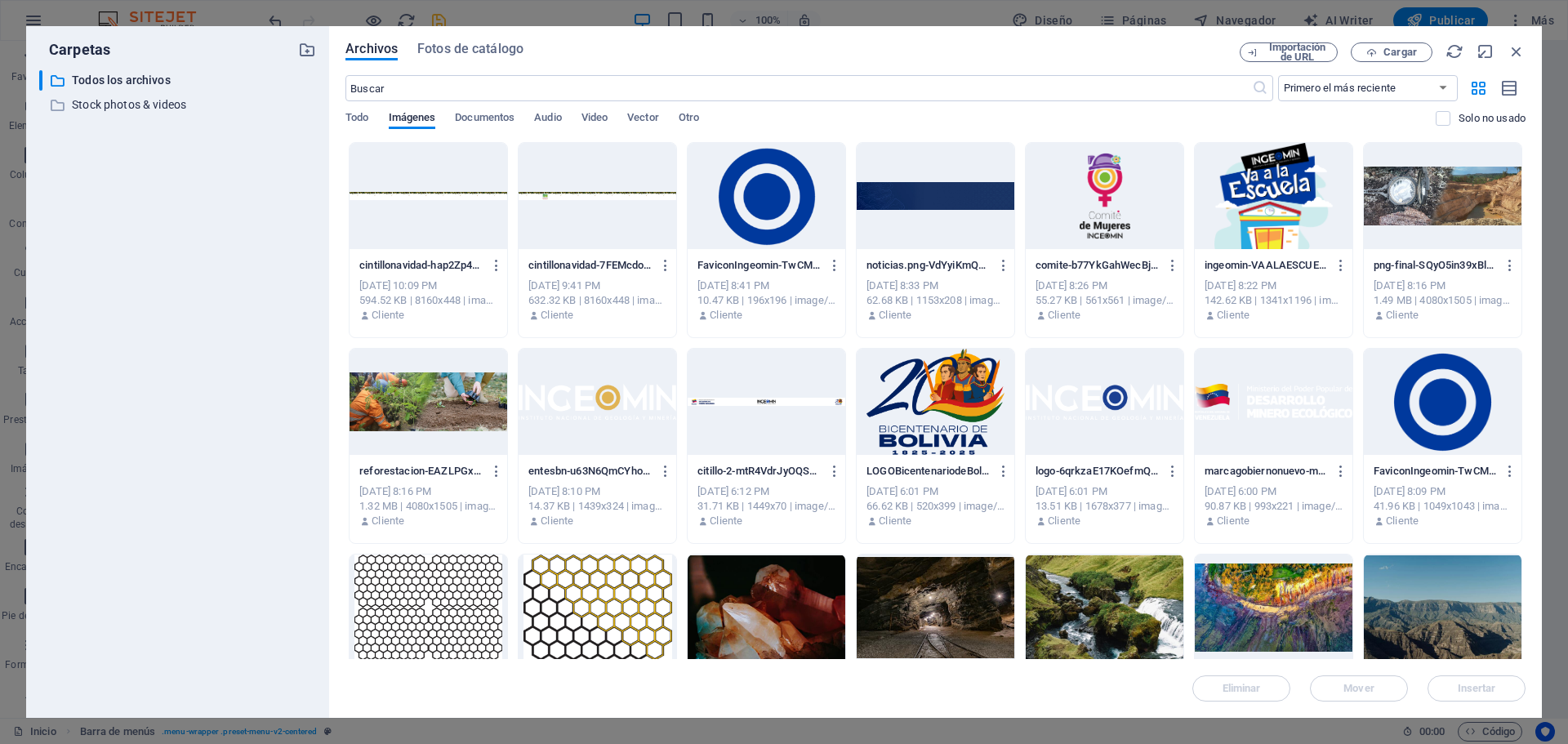
click at [606, 209] on div at bounding box center [597, 196] width 157 height 106
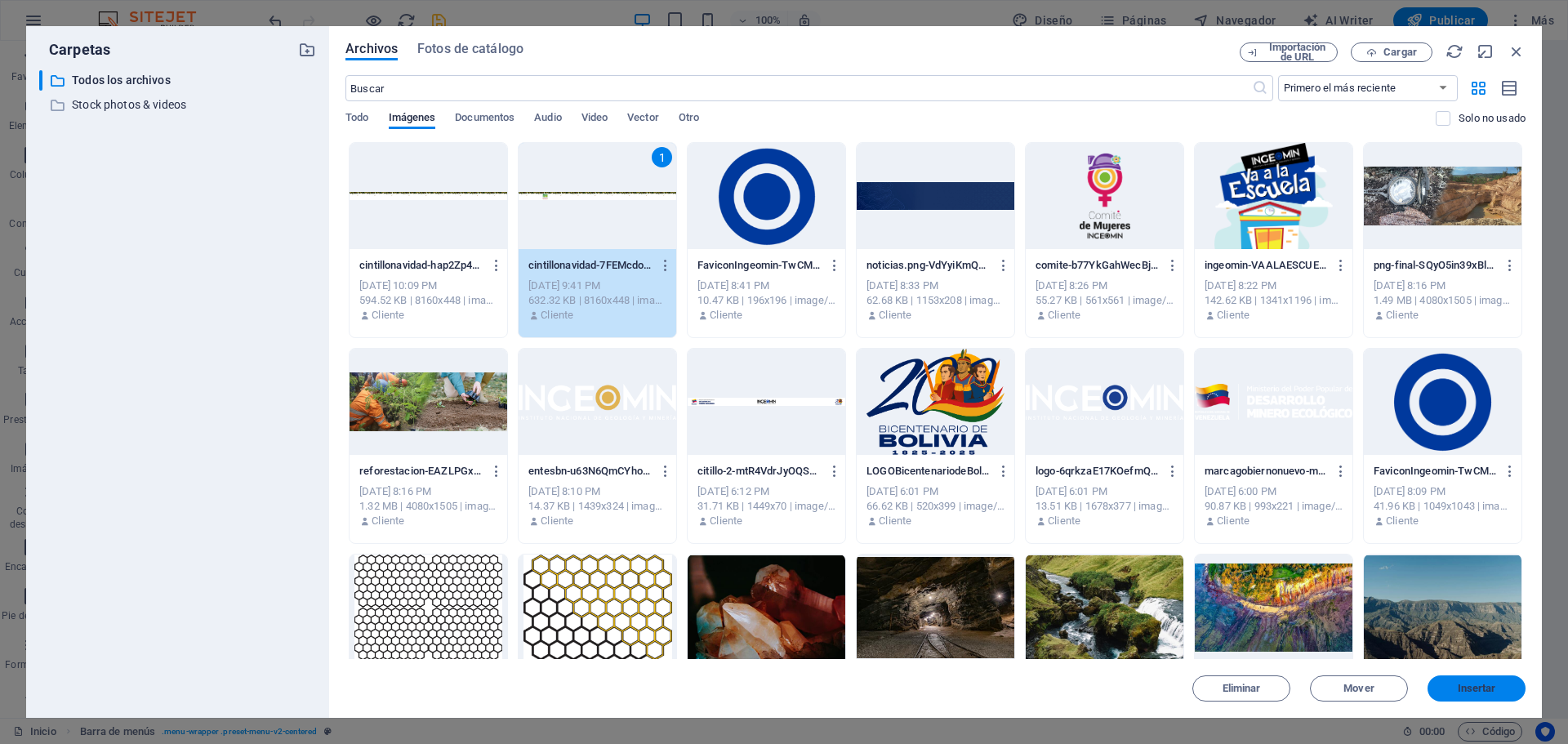
click at [1478, 680] on button "Insertar" at bounding box center [1477, 688] width 98 height 26
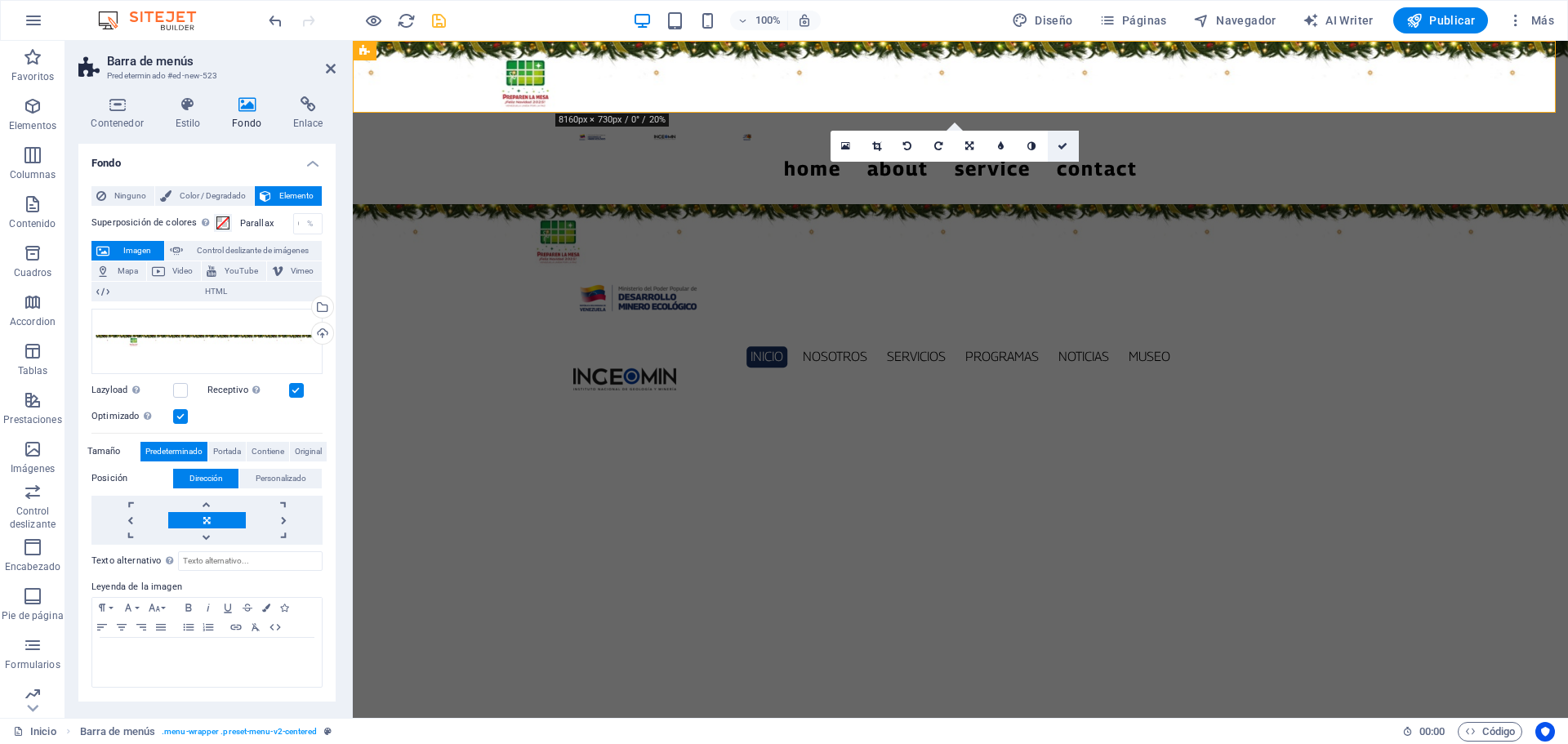
drag, startPoint x: 1064, startPoint y: 143, endPoint x: 329, endPoint y: 3, distance: 748.2
click at [1064, 143] on icon at bounding box center [1062, 145] width 10 height 10
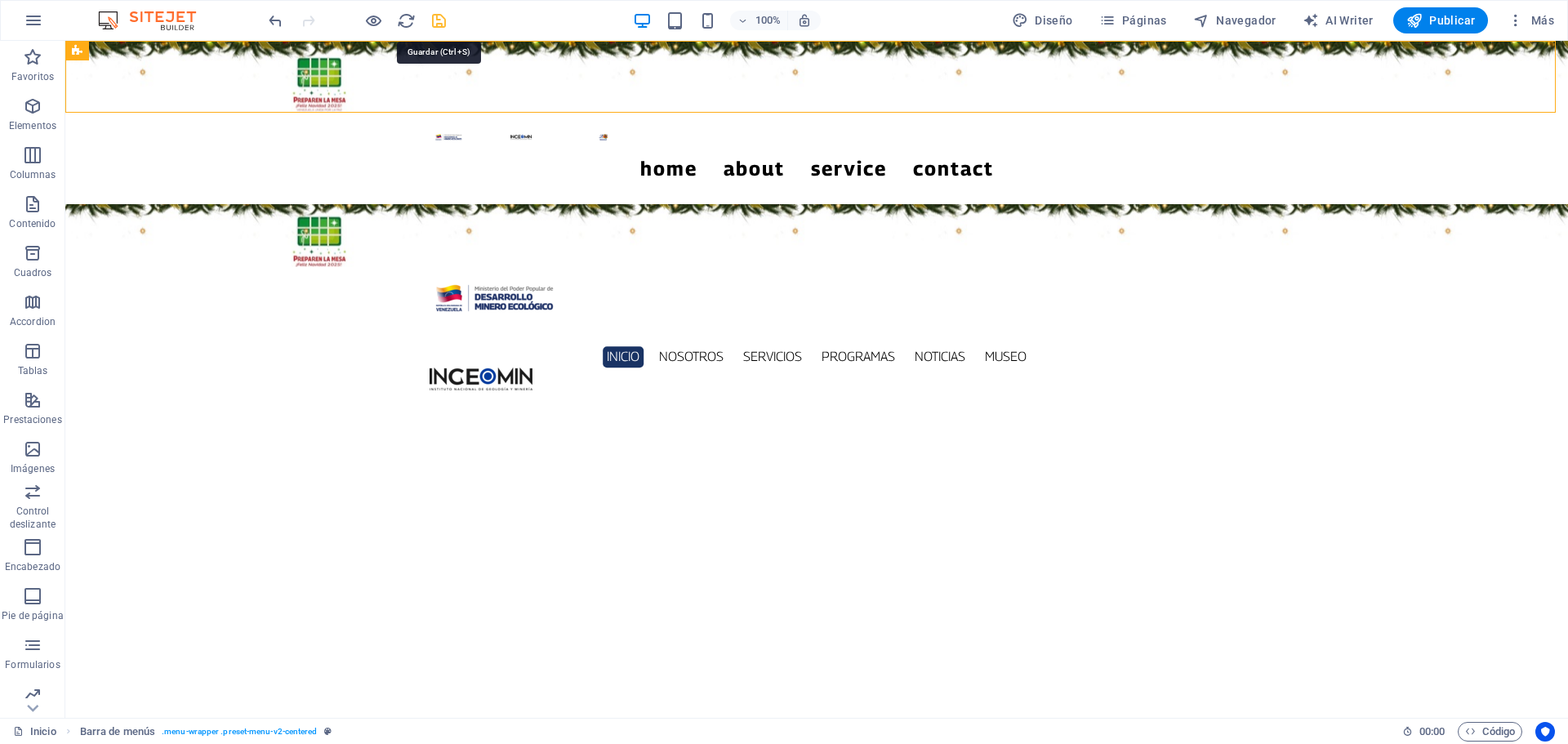
click at [442, 20] on icon "save" at bounding box center [439, 21] width 19 height 19
checkbox input "false"
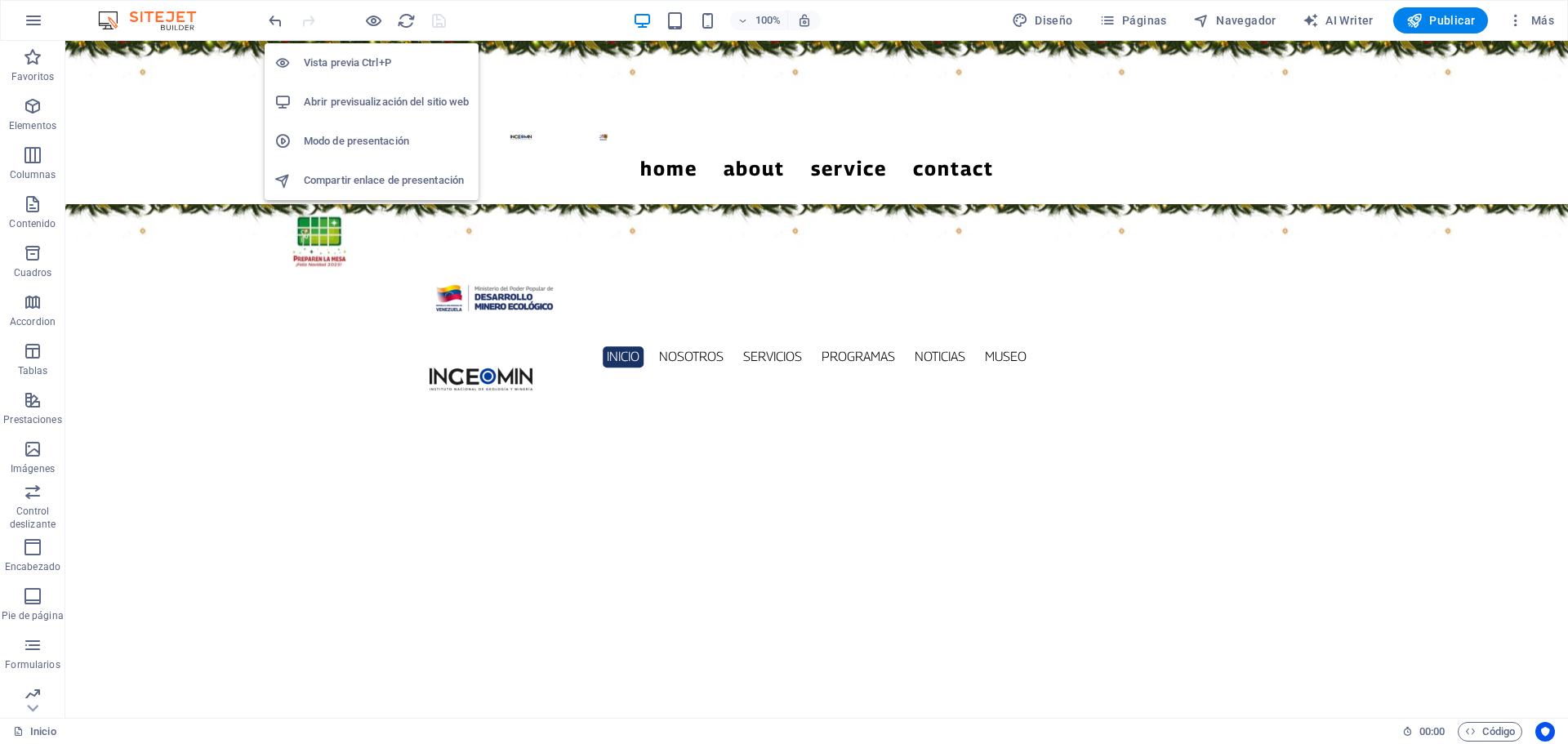
click at [368, 96] on h6 "Abrir previsualización del sitio web" at bounding box center [386, 102] width 165 height 20
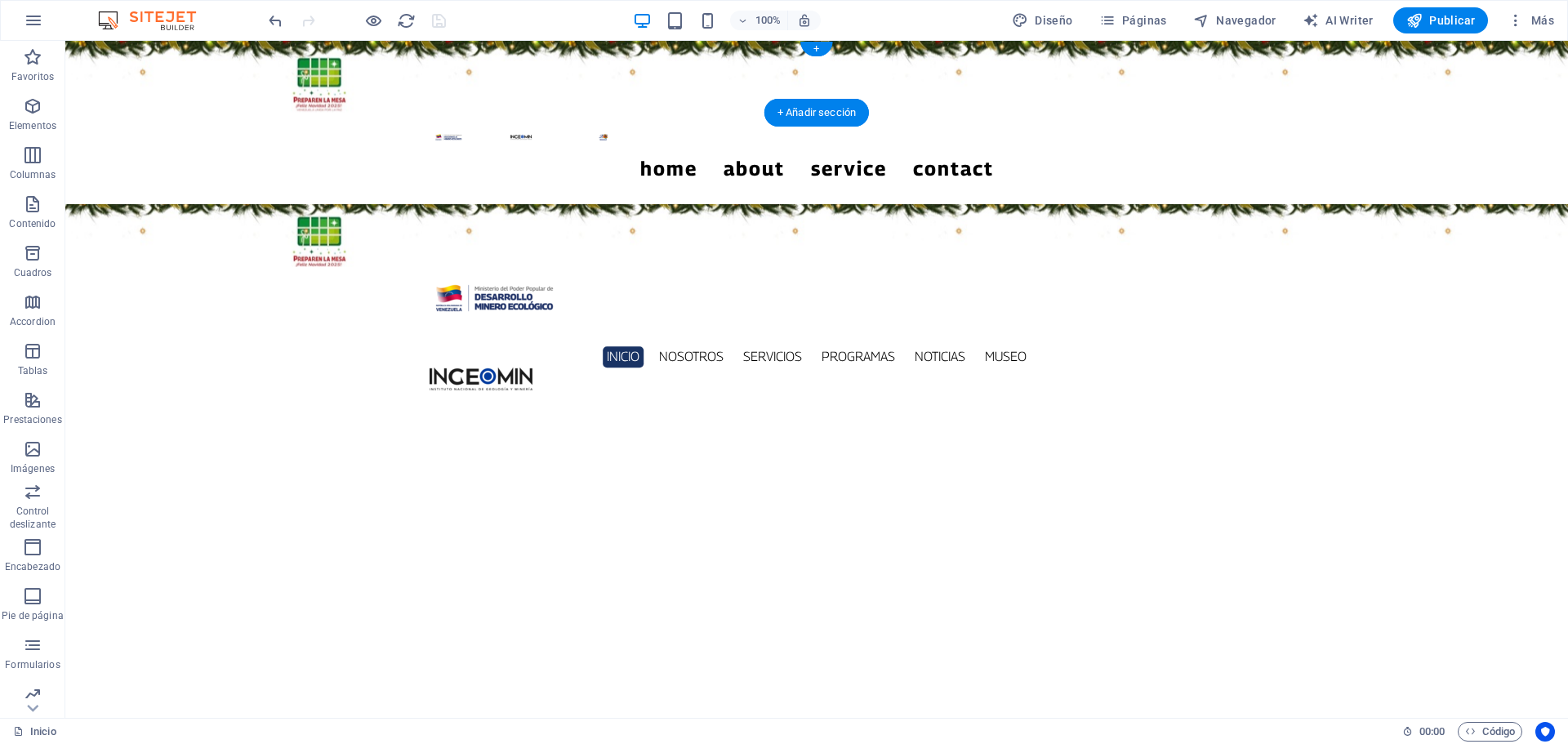
click at [136, 74] on figure at bounding box center [817, 76] width 1503 height 72
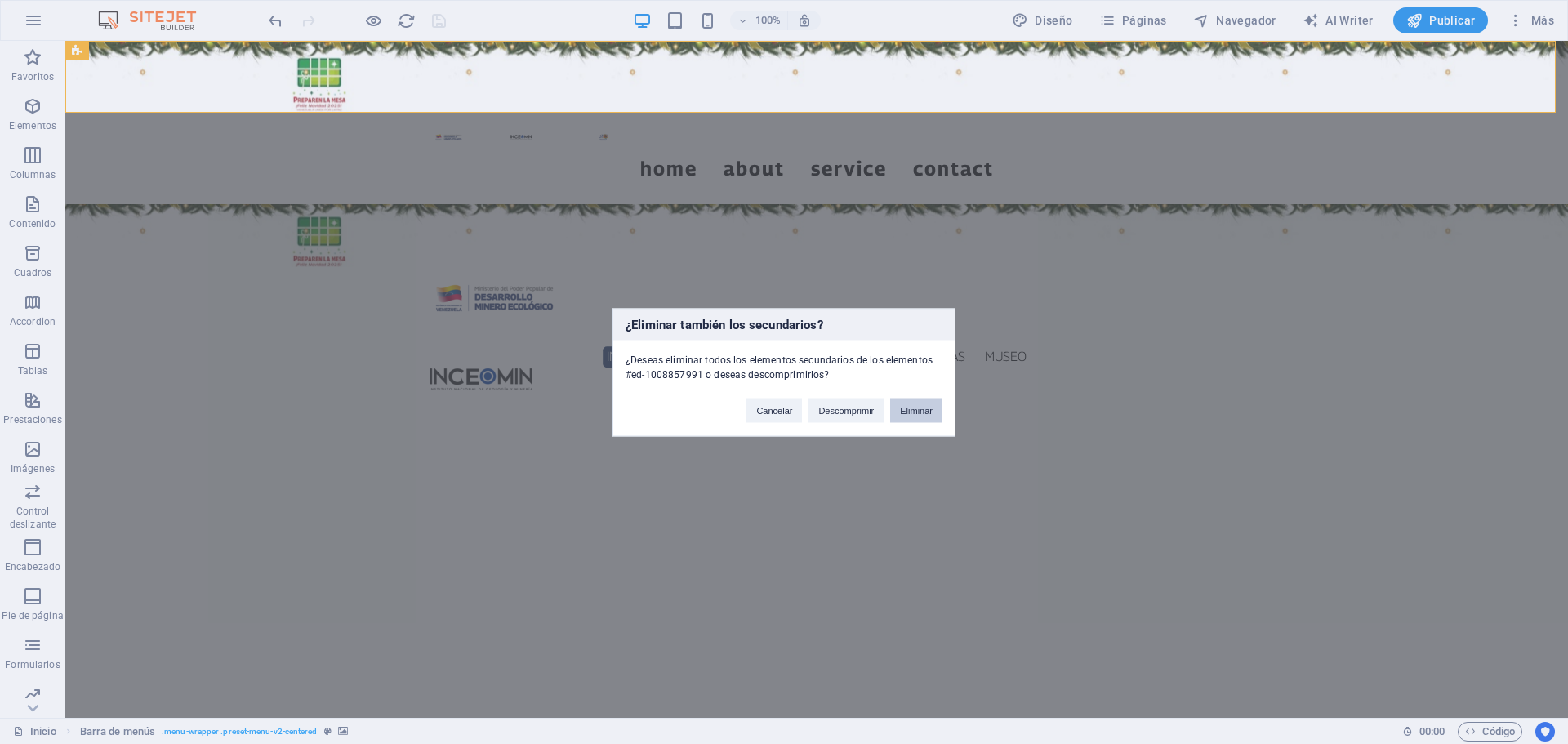
click at [916, 418] on button "Eliminar" at bounding box center [917, 409] width 52 height 24
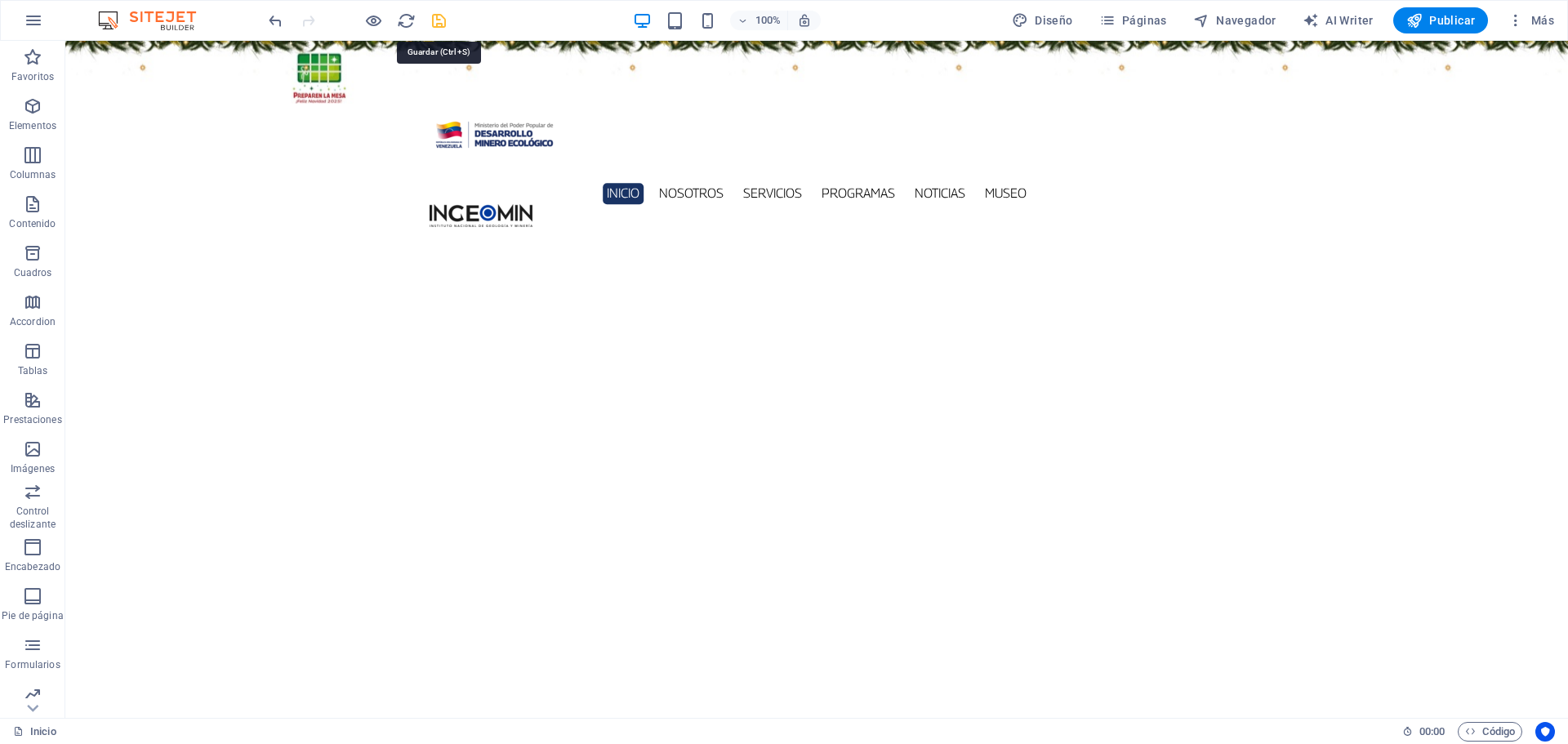
click at [436, 20] on icon "save" at bounding box center [439, 21] width 19 height 19
checkbox input "false"
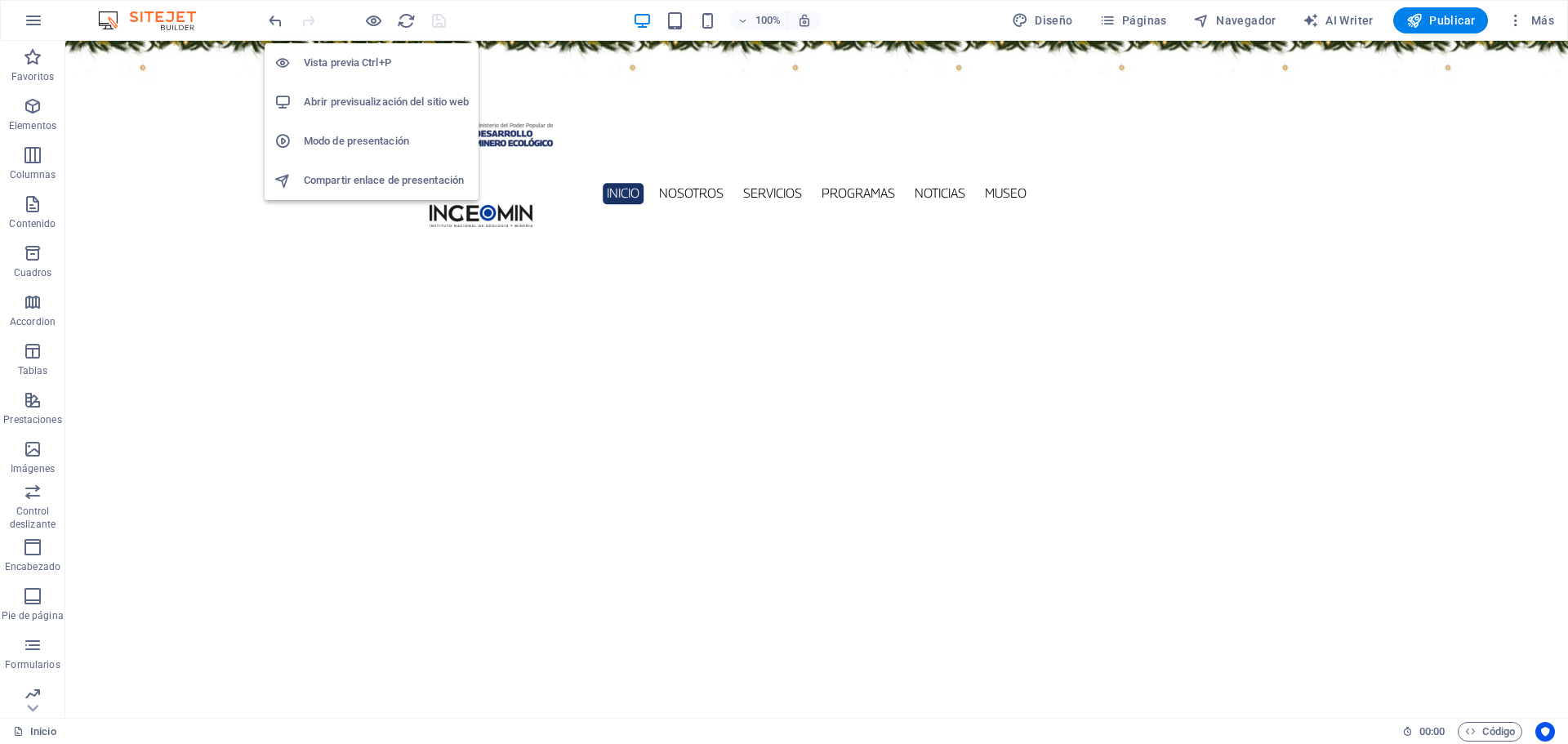
click at [374, 106] on h6 "Abrir previsualización del sitio web" at bounding box center [386, 102] width 165 height 20
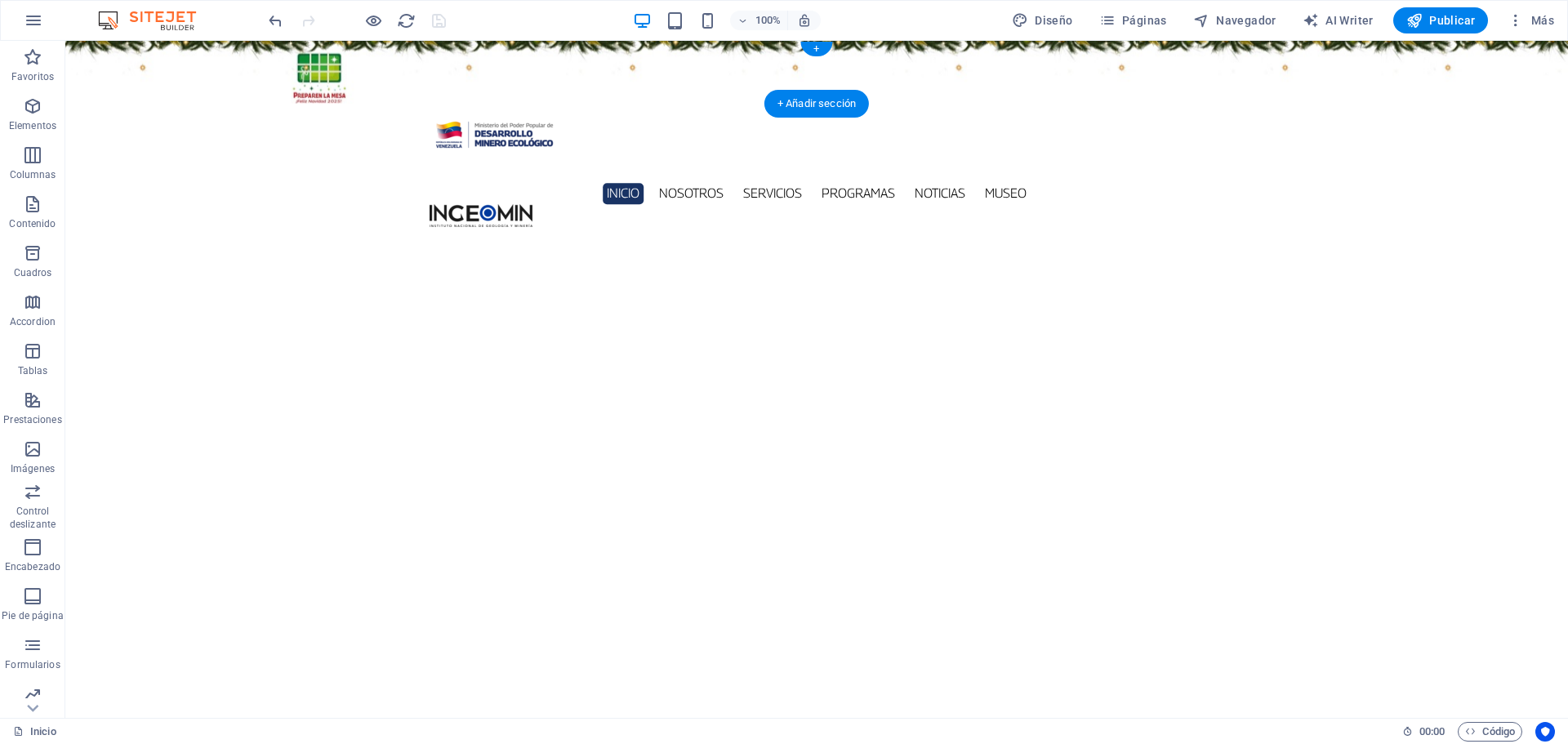
click at [221, 52] on figure at bounding box center [817, 72] width 1503 height 63
click at [220, 52] on figure at bounding box center [817, 72] width 1503 height 63
select select "rem"
select select "sticky_instant"
select select "px"
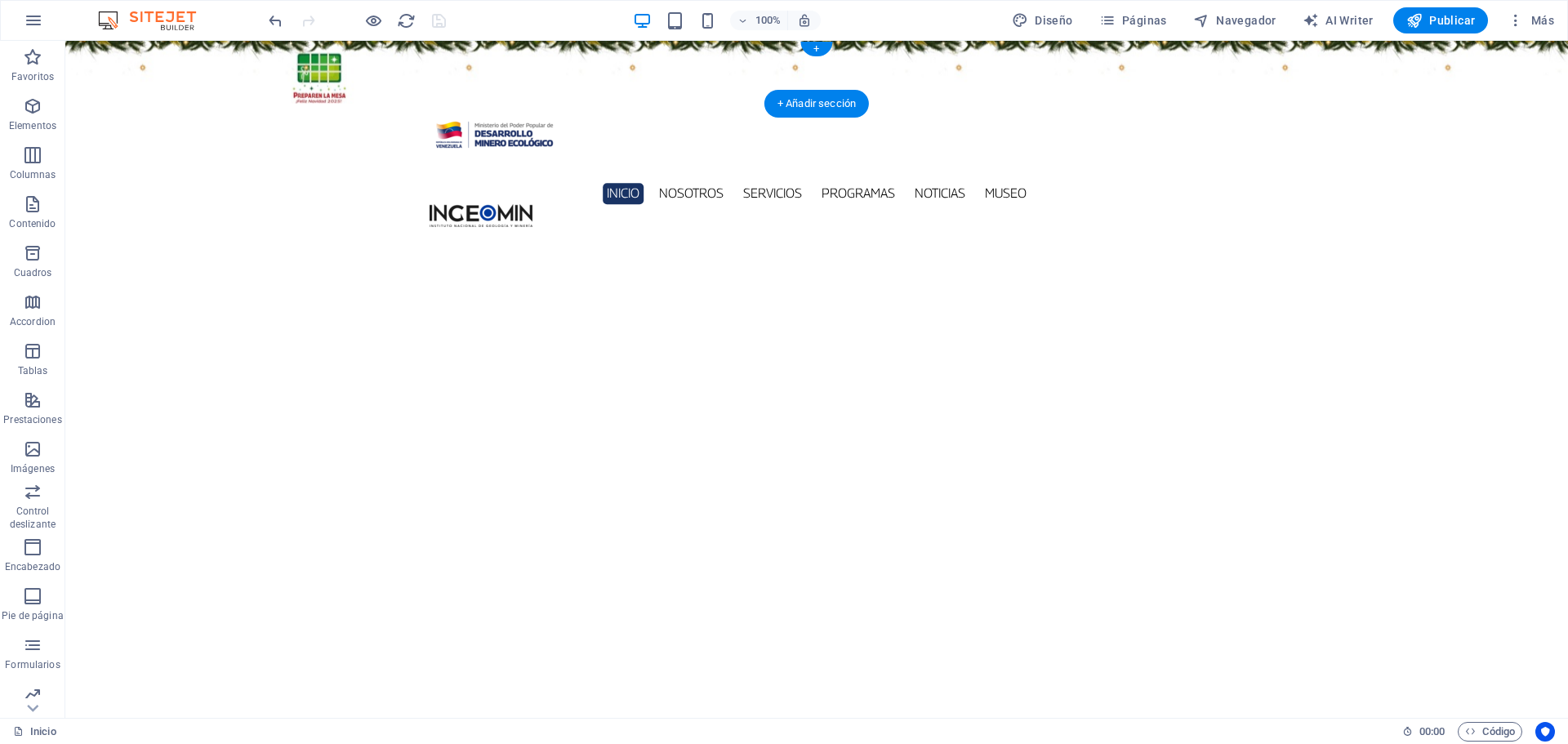
select select "px"
select select "hover_box_vertical"
select select "px"
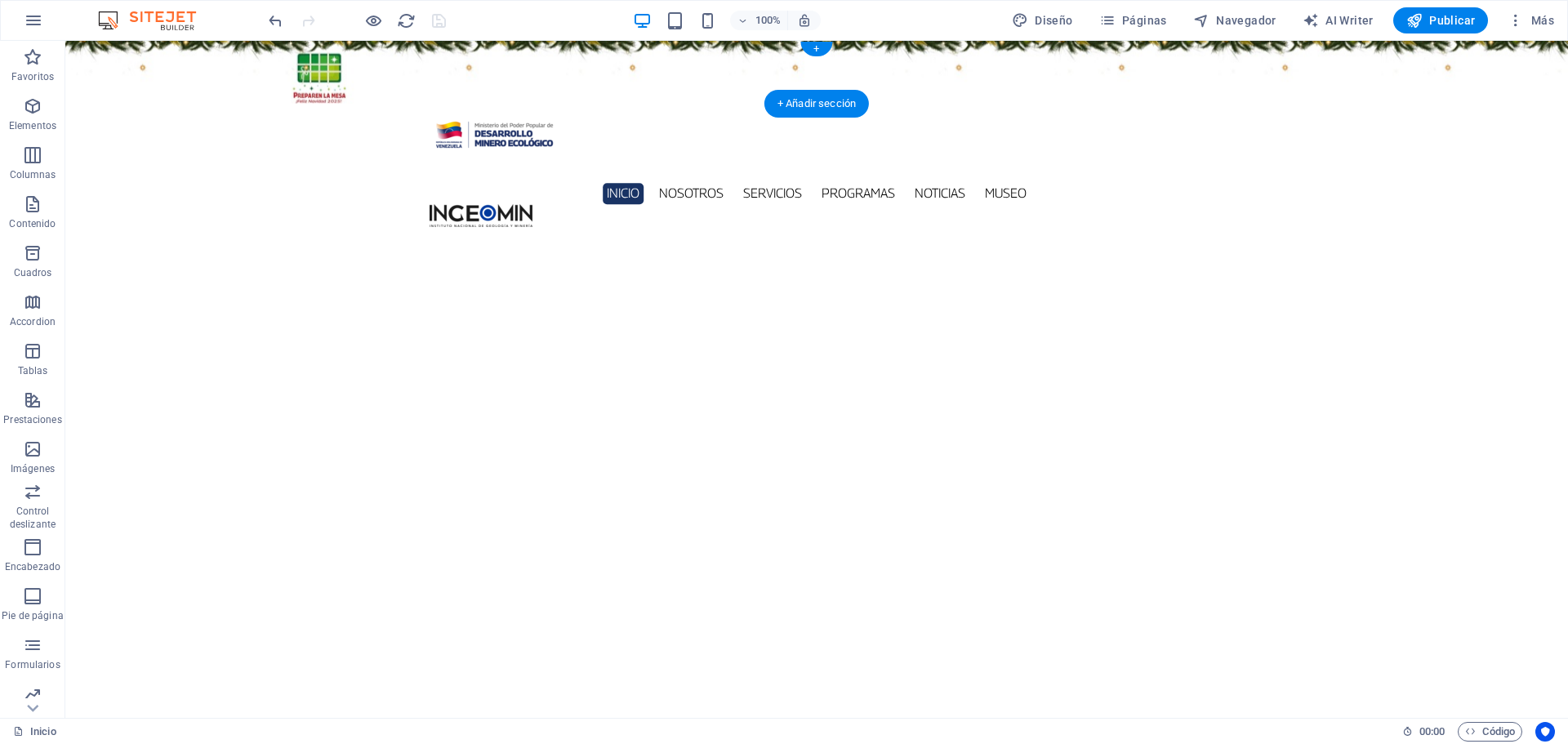
select select "rem"
select select "300"
select select "px"
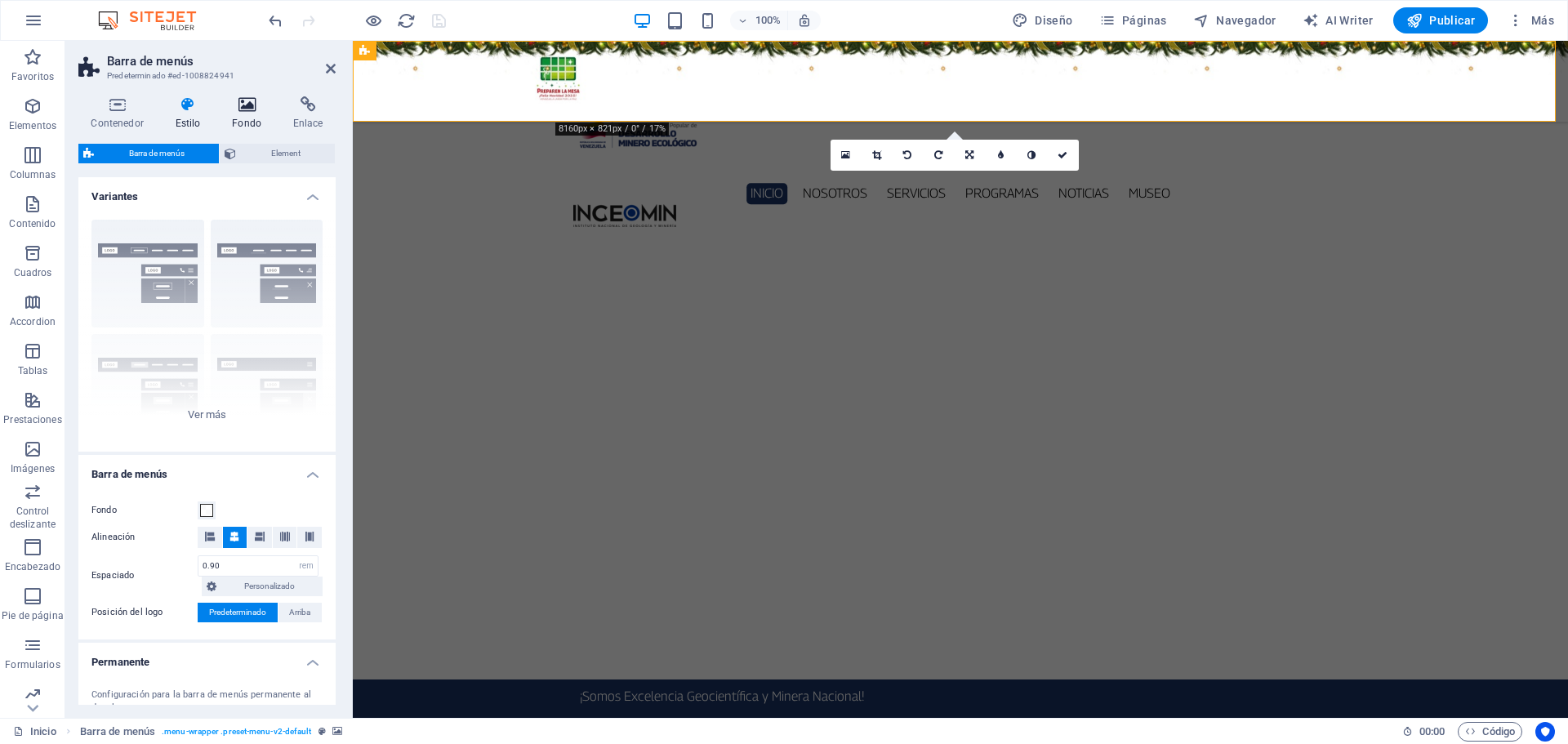
click at [246, 96] on icon at bounding box center [247, 104] width 55 height 17
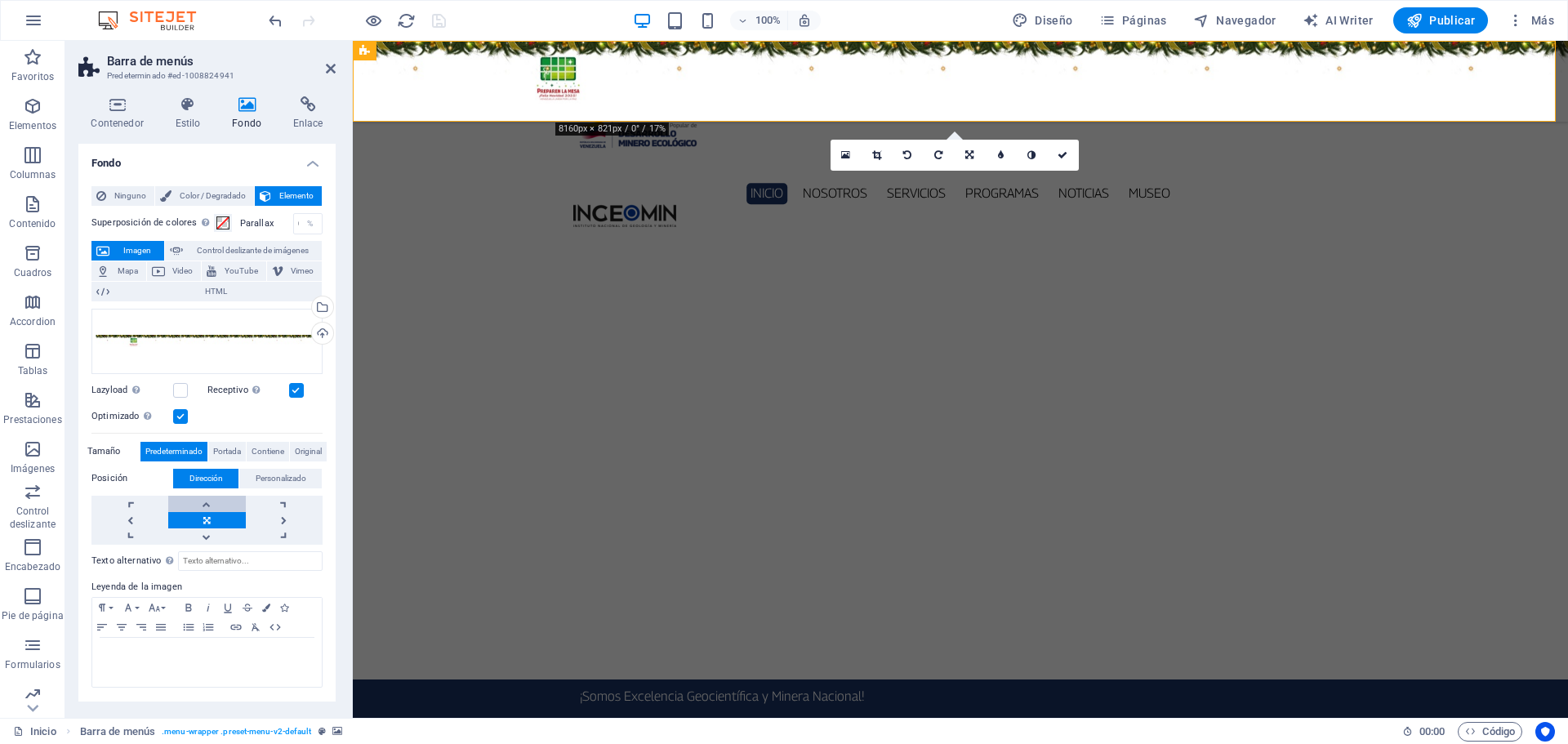
click at [210, 502] on link at bounding box center [206, 503] width 77 height 17
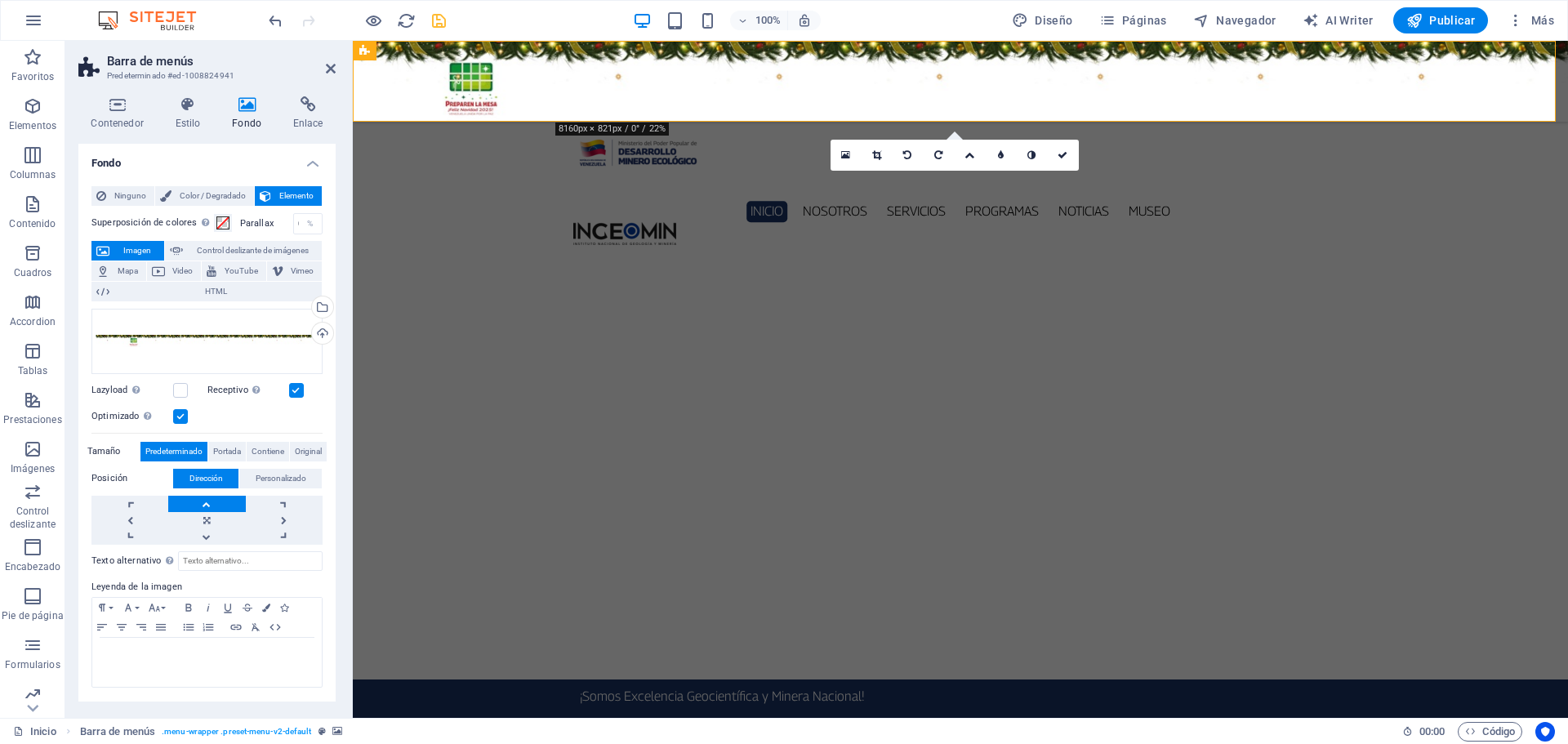
click at [449, 23] on div "100% Diseño Páginas Navegador AI Writer Publicar Más" at bounding box center [912, 20] width 1295 height 26
click at [443, 20] on icon "save" at bounding box center [439, 21] width 19 height 19
checkbox input "false"
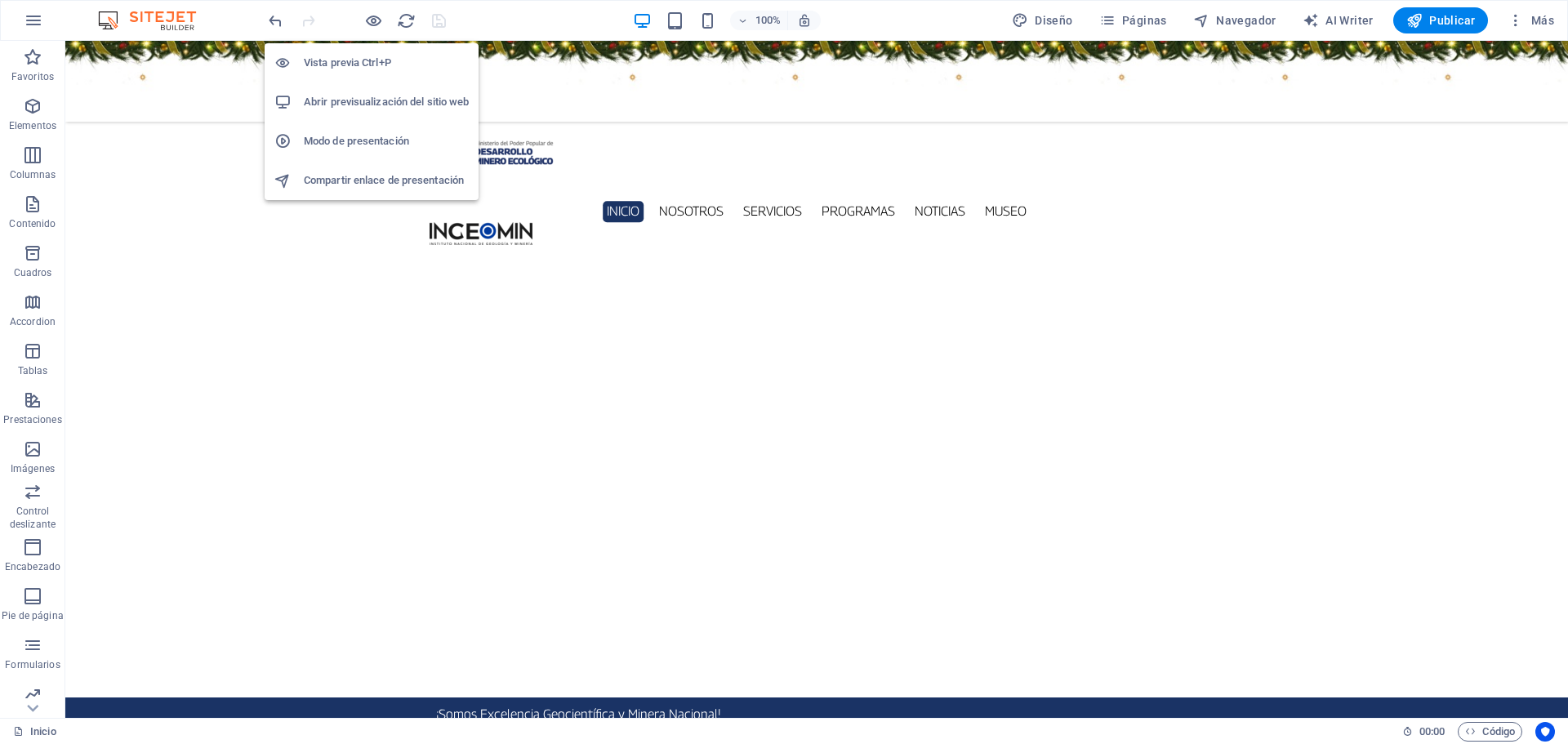
click at [390, 102] on h6 "Abrir previsualización del sitio web" at bounding box center [386, 102] width 165 height 20
click at [370, 102] on h6 "Abrir previsualización del sitio web" at bounding box center [386, 102] width 165 height 20
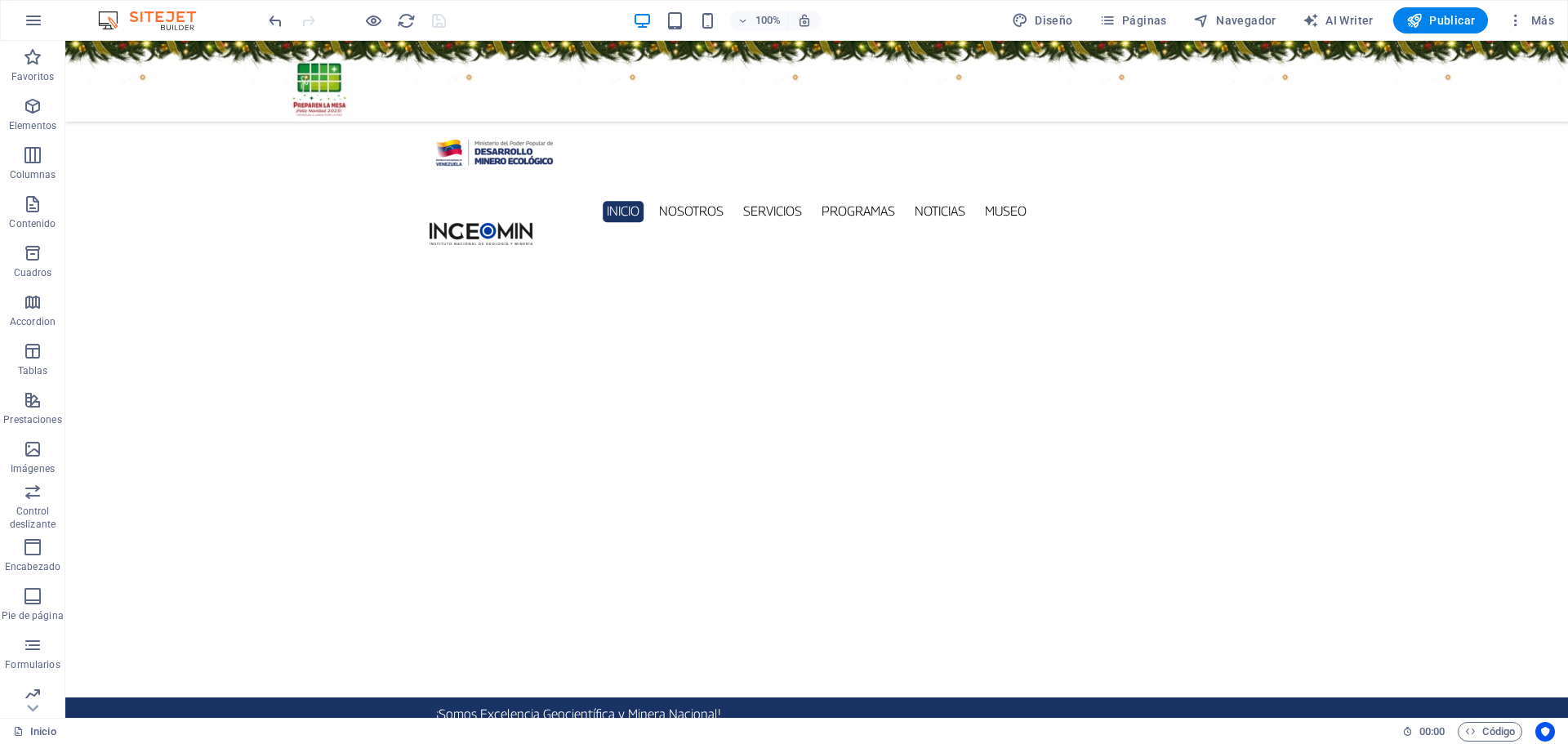
click at [198, 73] on figure at bounding box center [817, 81] width 1503 height 81
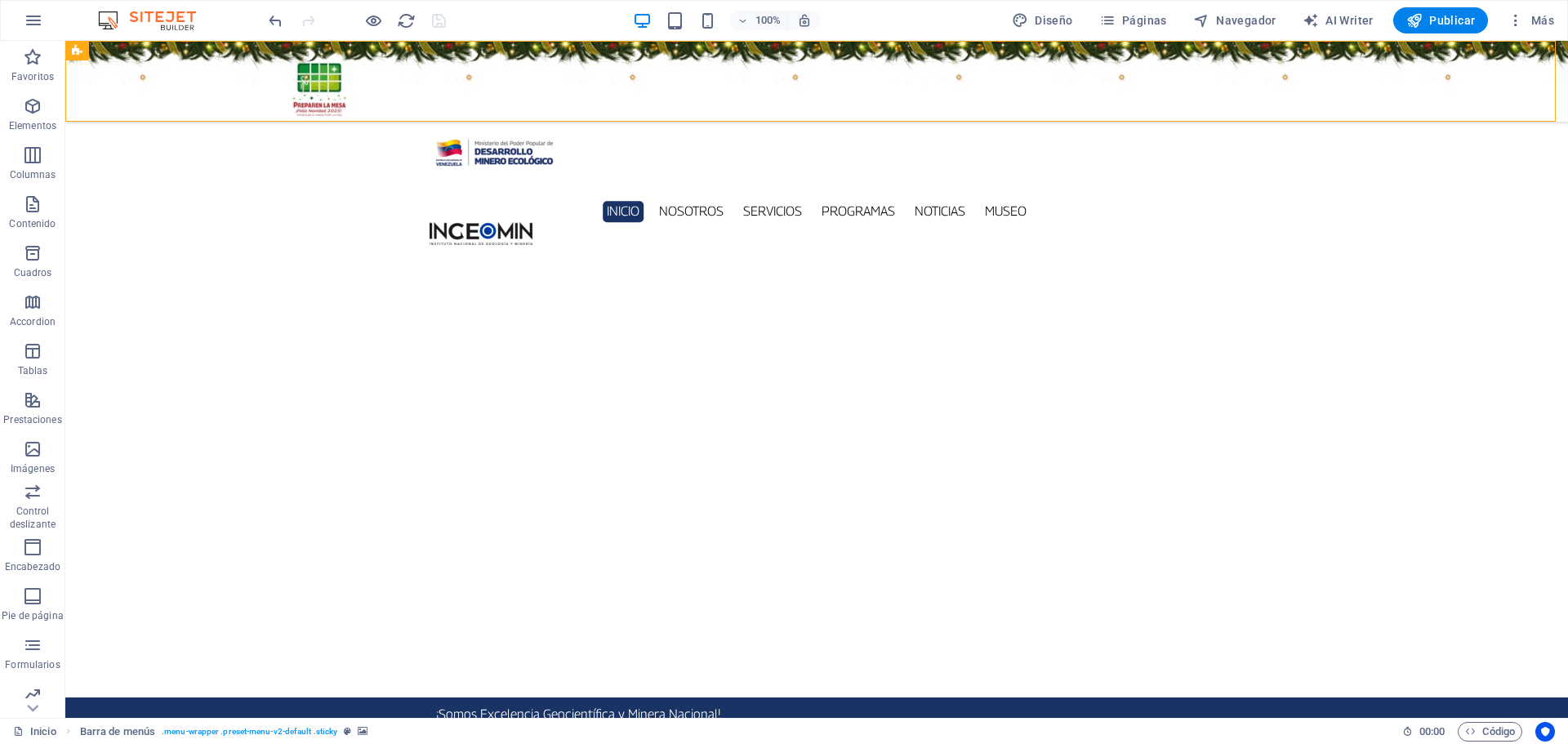
click at [198, 73] on figure at bounding box center [817, 81] width 1503 height 81
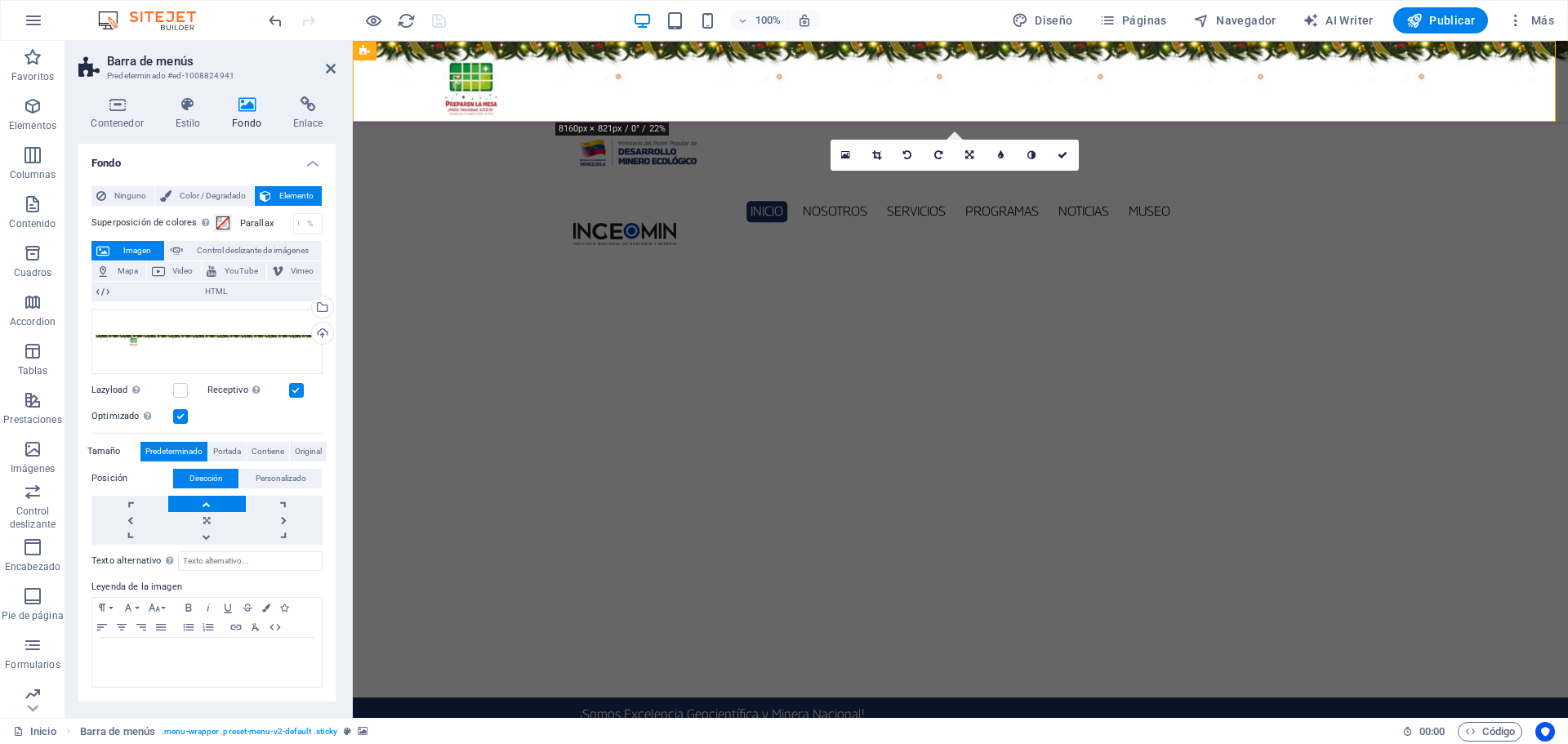
click at [406, 95] on figure at bounding box center [960, 81] width 1215 height 81
click at [188, 109] on icon at bounding box center [188, 104] width 50 height 17
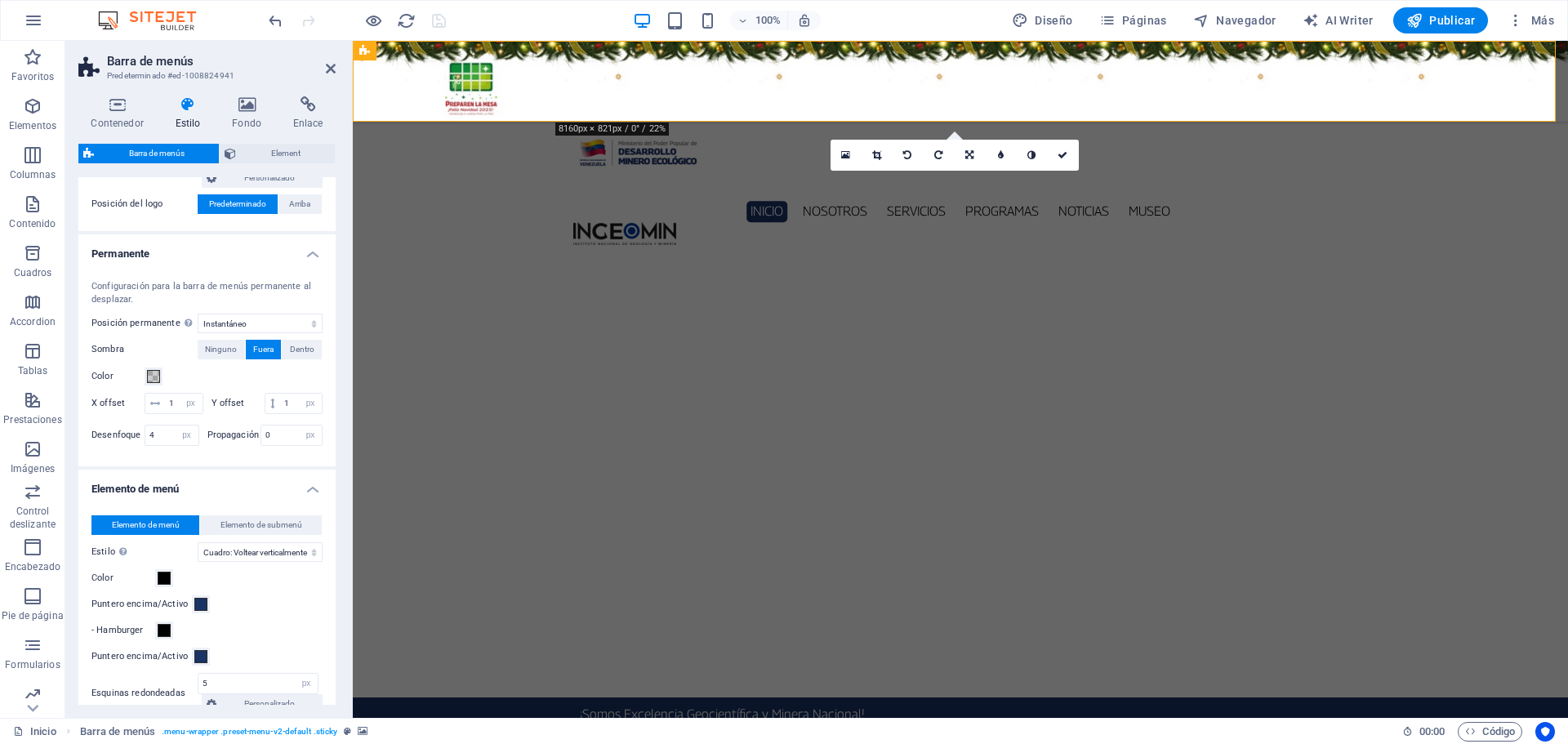
scroll to position [489, 0]
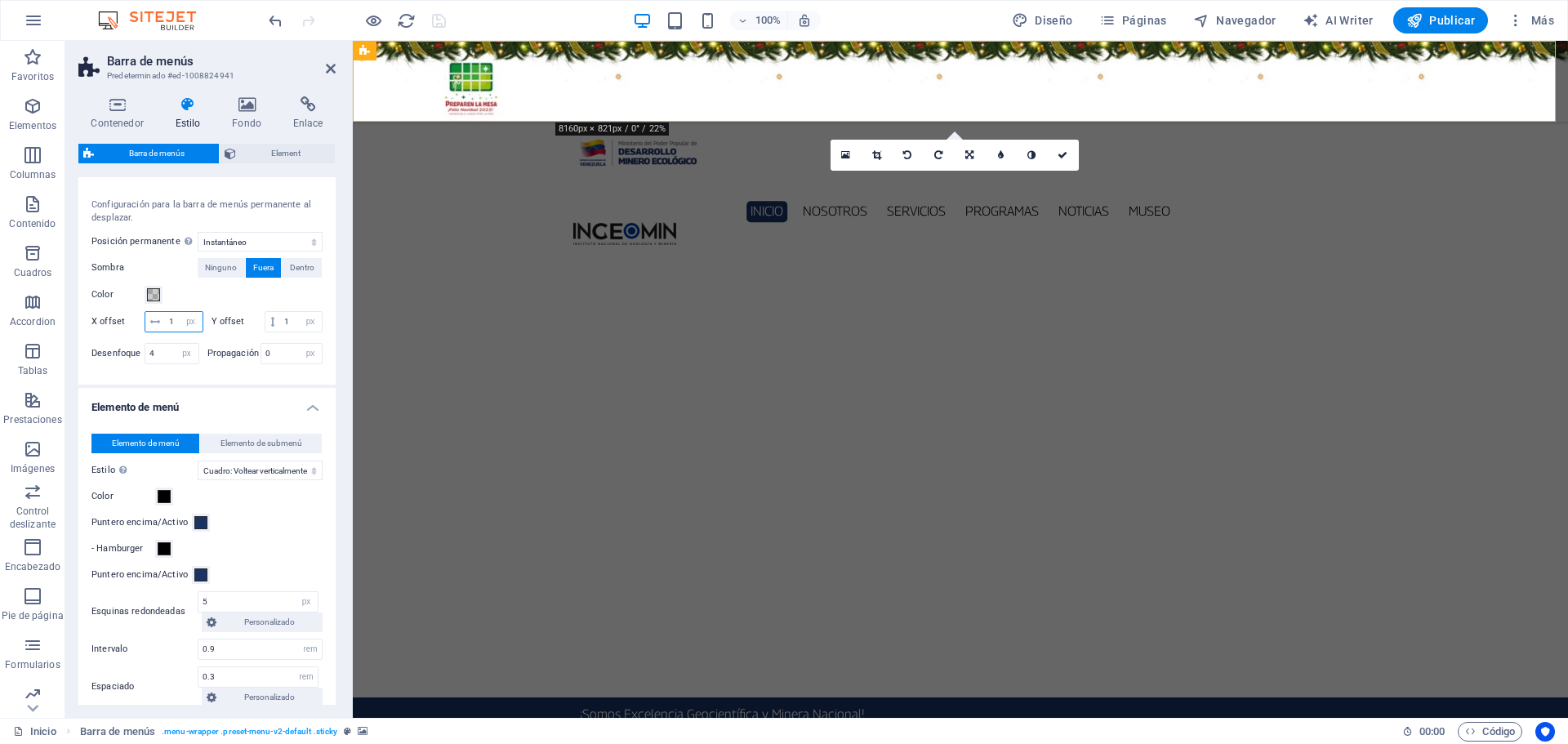
click at [203, 323] on input "1" at bounding box center [183, 322] width 37 height 20
type input "2"
click at [280, 331] on input "1" at bounding box center [301, 322] width 42 height 20
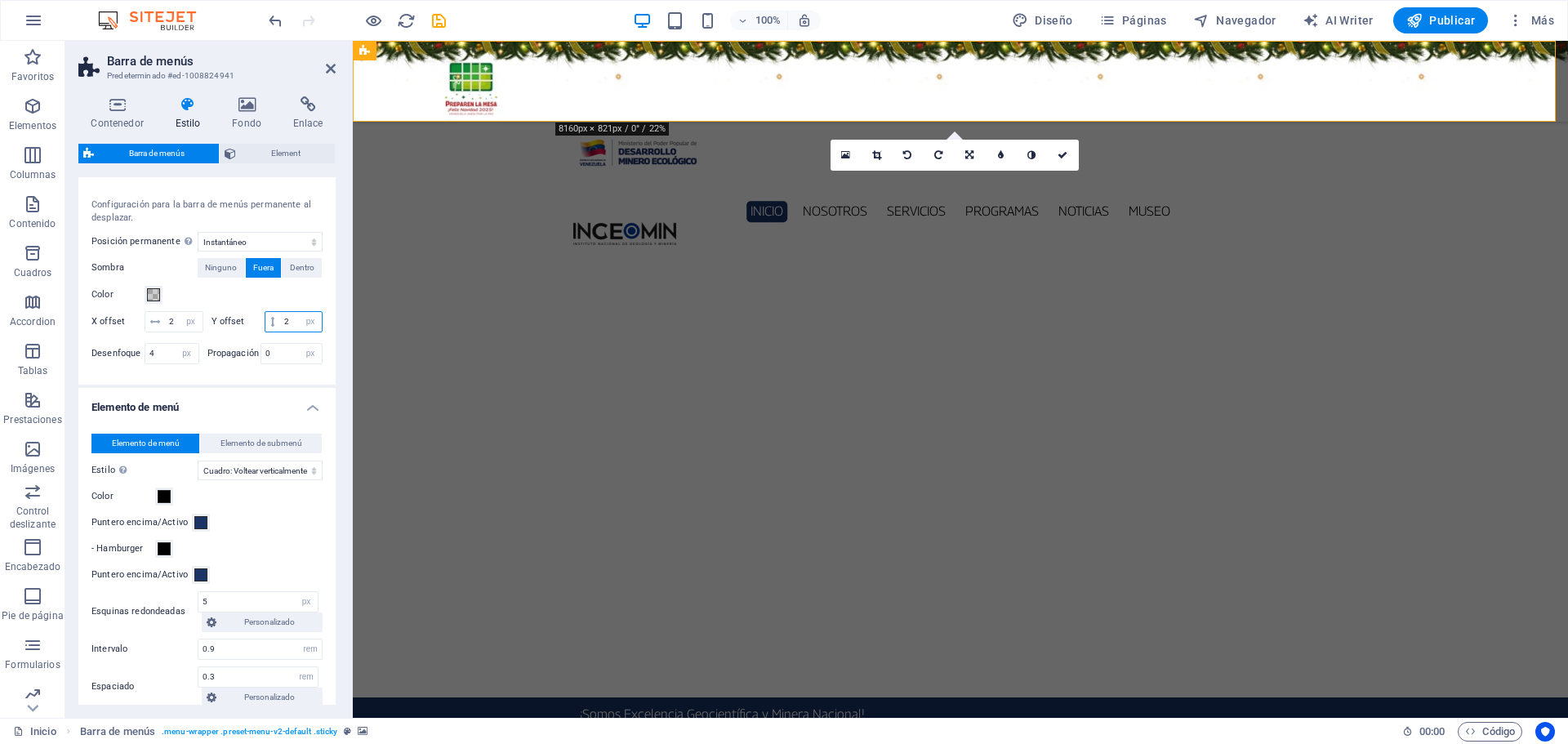
type input "1"
click at [435, 18] on icon "save" at bounding box center [439, 21] width 19 height 19
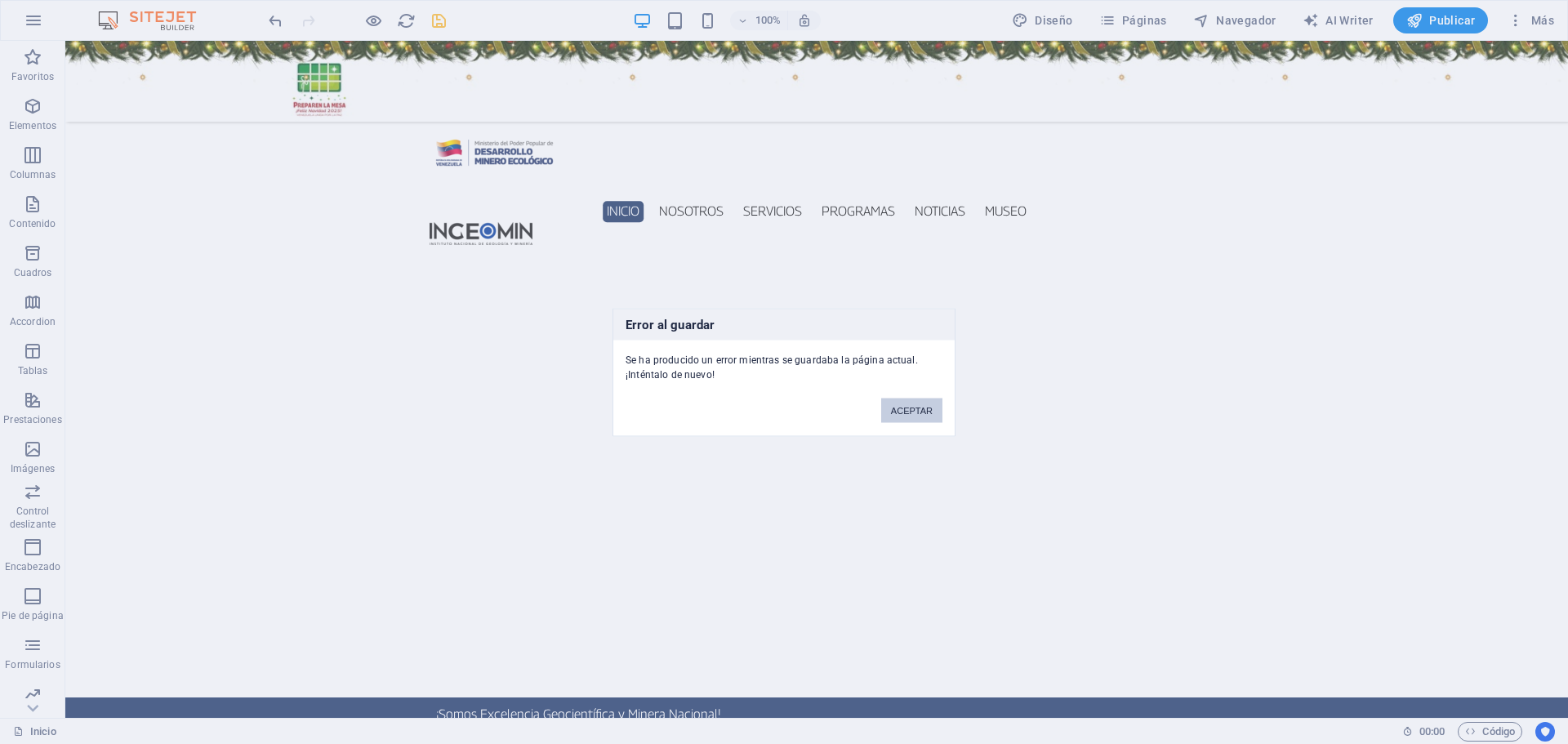
click at [916, 406] on button "ACEPTAR" at bounding box center [911, 409] width 61 height 24
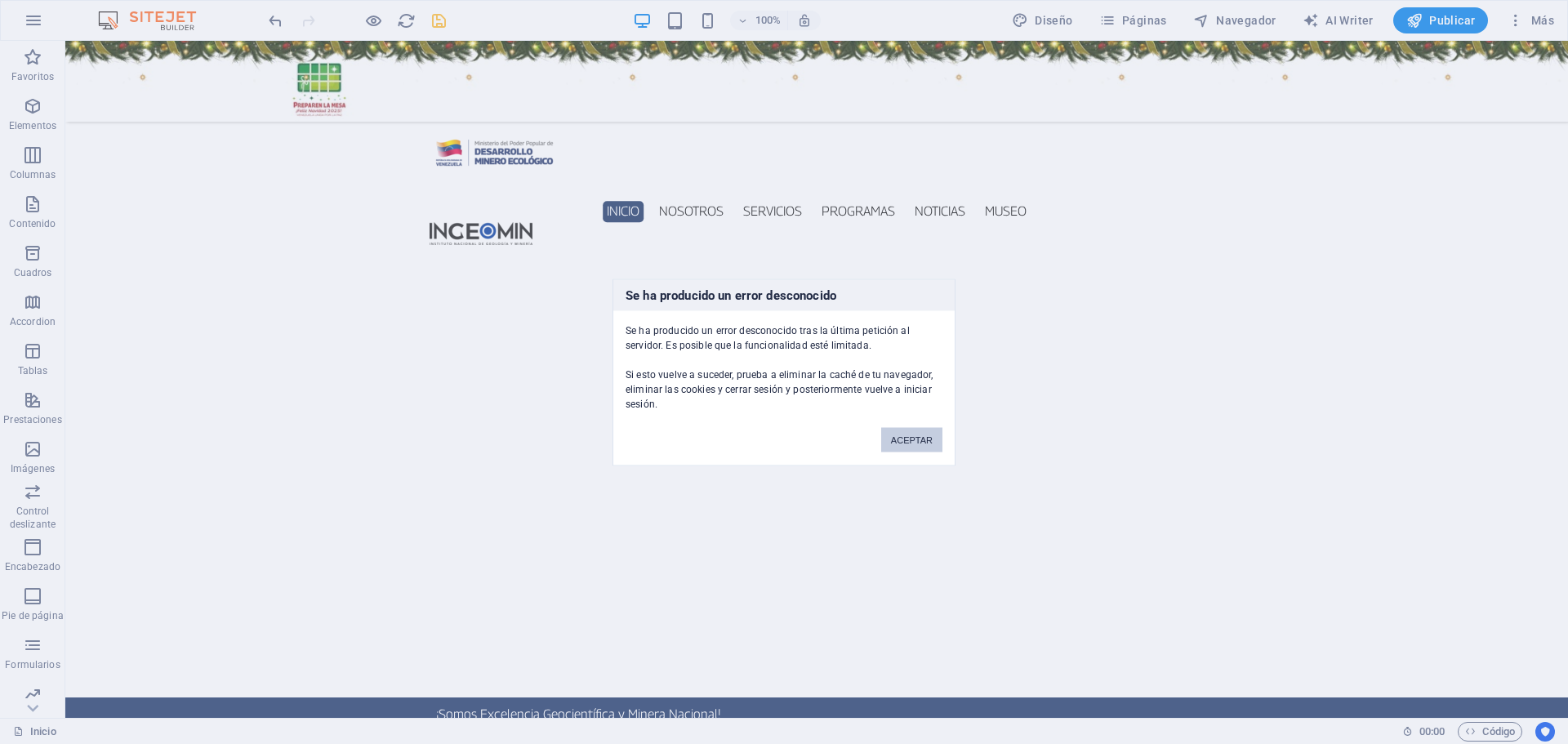
click at [906, 435] on button "ACEPTAR" at bounding box center [911, 439] width 61 height 24
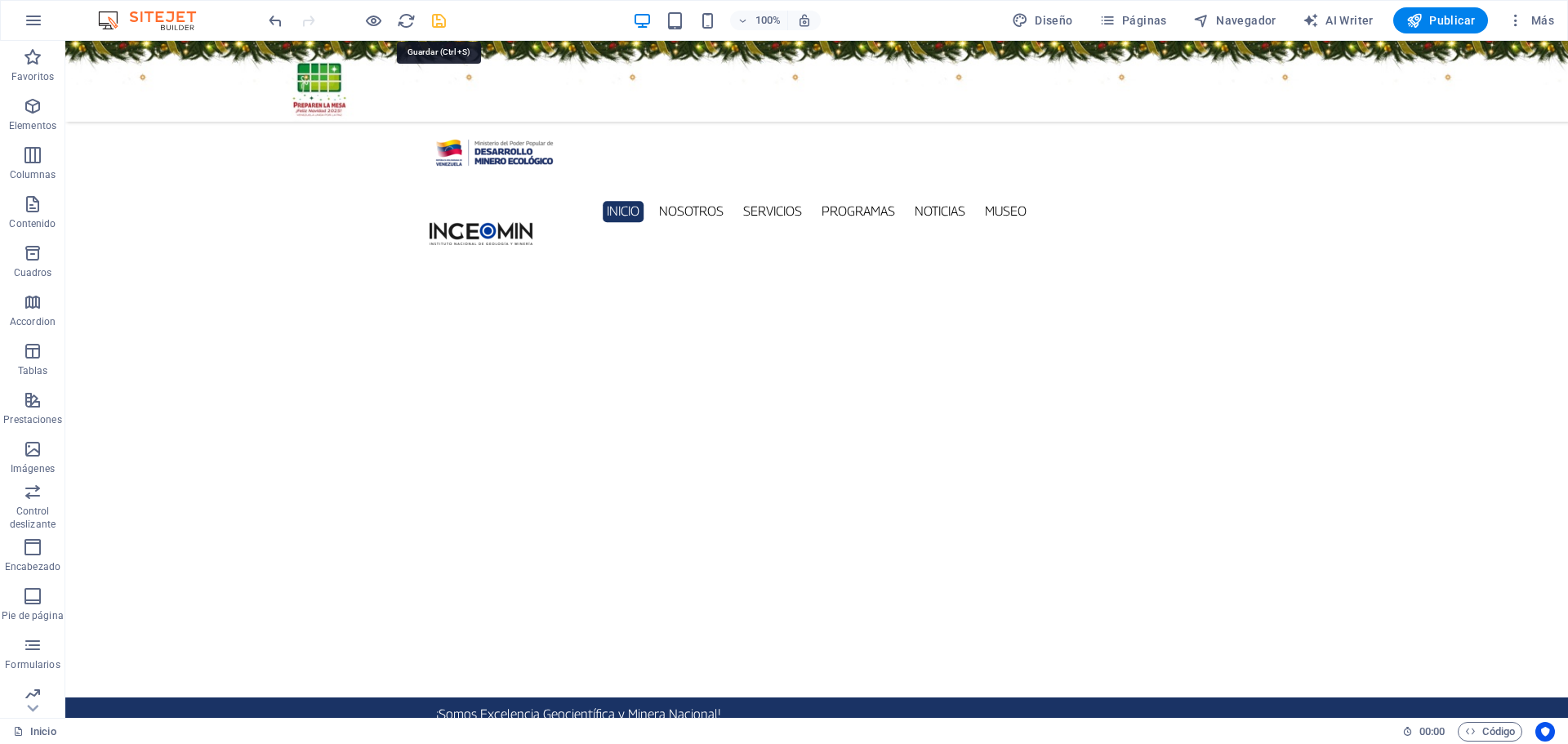
click at [440, 19] on icon "save" at bounding box center [439, 21] width 19 height 19
checkbox input "false"
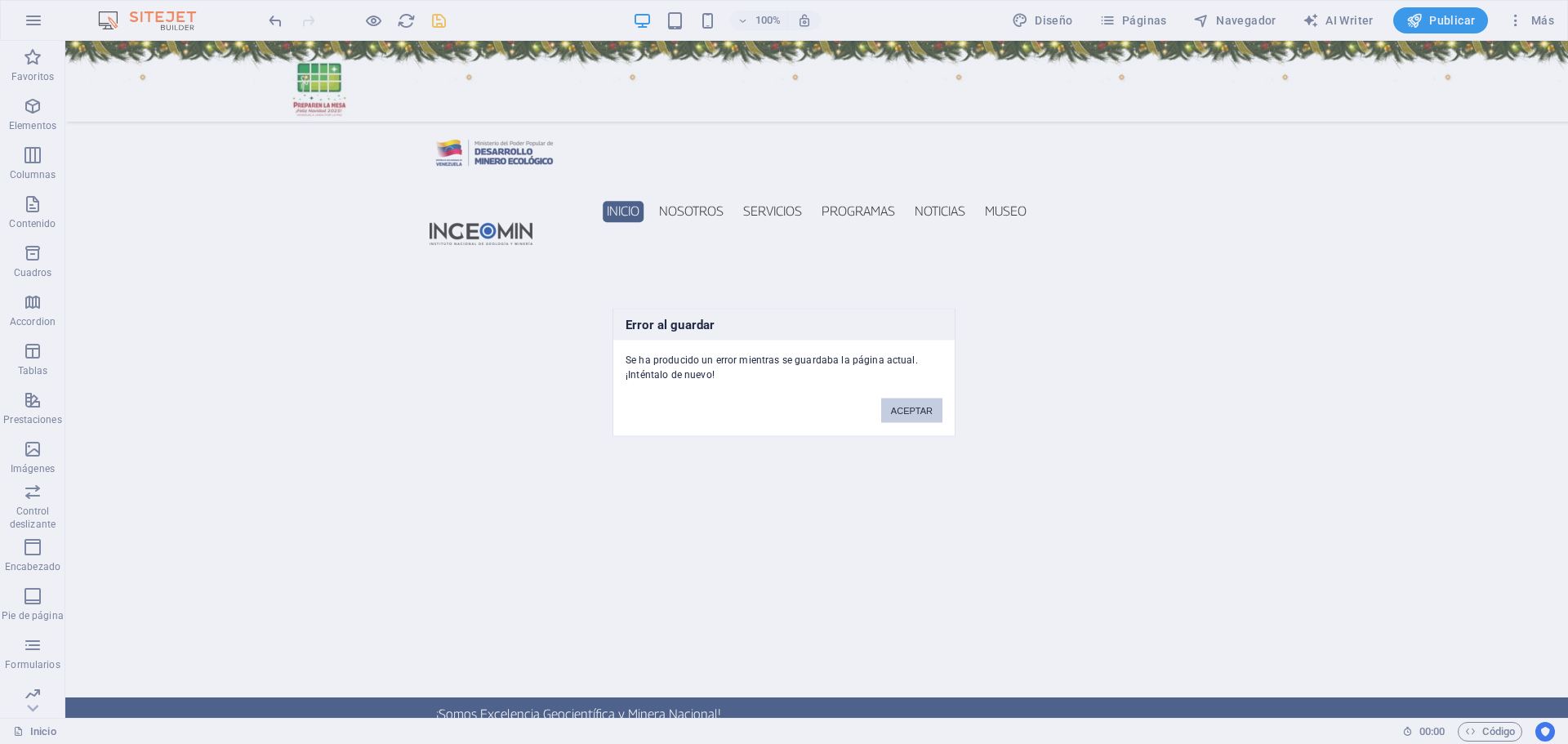
click at [897, 409] on button "ACEPTAR" at bounding box center [911, 409] width 61 height 24
